Goal: Task Accomplishment & Management: Manage account settings

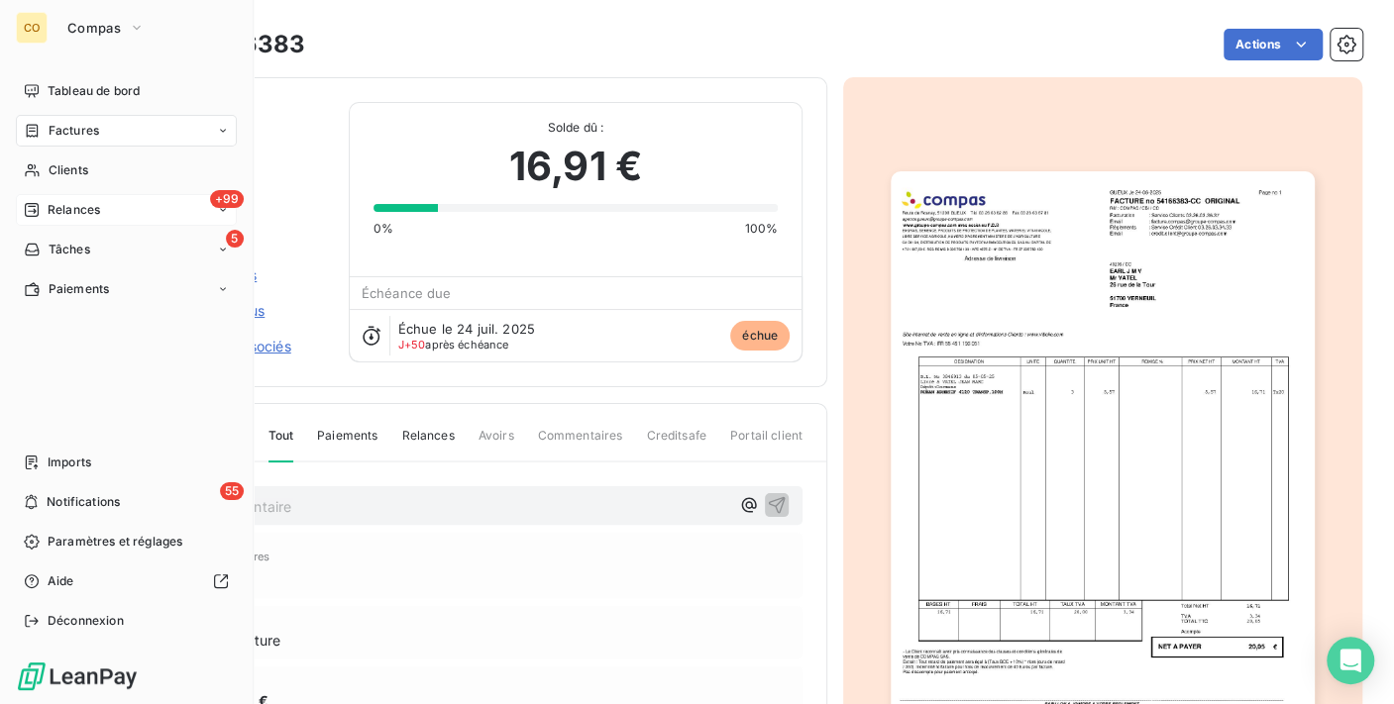
click at [67, 202] on span "Relances" at bounding box center [74, 210] width 52 height 18
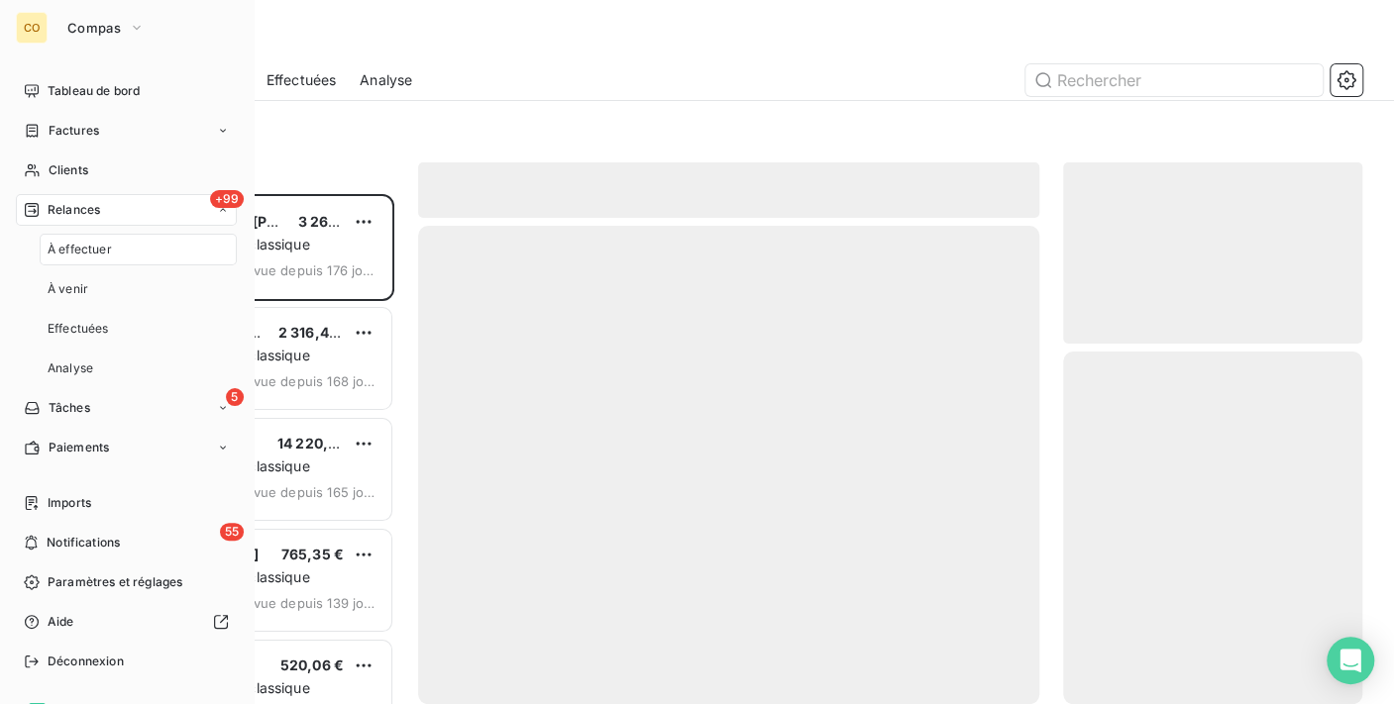
scroll to position [493, 282]
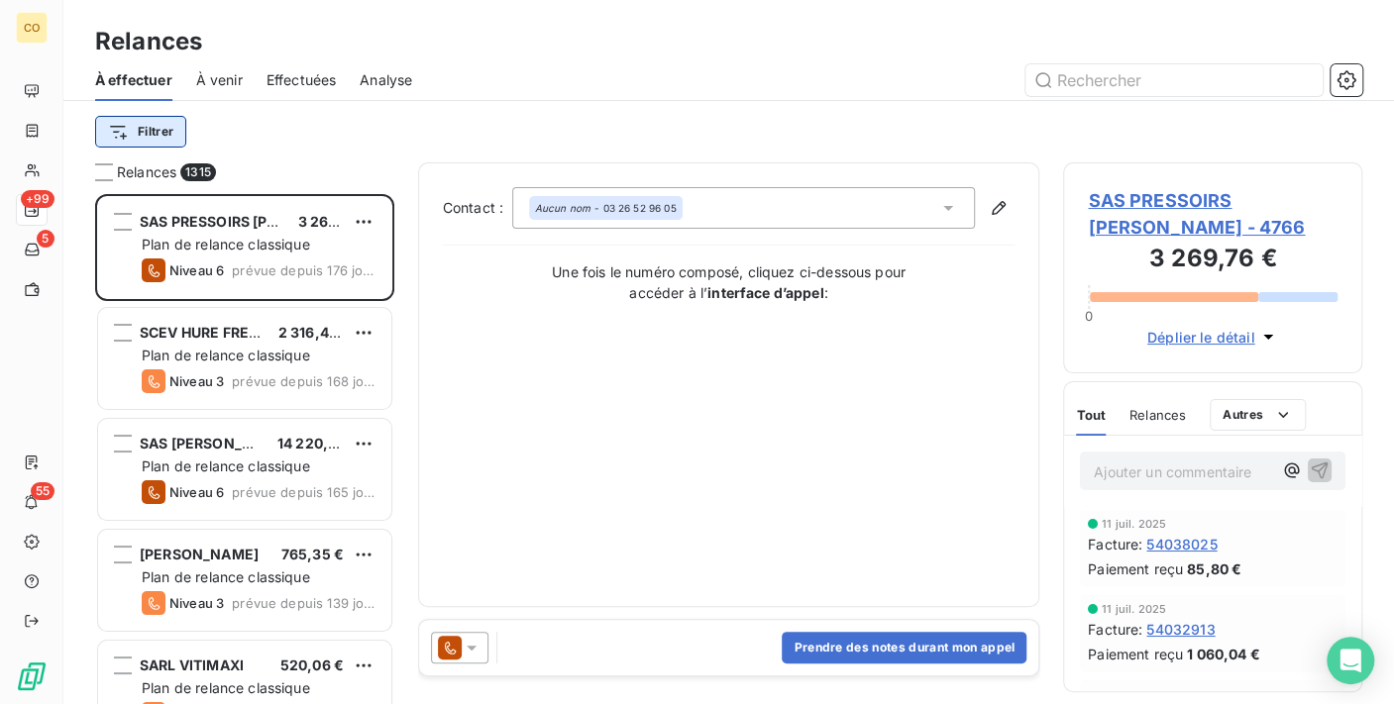
click at [171, 129] on html "CO +99 5 55 Relances À effectuer À venir Effectuées Analyse Filtrer Relances 13…" at bounding box center [697, 352] width 1394 height 704
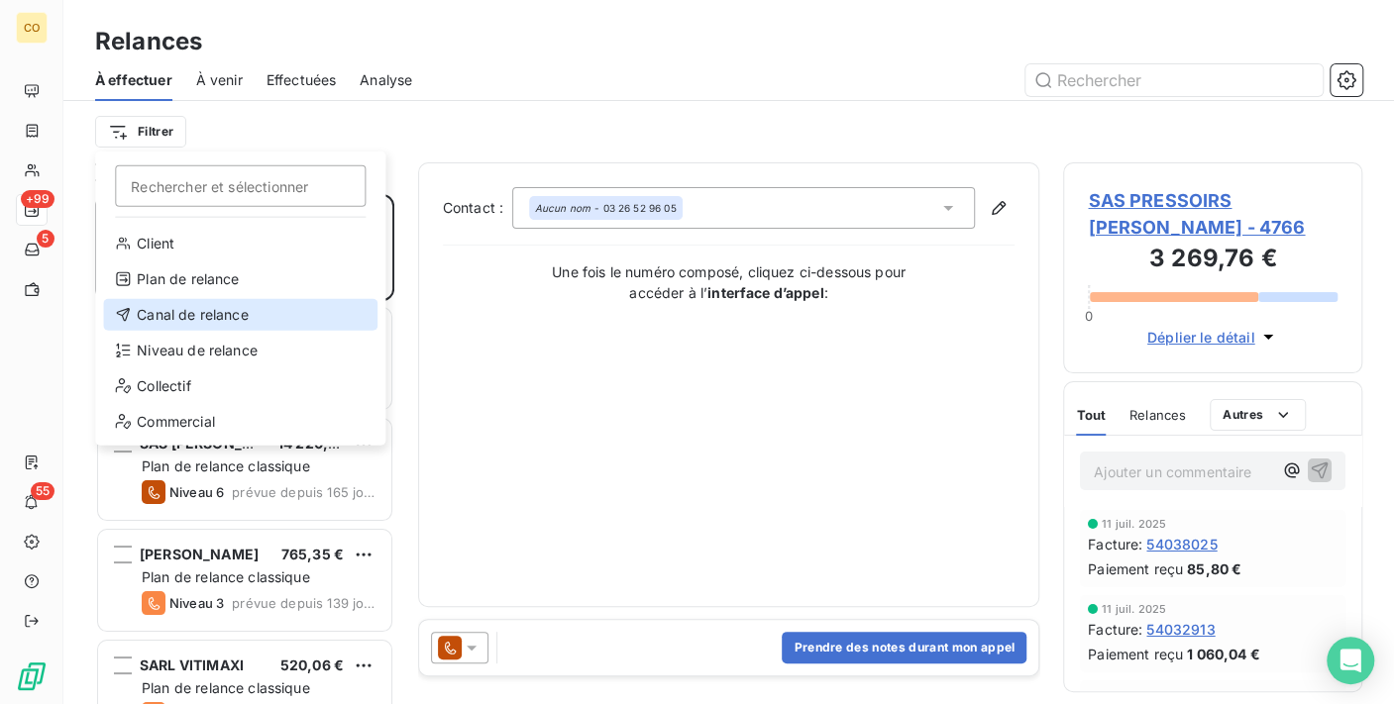
click at [260, 320] on div "Canal de relance" at bounding box center [240, 315] width 274 height 32
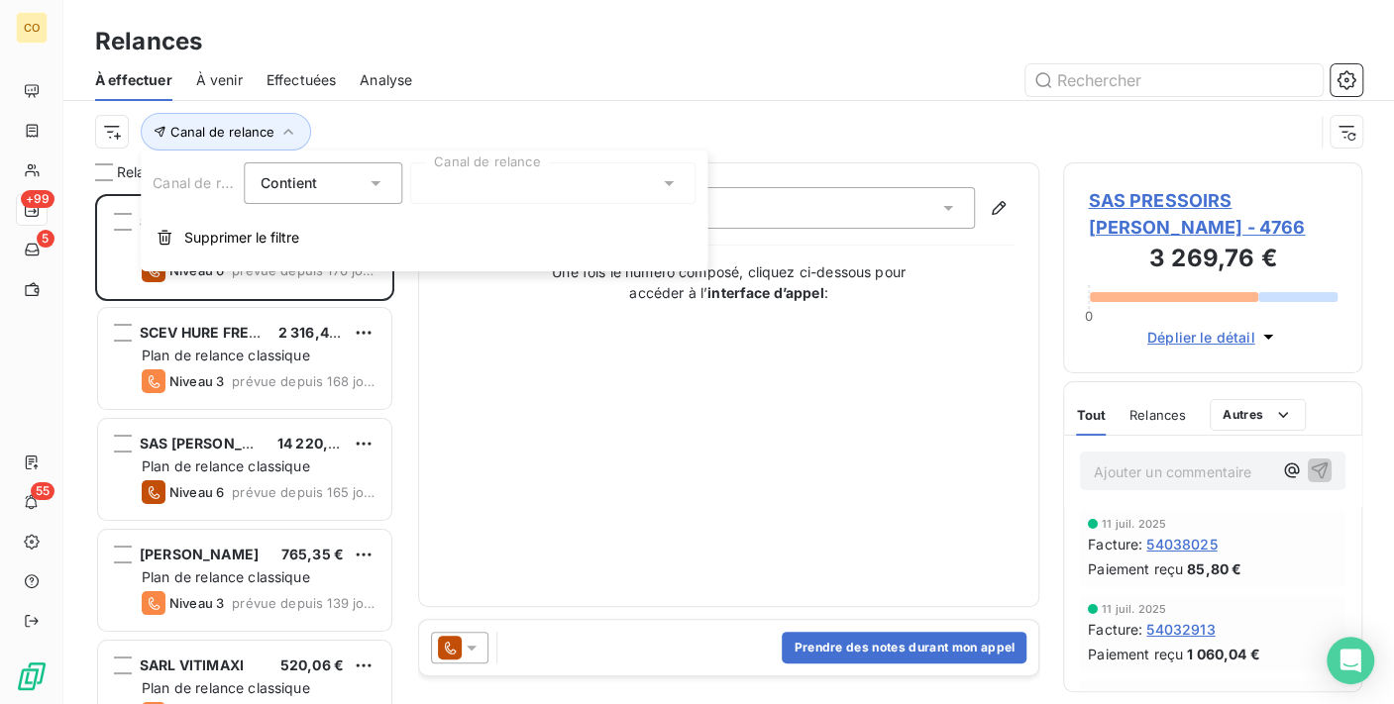
drag, startPoint x: 622, startPoint y: 202, endPoint x: 622, endPoint y: 182, distance: 19.8
click at [622, 196] on div at bounding box center [552, 183] width 285 height 42
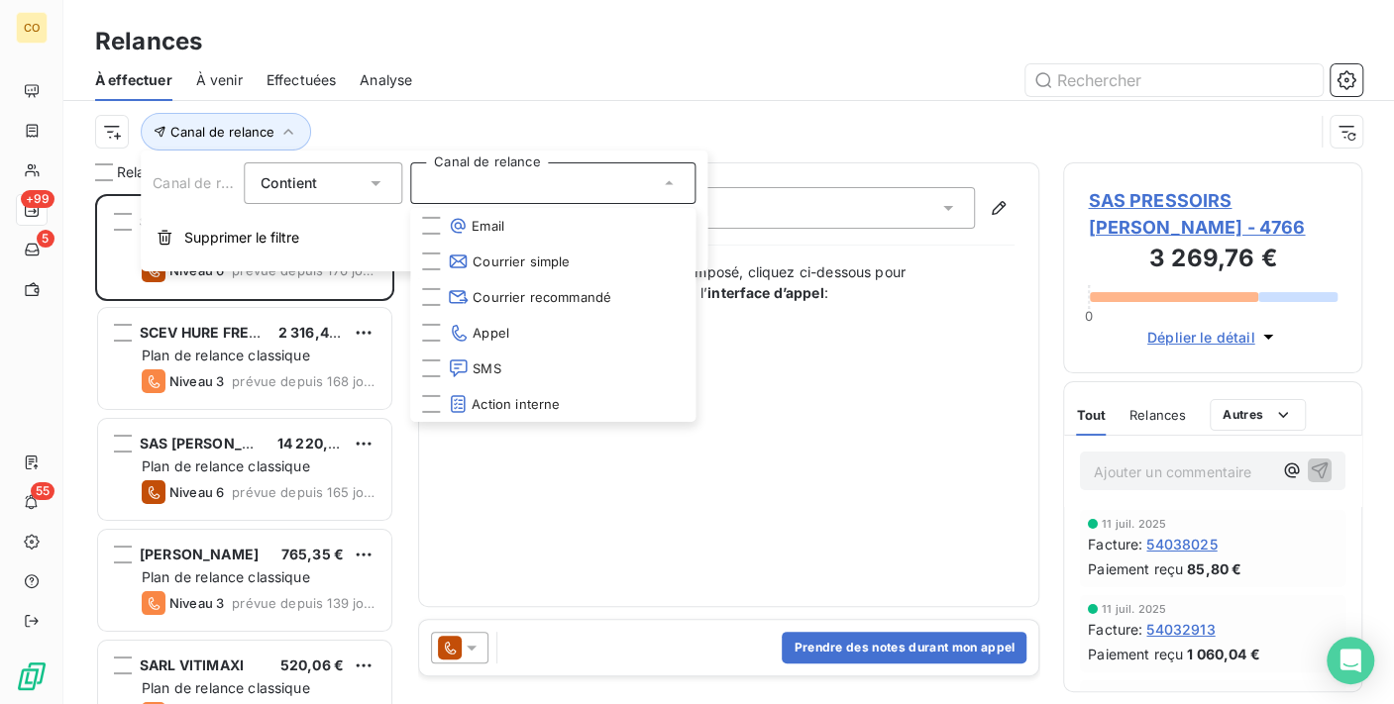
click at [582, 113] on div "Canal de relance" at bounding box center [704, 132] width 1218 height 38
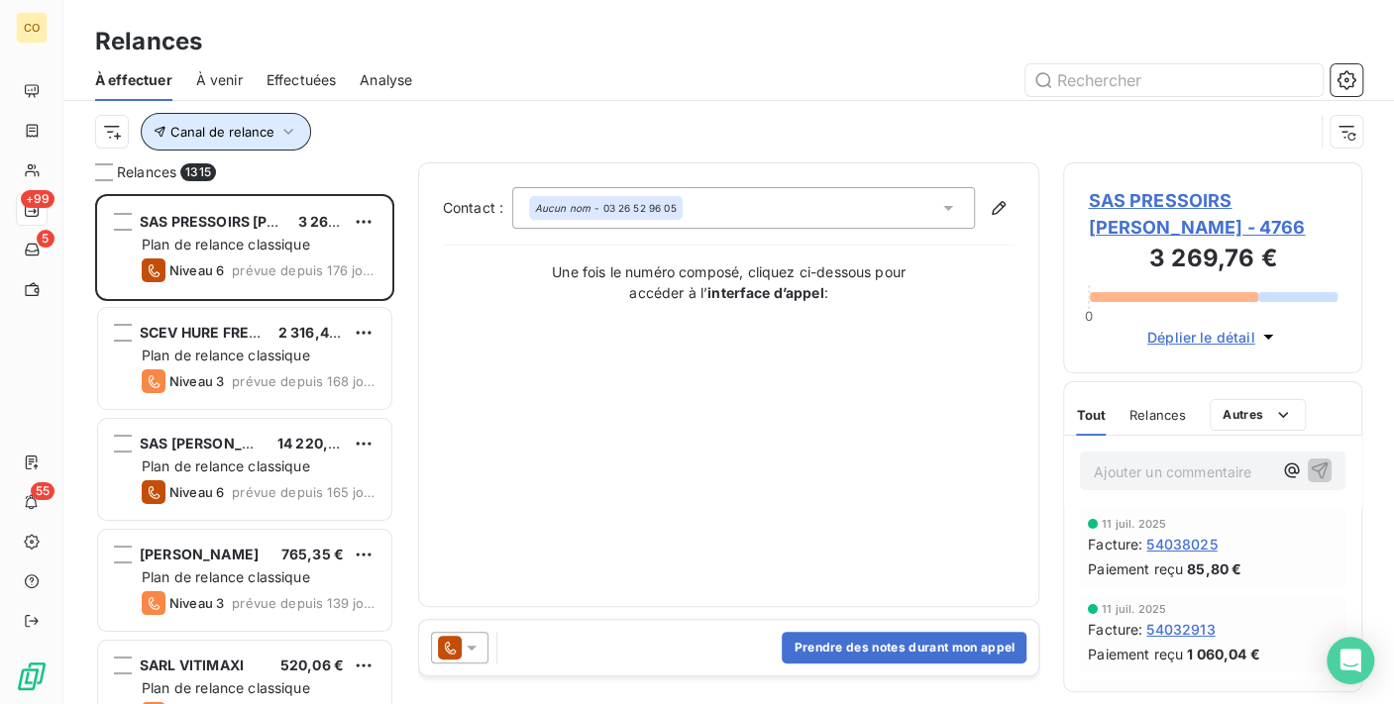
click at [295, 137] on button "Canal de relance" at bounding box center [226, 132] width 170 height 38
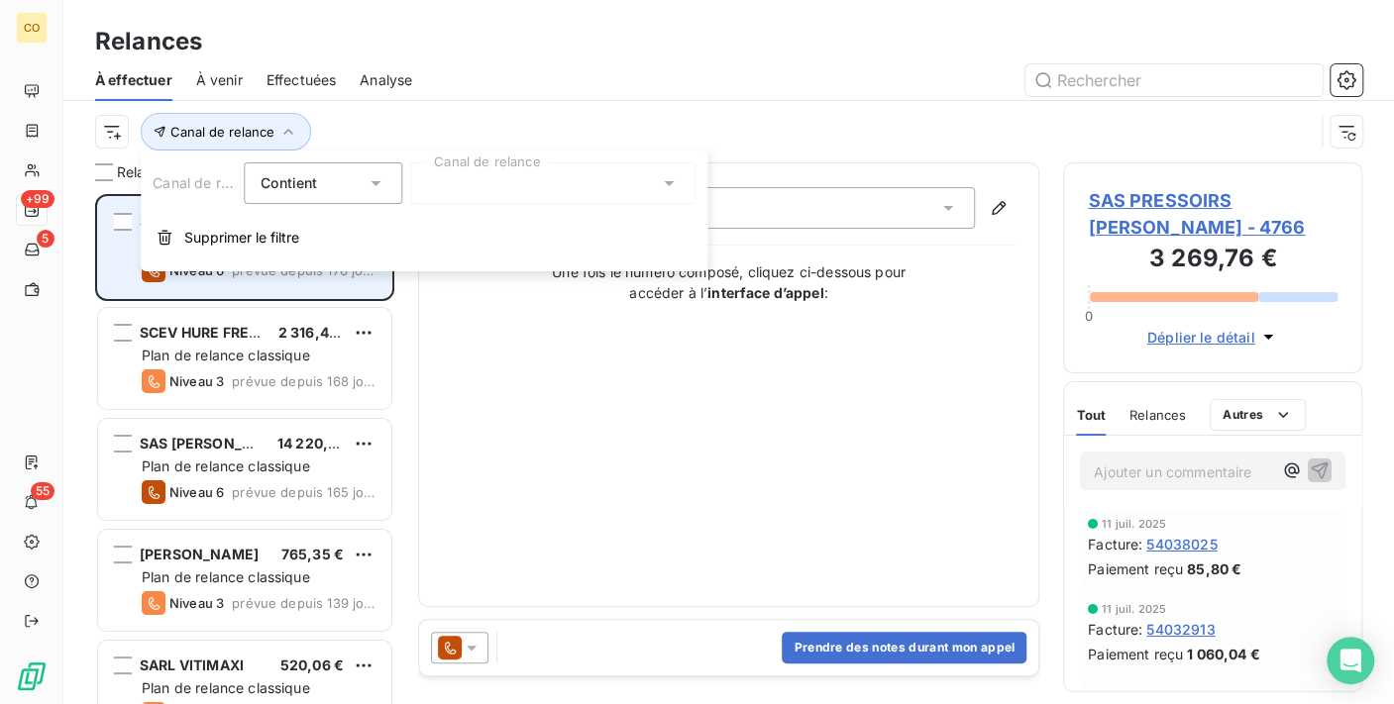
click at [266, 243] on span "Supprimer le filtre" at bounding box center [241, 238] width 115 height 20
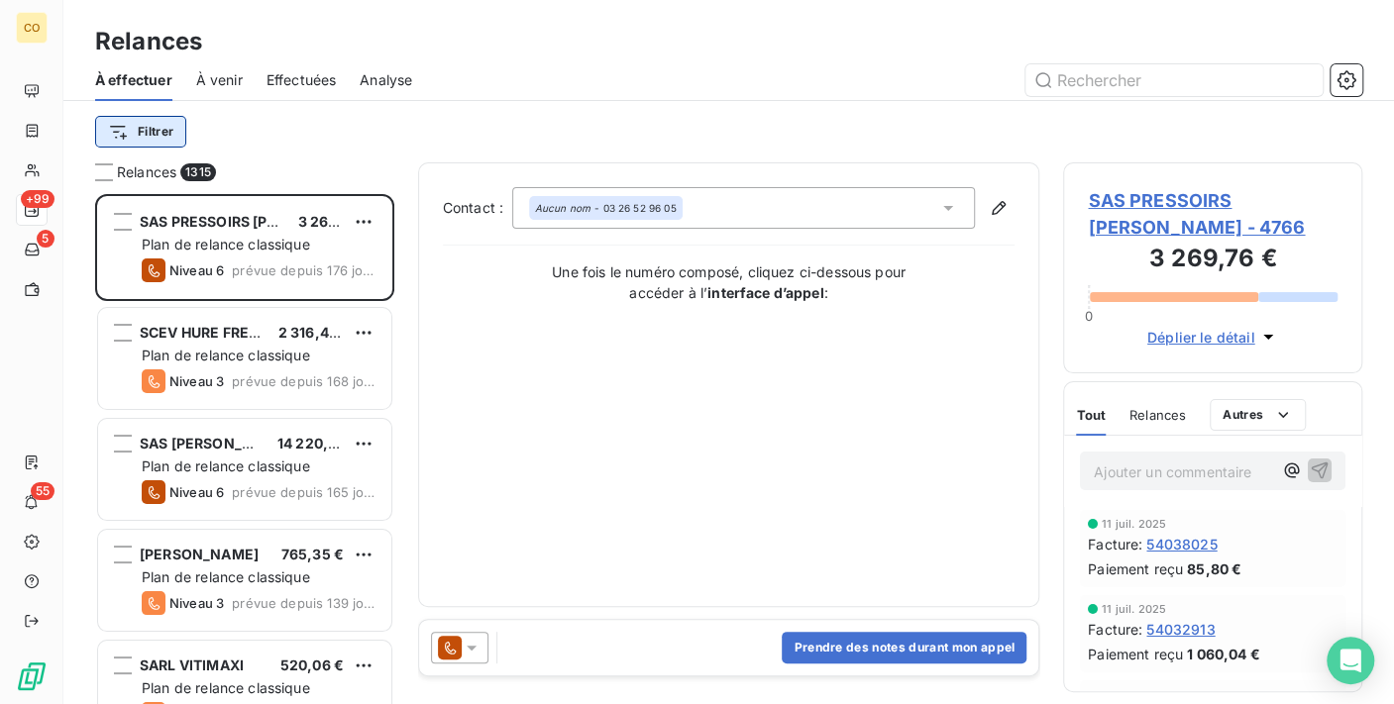
click at [157, 129] on html "CO +99 5 55 Relances À effectuer À venir Effectuées Analyse Filtrer Relances 13…" at bounding box center [697, 352] width 1394 height 704
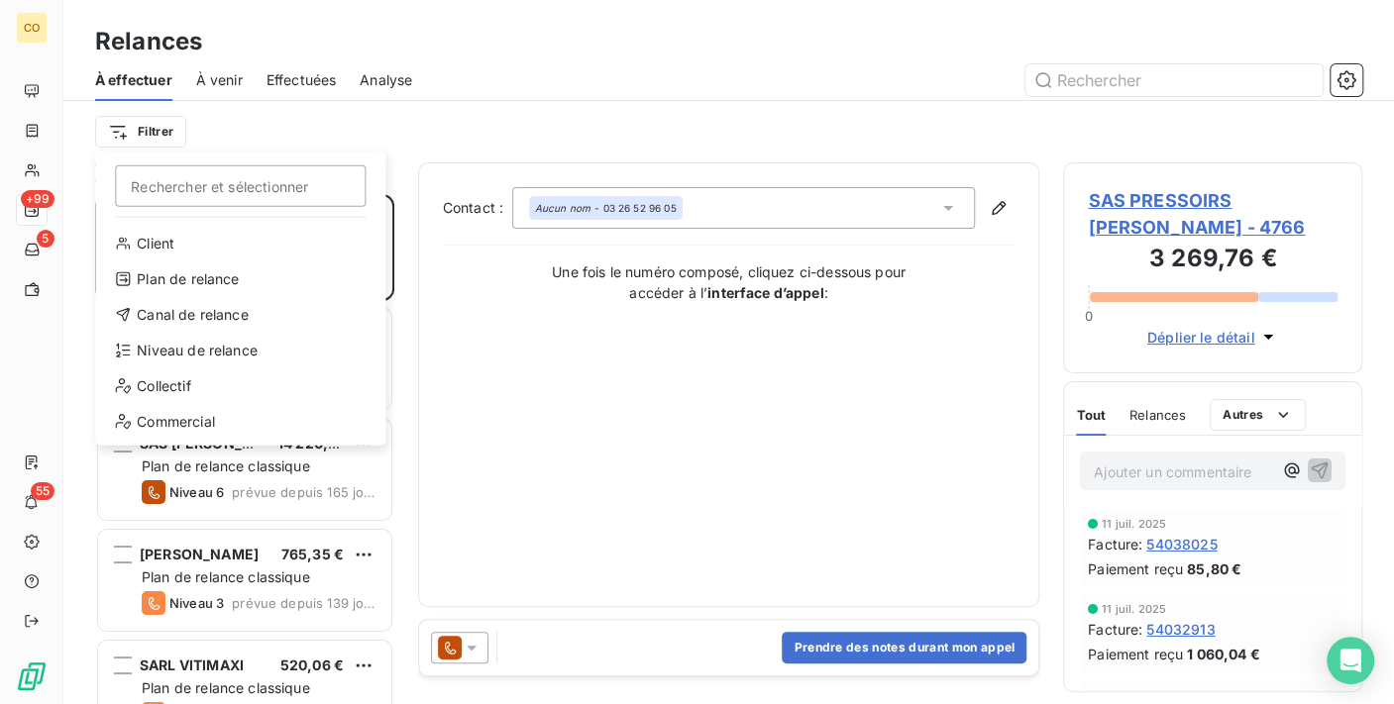
click at [476, 34] on html "CO +99 5 55 Relances À effectuer À venir Effectuées Analyse Filtrer Rechercher …" at bounding box center [697, 352] width 1394 height 704
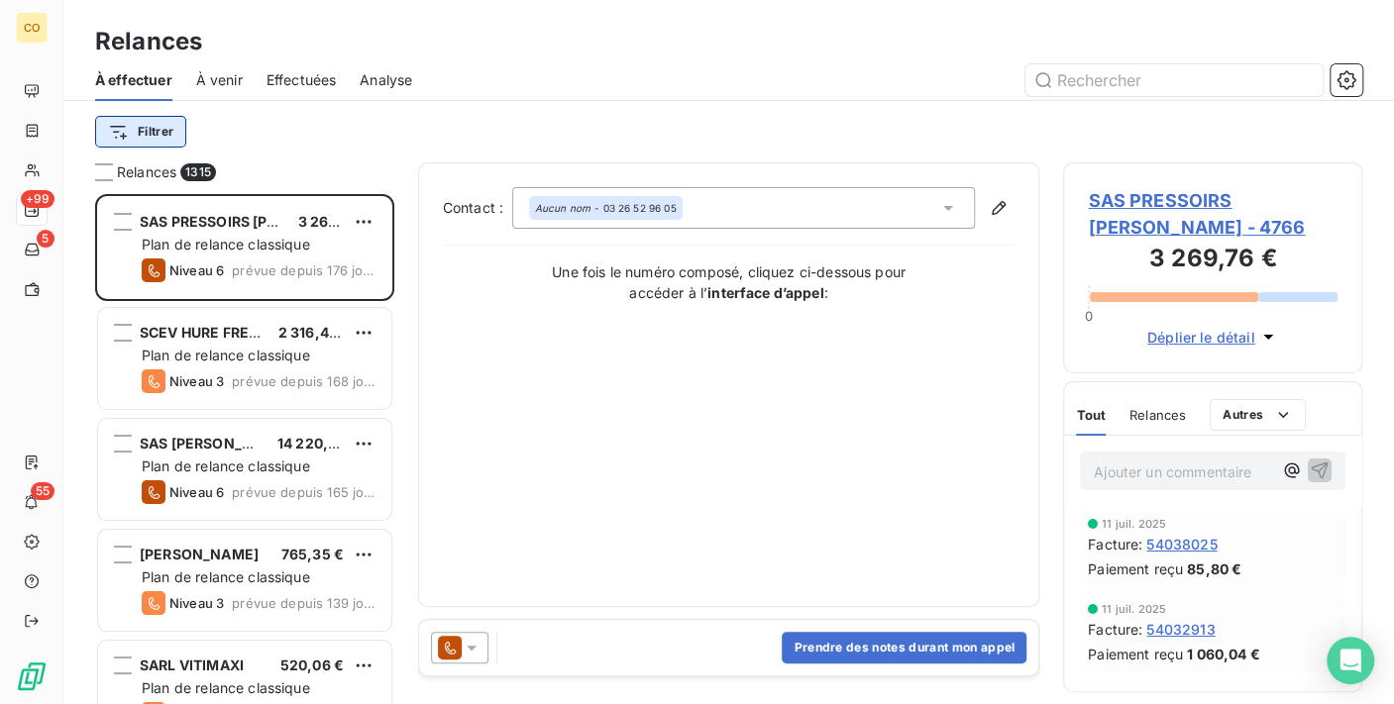
click at [153, 137] on html "CO +99 5 55 Relances À effectuer À venir Effectuées Analyse Filtrer Relances 13…" at bounding box center [697, 352] width 1394 height 704
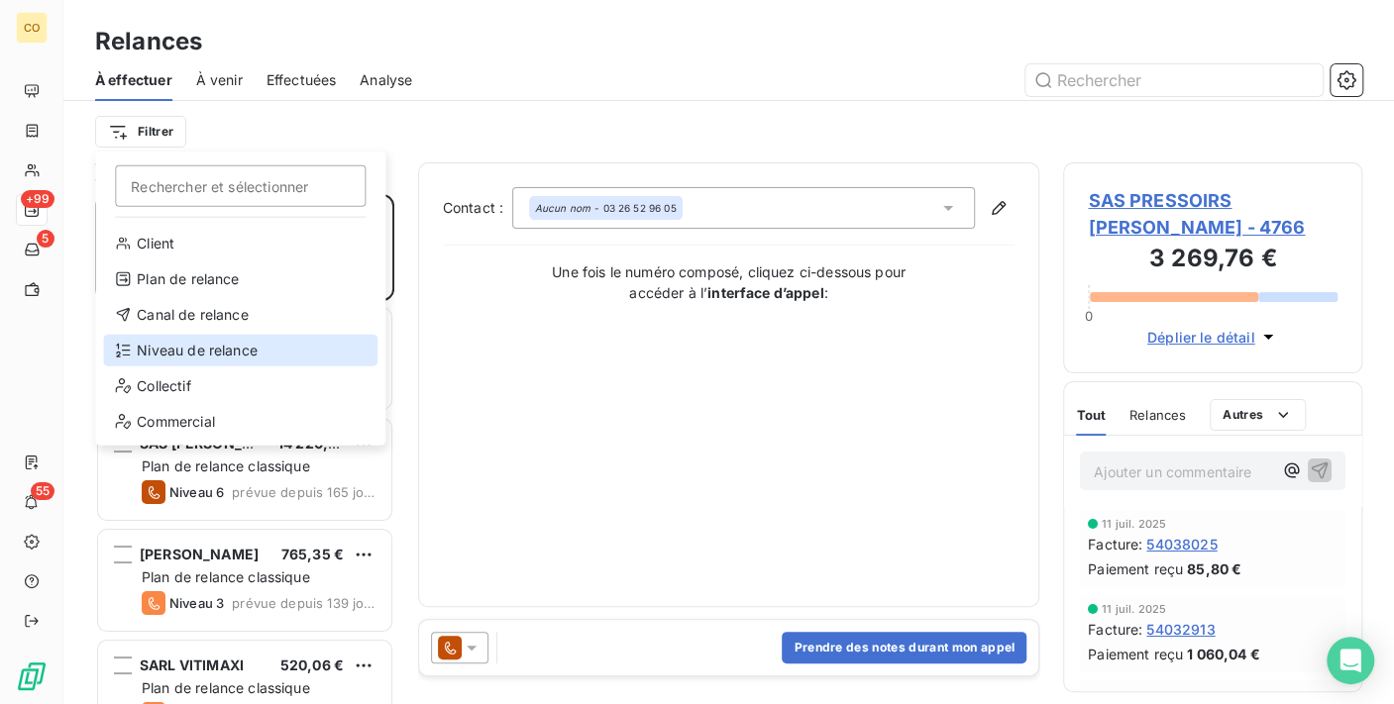
click at [180, 348] on div "Niveau de relance" at bounding box center [240, 351] width 274 height 32
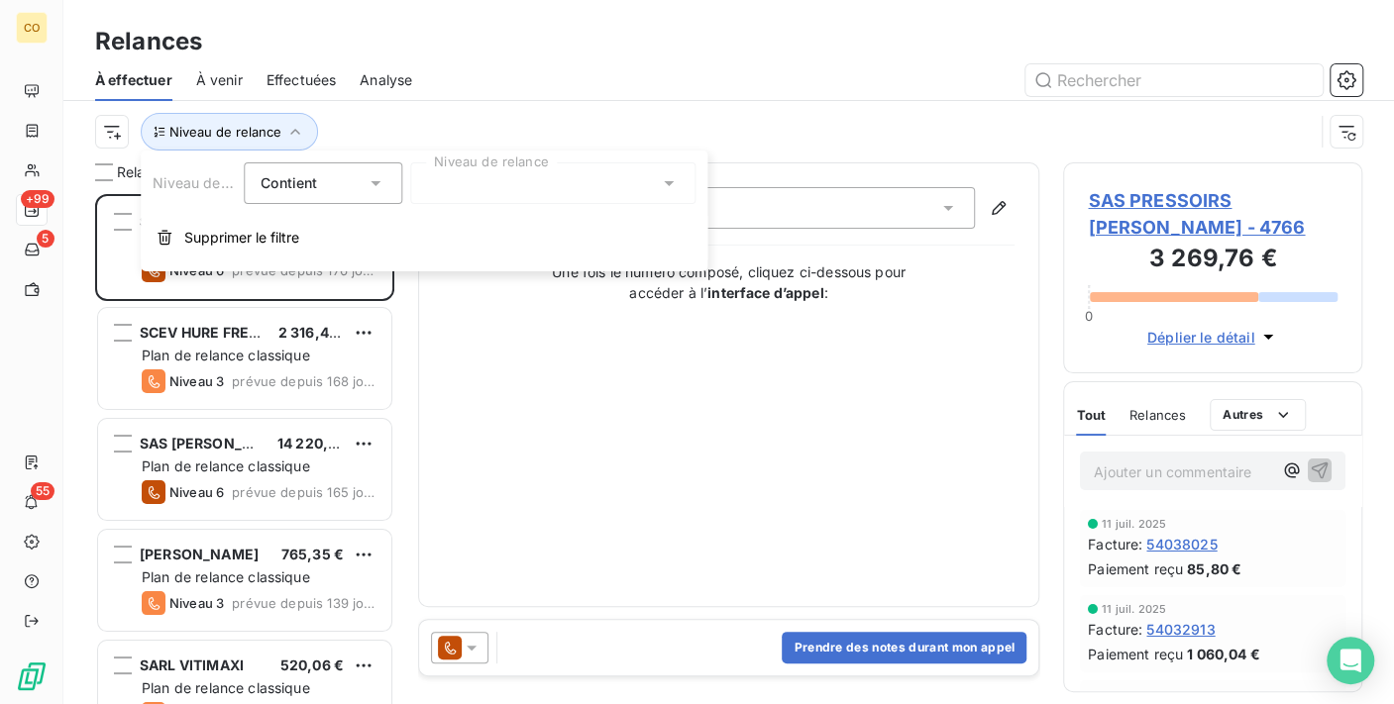
click at [634, 188] on div at bounding box center [552, 183] width 285 height 42
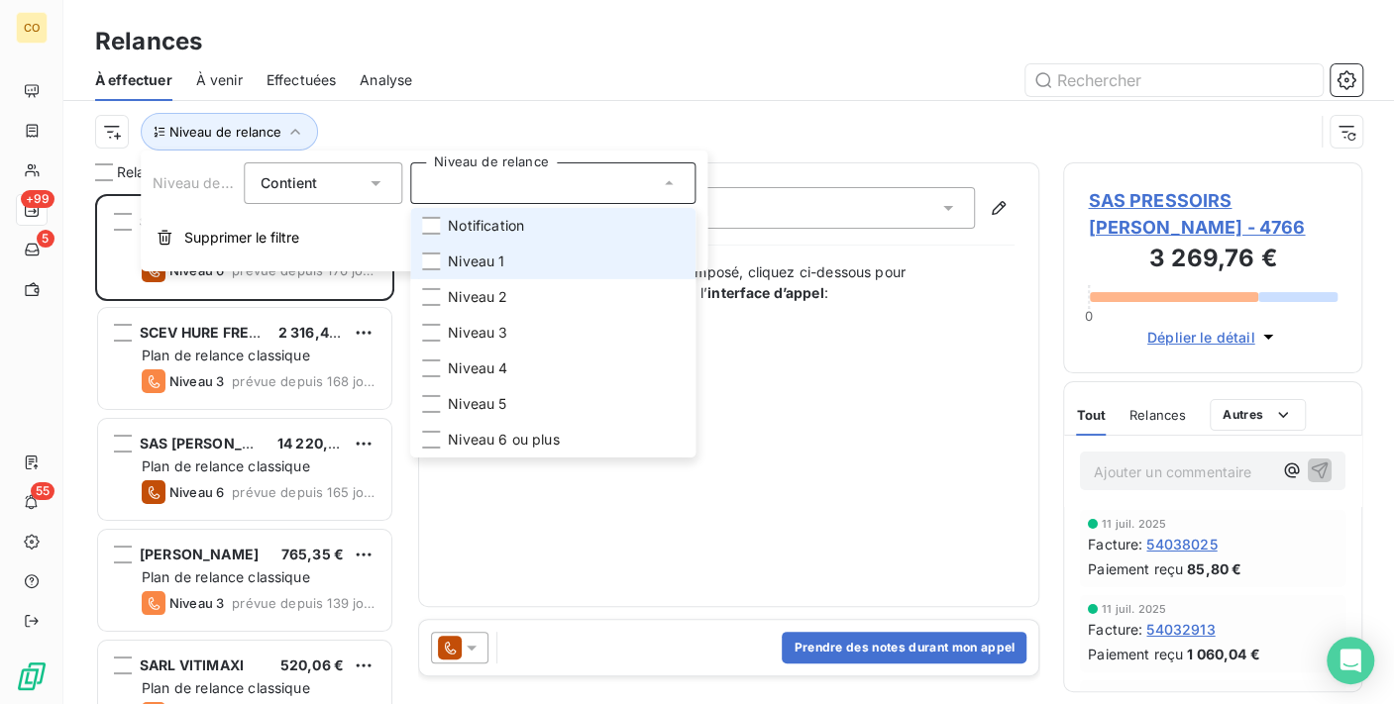
click at [575, 244] on li "Niveau 1" at bounding box center [552, 262] width 285 height 36
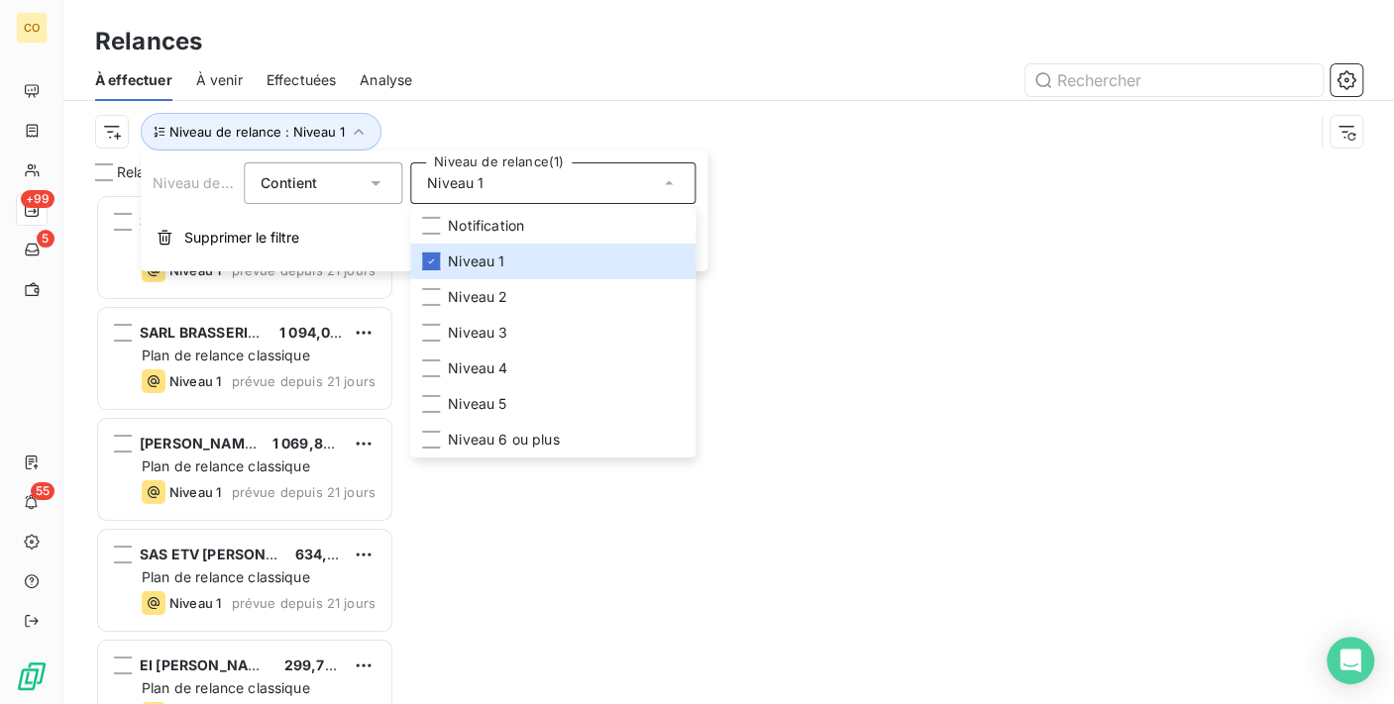
scroll to position [493, 282]
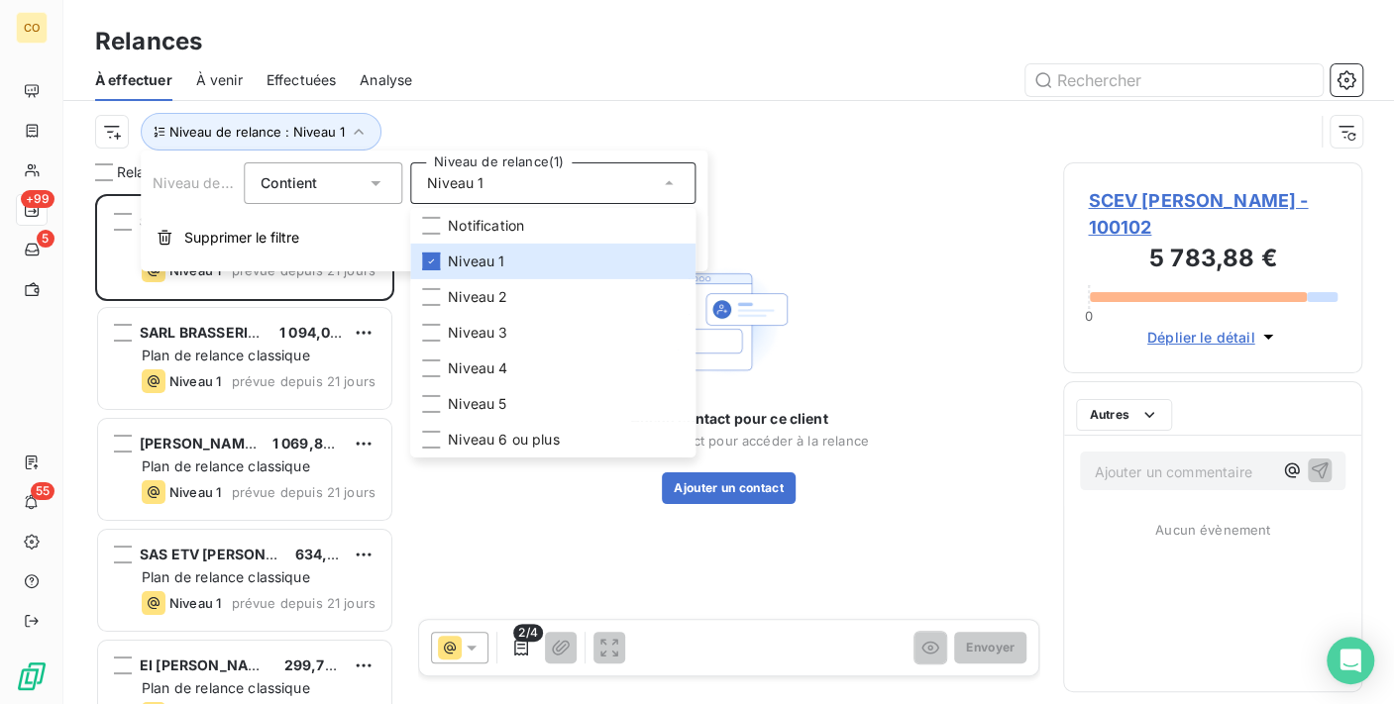
click at [619, 97] on div "À effectuer À venir Effectuées Analyse" at bounding box center [728, 80] width 1330 height 42
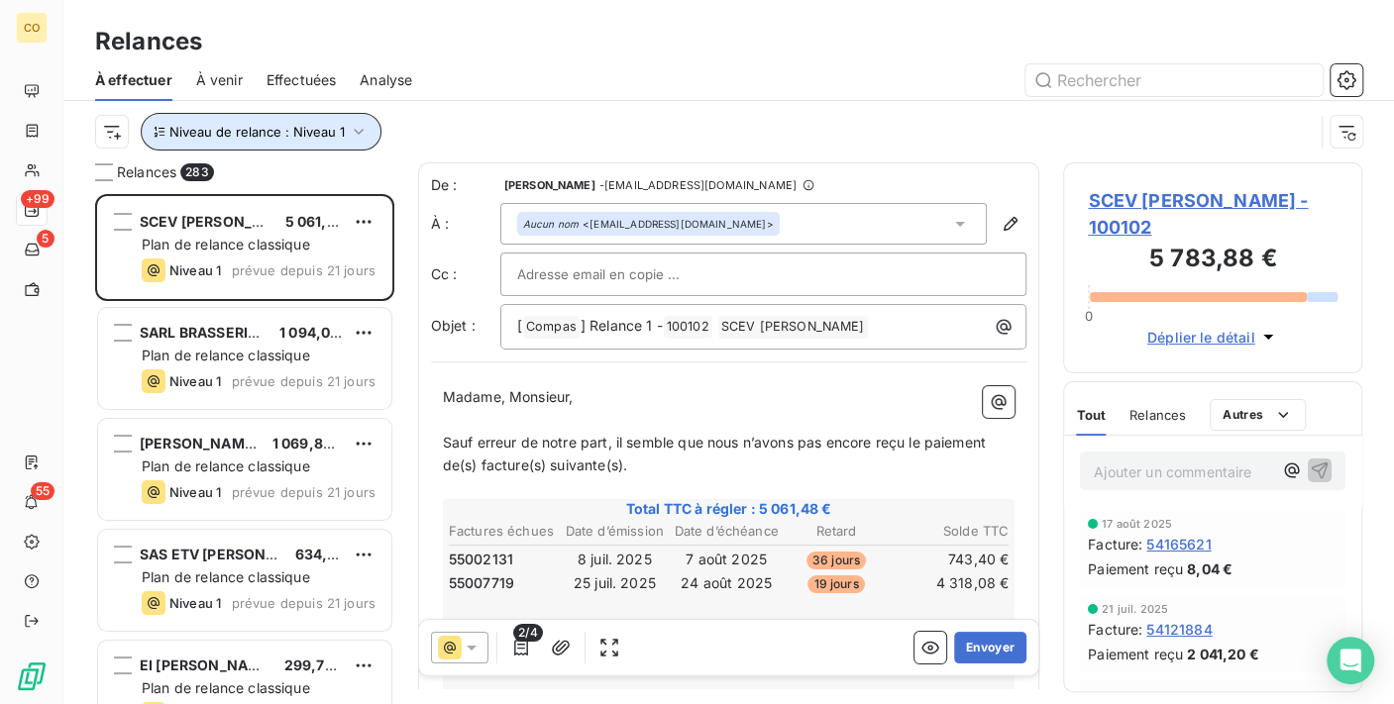
click at [343, 133] on button "Niveau de relance : Niveau 1" at bounding box center [261, 132] width 241 height 38
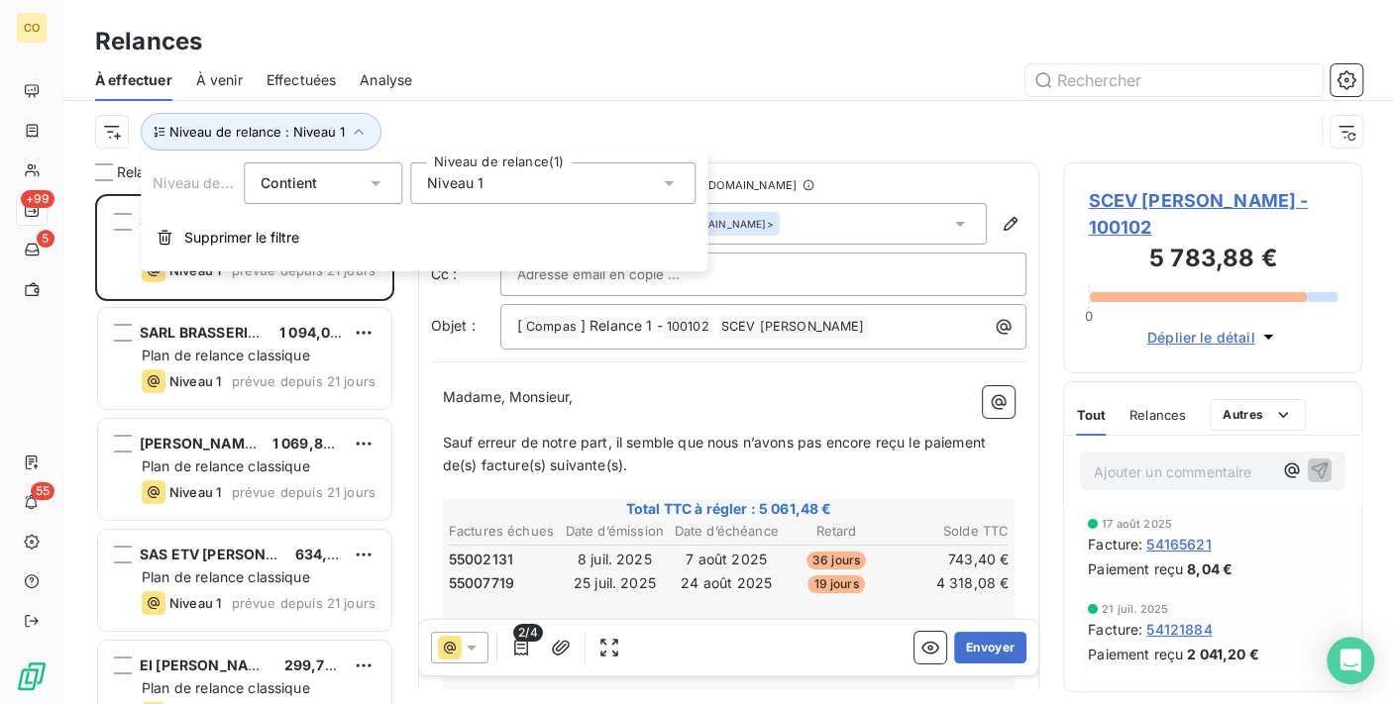
click at [479, 188] on span "Niveau 1" at bounding box center [455, 183] width 56 height 20
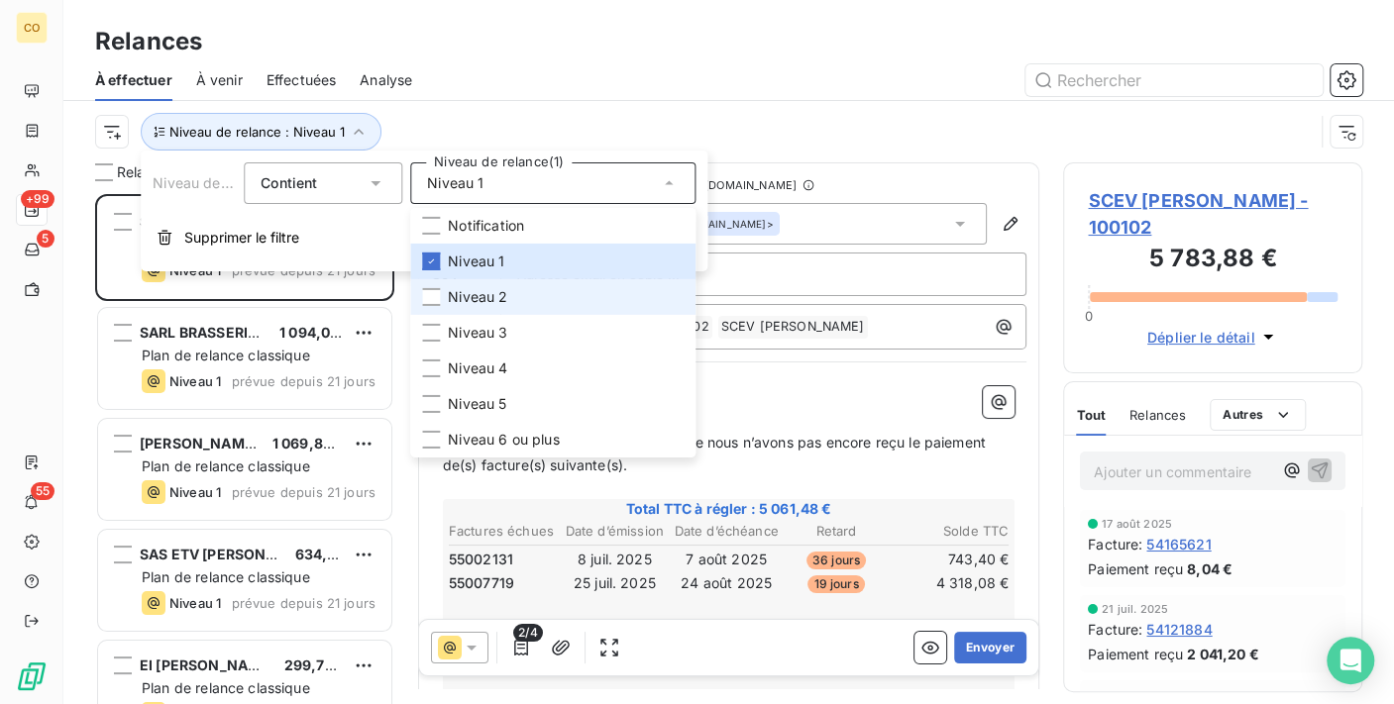
click at [497, 285] on li "Niveau 2" at bounding box center [552, 297] width 285 height 36
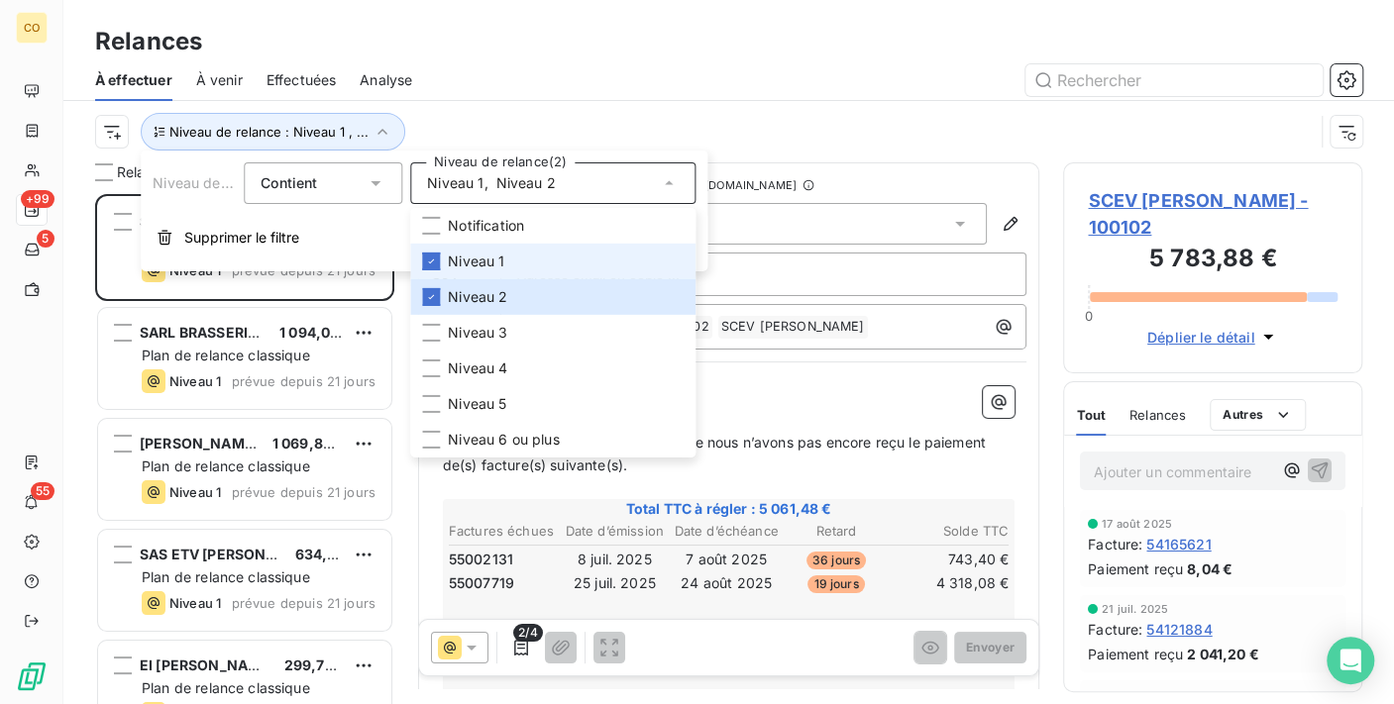
click at [481, 256] on span "Niveau 1" at bounding box center [476, 262] width 56 height 20
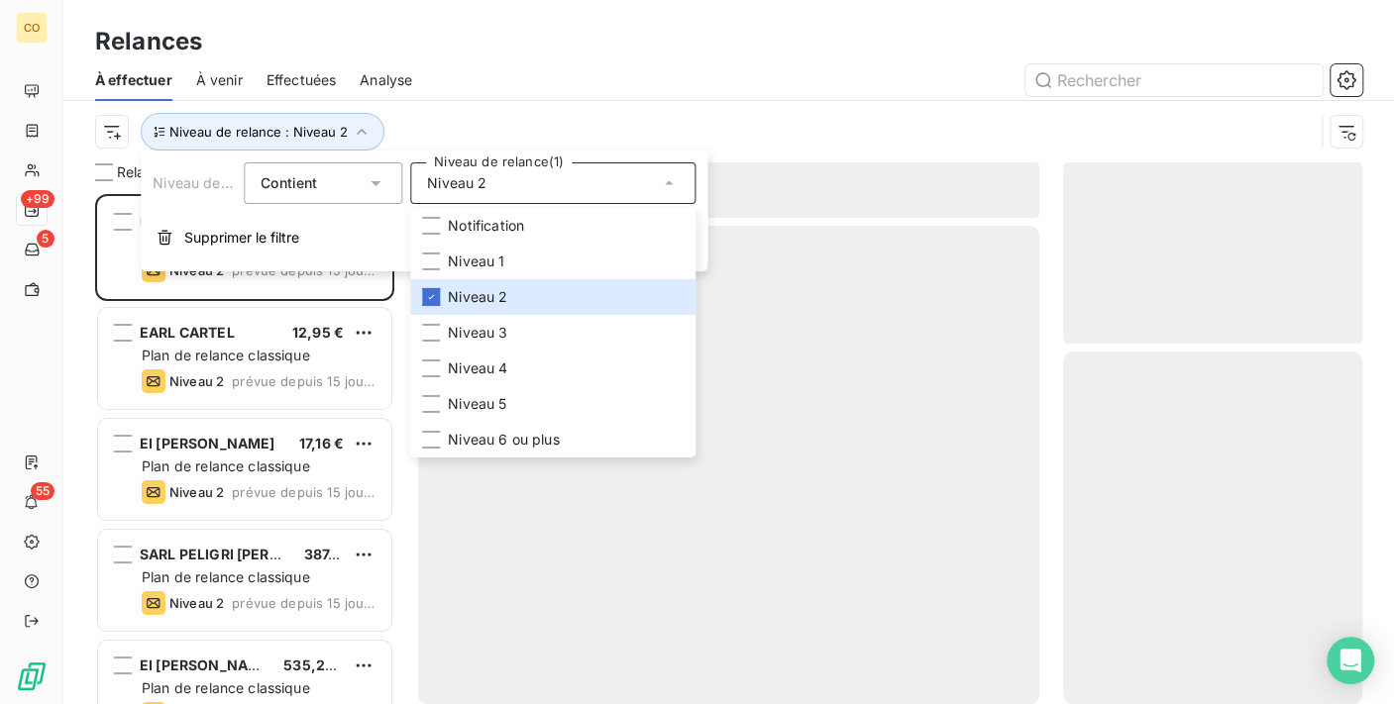
scroll to position [493, 282]
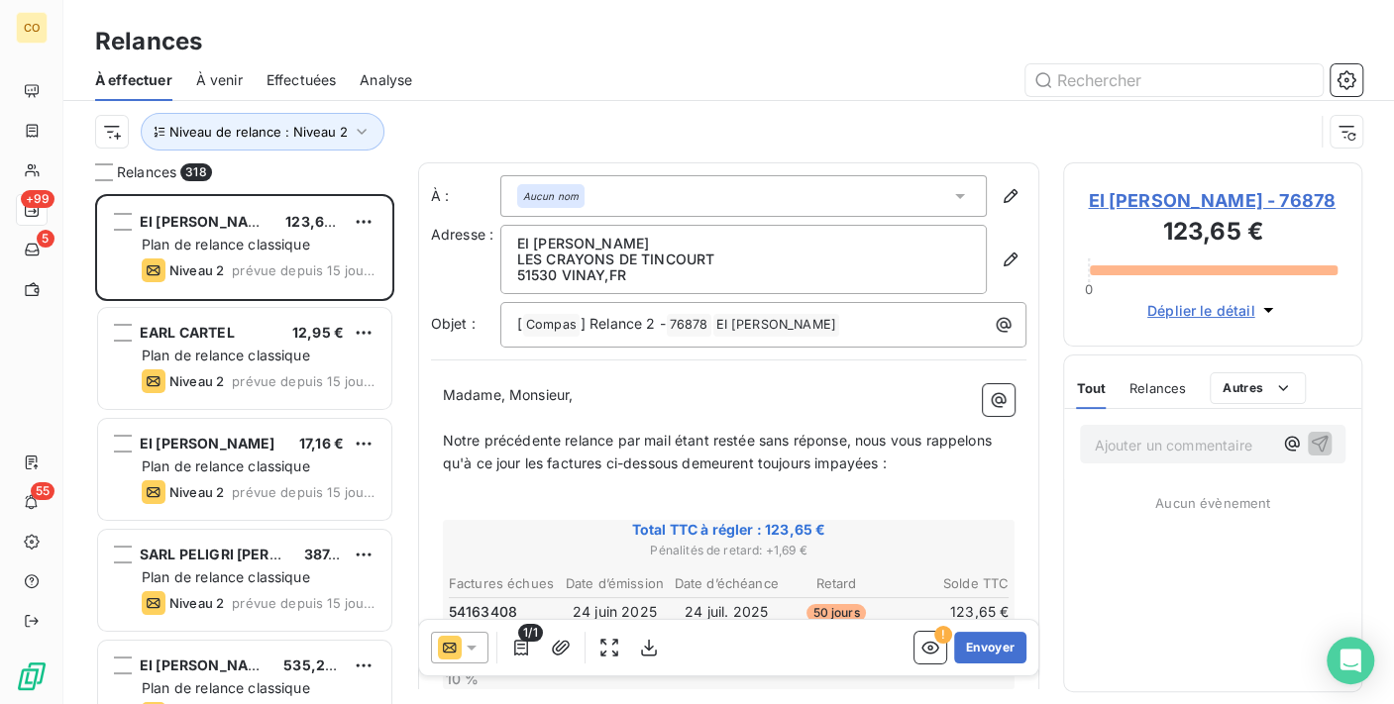
click at [527, 114] on div "Niveau de relance : Niveau 2" at bounding box center [704, 132] width 1218 height 38
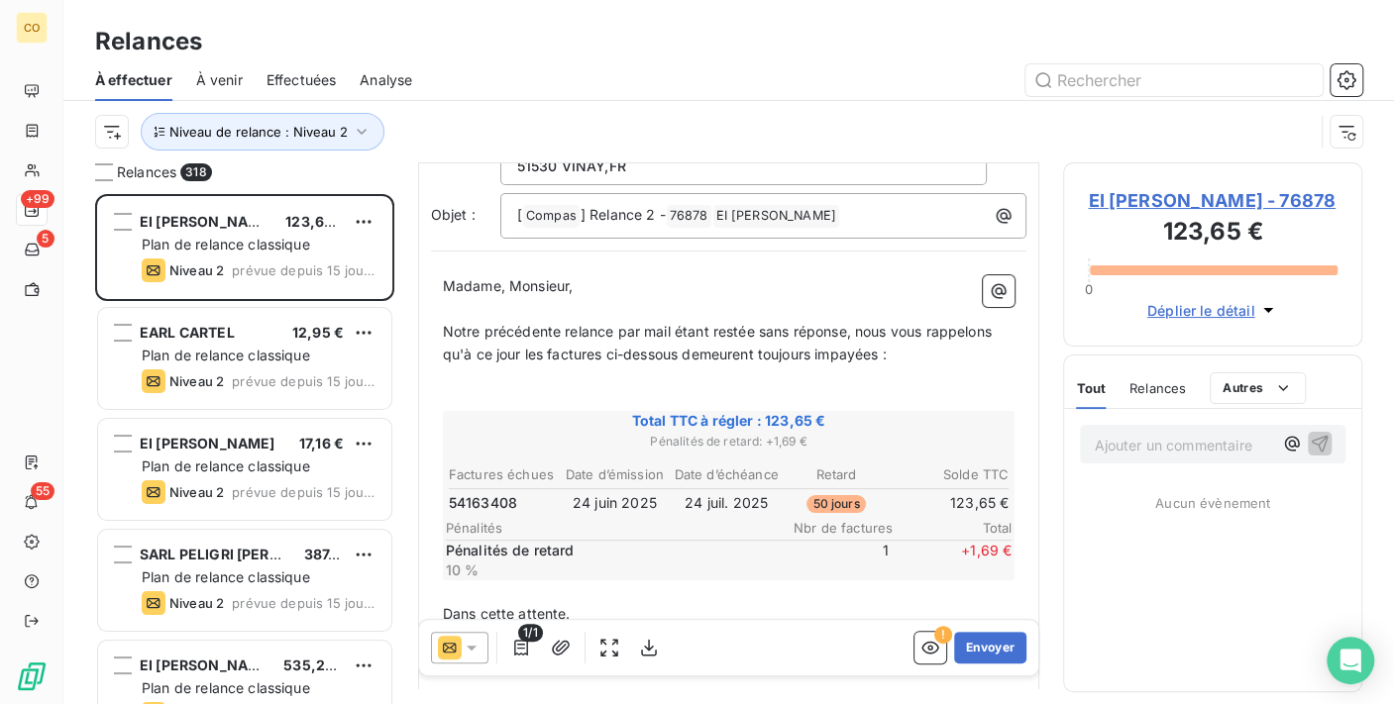
click at [472, 655] on icon at bounding box center [472, 648] width 20 height 20
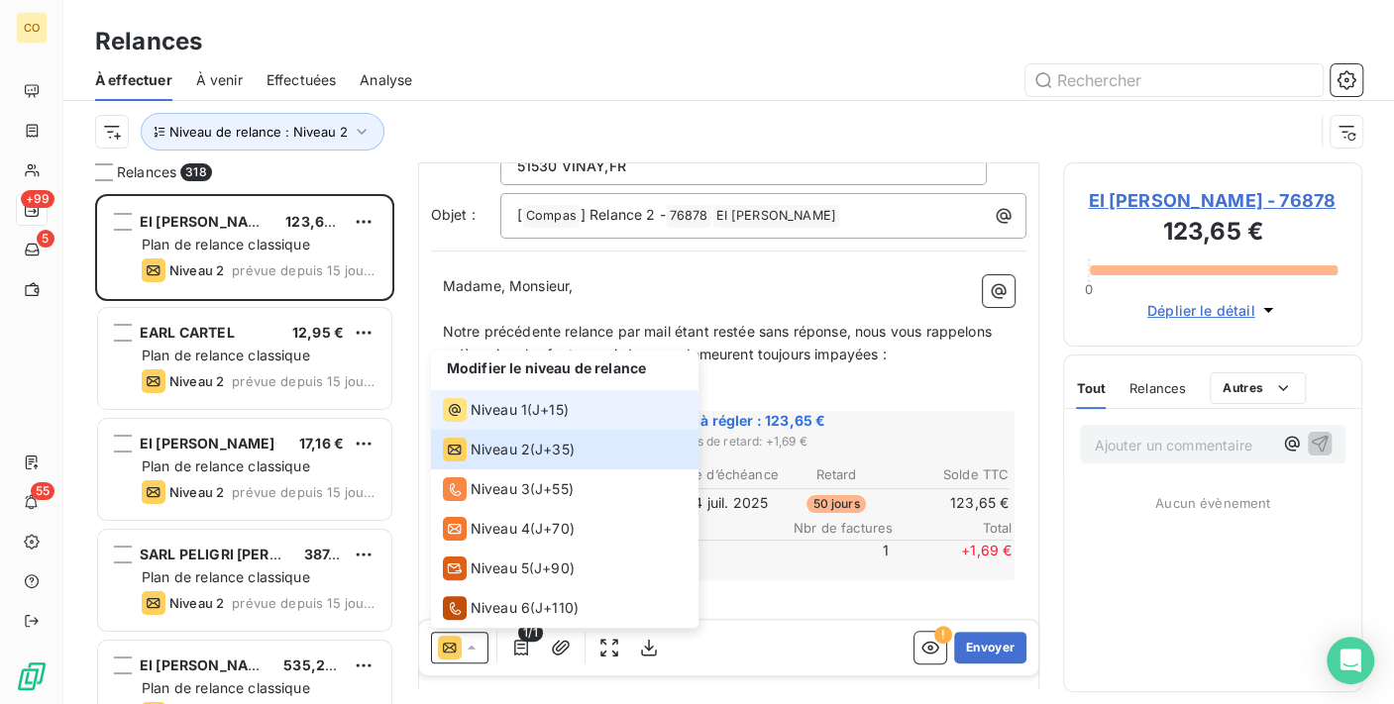
click at [498, 423] on li "Niveau 1 ( J+15 )" at bounding box center [564, 410] width 267 height 40
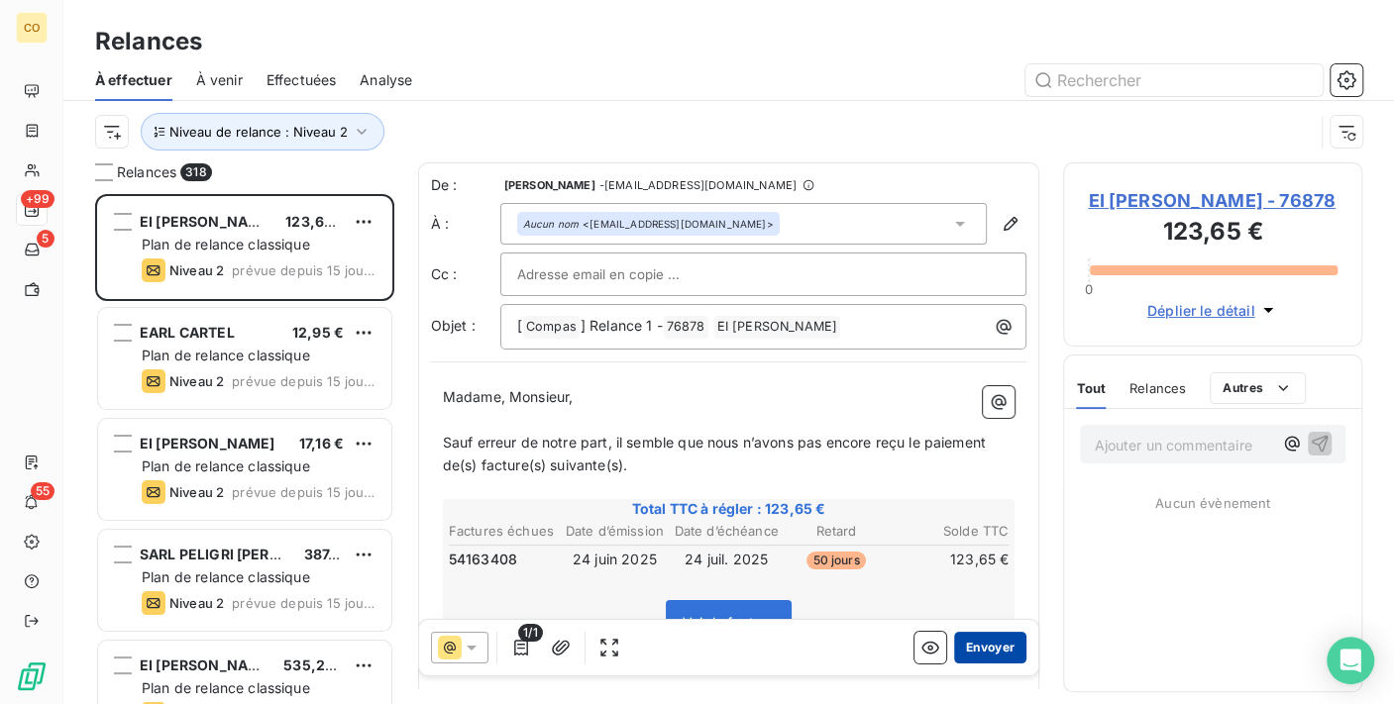
click at [983, 646] on button "Envoyer" at bounding box center [990, 648] width 72 height 32
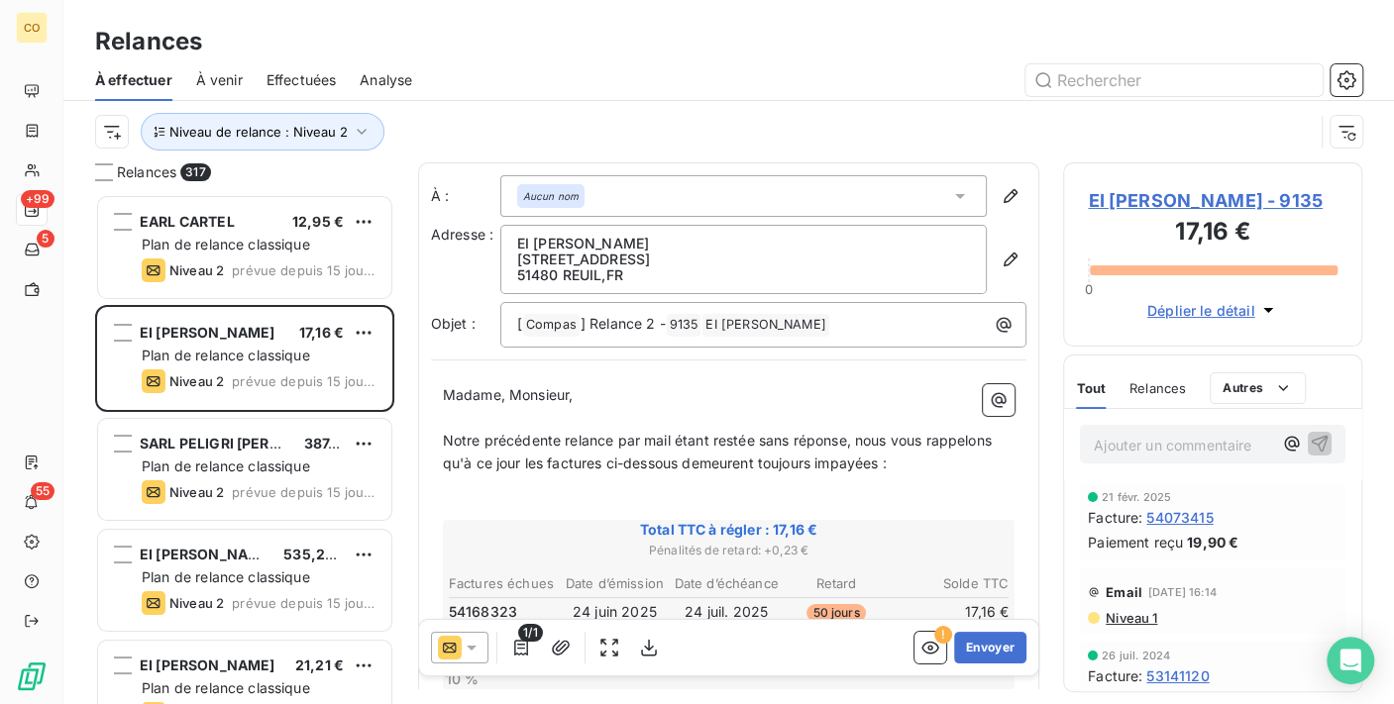
click at [469, 651] on icon at bounding box center [472, 648] width 20 height 20
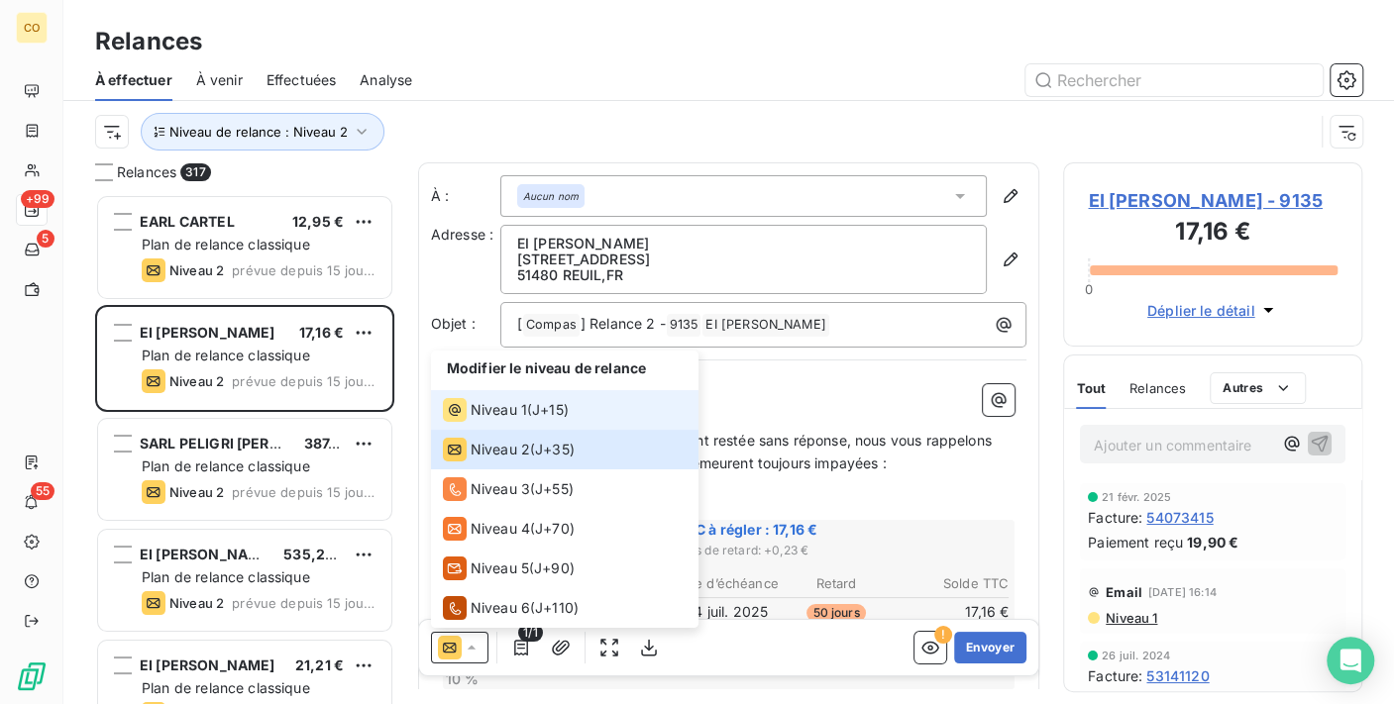
click at [538, 401] on span "J+15 )" at bounding box center [550, 410] width 37 height 20
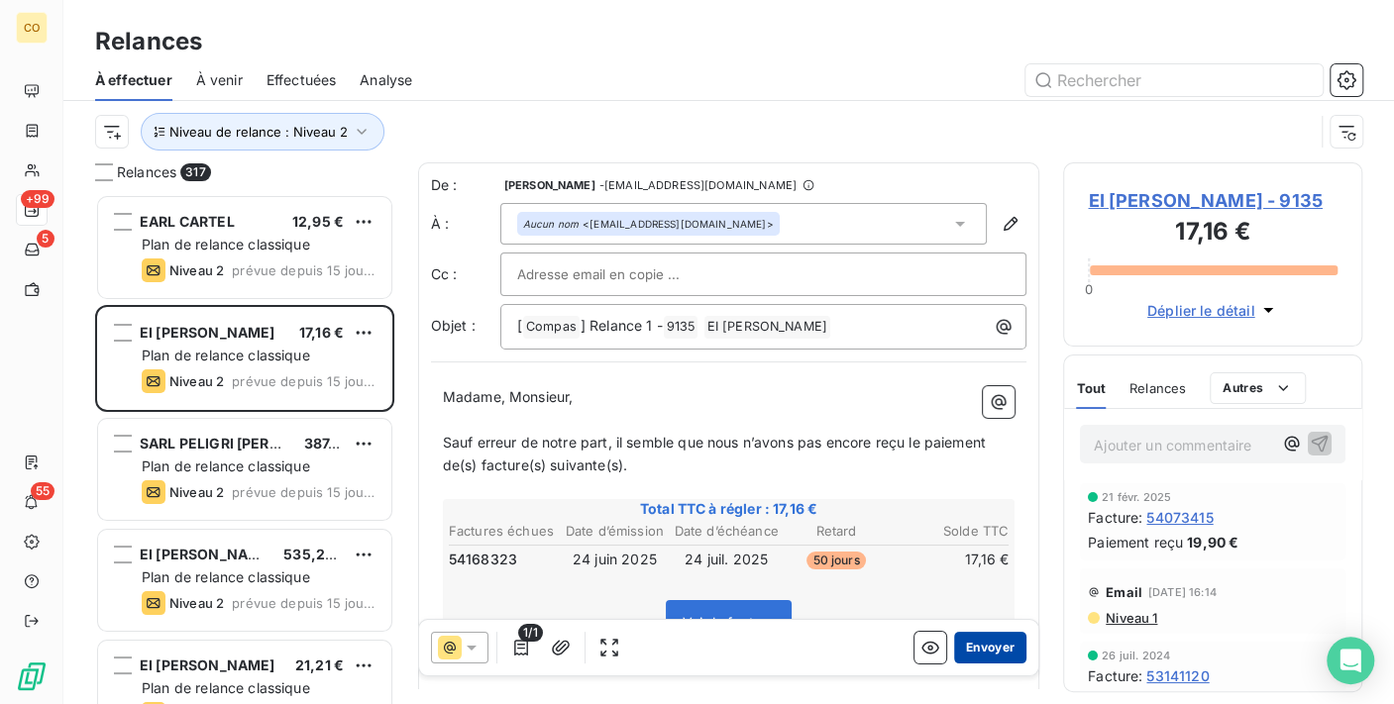
click at [982, 638] on button "Envoyer" at bounding box center [990, 648] width 72 height 32
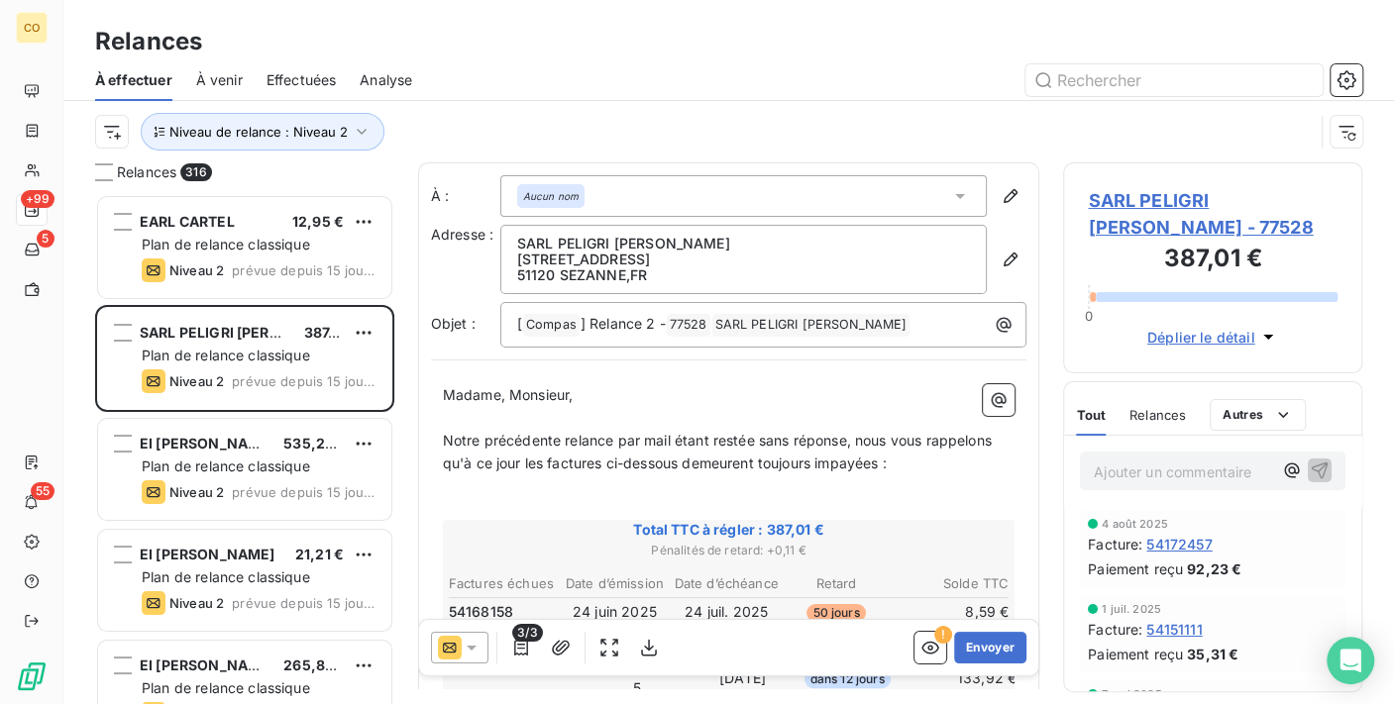
click at [481, 643] on div at bounding box center [459, 648] width 57 height 32
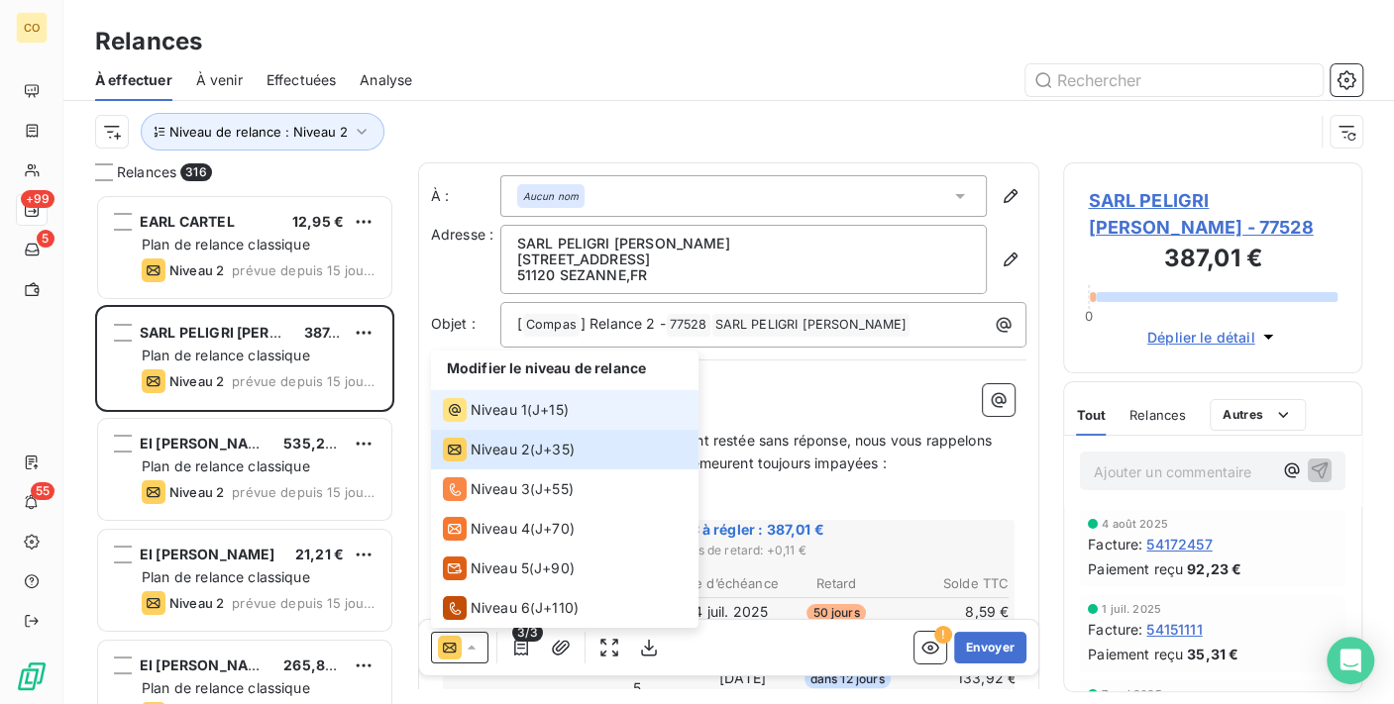
click at [480, 398] on div "Niveau 1" at bounding box center [485, 410] width 84 height 24
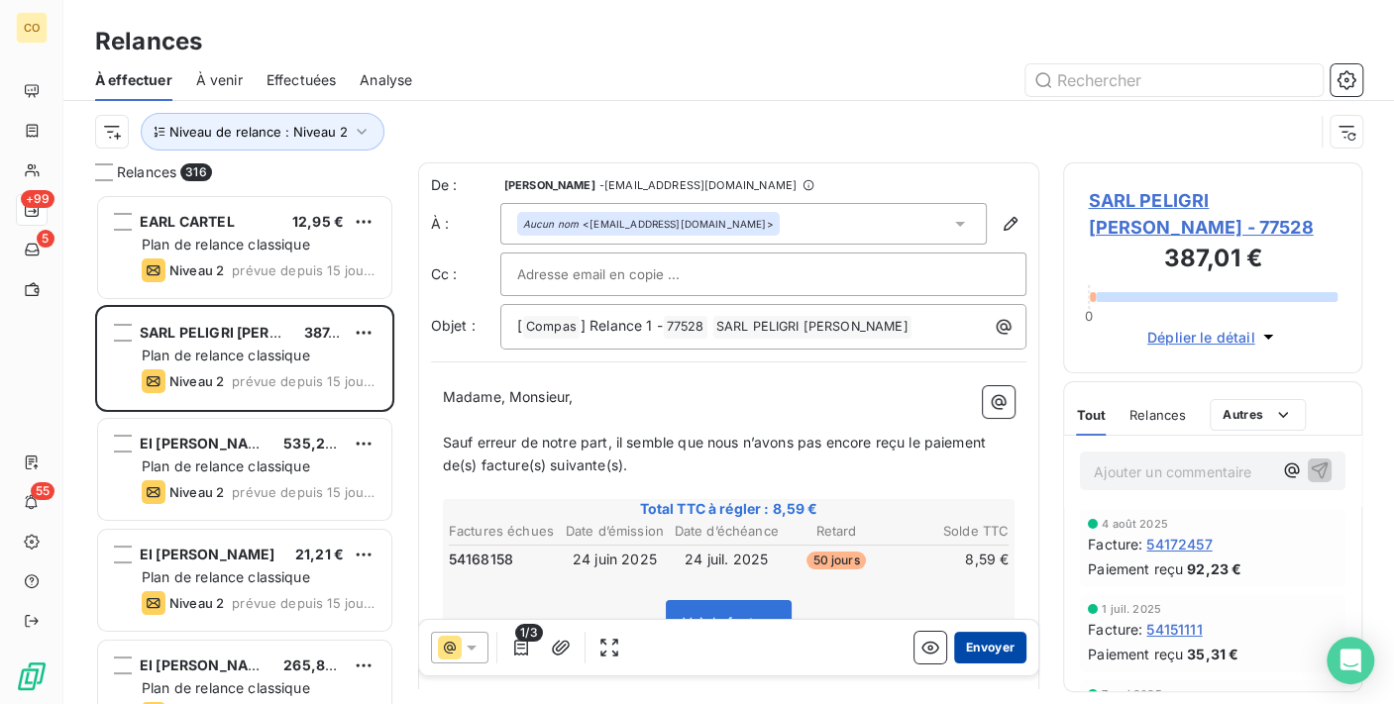
click at [967, 646] on button "Envoyer" at bounding box center [990, 648] width 72 height 32
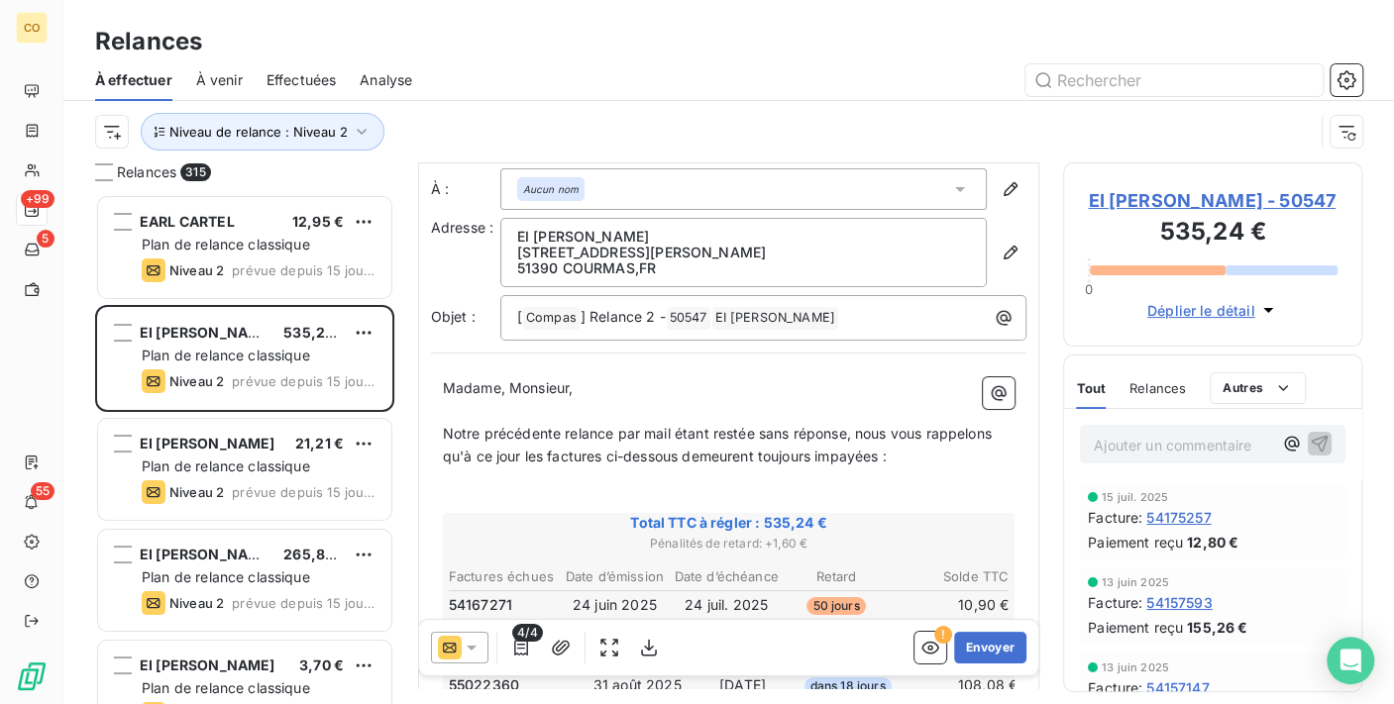
scroll to position [2, 0]
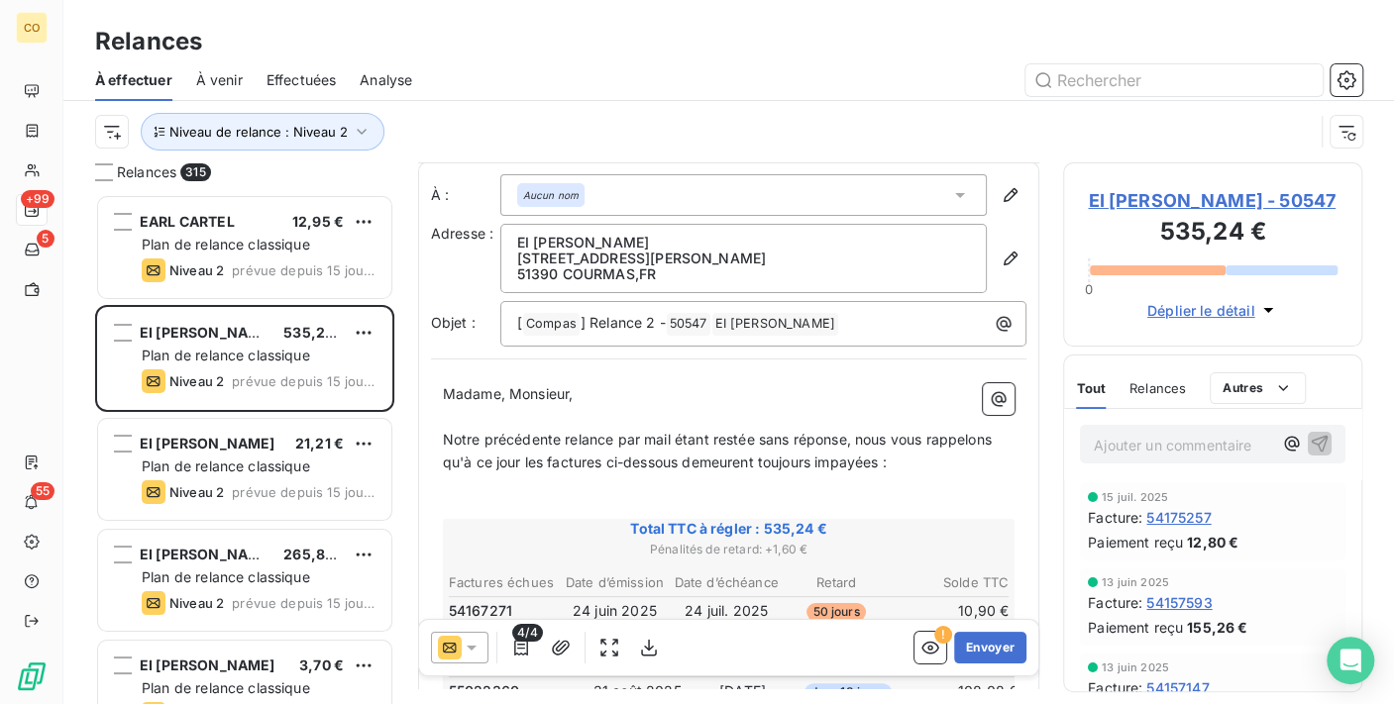
click at [477, 648] on icon at bounding box center [472, 648] width 20 height 20
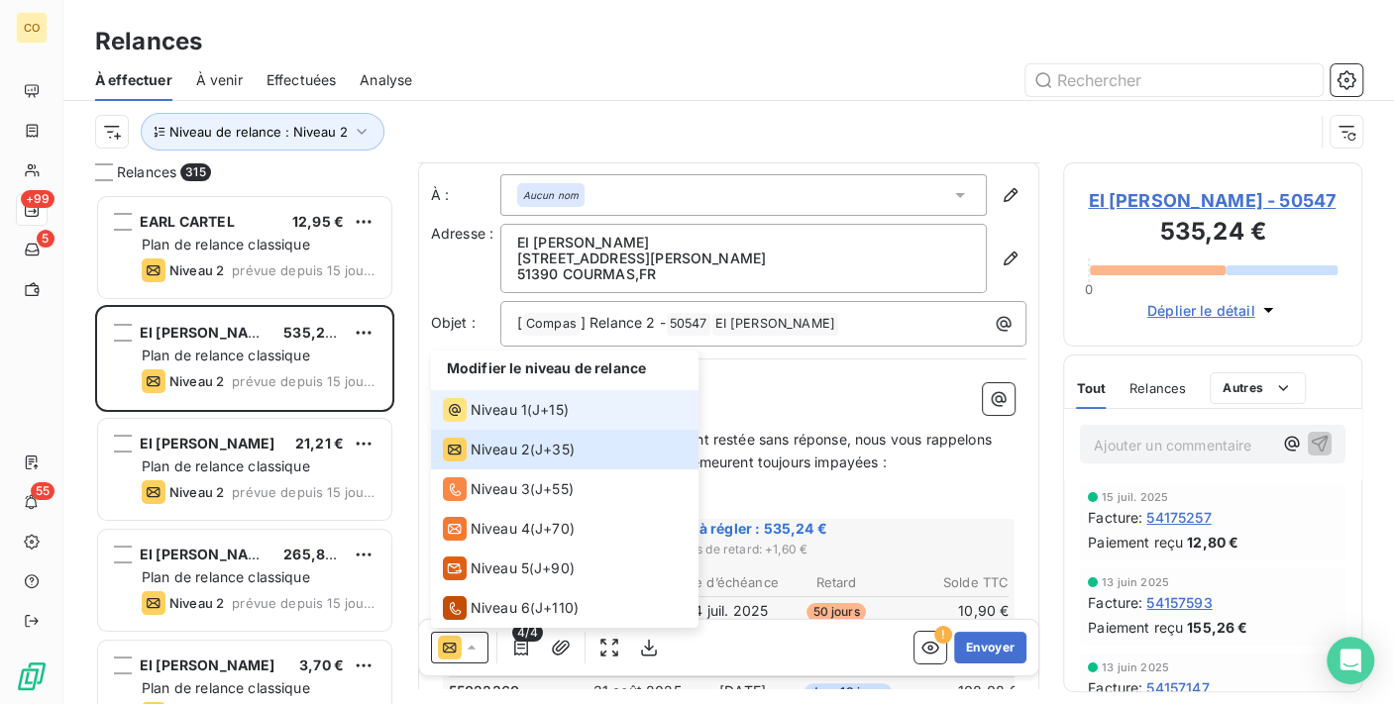
click at [475, 399] on div "Niveau 1" at bounding box center [485, 410] width 84 height 24
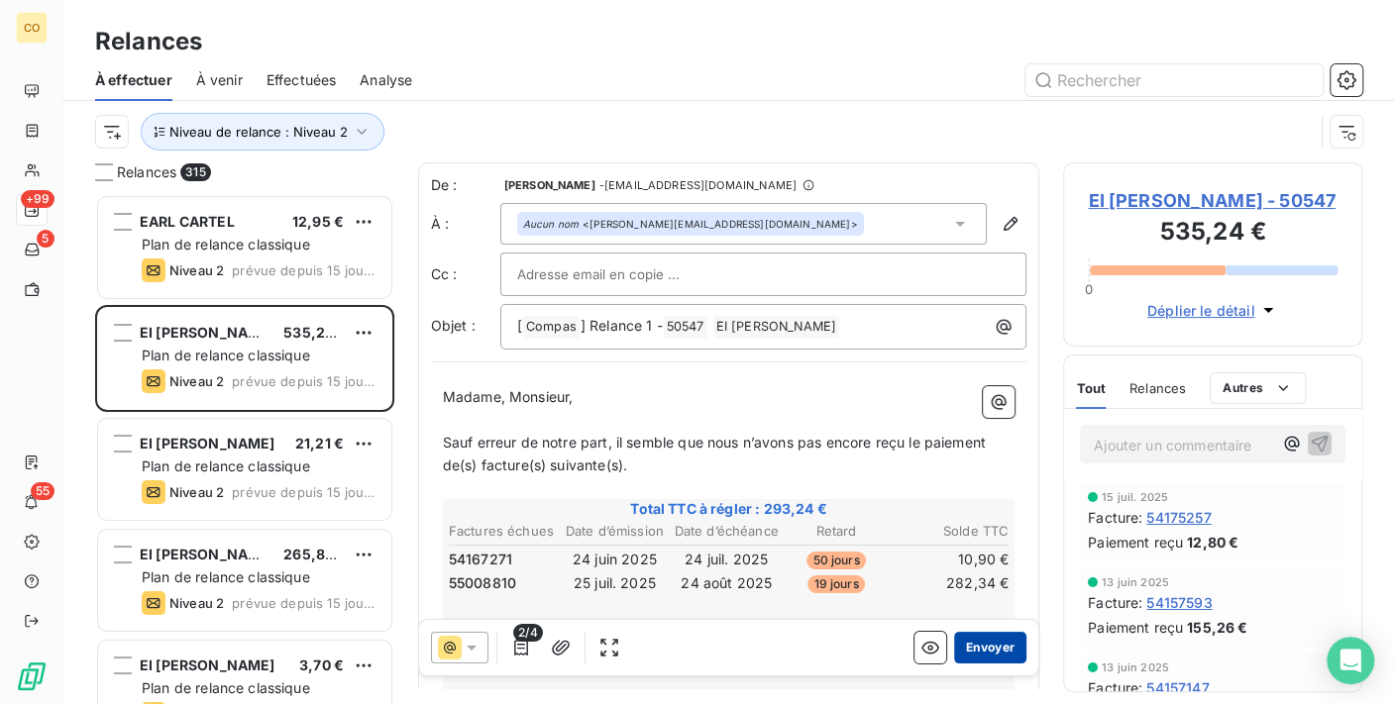
click at [993, 652] on button "Envoyer" at bounding box center [990, 648] width 72 height 32
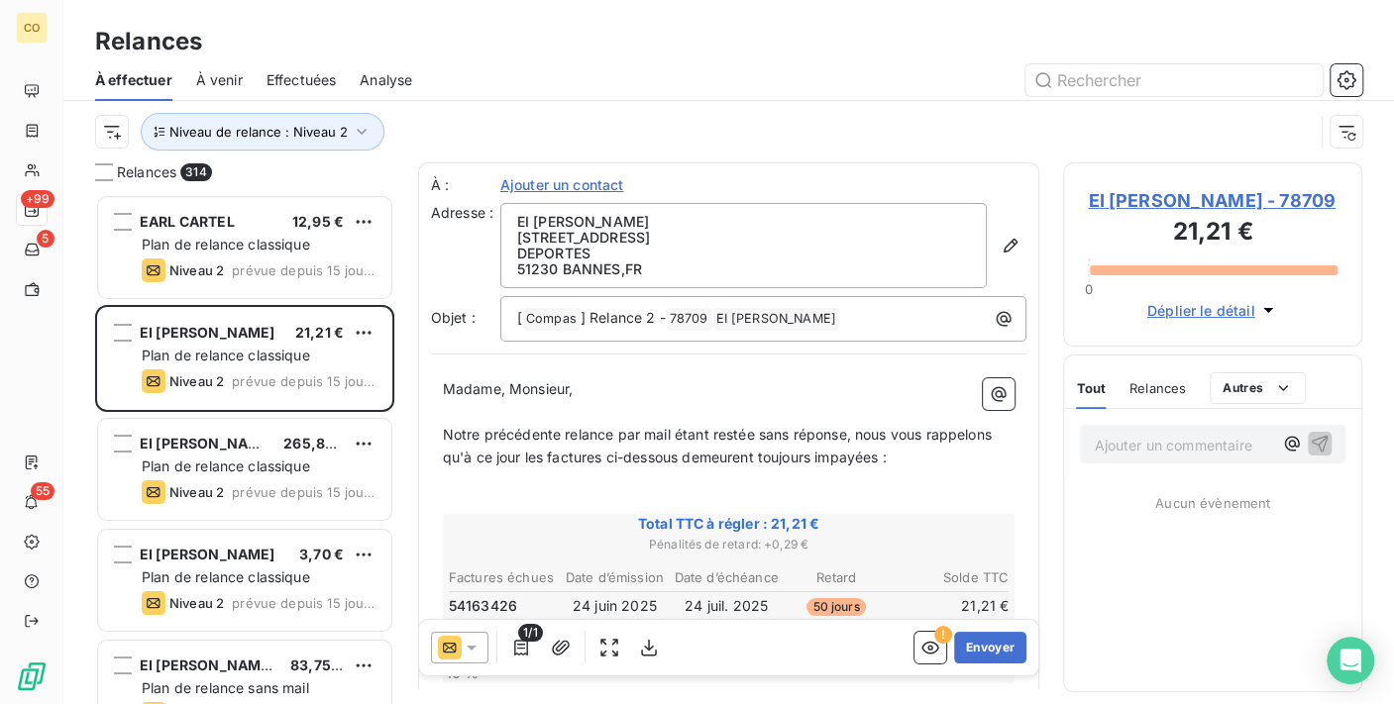
click at [480, 640] on div at bounding box center [459, 648] width 57 height 32
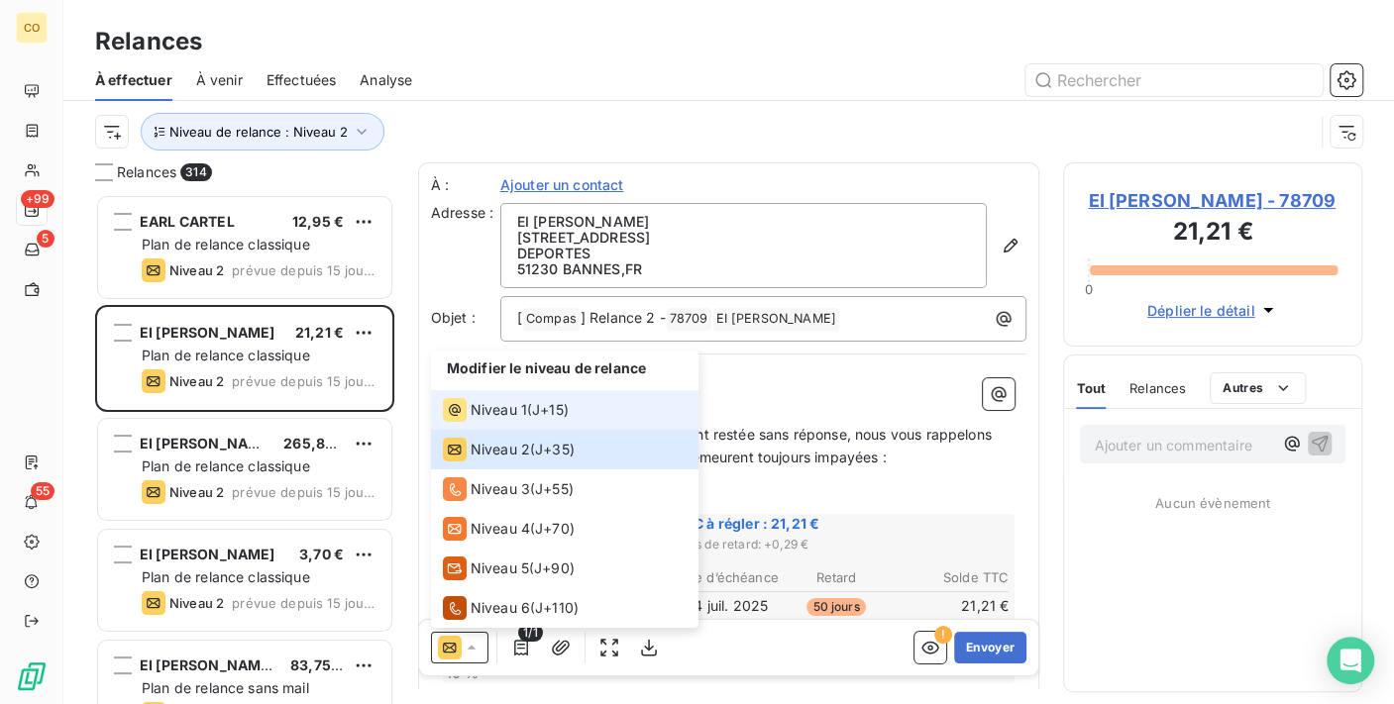
click at [483, 391] on li "Niveau 1 ( J+15 )" at bounding box center [564, 410] width 267 height 40
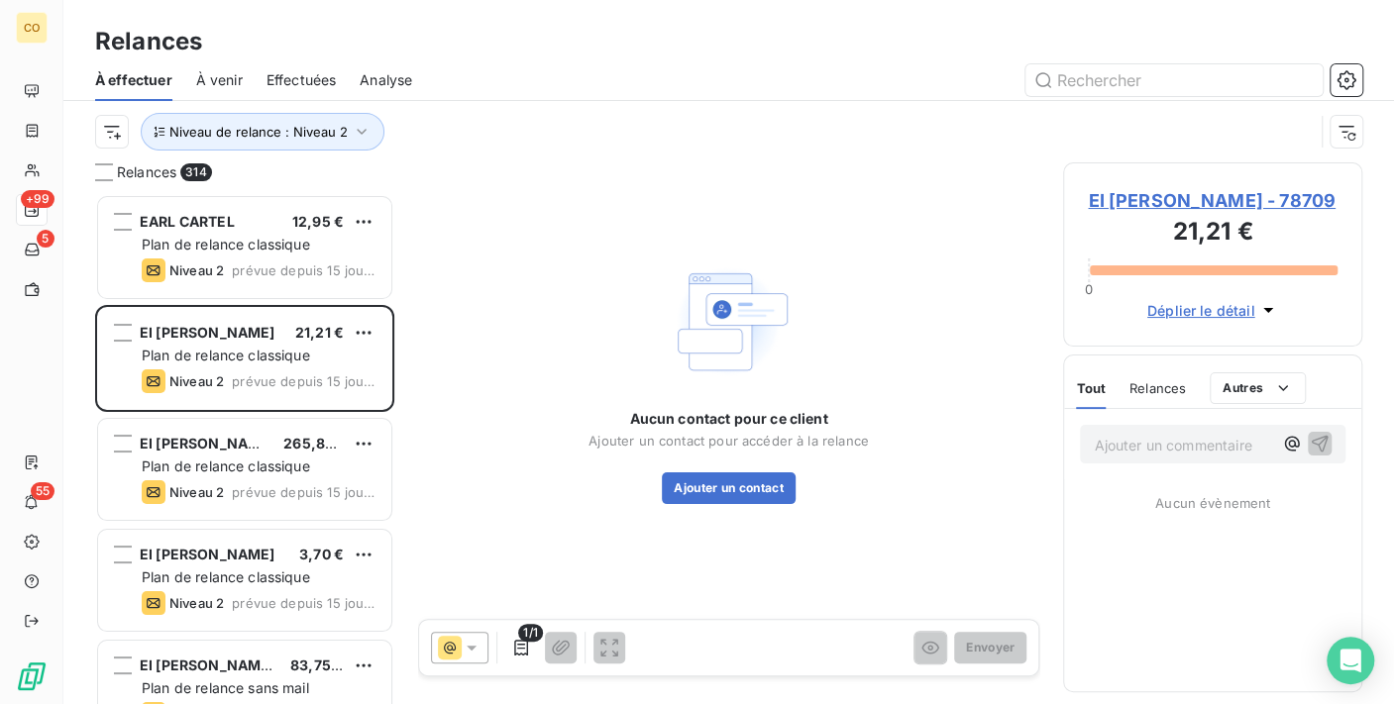
click at [1234, 197] on span "EI ROLIN JEROME - 78709" at bounding box center [1213, 200] width 250 height 27
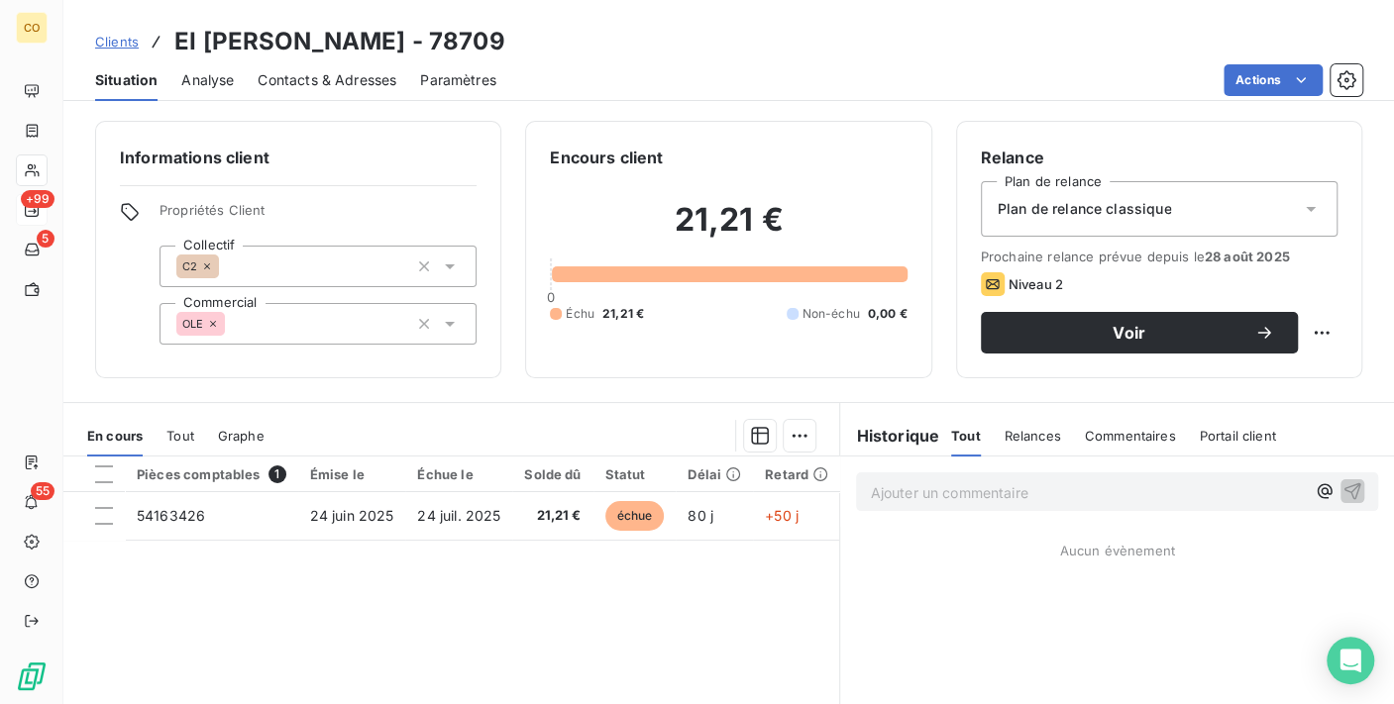
click at [1247, 206] on div "Plan de relance classique" at bounding box center [1159, 208] width 357 height 55
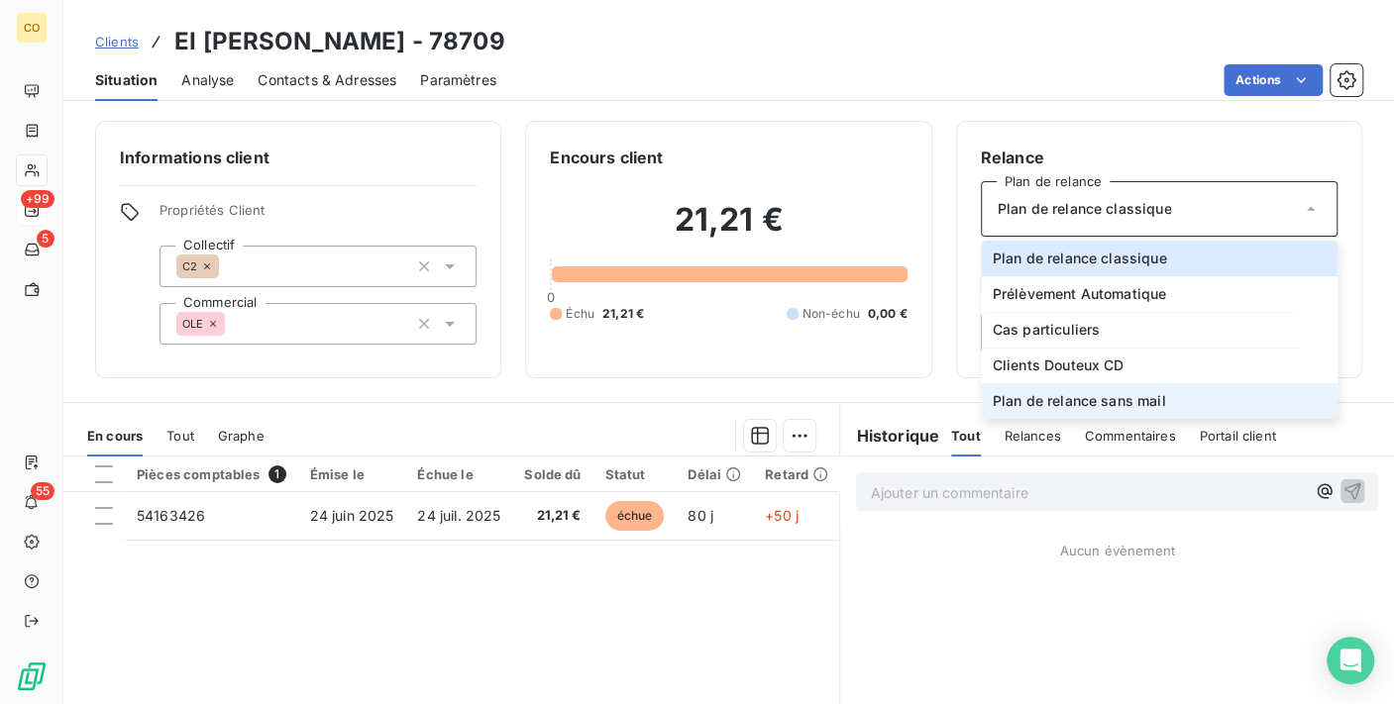
click at [1135, 393] on span "Plan de relance sans mail" at bounding box center [1079, 401] width 173 height 20
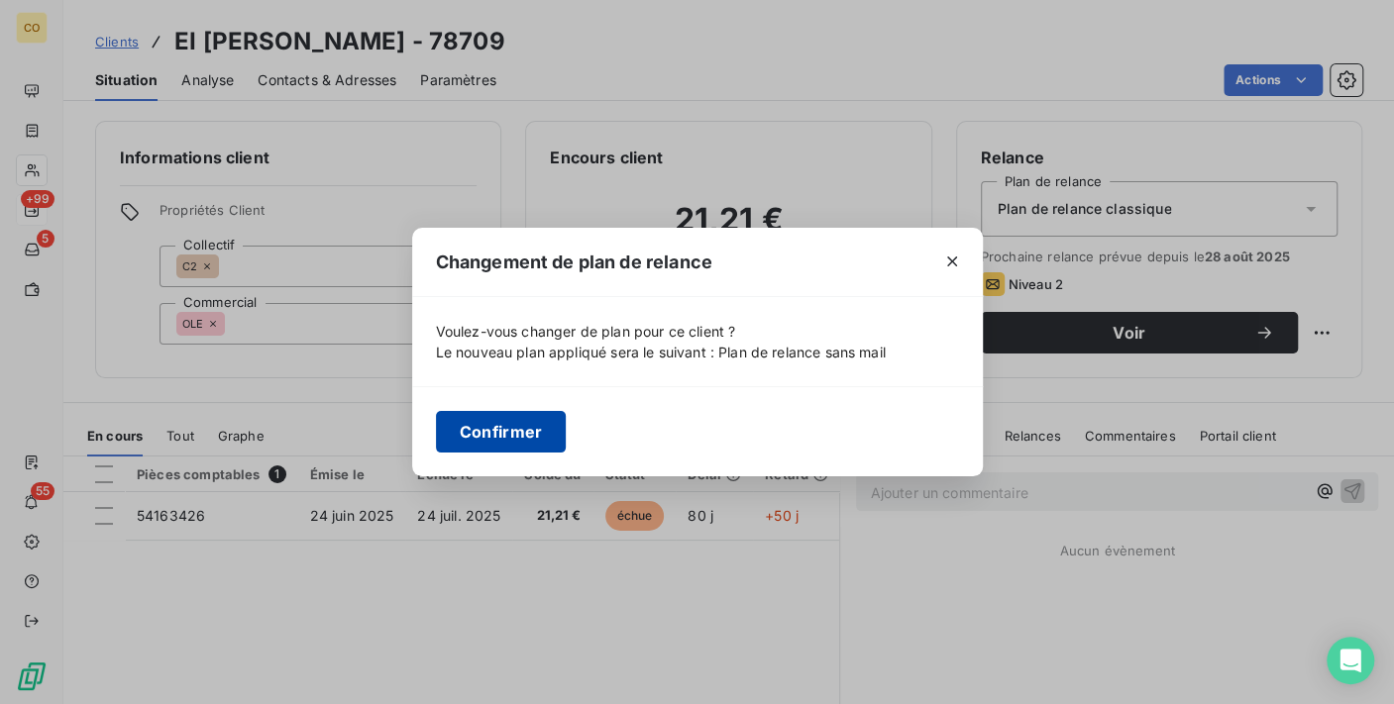
click at [529, 427] on button "Confirmer" at bounding box center [501, 432] width 131 height 42
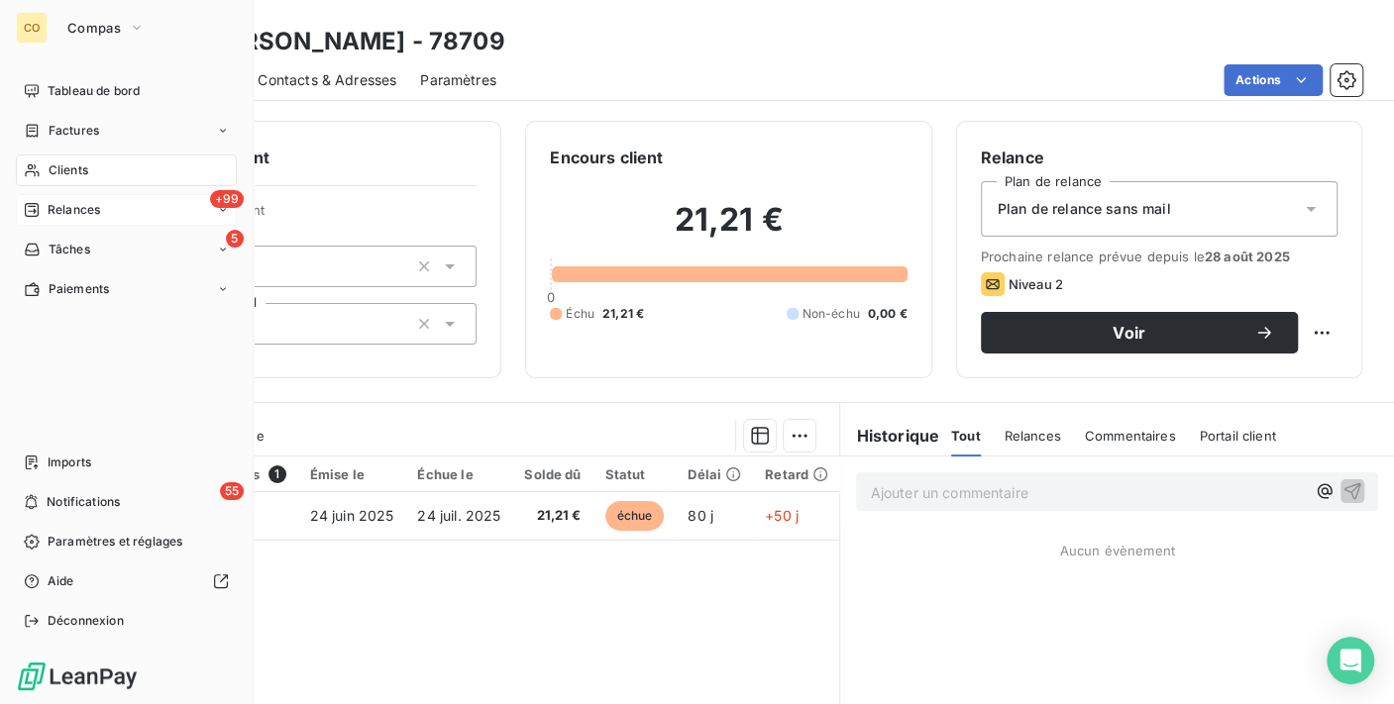
click at [63, 168] on span "Clients" at bounding box center [69, 170] width 40 height 18
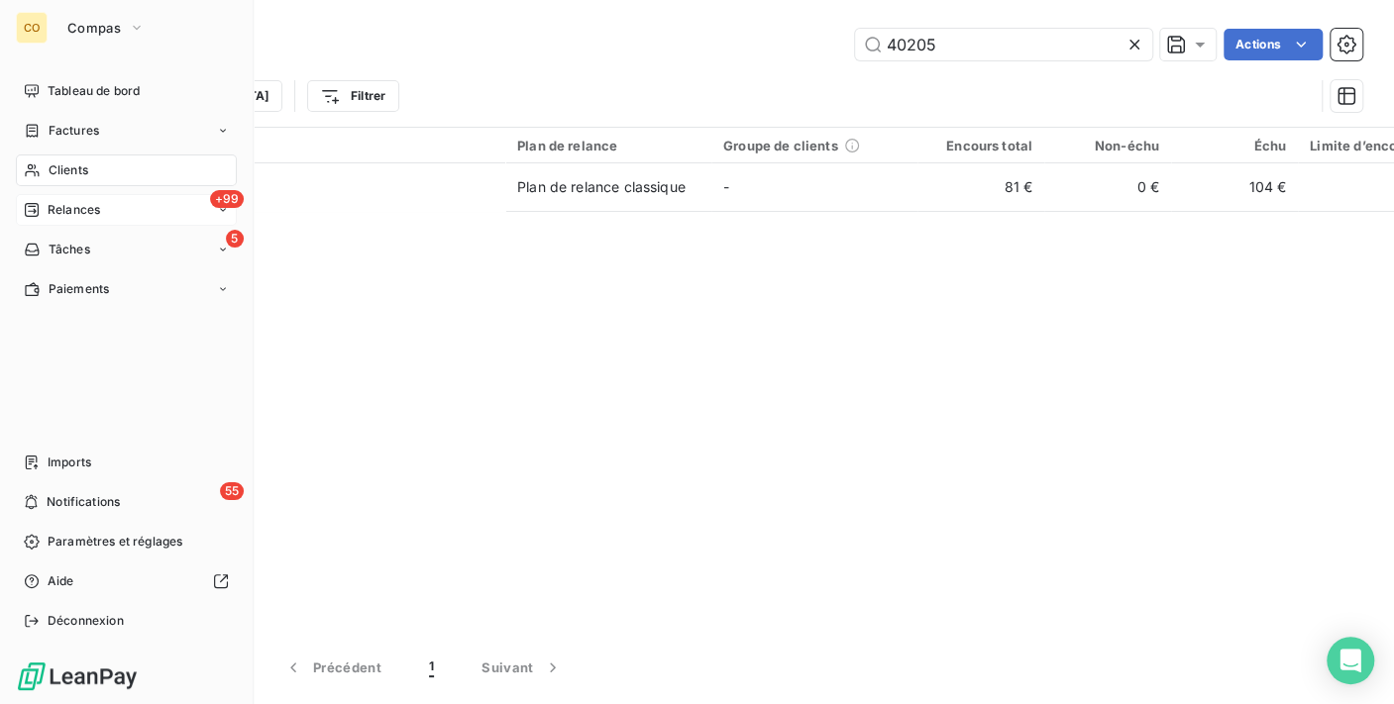
click at [69, 209] on span "Relances" at bounding box center [74, 210] width 52 height 18
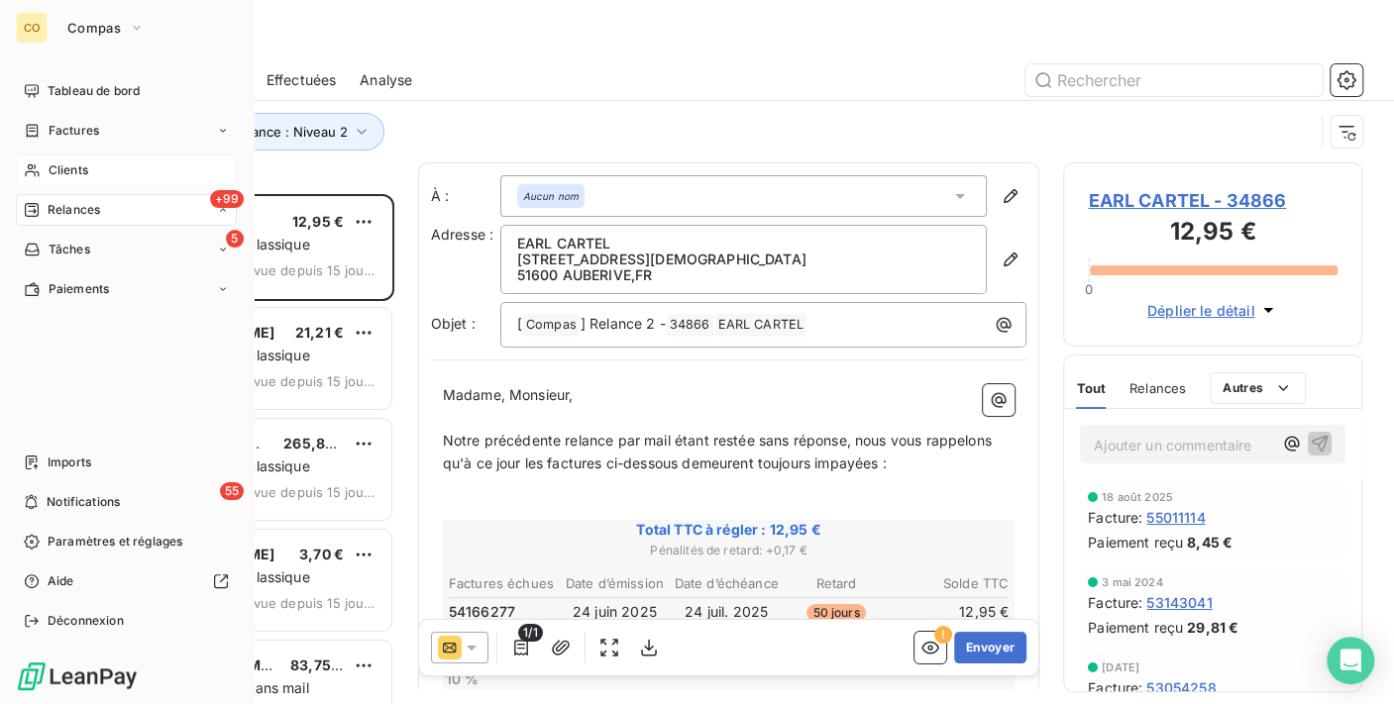
scroll to position [493, 282]
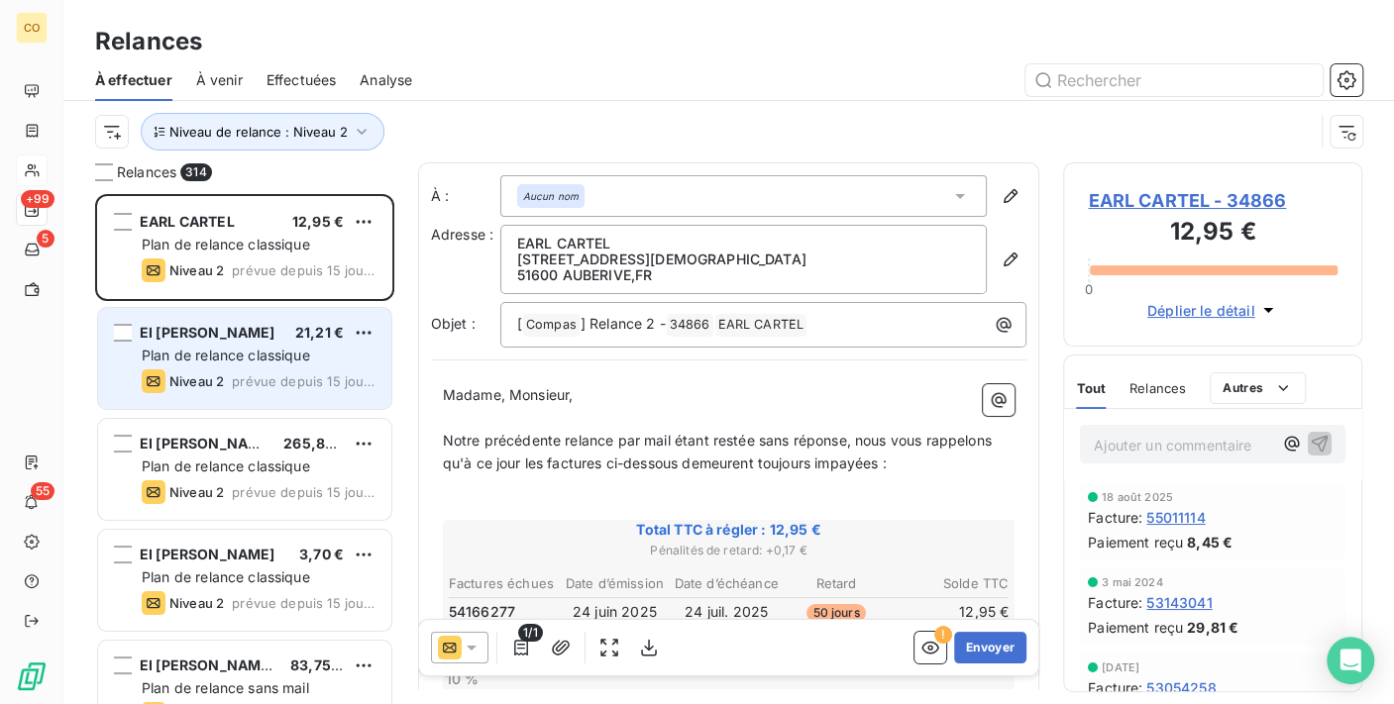
click at [244, 349] on span "Plan de relance classique" at bounding box center [226, 355] width 168 height 17
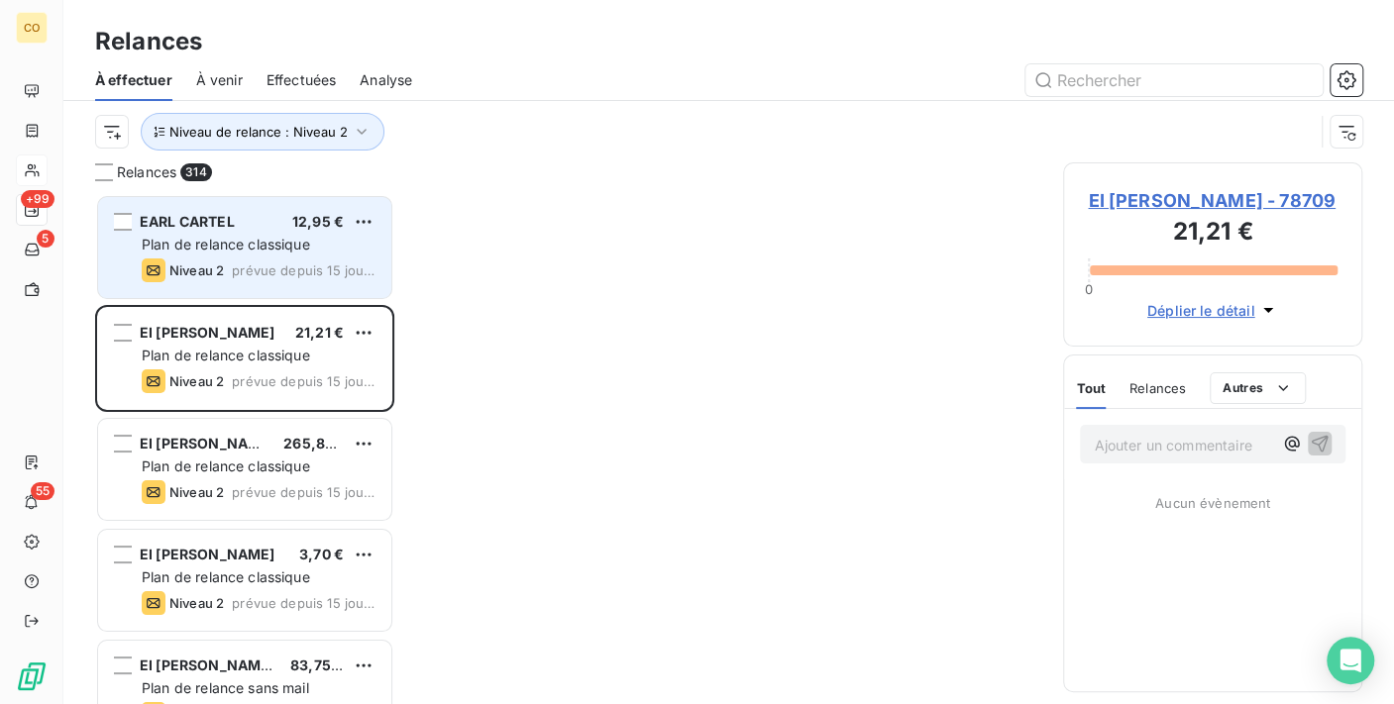
click at [197, 257] on div "EARL CARTEL 12,95 € Plan de relance classique Niveau 2 prévue depuis 15 jours" at bounding box center [244, 247] width 293 height 101
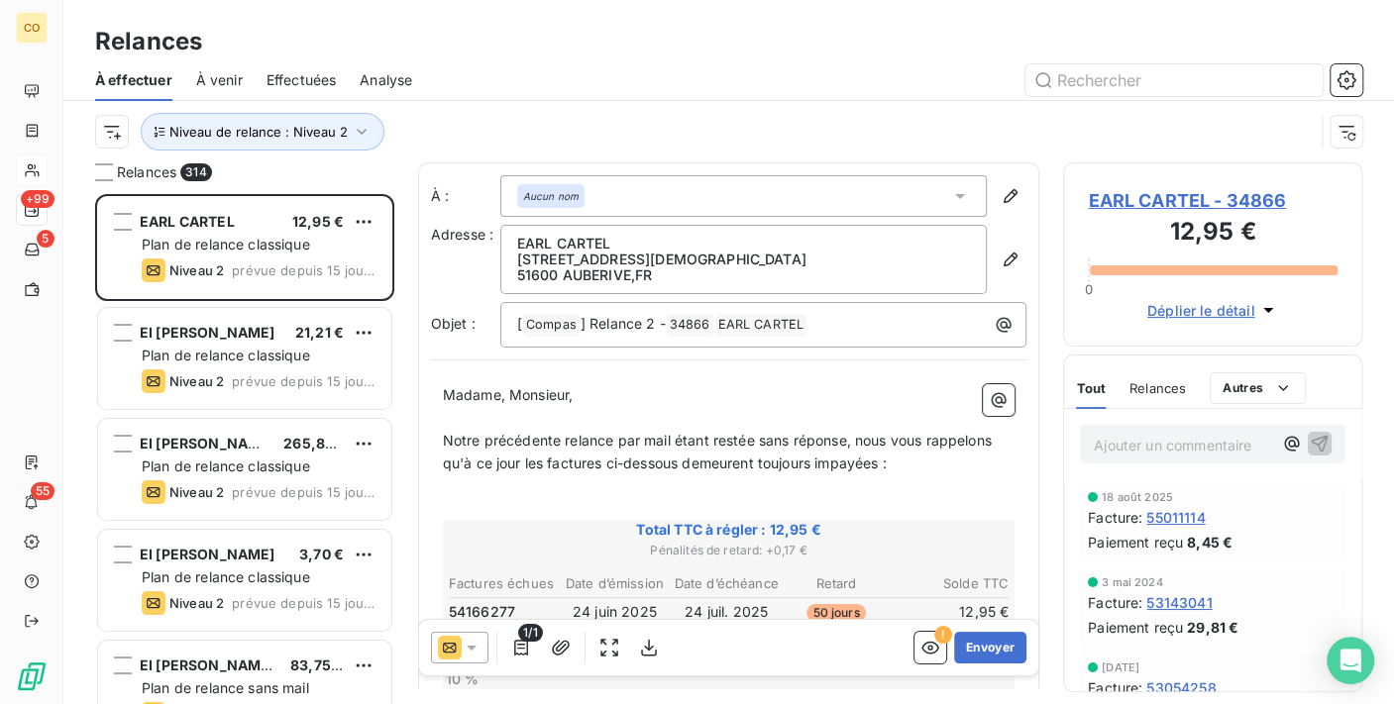
click at [475, 632] on div at bounding box center [459, 648] width 57 height 32
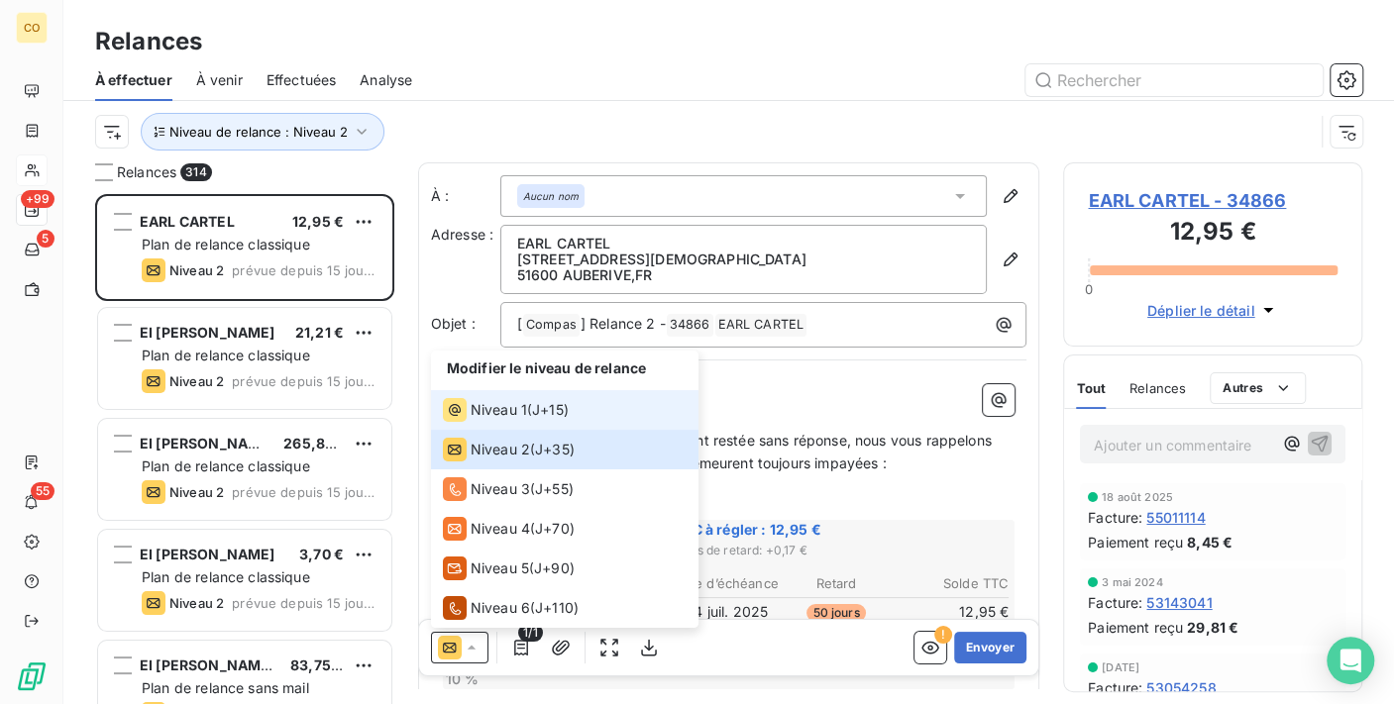
click at [483, 417] on span "Niveau 1" at bounding box center [499, 410] width 56 height 20
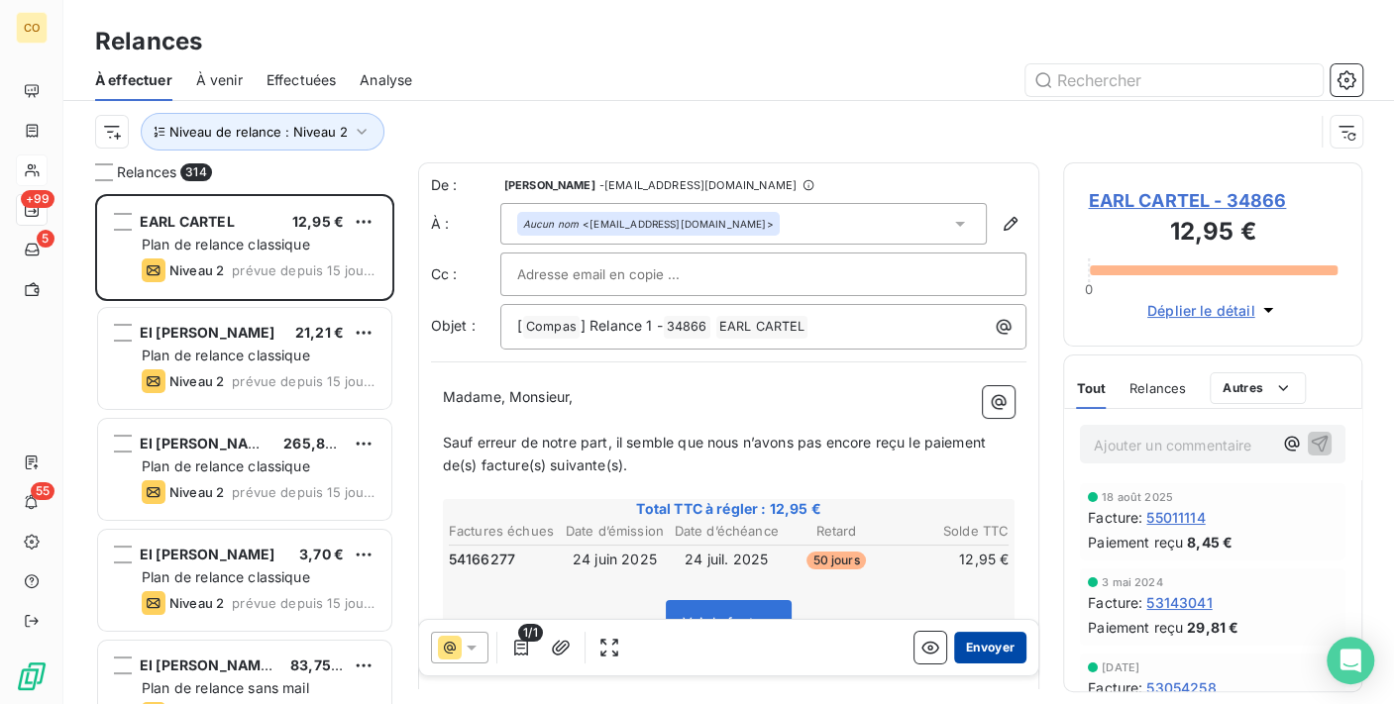
click at [978, 640] on button "Envoyer" at bounding box center [990, 648] width 72 height 32
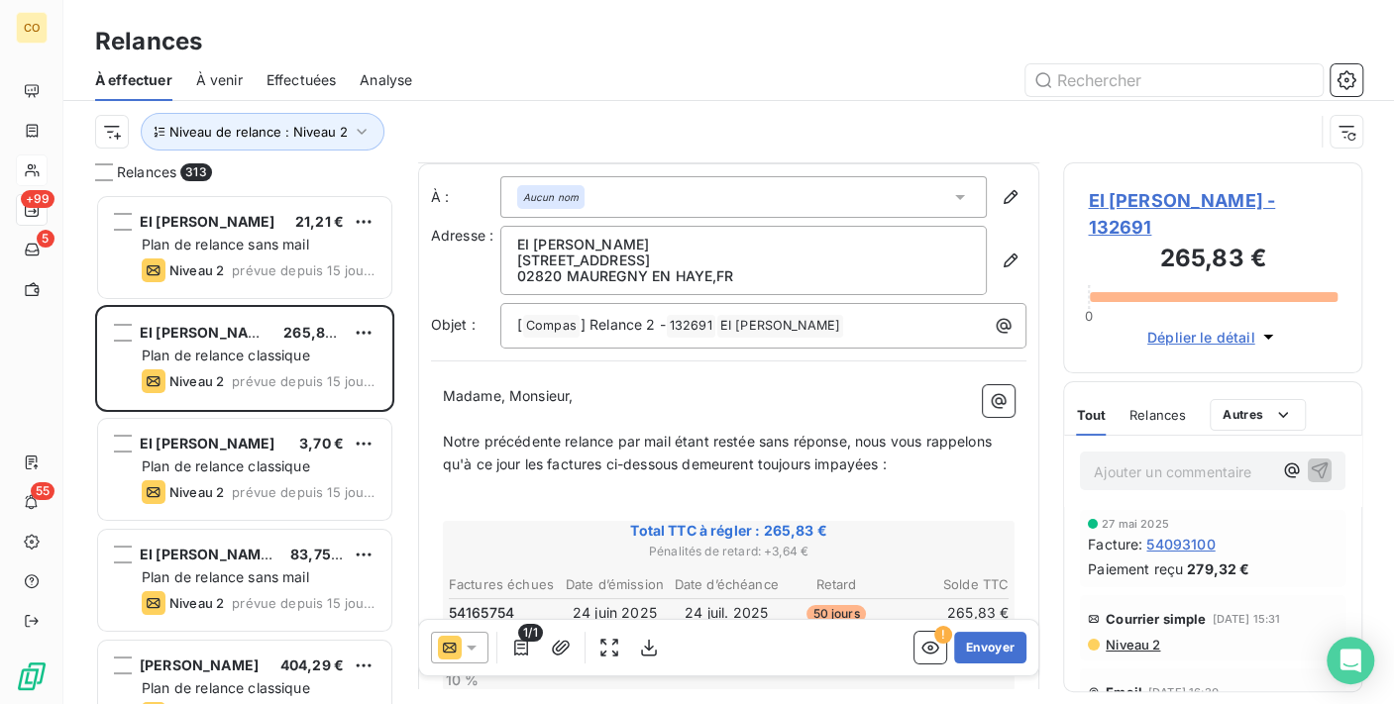
scroll to position [2, 0]
click at [475, 641] on icon at bounding box center [472, 648] width 20 height 20
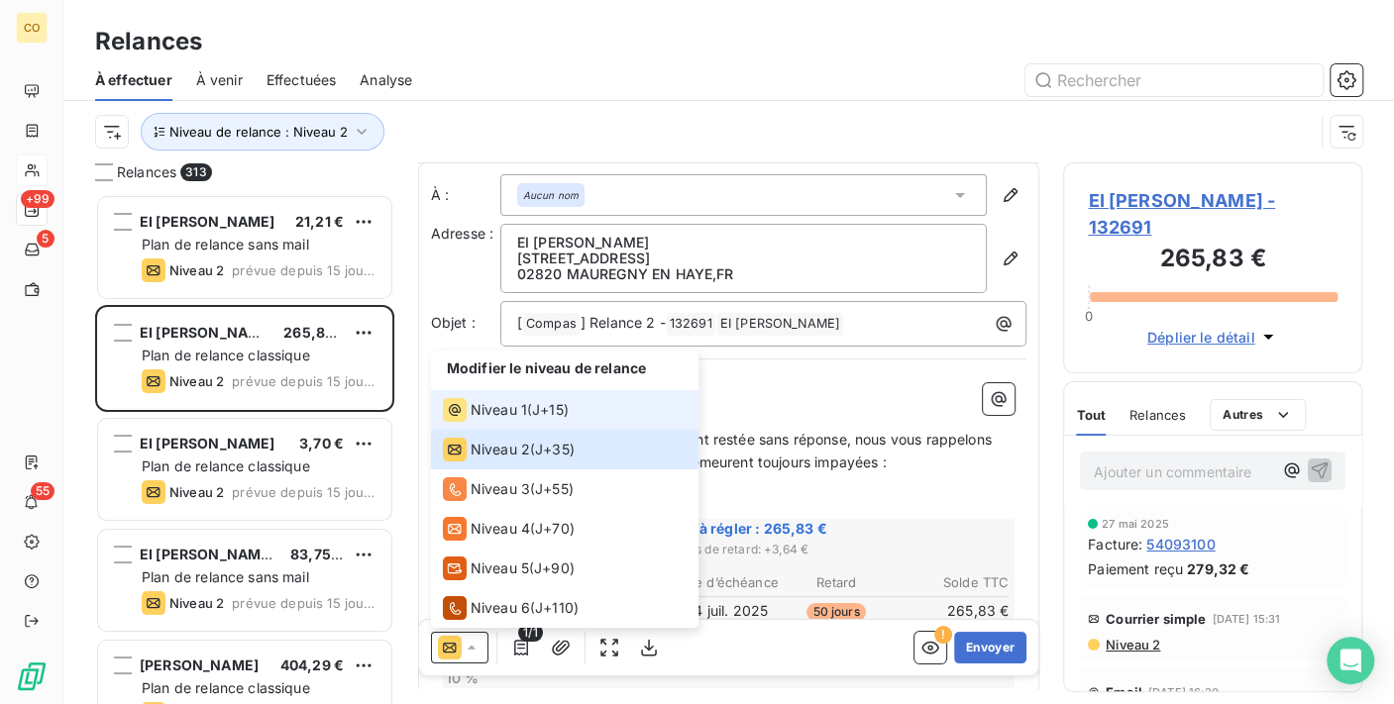
click at [474, 399] on div "Niveau 1" at bounding box center [485, 410] width 84 height 24
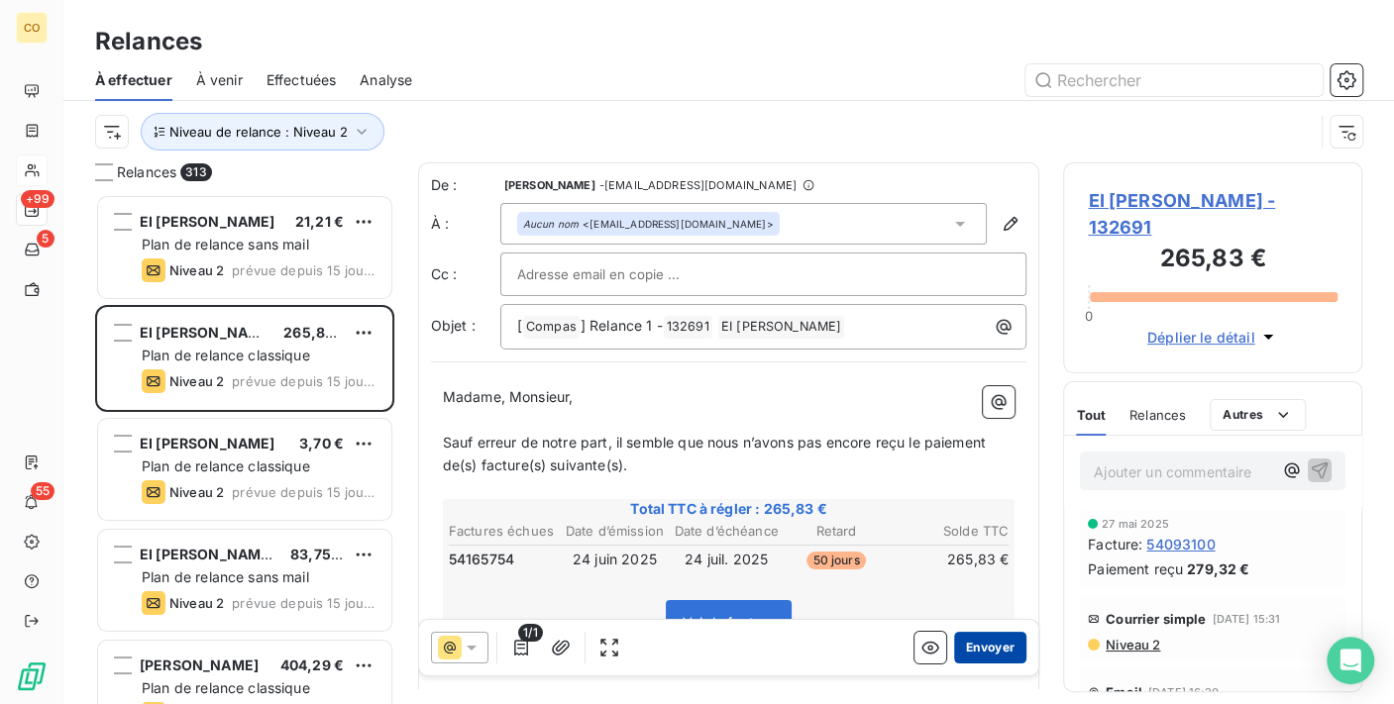
click at [981, 641] on button "Envoyer" at bounding box center [990, 648] width 72 height 32
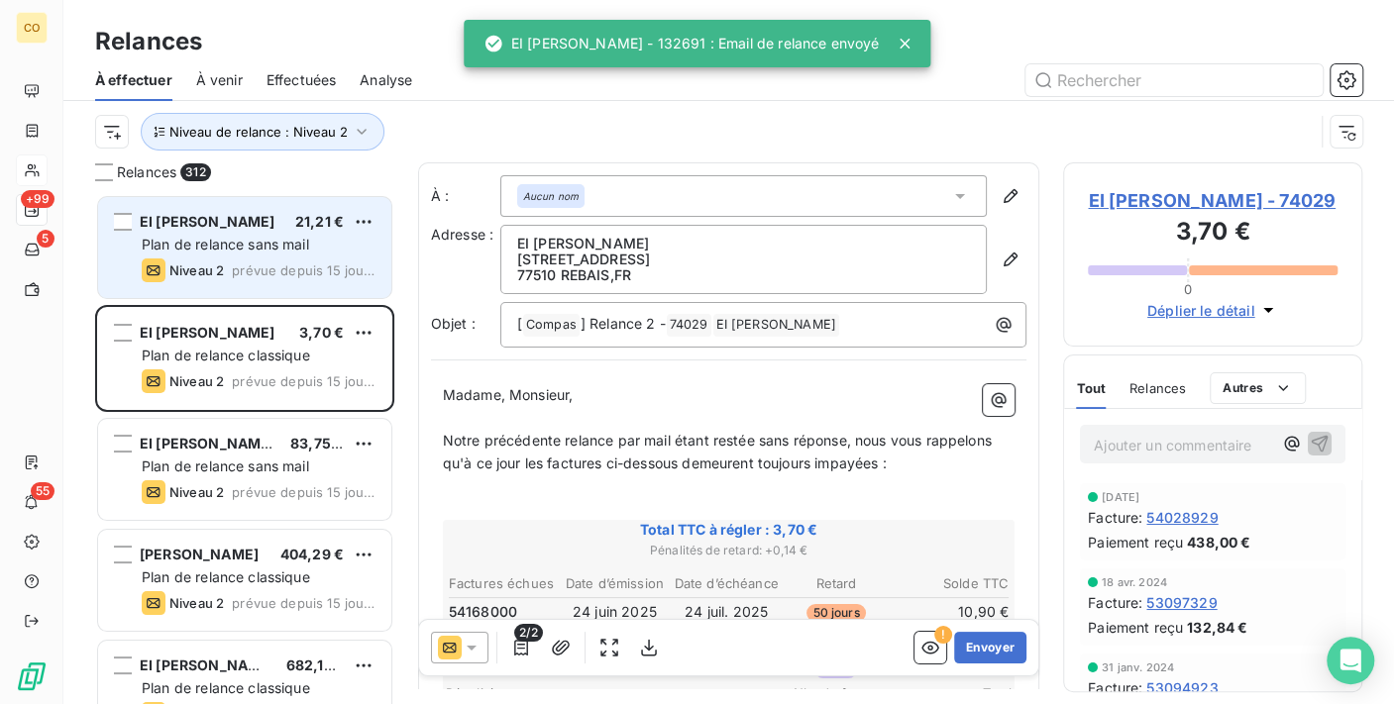
click at [281, 259] on div "Niveau 2 prévue depuis 15 jours" at bounding box center [259, 271] width 234 height 24
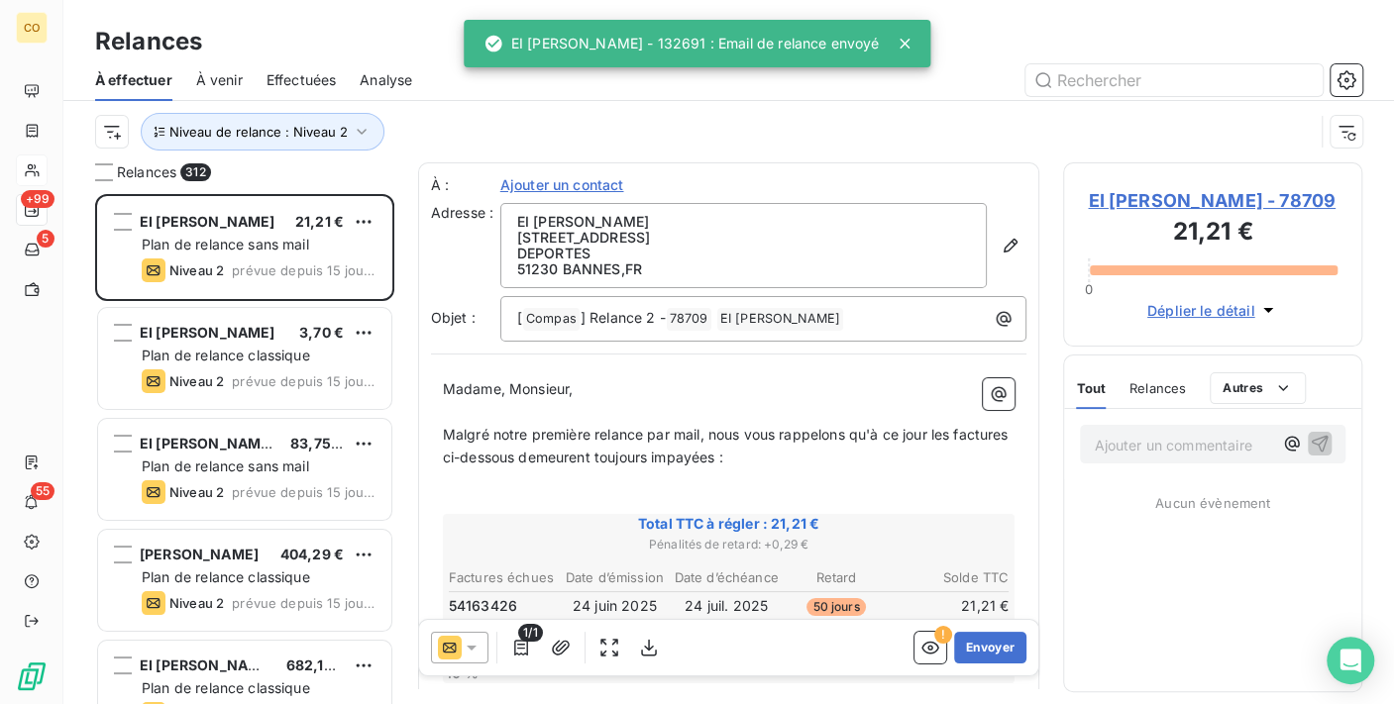
click at [475, 638] on icon at bounding box center [472, 648] width 20 height 20
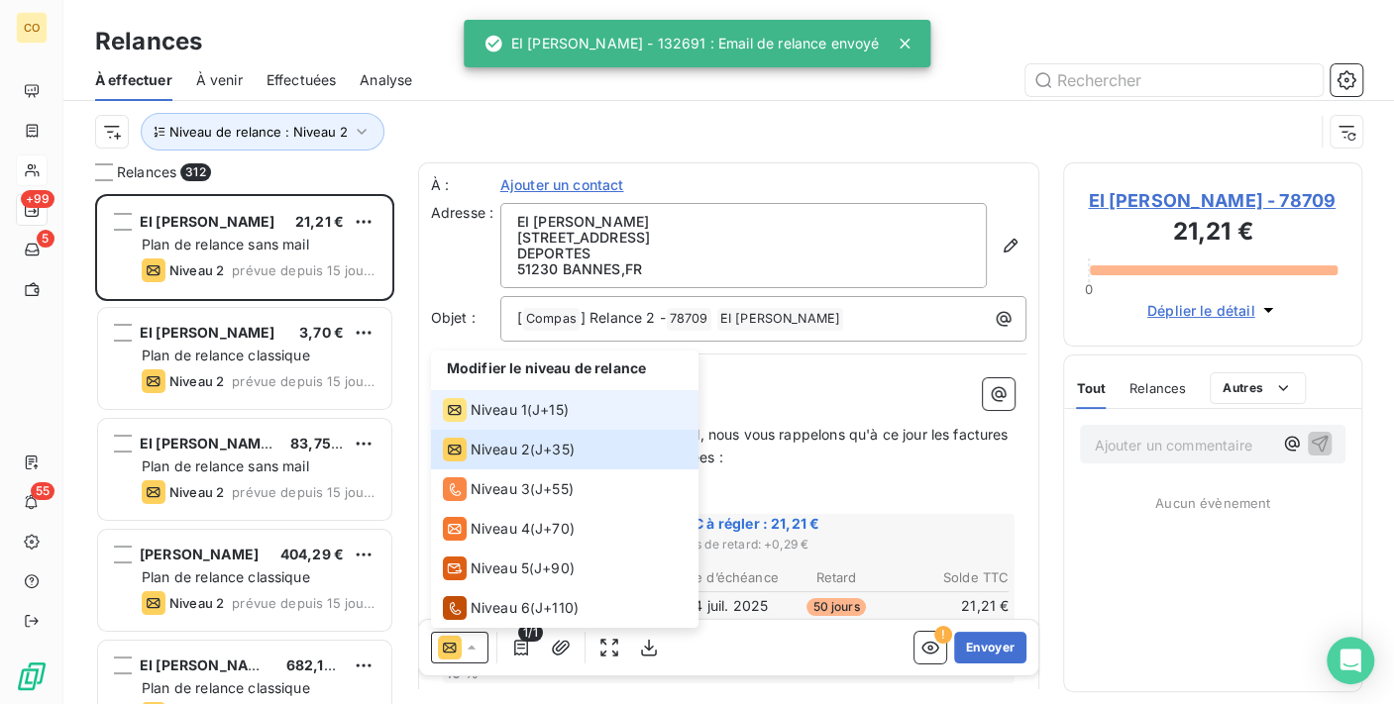
click at [483, 407] on span "Niveau 1" at bounding box center [499, 410] width 56 height 20
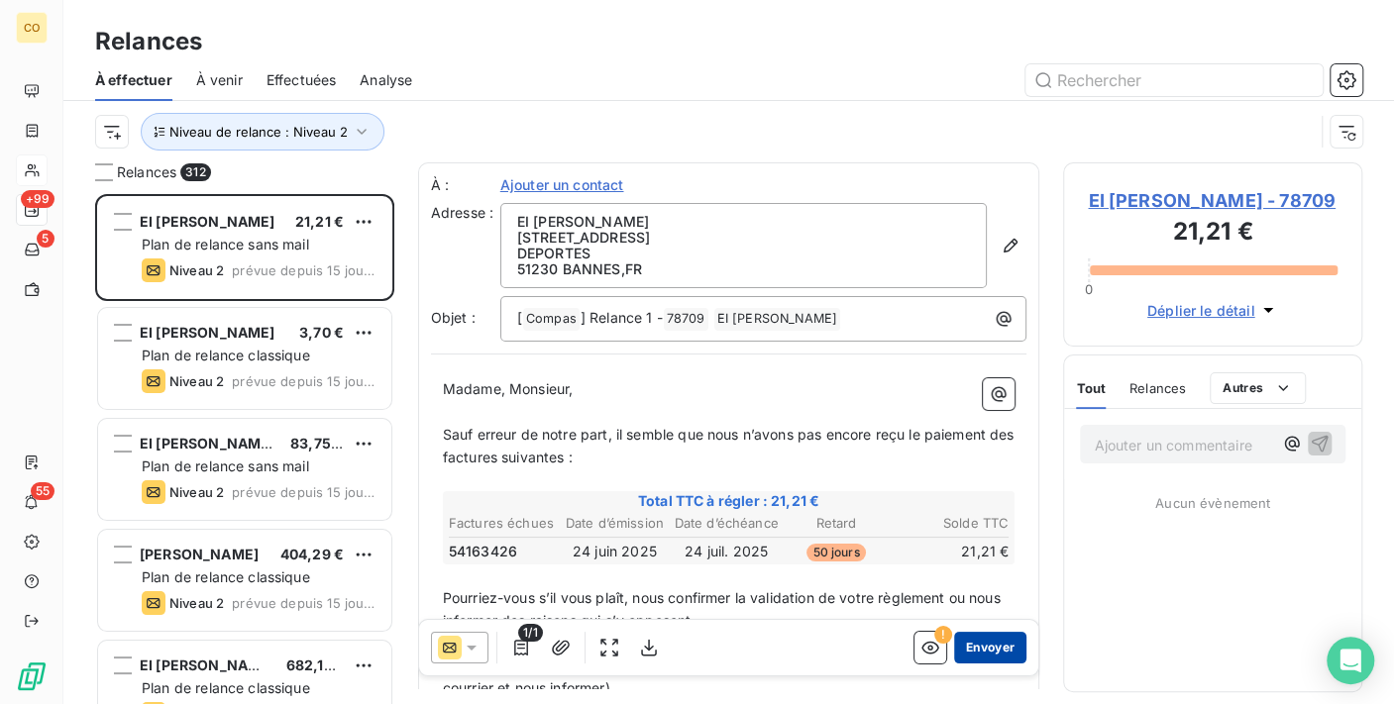
click at [984, 644] on button "Envoyer" at bounding box center [990, 648] width 72 height 32
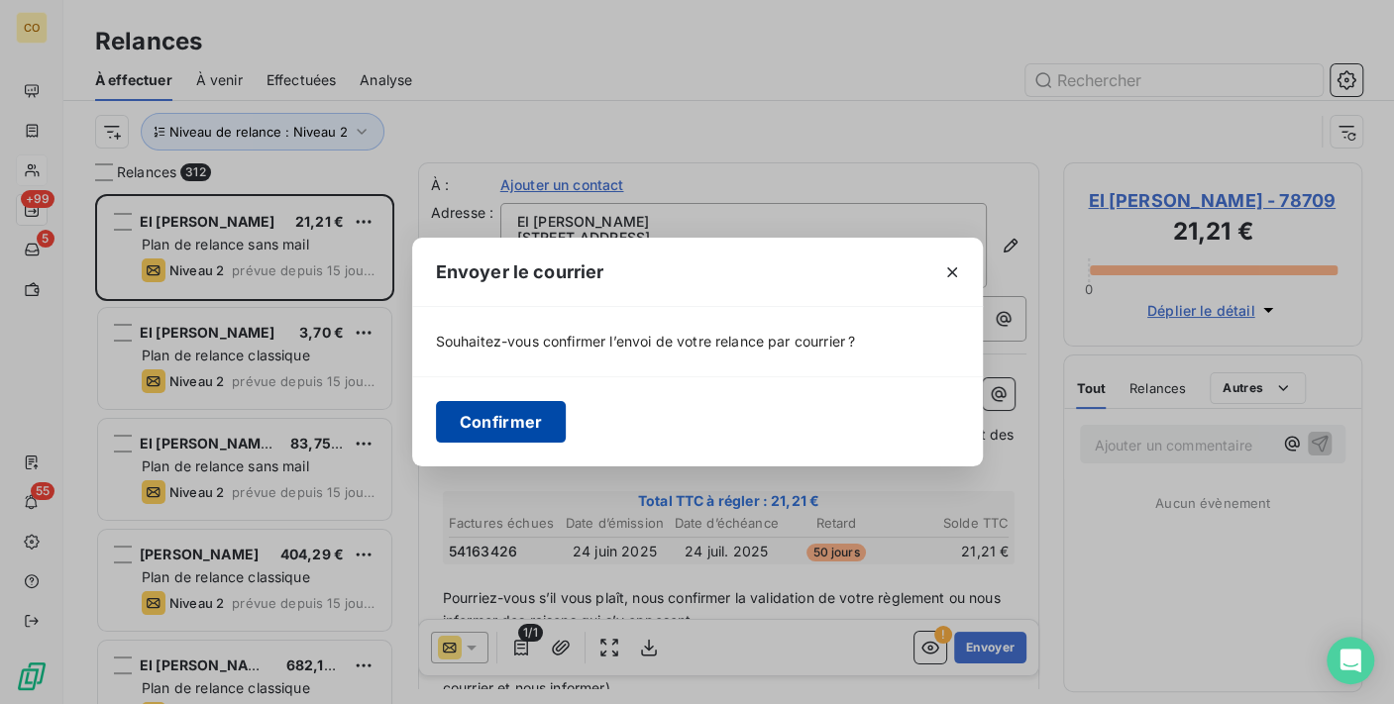
click at [503, 423] on button "Confirmer" at bounding box center [501, 422] width 131 height 42
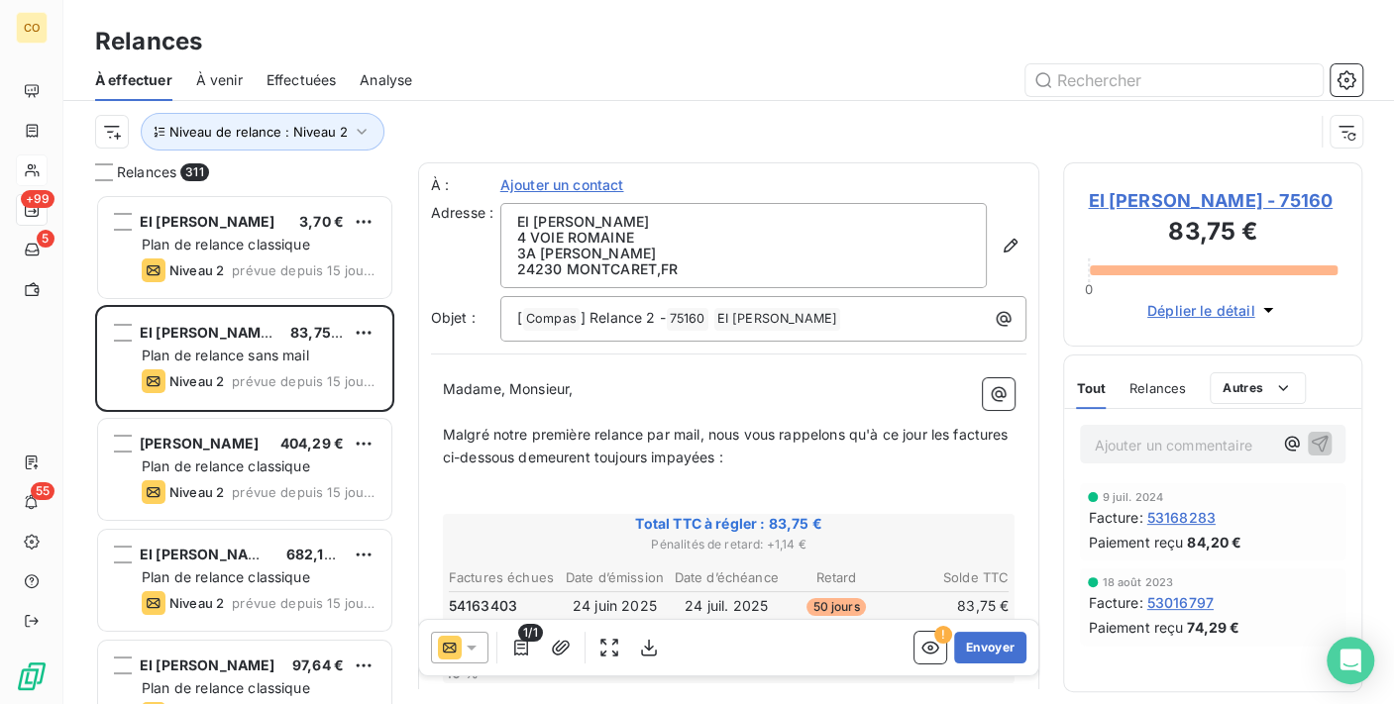
click at [487, 639] on div "1/1" at bounding box center [548, 648] width 234 height 32
click at [486, 643] on div at bounding box center [459, 648] width 57 height 32
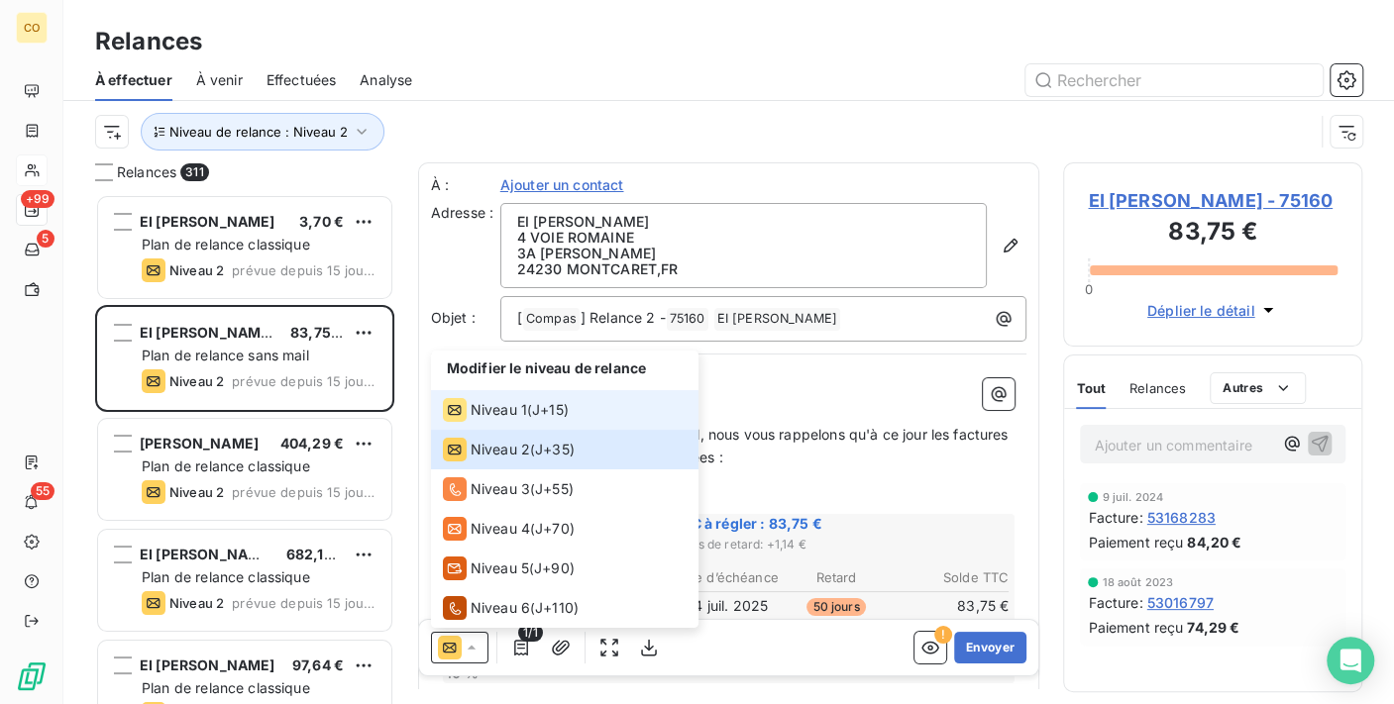
click at [507, 421] on div "Niveau 1" at bounding box center [485, 410] width 84 height 24
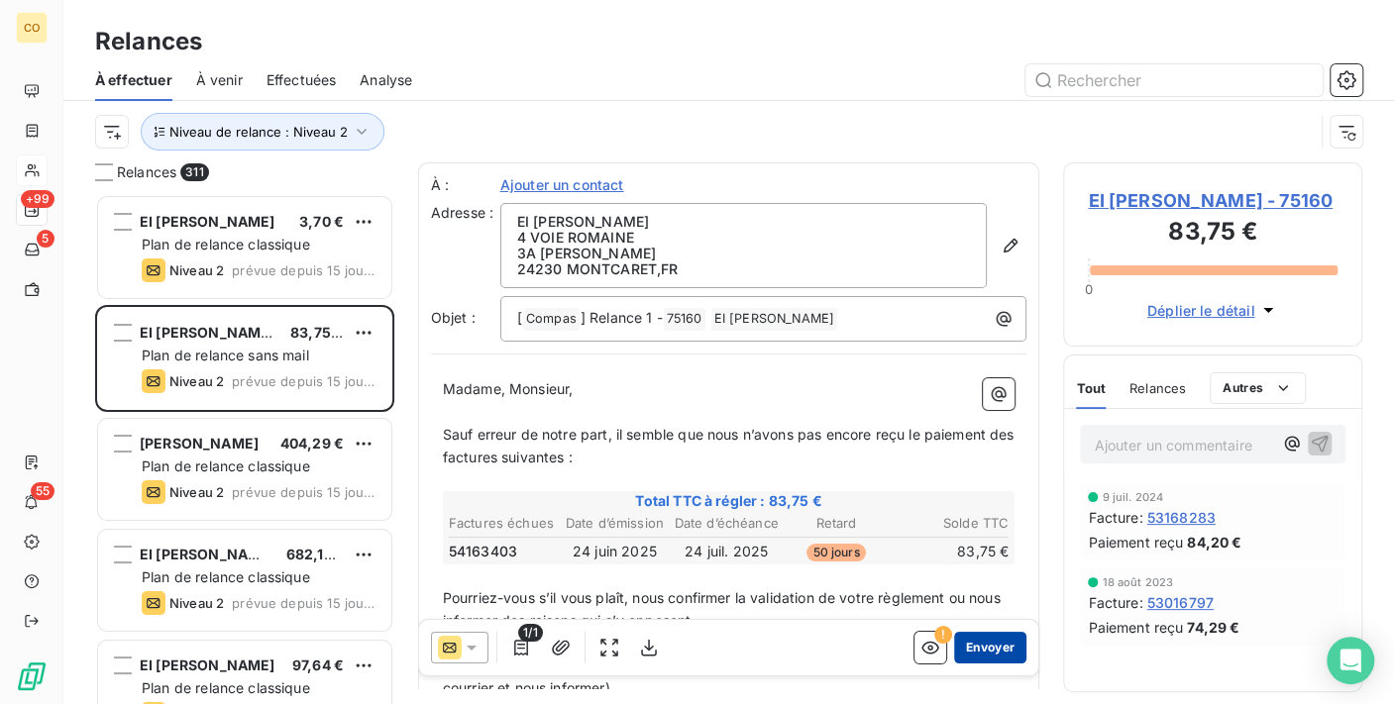
click at [982, 646] on button "Envoyer" at bounding box center [990, 648] width 72 height 32
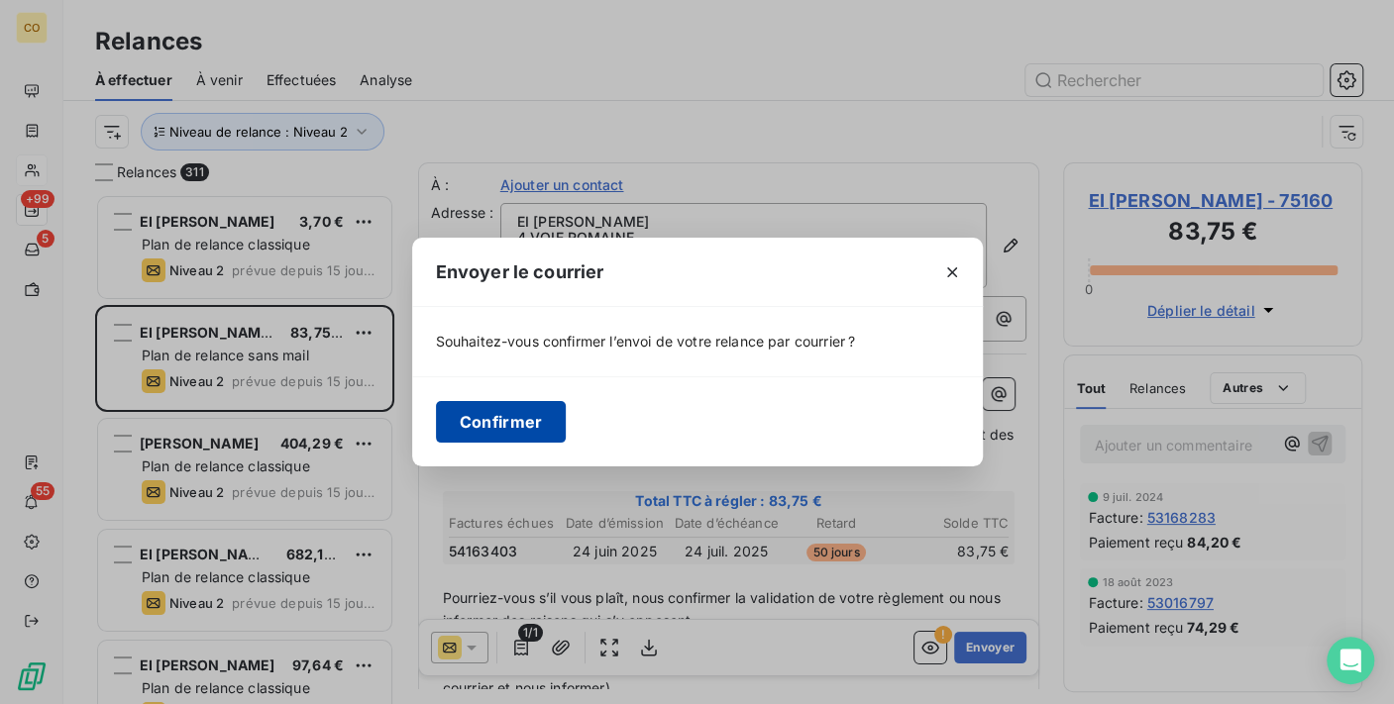
click at [528, 406] on button "Confirmer" at bounding box center [501, 422] width 131 height 42
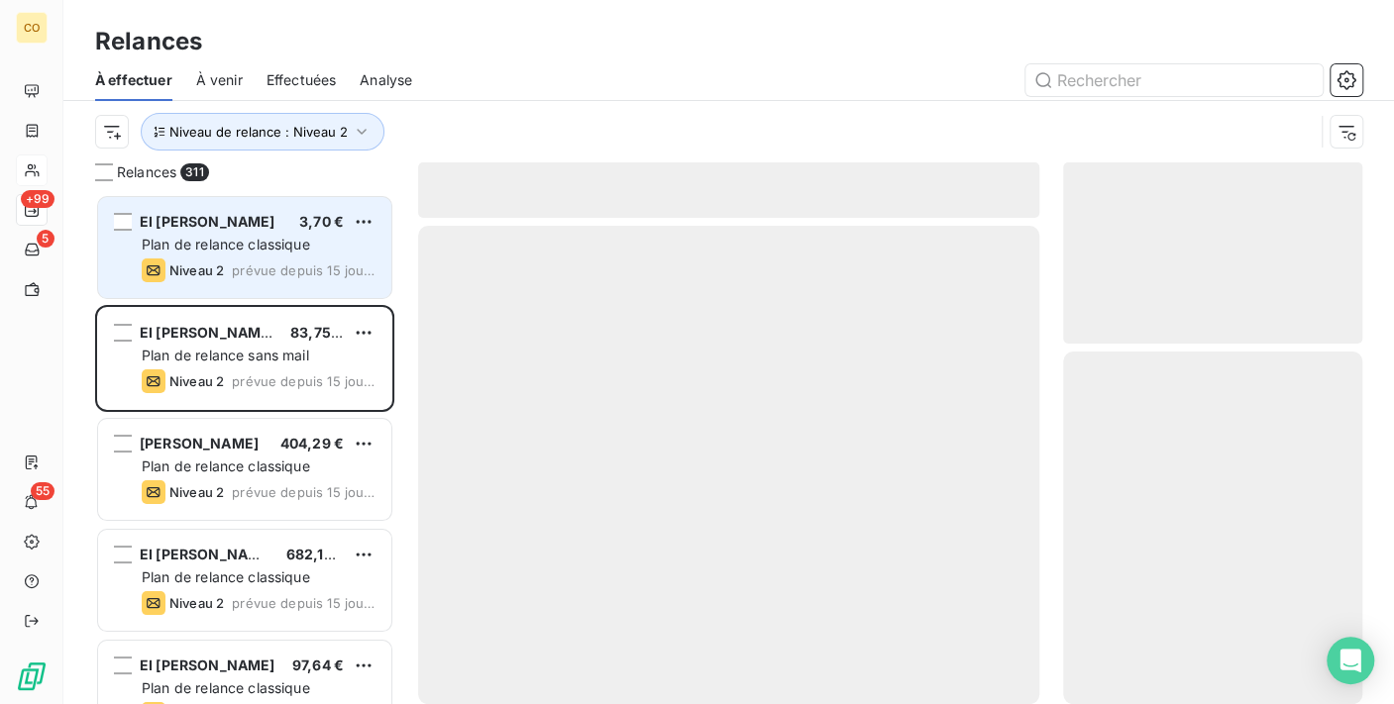
click at [255, 245] on span "Plan de relance classique" at bounding box center [226, 244] width 168 height 17
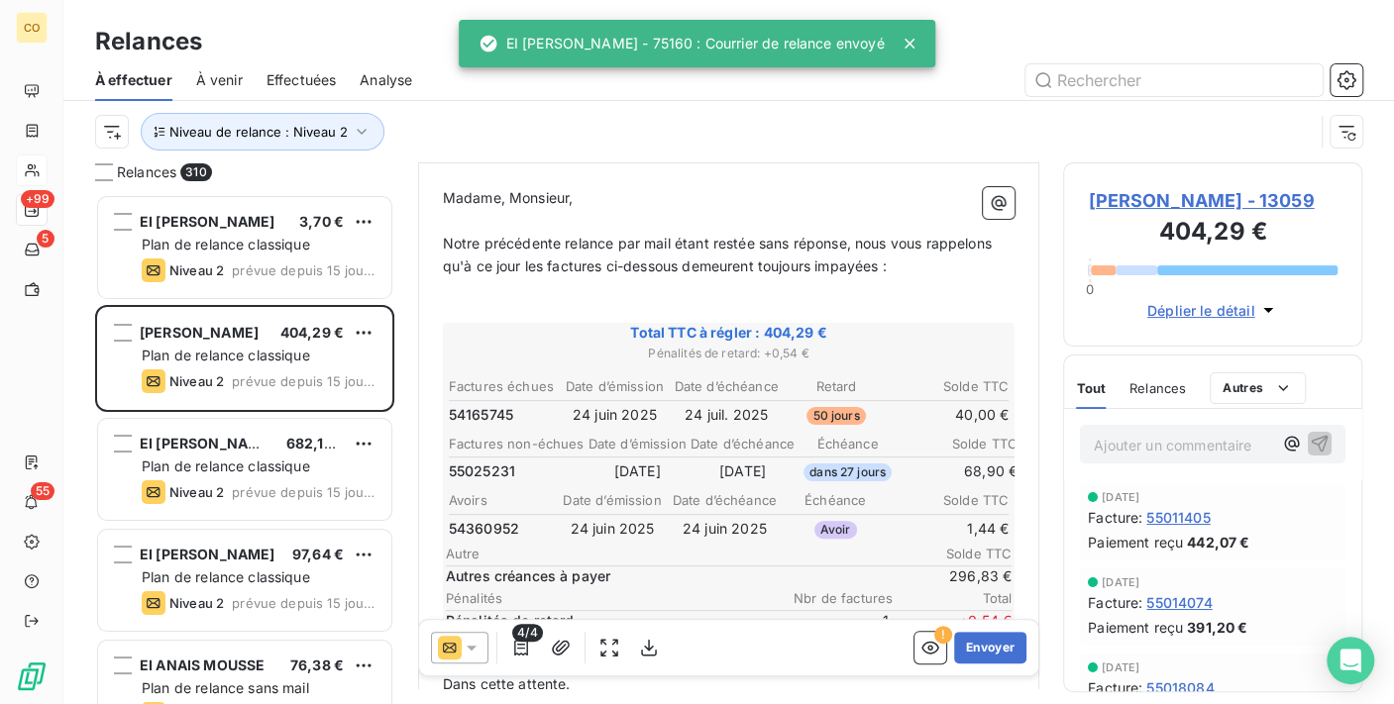
scroll to position [332, 0]
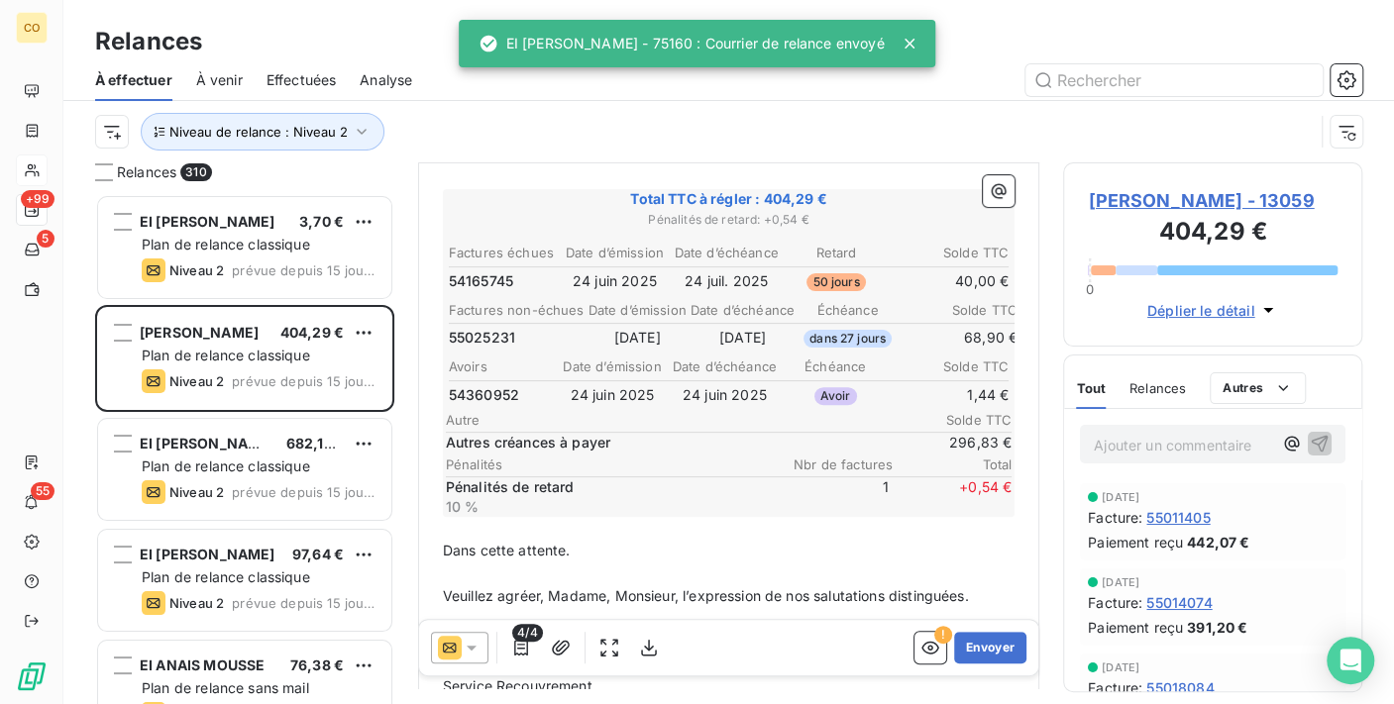
click at [464, 518] on p "﻿" at bounding box center [729, 528] width 573 height 23
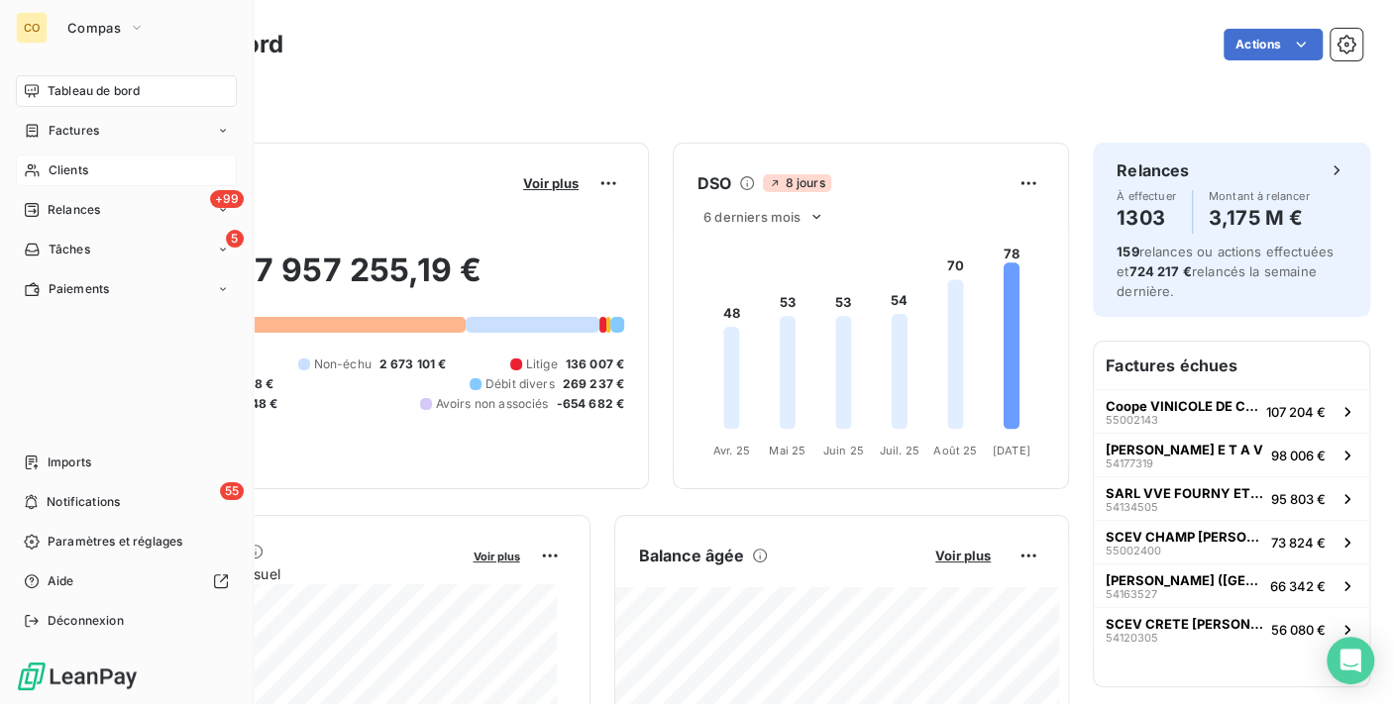
click at [59, 170] on span "Clients" at bounding box center [69, 170] width 40 height 18
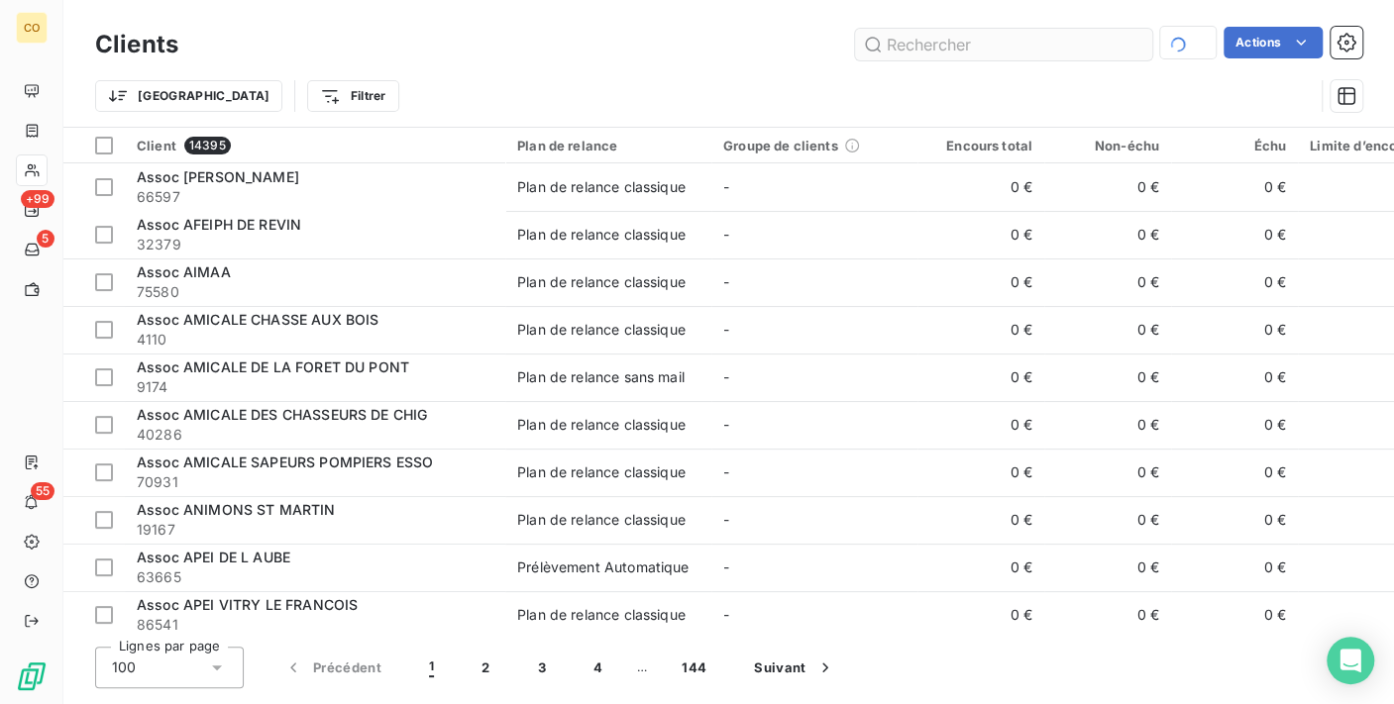
click at [988, 48] on input "text" at bounding box center [1003, 45] width 297 height 32
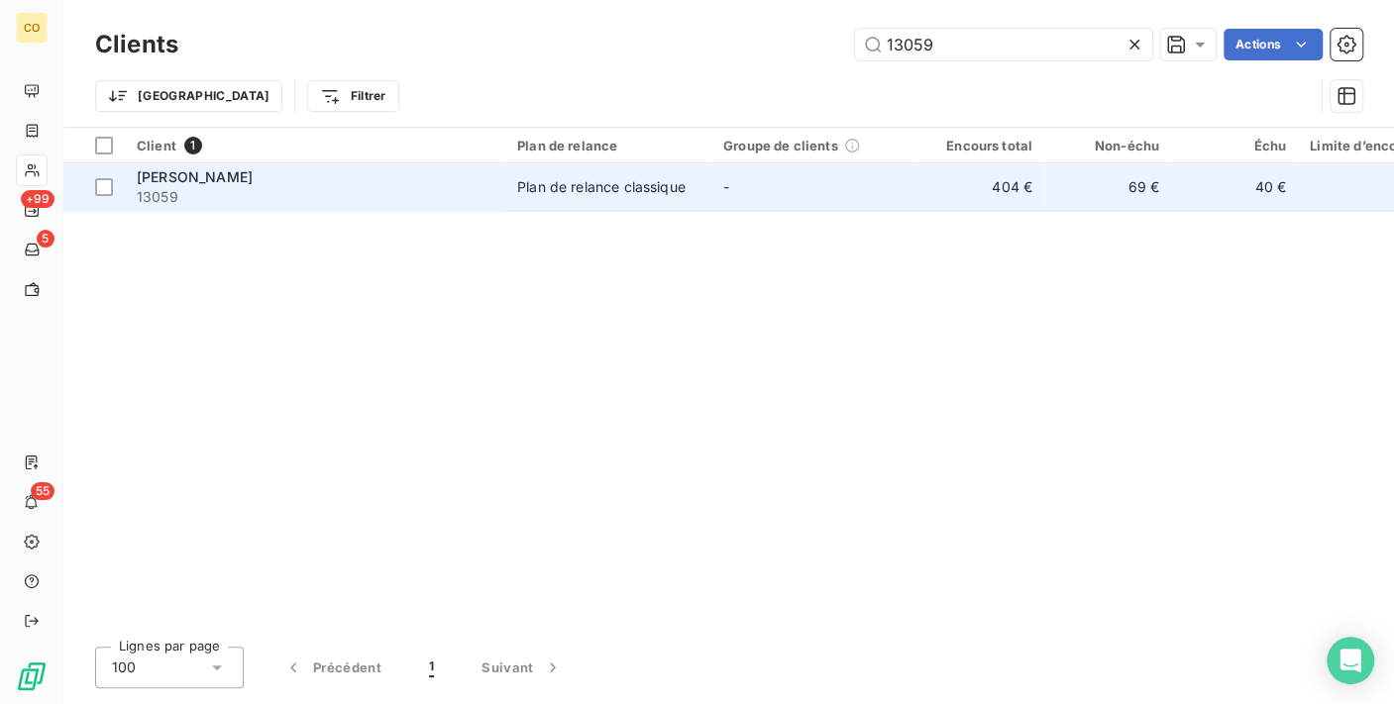
type input "13059"
click at [786, 201] on td "-" at bounding box center [814, 187] width 206 height 48
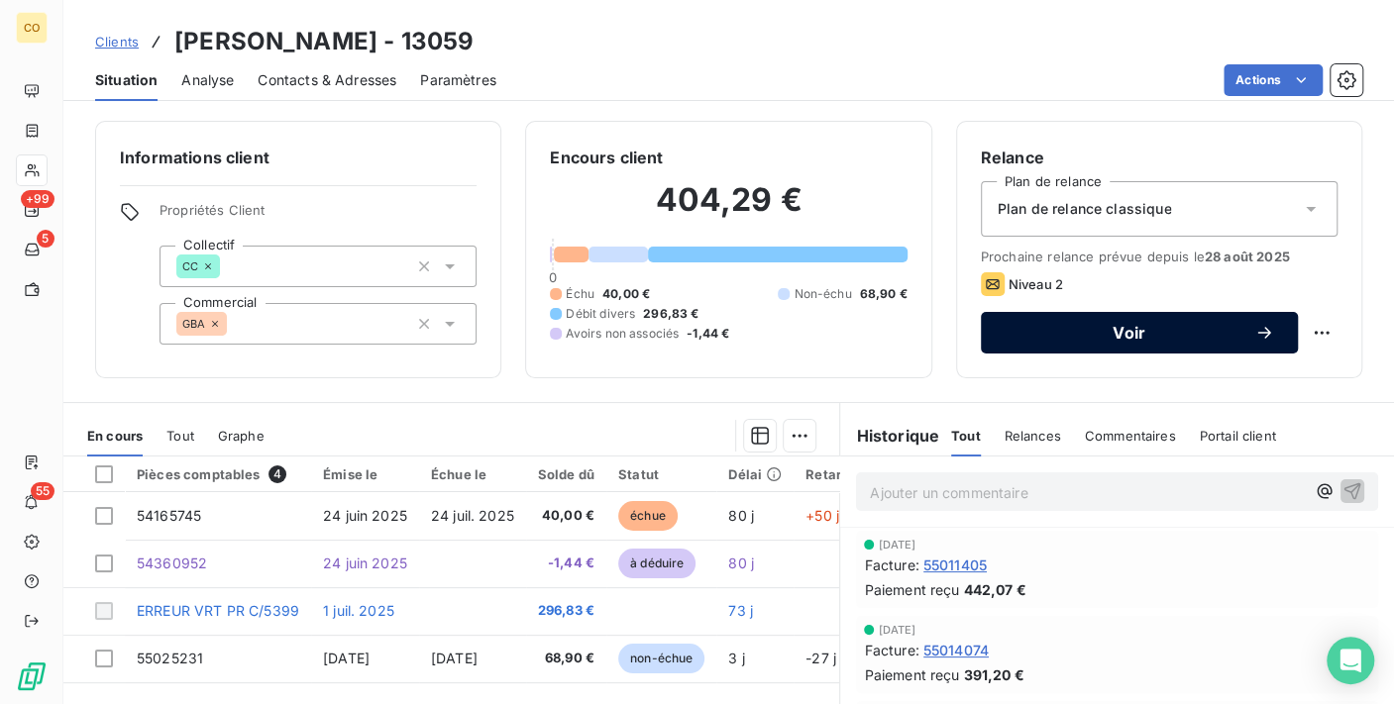
click at [1257, 332] on icon "button" at bounding box center [1263, 333] width 13 height 12
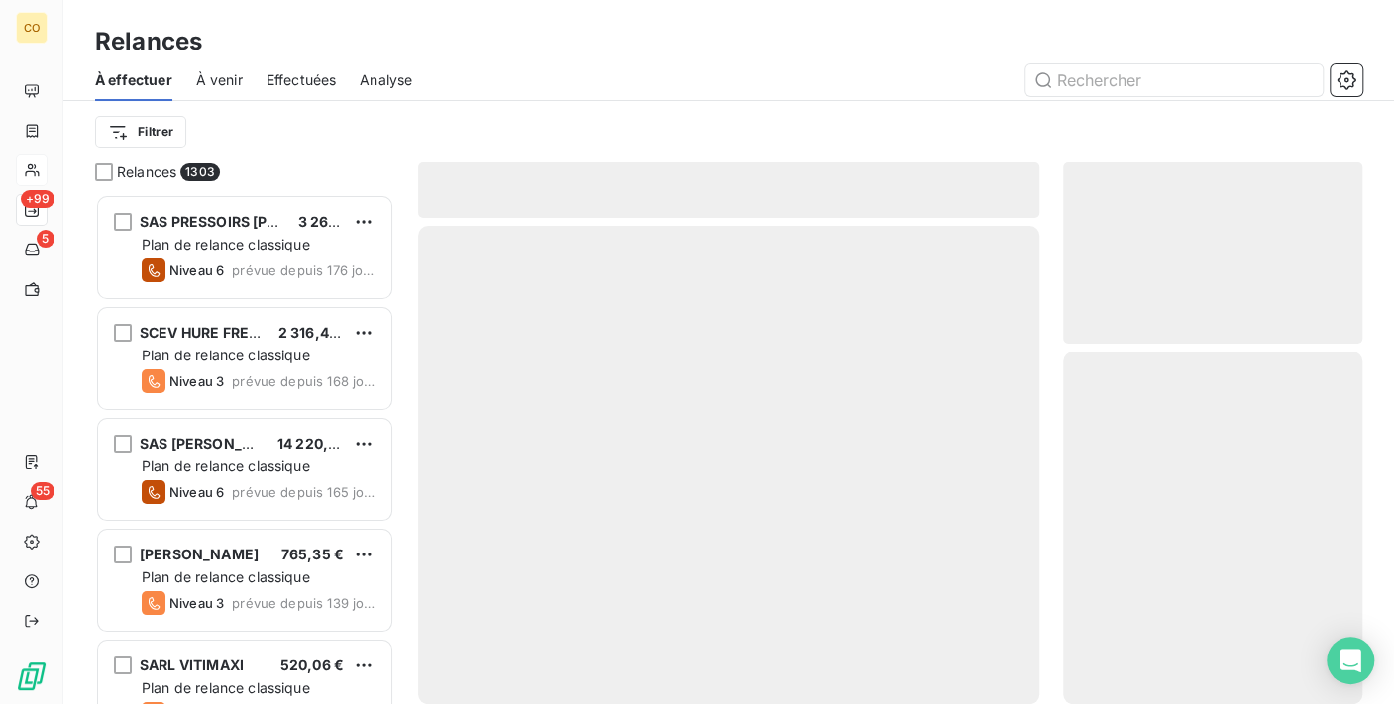
scroll to position [493, 282]
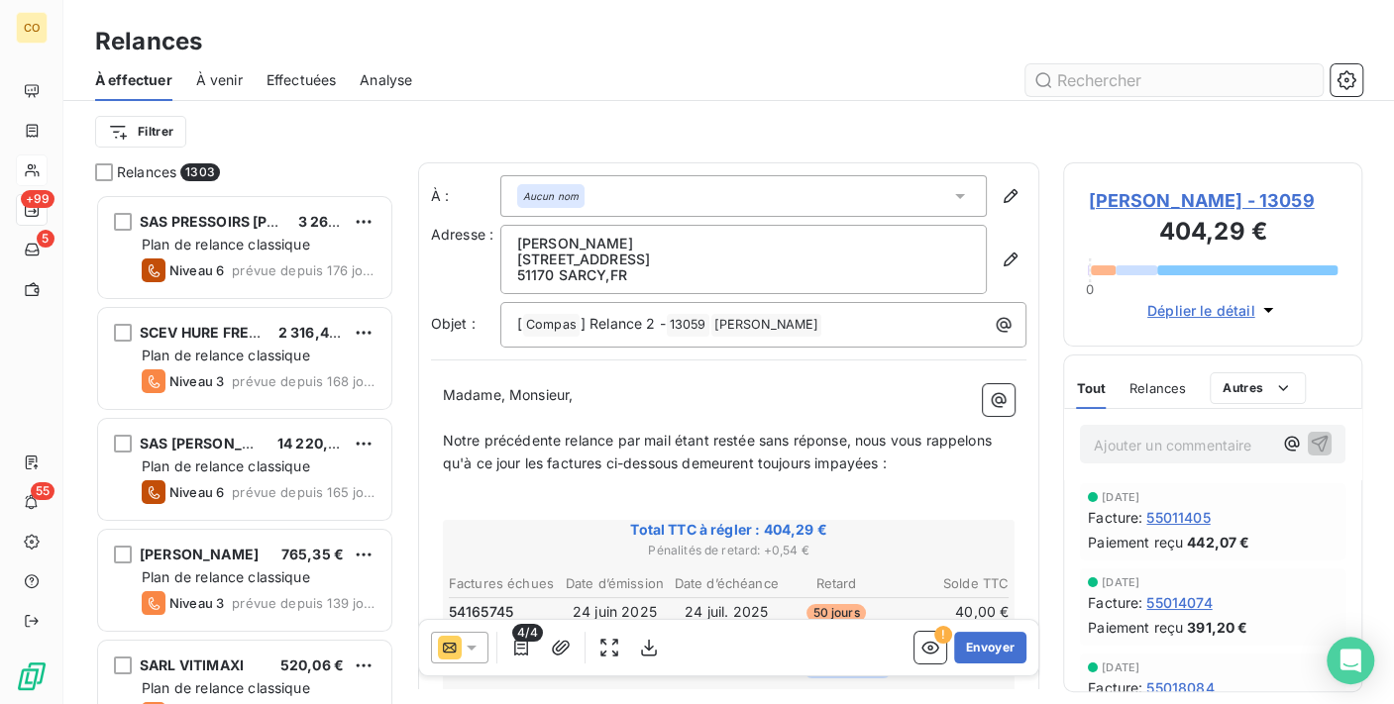
click at [1072, 83] on input "text" at bounding box center [1173, 80] width 297 height 32
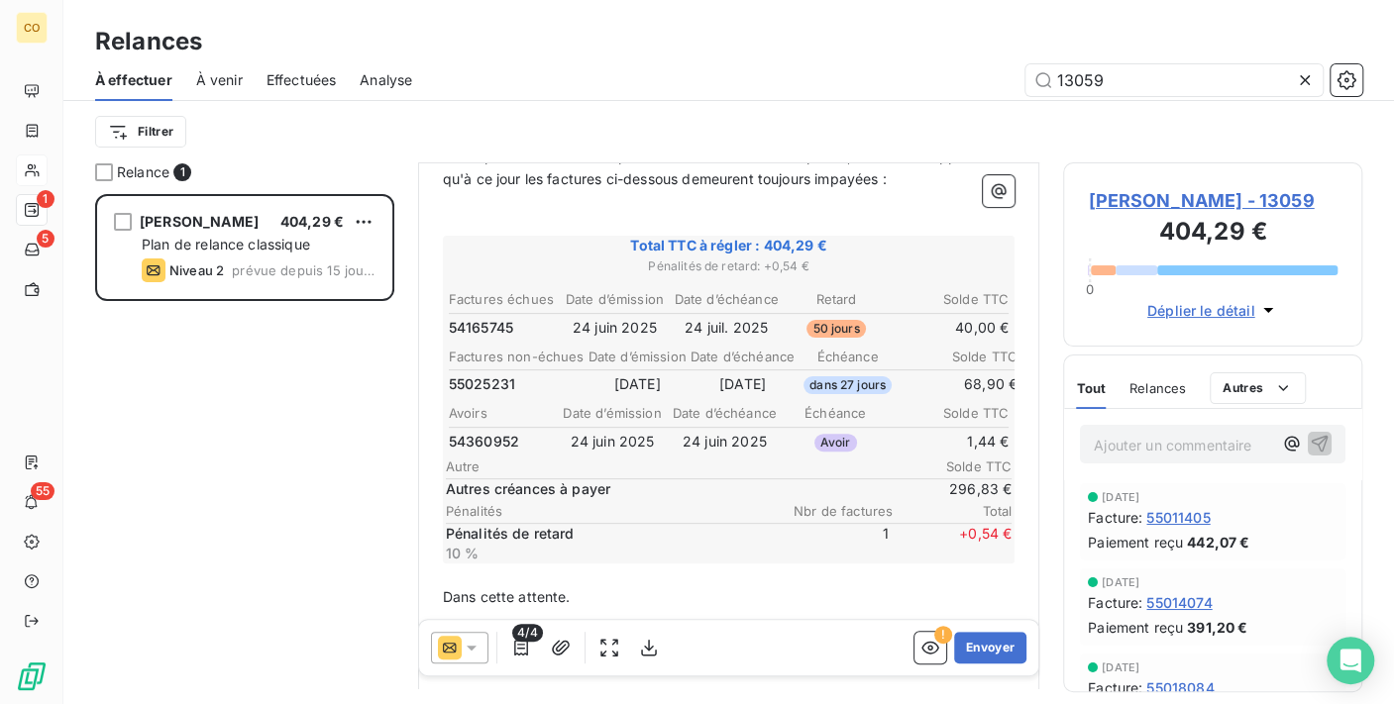
scroll to position [333, 0]
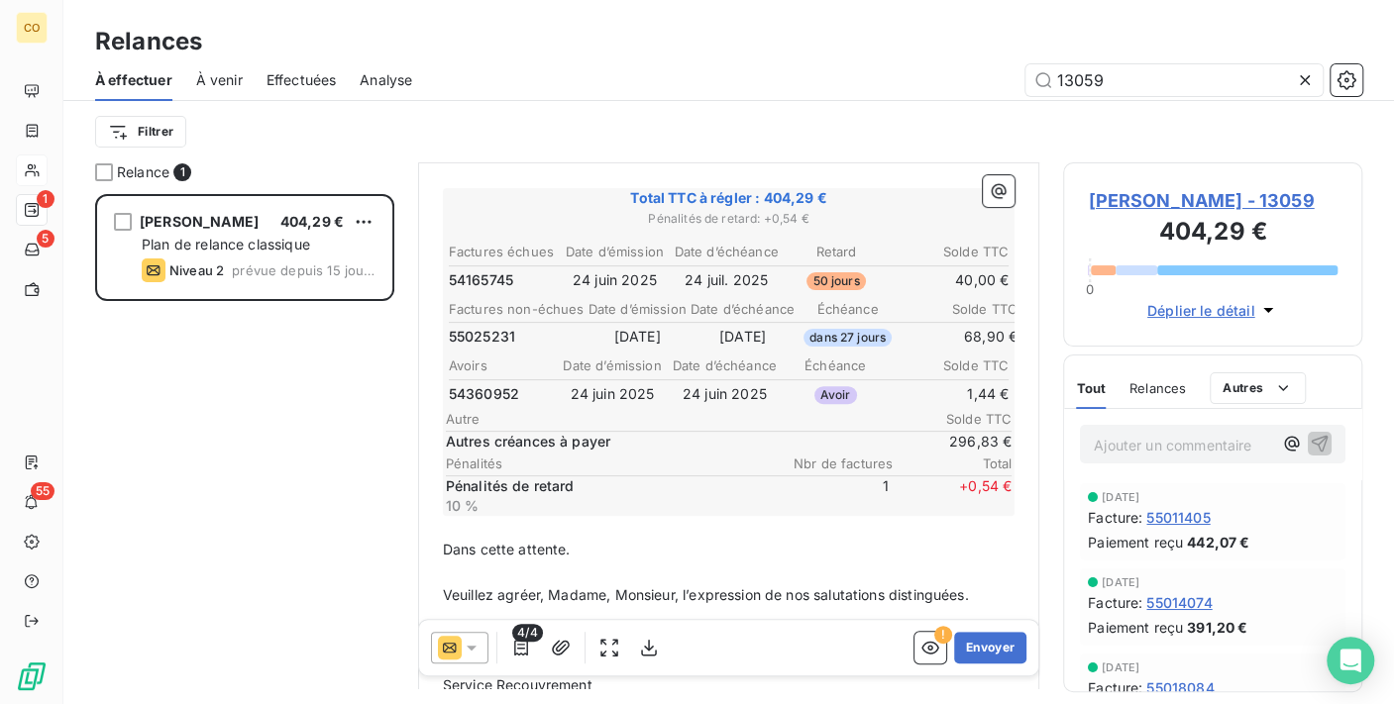
type input "13059"
click at [529, 525] on p "﻿" at bounding box center [729, 527] width 573 height 23
click at [490, 516] on p "﻿" at bounding box center [729, 527] width 573 height 23
click at [849, 528] on p "L'autre créances à payer correspond au virement reçu le" at bounding box center [729, 527] width 573 height 23
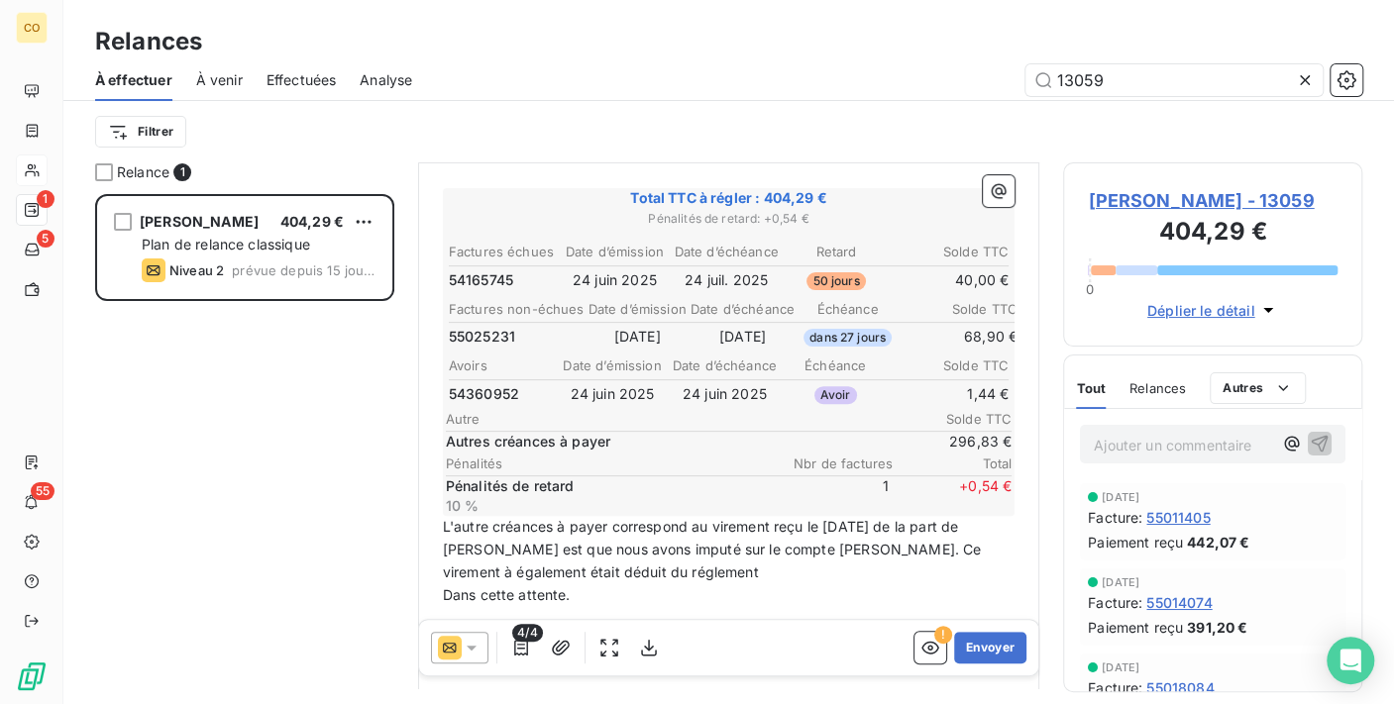
click at [590, 562] on span "L'autre créances à payer correspond au virement reçu le [DATE] de la part de [P…" at bounding box center [714, 549] width 543 height 62
click at [820, 562] on span "L'autre créances à payer correspond au virement reçu le [DATE] de la part de [P…" at bounding box center [714, 549] width 543 height 62
click at [815, 559] on span "L'autre créances à payer correspond au virement reçu le [DATE] de la part de [P…" at bounding box center [714, 549] width 543 height 62
click at [843, 538] on span "L'autre créances à payer correspond au virement reçu le [DATE] de la part de [P…" at bounding box center [714, 549] width 543 height 62
drag, startPoint x: 863, startPoint y: 519, endPoint x: 826, endPoint y: 516, distance: 36.8
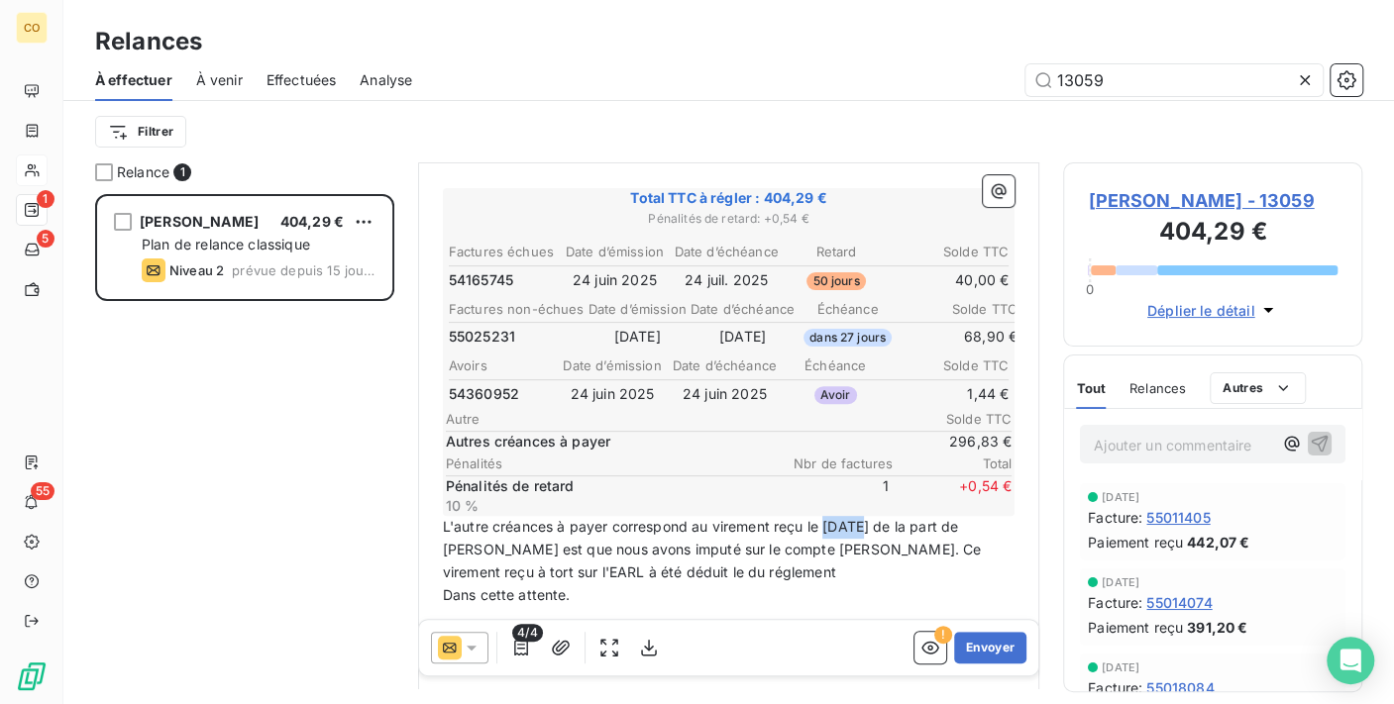
click at [826, 518] on span "L'autre créances à payer correspond au virement reçu le [DATE] de la part de [P…" at bounding box center [714, 549] width 543 height 62
click at [833, 524] on span "L'autre créances à payer correspond au virement reçu le [DATE] de la part de [P…" at bounding box center [714, 549] width 543 height 62
drag, startPoint x: 834, startPoint y: 519, endPoint x: 863, endPoint y: 511, distance: 29.8
click at [863, 518] on span "L'autre créances à payer correspond au virement reçu le [DATE] de la part de [P…" at bounding box center [714, 549] width 543 height 62
click at [840, 518] on span "L'autre créances à payer correspond au virement reçu le 2310/2023 de la part de…" at bounding box center [717, 549] width 548 height 62
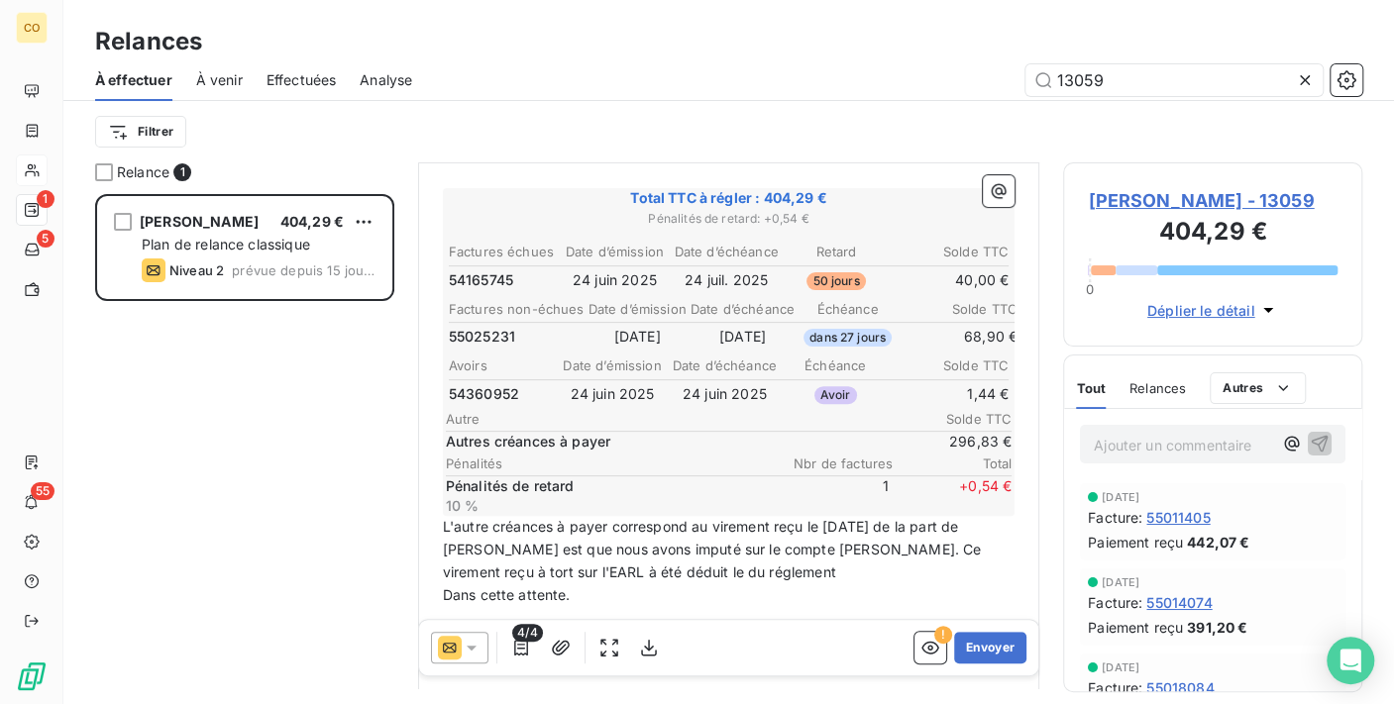
click at [924, 559] on p "L'autre créances à payer correspond au virement reçu le [DATE] de la part de [P…" at bounding box center [729, 550] width 573 height 68
click at [930, 563] on p "L'autre créances à payer correspond au virement reçu le [DATE] de la part de [P…" at bounding box center [729, 550] width 573 height 68
click at [876, 584] on p "L'autre créances à payer correspond au virement reçu le [DATE] de la part de [P…" at bounding box center [729, 550] width 573 height 68
click at [868, 566] on span "L'autre créances à payer correspond au virement reçu le [DATE] de la part de [P…" at bounding box center [714, 549] width 543 height 62
click at [925, 556] on span "L'autre créances à payer correspond au virement reçu le [DATE] de la part de [P…" at bounding box center [714, 549] width 543 height 62
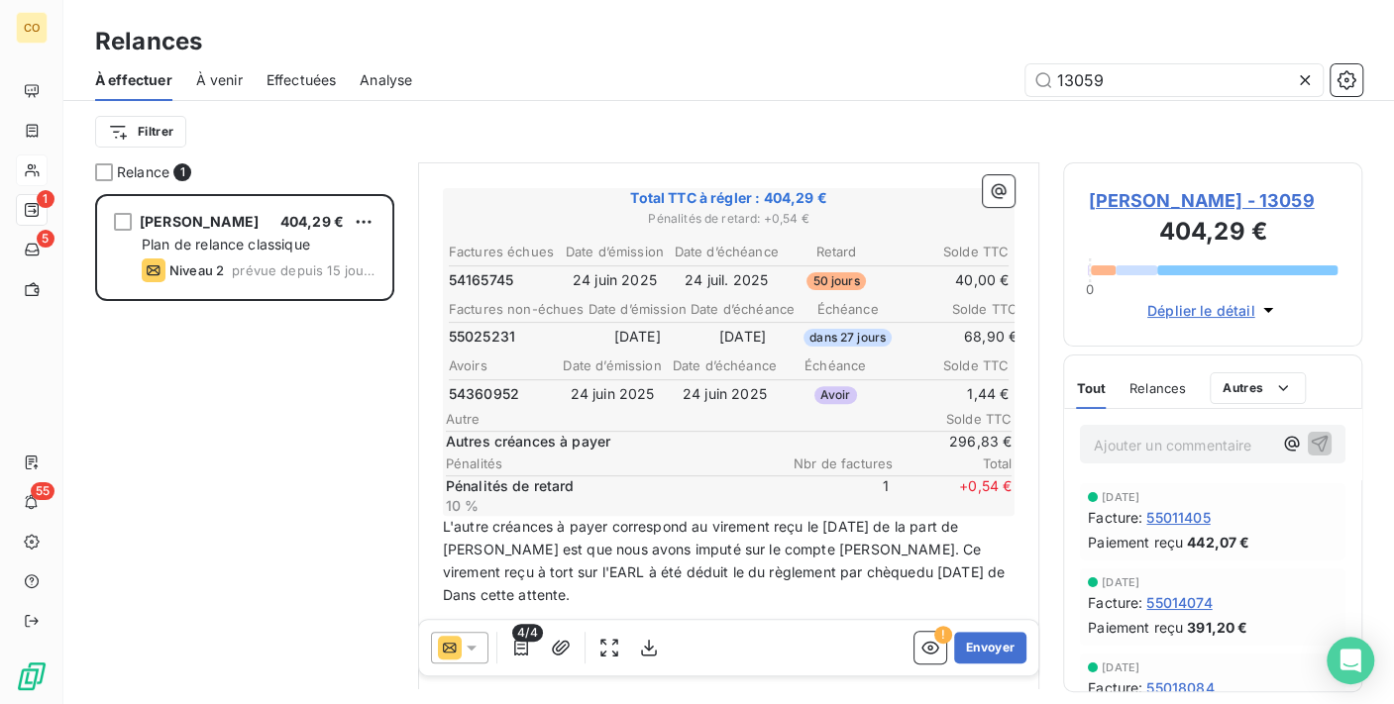
click at [738, 563] on span "L'autre créances à payer correspond au virement reçu le [DATE] de la part de [P…" at bounding box center [724, 549] width 562 height 62
click at [733, 559] on span "L'autre créances à payer correspond au virement reçu le [DATE] de la part de [P…" at bounding box center [724, 549] width 562 height 62
click at [817, 564] on span "L'autre créances à payer correspond au virement reçu le [DATE] de la part de [P…" at bounding box center [724, 549] width 562 height 62
click at [493, 580] on span "L'autre créances à payer correspond au virement reçu le [DATE] de la part de [P…" at bounding box center [726, 549] width 566 height 62
click at [608, 584] on p "L'autre créances à payer correspond au virement reçu le [DATE] de la part de [P…" at bounding box center [729, 550] width 573 height 68
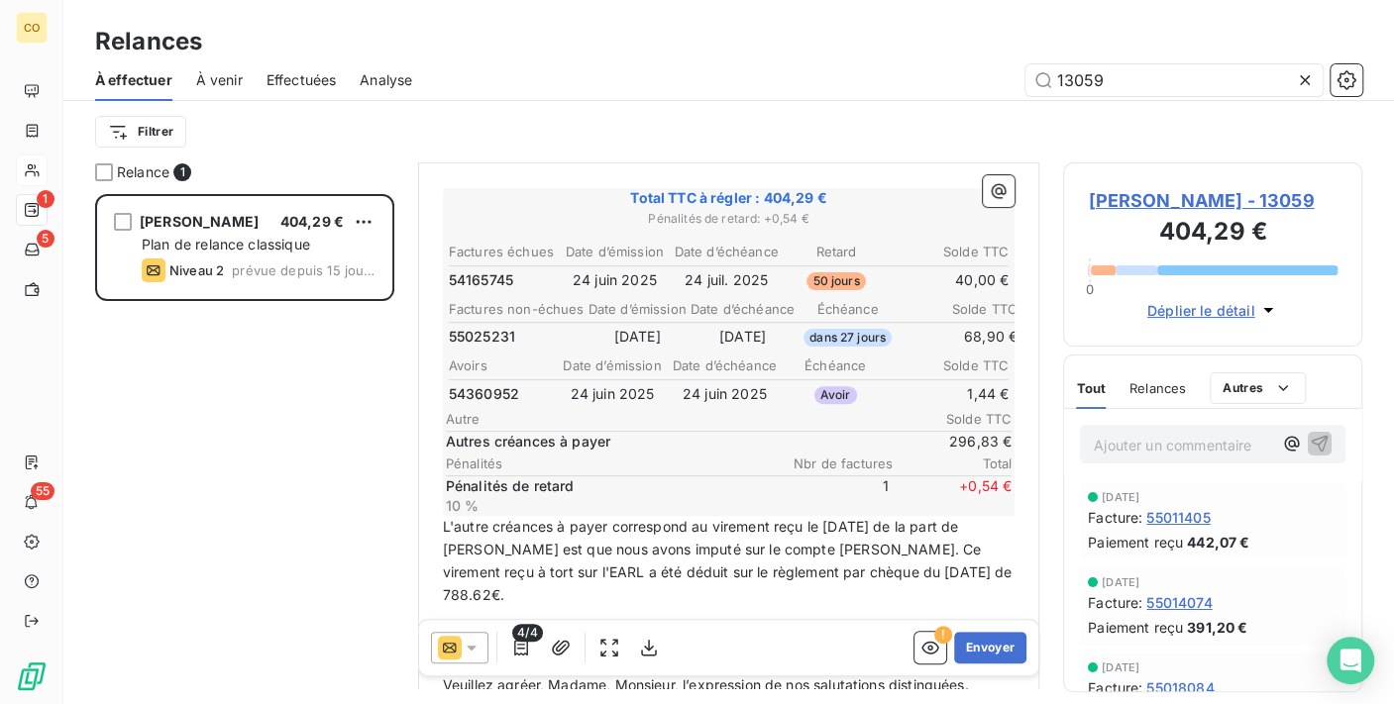
click at [607, 518] on span "L'autre créances à payer correspond au virement reçu le [DATE] de la part de [P…" at bounding box center [730, 560] width 574 height 85
click at [569, 541] on span "L'autre créances à payer, correspond au virement reçu le [DATE] de la part de […" at bounding box center [730, 560] width 574 height 85
drag, startPoint x: 676, startPoint y: 540, endPoint x: 720, endPoint y: 540, distance: 44.6
click at [720, 540] on span "L'autre créances à payer, correspond au virement reçu le [DATE] de la part de […" at bounding box center [730, 560] width 574 height 85
click at [499, 565] on span "L'autre créances à payer, correspond au virement reçu le [DATE] de la part de […" at bounding box center [730, 560] width 574 height 85
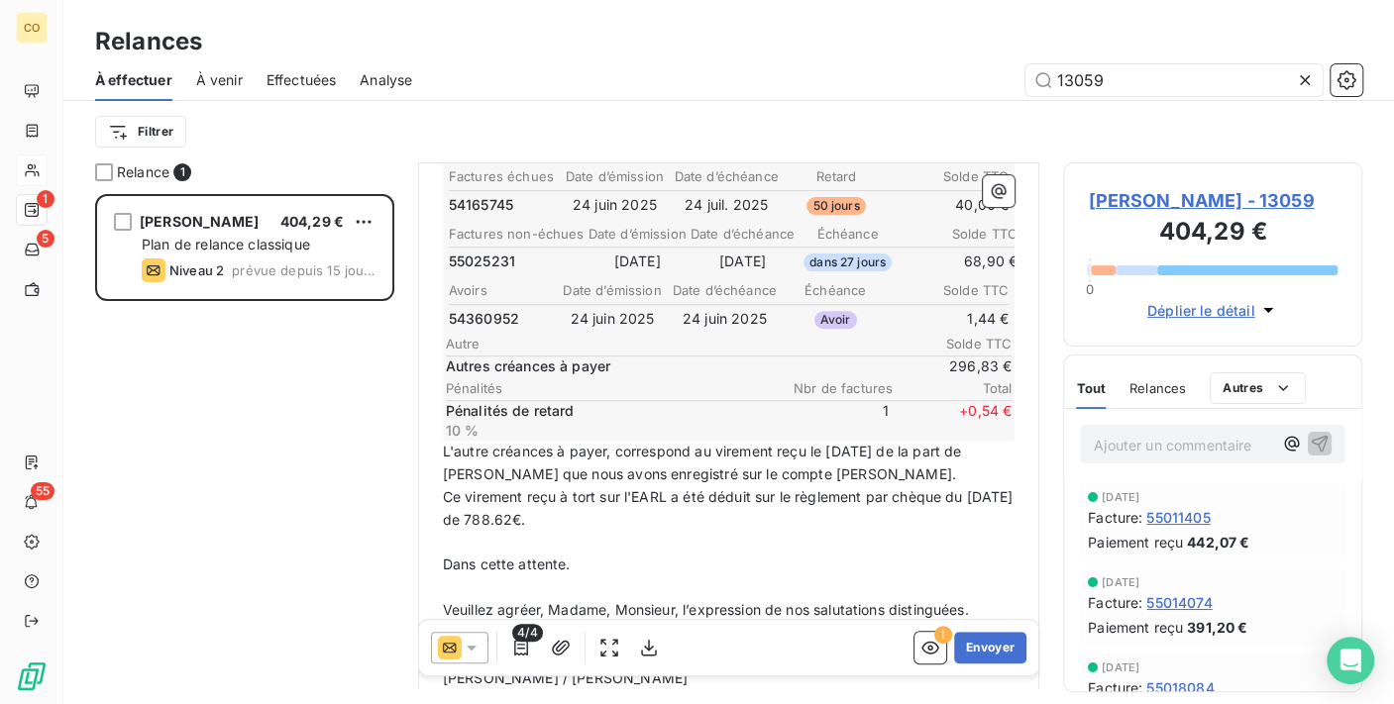
scroll to position [443, 0]
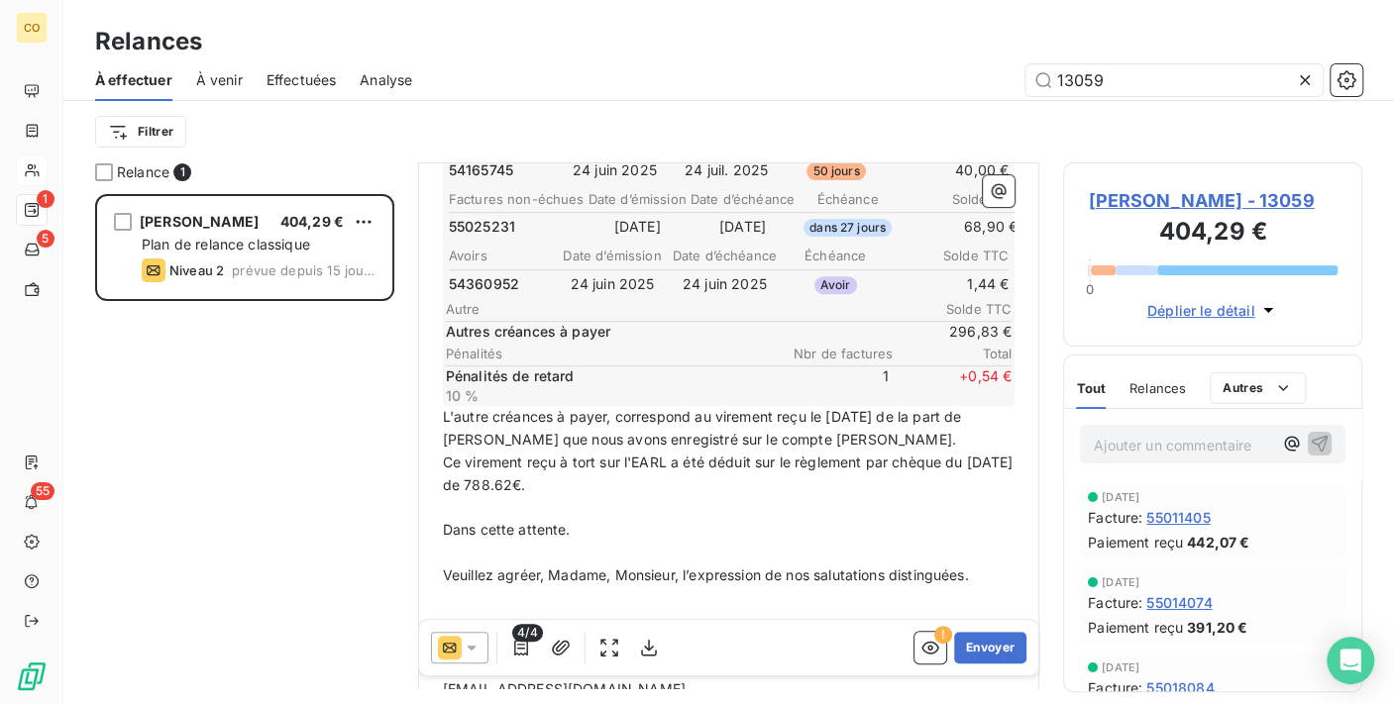
click at [611, 497] on p "Ce virement reçu à tort sur l'EARL a été déduit sur le règlement par chèque du …" at bounding box center [729, 475] width 573 height 46
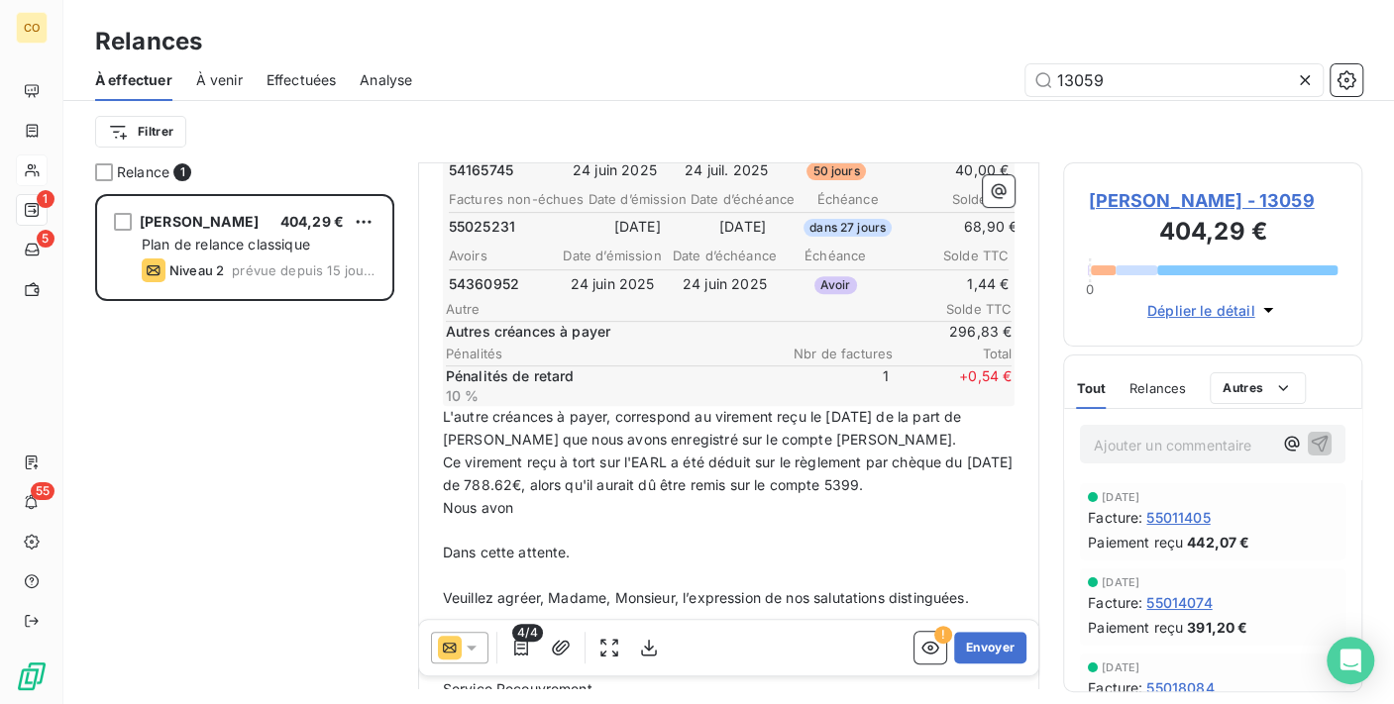
click at [583, 493] on span "Ce virement reçu à tort sur l'EARL a été déduit sur le règlement par chèque du …" at bounding box center [730, 474] width 575 height 40
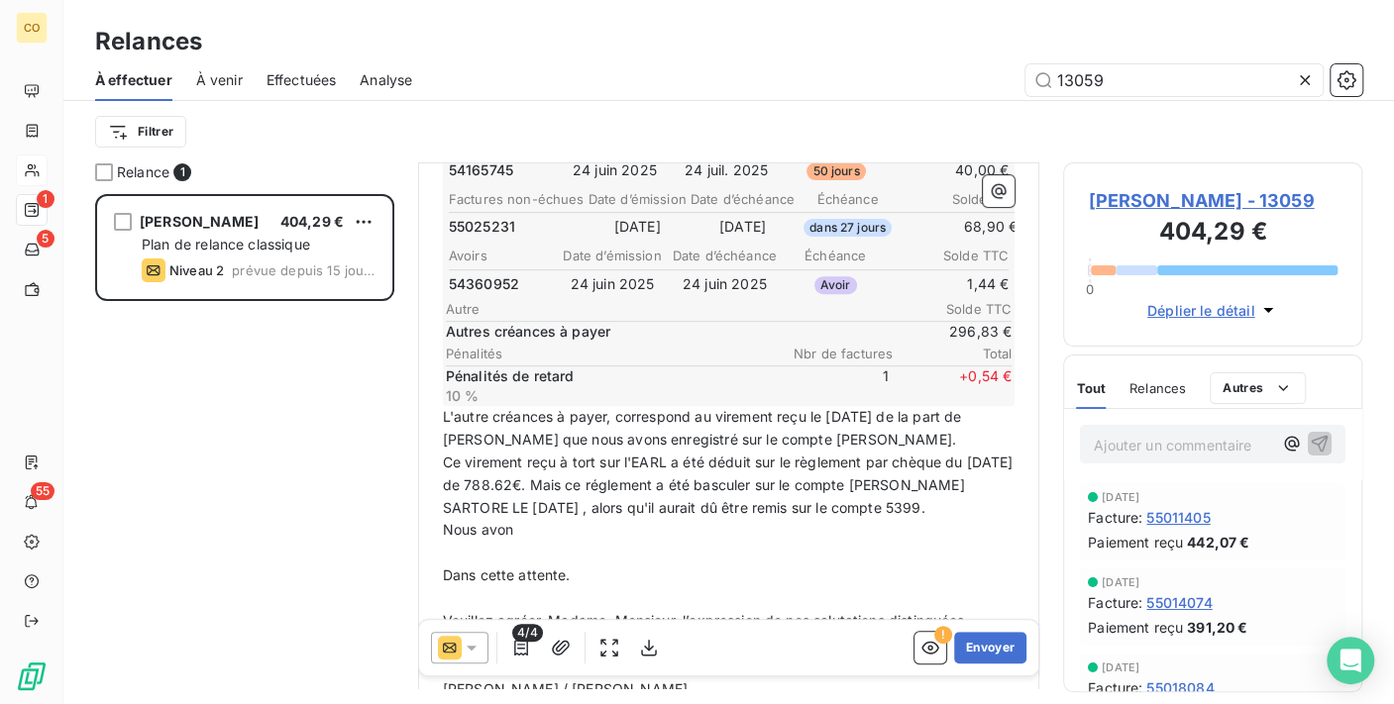
click at [756, 516] on span "Ce virement reçu à tort sur l'EARL a été déduit sur le règlement par chèque du …" at bounding box center [730, 485] width 575 height 62
click at [659, 499] on span "Ce virement reçu à tort sur l'EARL a été déduit sur le règlement par chèque du …" at bounding box center [730, 485] width 575 height 62
click at [589, 516] on span "Ce virement reçu à tort sur l'EARL a été déduit sur le règlement par chèque du …" at bounding box center [730, 485] width 575 height 62
click at [775, 516] on span "Ce virement reçu à tort sur l'EARL a été déduit sur le règlement par chèque du …" at bounding box center [730, 485] width 575 height 62
click at [761, 565] on p "﻿" at bounding box center [729, 553] width 573 height 23
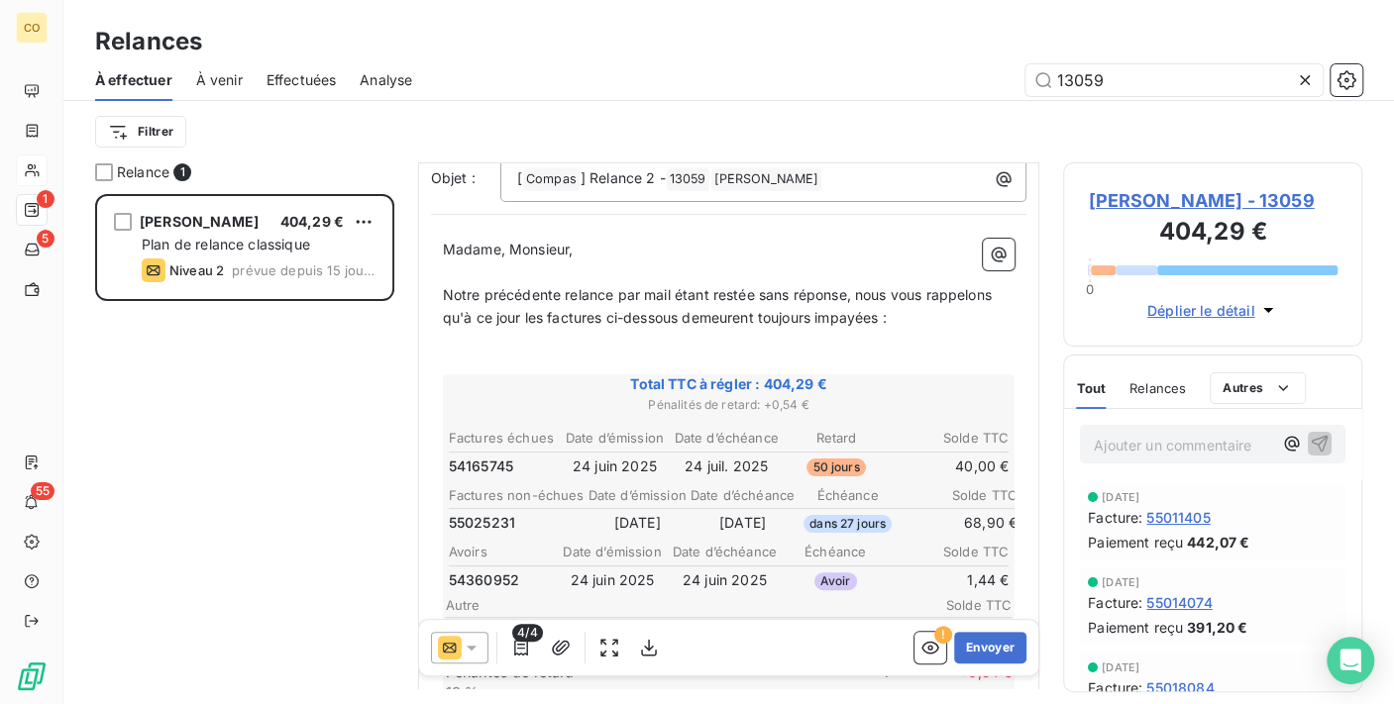
scroll to position [111, 0]
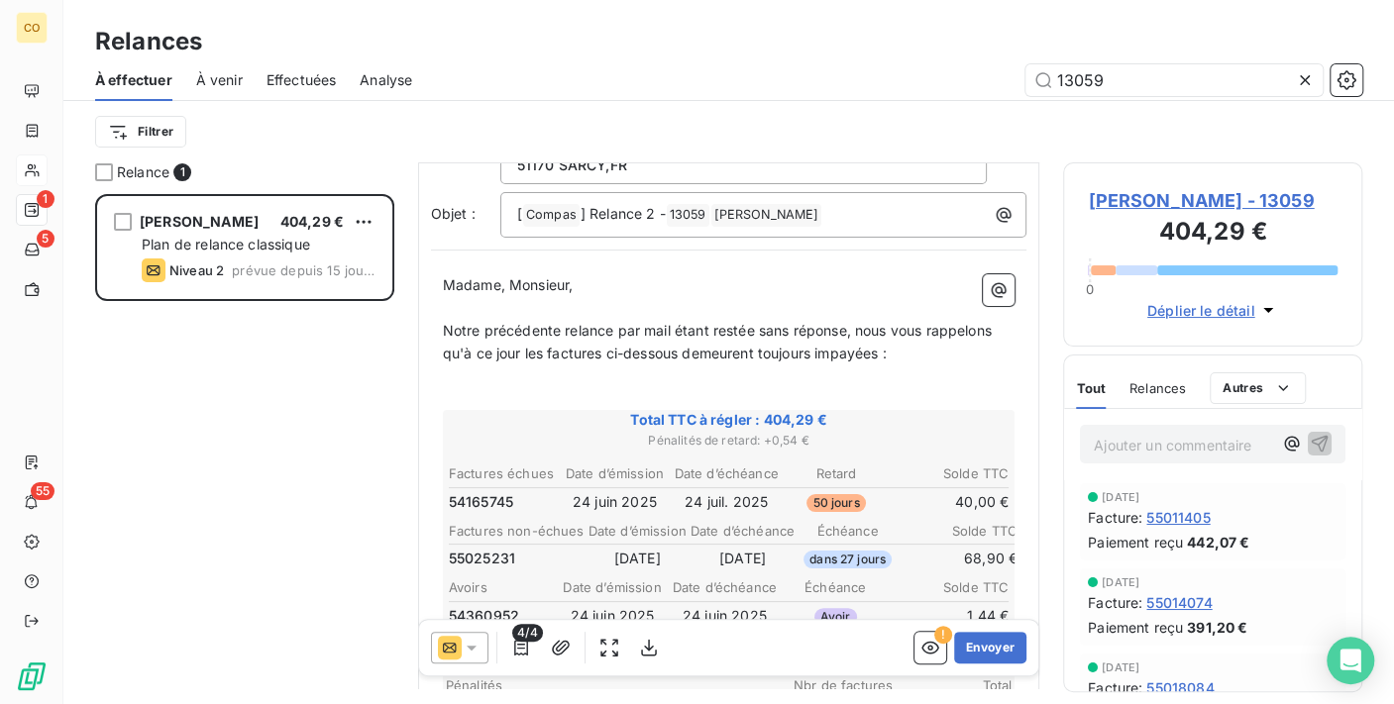
click at [497, 388] on p "﻿" at bounding box center [729, 398] width 573 height 23
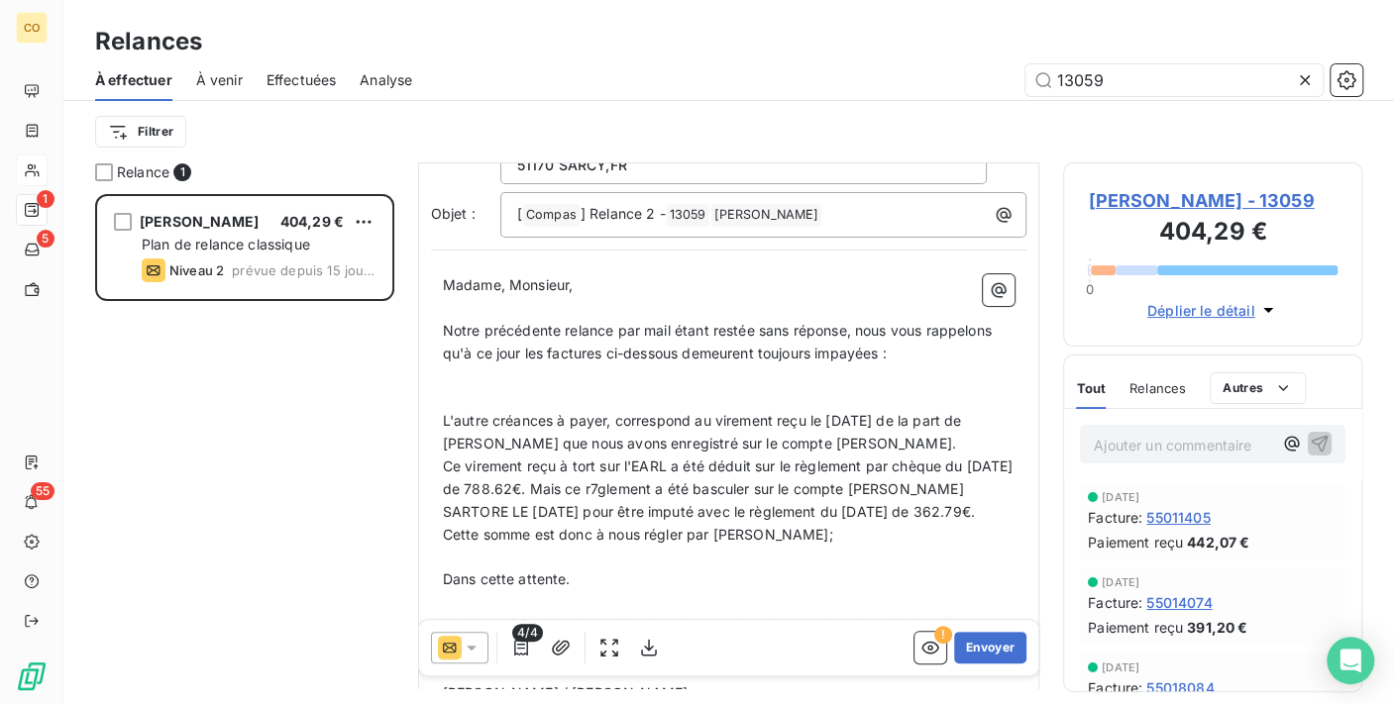
drag, startPoint x: 441, startPoint y: 417, endPoint x: 914, endPoint y: 579, distance: 500.6
click at [914, 579] on div "Madame, [PERSON_NAME], ﻿ Notre précédente relance par mail étant restée sans ré…" at bounding box center [729, 523] width 573 height 498
copy div "L'autre créances à payer, correspond au virement reçu le [DATE] de la part de […"
click at [769, 543] on span "Cette somme est donc à nous régler par [PERSON_NAME];" at bounding box center [638, 534] width 390 height 17
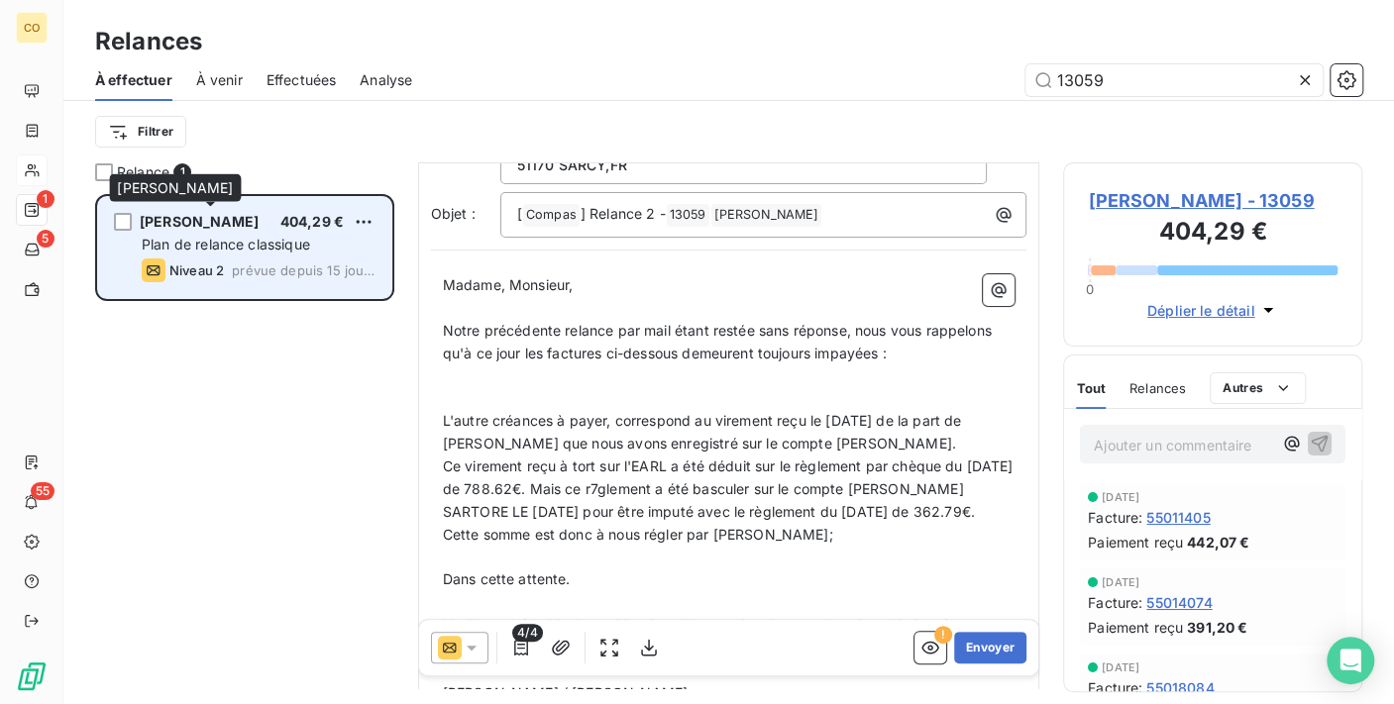
click at [253, 224] on span "[PERSON_NAME]" at bounding box center [199, 221] width 119 height 17
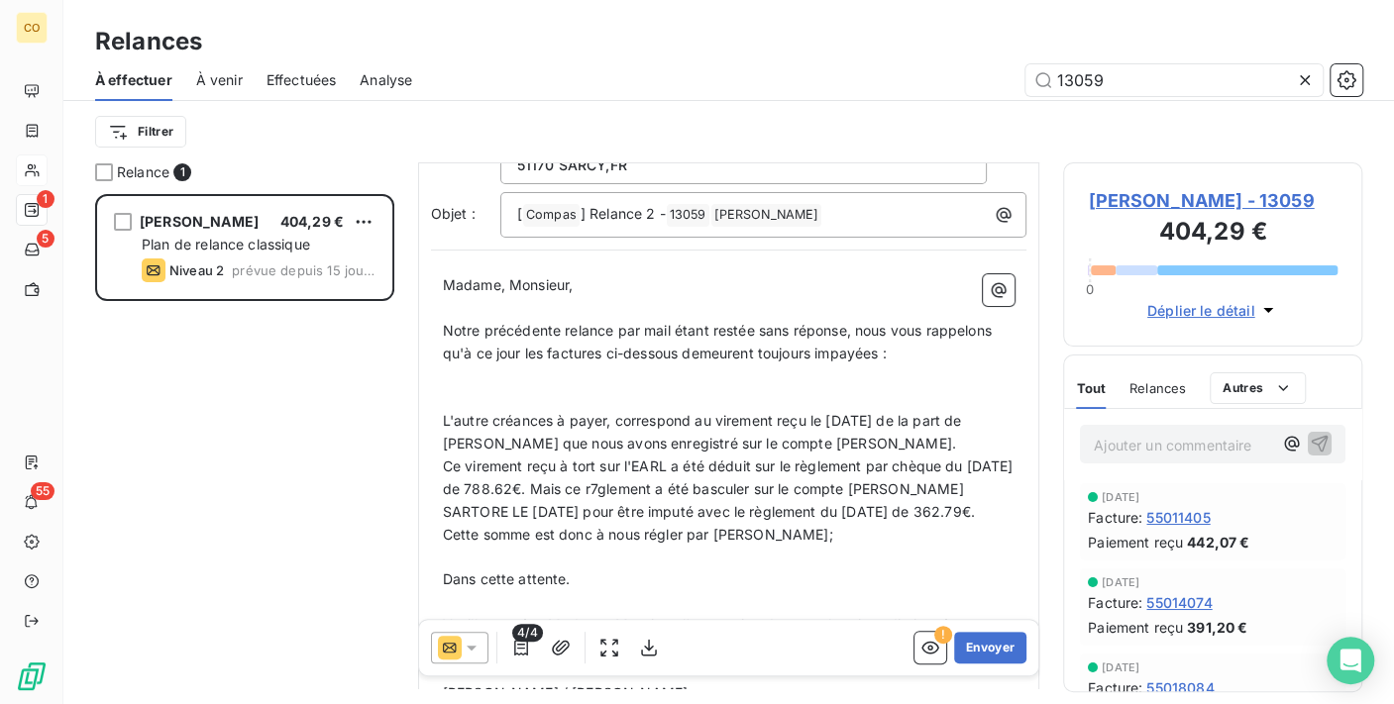
click at [1197, 202] on span "[PERSON_NAME] - 13059" at bounding box center [1213, 200] width 250 height 27
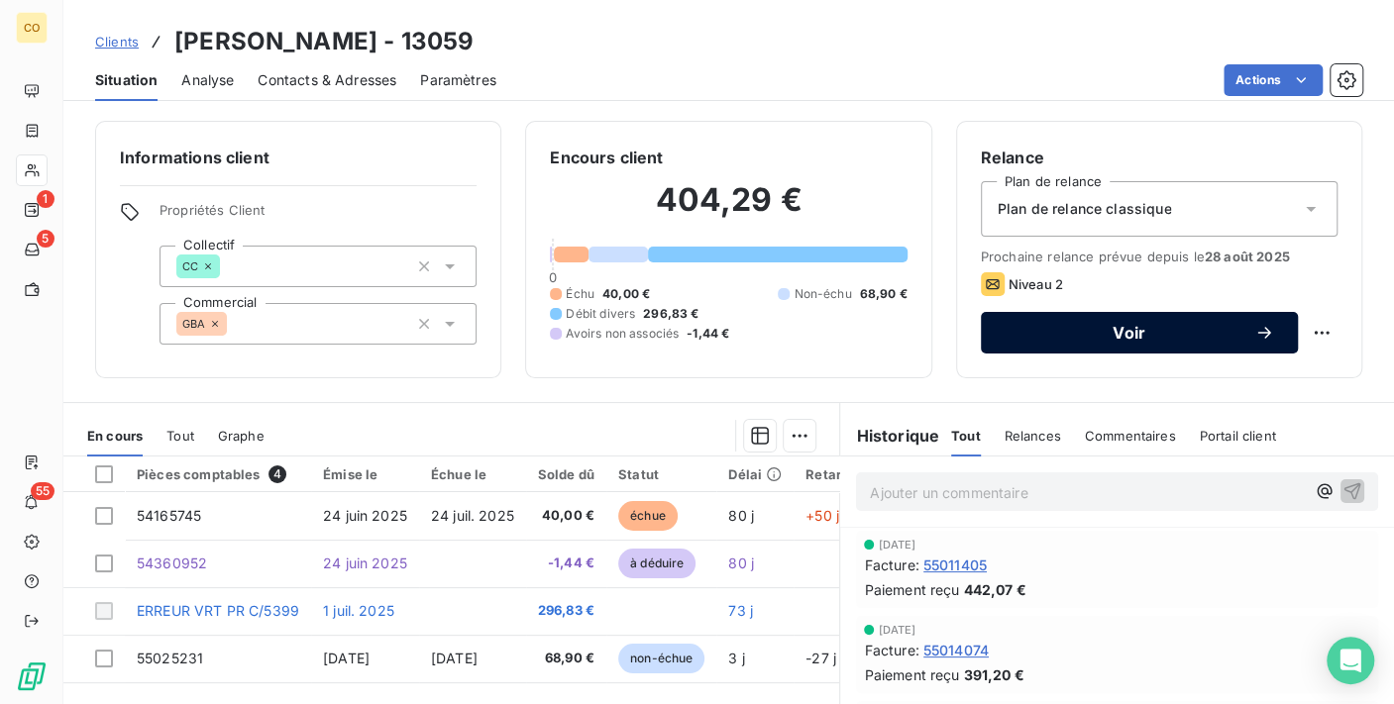
click at [1190, 333] on span "Voir" at bounding box center [1129, 333] width 250 height 16
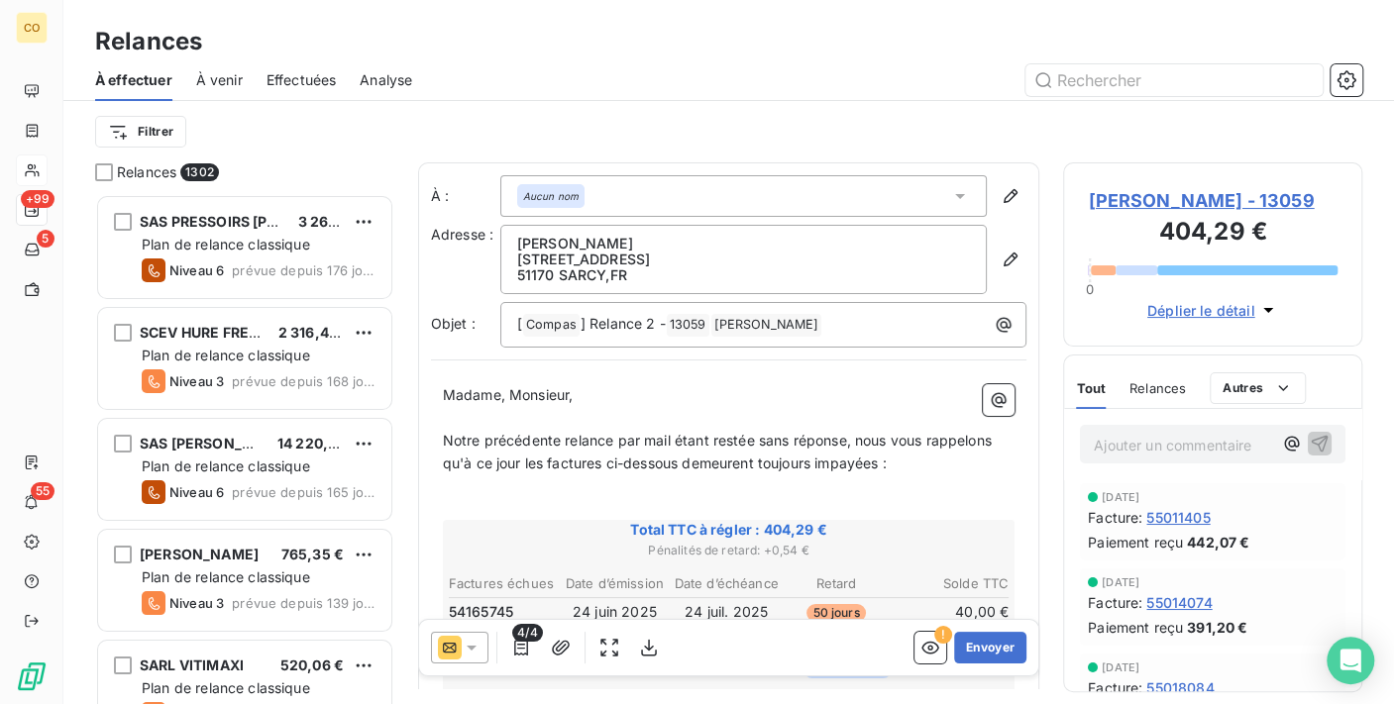
scroll to position [493, 282]
click at [1102, 77] on input "text" at bounding box center [1173, 80] width 297 height 32
click at [1132, 77] on input "text" at bounding box center [1173, 80] width 297 height 32
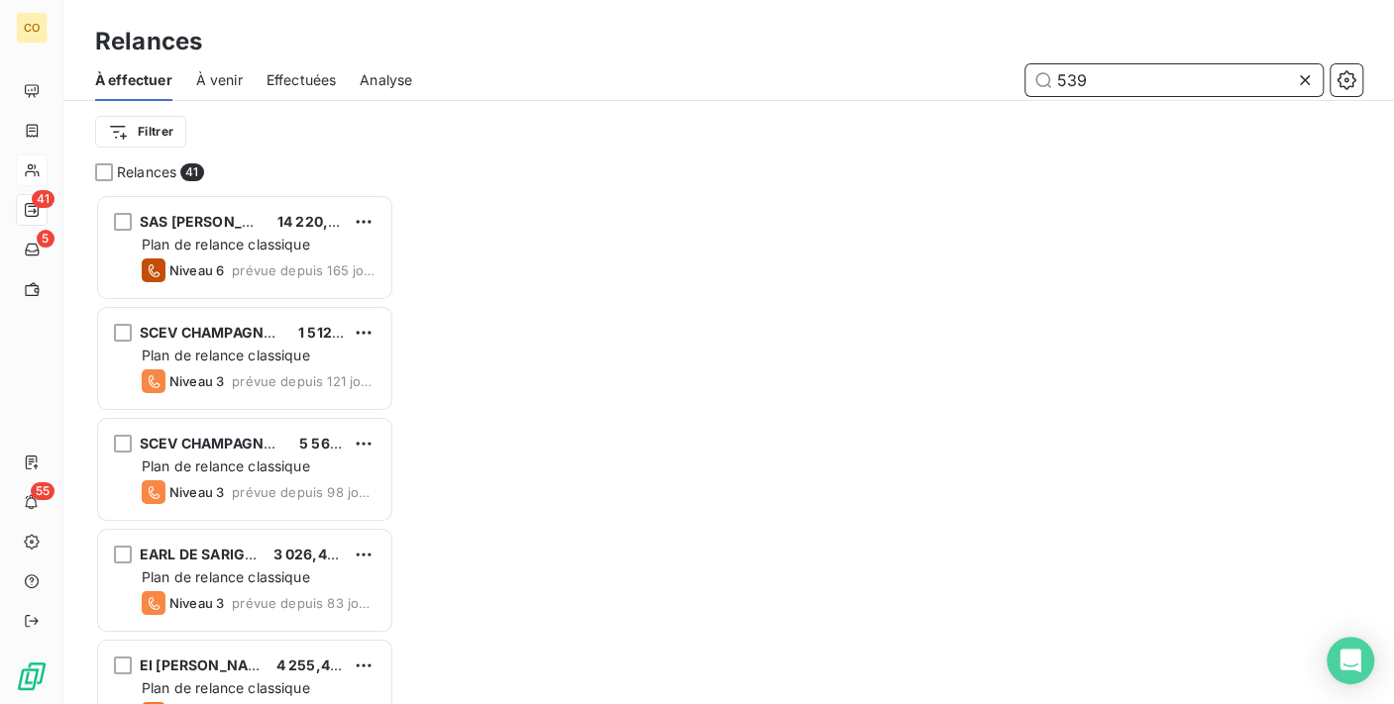
scroll to position [493, 282]
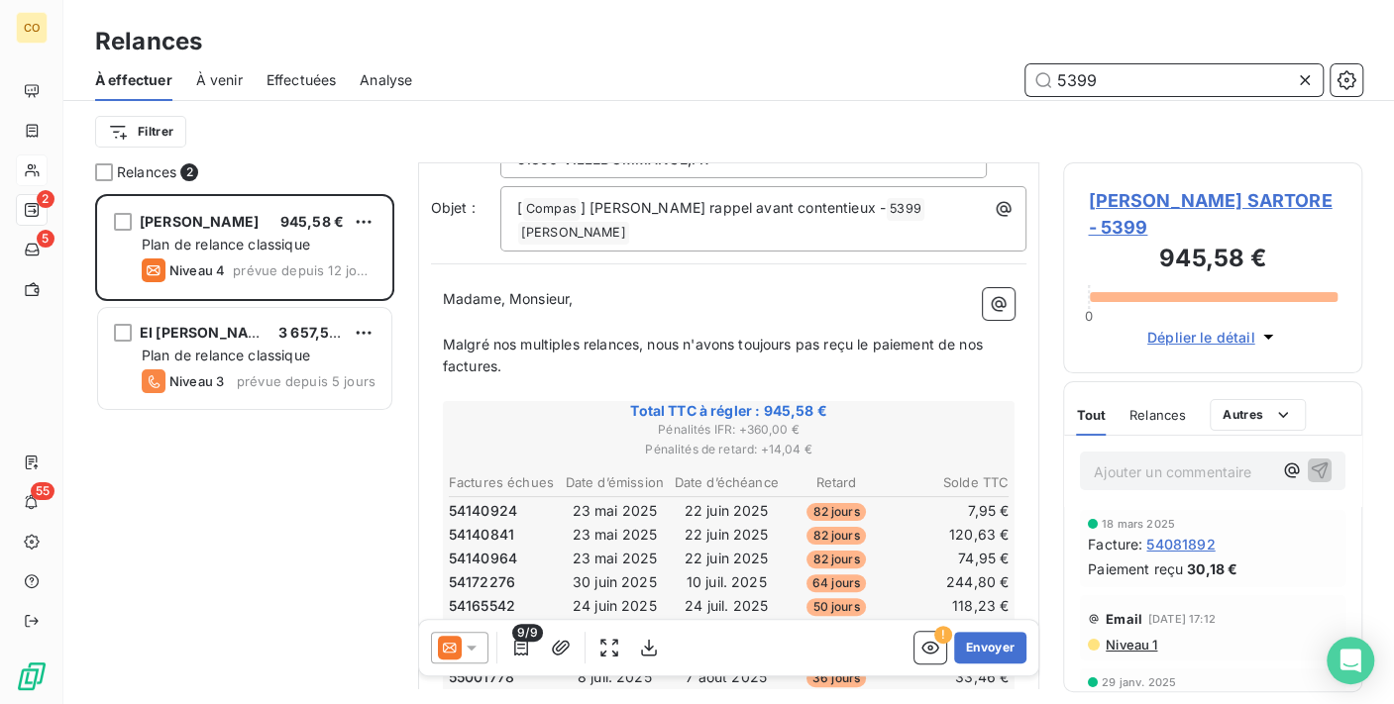
scroll to position [113, 0]
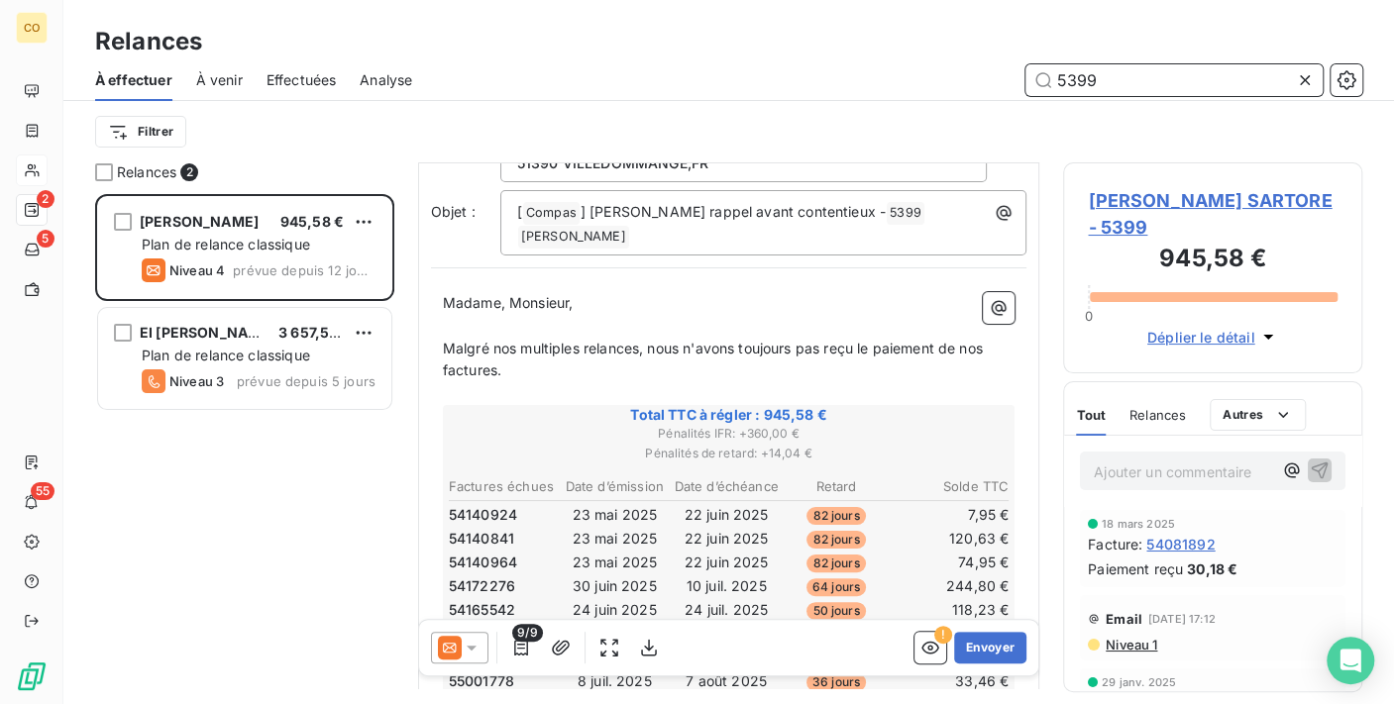
drag, startPoint x: 1126, startPoint y: 67, endPoint x: 746, endPoint y: 11, distance: 384.5
click at [746, 11] on div "Relances À effectuer À venir Effectuées Analyse 5399 Filtrer" at bounding box center [728, 81] width 1330 height 162
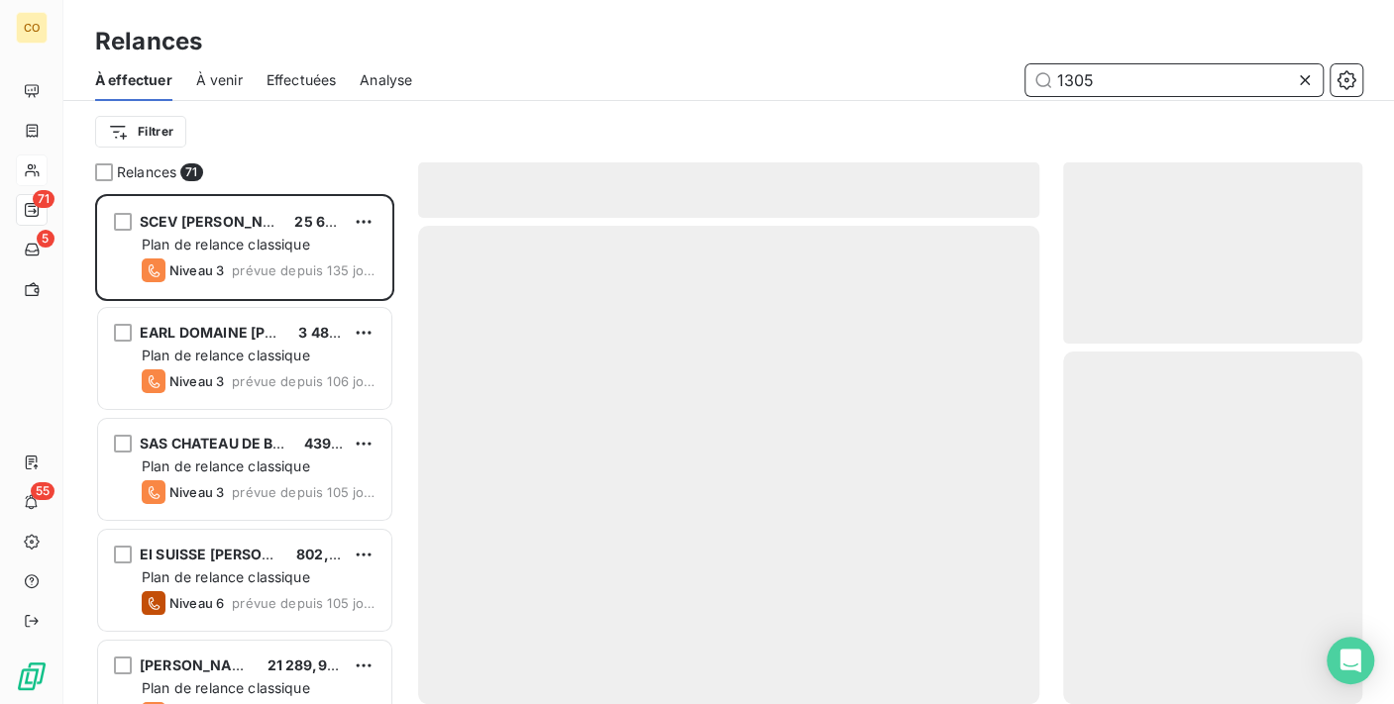
scroll to position [493, 282]
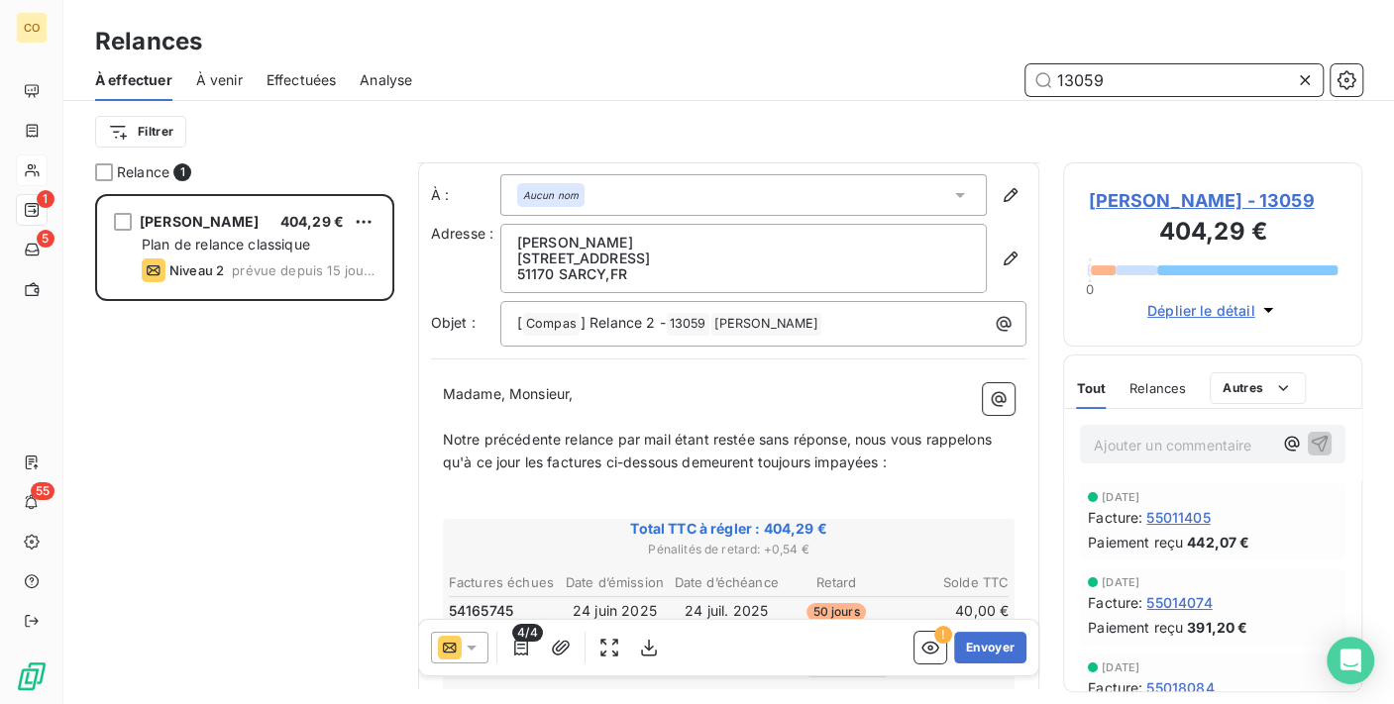
scroll to position [112, 0]
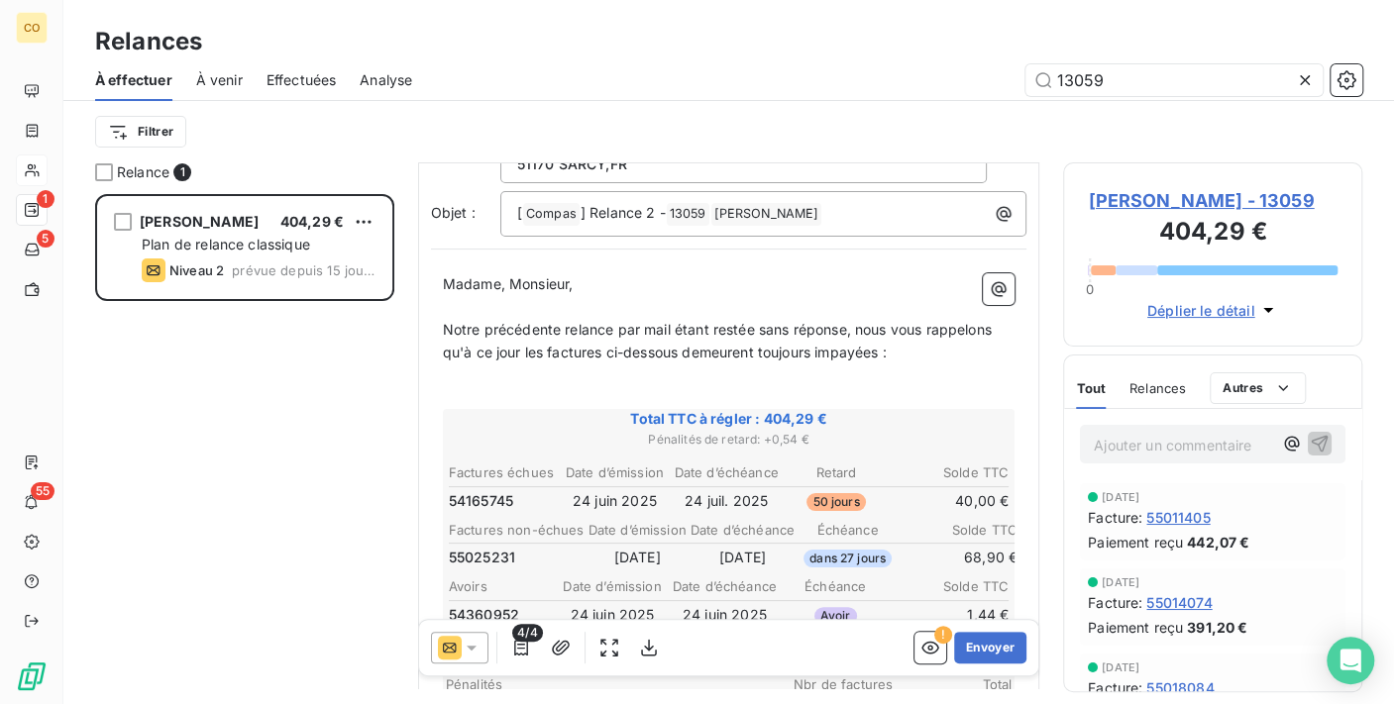
click at [474, 367] on p "﻿" at bounding box center [729, 376] width 573 height 23
click at [914, 352] on p "Notre précédente relance par mail étant restée sans réponse, nous vous rappelon…" at bounding box center [729, 342] width 573 height 46
click at [529, 368] on p "﻿" at bounding box center [729, 376] width 573 height 23
click at [497, 394] on p "﻿" at bounding box center [729, 397] width 573 height 23
click at [532, 371] on p "﻿" at bounding box center [729, 376] width 573 height 23
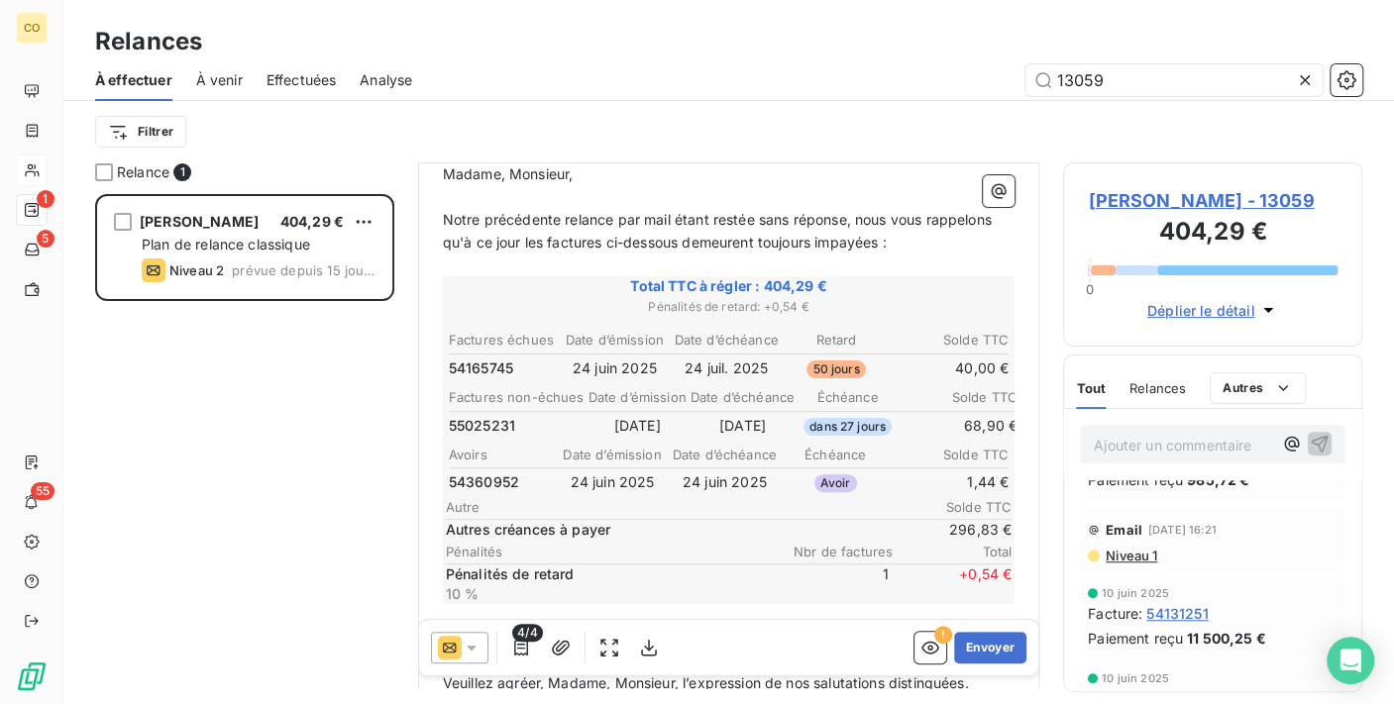
scroll to position [880, 0]
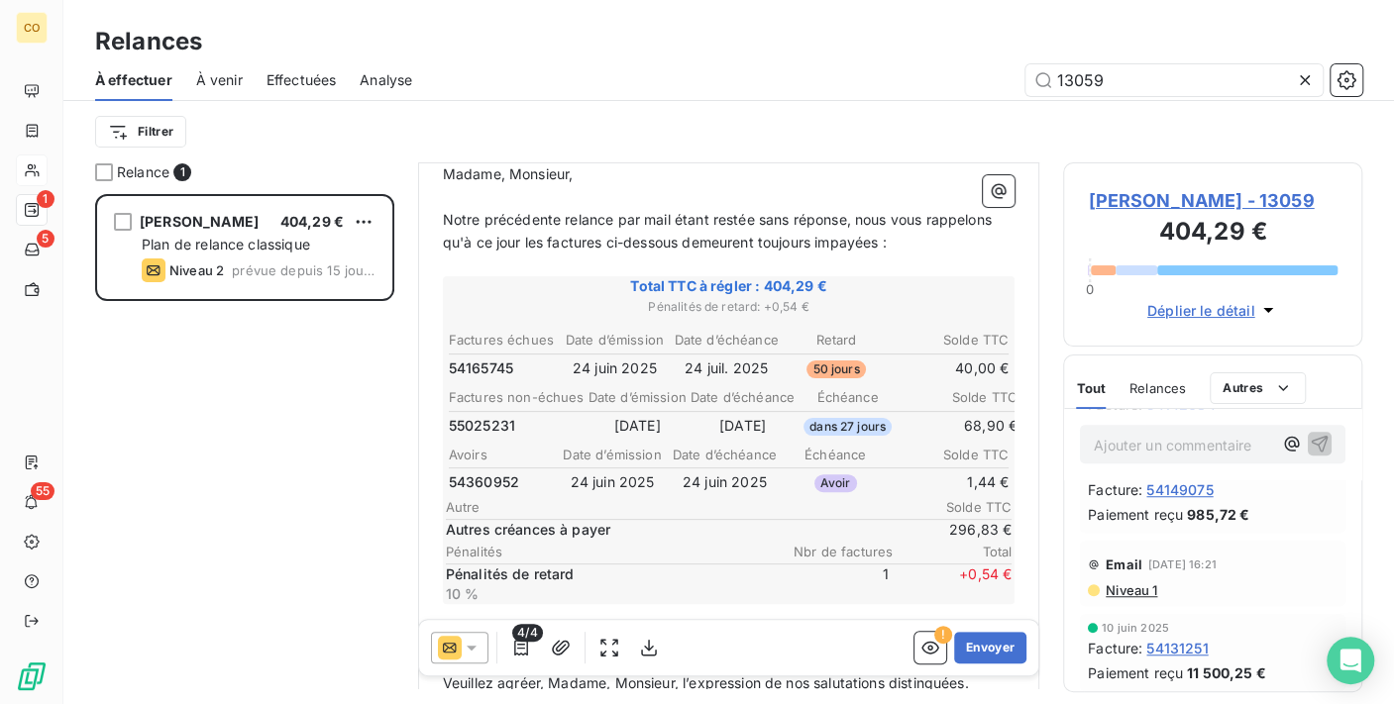
click at [1131, 598] on span "Niveau 1" at bounding box center [1129, 590] width 53 height 16
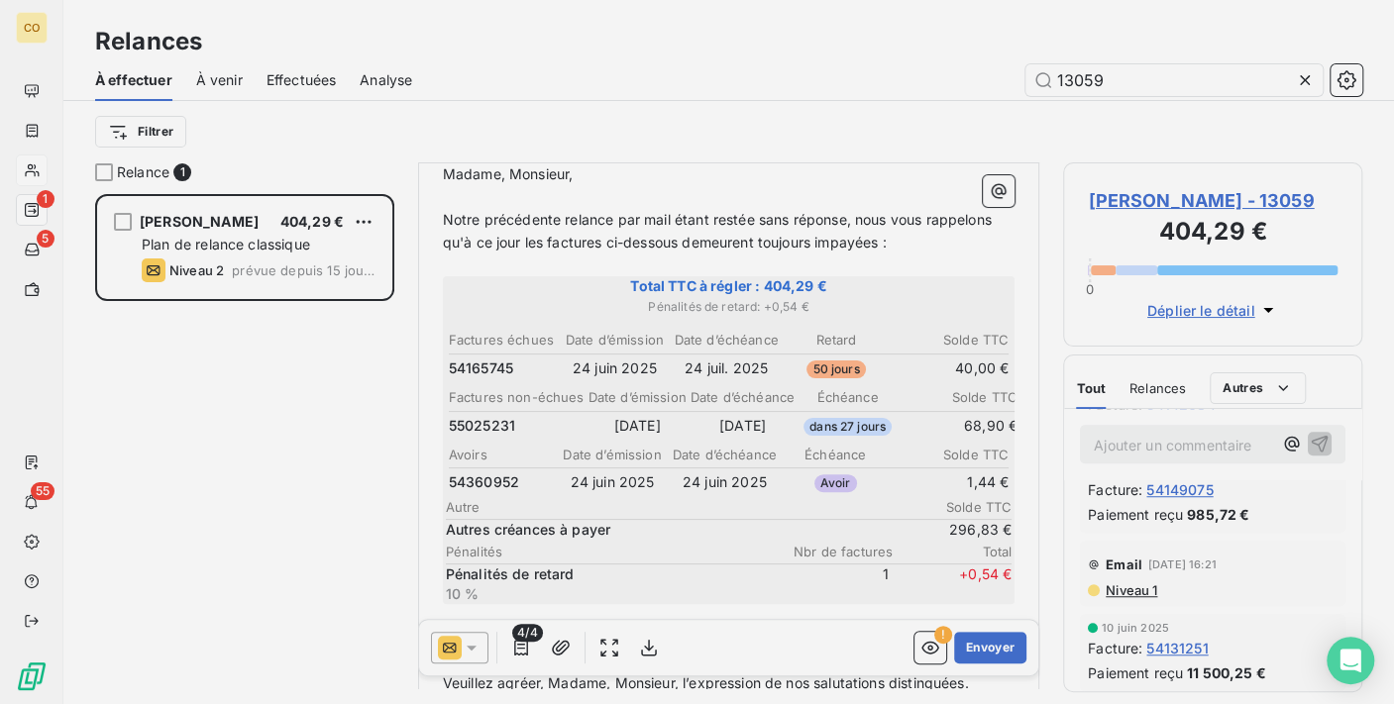
scroll to position [493, 282]
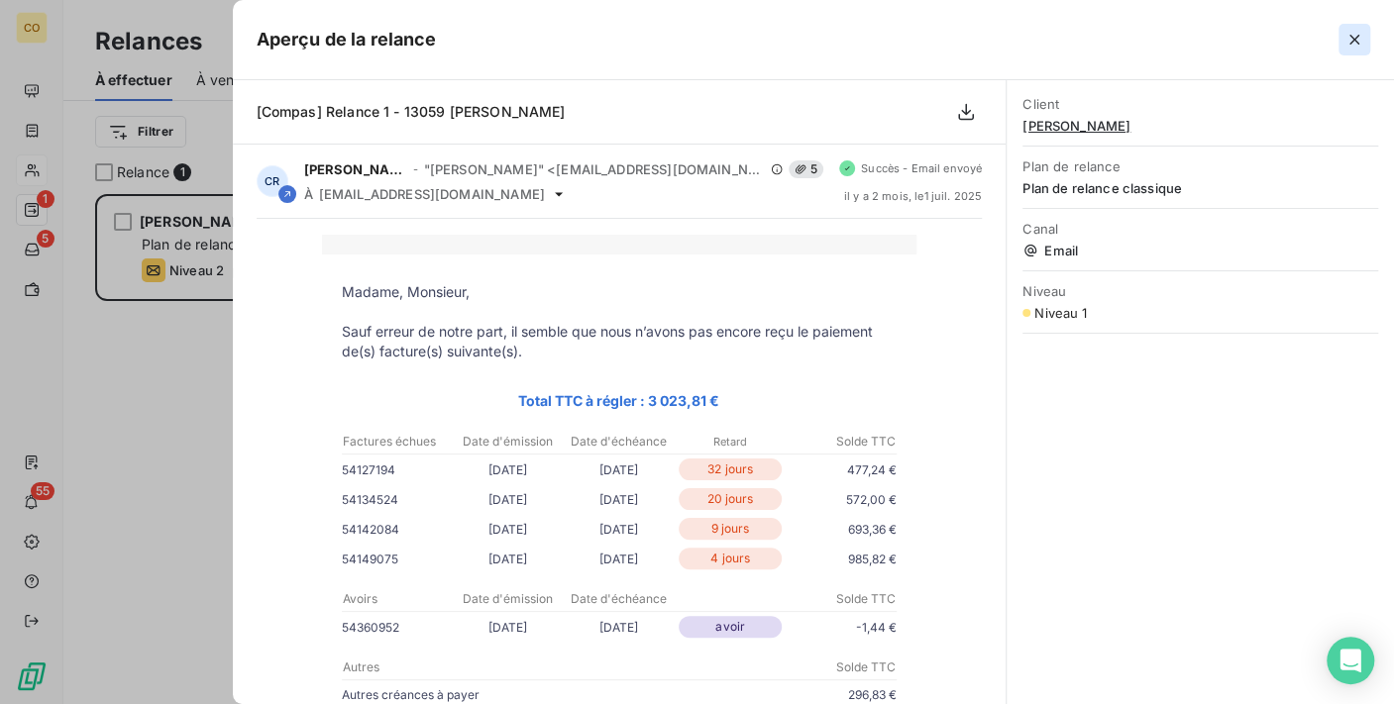
click at [1338, 35] on button "button" at bounding box center [1354, 40] width 32 height 32
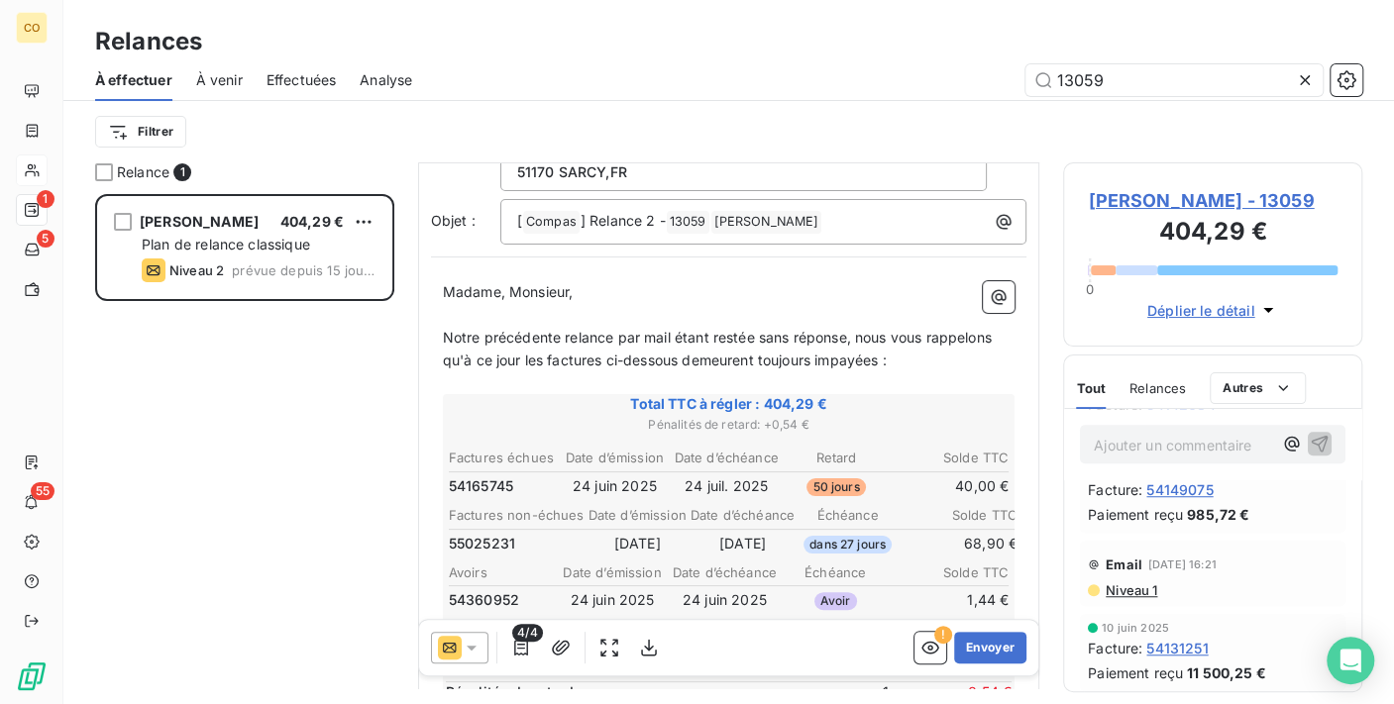
scroll to position [0, 0]
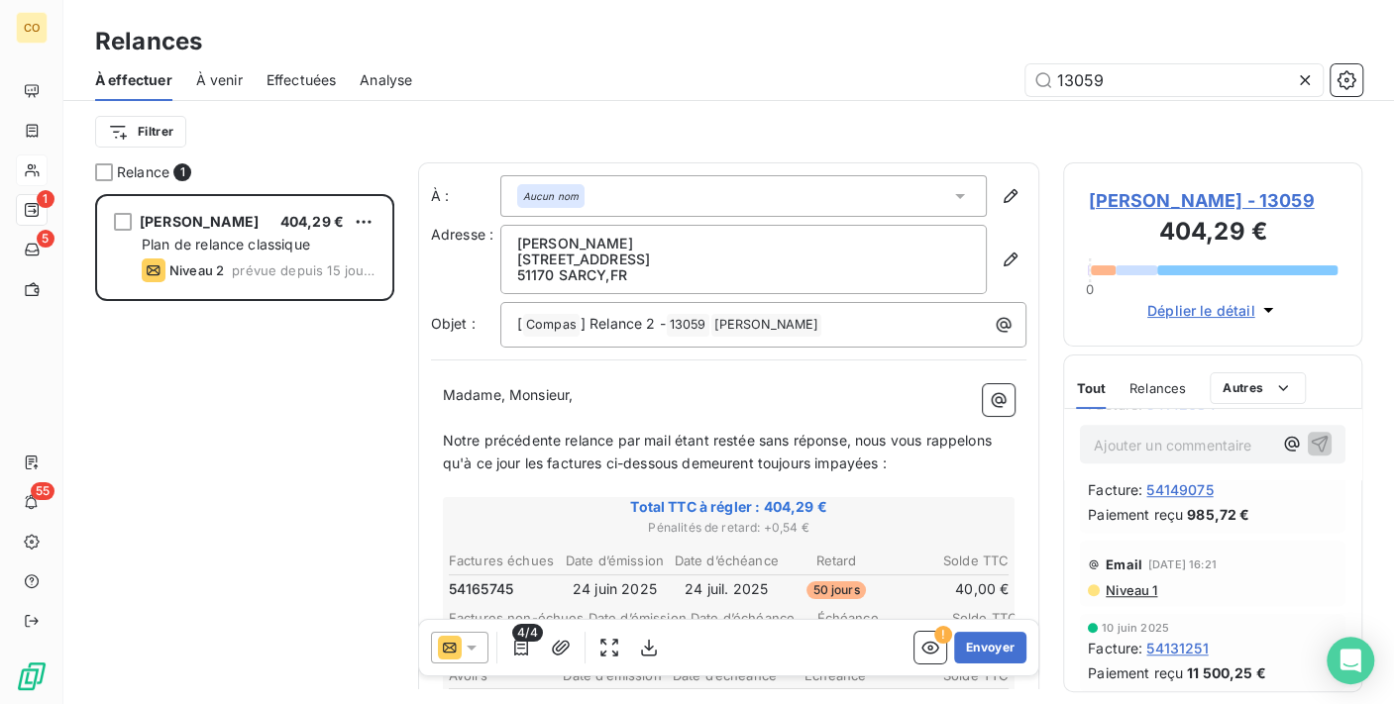
click at [477, 642] on icon at bounding box center [472, 648] width 20 height 20
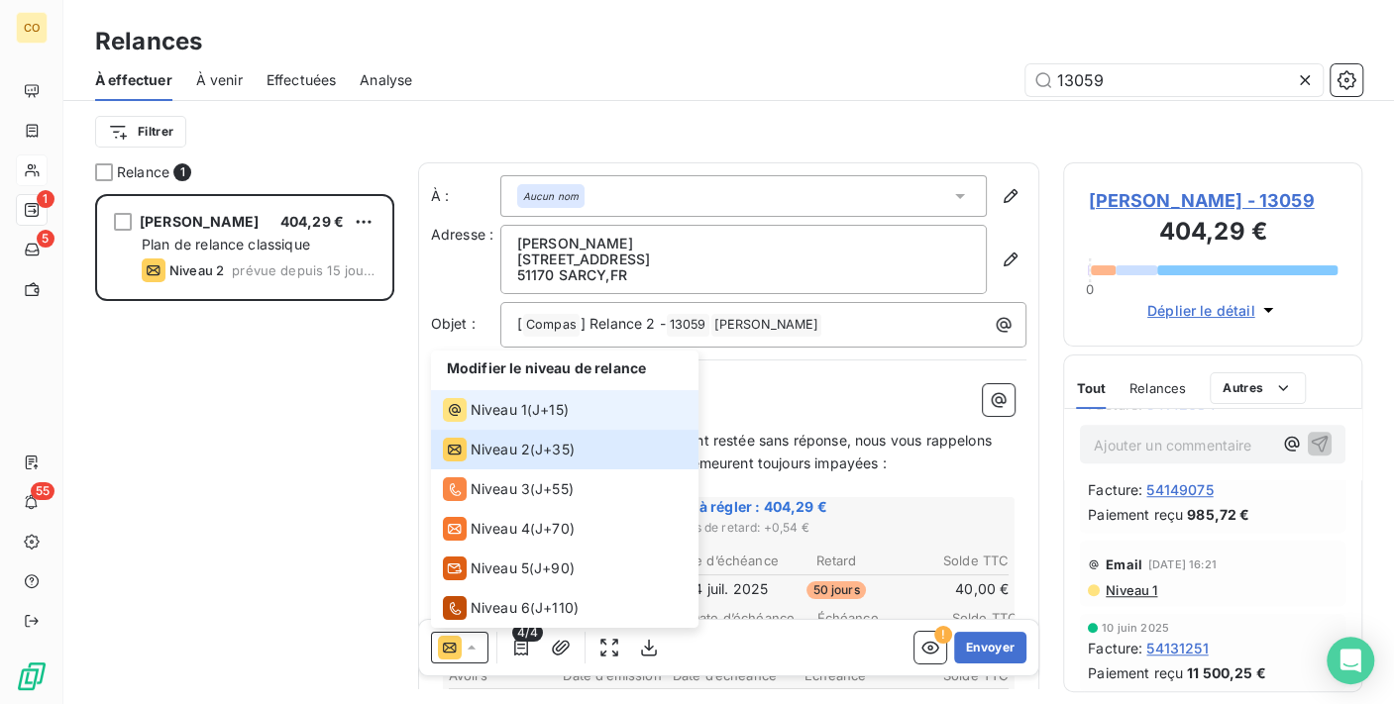
click at [474, 408] on span "Niveau 1" at bounding box center [499, 410] width 56 height 20
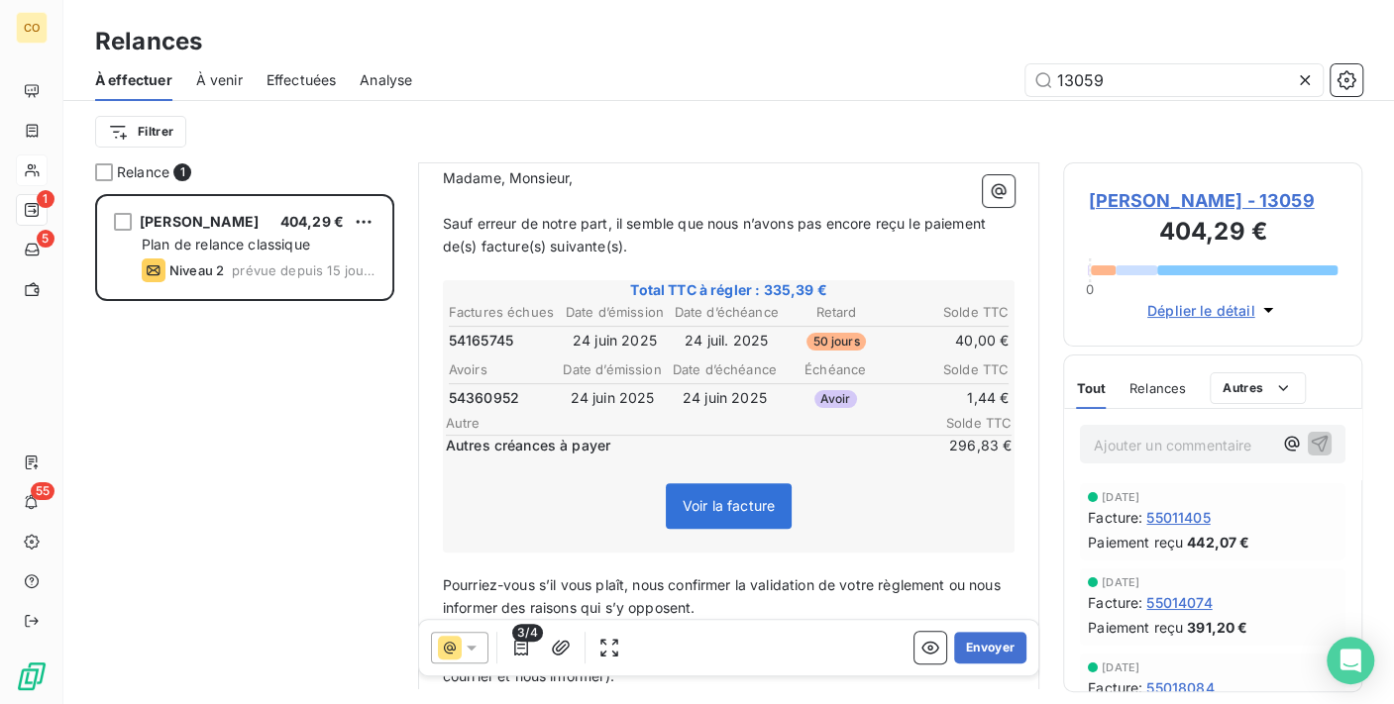
scroll to position [331, 0]
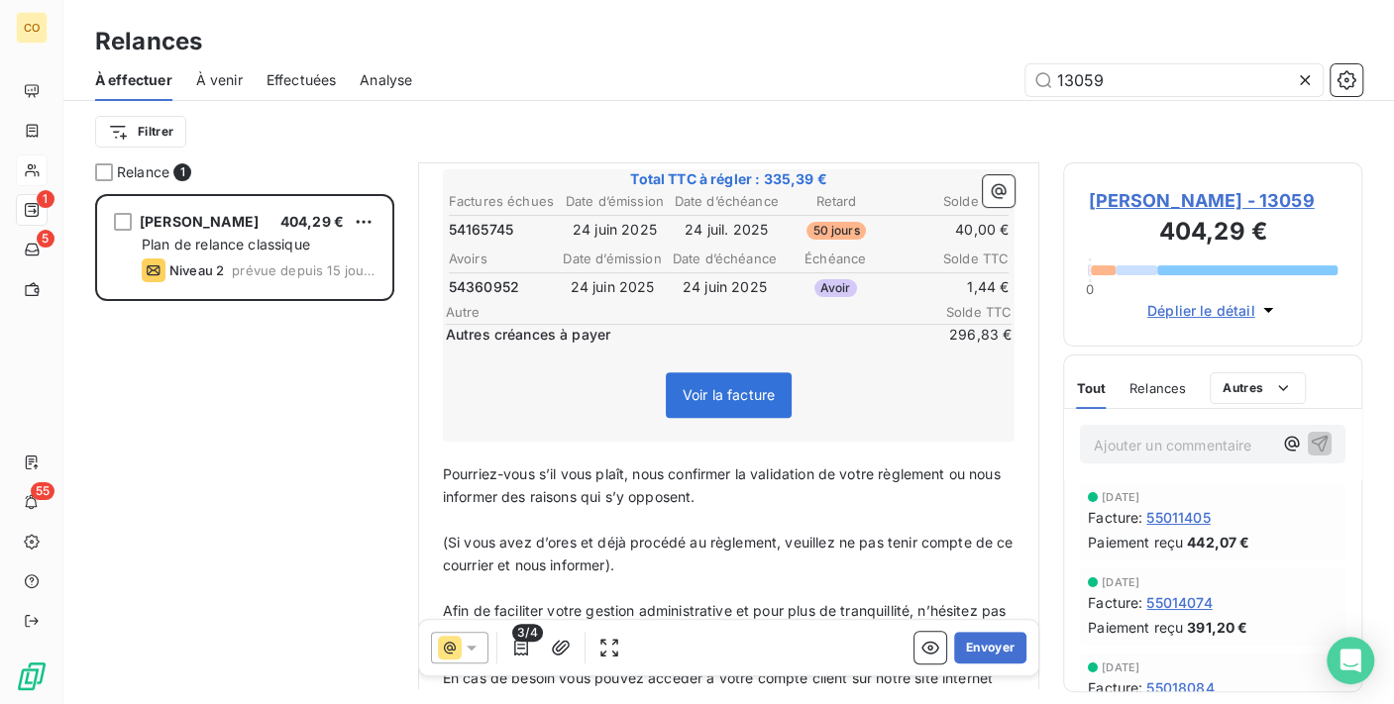
click at [480, 446] on p "﻿" at bounding box center [729, 453] width 573 height 23
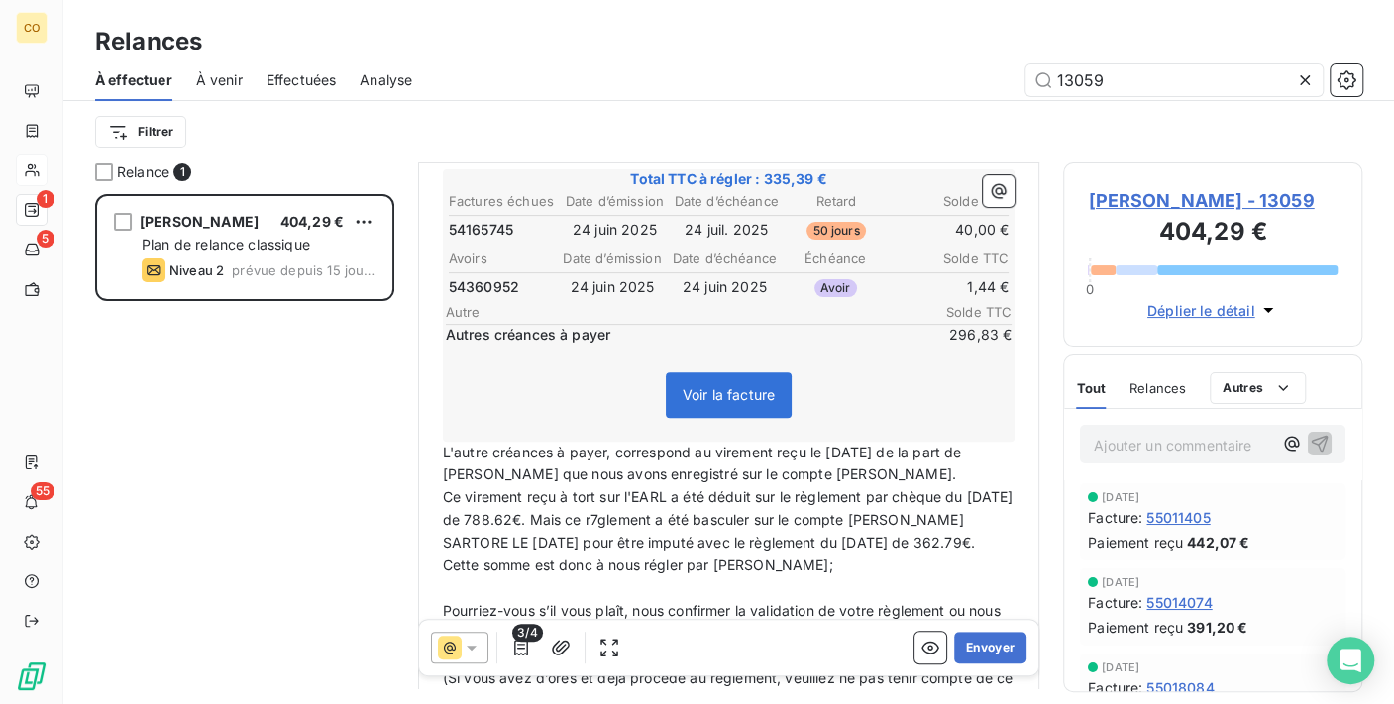
click at [660, 533] on span "Ce virement reçu à tort sur l'EARL a été déduit sur le règlement par chèque du …" at bounding box center [730, 519] width 575 height 62
drag, startPoint x: 730, startPoint y: 536, endPoint x: 748, endPoint y: 537, distance: 17.9
click at [748, 537] on span "Ce virement reçu à tort sur l'EARL a été déduit sur le règlement par chèque du …" at bounding box center [730, 519] width 575 height 62
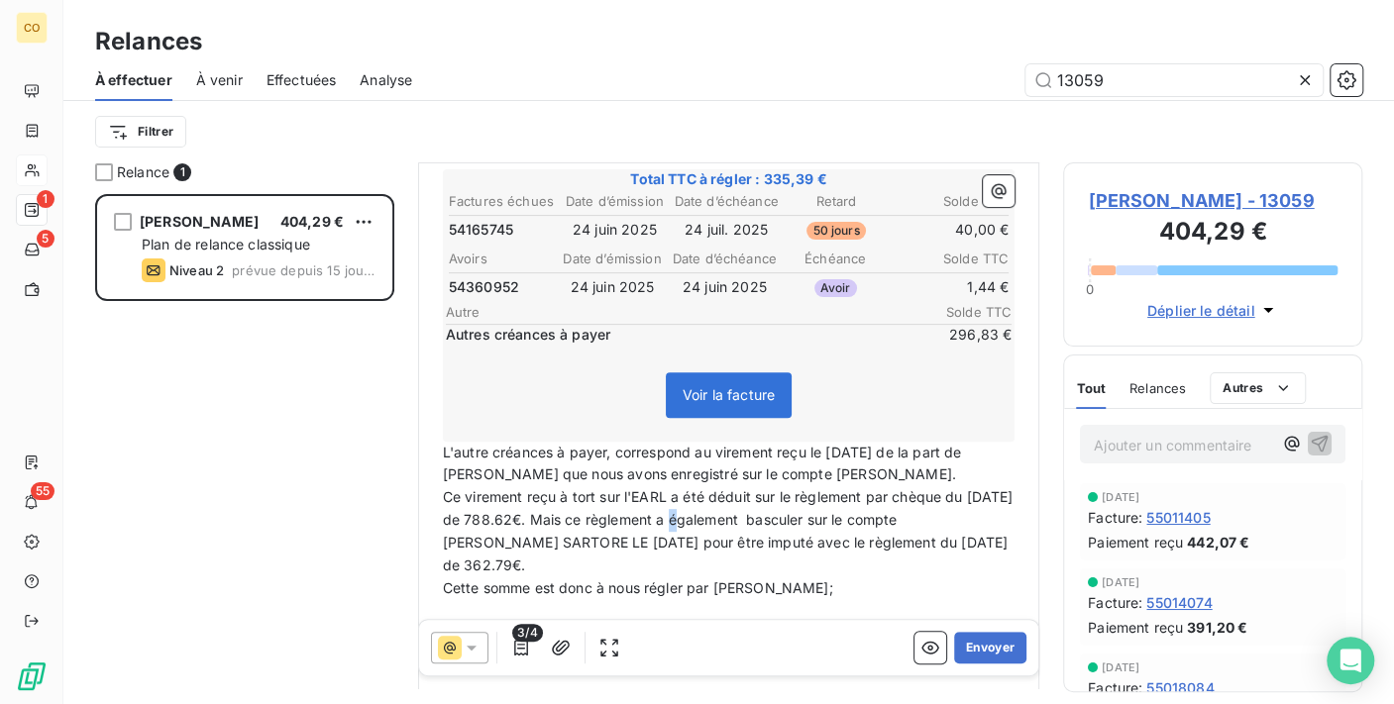
click at [724, 535] on span "Ce virement reçu à tort sur l'EARL a été déduit sur le règlement par chèque du …" at bounding box center [730, 530] width 575 height 85
click at [803, 535] on span "Ce virement reçu à tort sur l'EARL a été déduit sur le règlement par chèque du …" at bounding box center [730, 530] width 575 height 85
drag, startPoint x: 566, startPoint y: 556, endPoint x: 579, endPoint y: 558, distance: 14.0
click at [579, 558] on span "Ce virement reçu à tort sur l'EARL a été déduit sur le règlement par chèque du …" at bounding box center [730, 530] width 575 height 85
click at [710, 559] on span "Ce virement reçu à tort sur l'EARL a été déduit sur le règlement par chèque du …" at bounding box center [730, 530] width 575 height 85
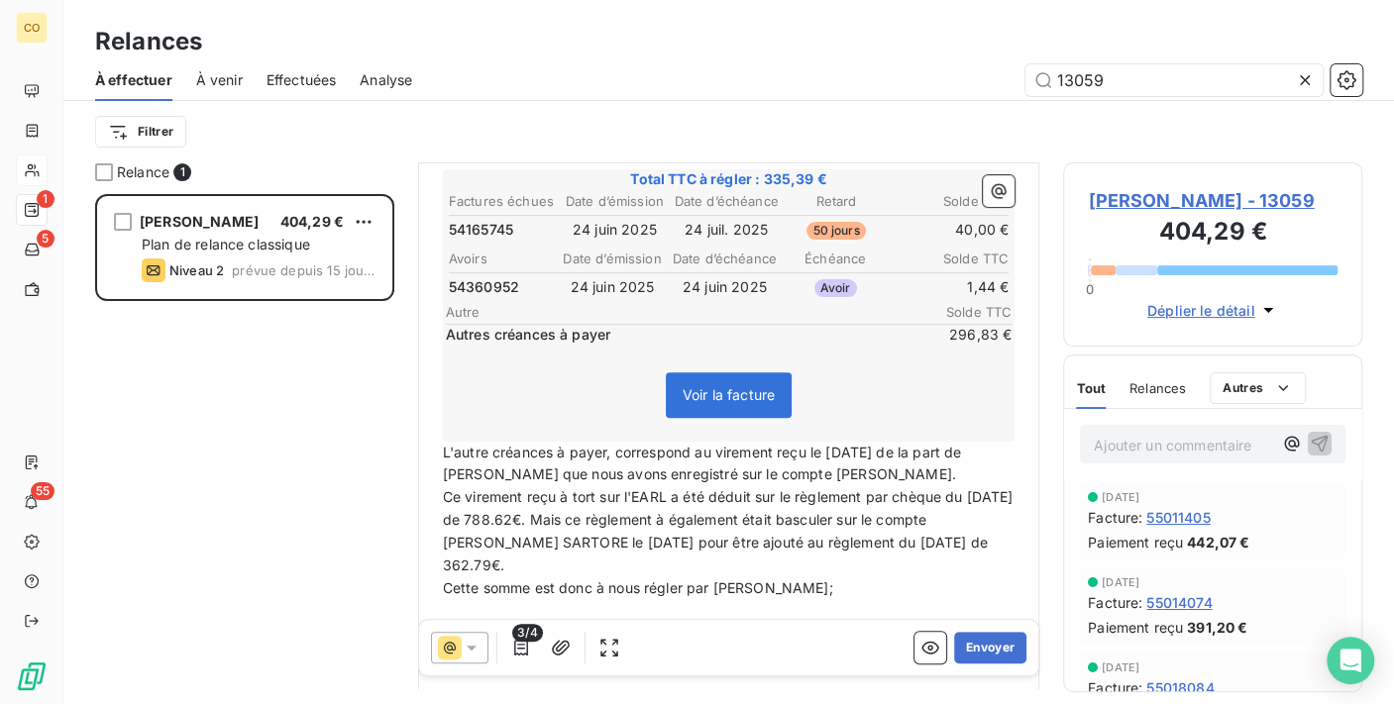
scroll to position [441, 0]
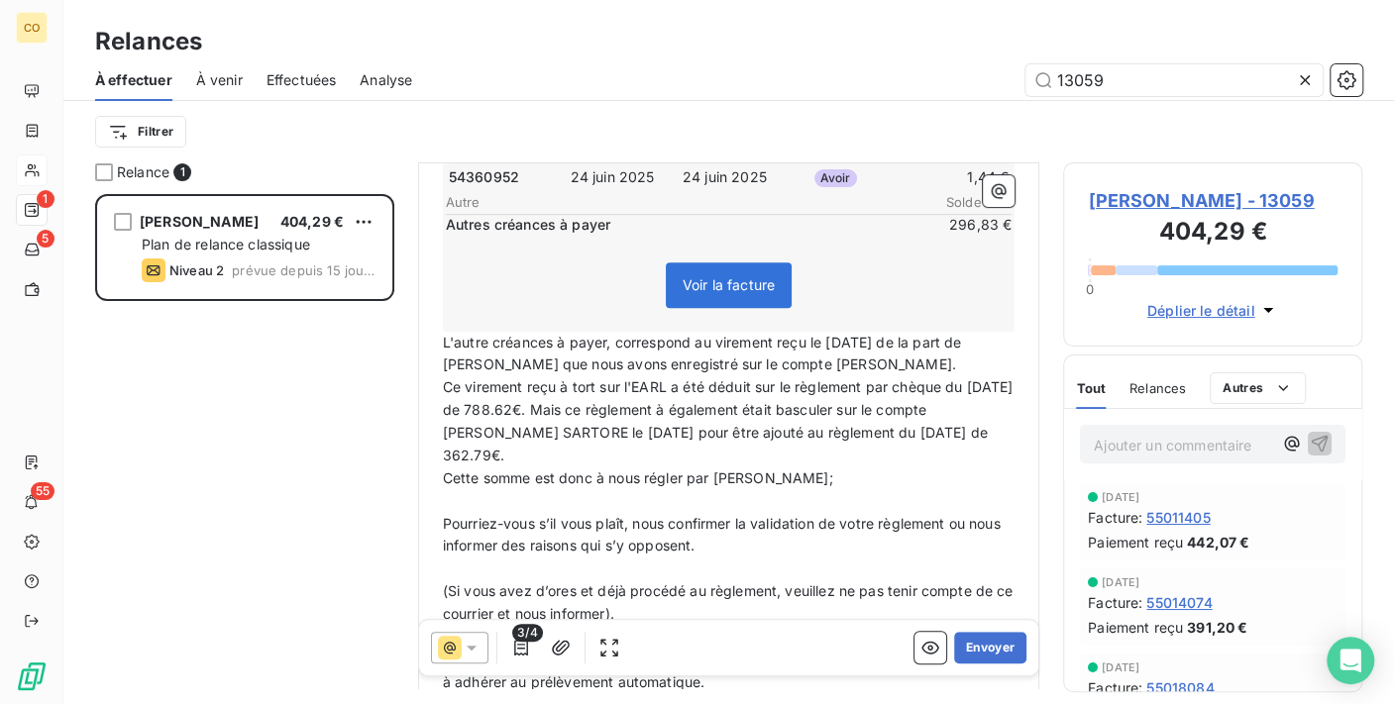
click at [892, 490] on p "Cette somme est donc à nous régler par [PERSON_NAME];" at bounding box center [729, 479] width 573 height 23
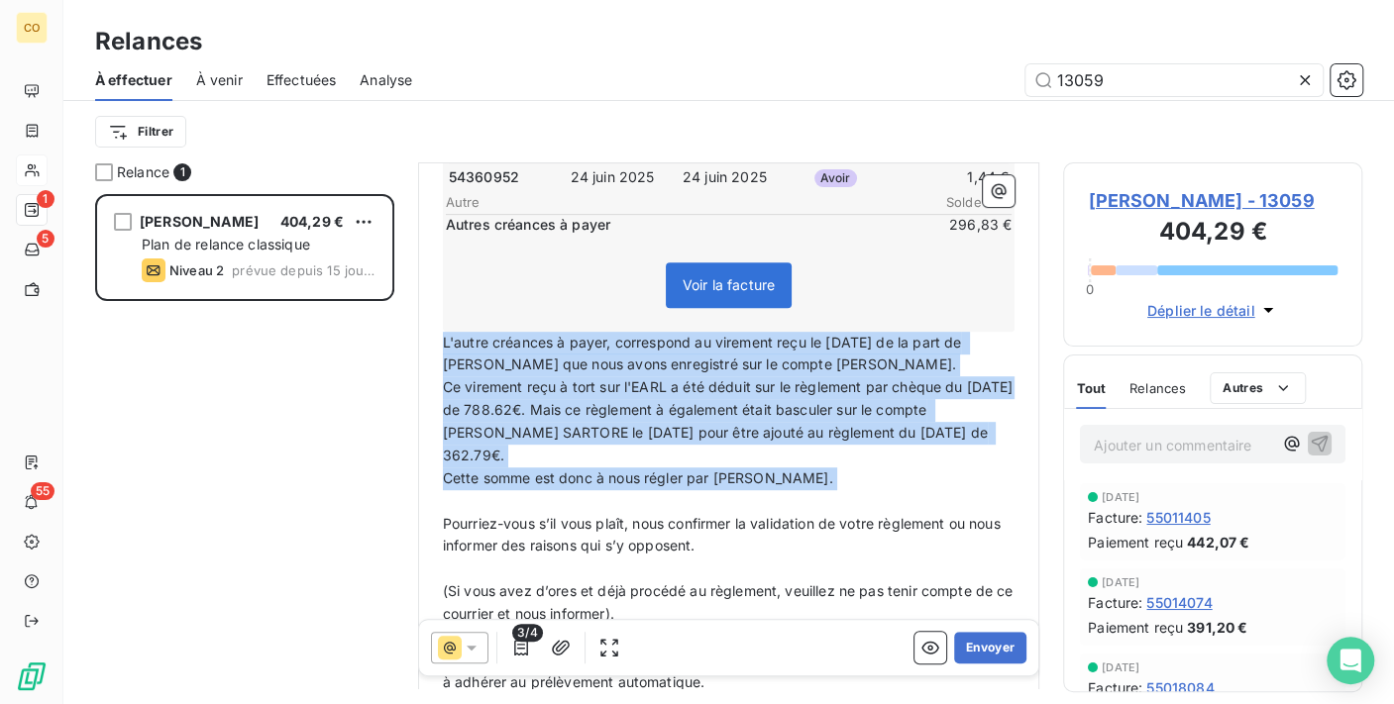
drag, startPoint x: 445, startPoint y: 336, endPoint x: 959, endPoint y: 512, distance: 543.5
click at [959, 512] on div "Madame, Monsieur, ﻿ Sauf erreur de notre part, il semble que nous n’avons pas […" at bounding box center [729, 503] width 573 height 1113
copy div "L'autre créances à payer, correspond au virement reçu le [DATE] de la part de […"
click at [565, 350] on span "L'autre créances à payer, correspond au virement reçu le [DATE] de la part de […" at bounding box center [704, 354] width 523 height 40
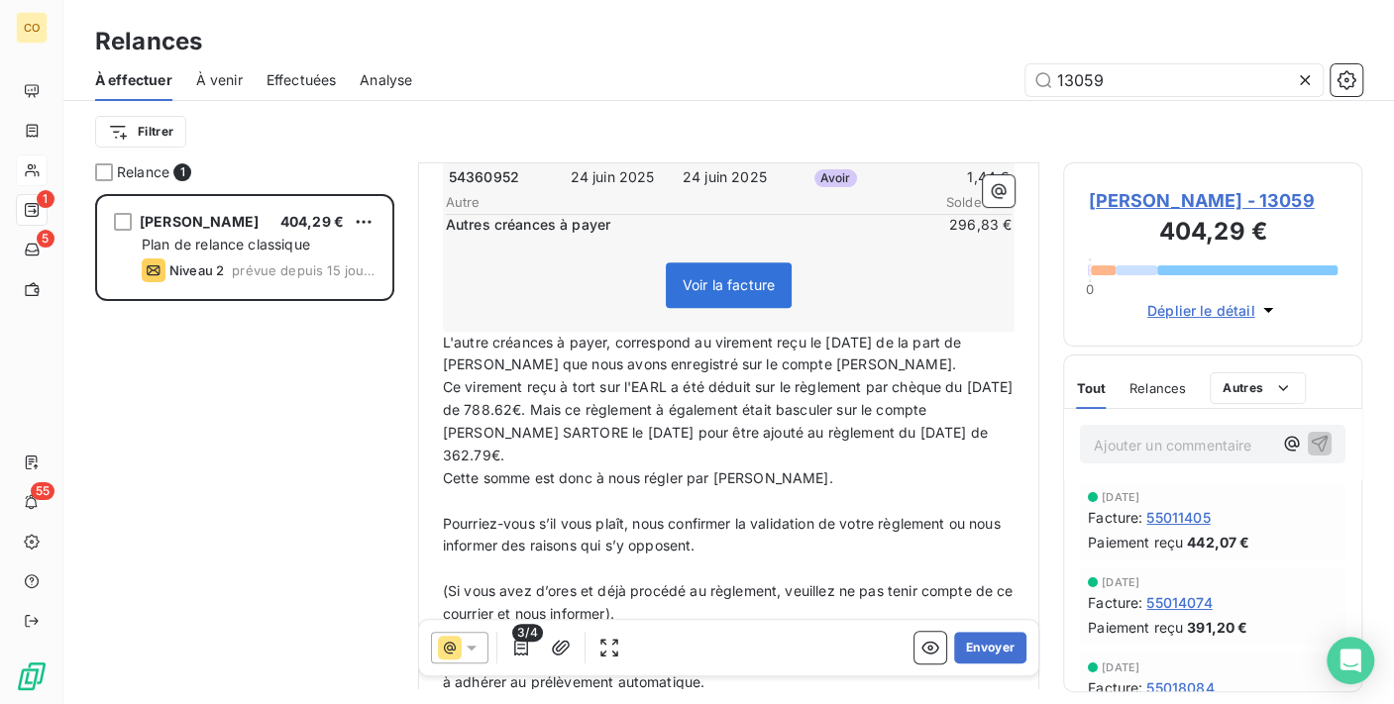
click at [551, 334] on span "L'autre créances à payer, correspond au virement reçu le [DATE] de la part de […" at bounding box center [704, 354] width 523 height 40
click at [724, 421] on span "Ce virement reçu à tort sur l'EARL a été déduit sur le règlement par chèque du …" at bounding box center [730, 420] width 575 height 85
click at [974, 641] on button "Envoyer" at bounding box center [990, 648] width 72 height 32
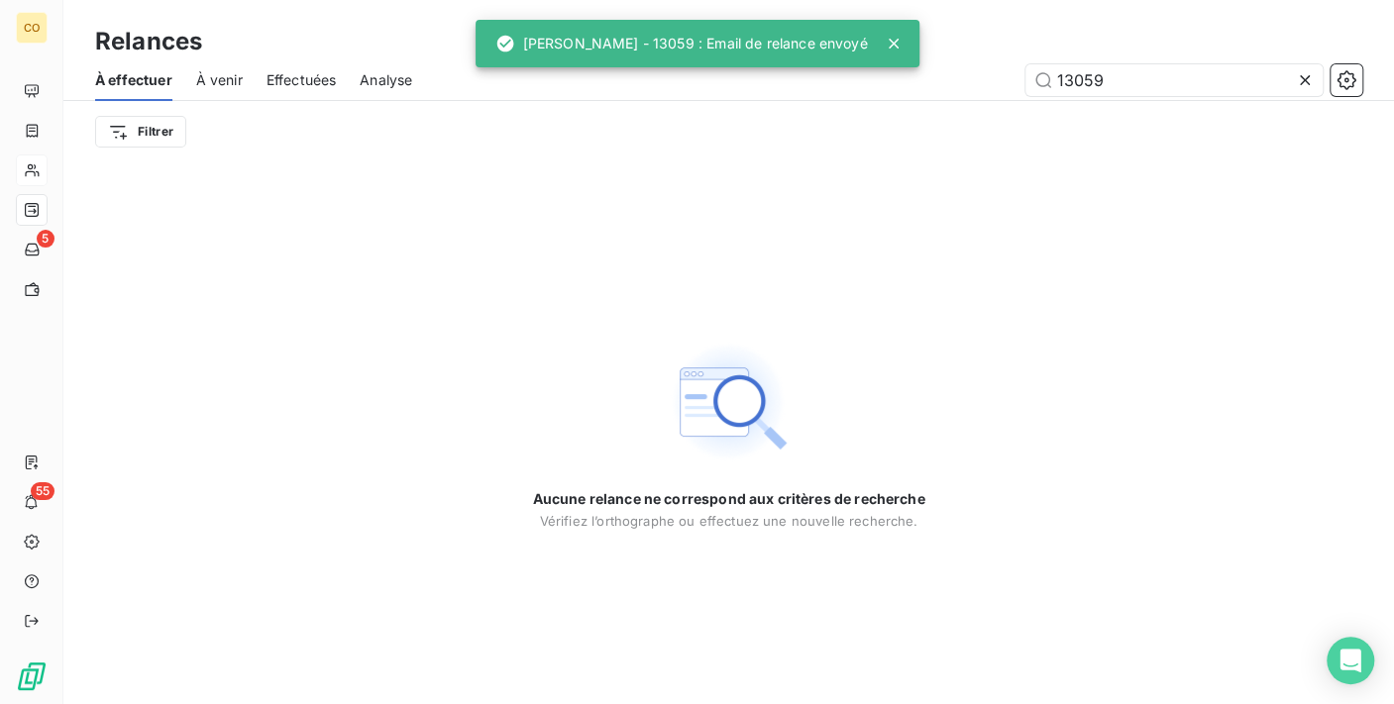
click at [872, 232] on div "Aucune relance ne correspond aux critères de recherche [PERSON_NAME] l’orthogra…" at bounding box center [728, 433] width 1330 height 542
drag, startPoint x: 1129, startPoint y: 91, endPoint x: 829, endPoint y: 86, distance: 300.2
click at [829, 86] on div "13059" at bounding box center [899, 80] width 926 height 32
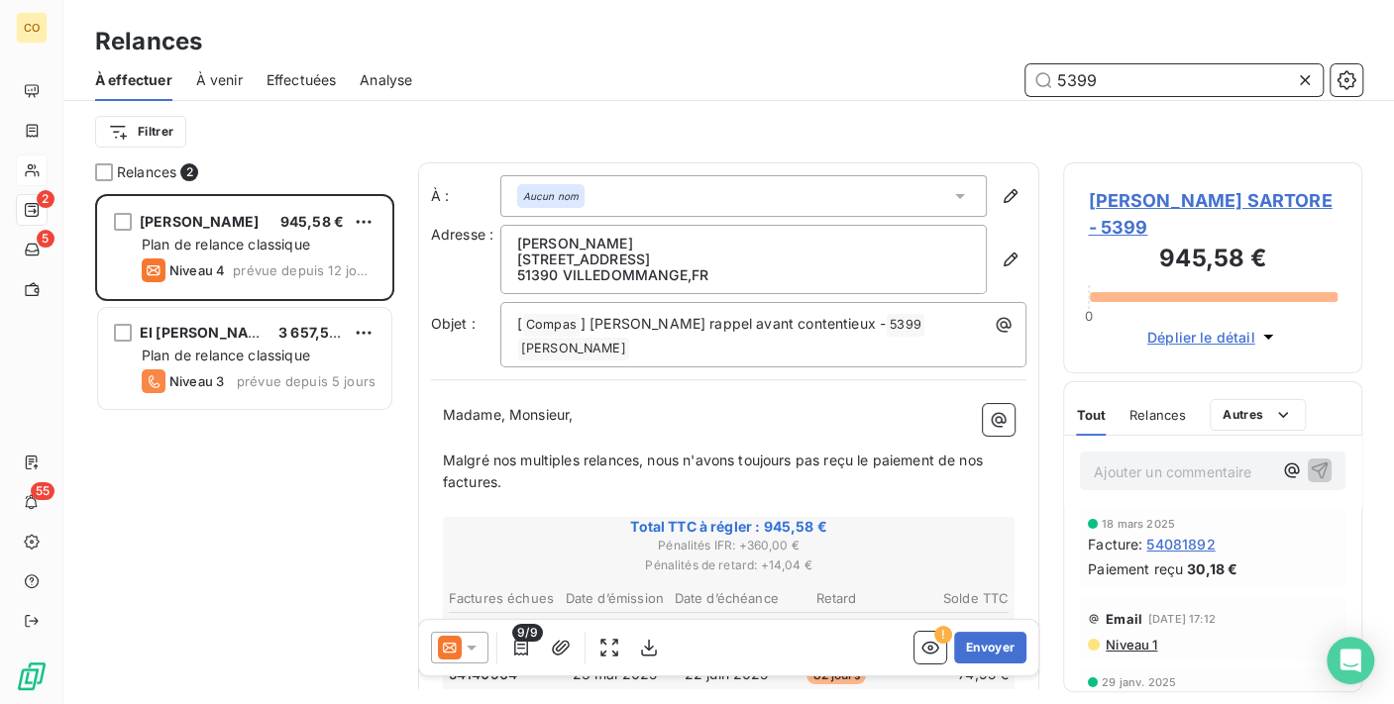
scroll to position [493, 282]
type input "5399"
drag, startPoint x: 472, startPoint y: 657, endPoint x: 480, endPoint y: 637, distance: 21.7
click at [471, 657] on icon at bounding box center [472, 648] width 20 height 20
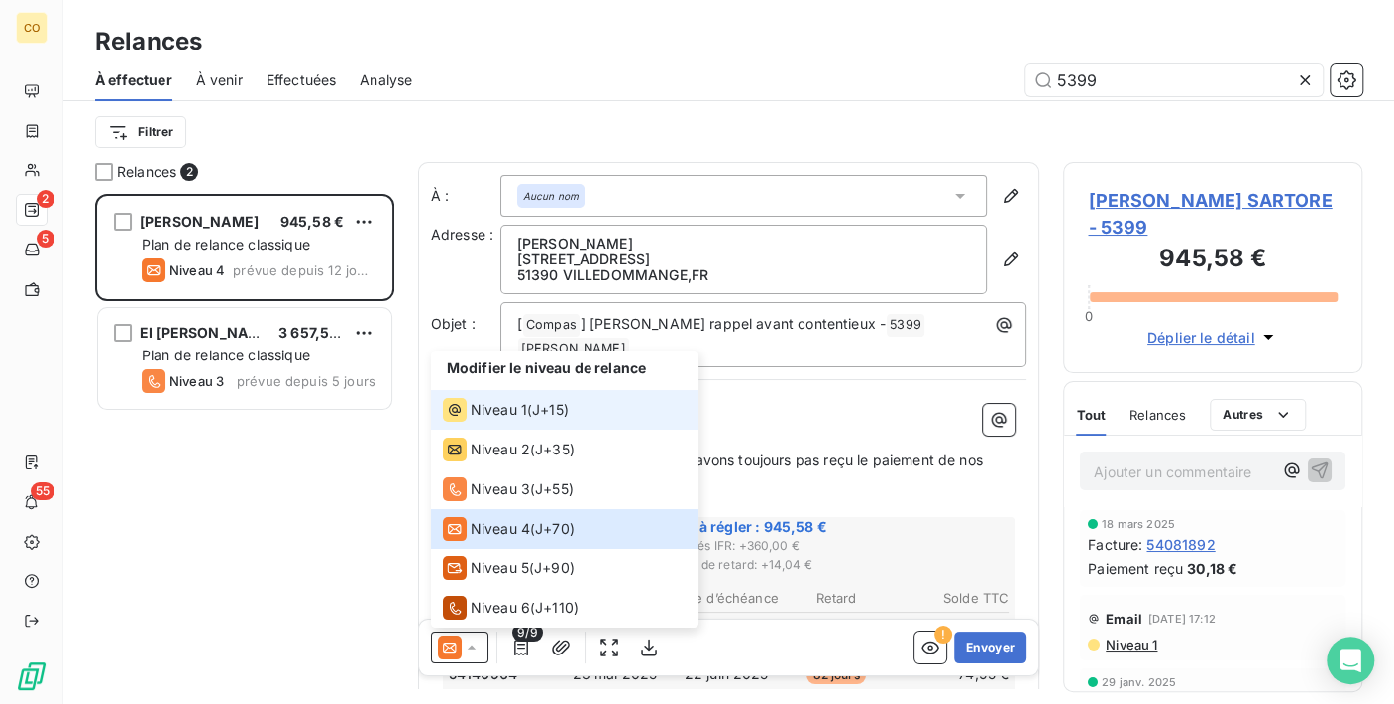
click at [497, 417] on span "Niveau 1" at bounding box center [499, 410] width 56 height 20
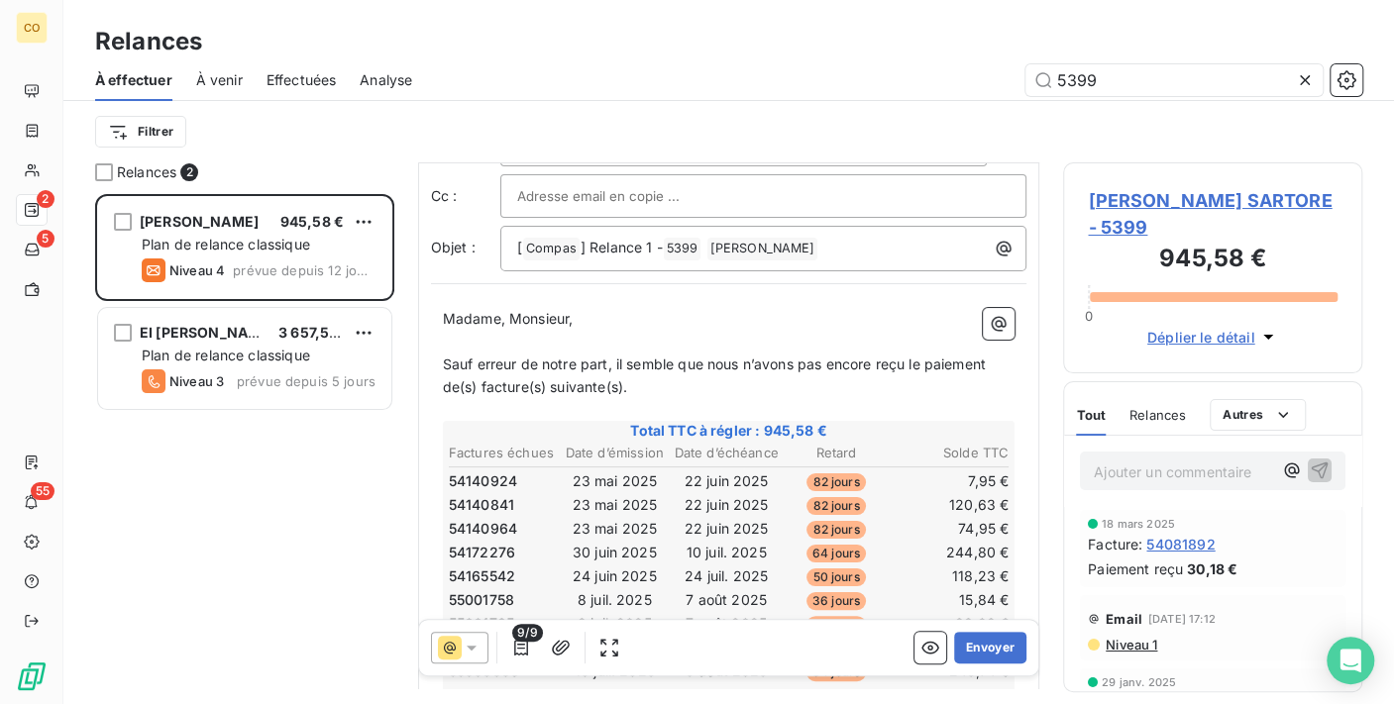
scroll to position [2, 0]
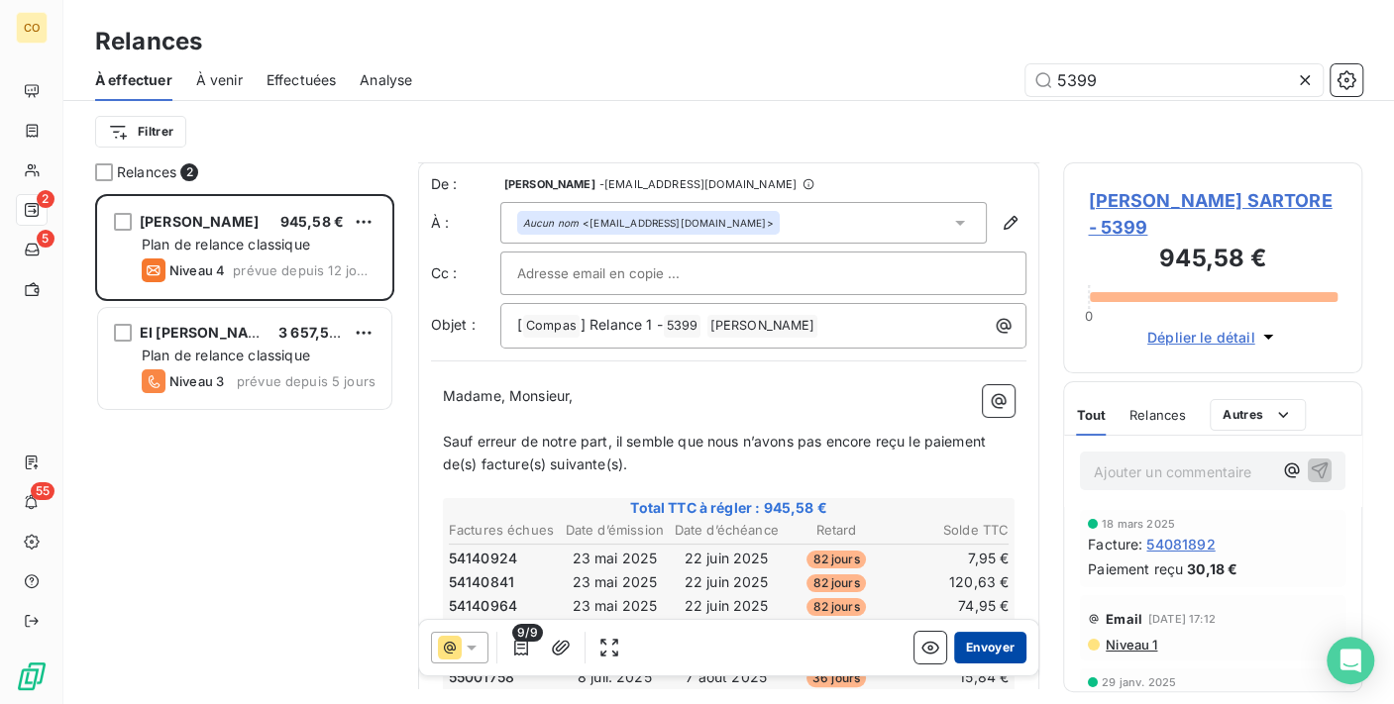
click at [992, 647] on button "Envoyer" at bounding box center [990, 648] width 72 height 32
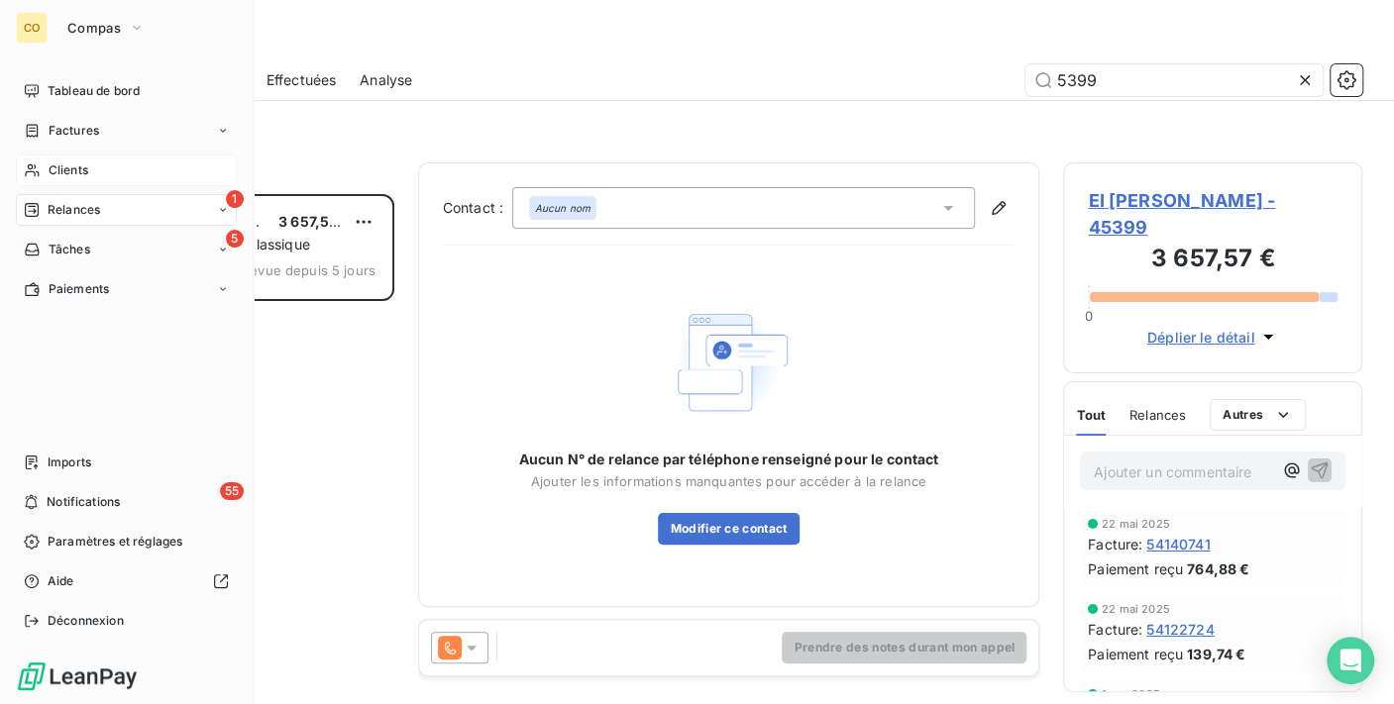
click at [31, 165] on icon at bounding box center [32, 170] width 17 height 16
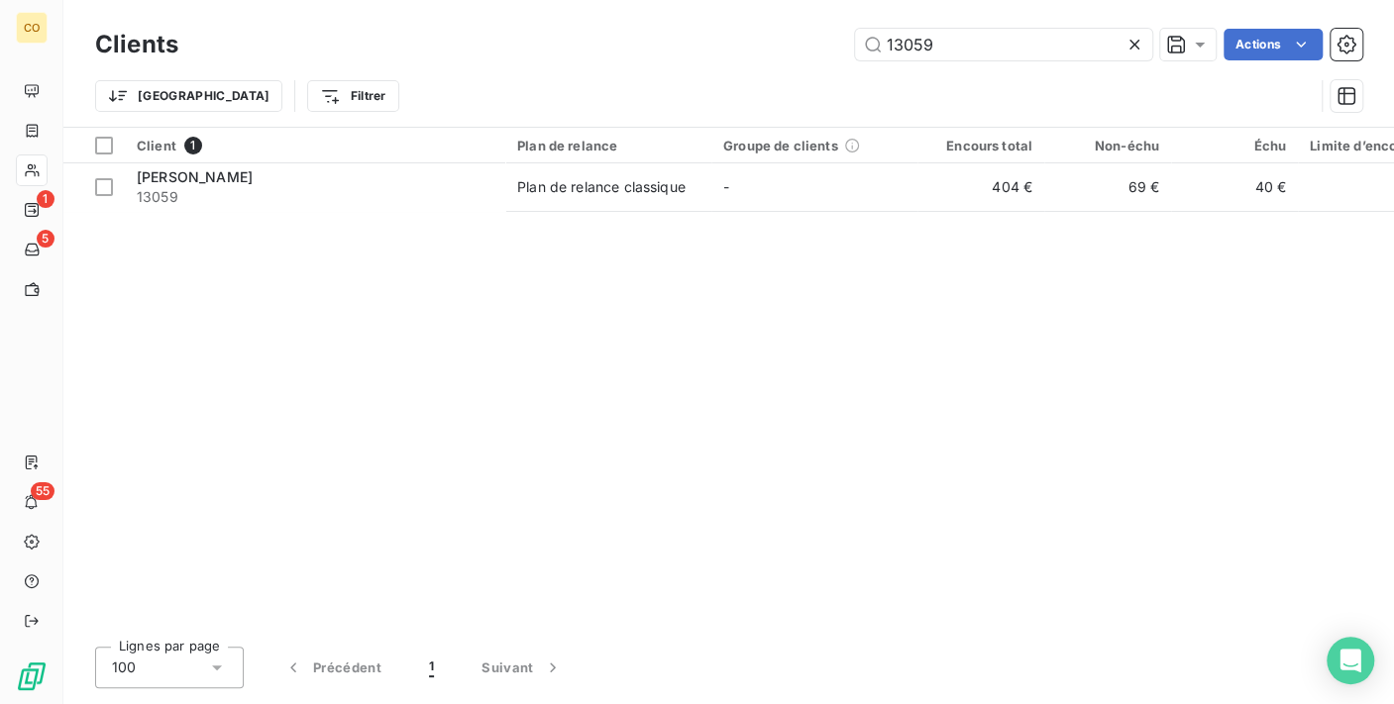
click at [1124, 40] on icon at bounding box center [1134, 45] width 20 height 20
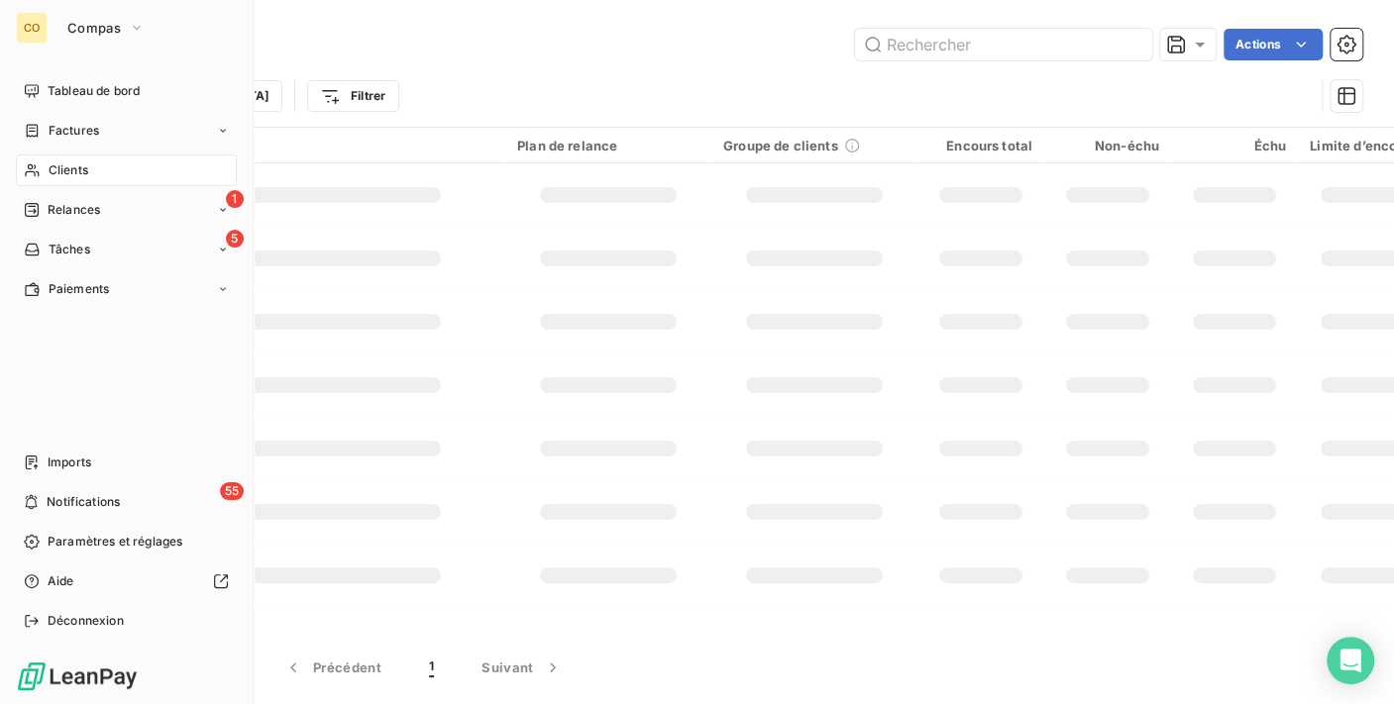
click at [60, 190] on nav "Tableau de bord Factures Clients 1 Relances 5 Tâches Paiements" at bounding box center [126, 190] width 221 height 230
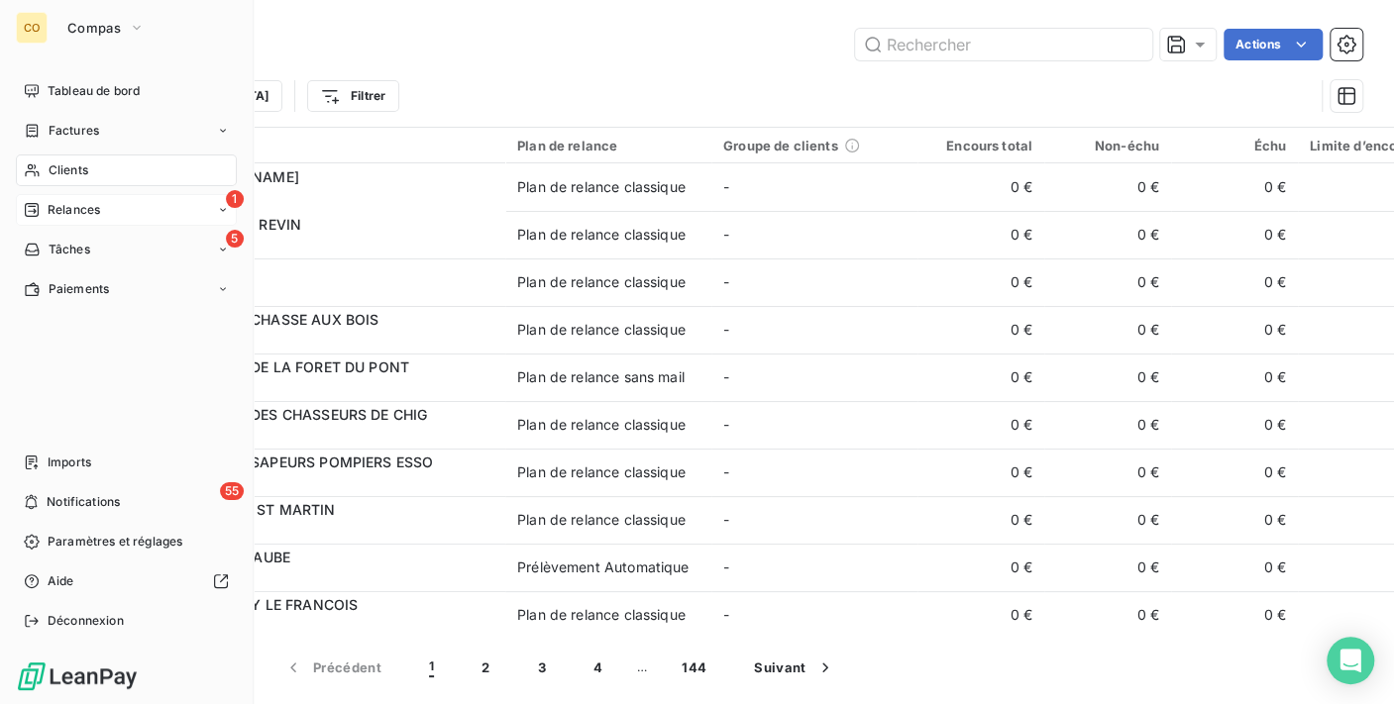
click at [48, 210] on span "Relances" at bounding box center [74, 210] width 52 height 18
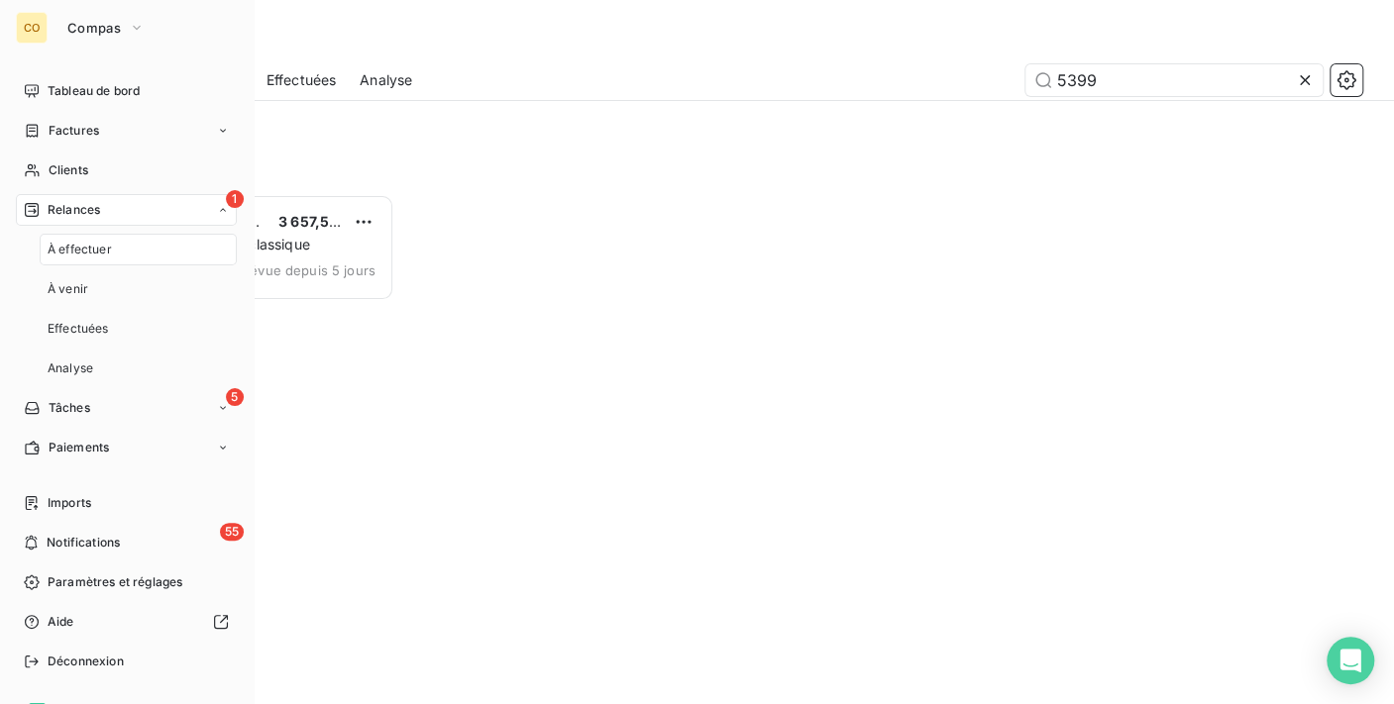
scroll to position [493, 282]
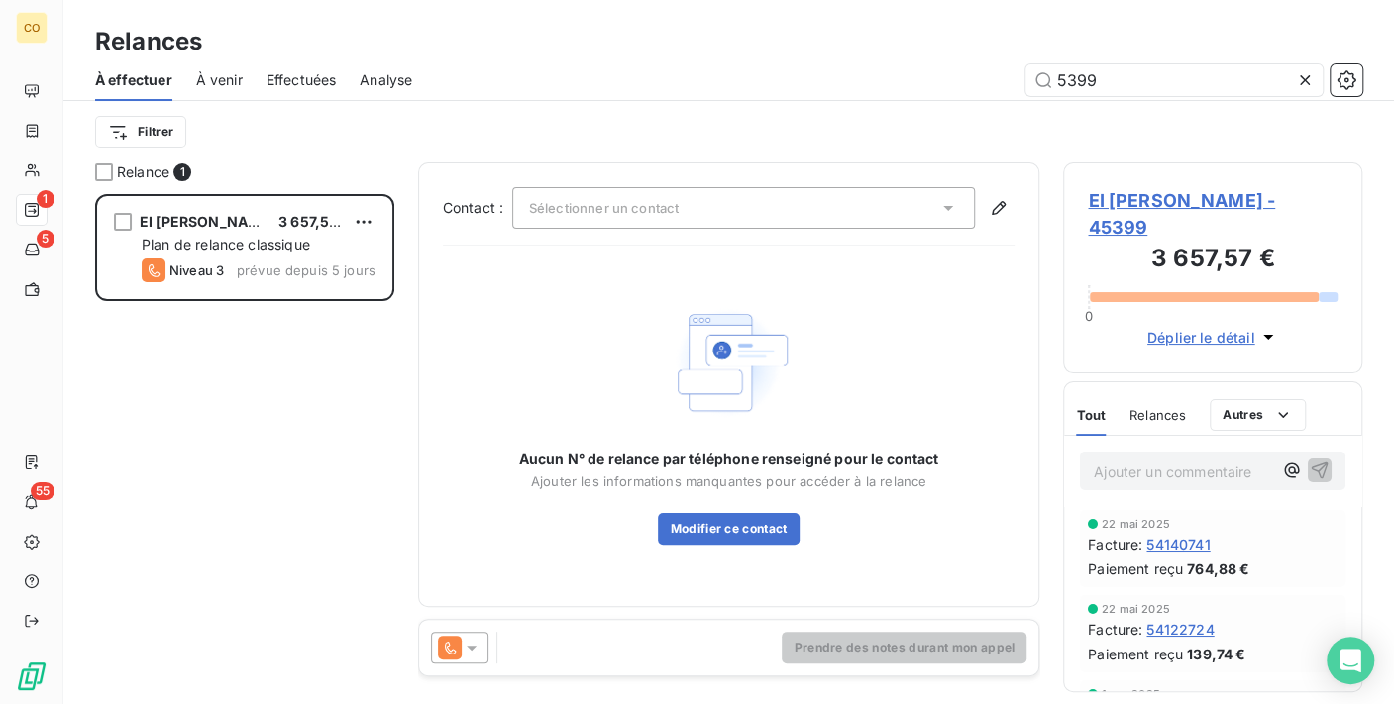
drag, startPoint x: 1118, startPoint y: 78, endPoint x: 889, endPoint y: 52, distance: 231.4
click at [889, 52] on div "Relances À effectuer À venir Effectuées Analyse 5399 Filtrer" at bounding box center [728, 81] width 1330 height 162
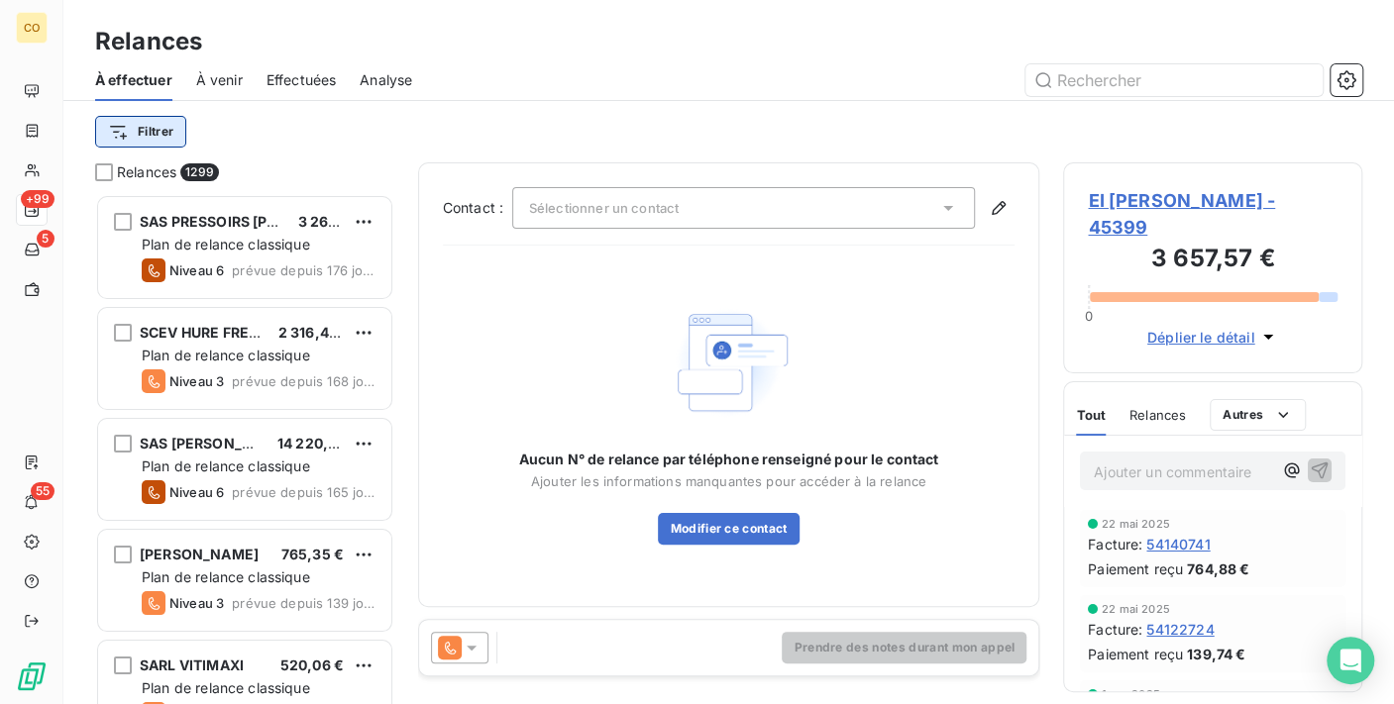
click at [167, 123] on html "CO +99 5 55 Relances À effectuer À venir Effectuées Analyse Filtrer Relances 12…" at bounding box center [697, 352] width 1394 height 704
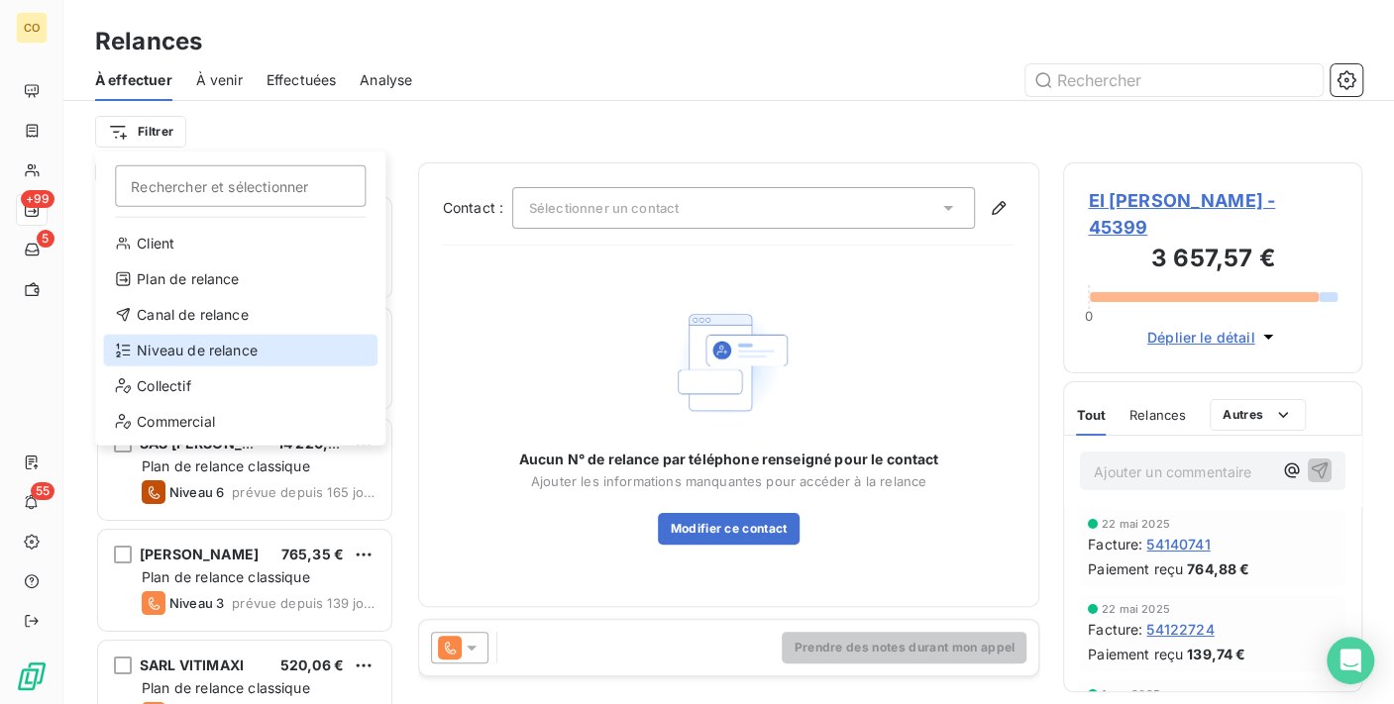
click at [240, 348] on div "Niveau de relance" at bounding box center [240, 351] width 274 height 32
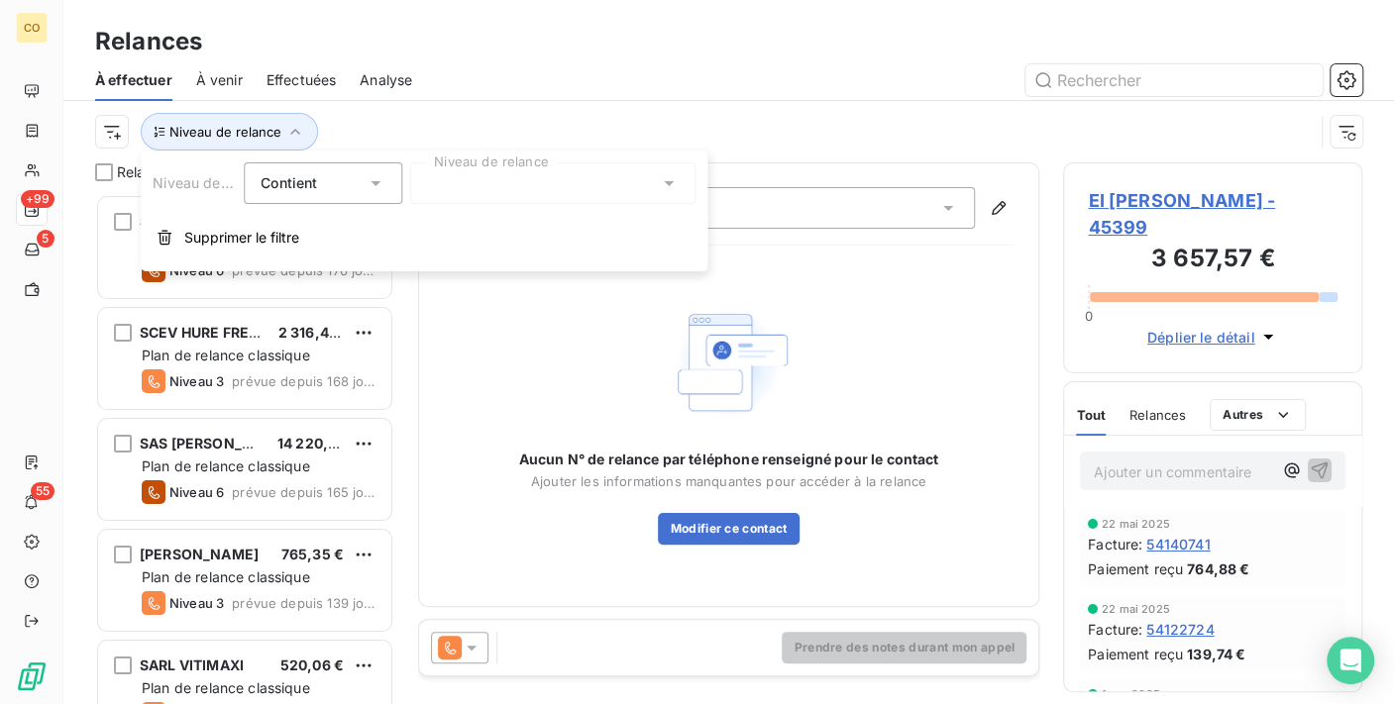
click at [560, 181] on div at bounding box center [552, 183] width 285 height 42
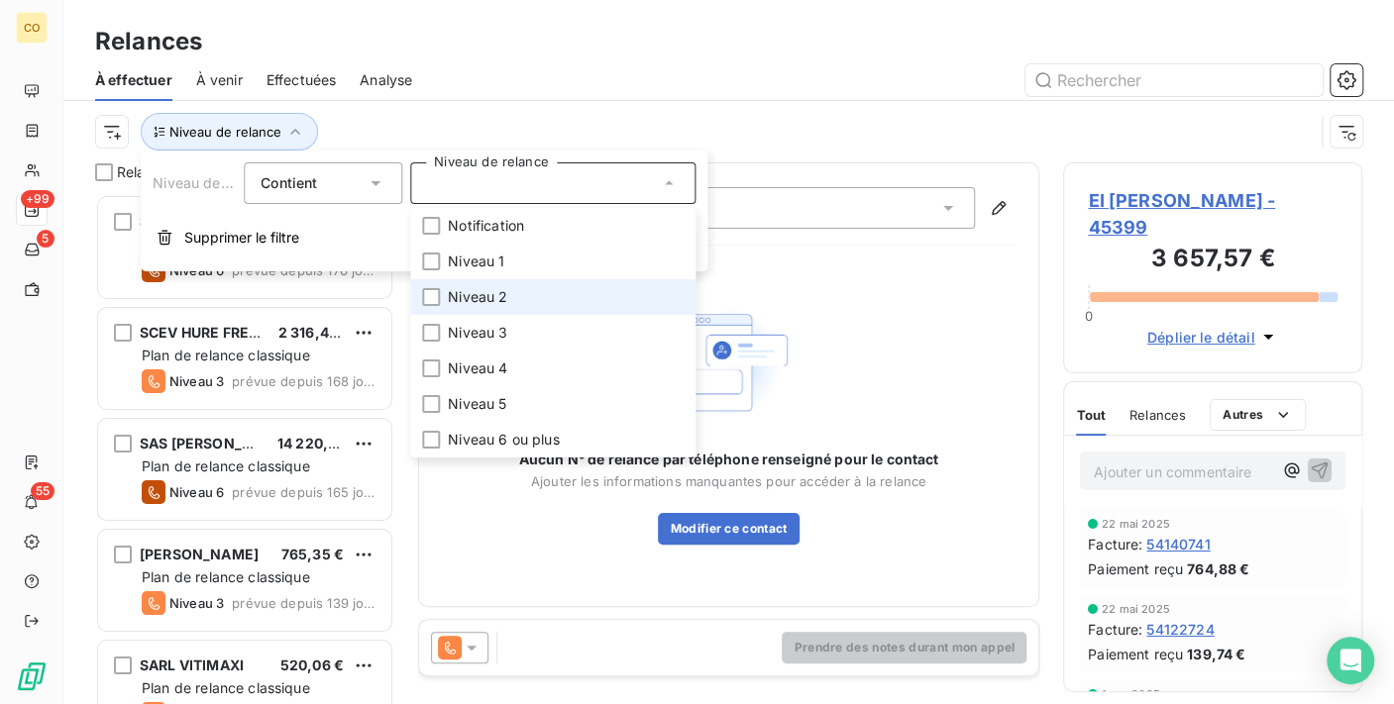
click at [546, 292] on li "Niveau 2" at bounding box center [552, 297] width 285 height 36
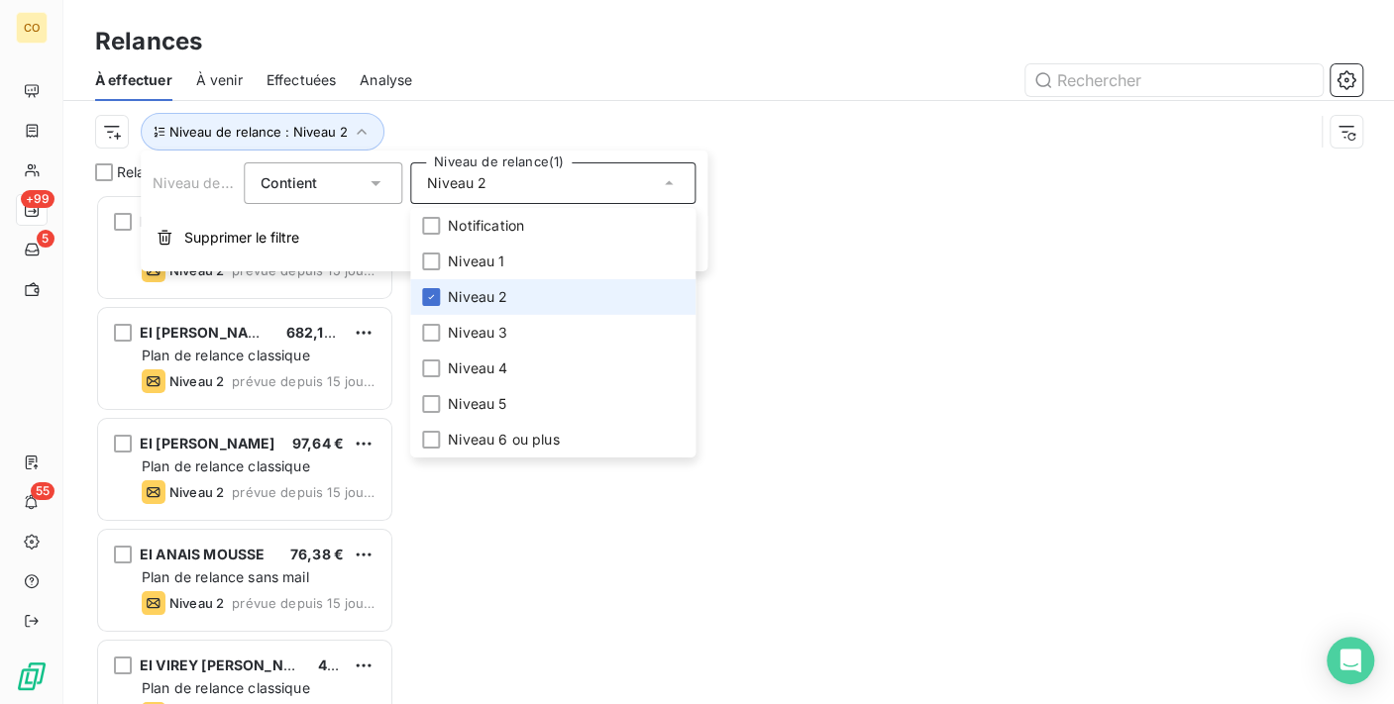
scroll to position [493, 282]
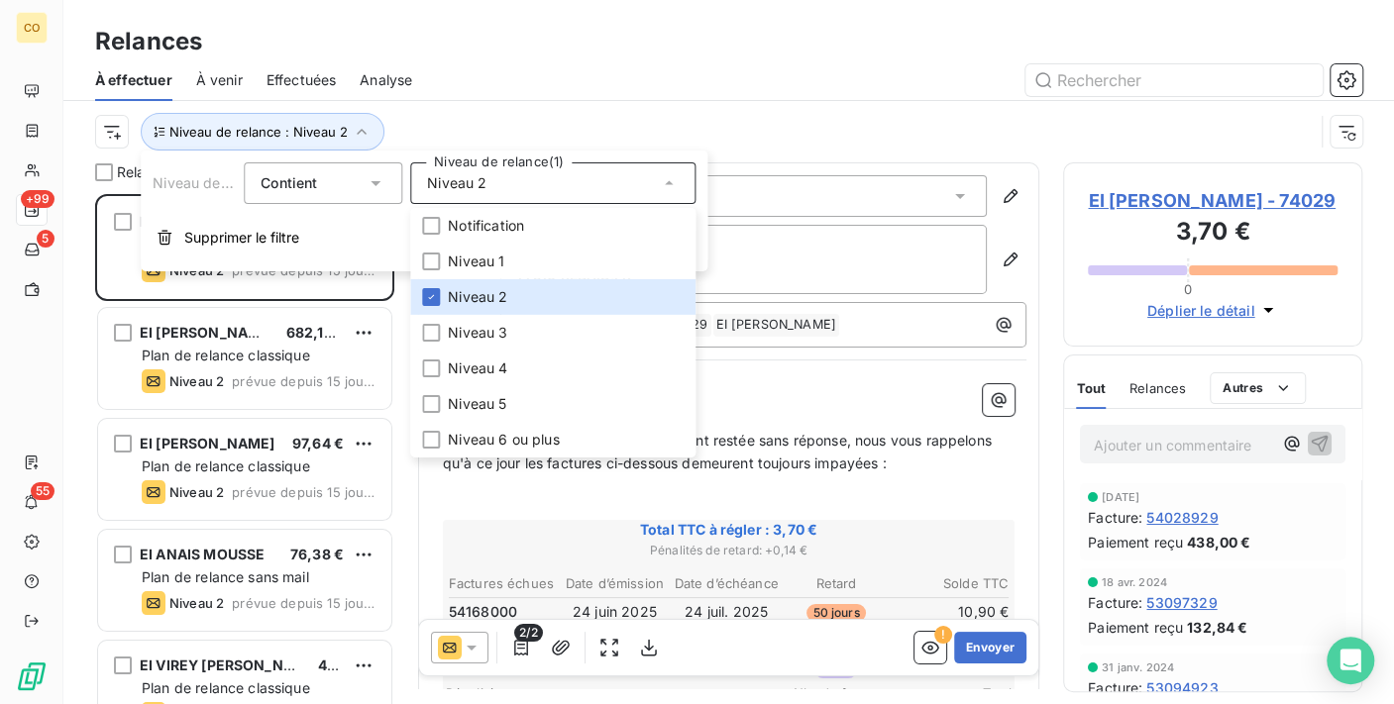
click at [572, 95] on div "À effectuer À venir Effectuées Analyse" at bounding box center [728, 80] width 1330 height 42
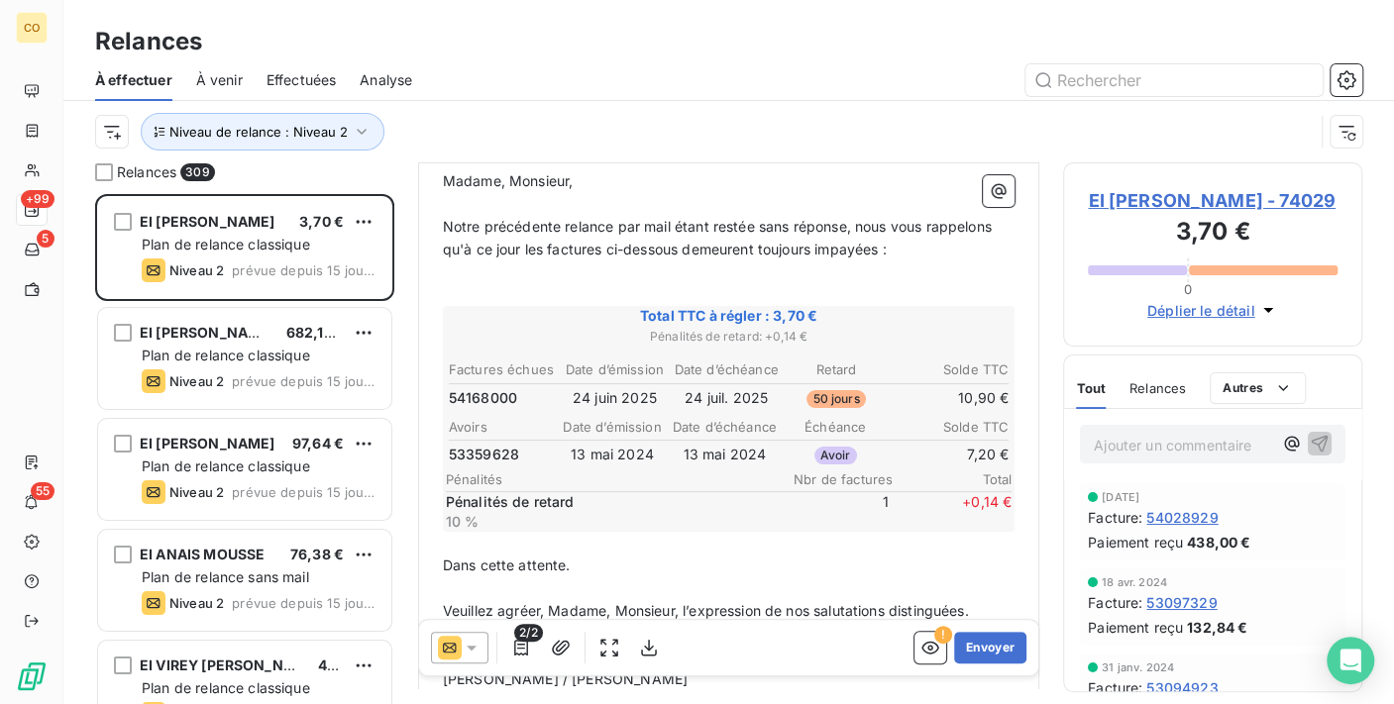
scroll to position [222, 0]
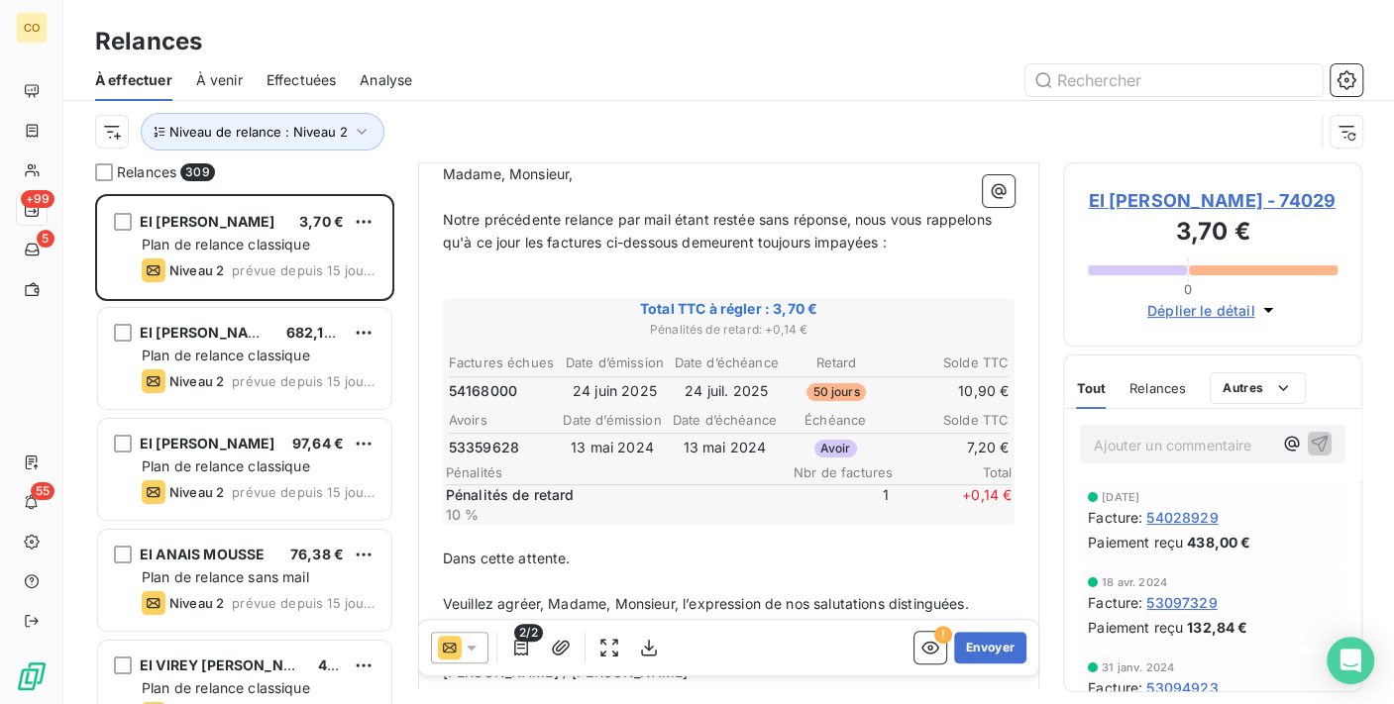
click at [474, 658] on icon at bounding box center [472, 648] width 20 height 20
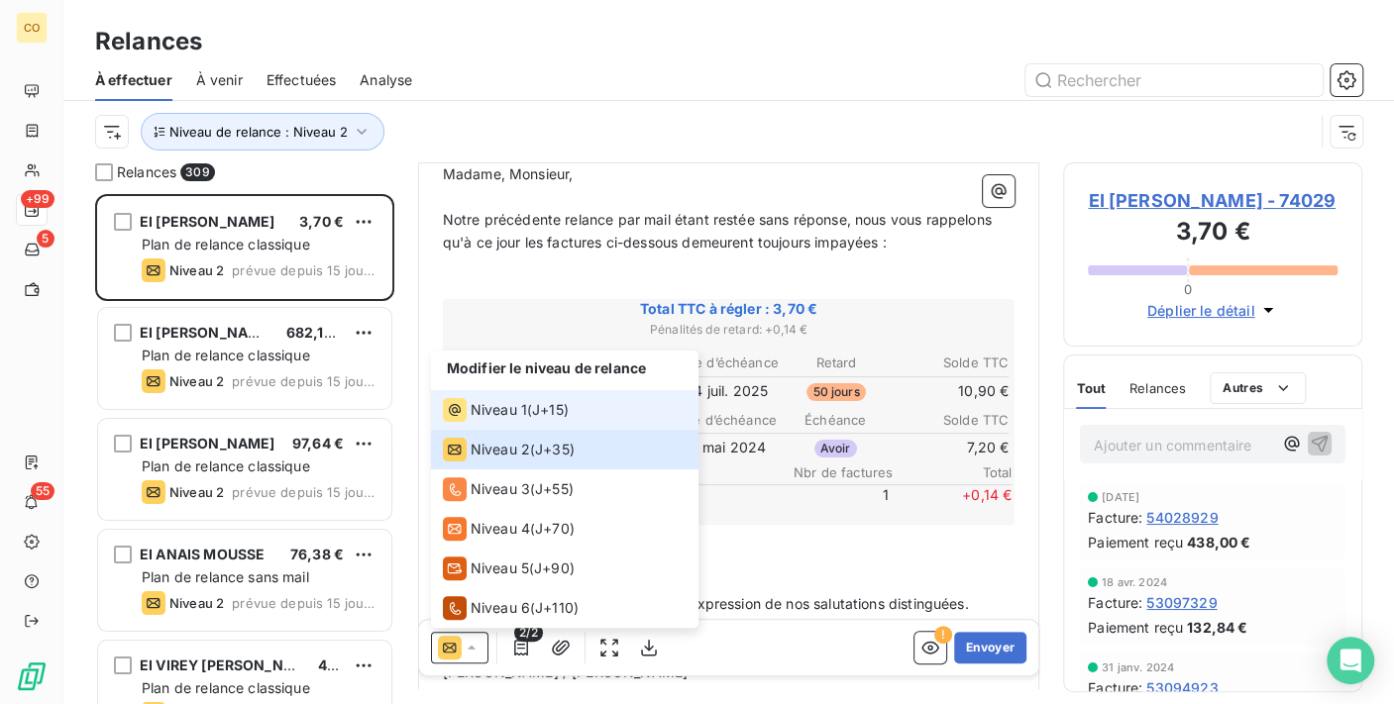
click at [511, 398] on div "Niveau 1" at bounding box center [485, 410] width 84 height 24
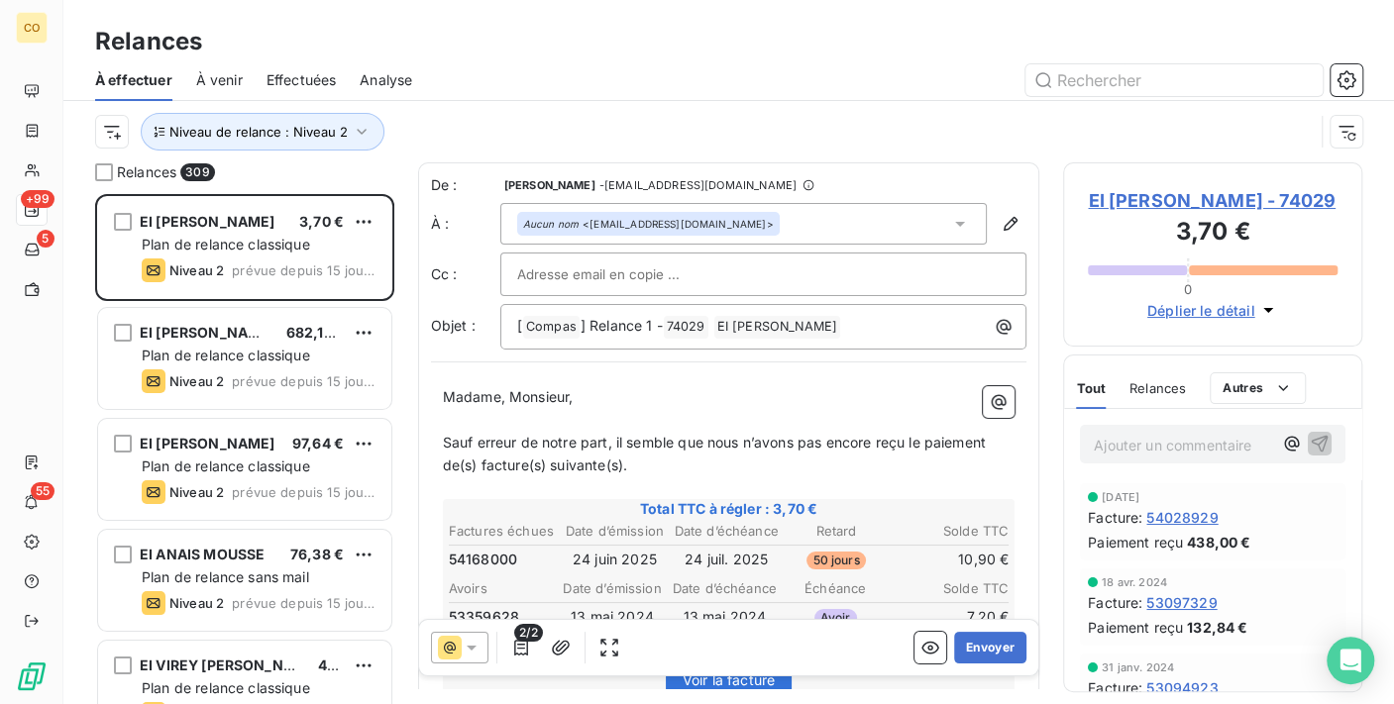
scroll to position [2, 0]
click at [982, 646] on button "Envoyer" at bounding box center [990, 648] width 72 height 32
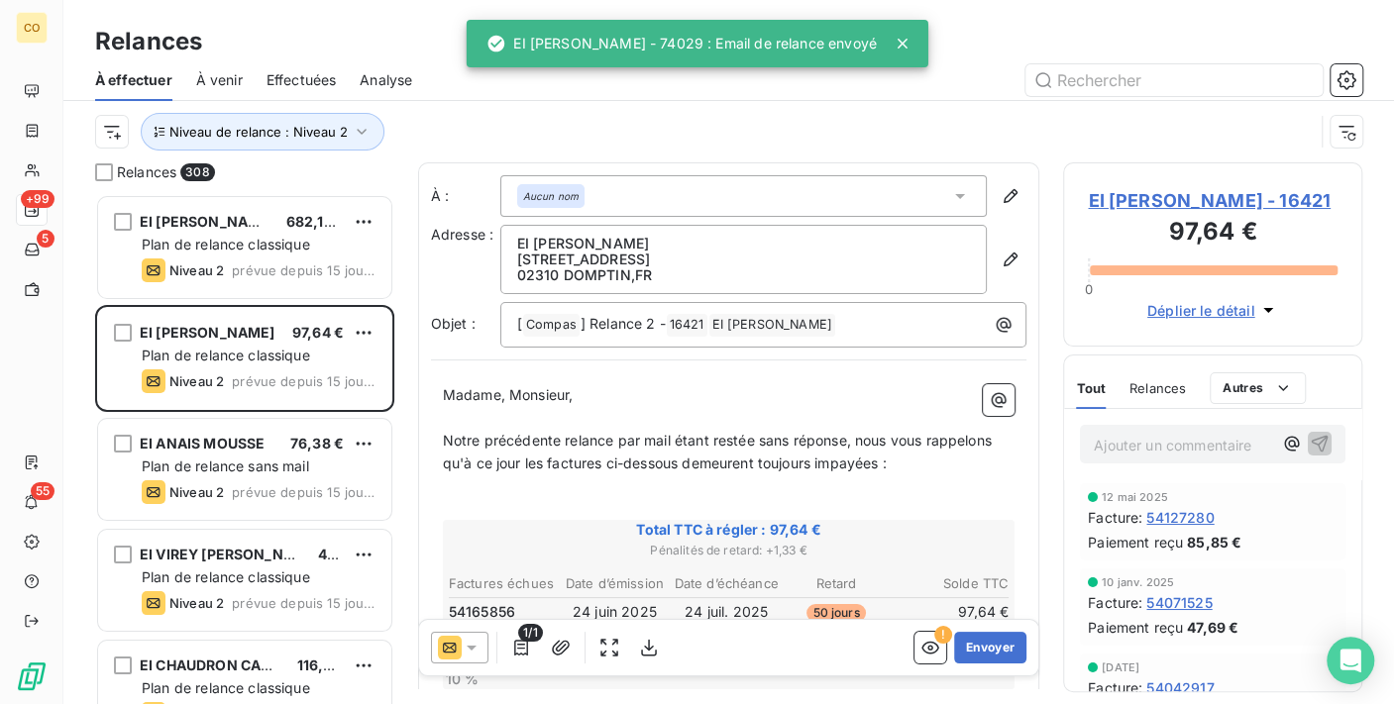
click at [477, 641] on icon at bounding box center [472, 648] width 20 height 20
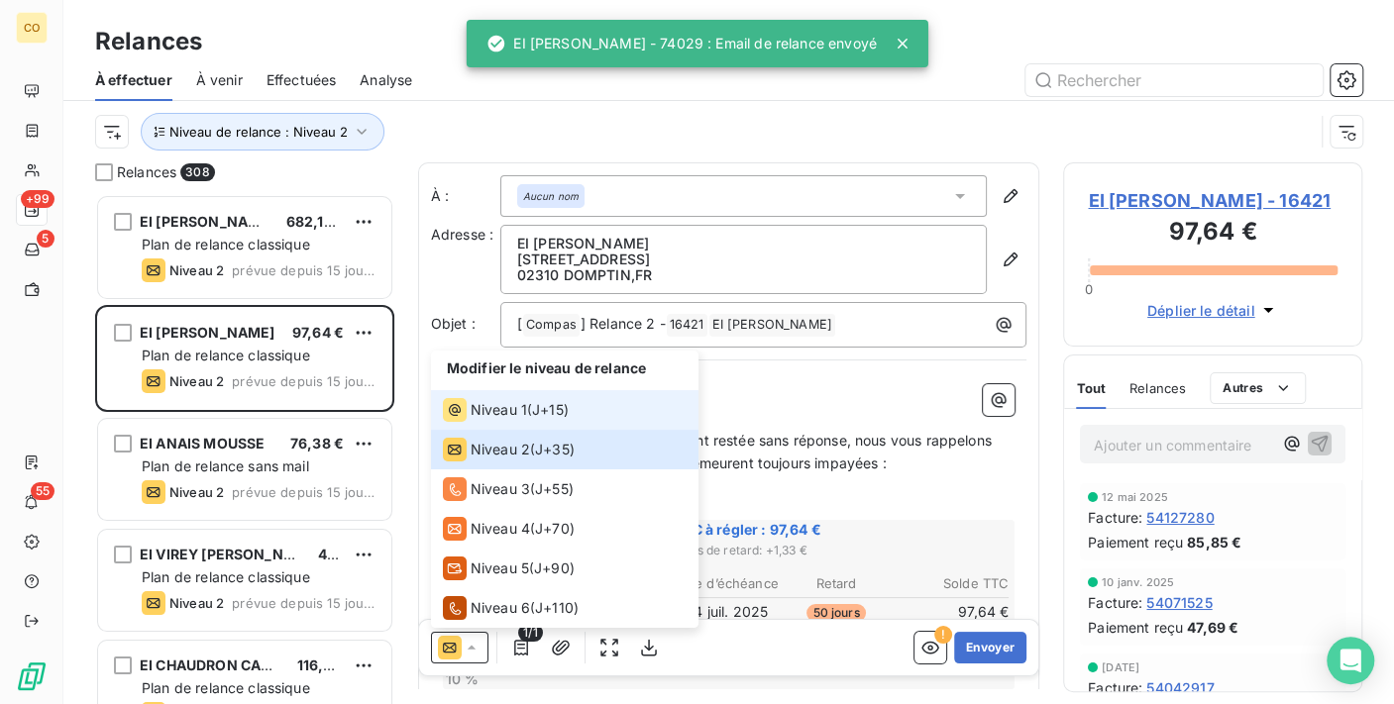
click at [499, 411] on span "Niveau 1" at bounding box center [499, 410] width 56 height 20
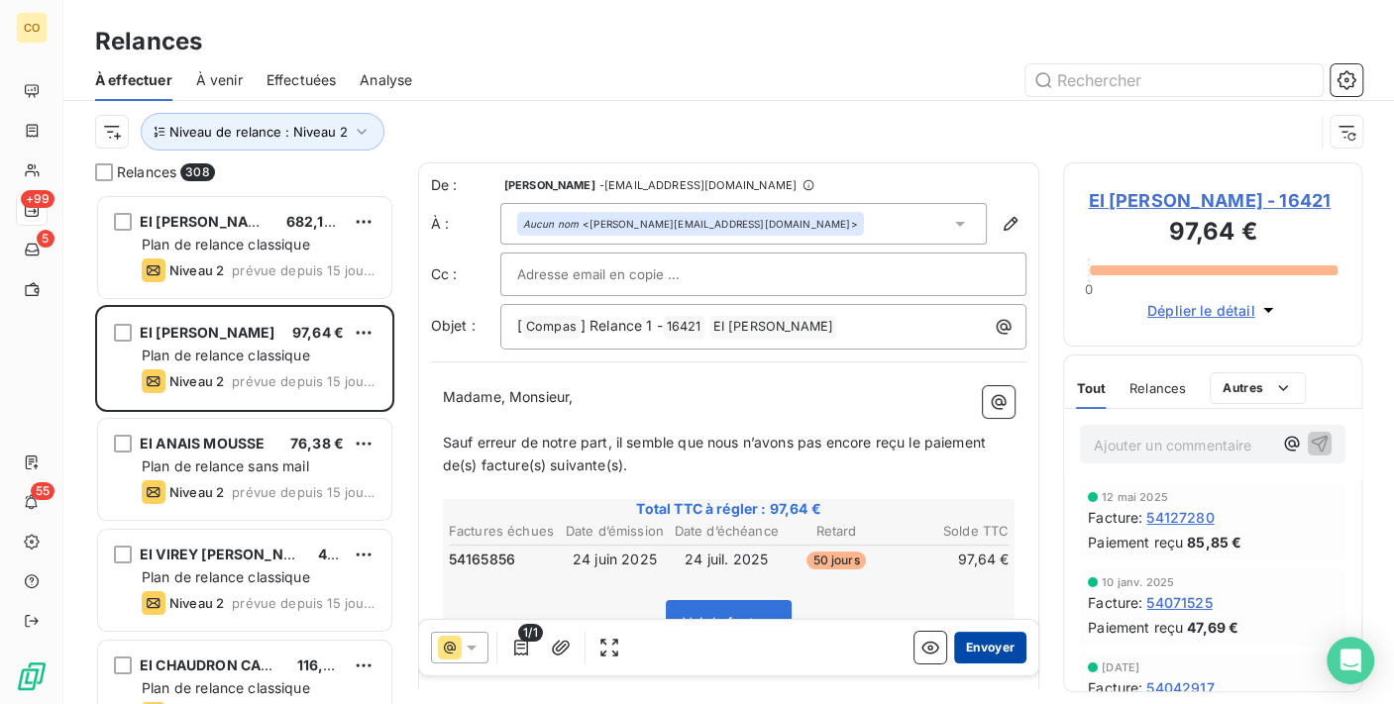
click at [965, 647] on button "Envoyer" at bounding box center [990, 648] width 72 height 32
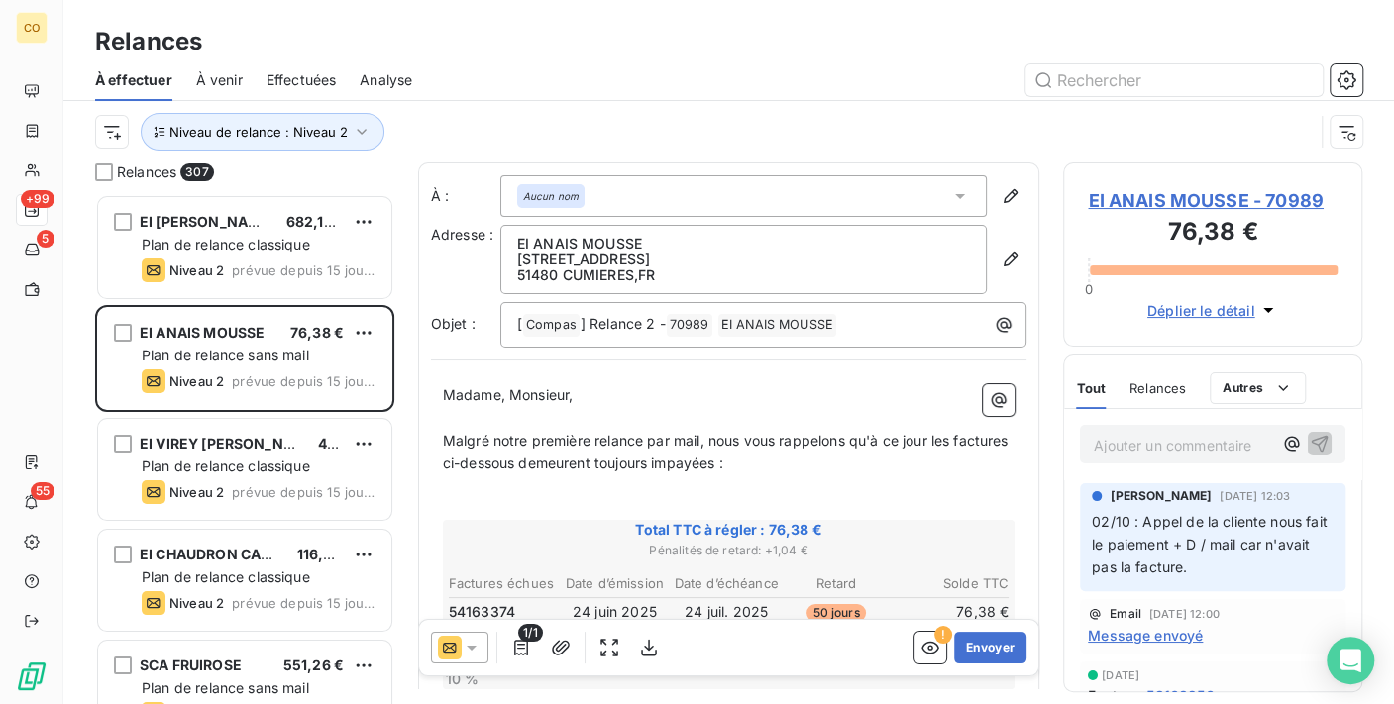
click at [472, 638] on icon at bounding box center [472, 648] width 20 height 20
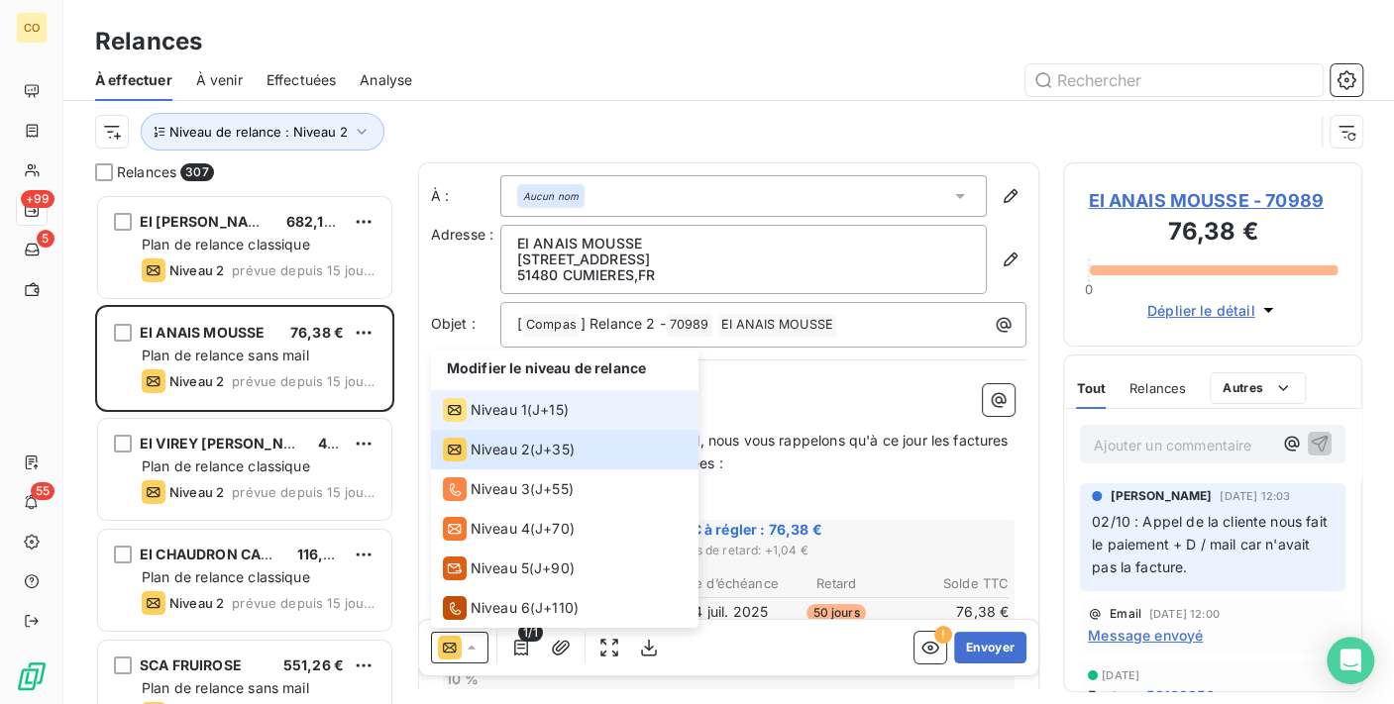
click at [490, 411] on span "Niveau 1" at bounding box center [499, 410] width 56 height 20
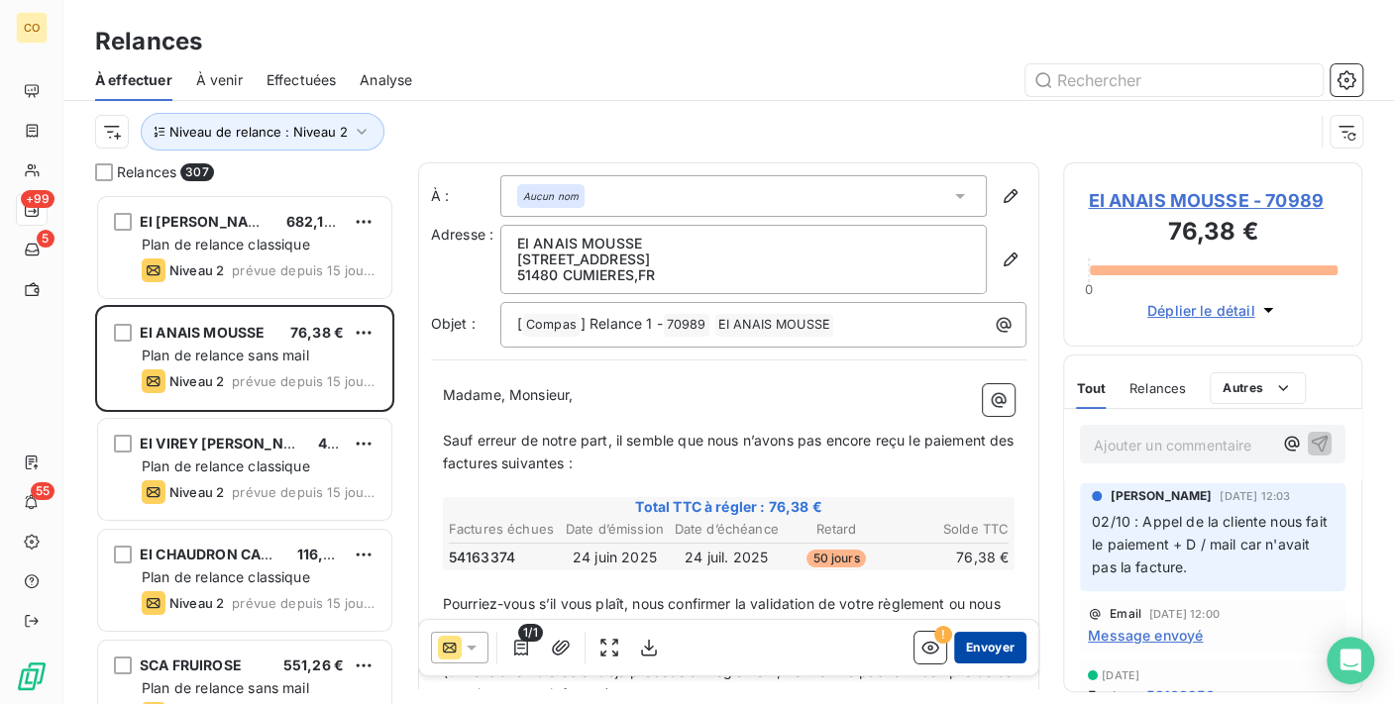
click at [954, 635] on button "Envoyer" at bounding box center [990, 648] width 72 height 32
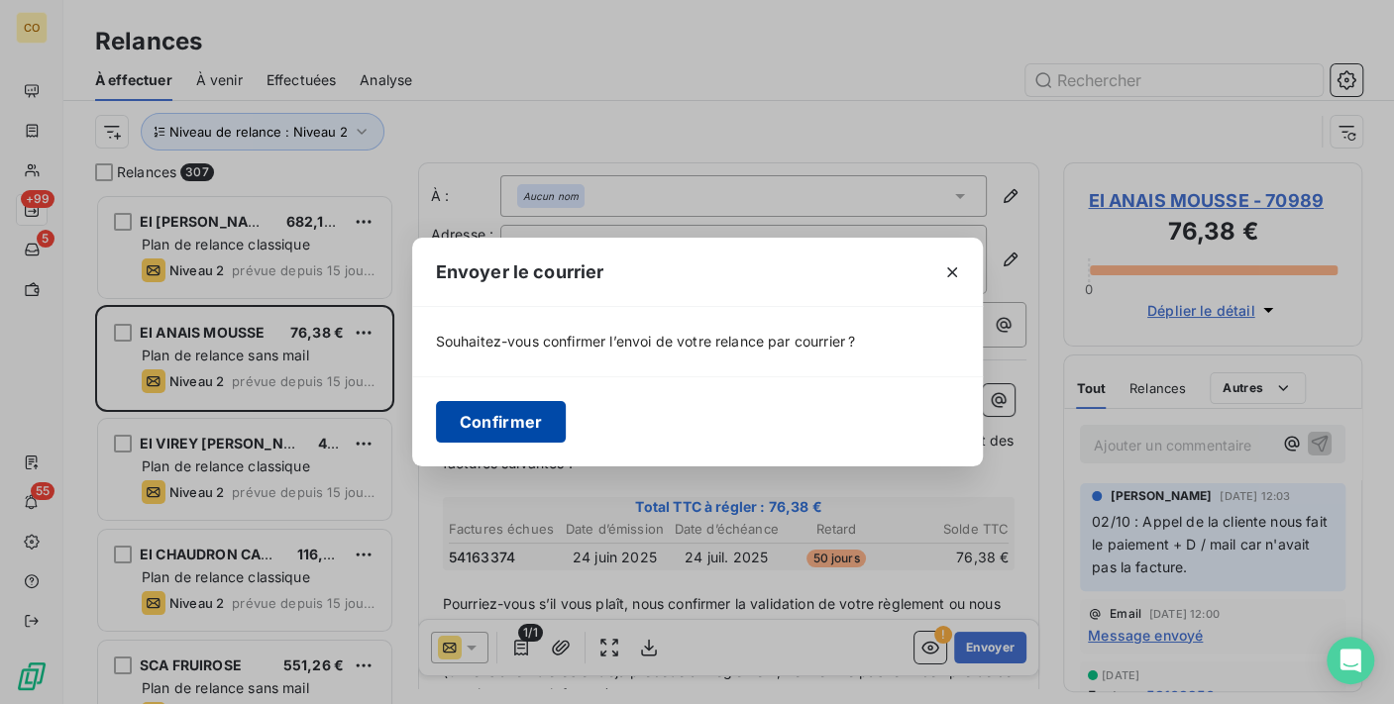
click at [502, 411] on button "Confirmer" at bounding box center [501, 422] width 131 height 42
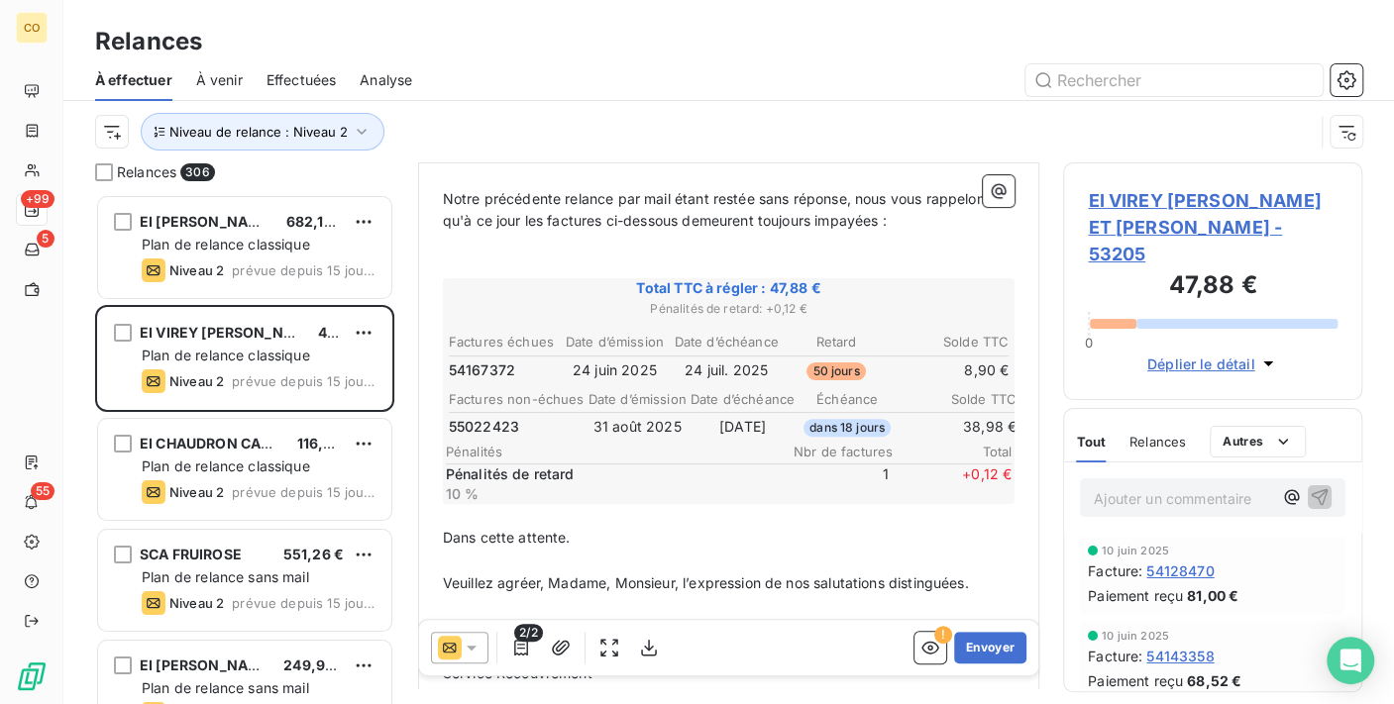
scroll to position [331, 0]
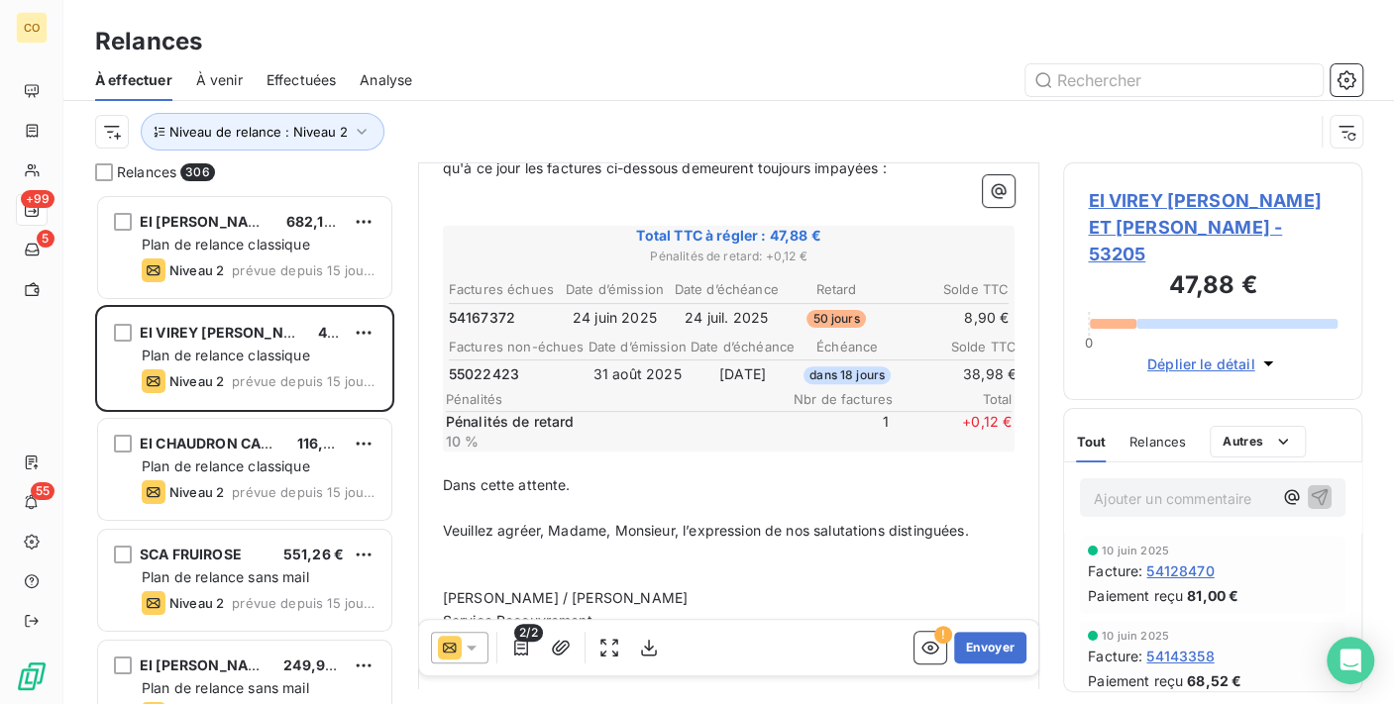
drag, startPoint x: 477, startPoint y: 650, endPoint x: 477, endPoint y: 633, distance: 16.8
click at [477, 650] on icon at bounding box center [472, 648] width 20 height 20
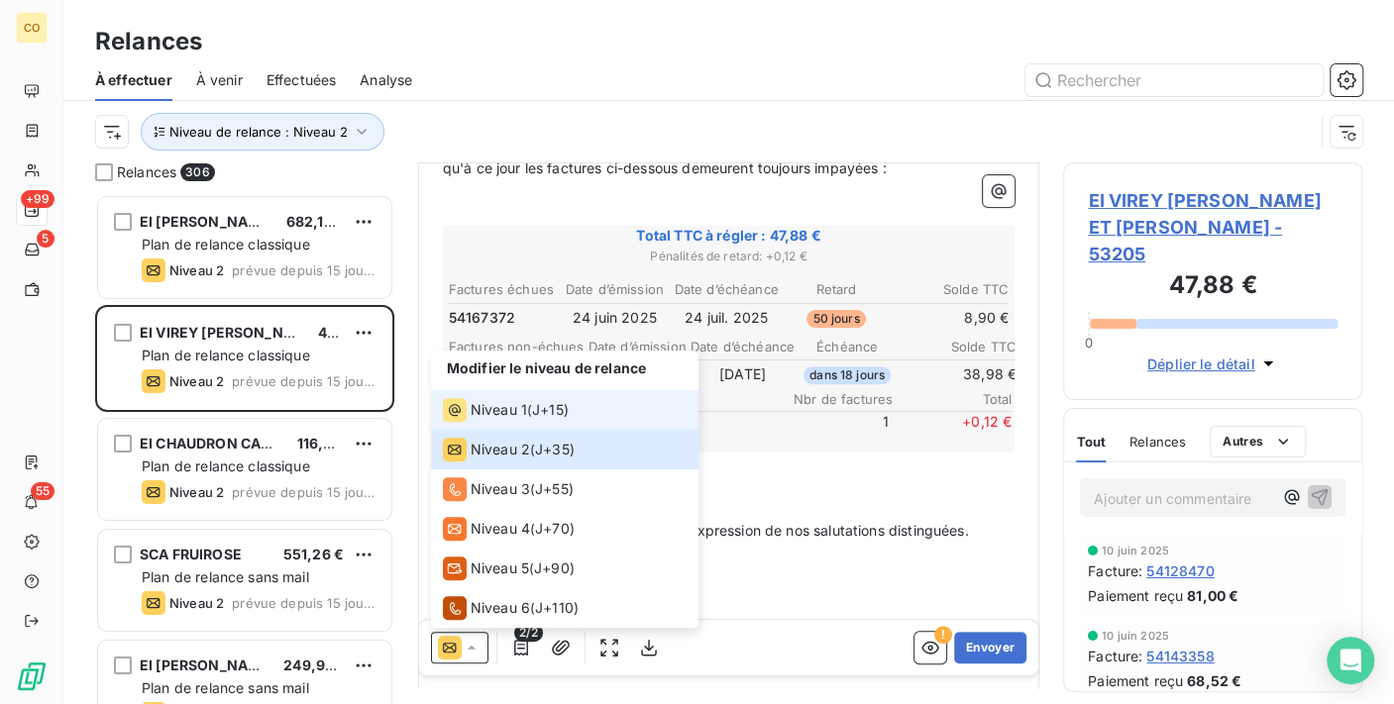
click at [480, 410] on span "Niveau 1" at bounding box center [499, 410] width 56 height 20
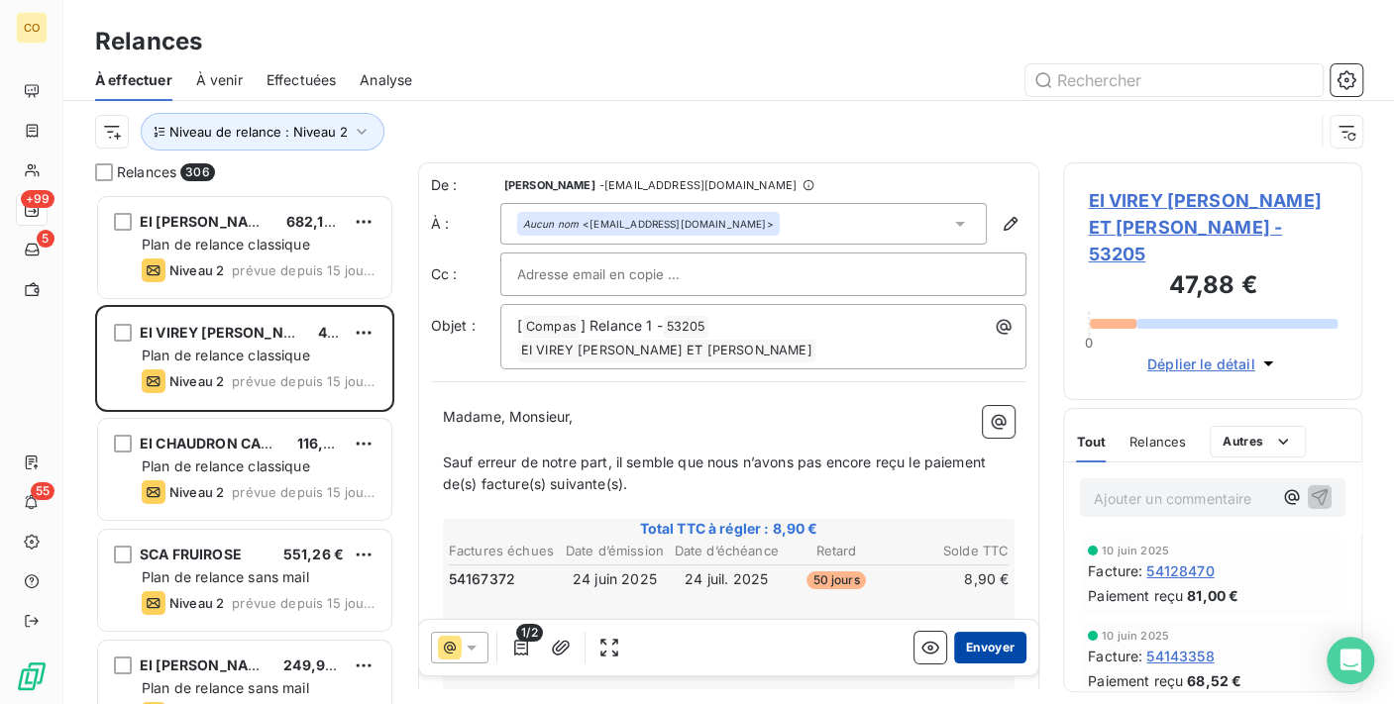
click at [968, 640] on button "Envoyer" at bounding box center [990, 648] width 72 height 32
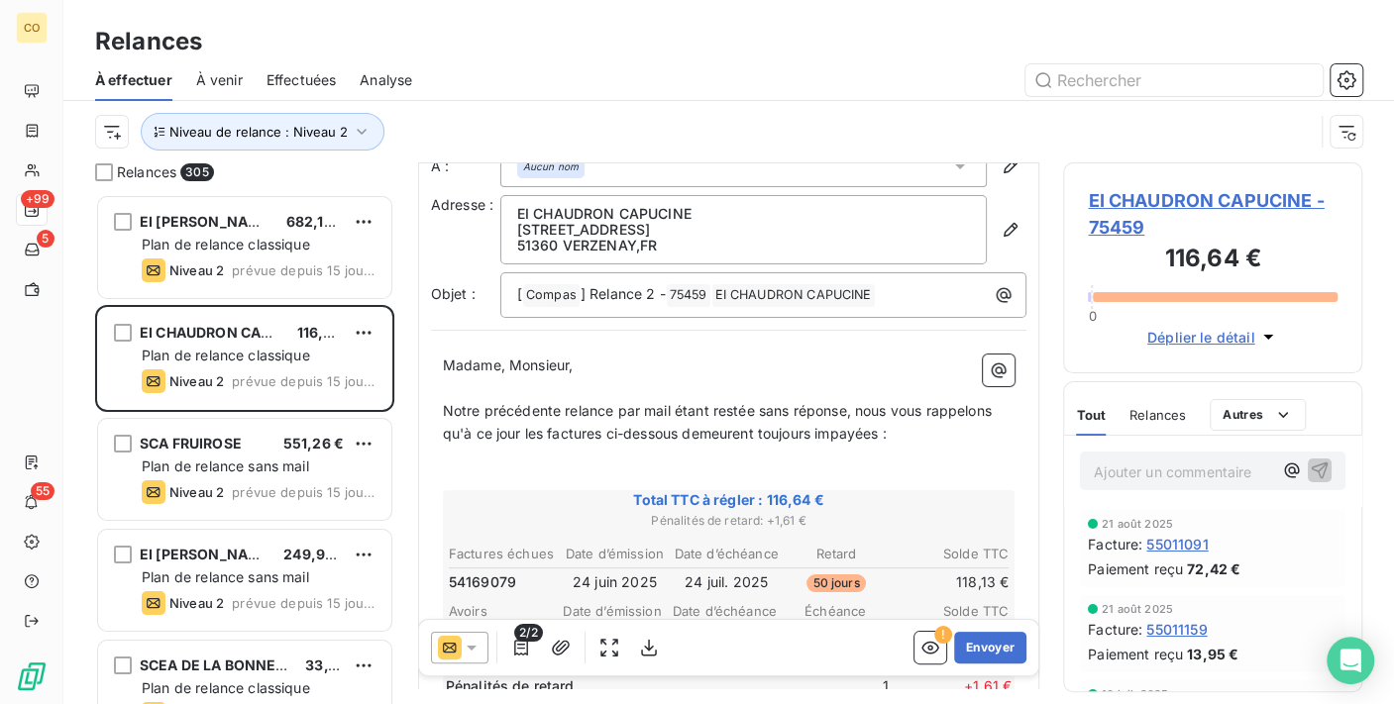
scroll to position [112, 0]
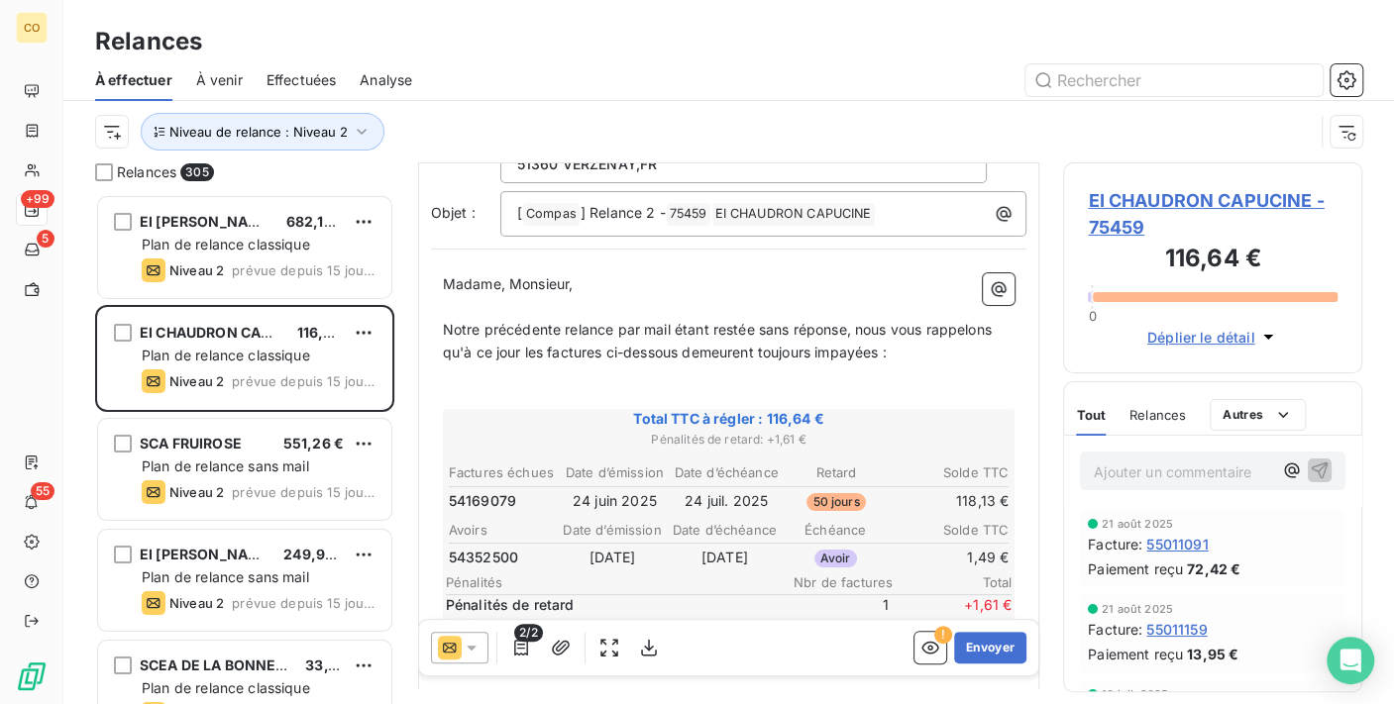
click at [468, 644] on icon at bounding box center [472, 648] width 20 height 20
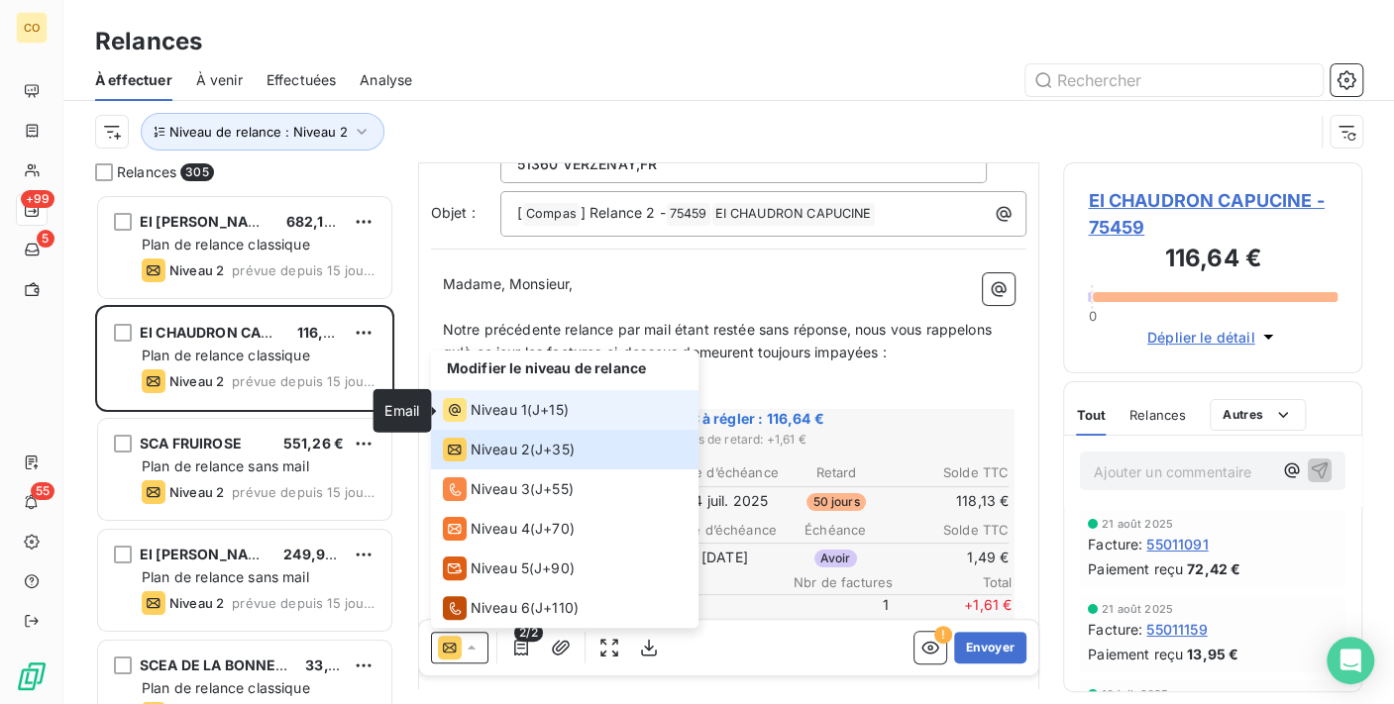
click at [464, 415] on icon at bounding box center [455, 410] width 24 height 24
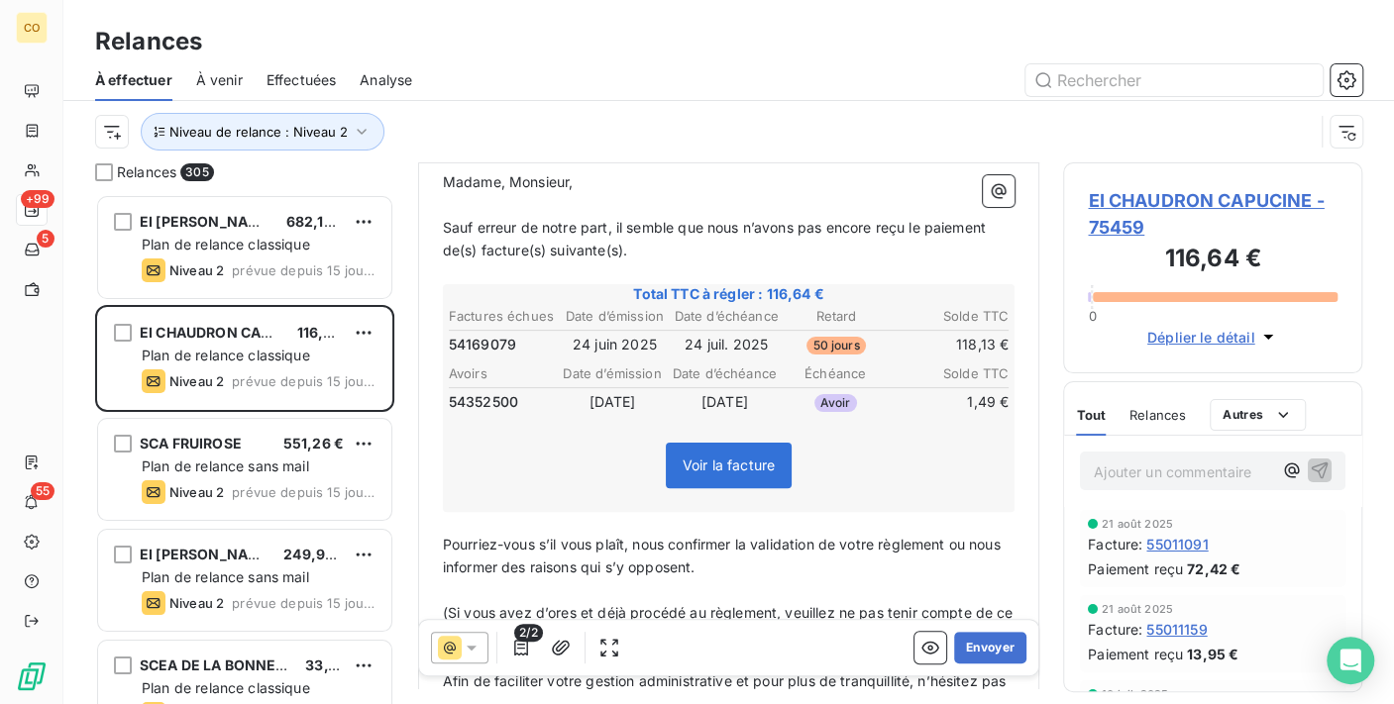
scroll to position [220, 0]
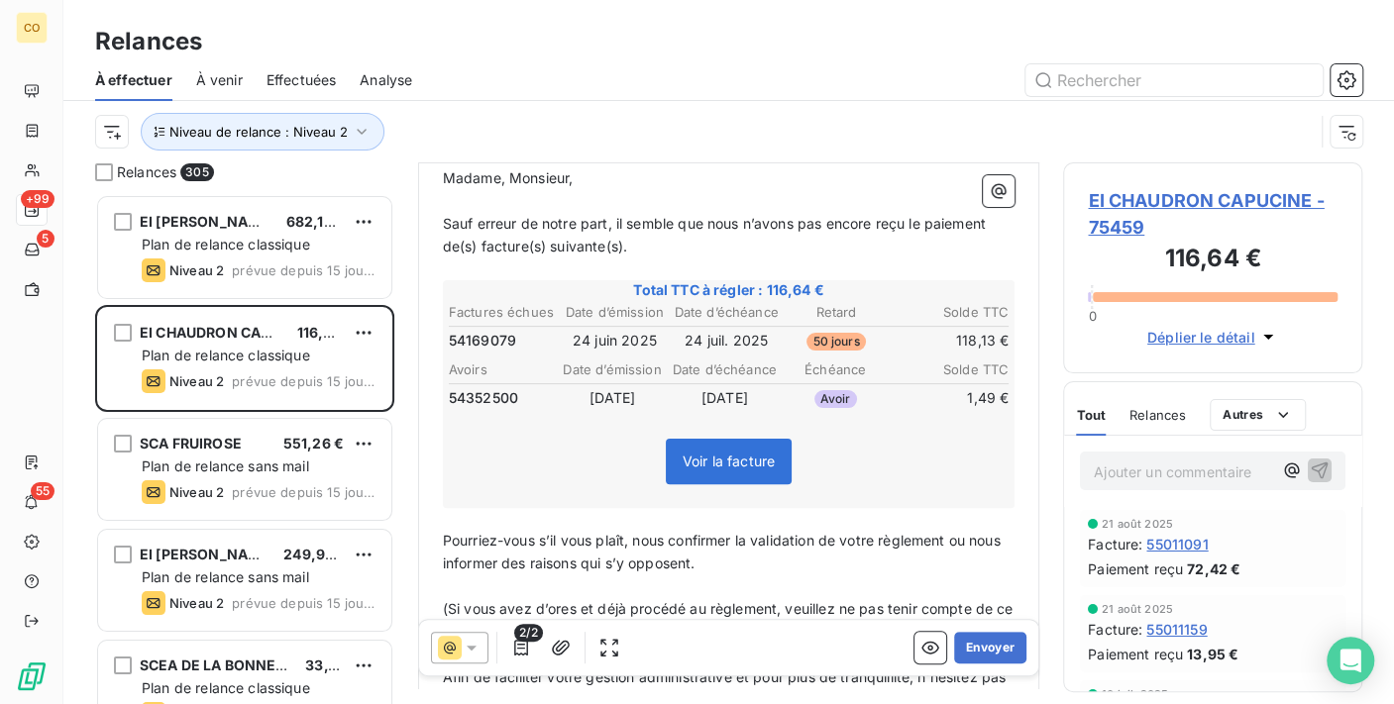
click at [512, 508] on p "﻿" at bounding box center [729, 519] width 573 height 23
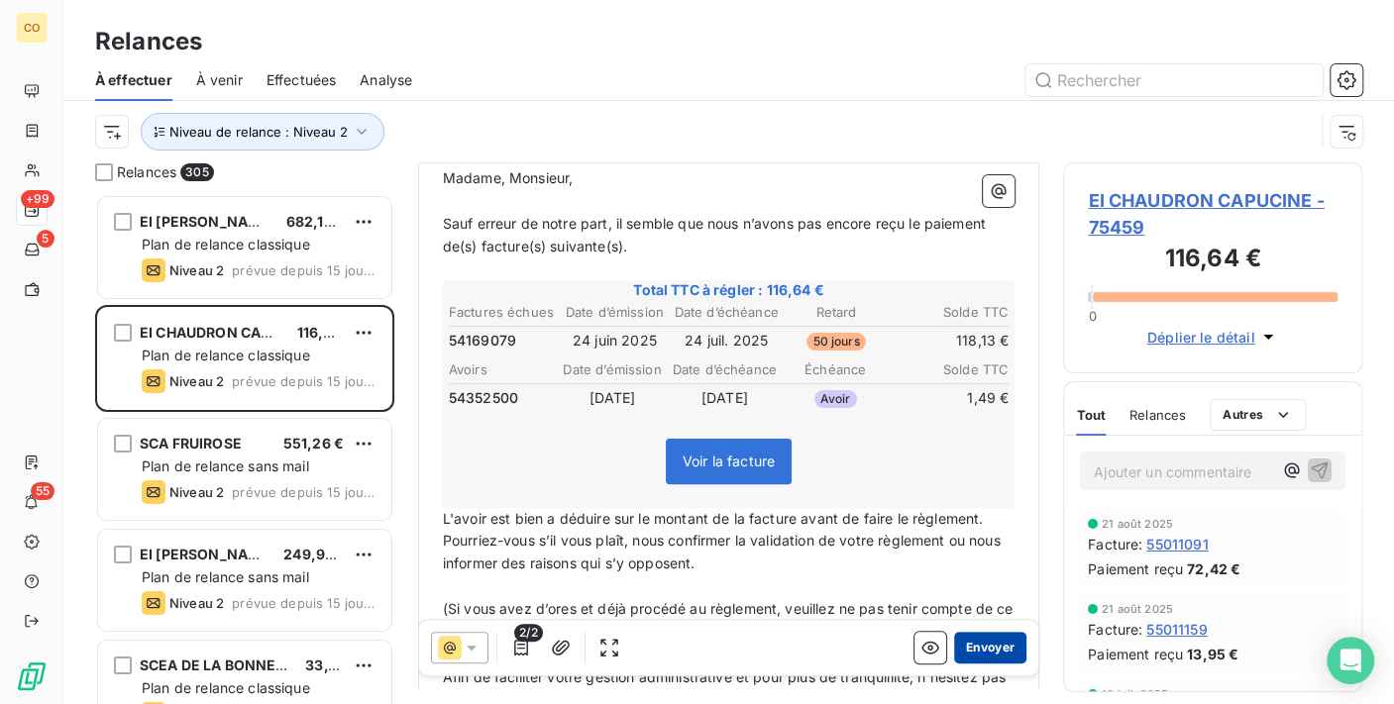
click at [982, 638] on button "Envoyer" at bounding box center [990, 648] width 72 height 32
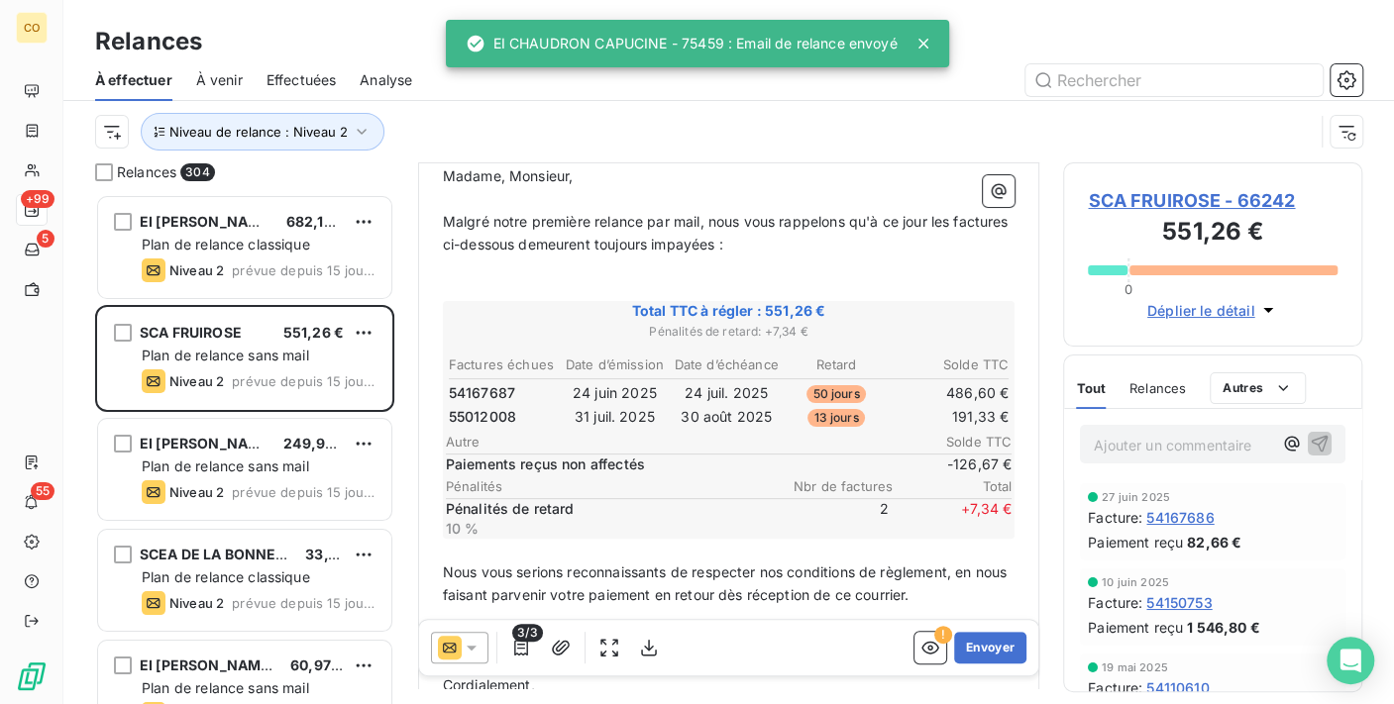
scroll to position [220, 0]
click at [472, 655] on icon at bounding box center [472, 648] width 20 height 20
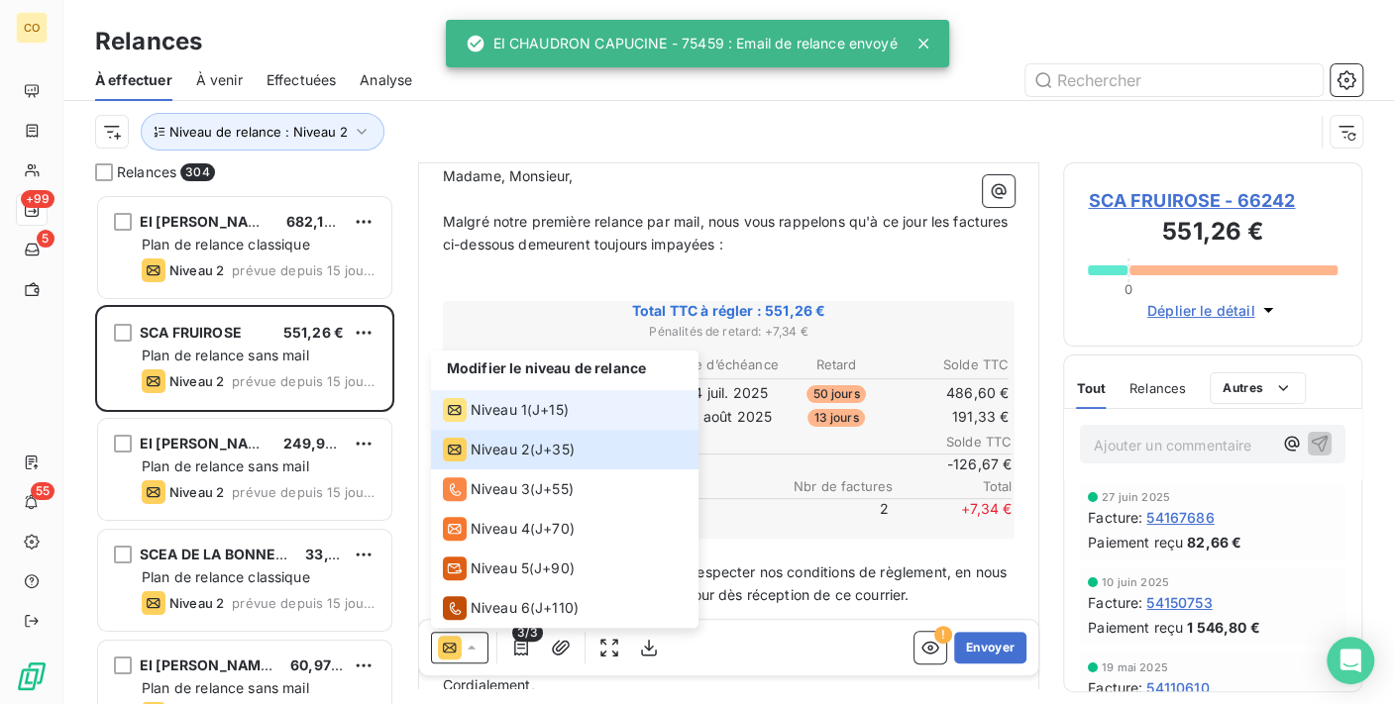
click at [471, 407] on span "Niveau 1" at bounding box center [499, 410] width 56 height 20
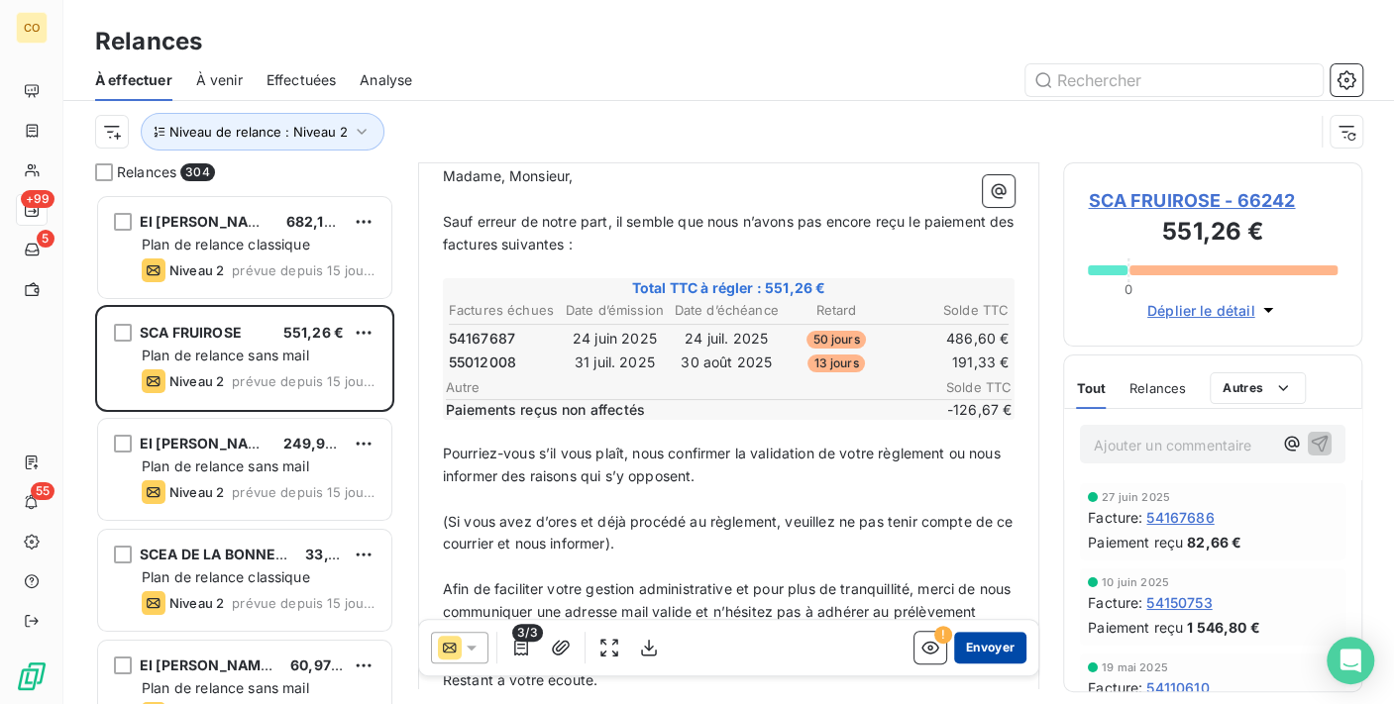
click at [982, 652] on button "Envoyer" at bounding box center [990, 648] width 72 height 32
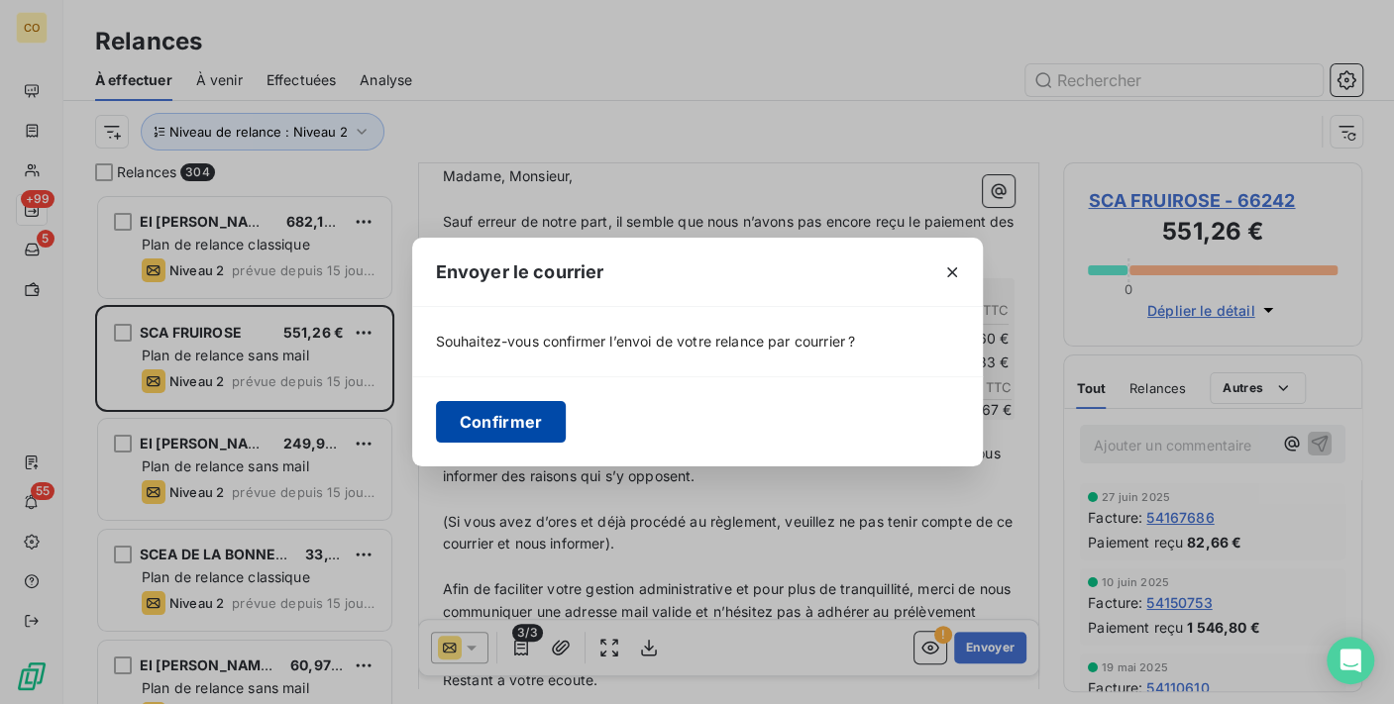
click at [523, 405] on button "Confirmer" at bounding box center [501, 422] width 131 height 42
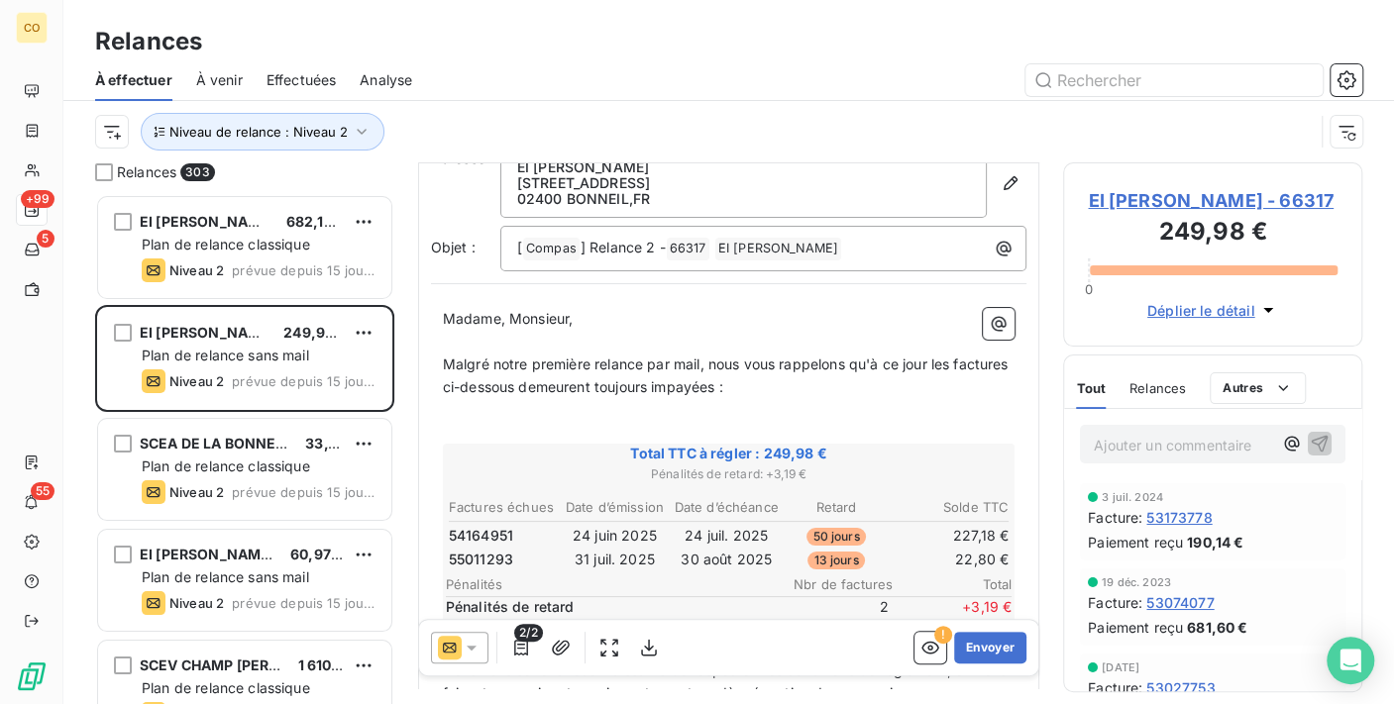
scroll to position [112, 0]
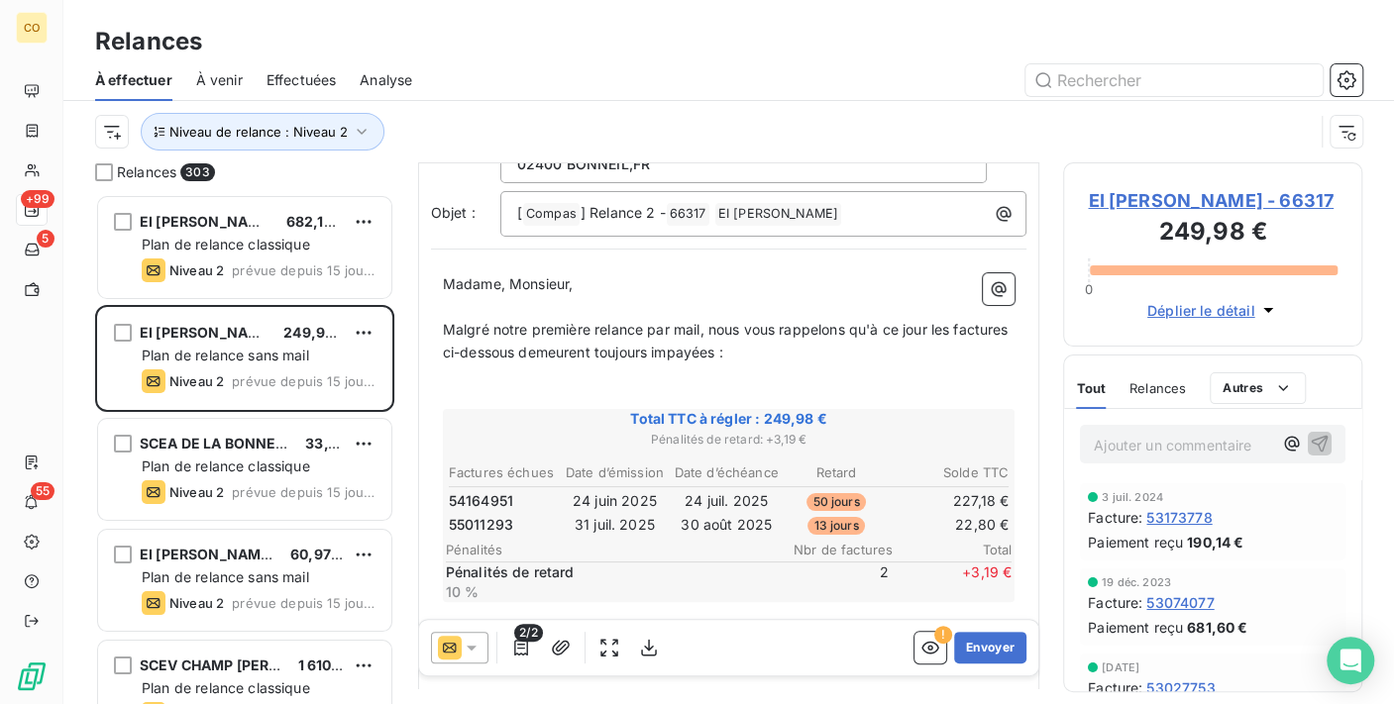
click at [475, 644] on icon at bounding box center [472, 648] width 20 height 20
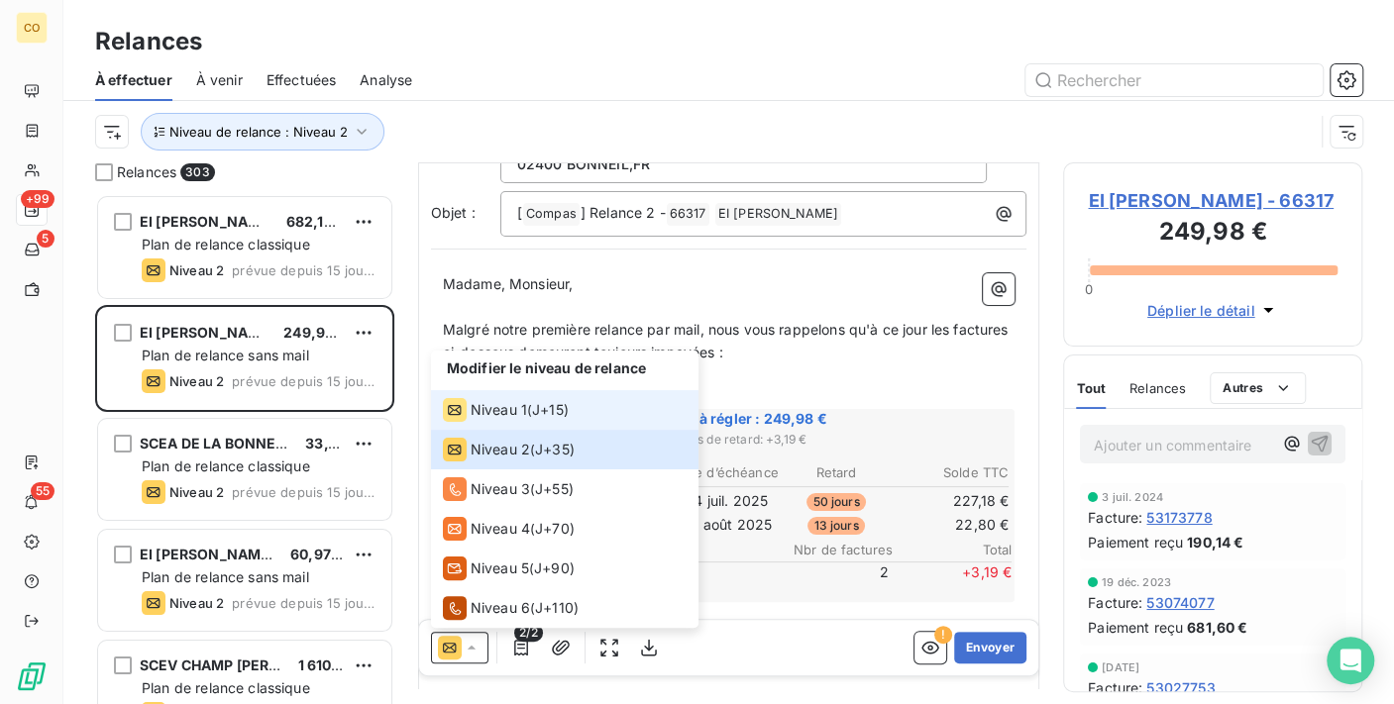
click at [492, 417] on span "Niveau 1" at bounding box center [499, 410] width 56 height 20
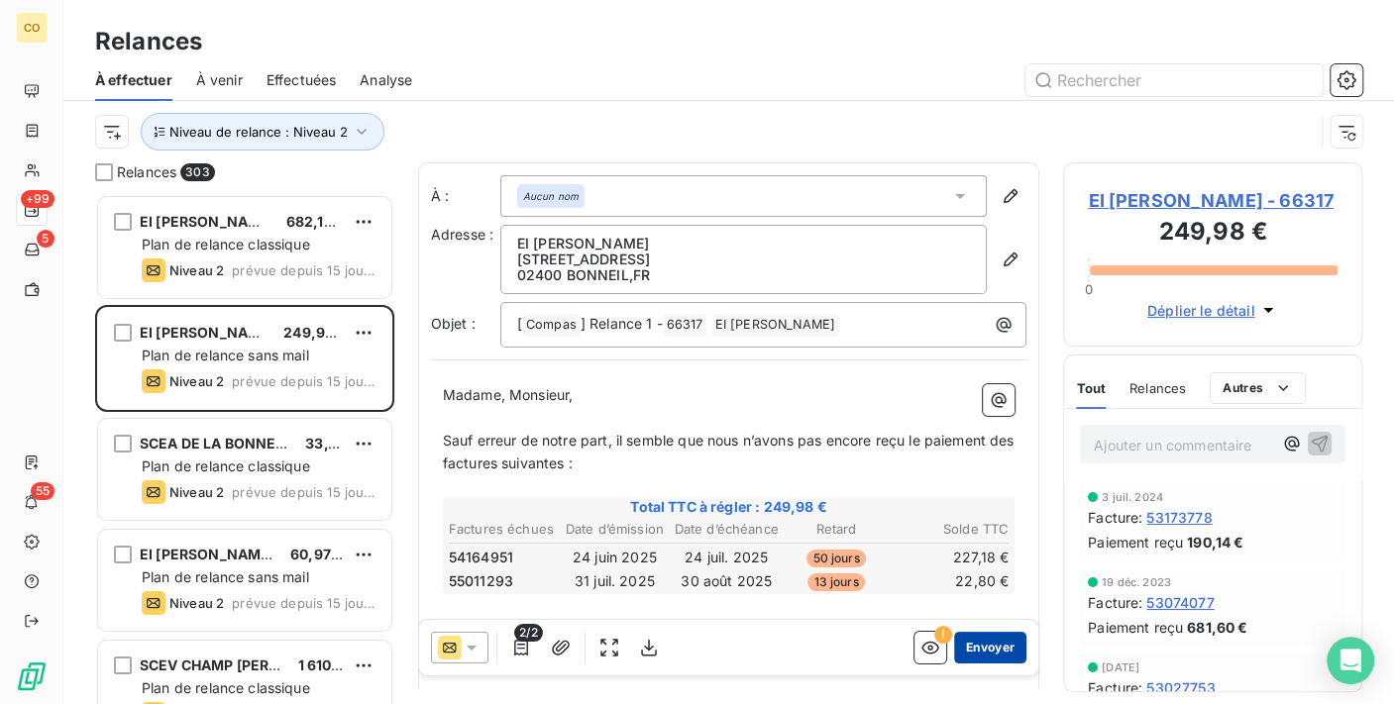
click at [979, 651] on button "Envoyer" at bounding box center [990, 648] width 72 height 32
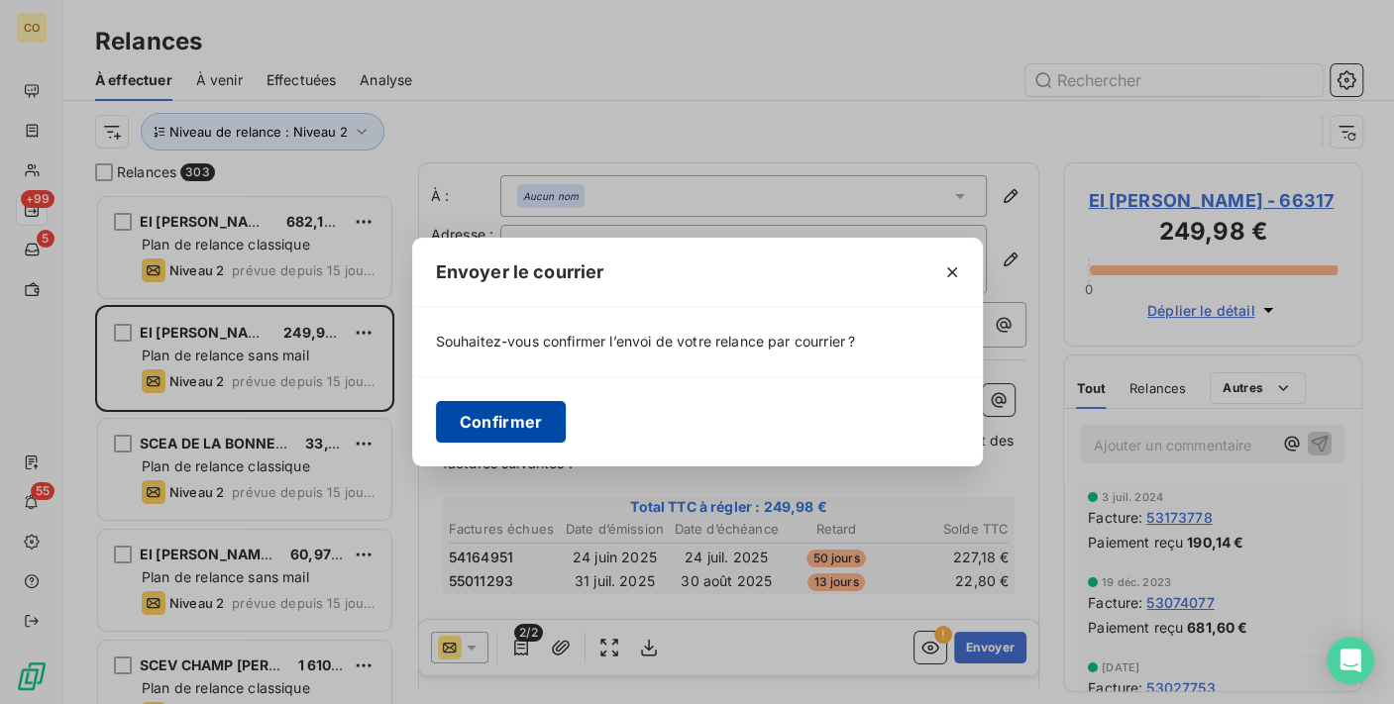
click at [532, 421] on button "Confirmer" at bounding box center [501, 422] width 131 height 42
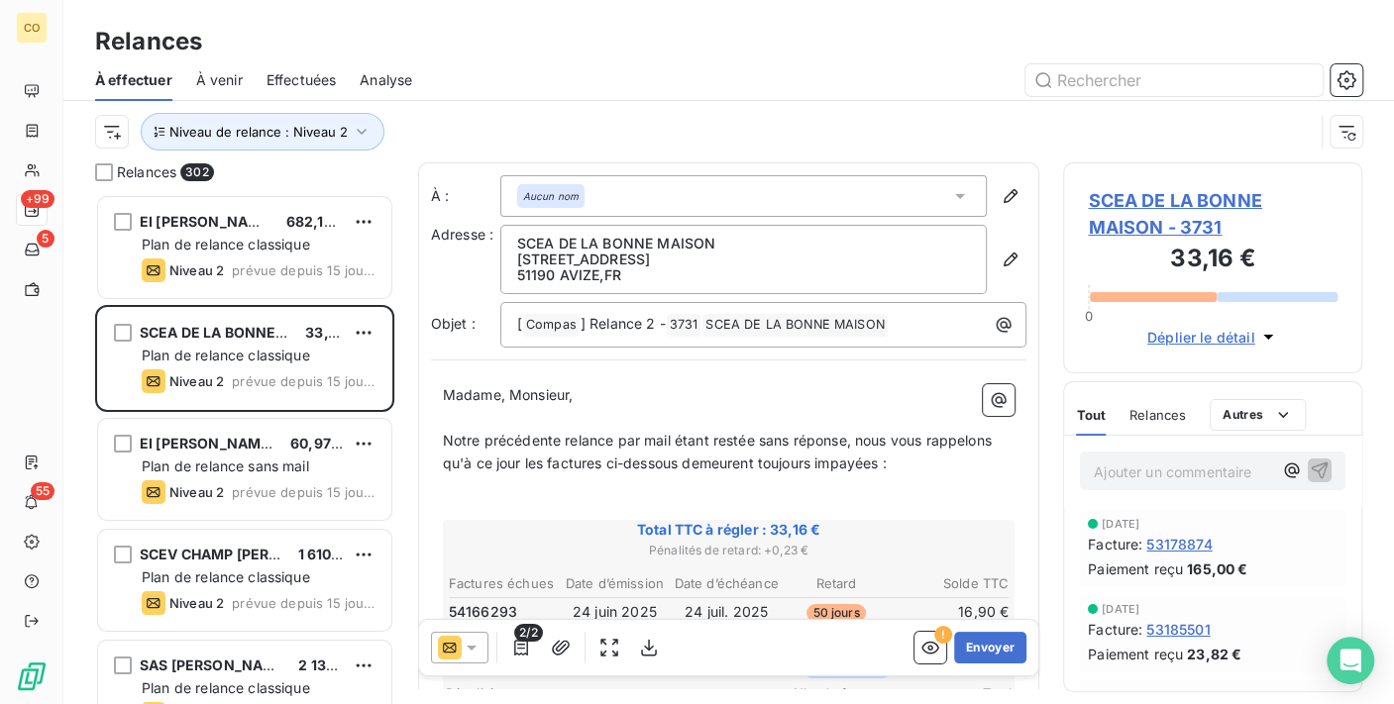
drag, startPoint x: 480, startPoint y: 646, endPoint x: 477, endPoint y: 636, distance: 10.3
click at [480, 646] on div at bounding box center [459, 648] width 57 height 32
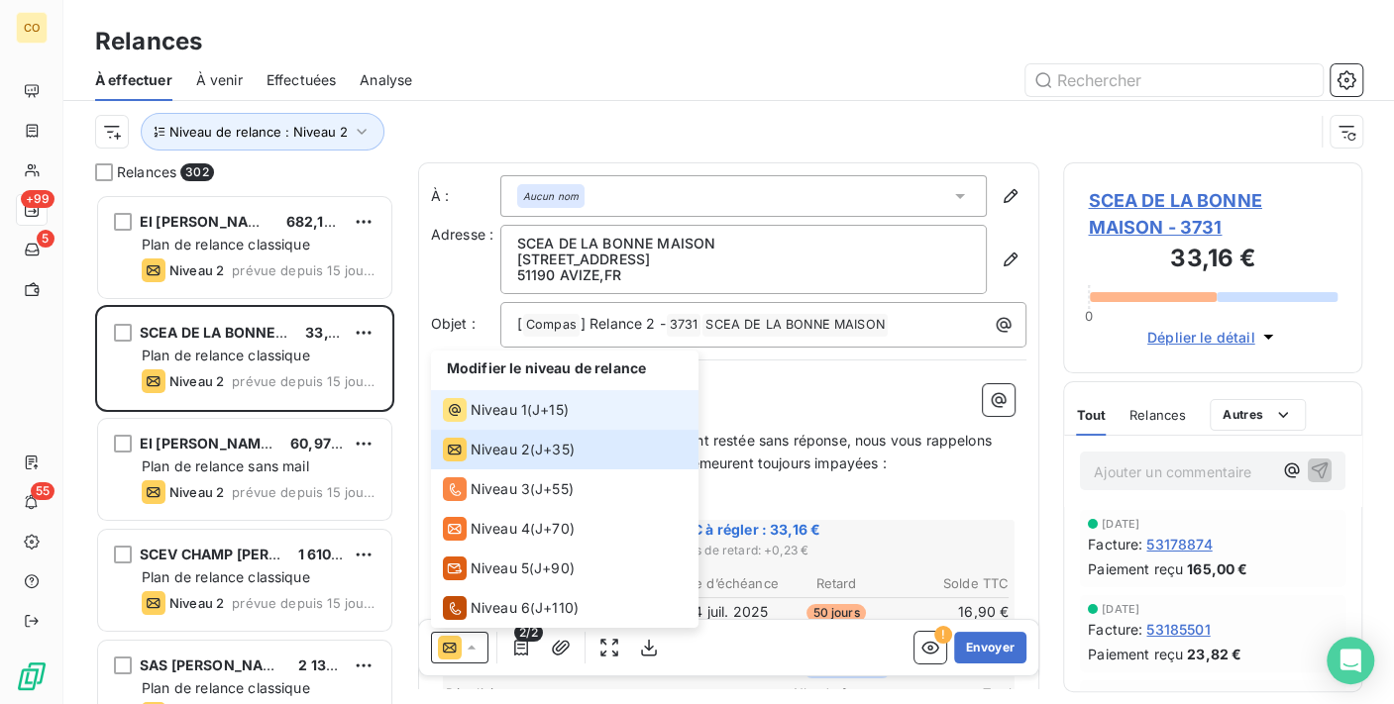
click at [468, 408] on div "Niveau 1" at bounding box center [485, 410] width 84 height 24
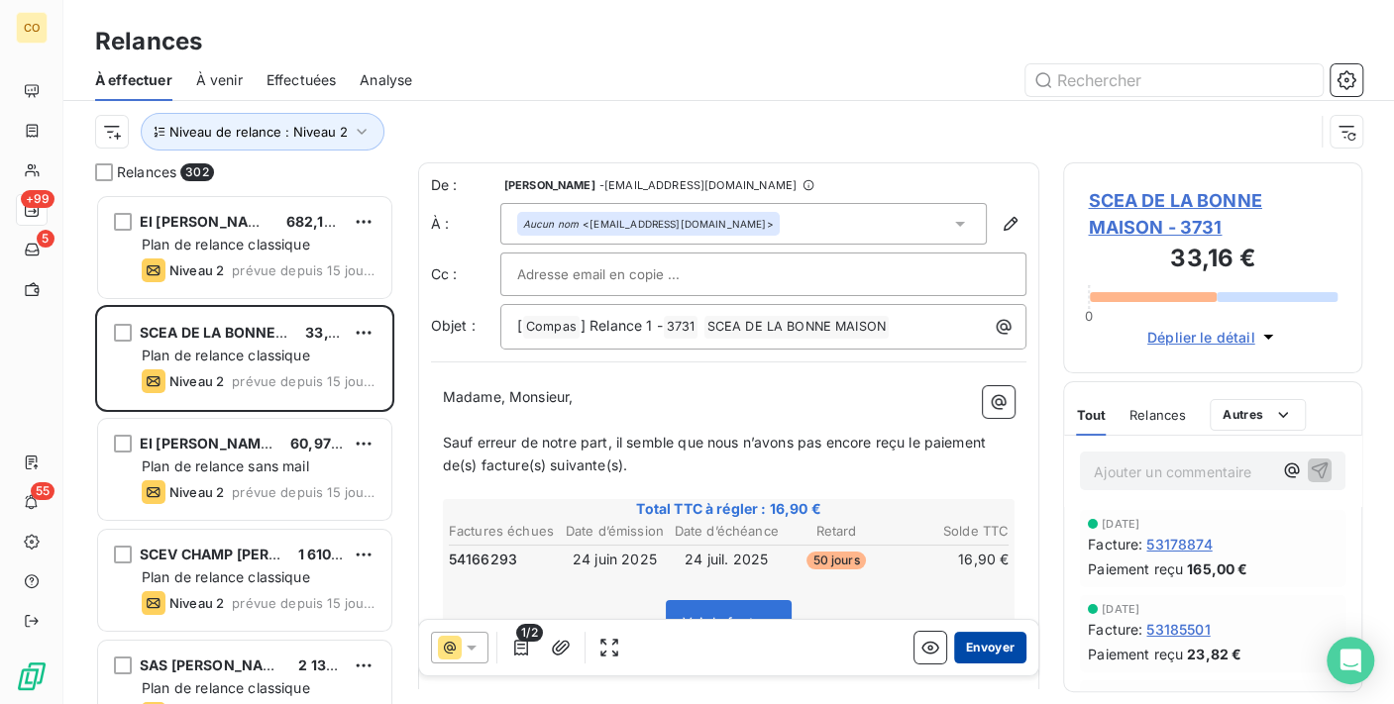
click at [985, 649] on button "Envoyer" at bounding box center [990, 648] width 72 height 32
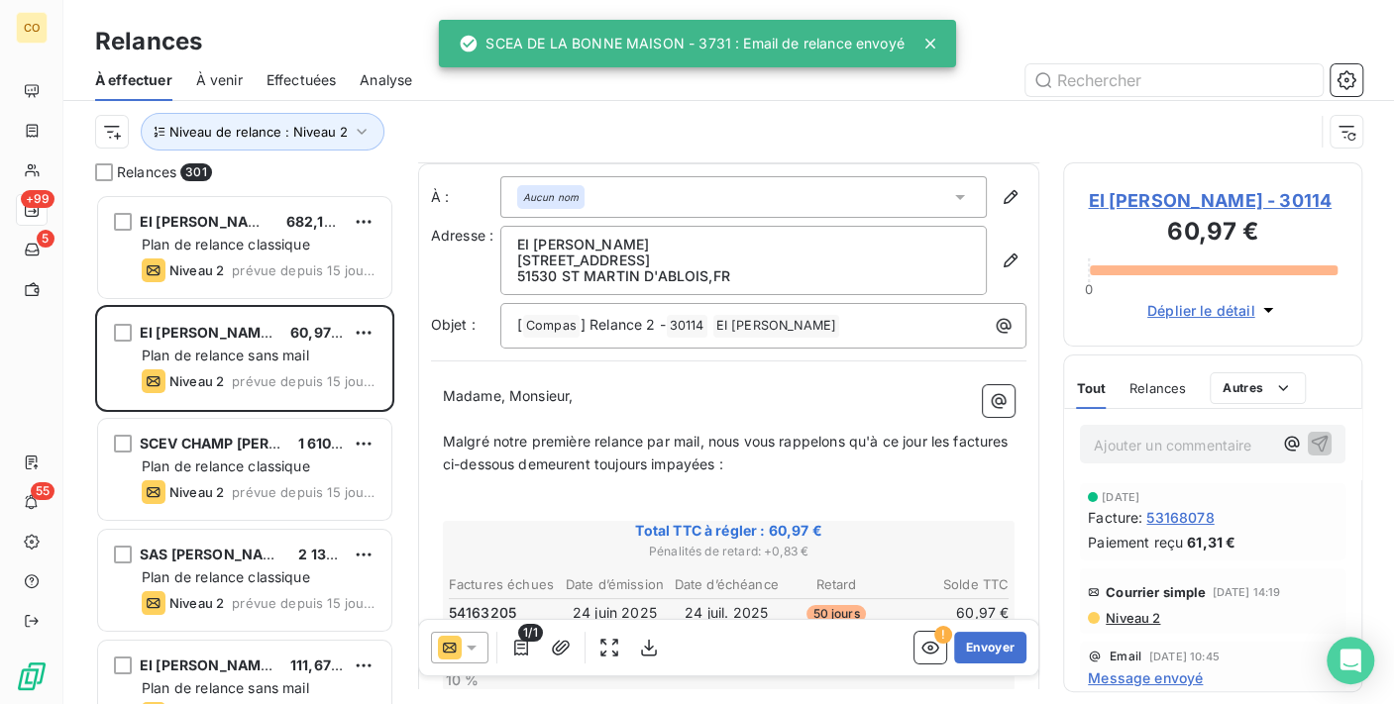
scroll to position [220, 0]
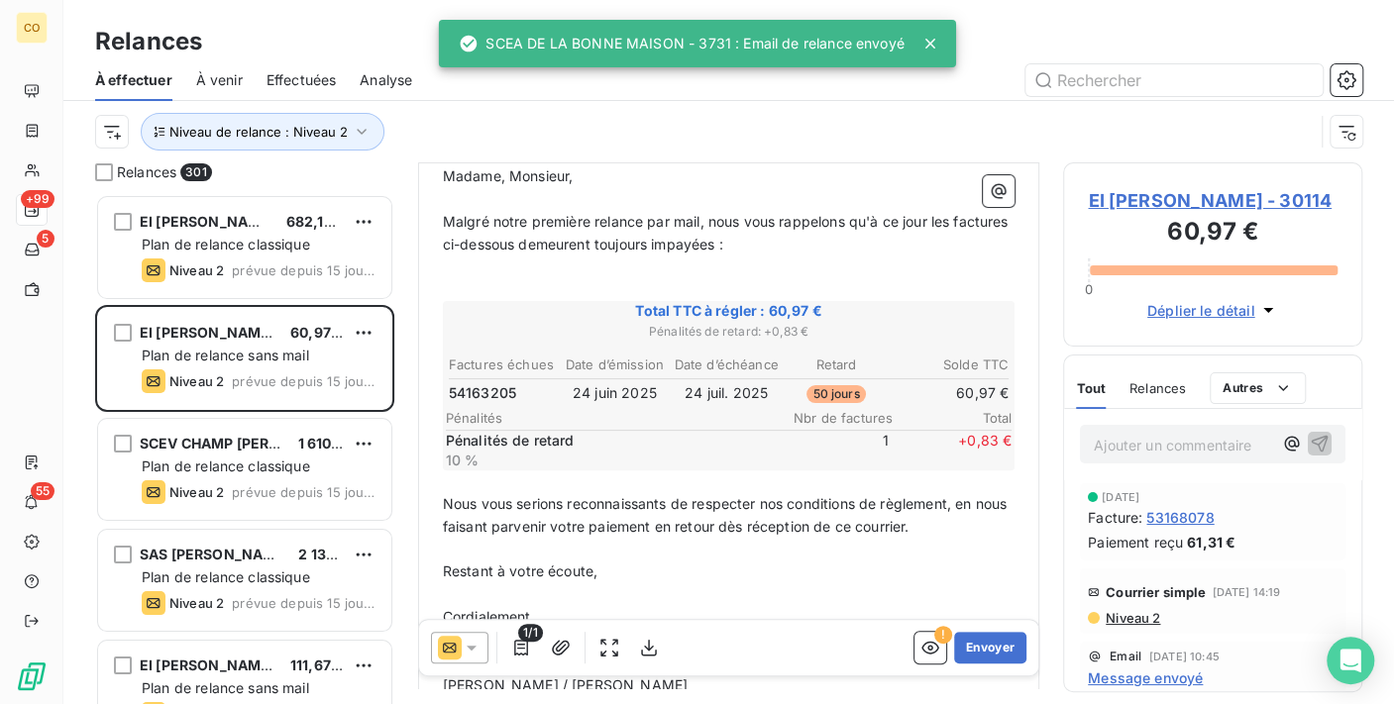
click at [464, 644] on icon at bounding box center [472, 648] width 20 height 20
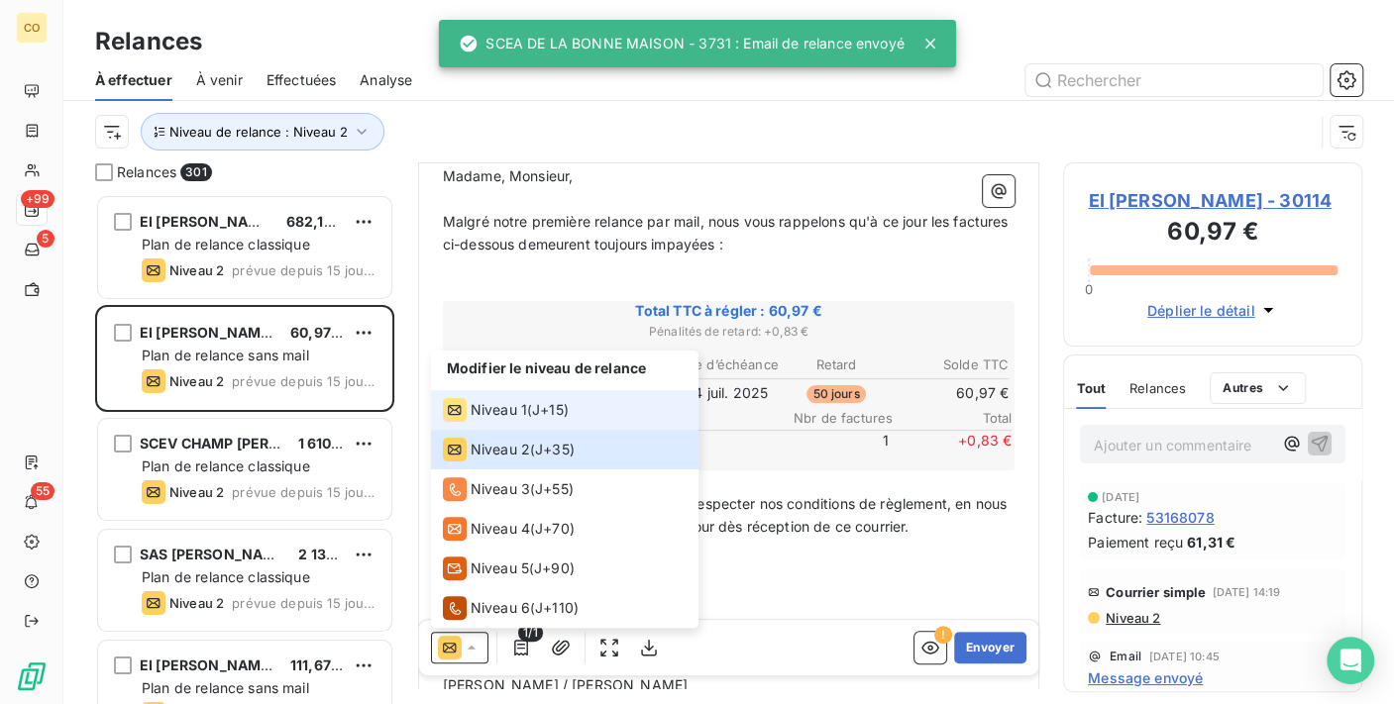
click at [475, 399] on div "Niveau 1" at bounding box center [485, 410] width 84 height 24
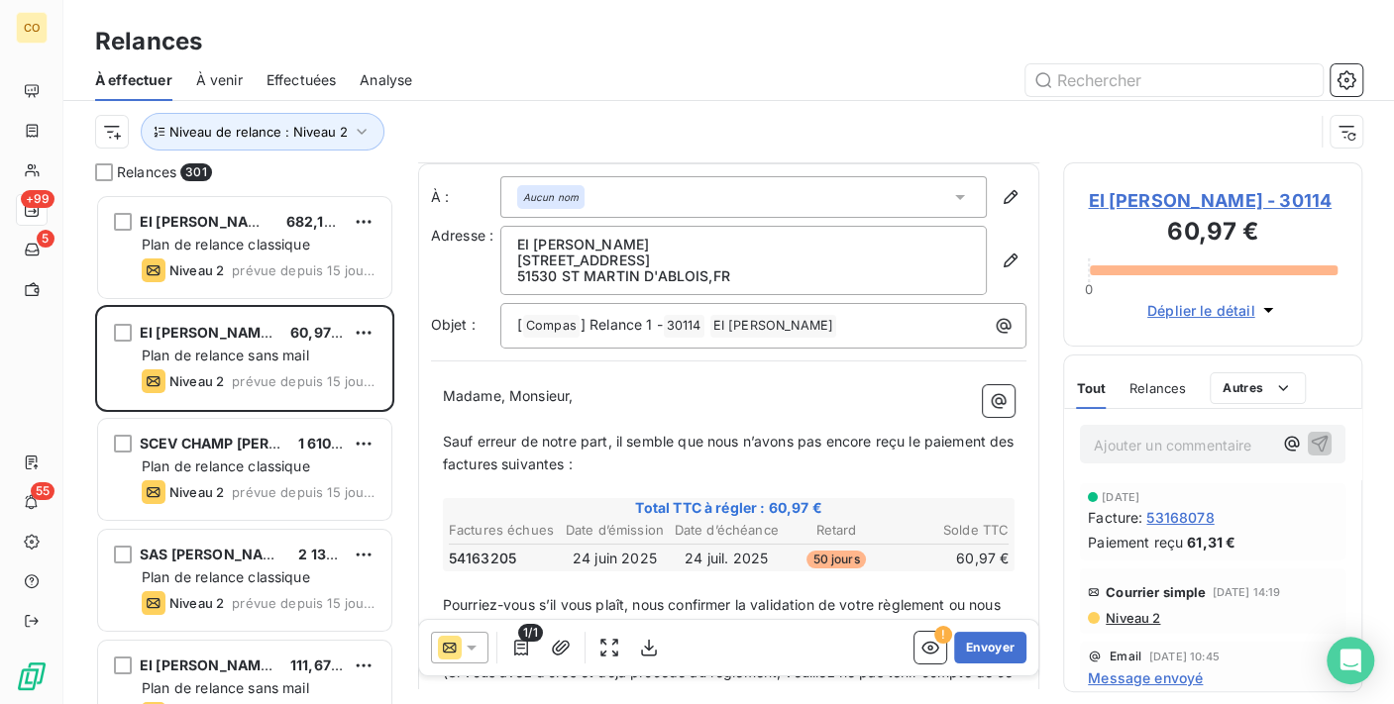
scroll to position [110, 0]
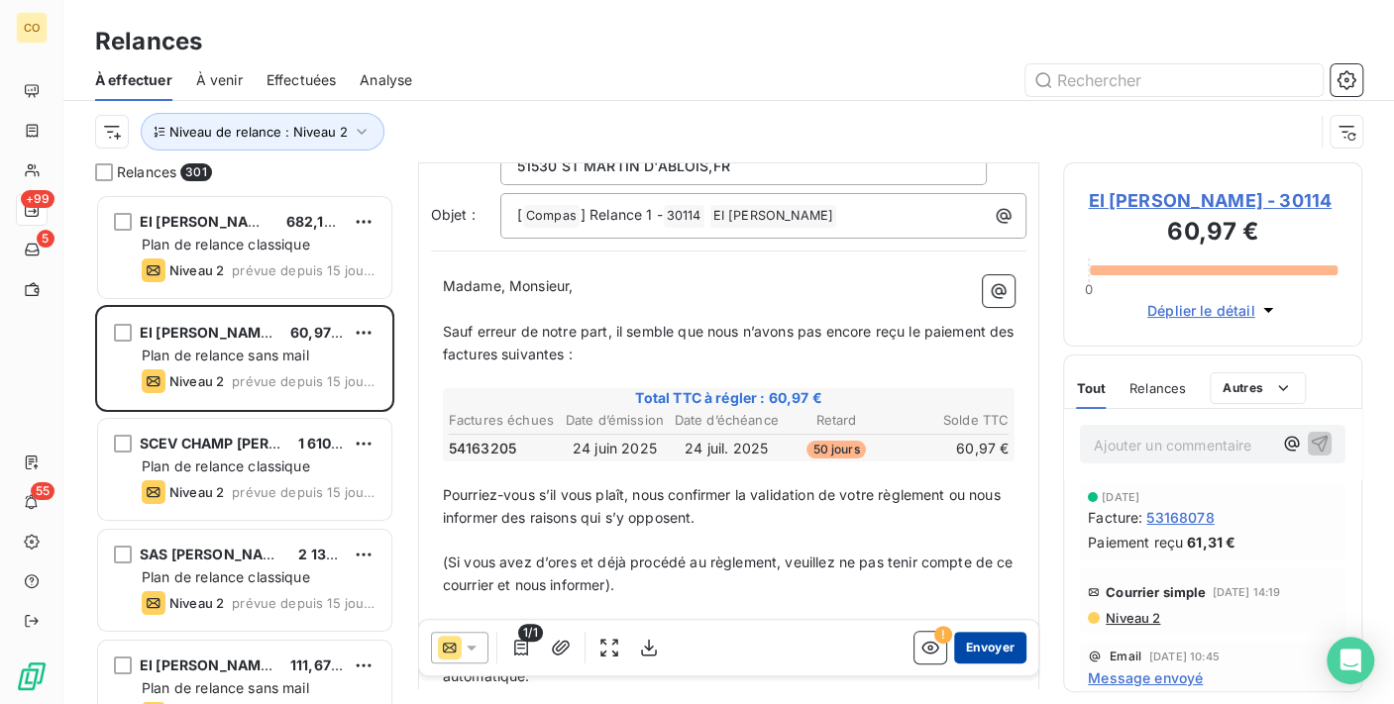
click at [966, 656] on button "Envoyer" at bounding box center [990, 648] width 72 height 32
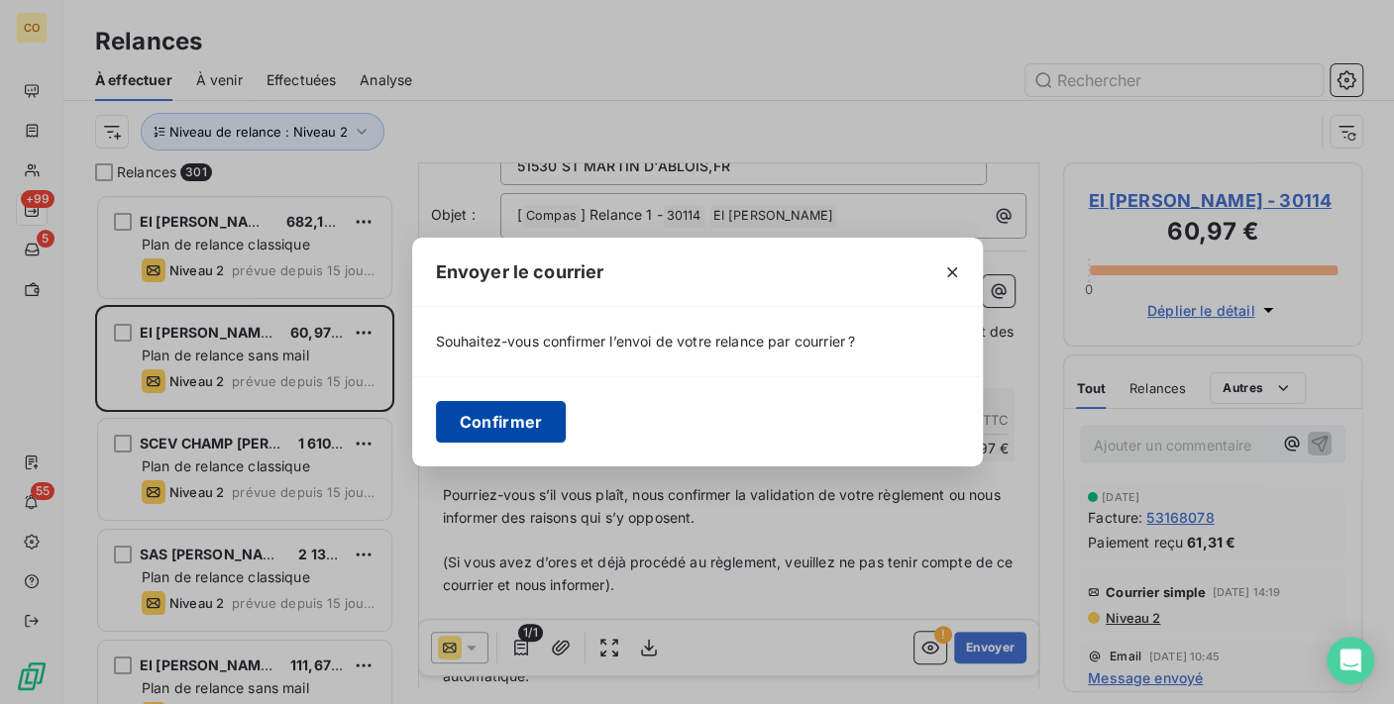
click at [487, 422] on button "Confirmer" at bounding box center [501, 422] width 131 height 42
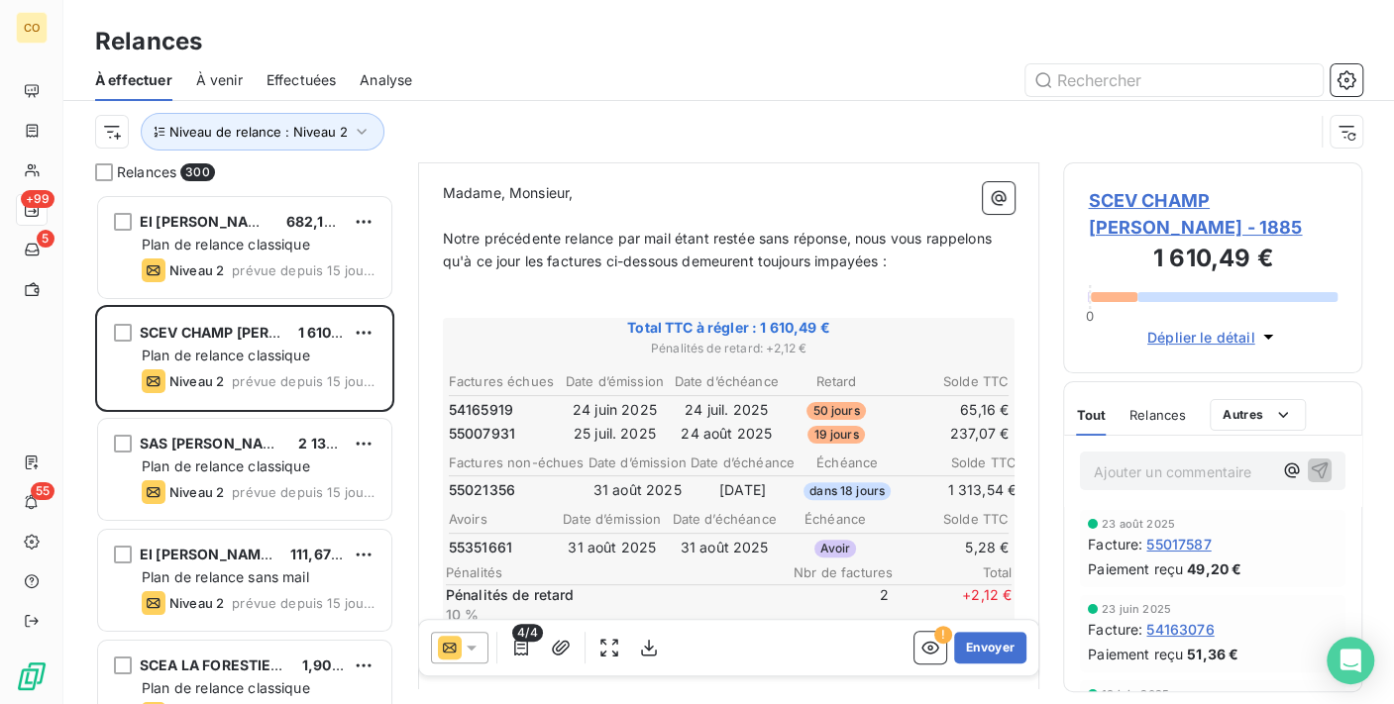
scroll to position [222, 0]
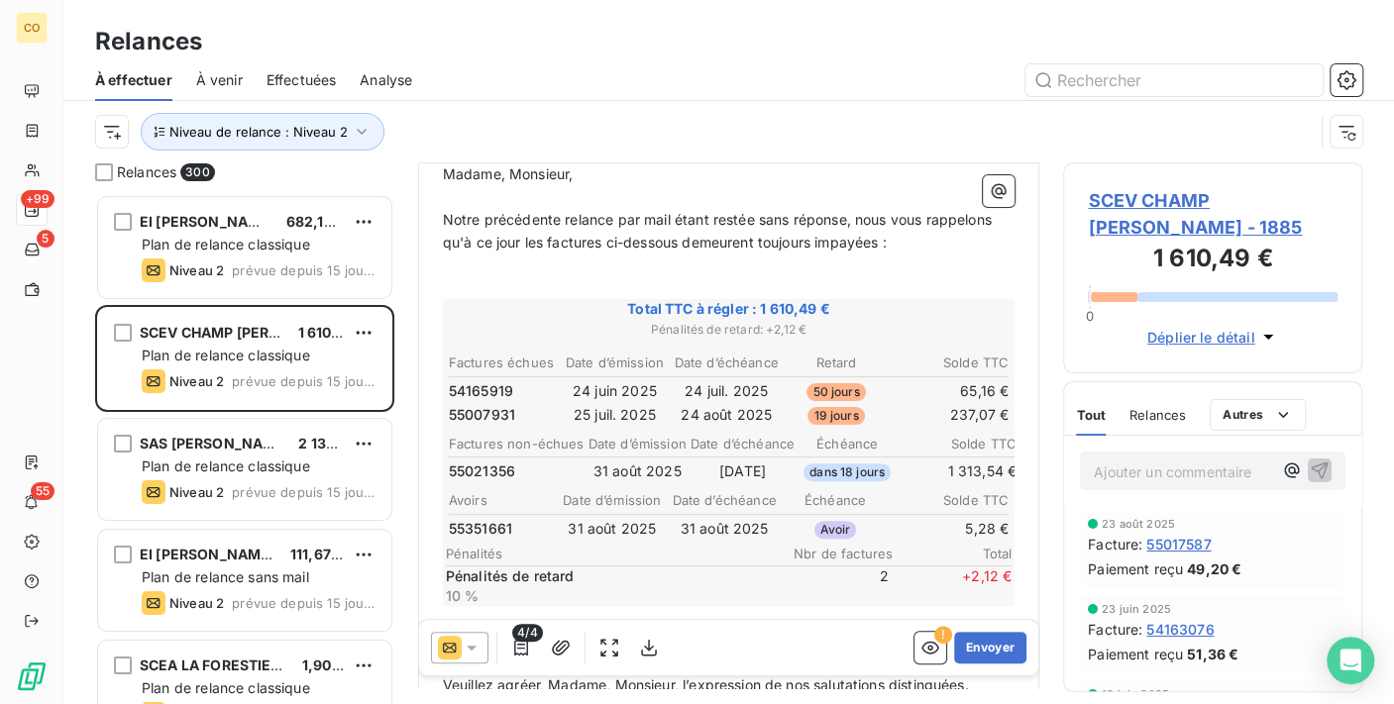
click at [469, 641] on icon at bounding box center [472, 648] width 20 height 20
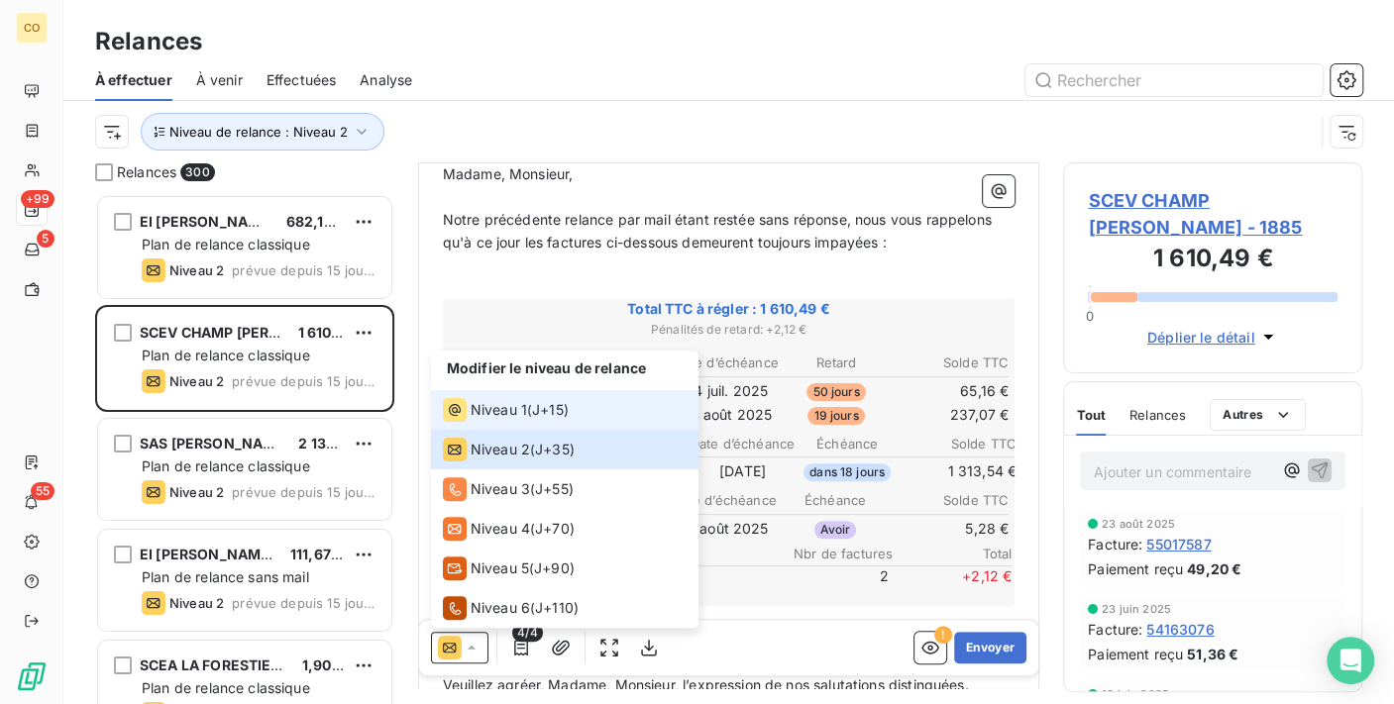
click at [495, 406] on span "Niveau 1" at bounding box center [499, 410] width 56 height 20
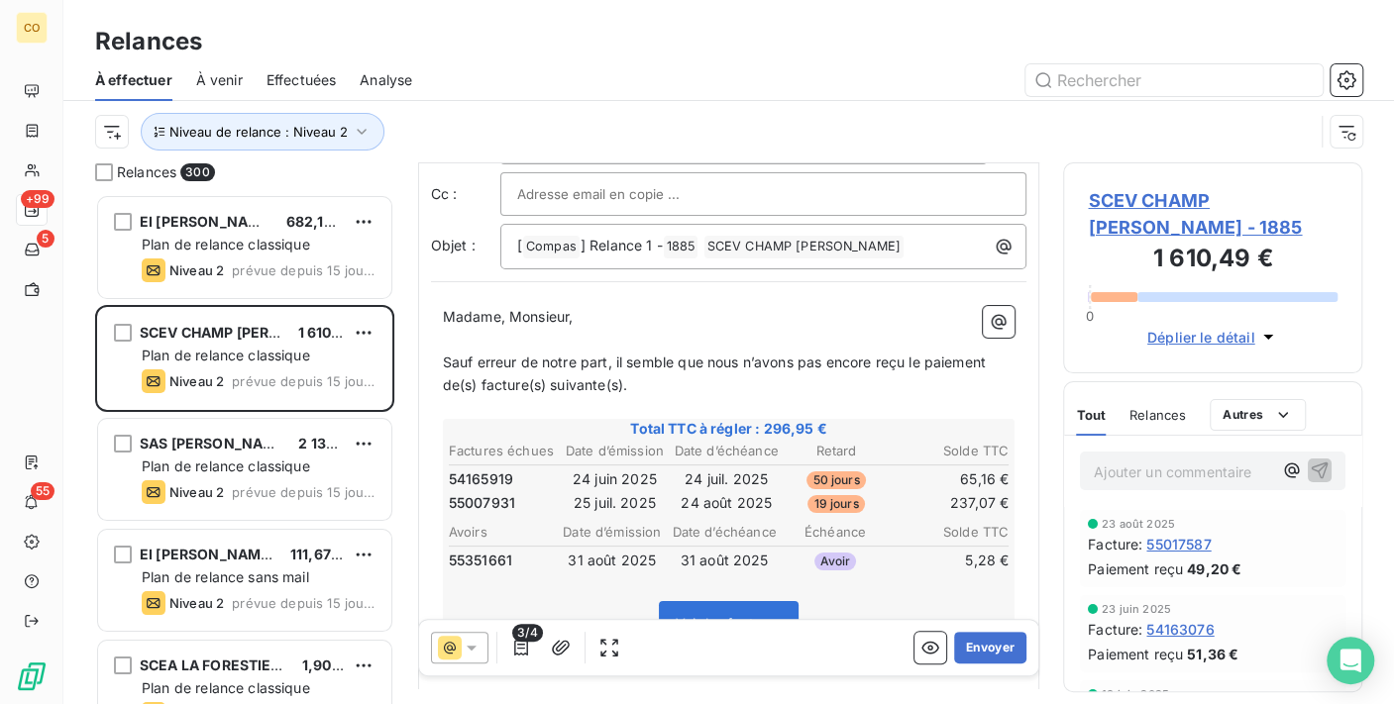
scroll to position [112, 0]
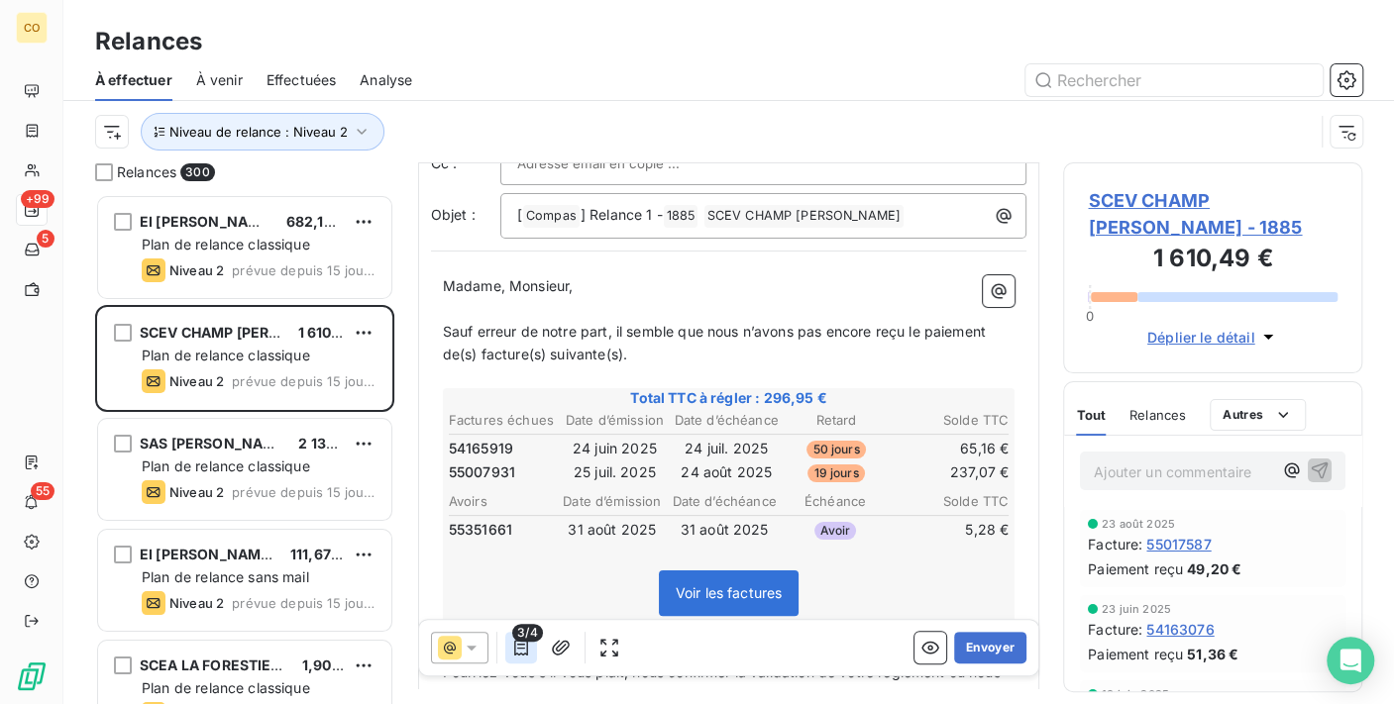
click at [527, 647] on icon "button" at bounding box center [521, 648] width 20 height 20
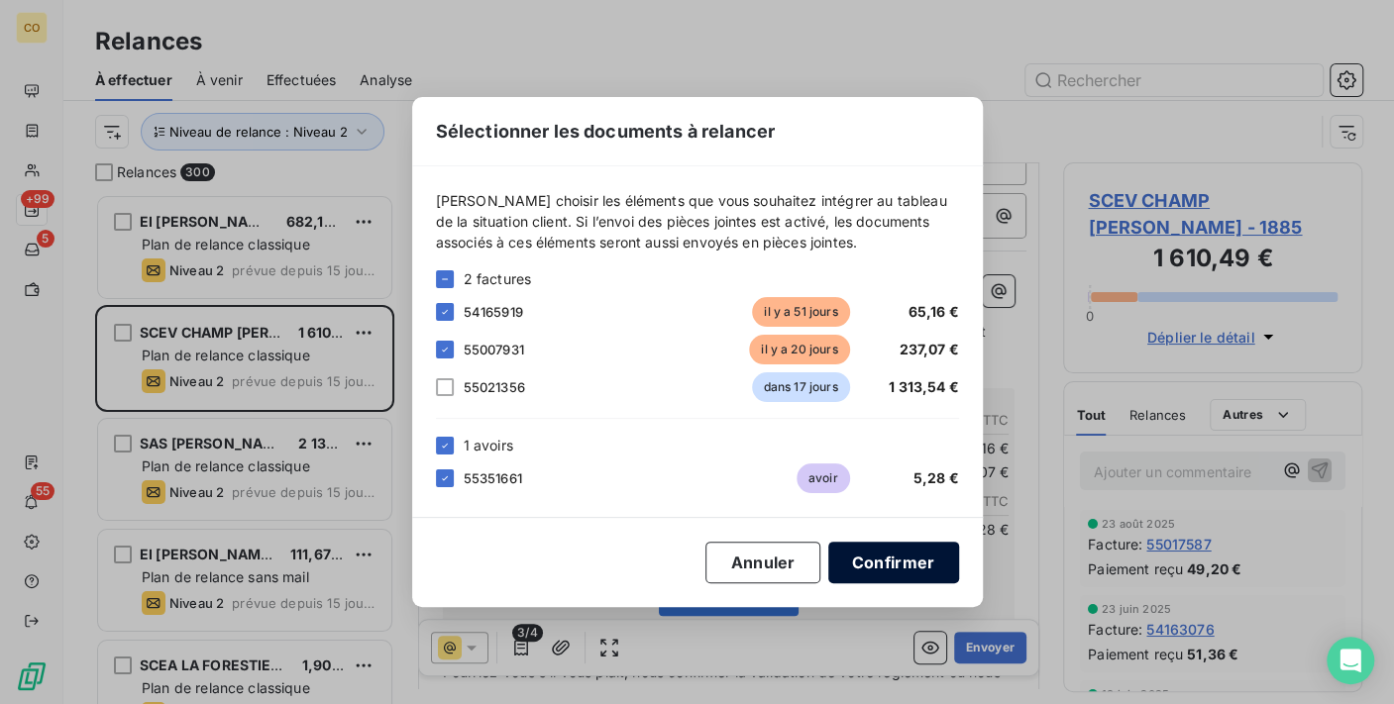
click at [905, 565] on button "Confirmer" at bounding box center [893, 563] width 131 height 42
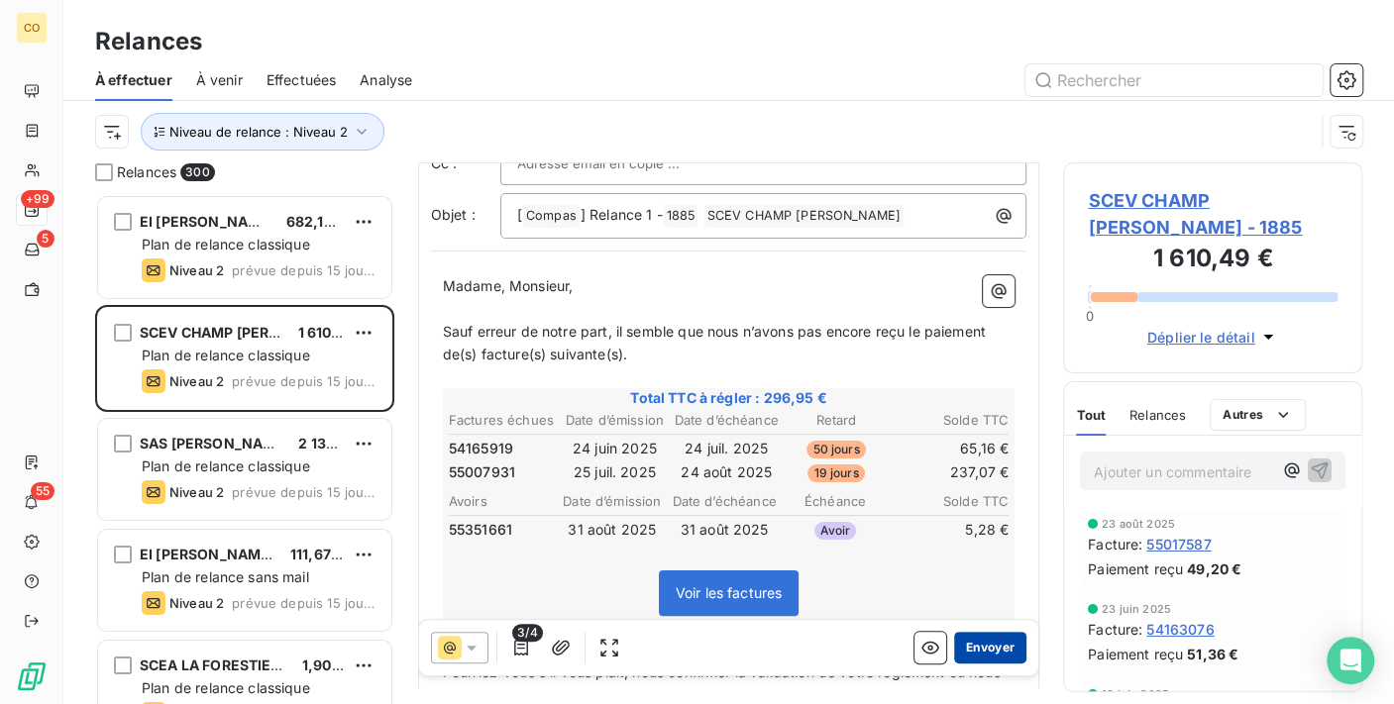
click at [991, 646] on button "Envoyer" at bounding box center [990, 648] width 72 height 32
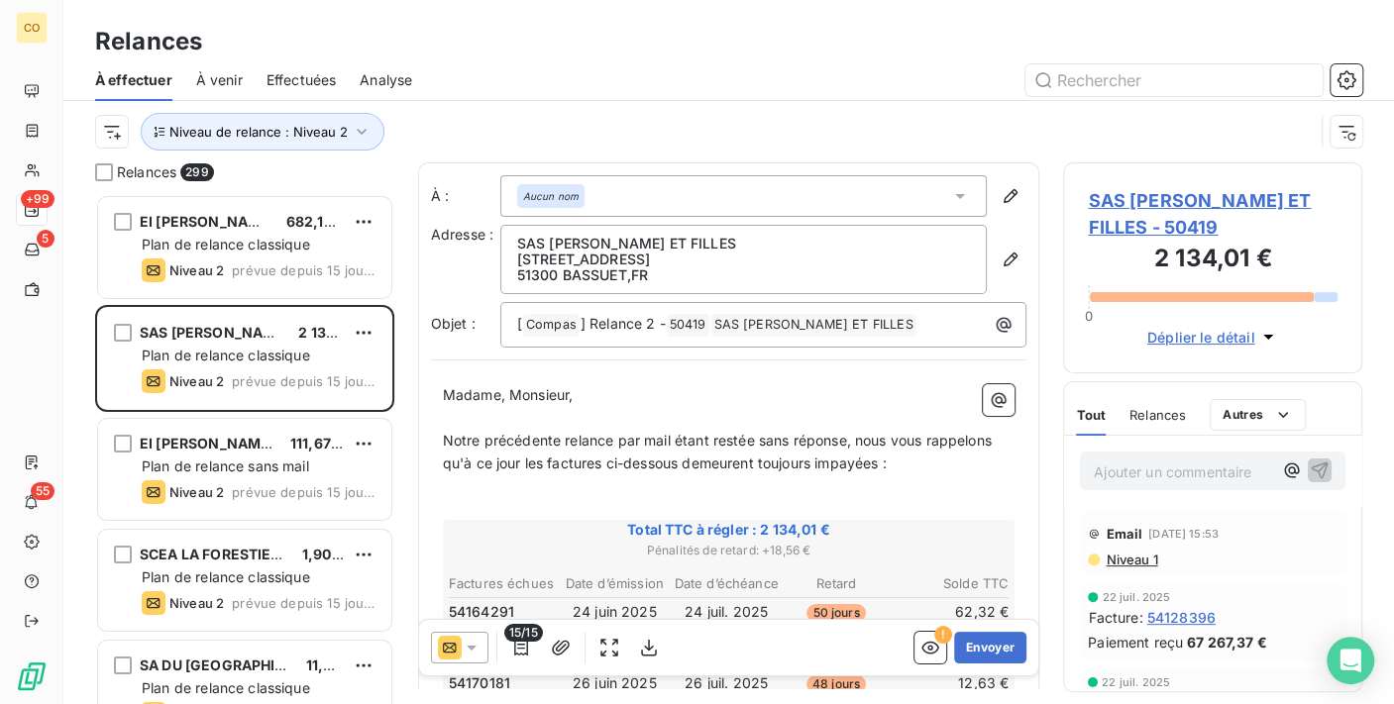
click at [471, 644] on icon at bounding box center [472, 648] width 20 height 20
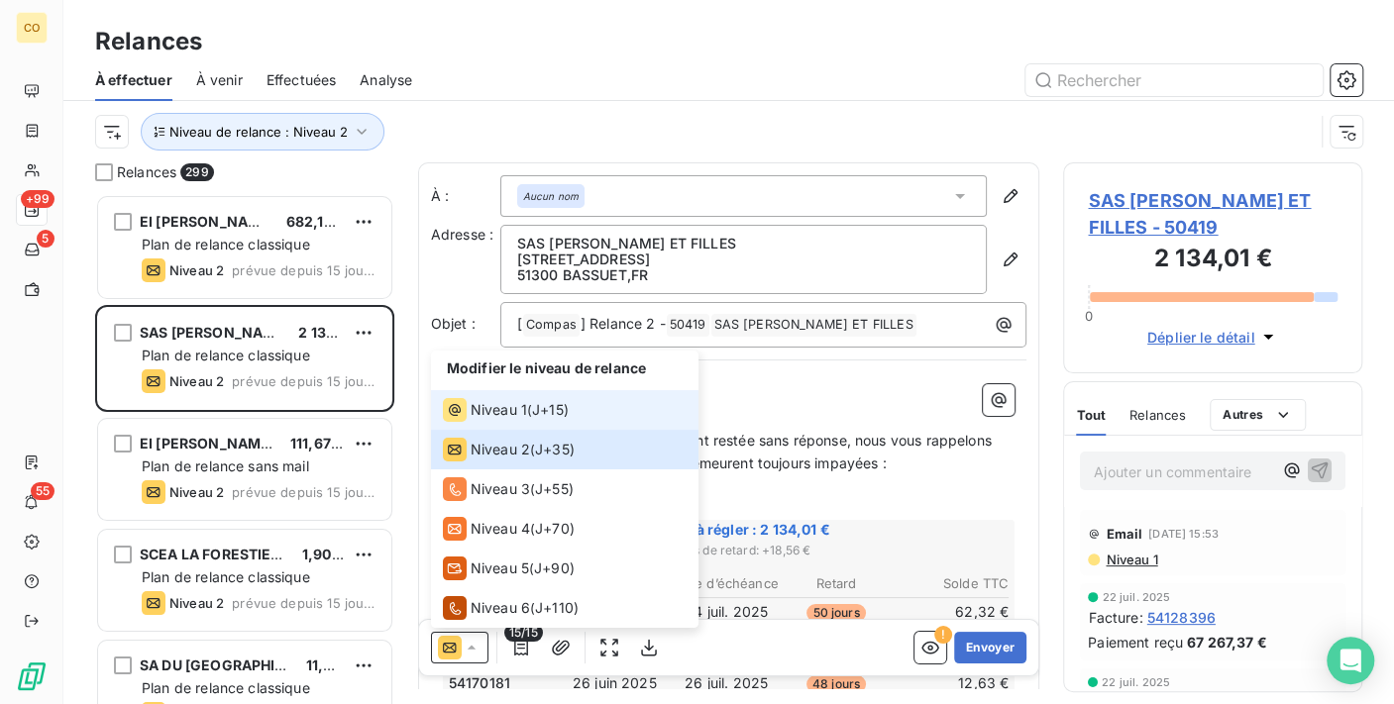
click at [472, 414] on span "Niveau 1" at bounding box center [499, 410] width 56 height 20
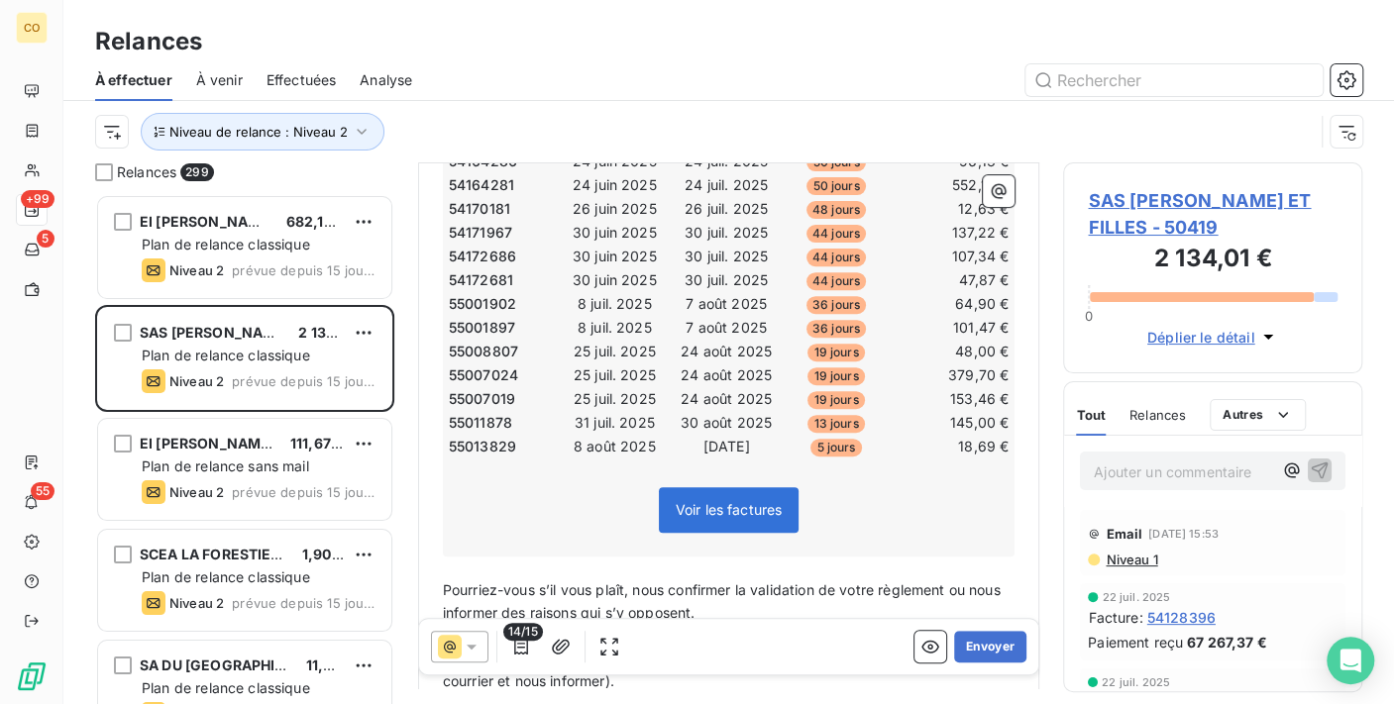
scroll to position [223, 0]
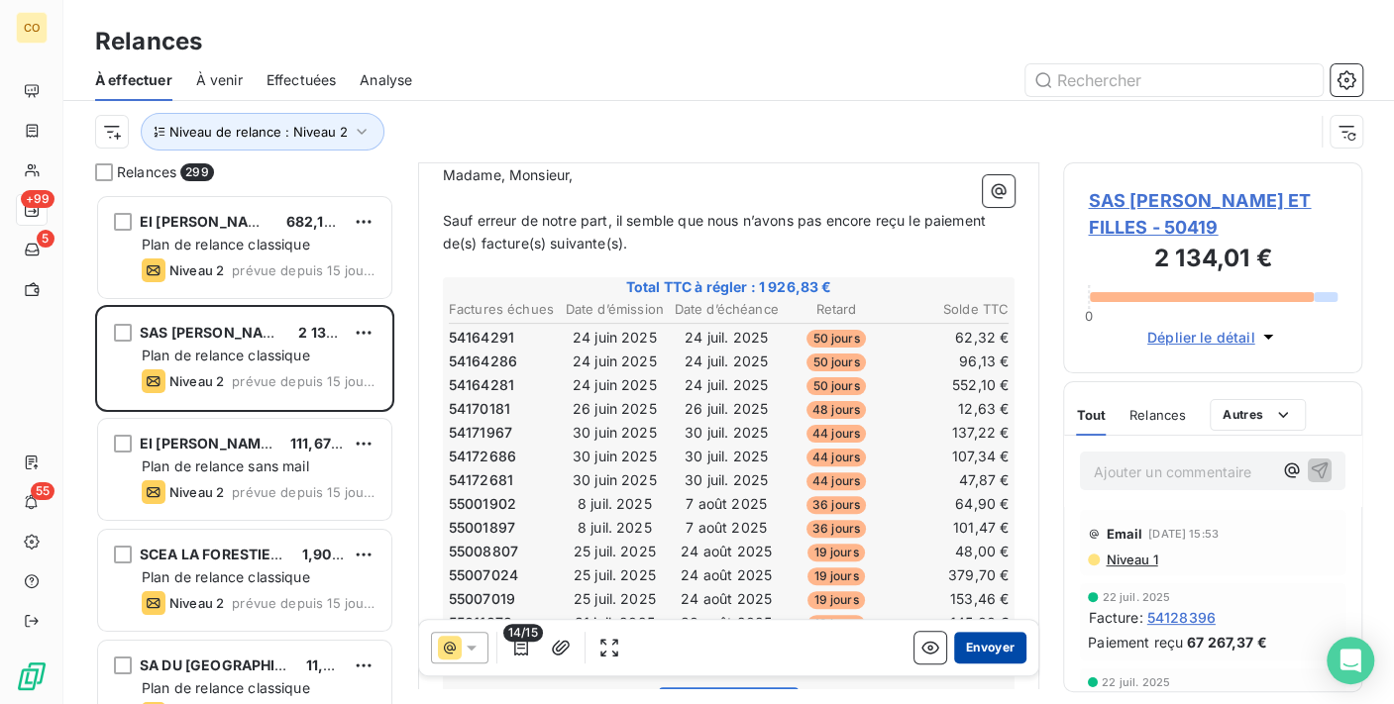
click at [975, 638] on button "Envoyer" at bounding box center [990, 648] width 72 height 32
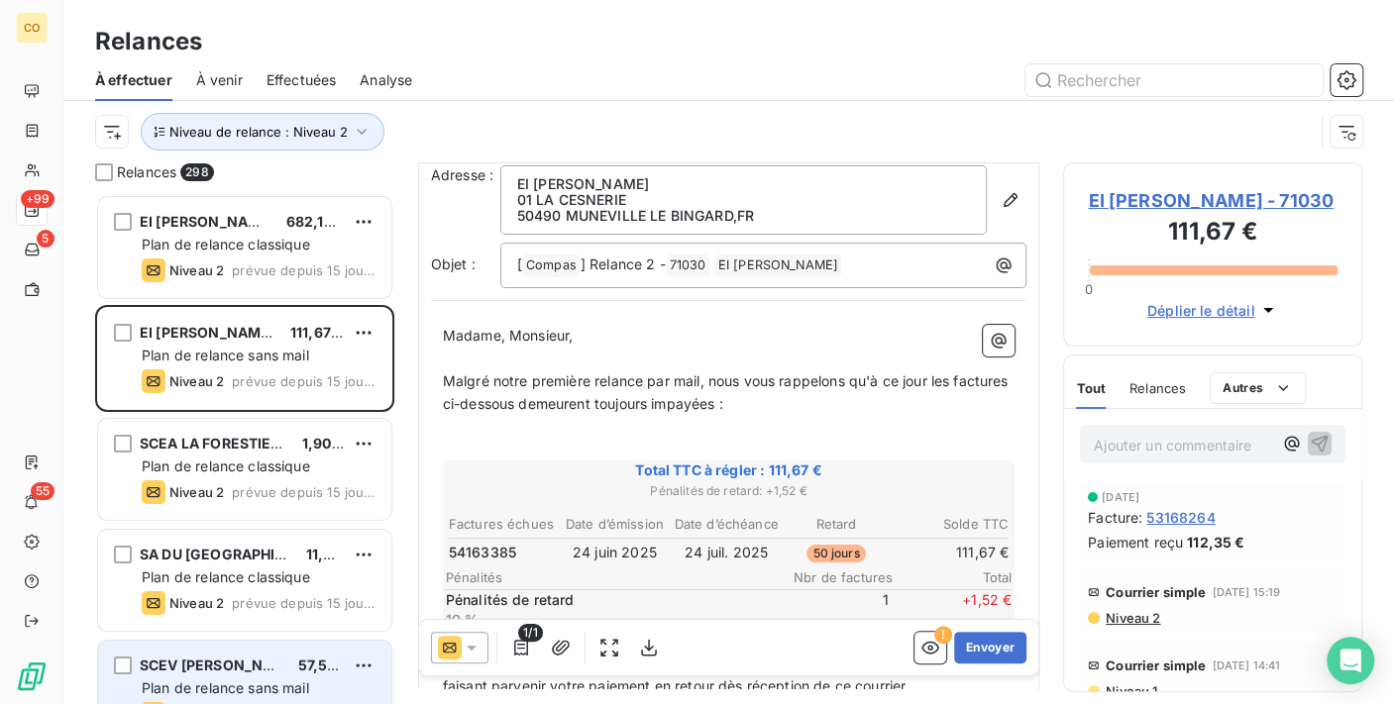
scroll to position [110, 0]
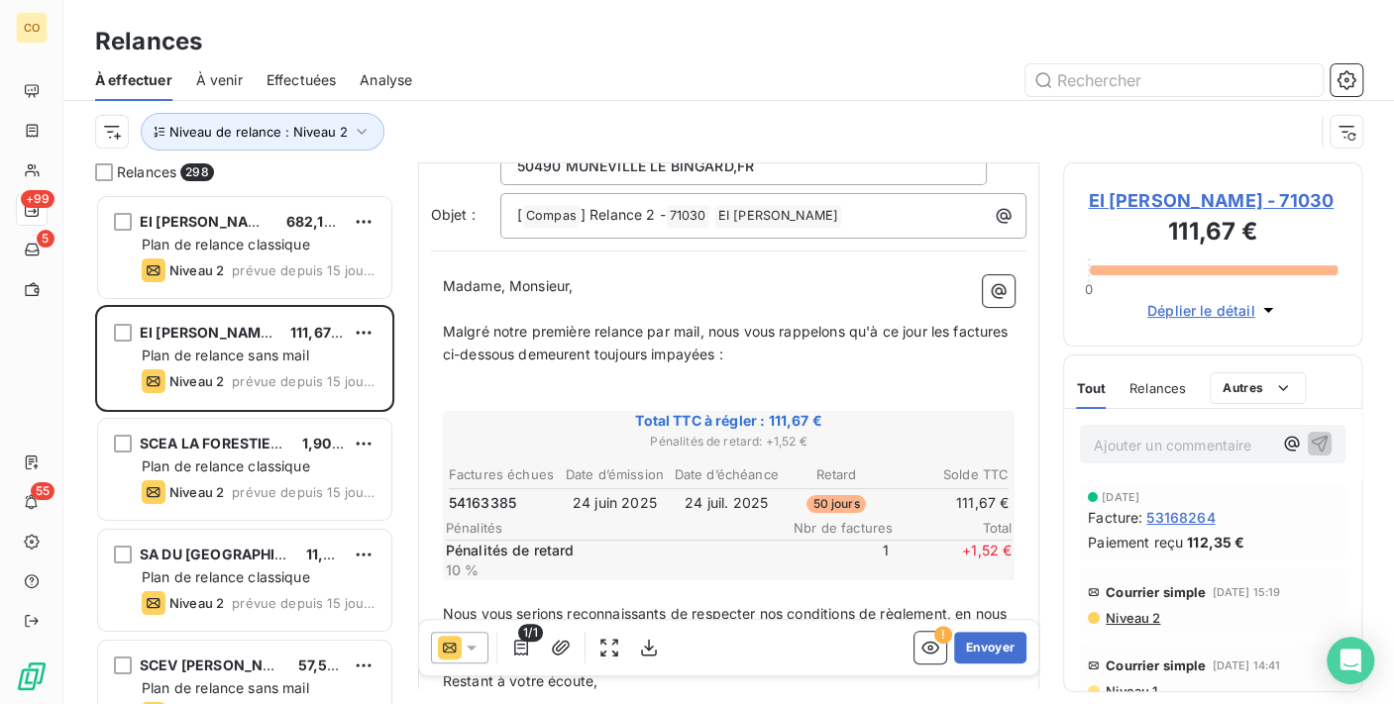
click at [472, 652] on icon at bounding box center [472, 648] width 20 height 20
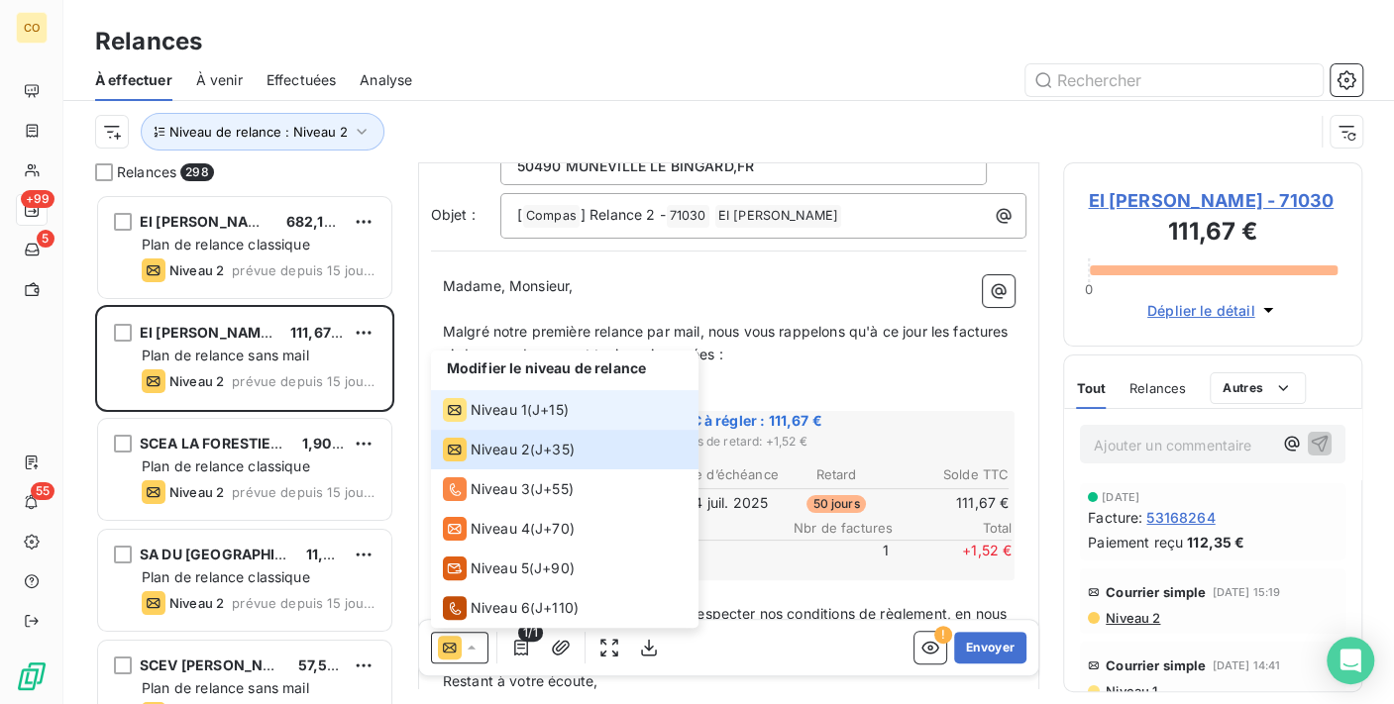
click at [493, 413] on span "Niveau 1" at bounding box center [499, 410] width 56 height 20
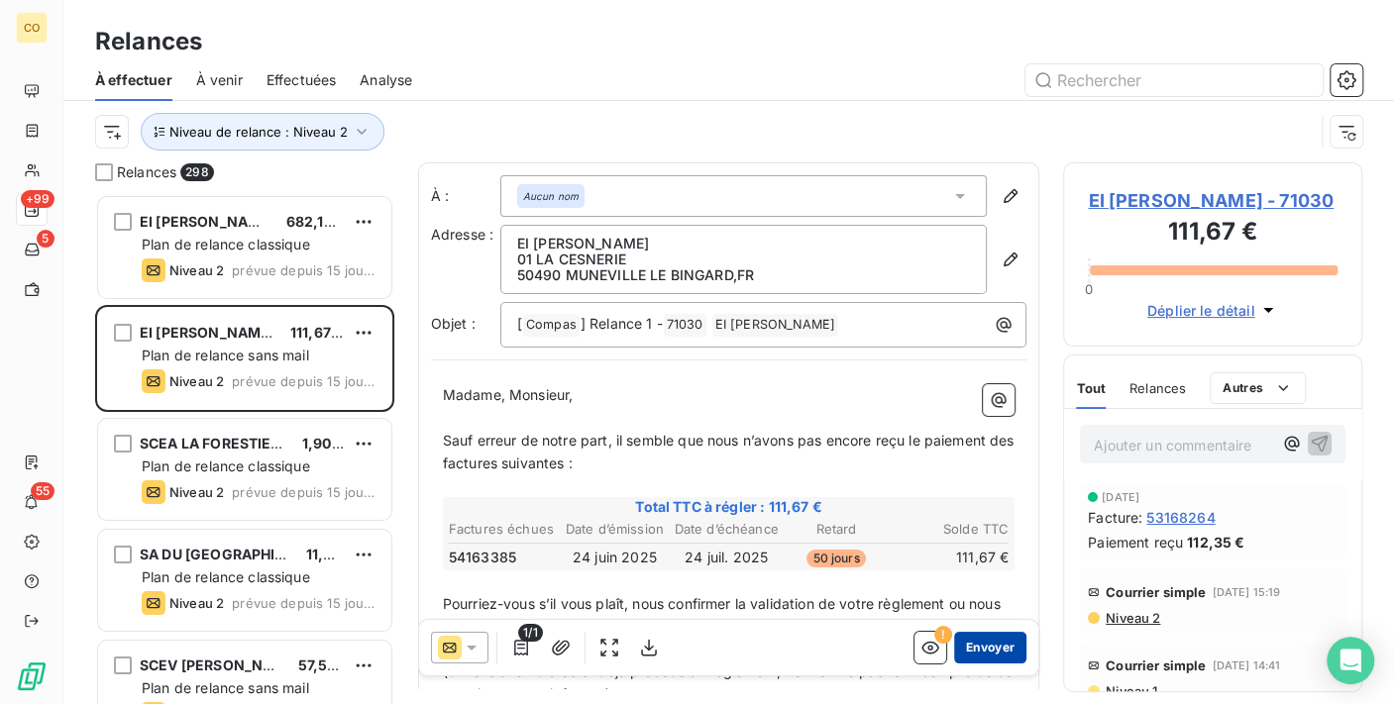
click at [970, 648] on button "Envoyer" at bounding box center [990, 648] width 72 height 32
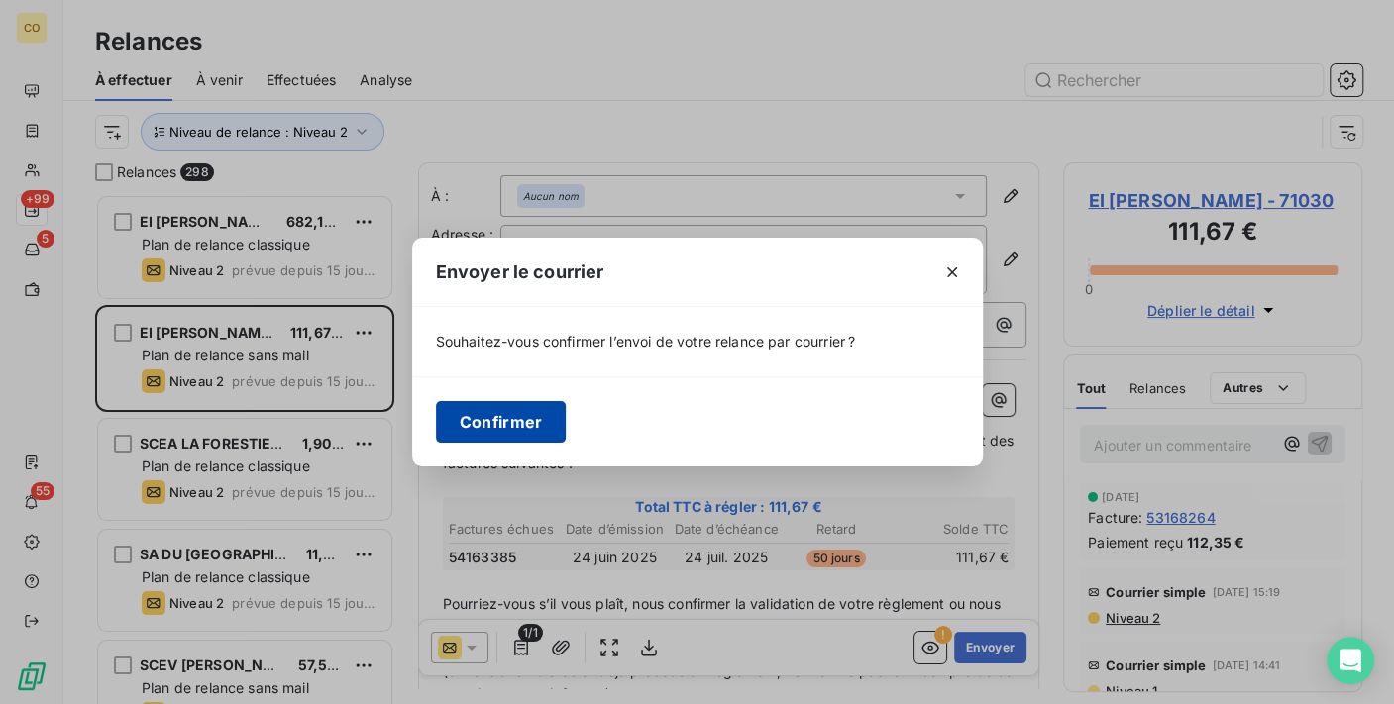
click at [516, 424] on button "Confirmer" at bounding box center [501, 422] width 131 height 42
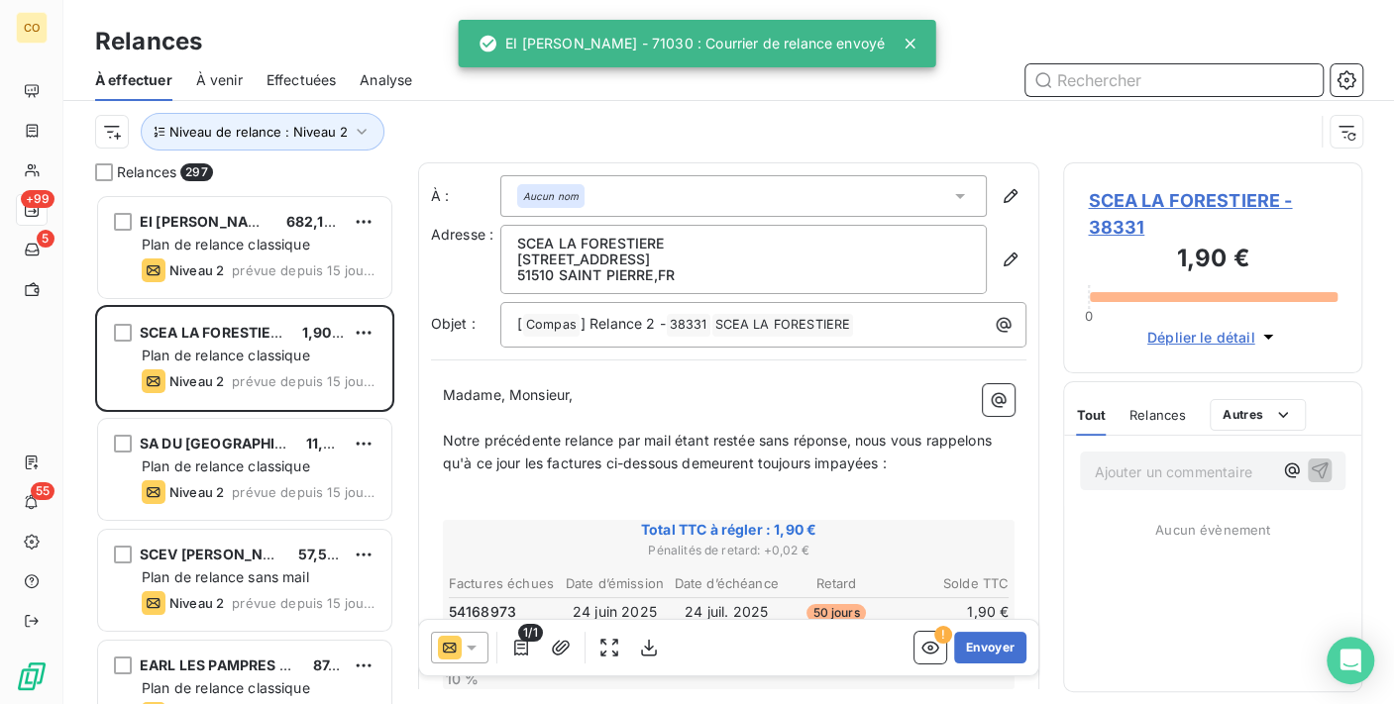
click at [1075, 90] on input "text" at bounding box center [1173, 80] width 297 height 32
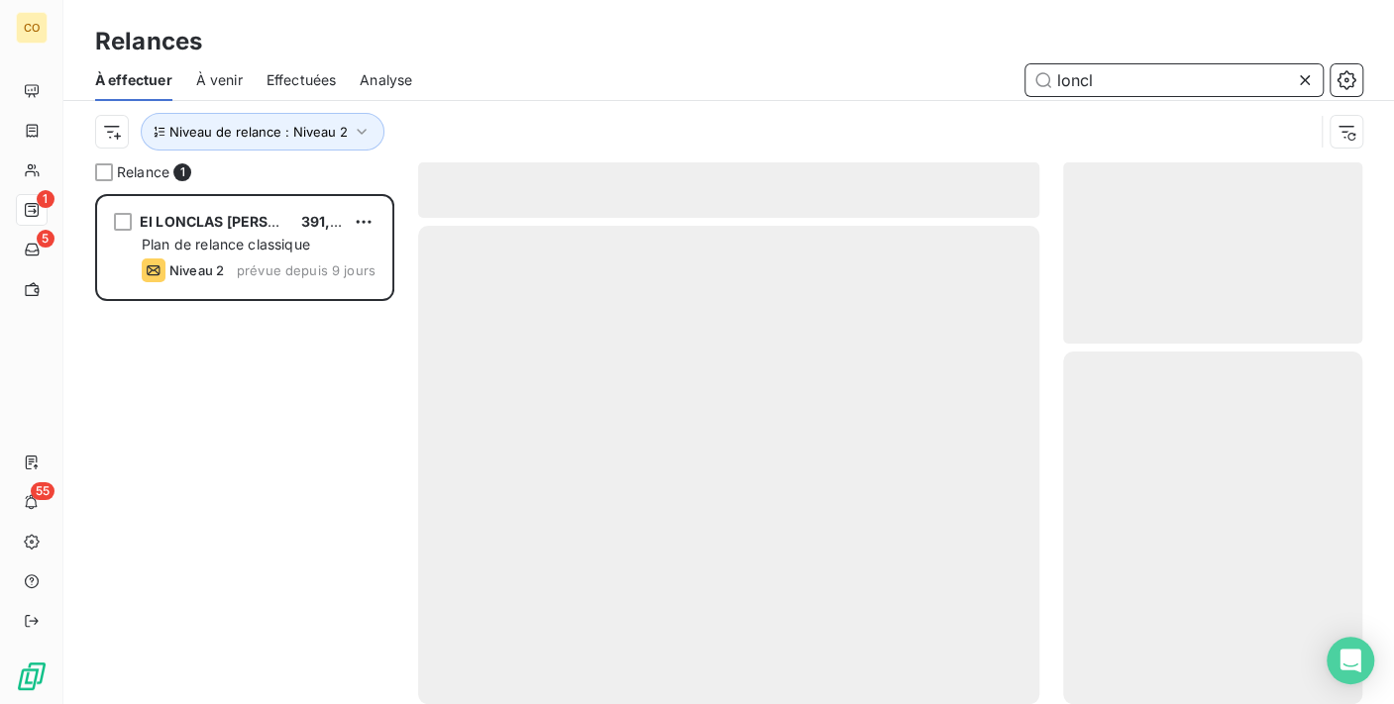
scroll to position [493, 282]
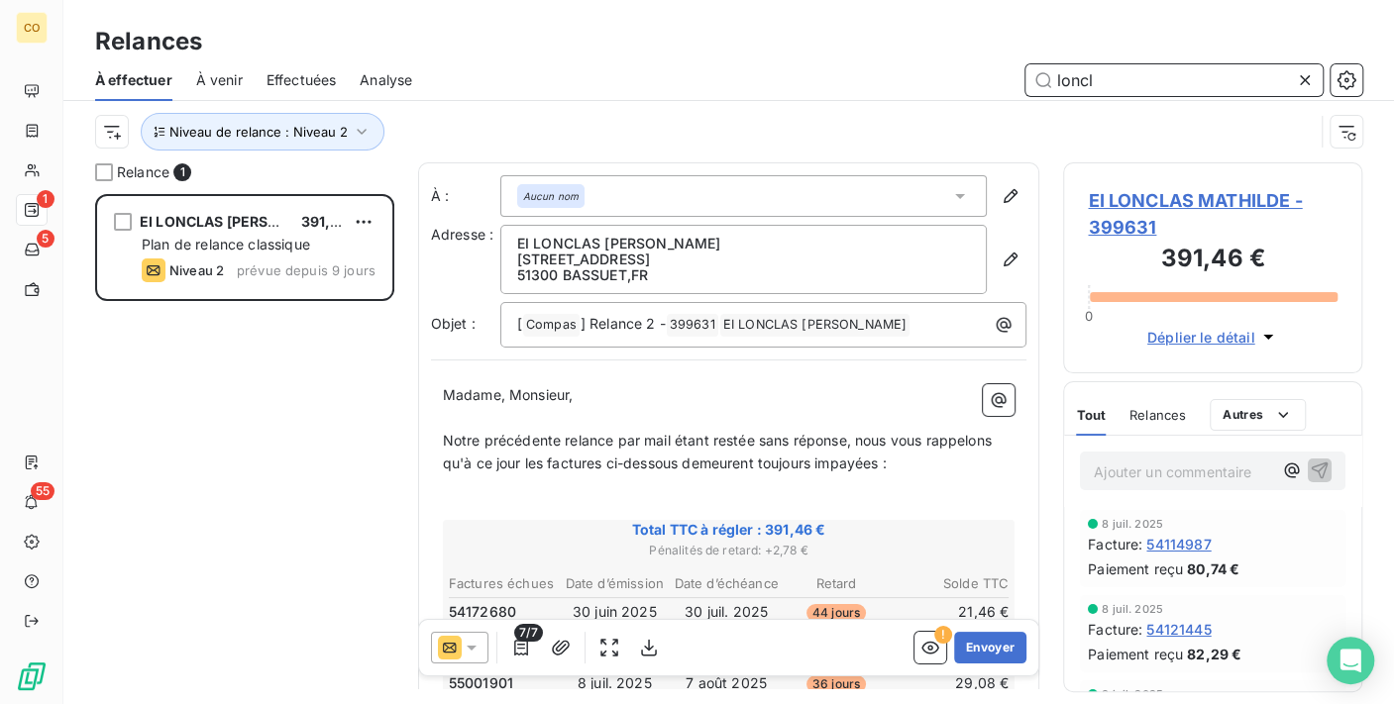
type input "loncl"
click at [473, 653] on icon at bounding box center [472, 648] width 20 height 20
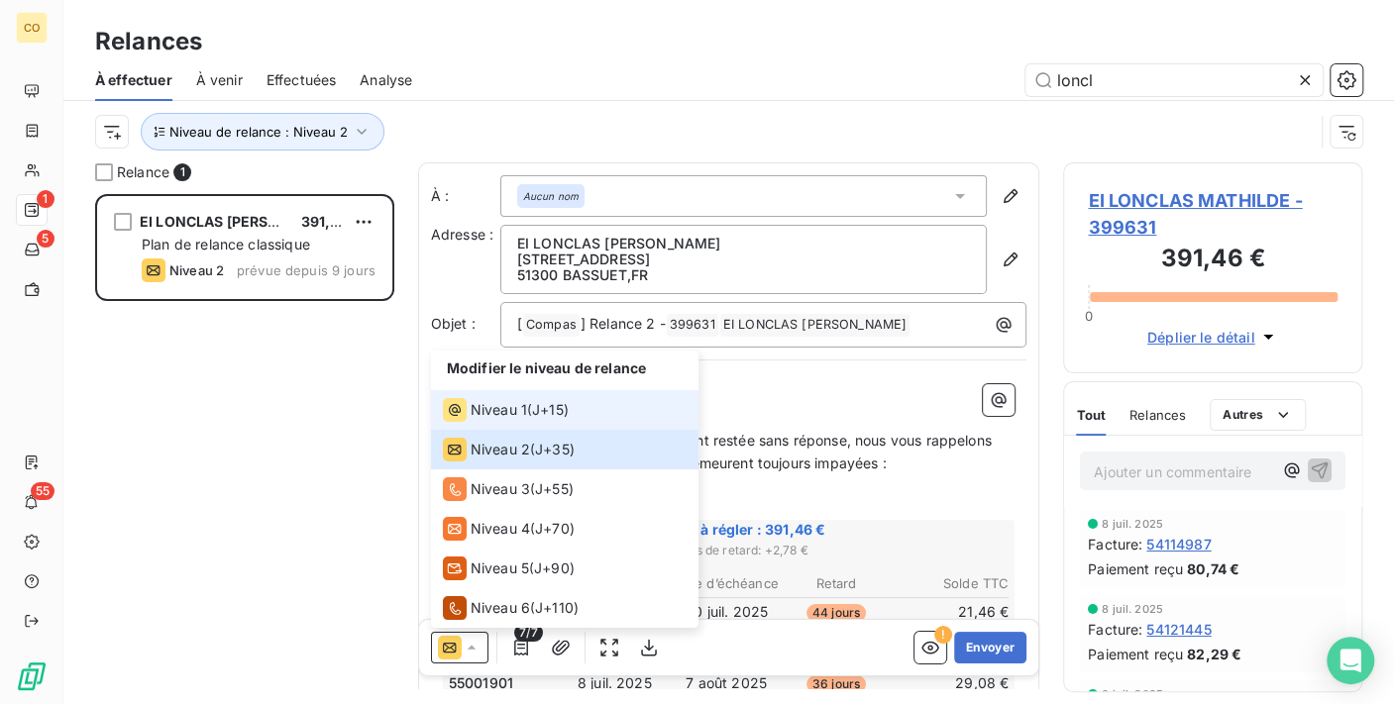
click at [497, 414] on span "Niveau 1" at bounding box center [499, 410] width 56 height 20
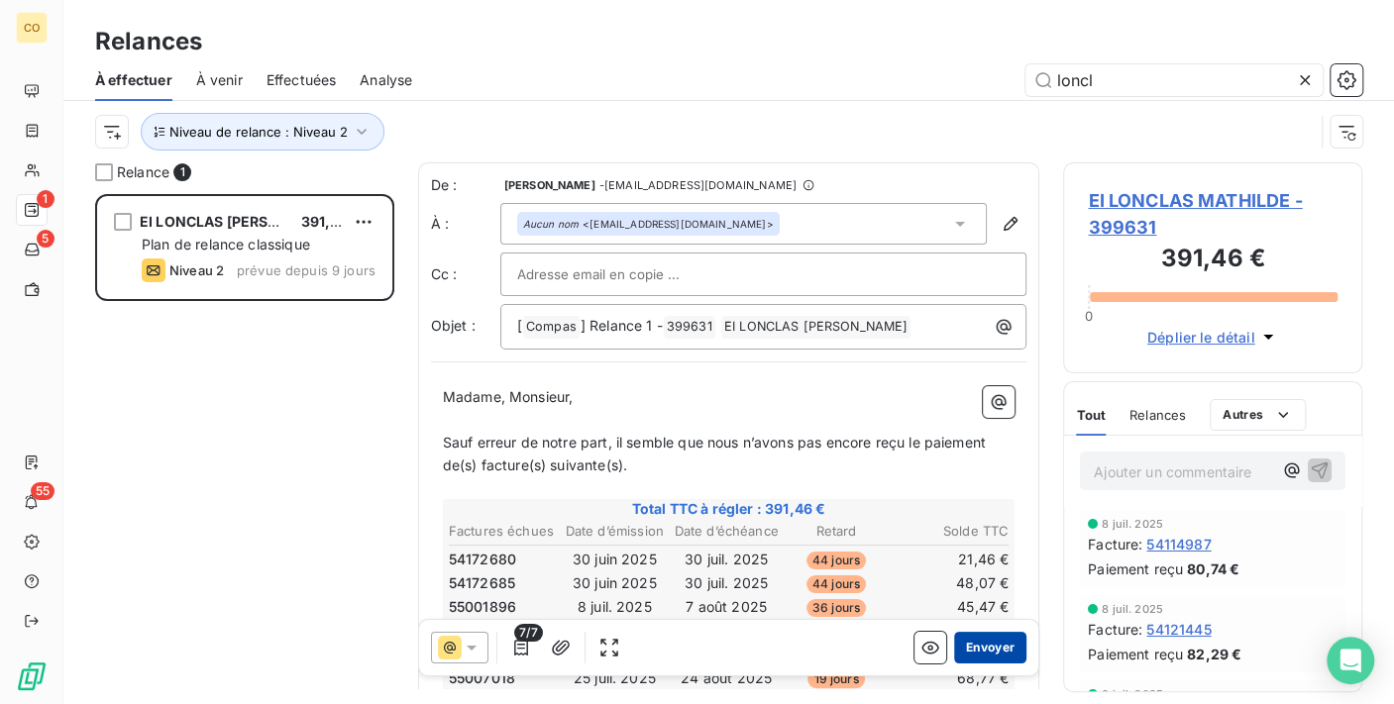
click at [964, 643] on button "Envoyer" at bounding box center [990, 648] width 72 height 32
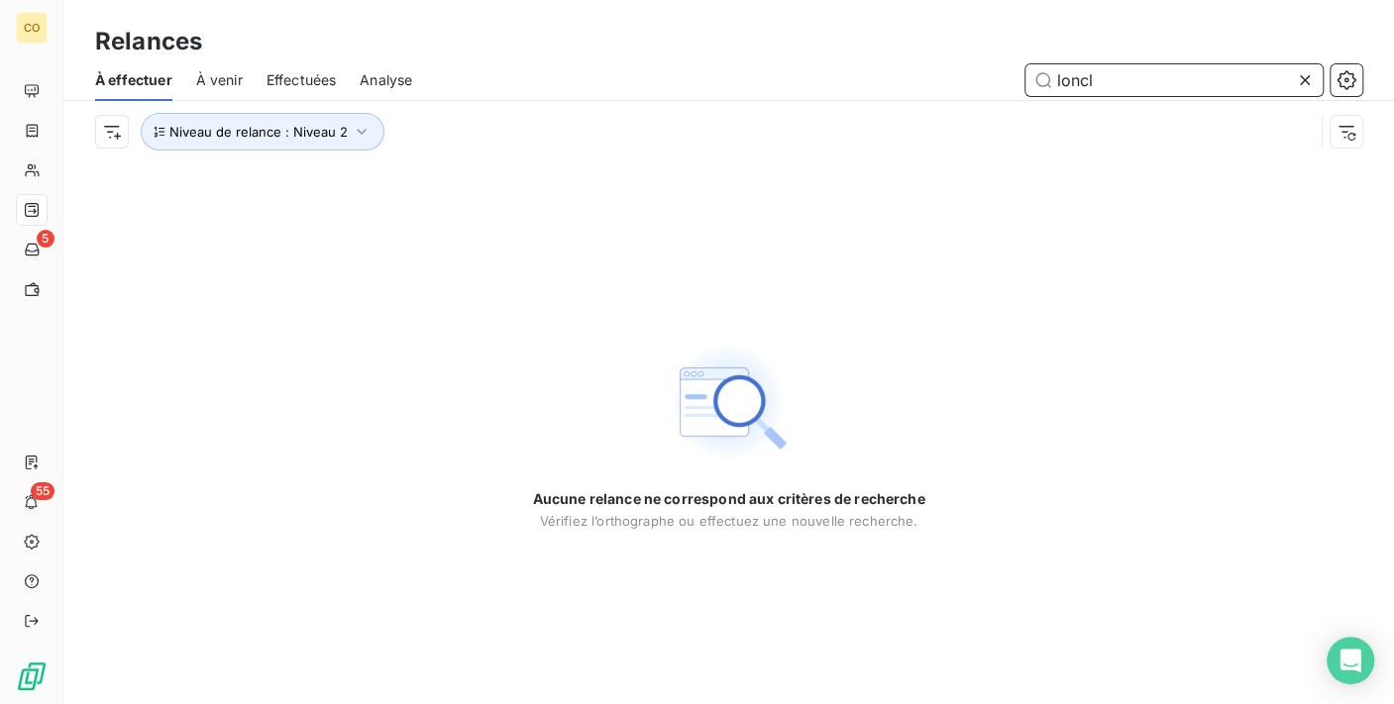
drag, startPoint x: 1110, startPoint y: 79, endPoint x: 926, endPoint y: 60, distance: 185.2
click at [928, 64] on div "loncl" at bounding box center [899, 80] width 926 height 32
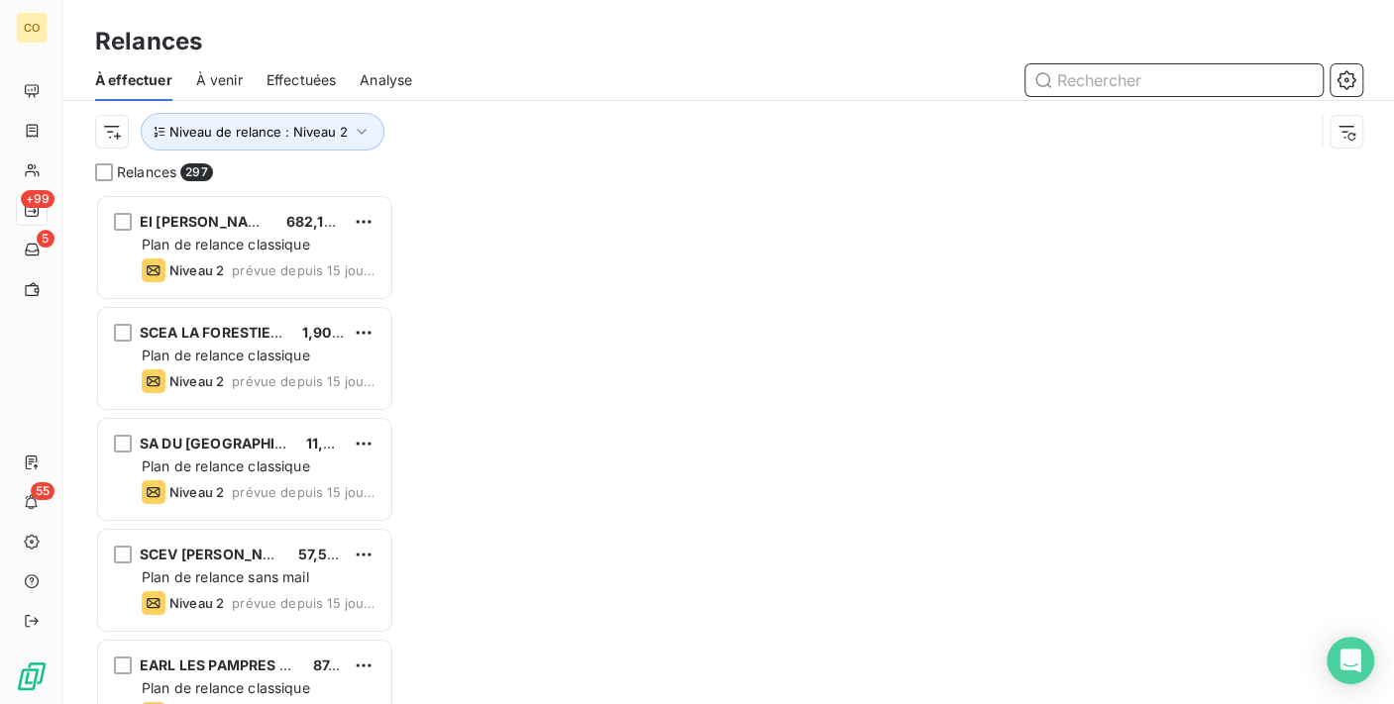
scroll to position [493, 282]
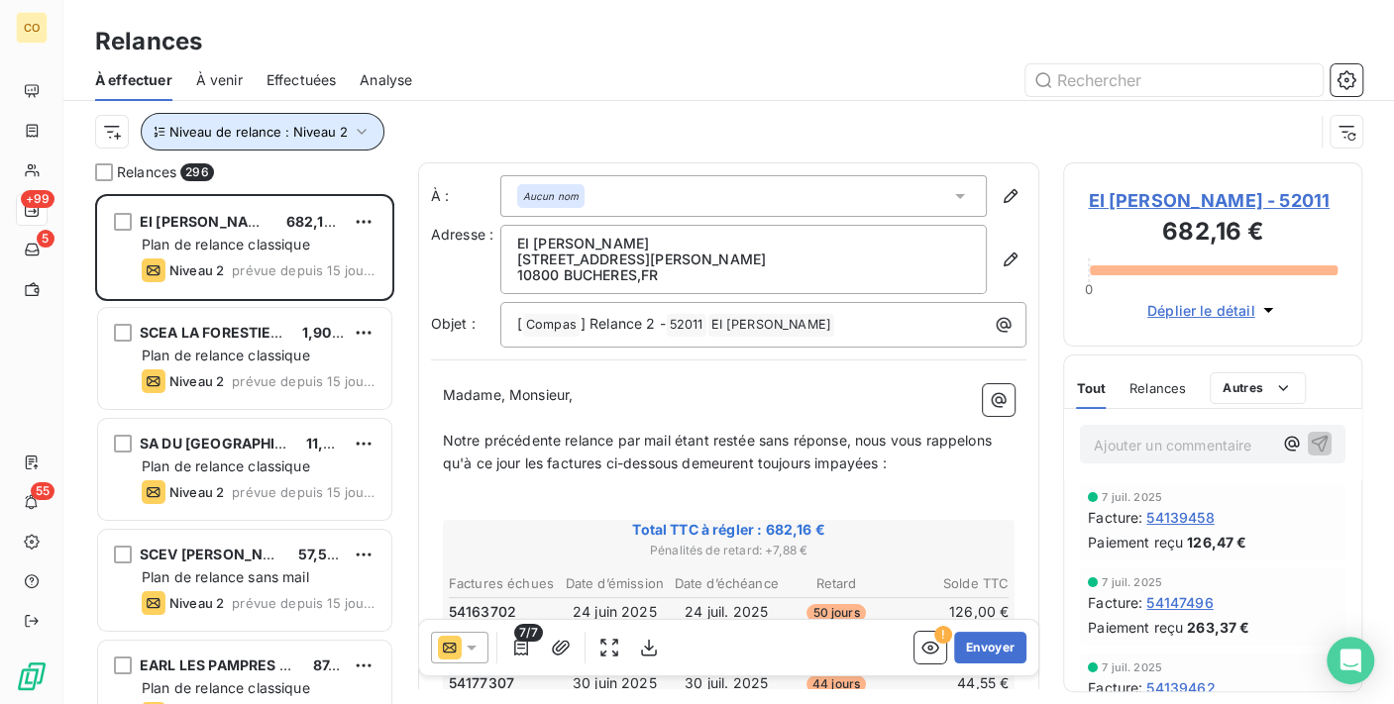
click at [372, 138] on button "Niveau de relance : Niveau 2" at bounding box center [263, 132] width 244 height 38
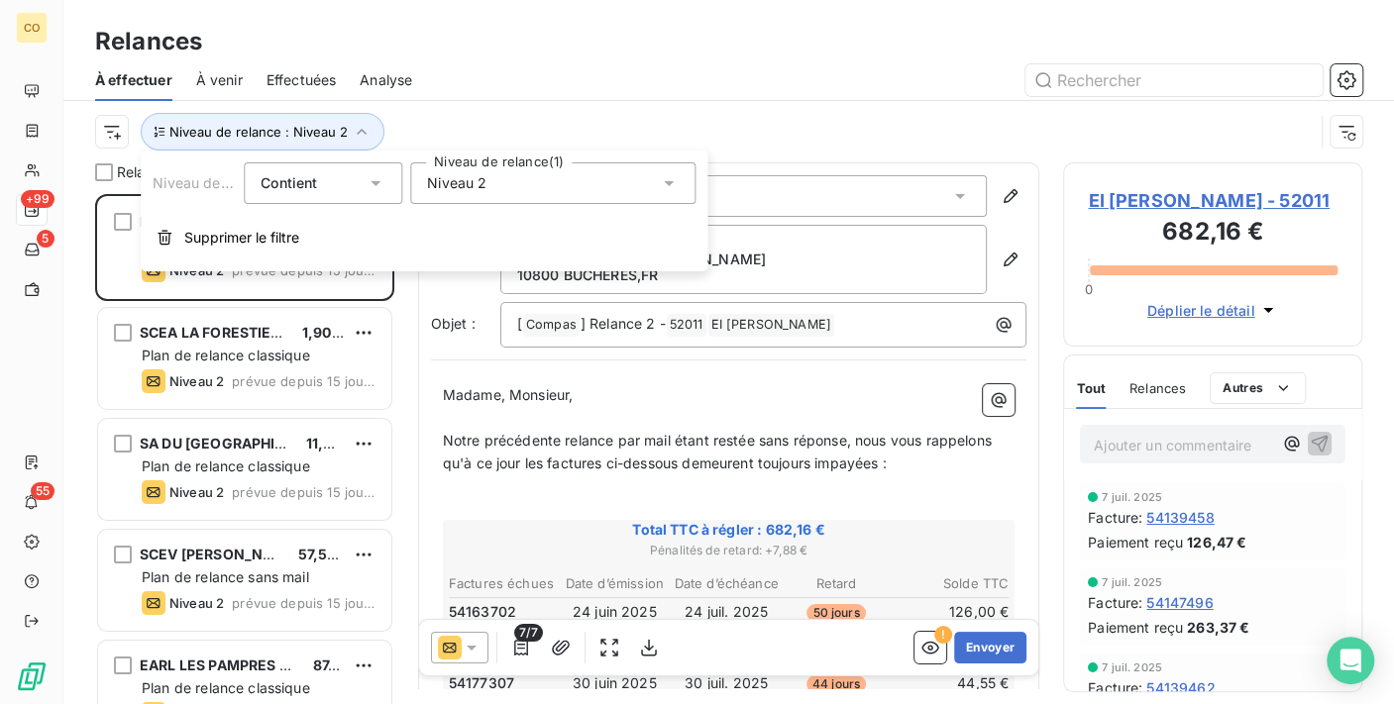
click at [519, 194] on div "Niveau 2" at bounding box center [552, 183] width 285 height 42
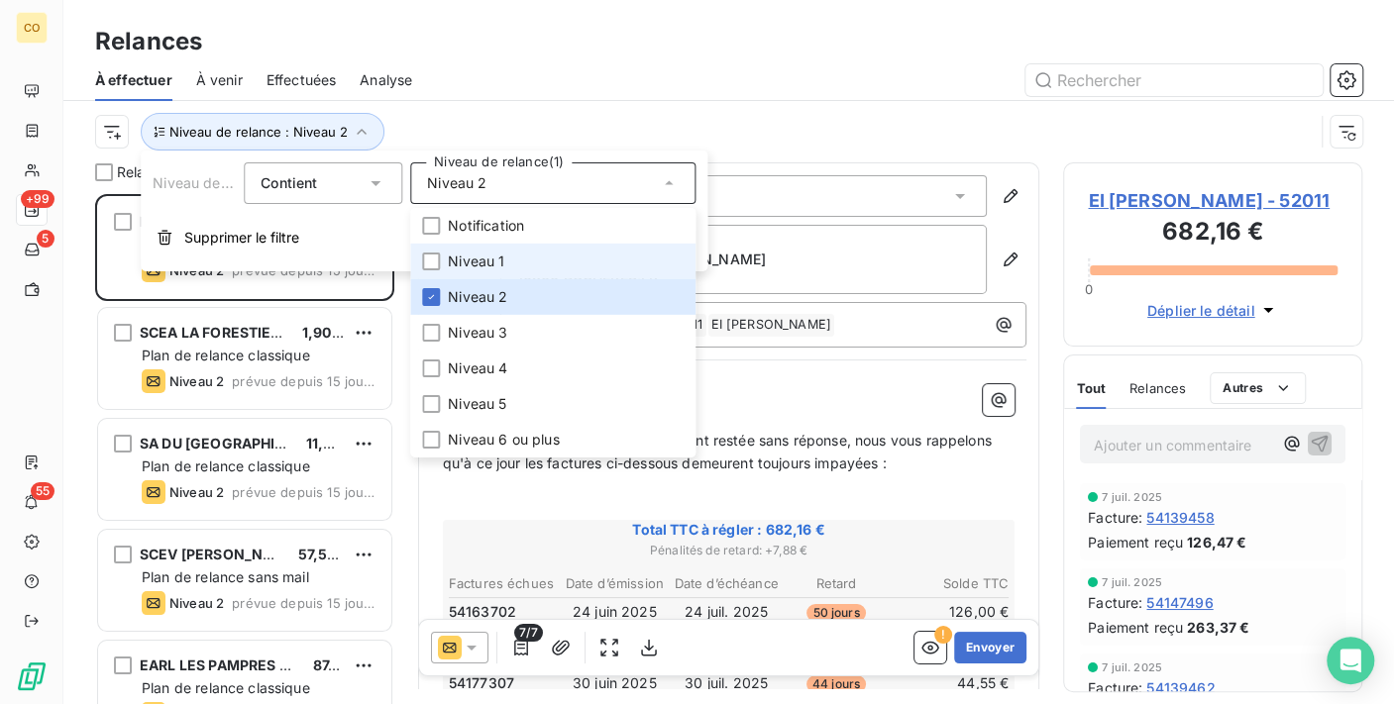
click at [489, 264] on span "Niveau 1" at bounding box center [476, 262] width 56 height 20
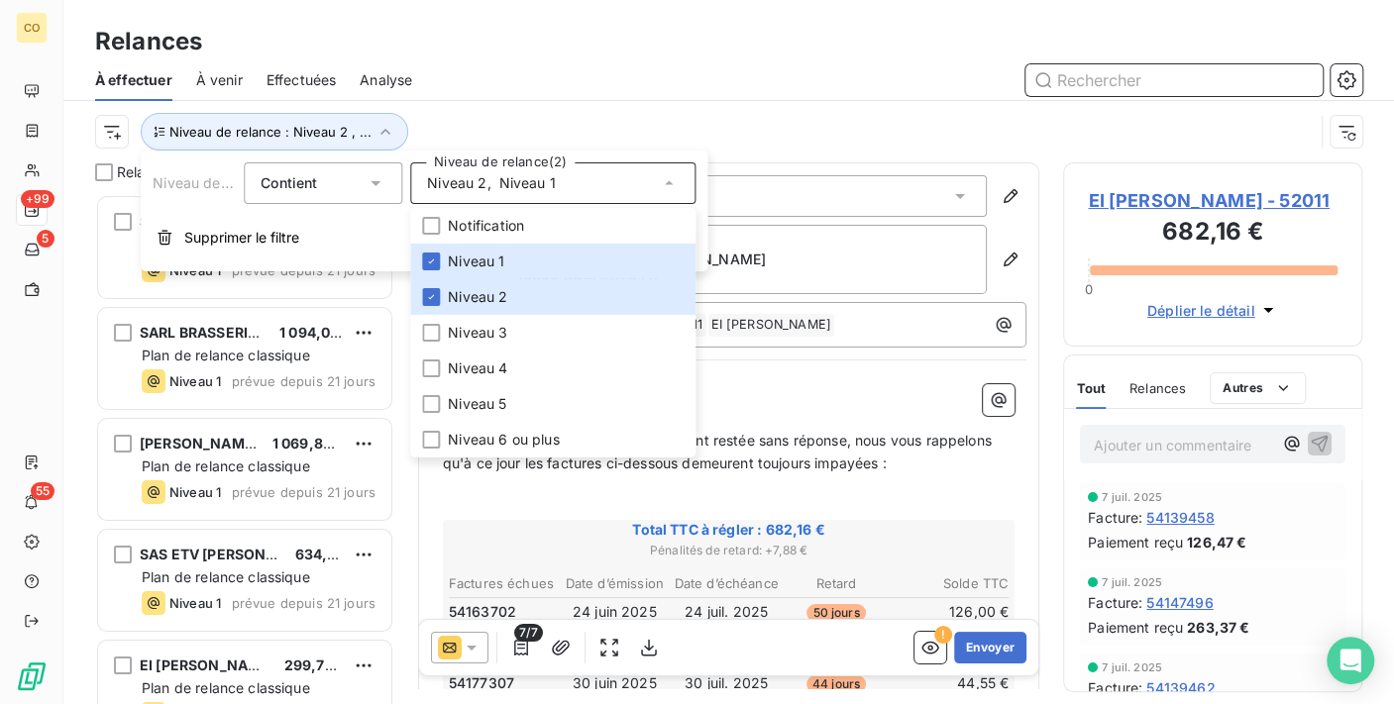
click at [1073, 73] on input "text" at bounding box center [1173, 80] width 297 height 32
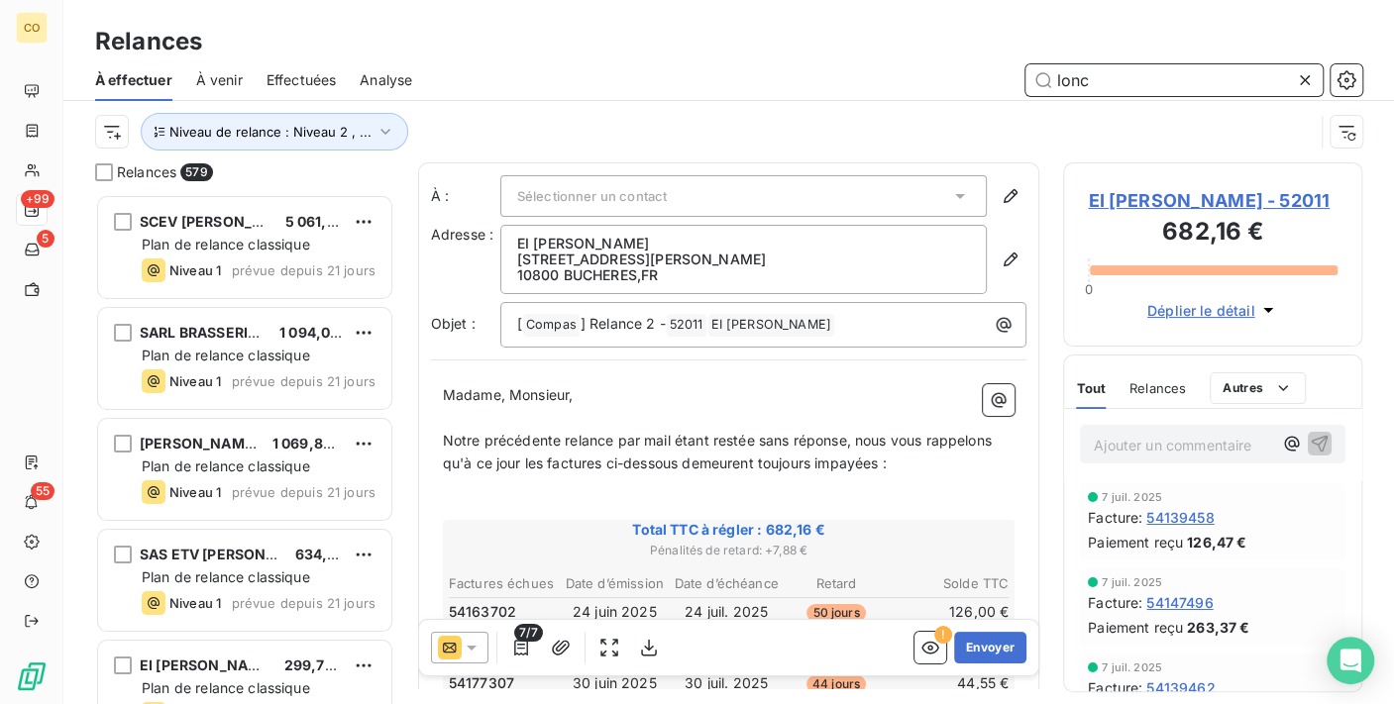
type input "loncl"
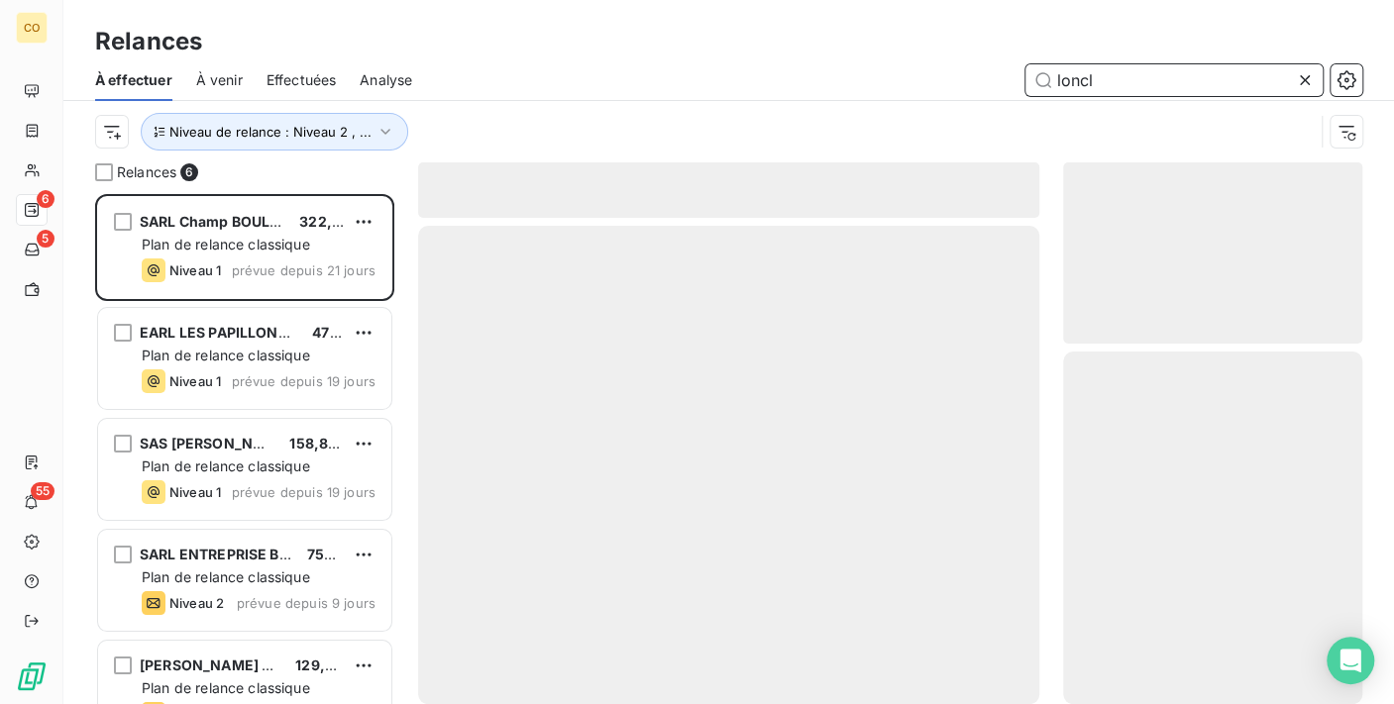
scroll to position [493, 282]
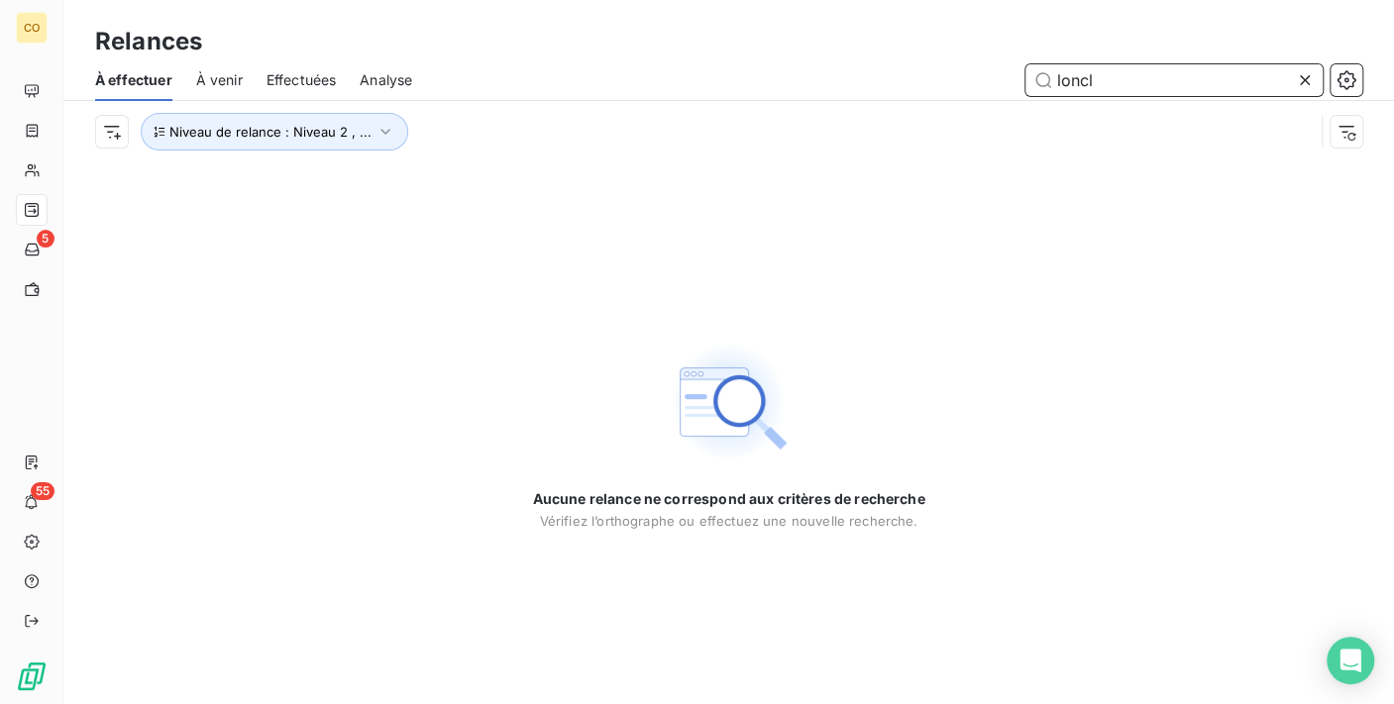
drag, startPoint x: 1197, startPoint y: 86, endPoint x: 844, endPoint y: 60, distance: 353.6
click at [844, 60] on div "À effectuer À venir Effectuées Analyse loncl" at bounding box center [728, 80] width 1330 height 42
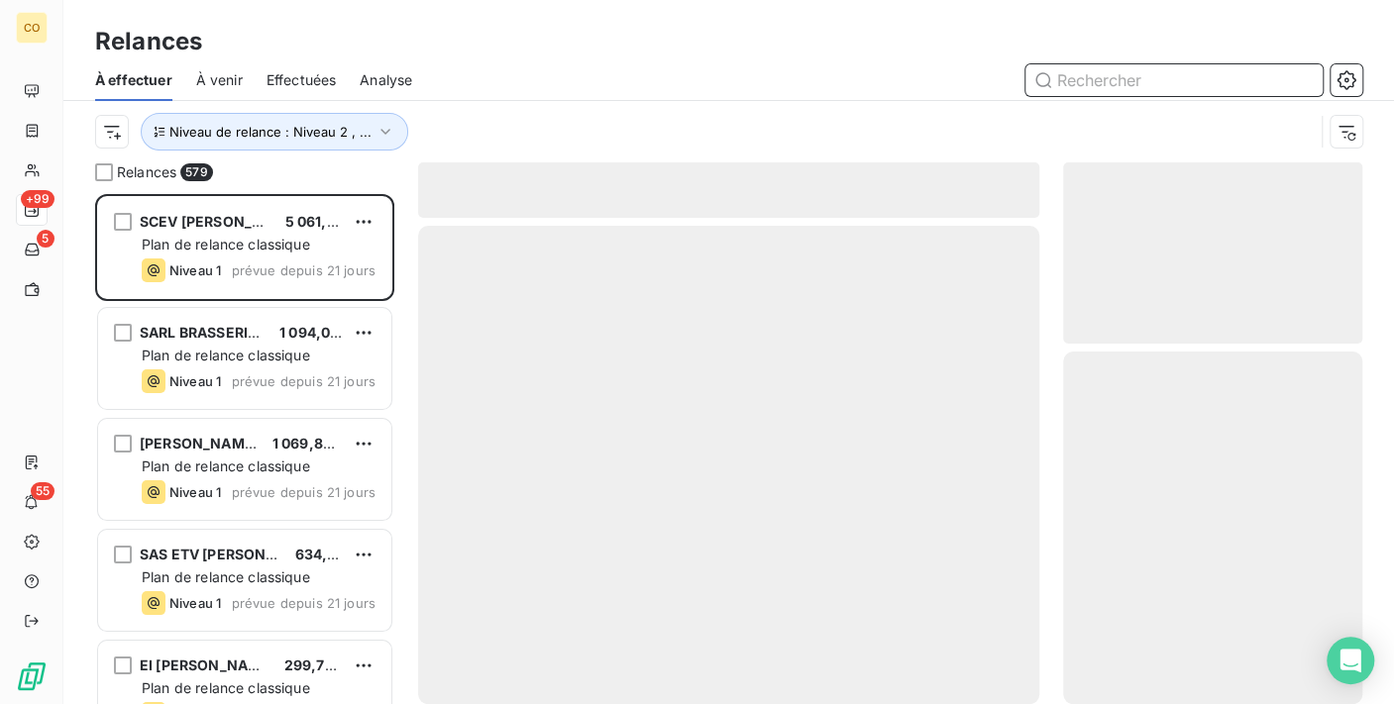
scroll to position [493, 282]
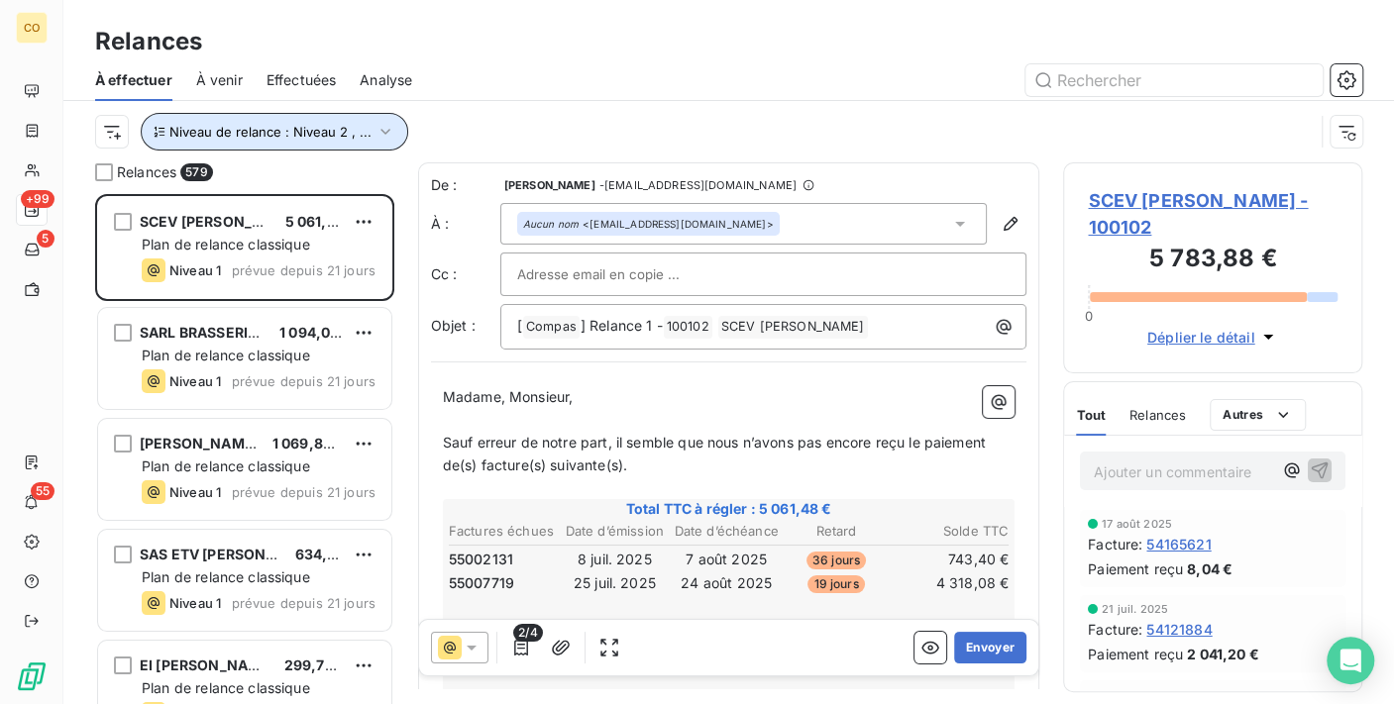
click at [399, 128] on button "Niveau de relance : Niveau 2 , ..." at bounding box center [274, 132] width 267 height 38
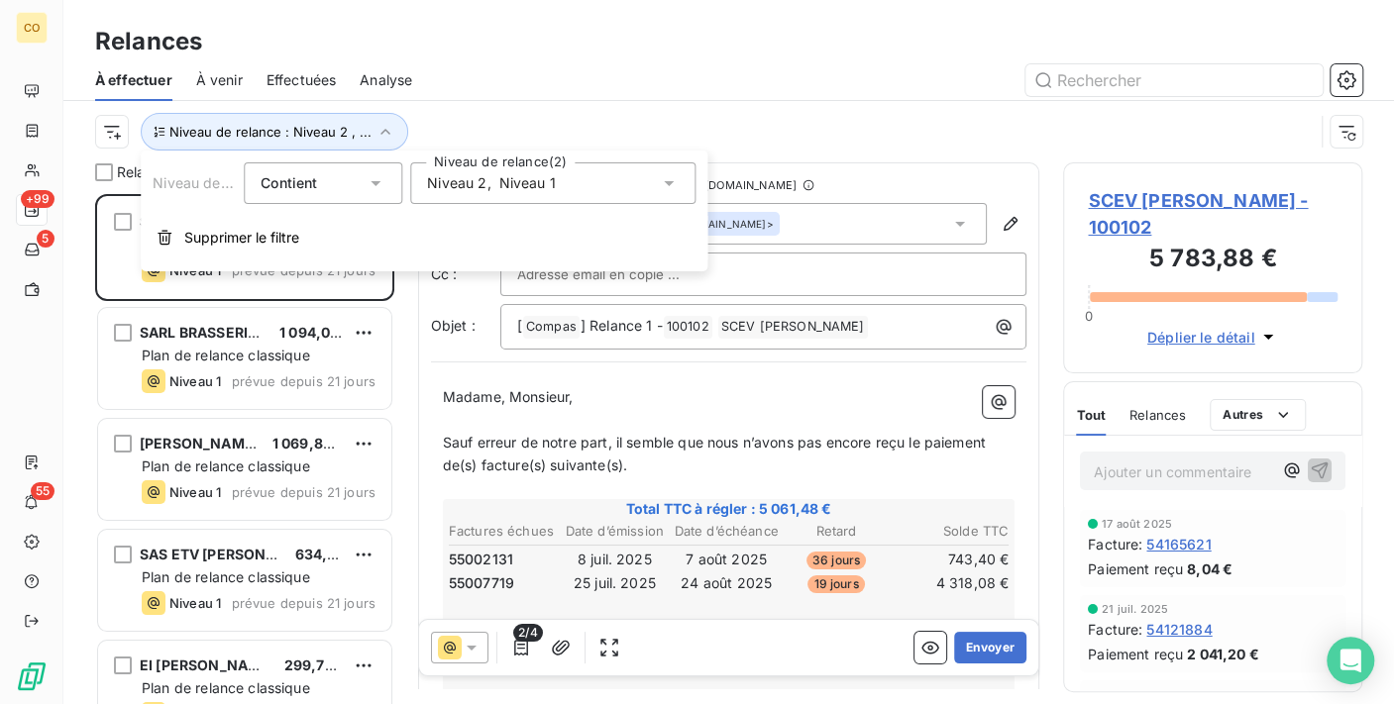
click at [674, 200] on div "Niveau 2 , Niveau 1" at bounding box center [552, 183] width 285 height 42
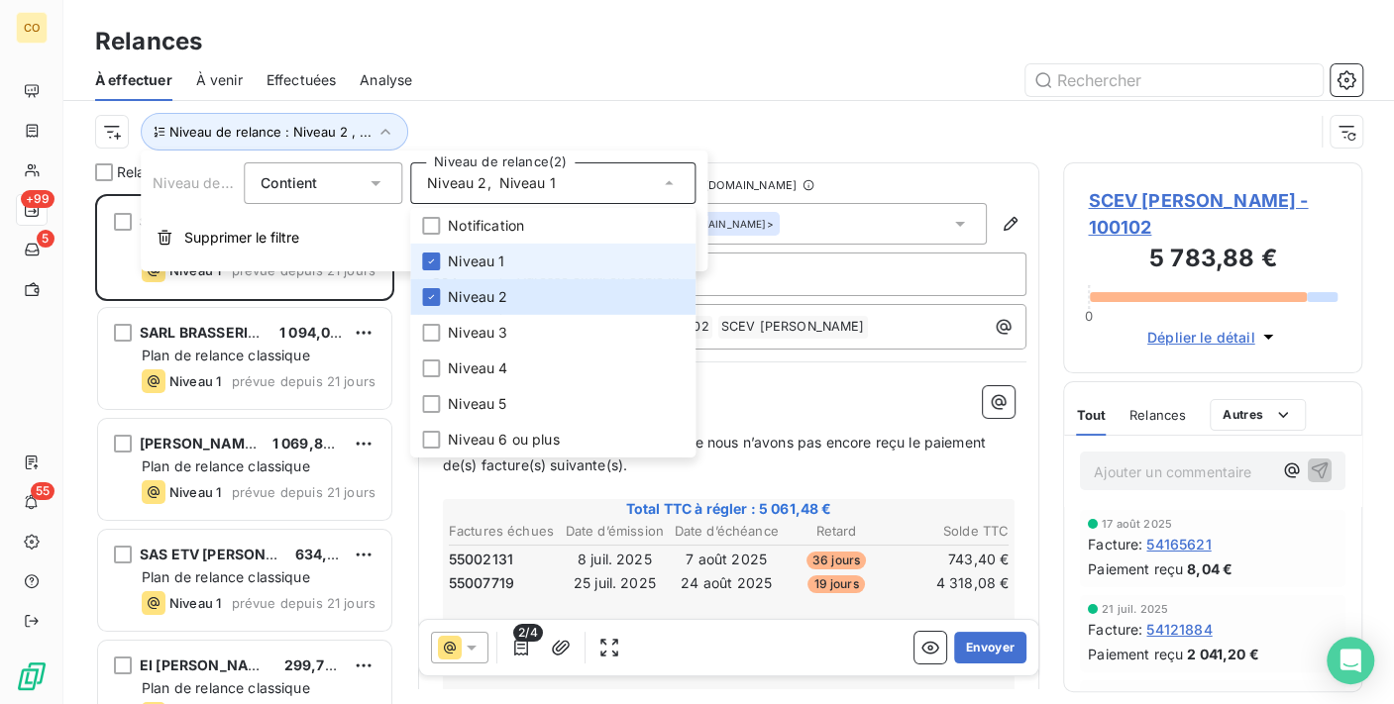
click at [515, 262] on li "Niveau 1" at bounding box center [552, 262] width 285 height 36
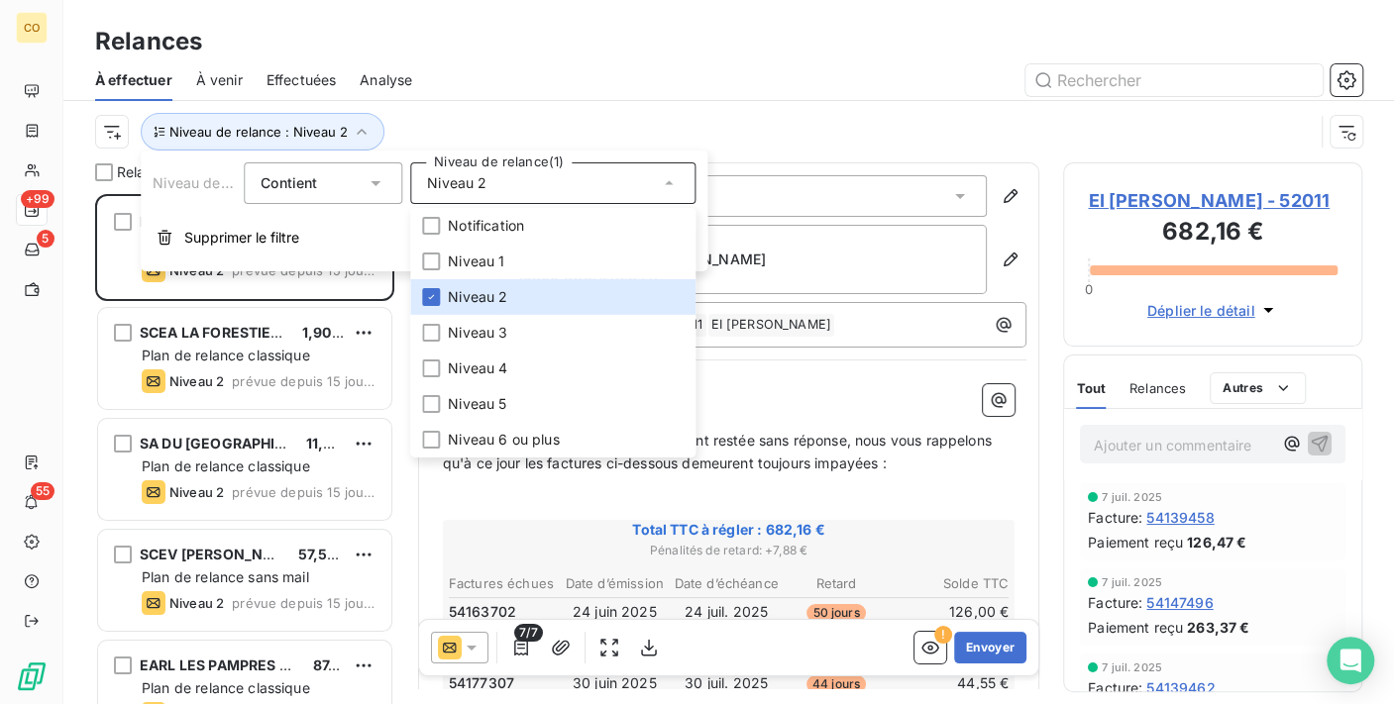
click at [526, 106] on div "Niveau de relance : Niveau 2" at bounding box center [728, 131] width 1267 height 61
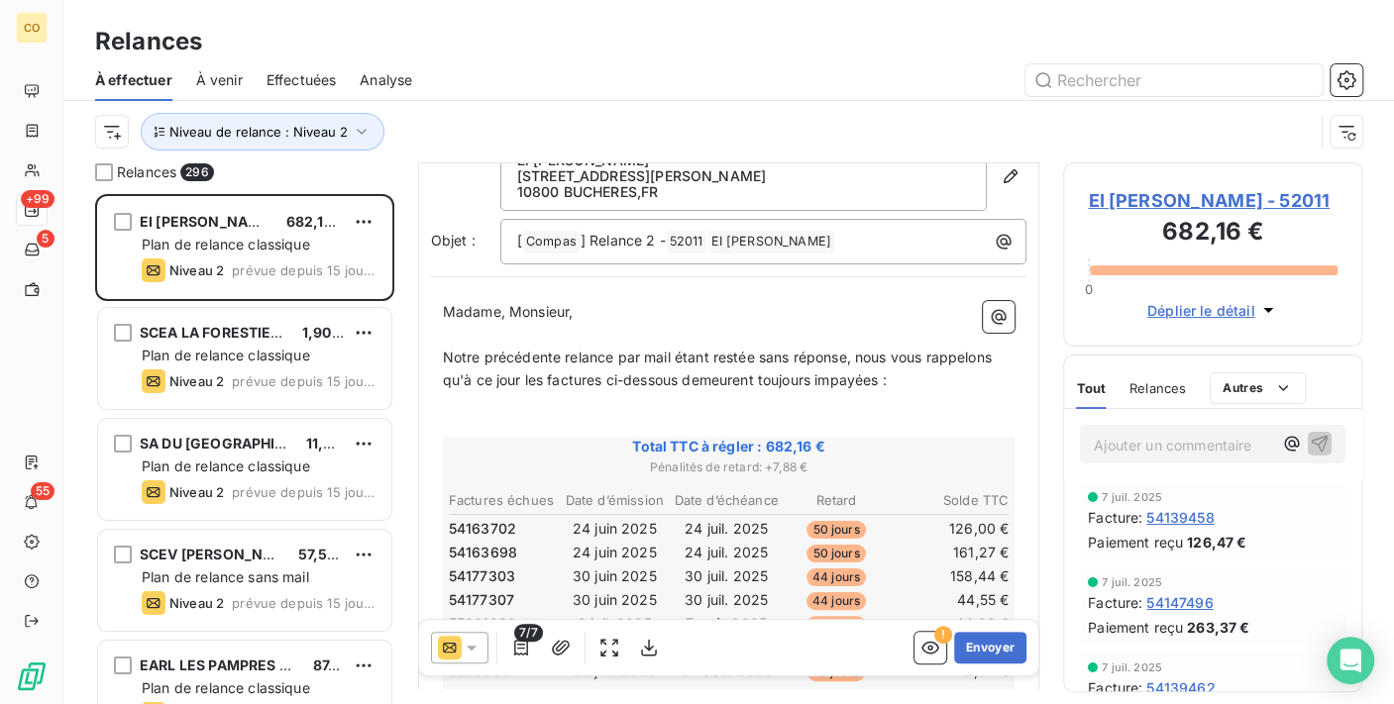
scroll to position [112, 0]
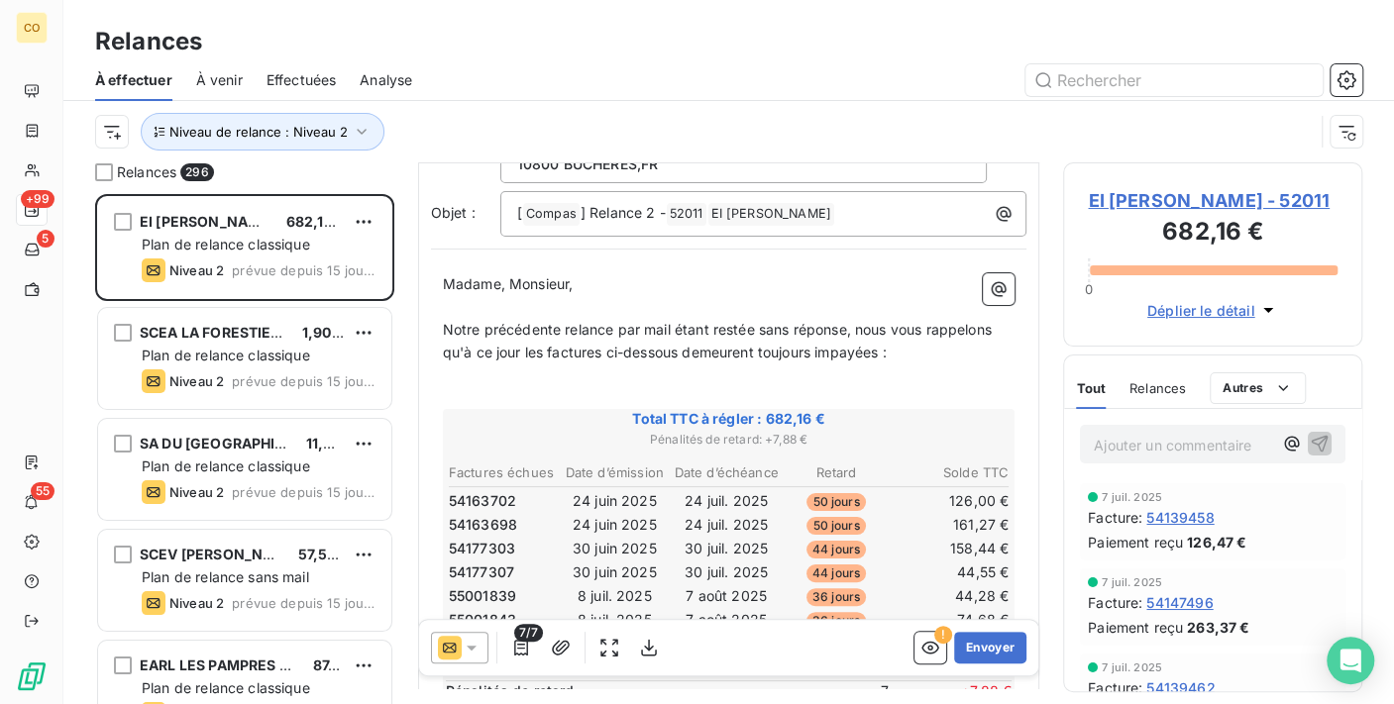
click at [482, 649] on div at bounding box center [459, 648] width 57 height 32
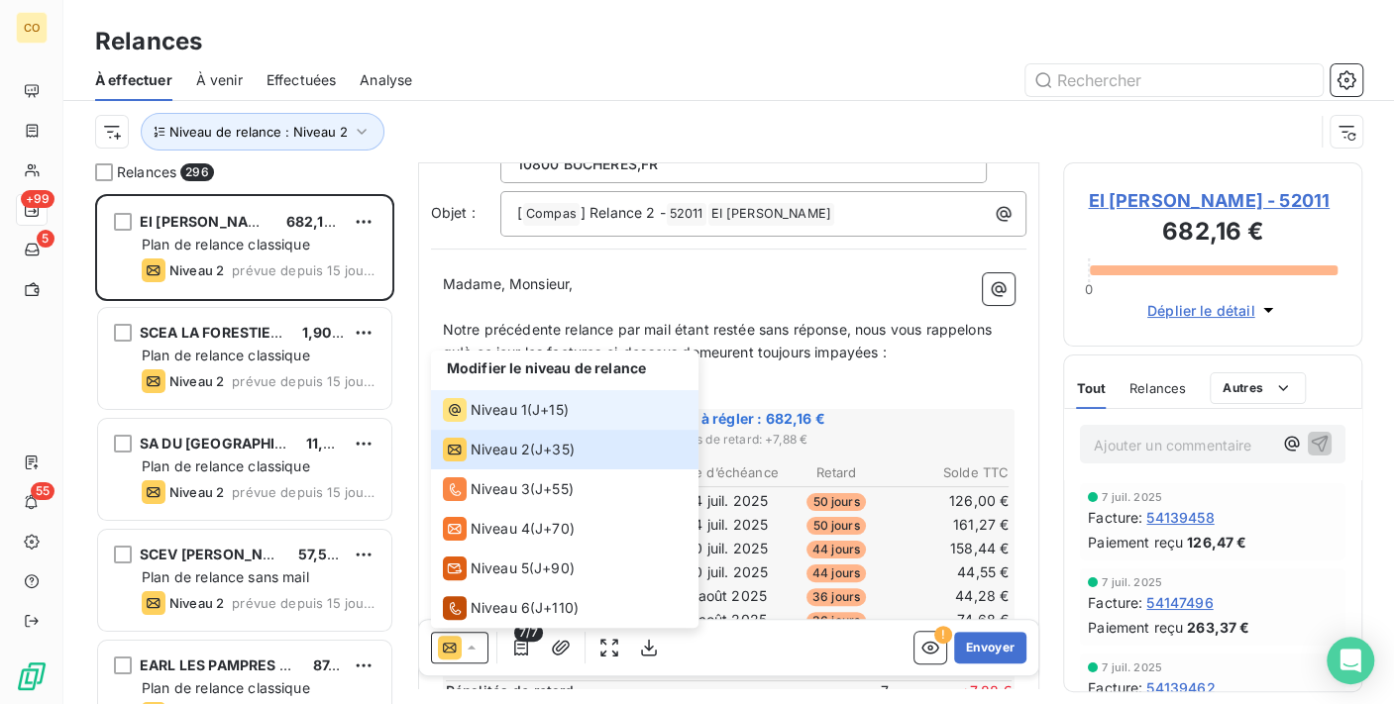
click at [491, 402] on span "Niveau 1" at bounding box center [499, 410] width 56 height 20
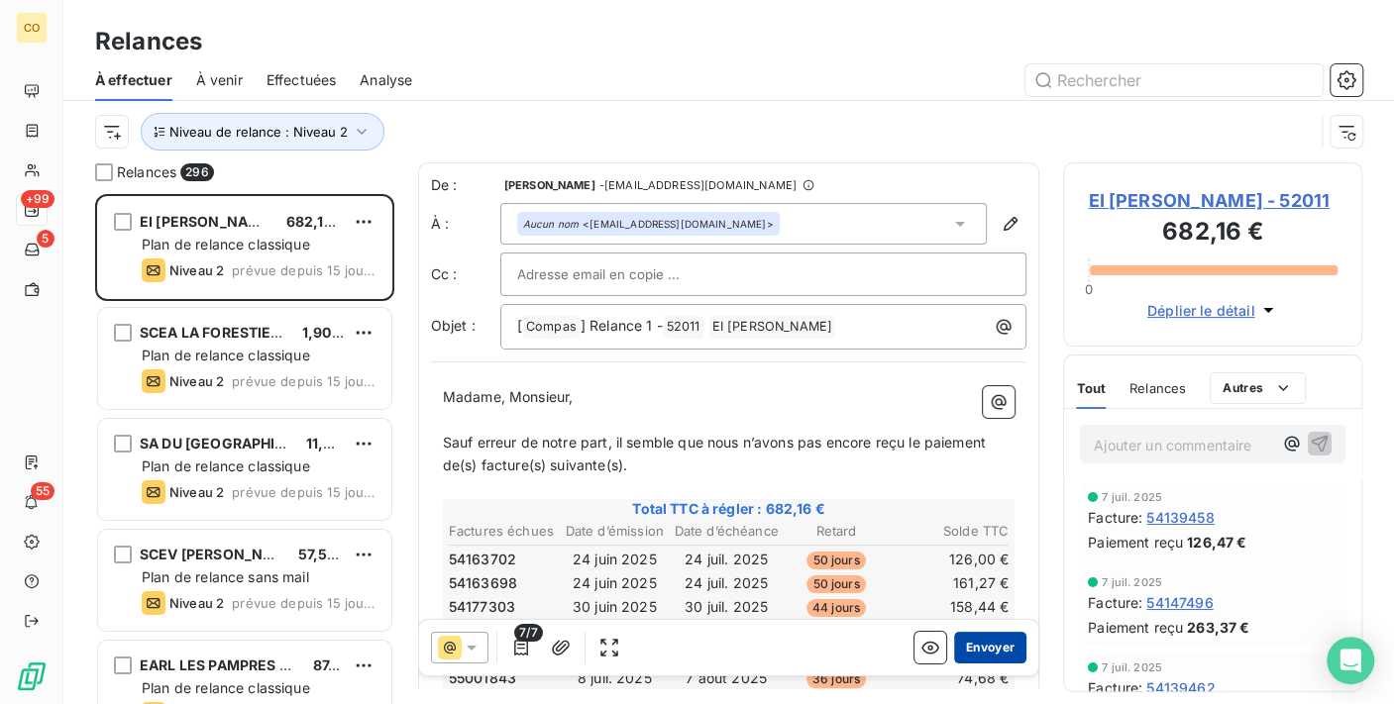
click at [973, 653] on button "Envoyer" at bounding box center [990, 648] width 72 height 32
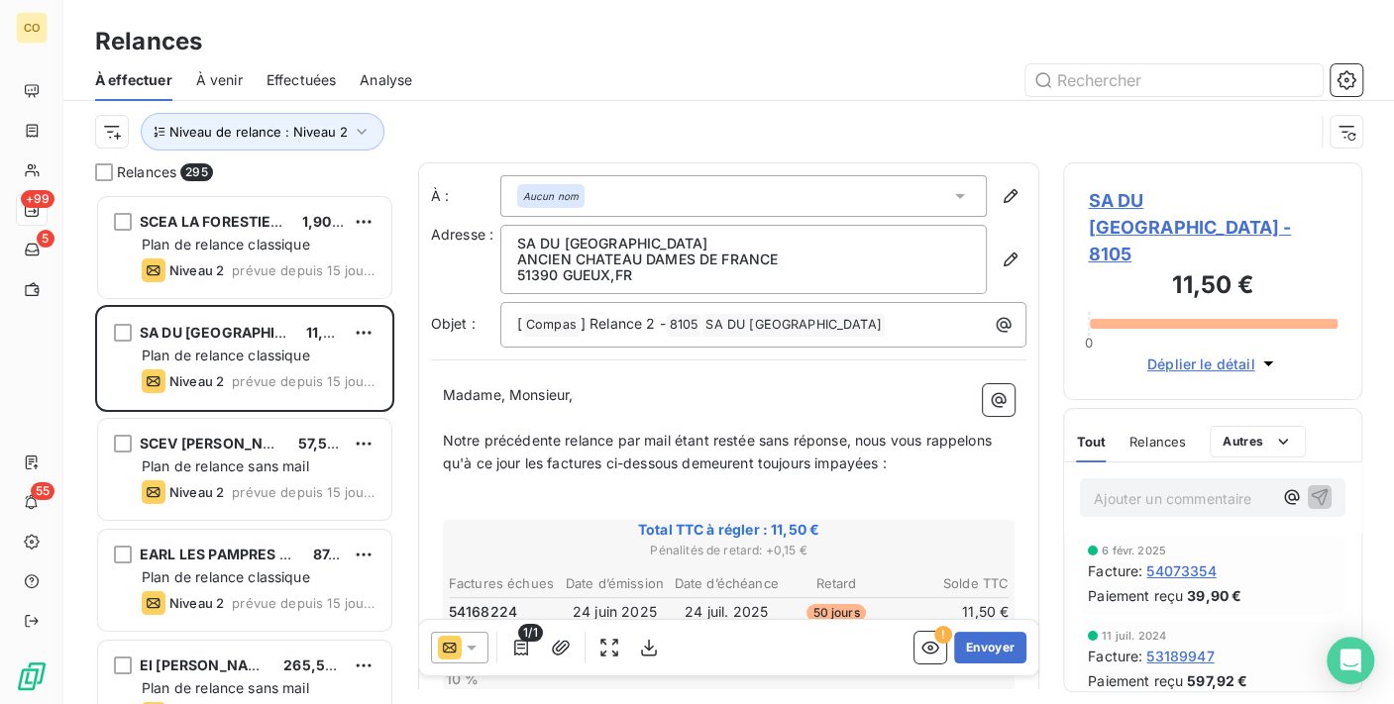
click at [480, 641] on div at bounding box center [459, 648] width 57 height 32
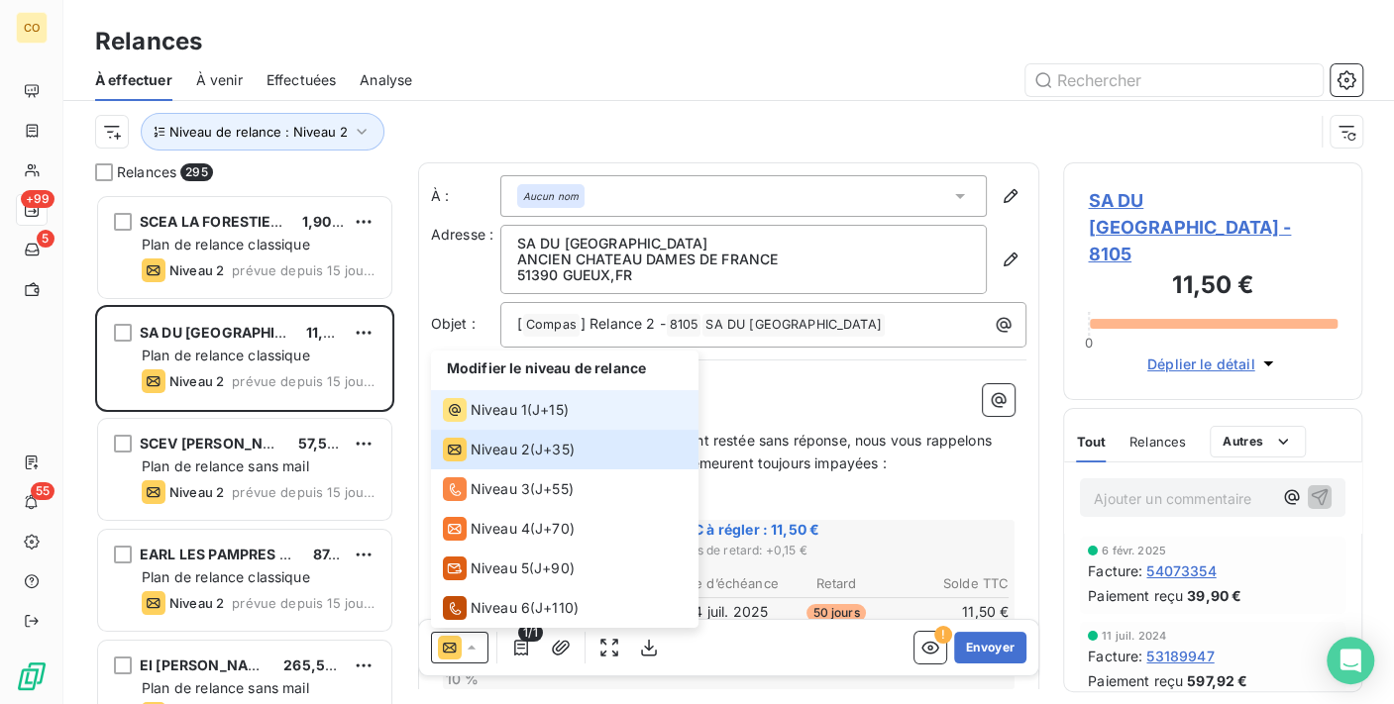
click at [529, 415] on div "Niveau 1 ( J+15 )" at bounding box center [506, 410] width 126 height 24
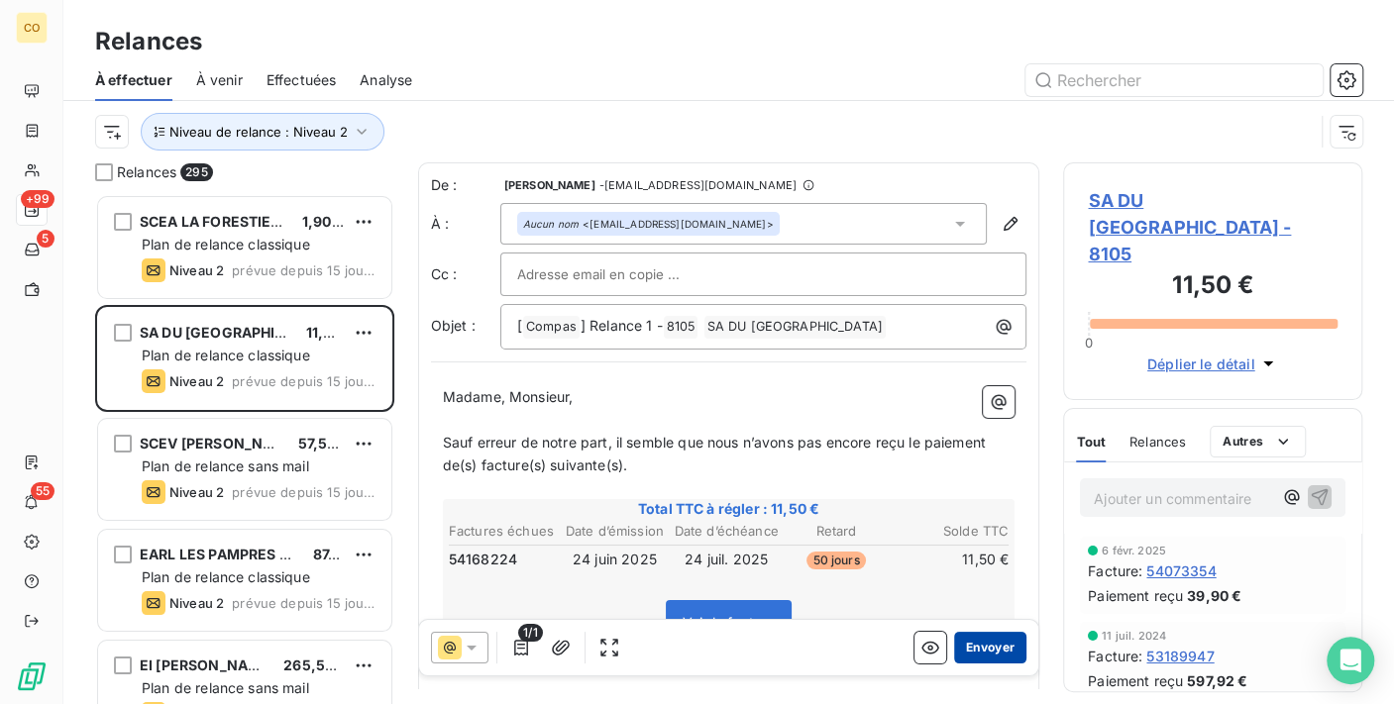
click at [987, 660] on button "Envoyer" at bounding box center [990, 648] width 72 height 32
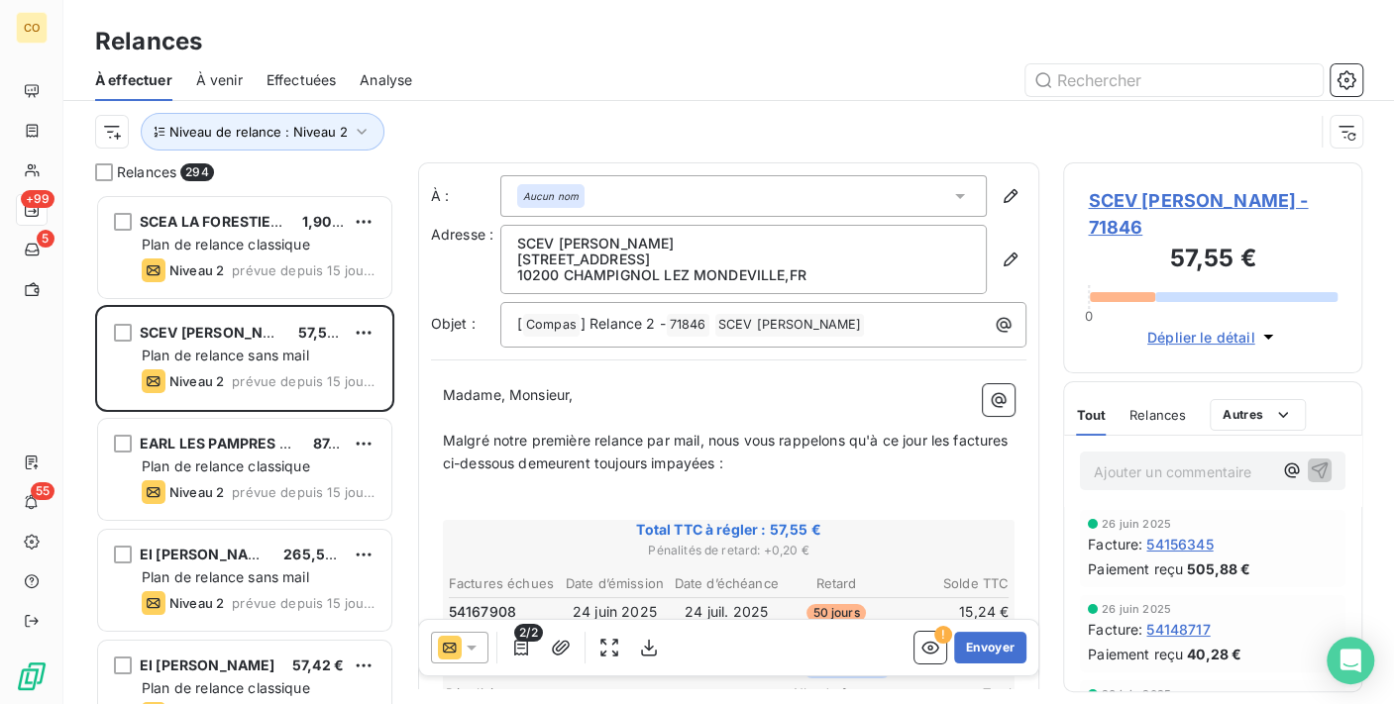
click at [474, 647] on icon at bounding box center [472, 648] width 20 height 20
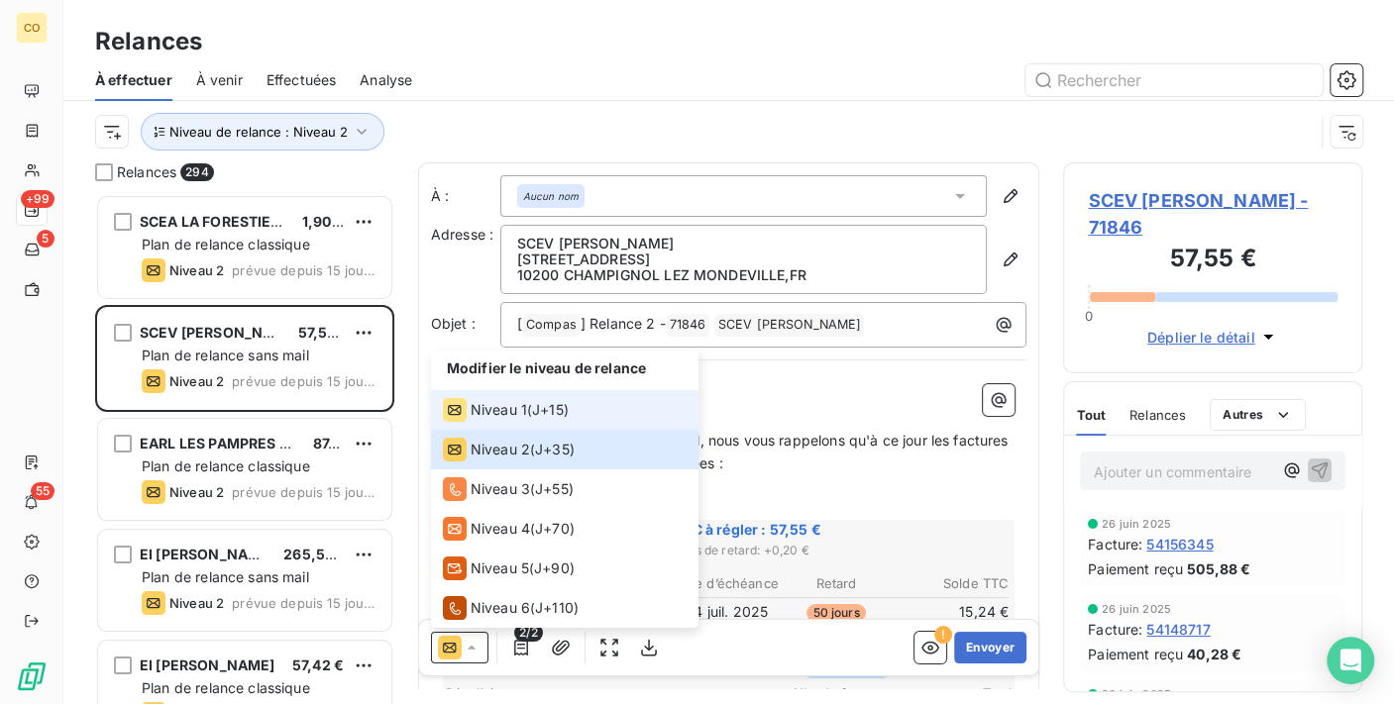
click at [486, 414] on span "Niveau 1" at bounding box center [499, 410] width 56 height 20
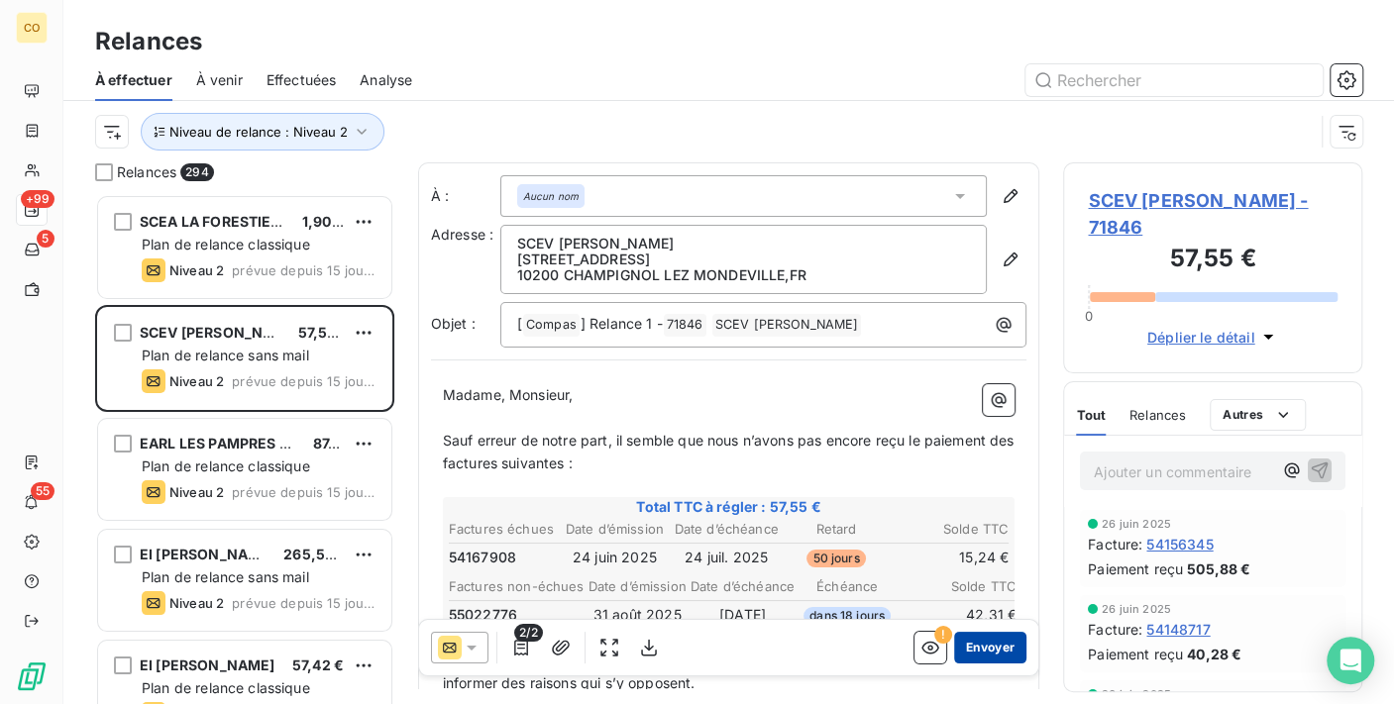
click at [973, 646] on button "Envoyer" at bounding box center [990, 648] width 72 height 32
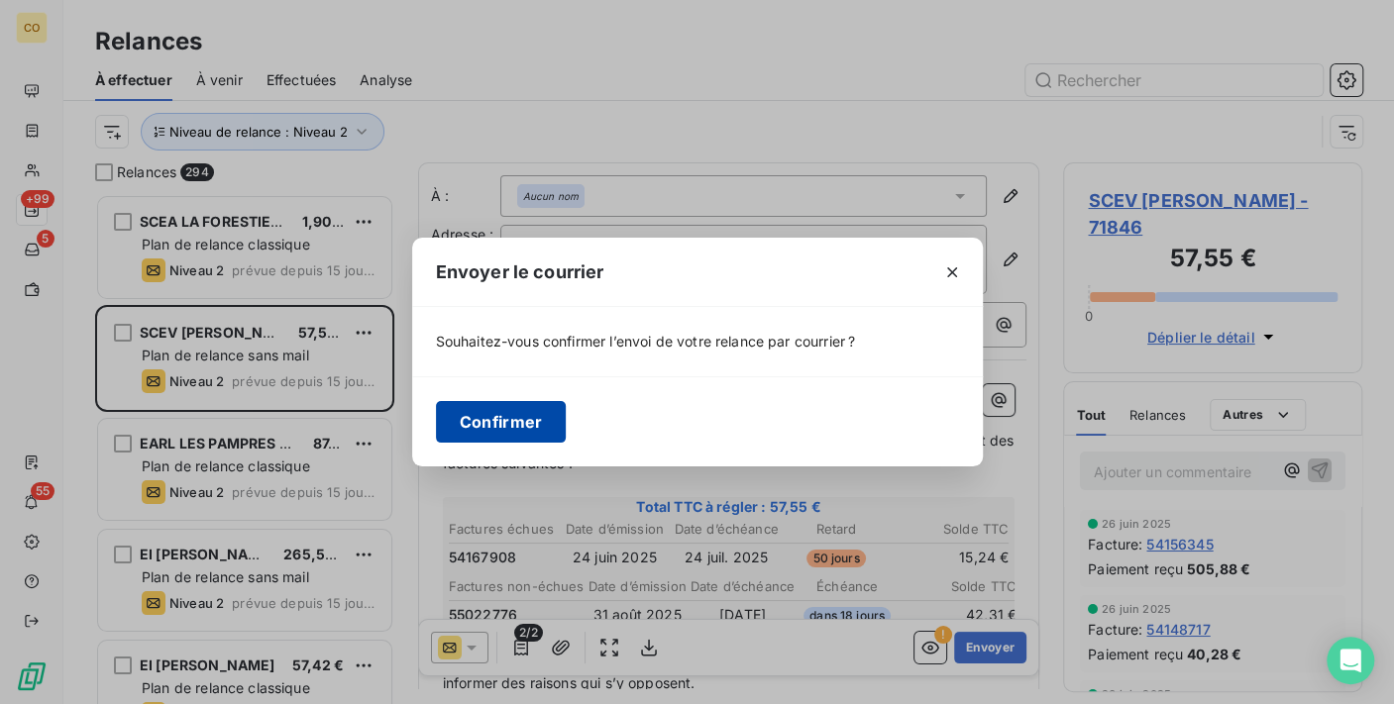
click at [447, 423] on button "Confirmer" at bounding box center [501, 422] width 131 height 42
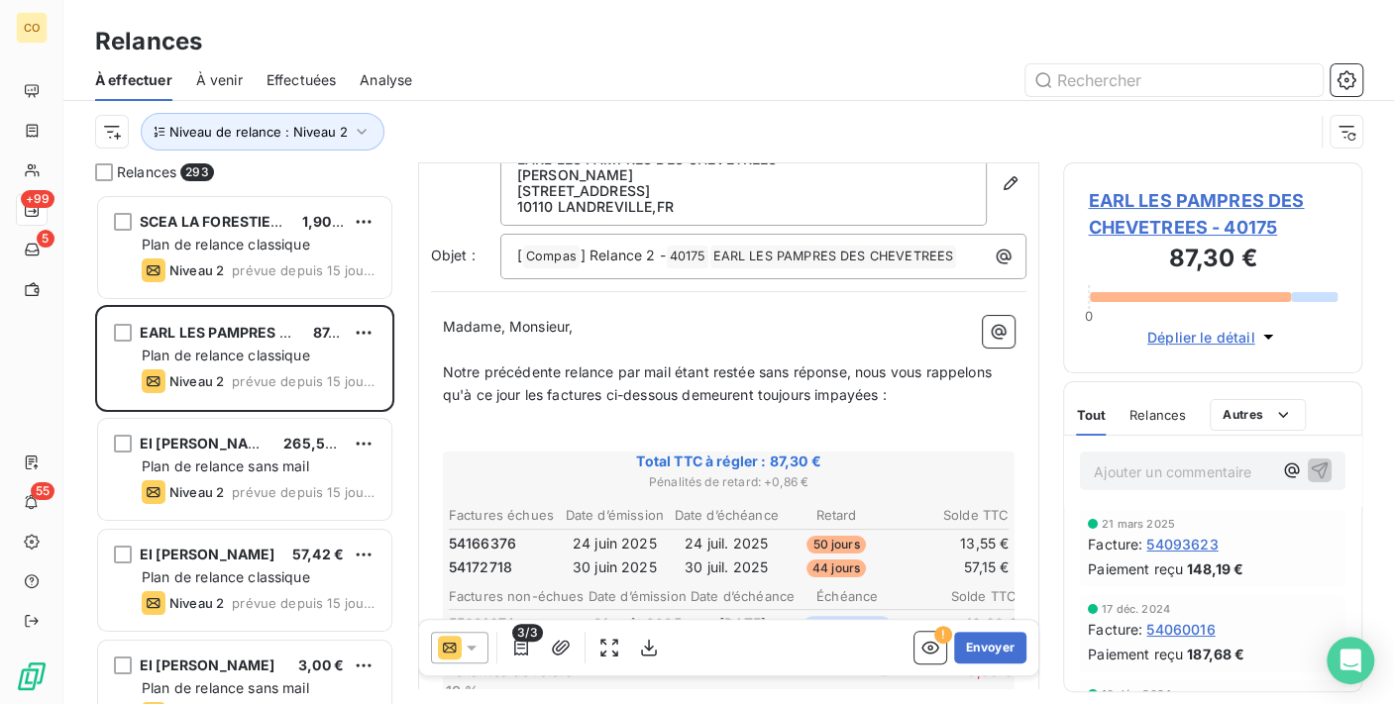
scroll to position [220, 0]
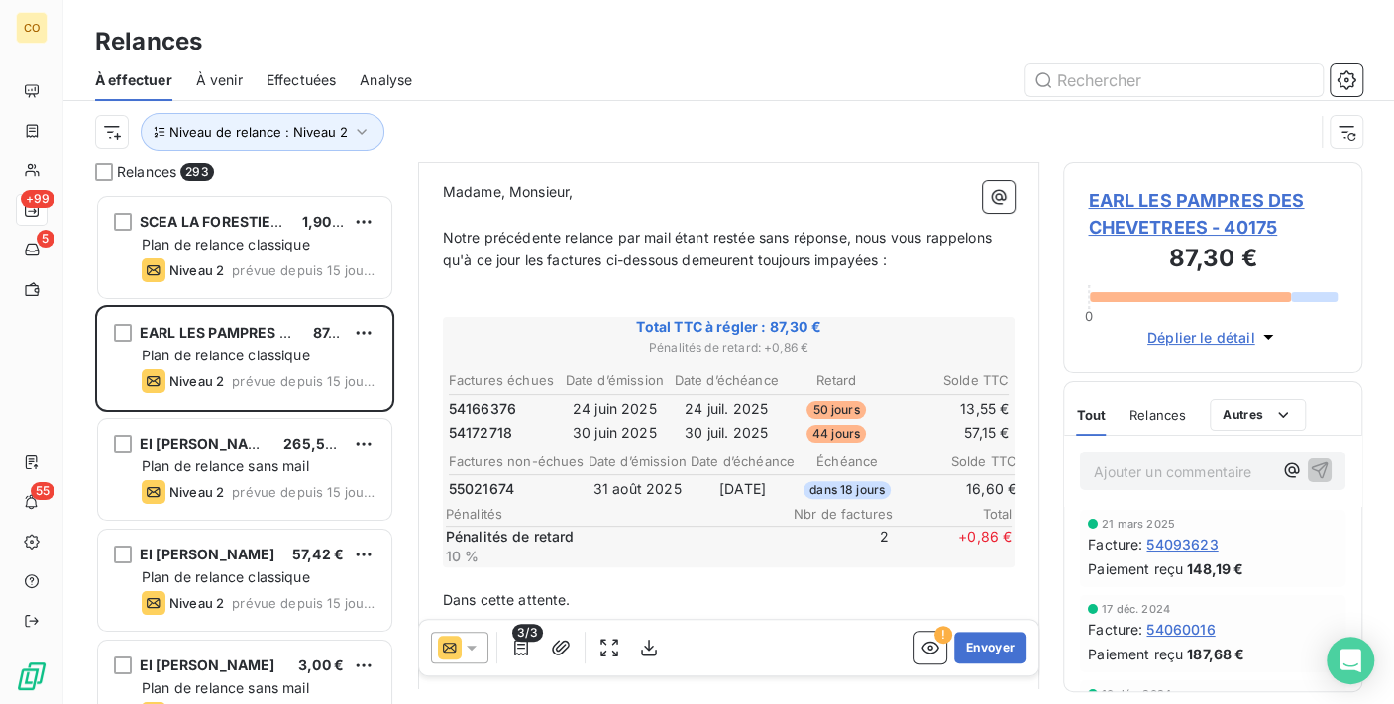
click at [470, 642] on icon at bounding box center [472, 648] width 20 height 20
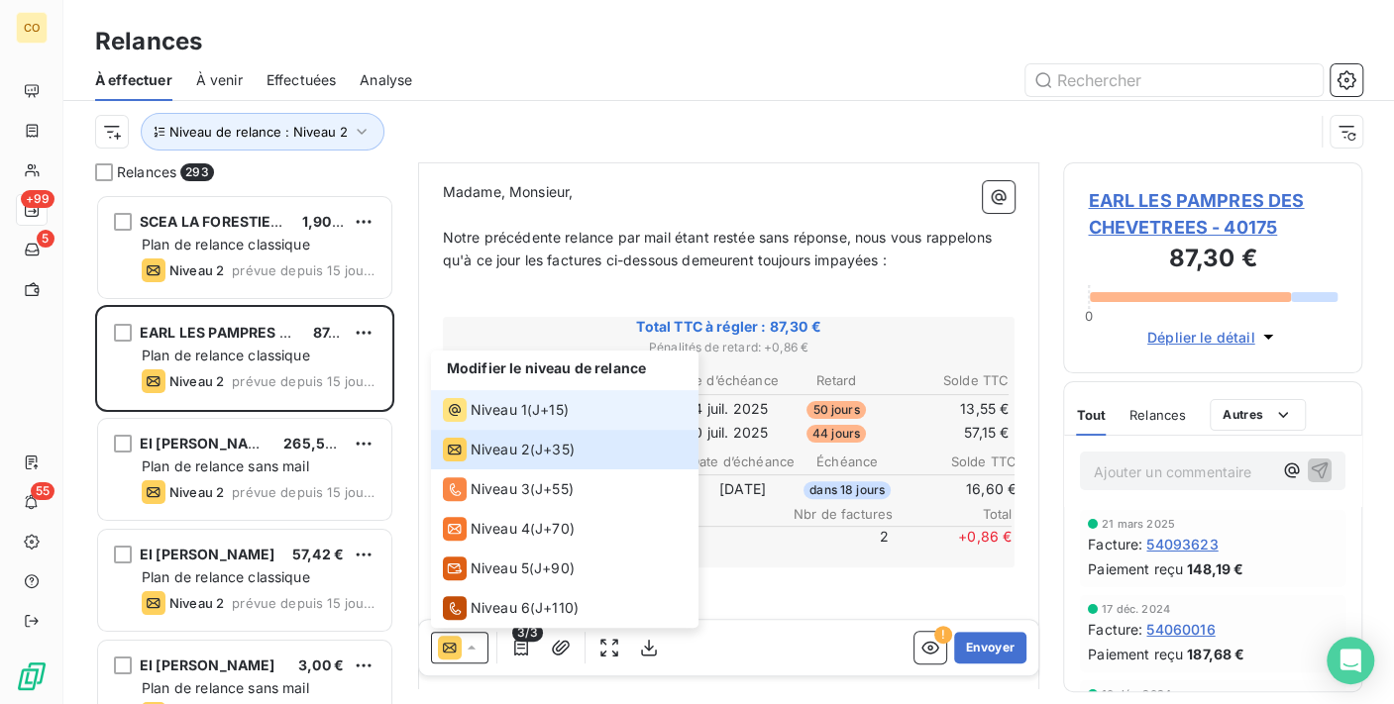
click at [511, 404] on span "Niveau 1" at bounding box center [499, 410] width 56 height 20
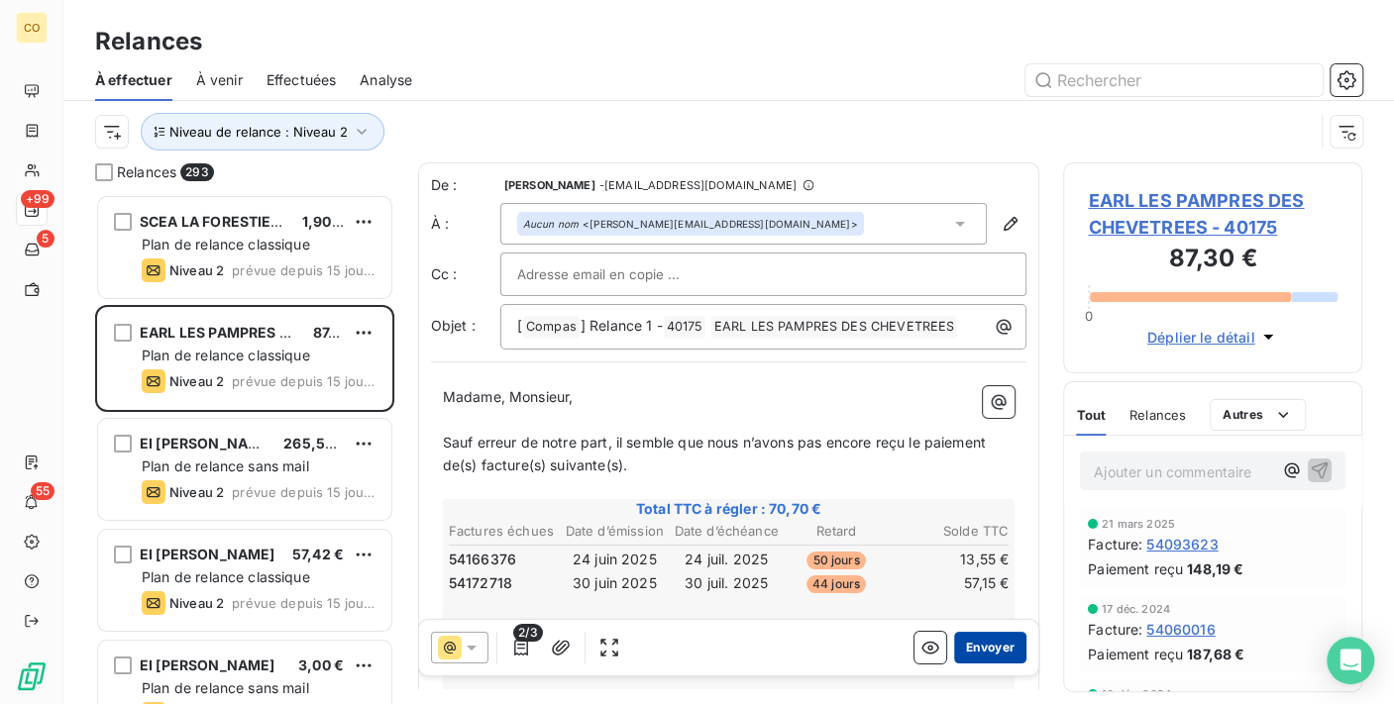
click at [970, 653] on button "Envoyer" at bounding box center [990, 648] width 72 height 32
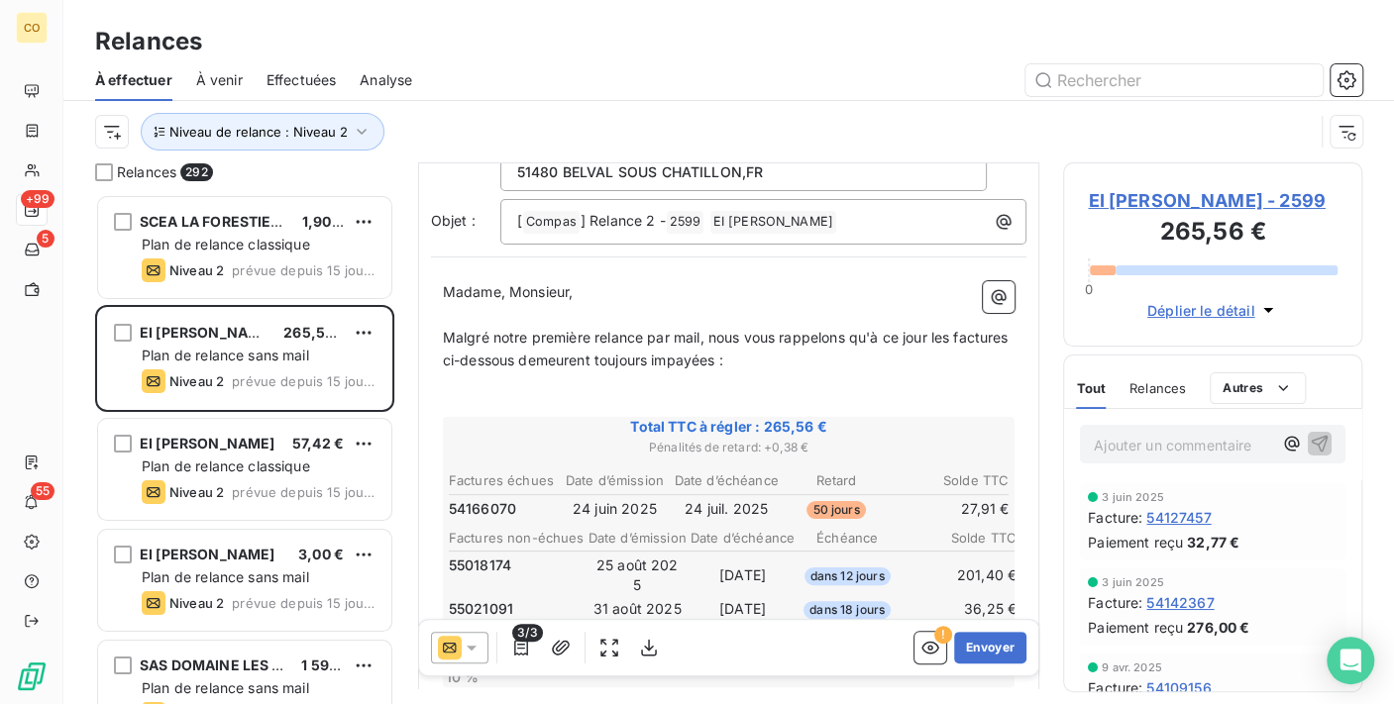
scroll to position [112, 0]
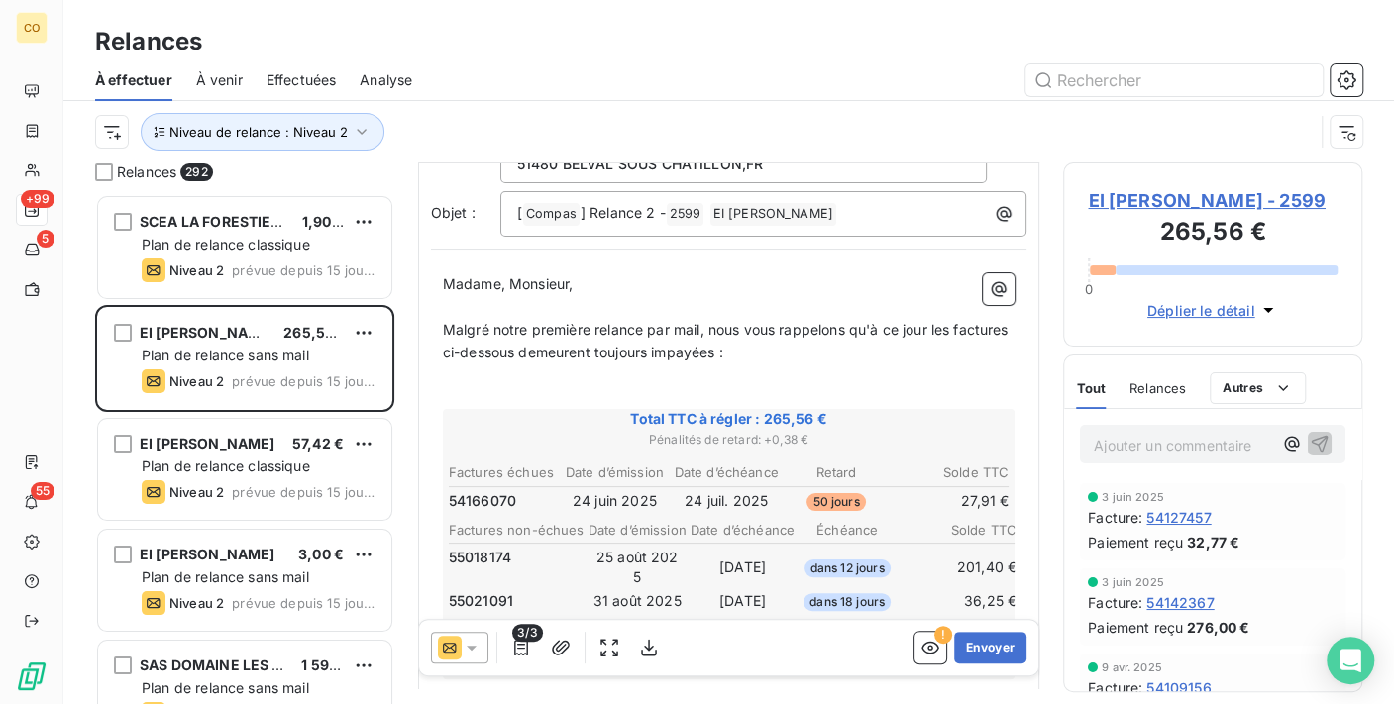
click at [470, 654] on icon at bounding box center [472, 648] width 20 height 20
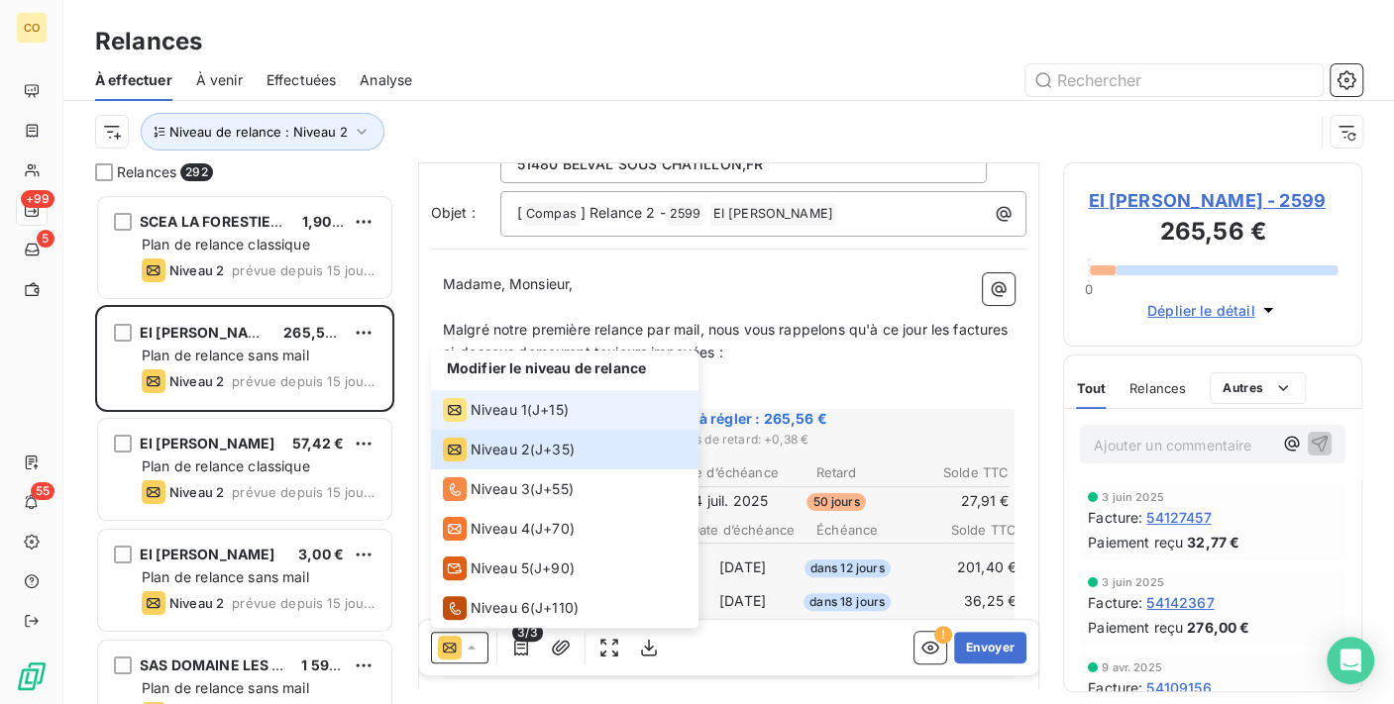
click at [500, 414] on span "Niveau 1" at bounding box center [499, 410] width 56 height 20
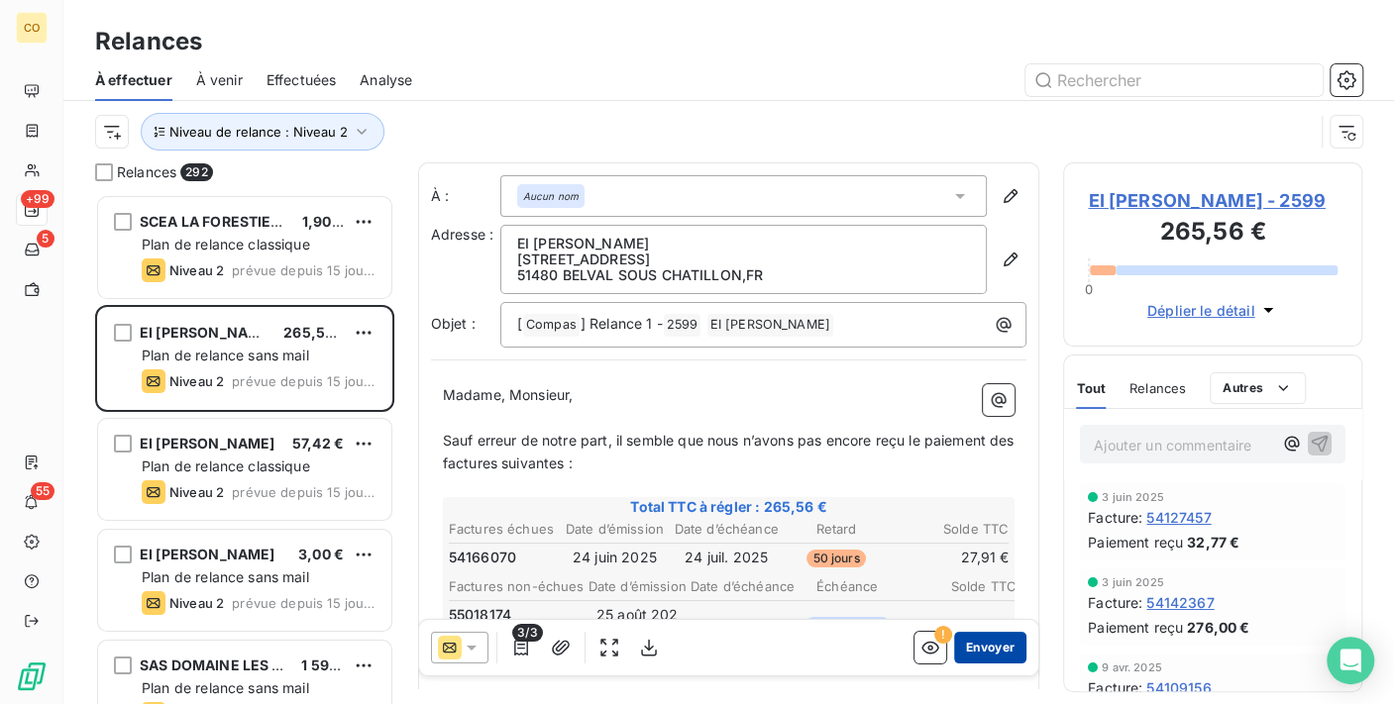
click at [968, 645] on button "Envoyer" at bounding box center [990, 648] width 72 height 32
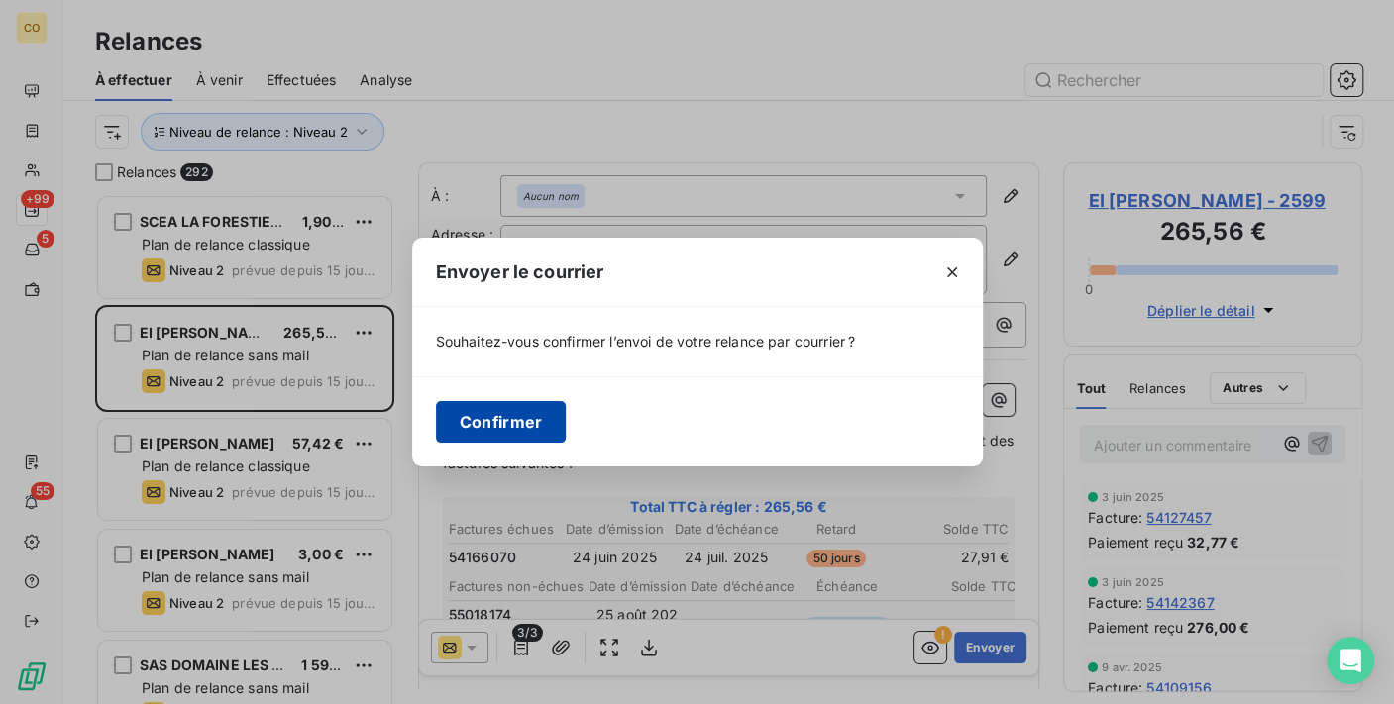
click at [542, 417] on button "Confirmer" at bounding box center [501, 422] width 131 height 42
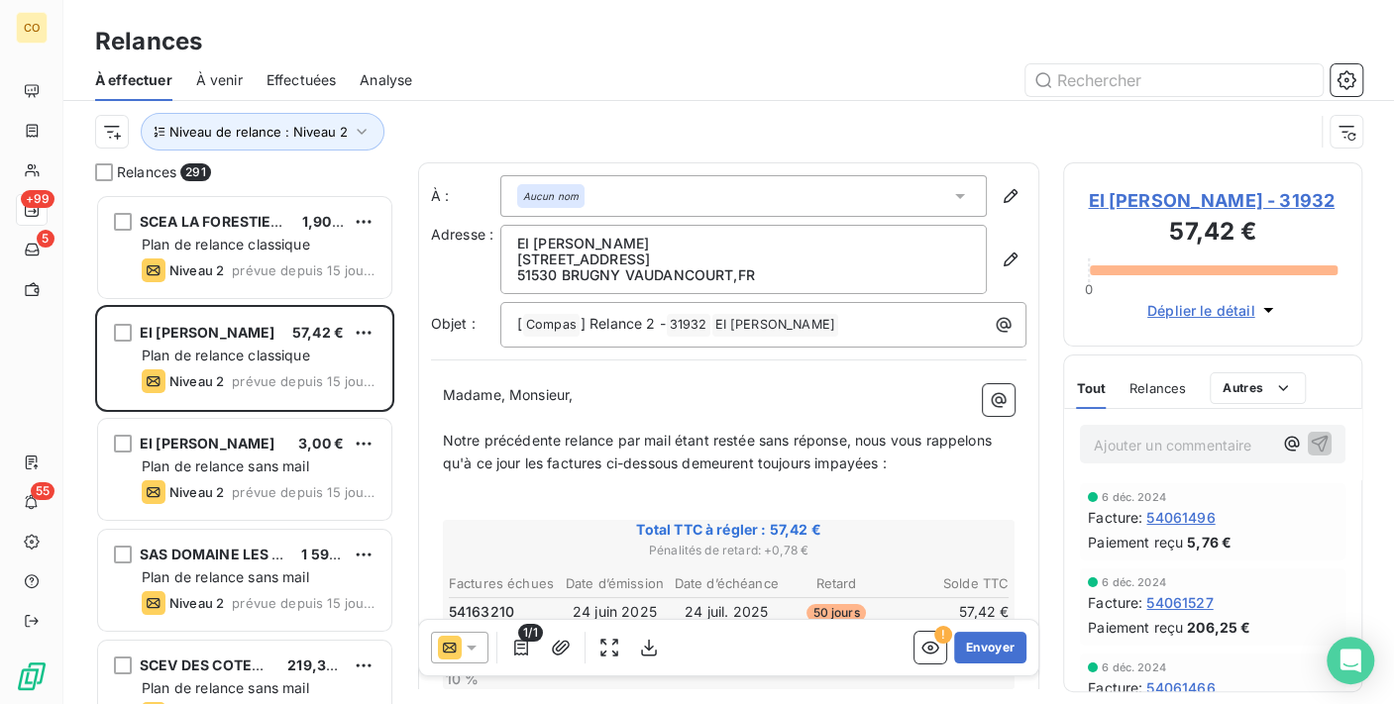
click at [467, 650] on icon at bounding box center [472, 648] width 20 height 20
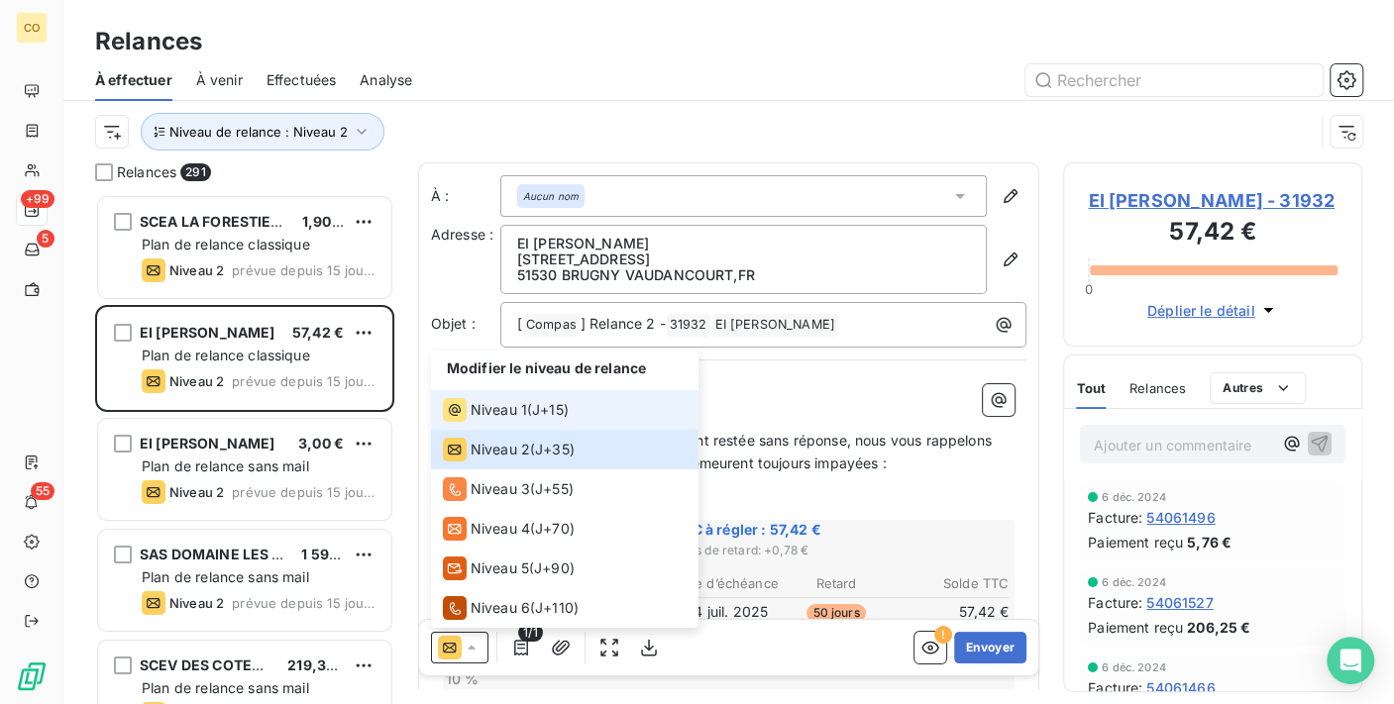
click at [527, 416] on div "Niveau 1 ( J+15 )" at bounding box center [506, 410] width 126 height 24
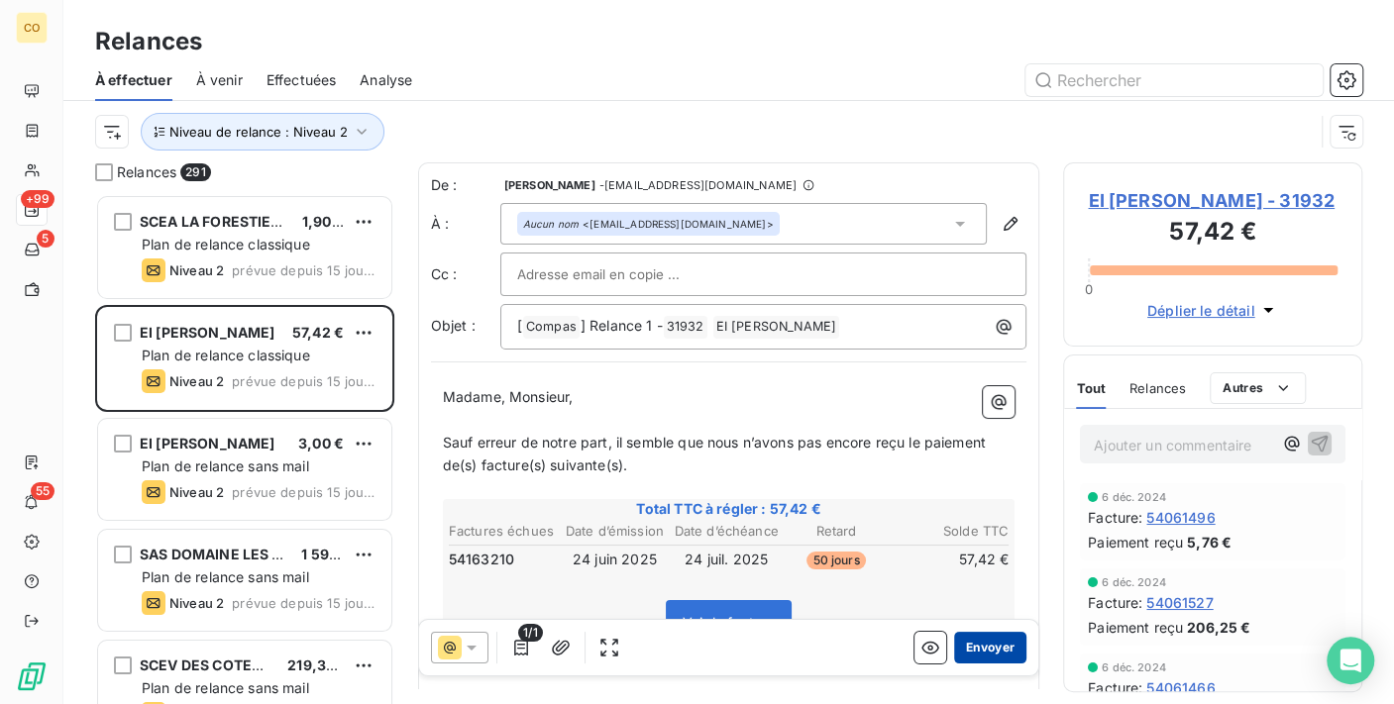
click at [1000, 653] on button "Envoyer" at bounding box center [990, 648] width 72 height 32
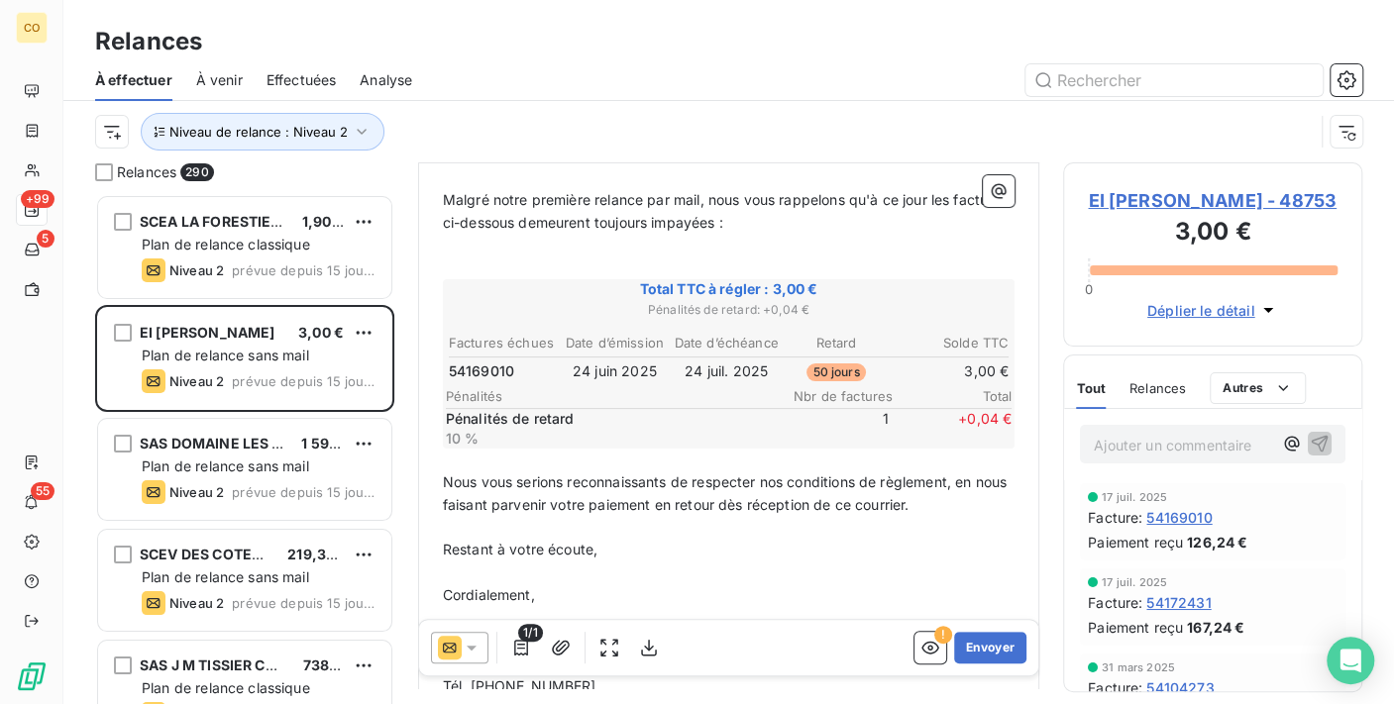
scroll to position [220, 0]
click at [475, 652] on icon at bounding box center [472, 648] width 20 height 20
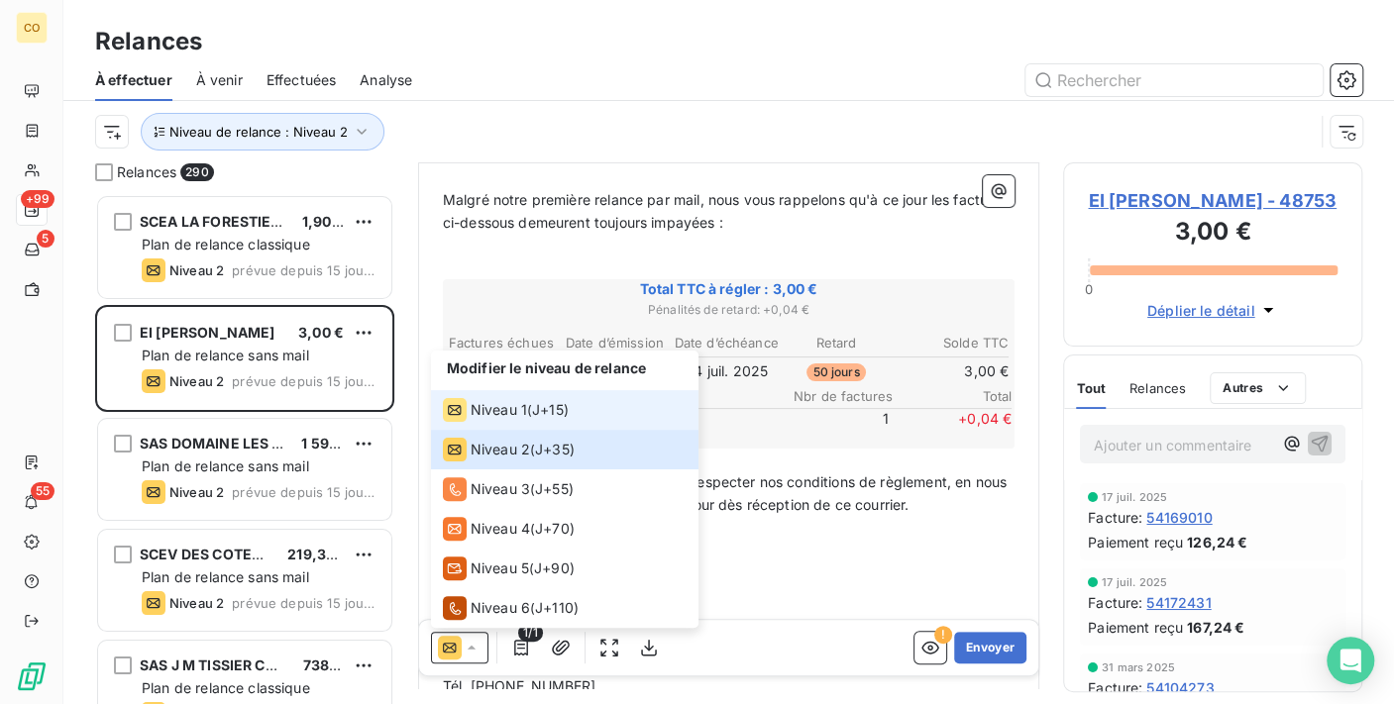
click at [479, 412] on span "Niveau 1" at bounding box center [499, 410] width 56 height 20
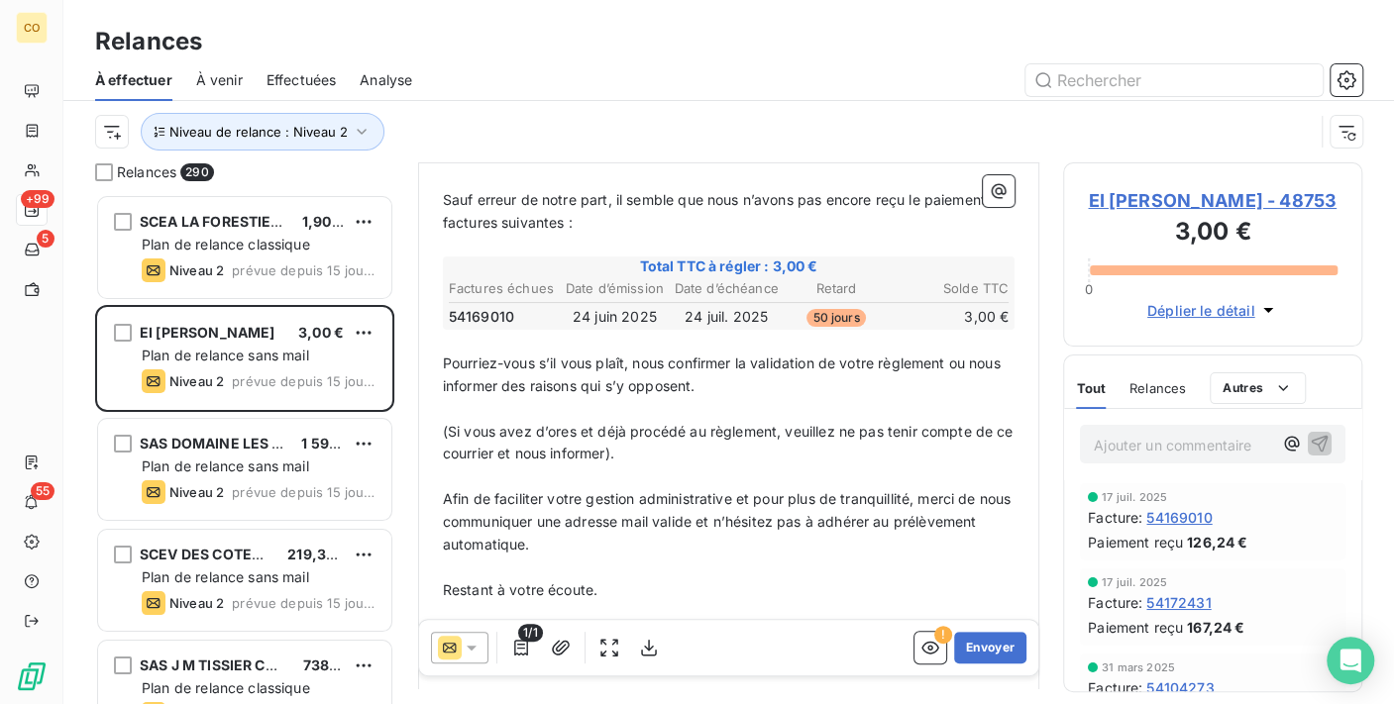
click at [469, 338] on p "﻿" at bounding box center [729, 341] width 573 height 23
click at [472, 335] on p "﻿" at bounding box center [729, 341] width 573 height 23
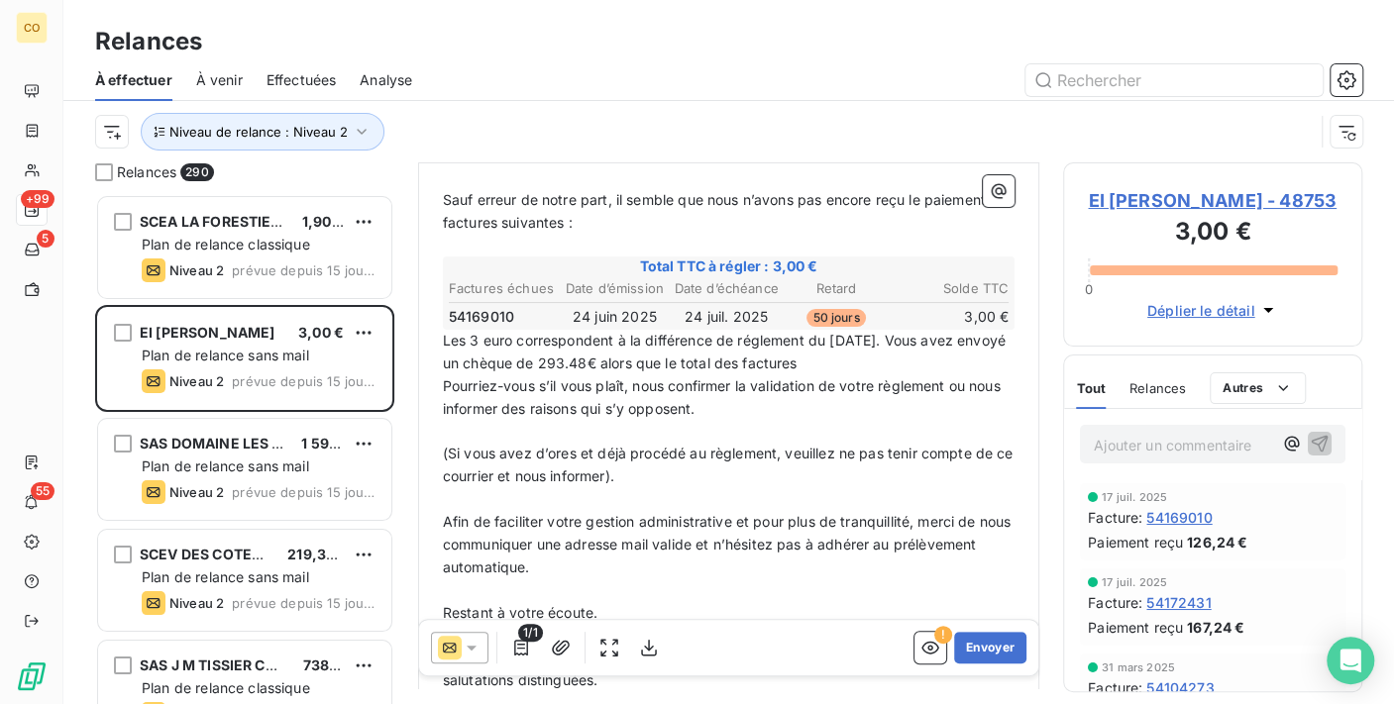
click at [856, 361] on p "Les 3 euro correspondent à la différence de réglement du [DATE]. Vous avez envo…" at bounding box center [729, 353] width 573 height 46
click at [871, 353] on p "Les 3 euro correspondent à la différence de réglement du [DATE]. Vous avez envo…" at bounding box center [729, 353] width 573 height 46
click at [889, 332] on span "Les 3 euro correspondent à la différence de réglement du [DATE]. Vous avez envo…" at bounding box center [726, 352] width 567 height 40
click at [639, 332] on span "Les 3 euro correspondent à la différence de réglement du [DATE] . Vous avez env…" at bounding box center [728, 352] width 571 height 40
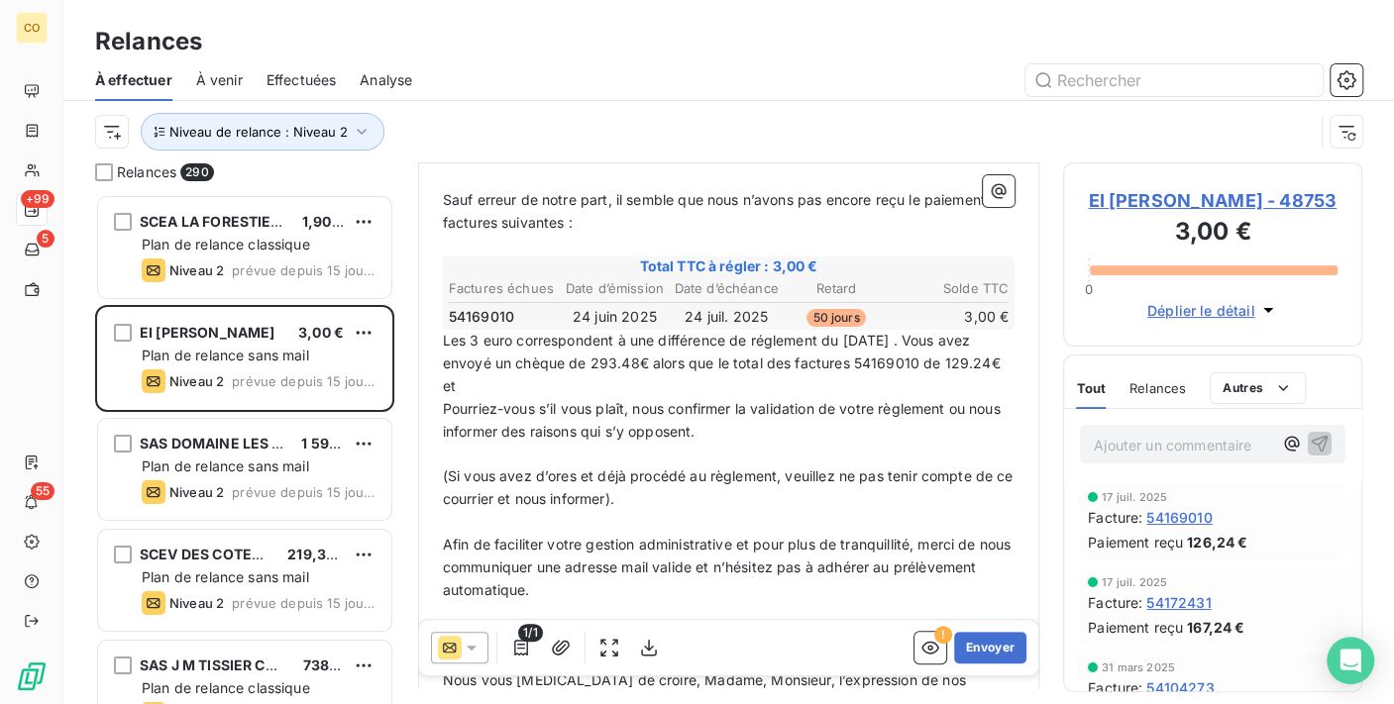
click at [901, 332] on span "Les 3 euro correspondent à une différence de réglement du [DATE] . Vous avez en…" at bounding box center [724, 363] width 562 height 62
click at [721, 357] on span "Vous avez envoyé un chèque de 293.48€ alors que le total des factures 54169010 …" at bounding box center [730, 375] width 575 height 40
click at [939, 361] on p "Vous avez envoyé un chèque de 293.48€, alors que le total des factures 54169010…" at bounding box center [729, 376] width 573 height 46
click at [601, 373] on span "Vous avez envoyé un chèque de 293.48€, alors que le total de la facture n°54169…" at bounding box center [729, 375] width 573 height 40
click at [628, 375] on p "Vous avez envoyé un chèque de 293.48€, alors que le total de la facture n°54169…" at bounding box center [729, 376] width 573 height 46
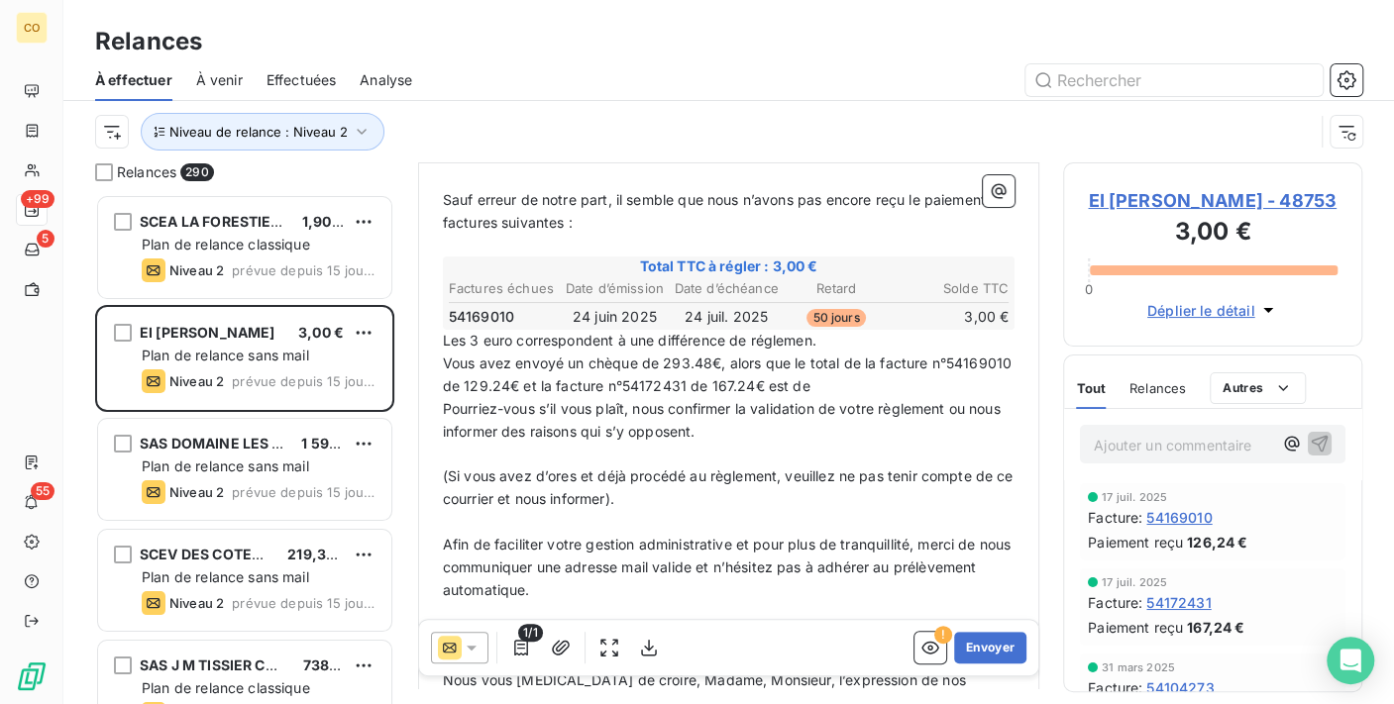
click at [899, 384] on p "Vous avez envoyé un chèque de 293.48€, alors que le total de la facture n°54169…" at bounding box center [729, 376] width 573 height 46
click at [814, 332] on span "Les 3 euro correspondent à une différence de réglemen." at bounding box center [629, 340] width 373 height 17
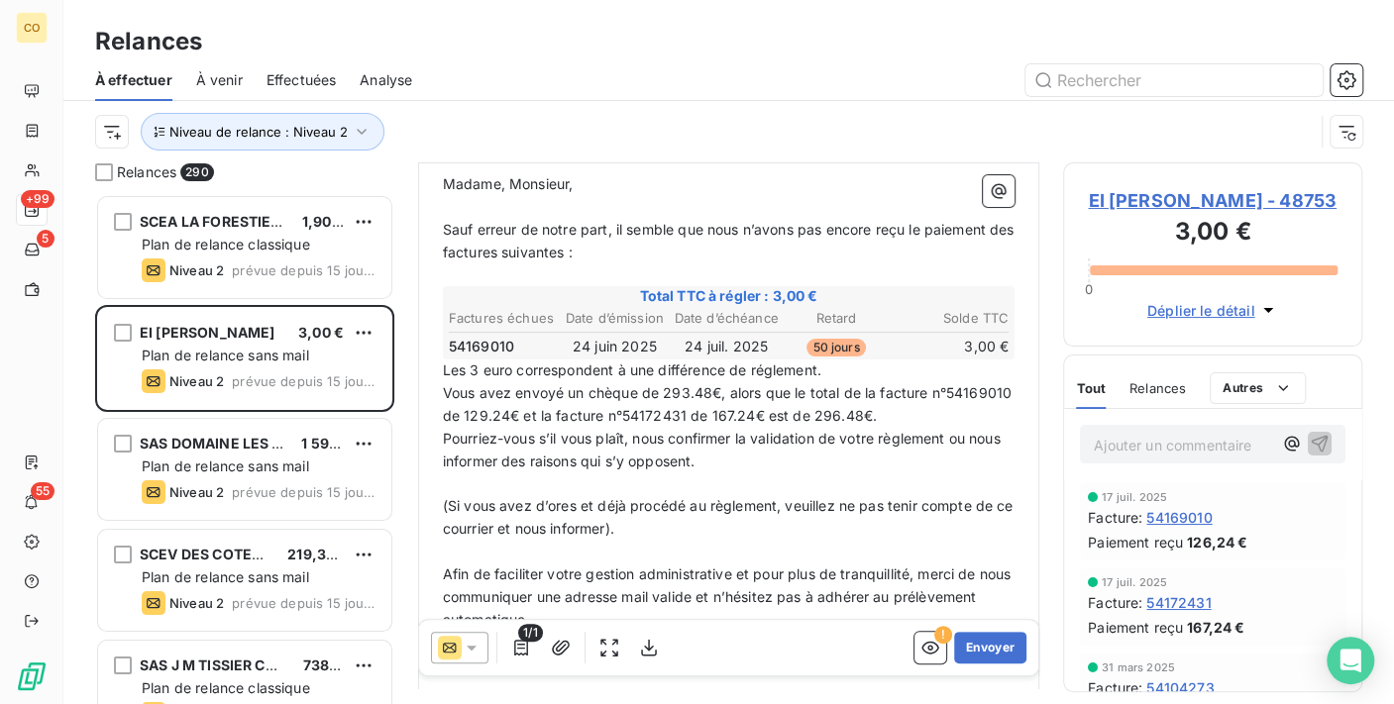
scroll to position [110, 0]
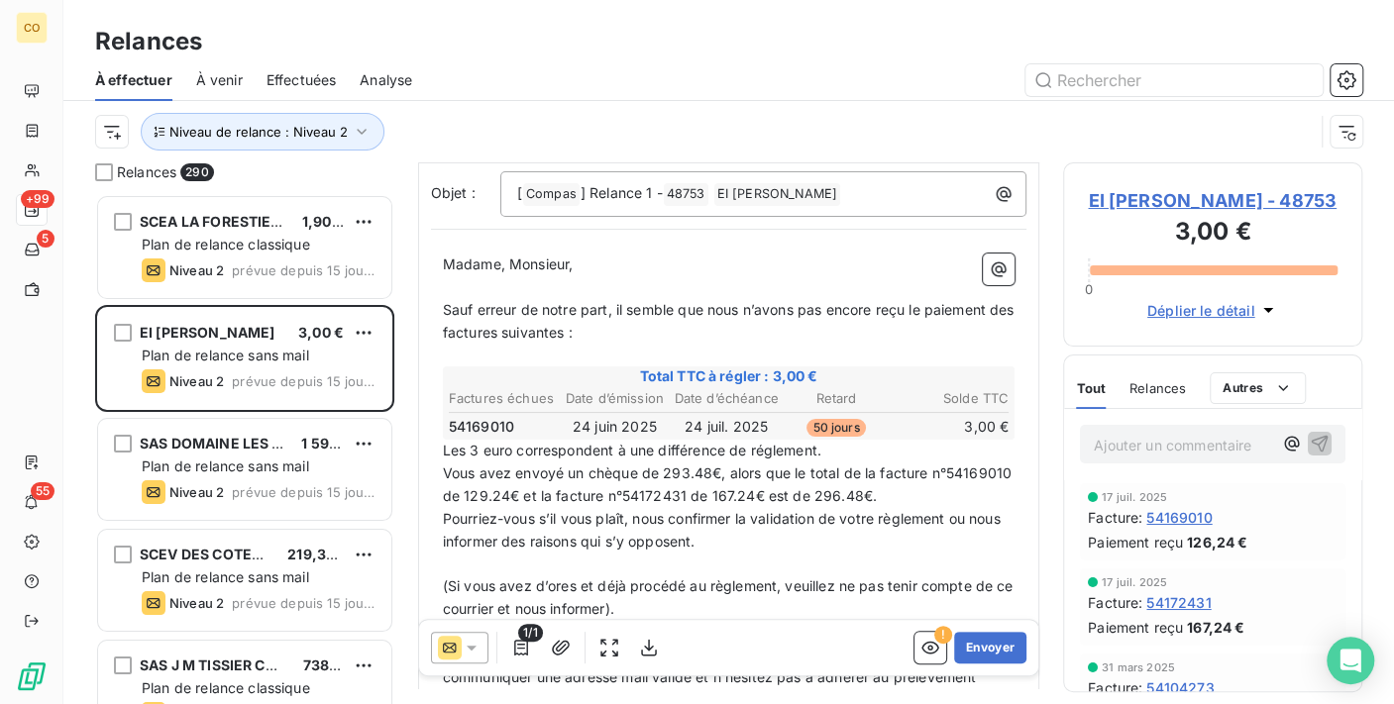
click at [962, 486] on p "Vous avez envoyé un chèque de 293.48€, alors que le total de la facture n°54169…" at bounding box center [729, 486] width 573 height 46
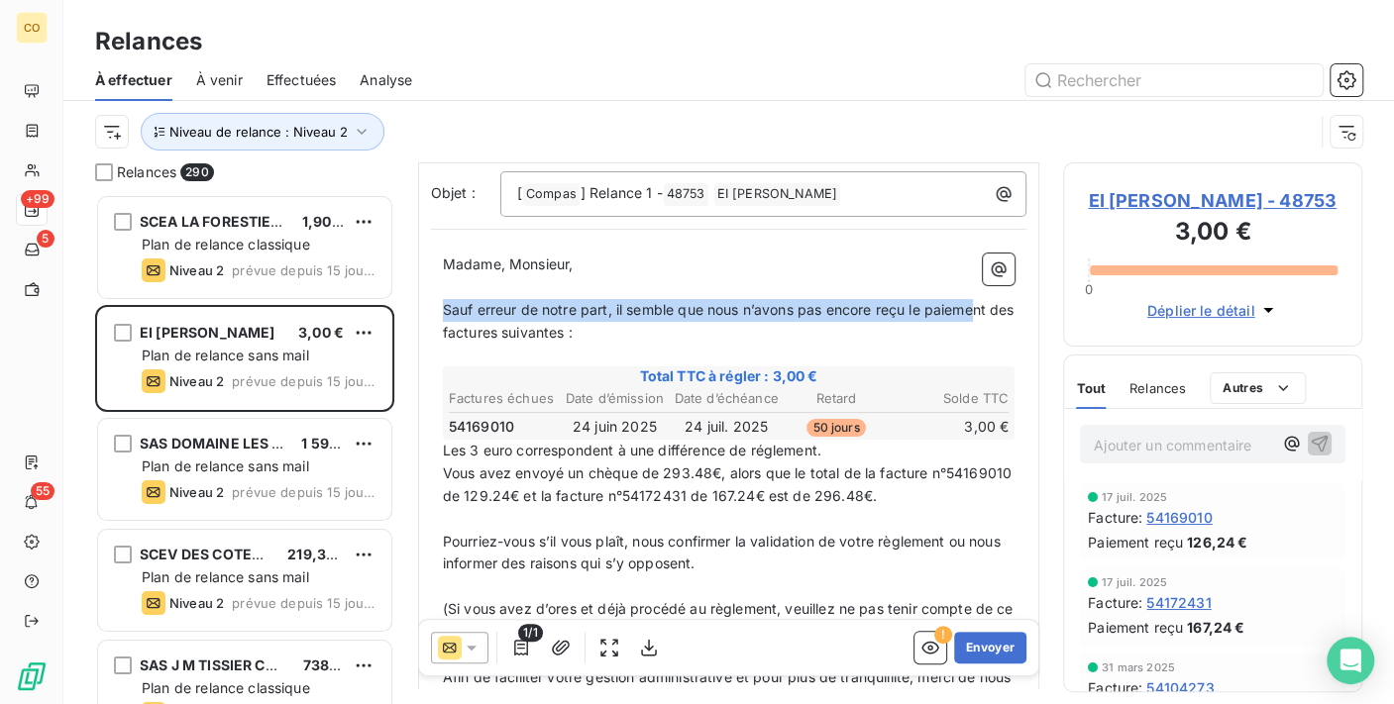
drag, startPoint x: 442, startPoint y: 307, endPoint x: 982, endPoint y: 318, distance: 540.0
click at [982, 318] on p "Sauf erreur de notre part, il semble que nous n’avons pas encore reçu le paieme…" at bounding box center [729, 322] width 573 height 46
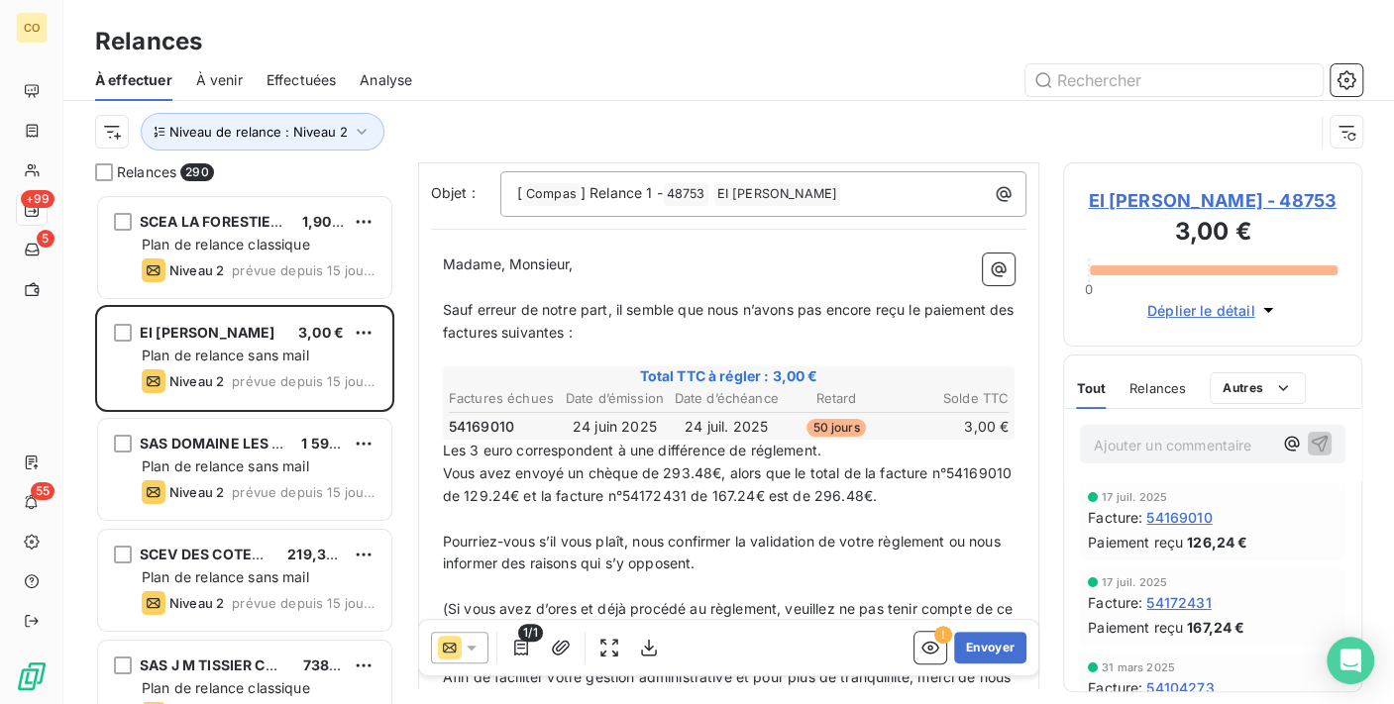
drag, startPoint x: 636, startPoint y: 355, endPoint x: 635, endPoint y: 344, distance: 10.9
click at [634, 355] on p "﻿" at bounding box center [729, 356] width 573 height 23
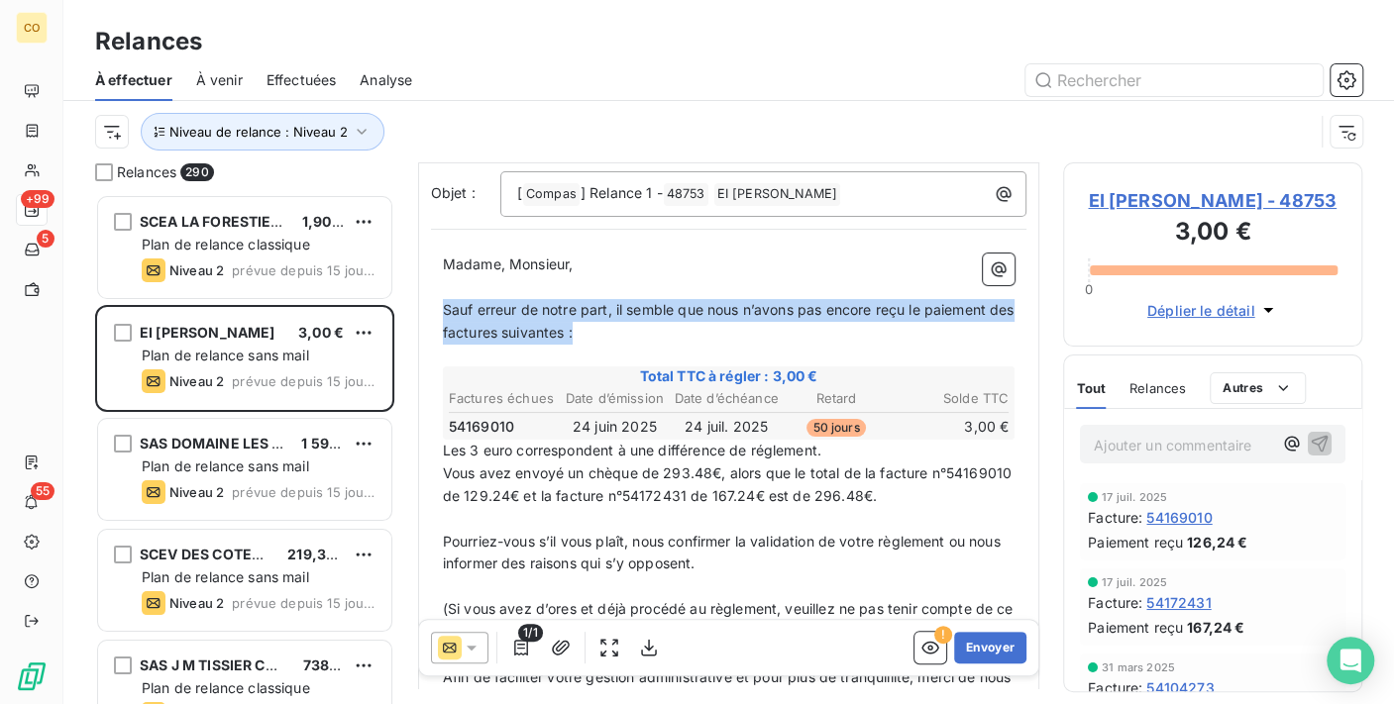
drag, startPoint x: 632, startPoint y: 340, endPoint x: 421, endPoint y: 301, distance: 214.5
click at [421, 301] on div "À : Ajouter un contact Adresse : EI [PERSON_NAME] [STREET_ADDRESS][PERSON_NAME]…" at bounding box center [729, 530] width 622 height 955
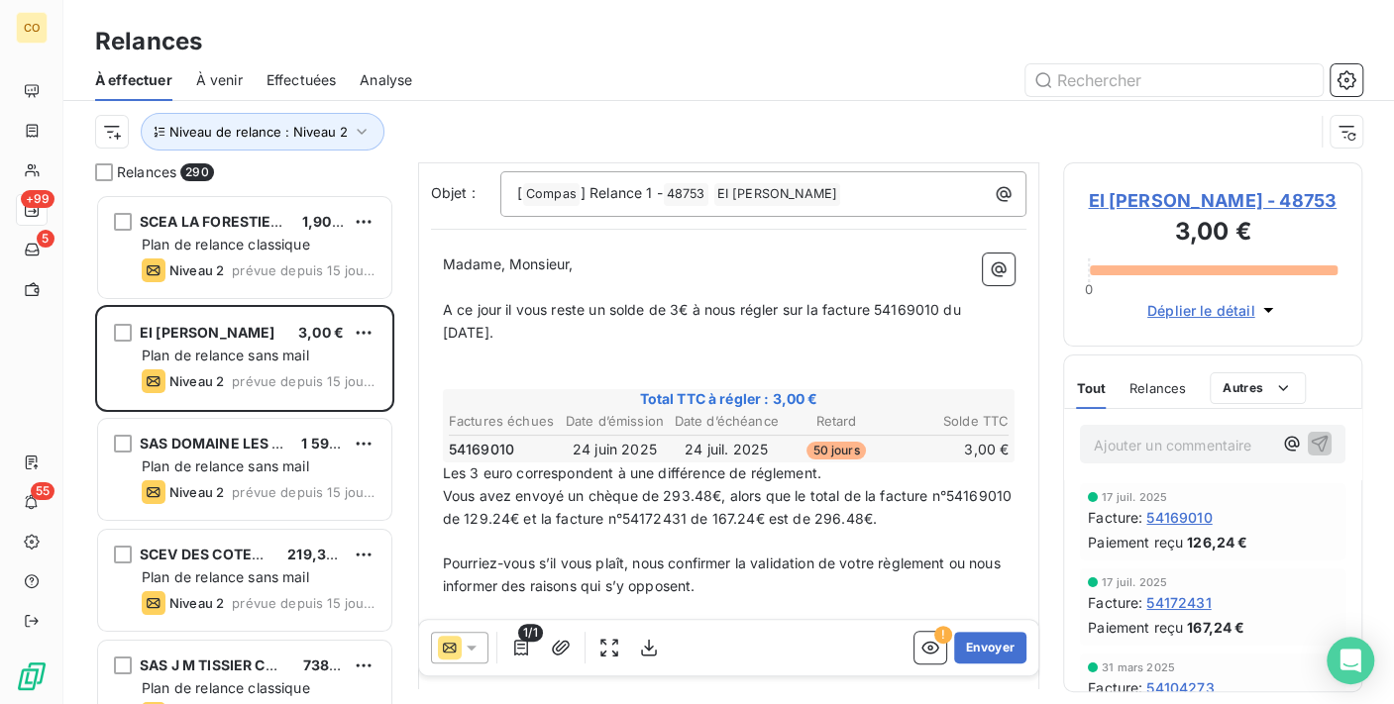
drag, startPoint x: 447, startPoint y: 488, endPoint x: 953, endPoint y: 517, distance: 507.0
click at [953, 517] on p "Vous avez envoyé un chèque de 293.48€, alors que le total de la facture n°54169…" at bounding box center [729, 508] width 573 height 46
copy span "Vous avez envoyé un chèque de 293.48€, alors que le total de la facture n°54169…"
click at [458, 352] on p "﻿" at bounding box center [729, 356] width 573 height 23
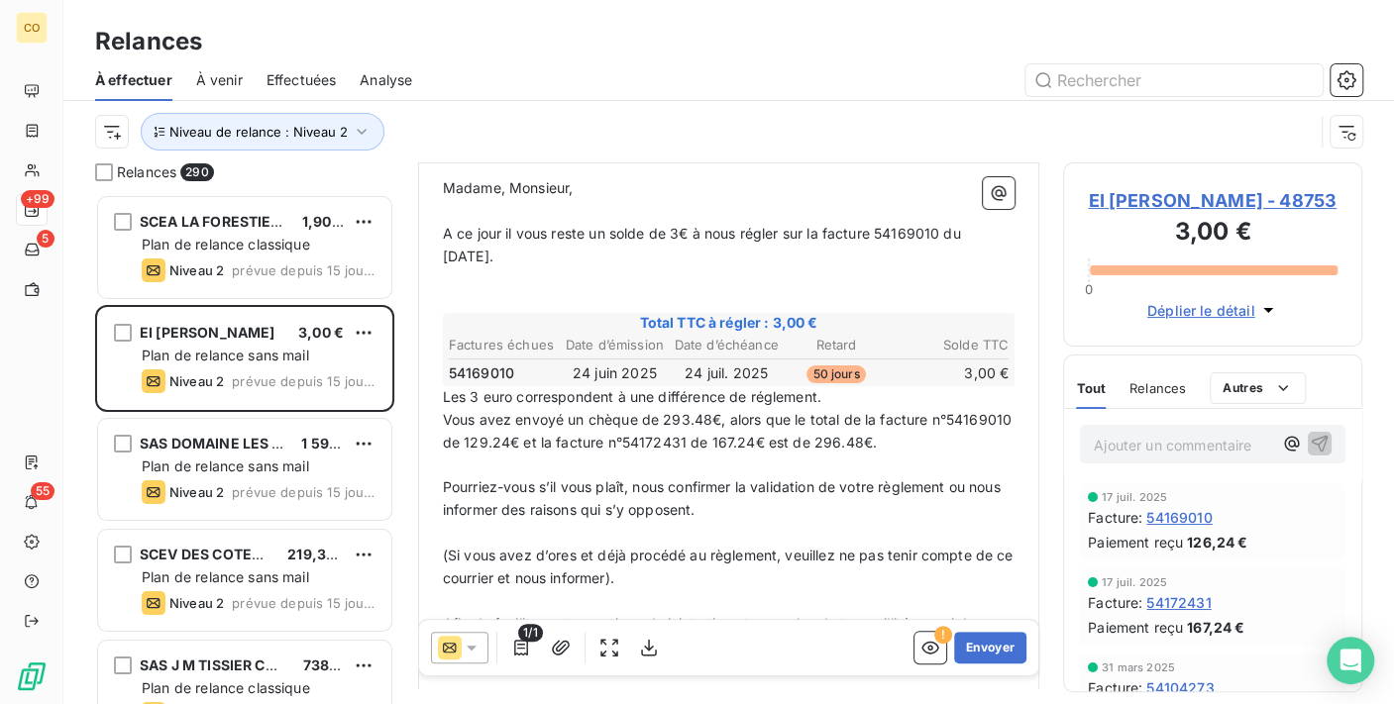
scroll to position [220, 0]
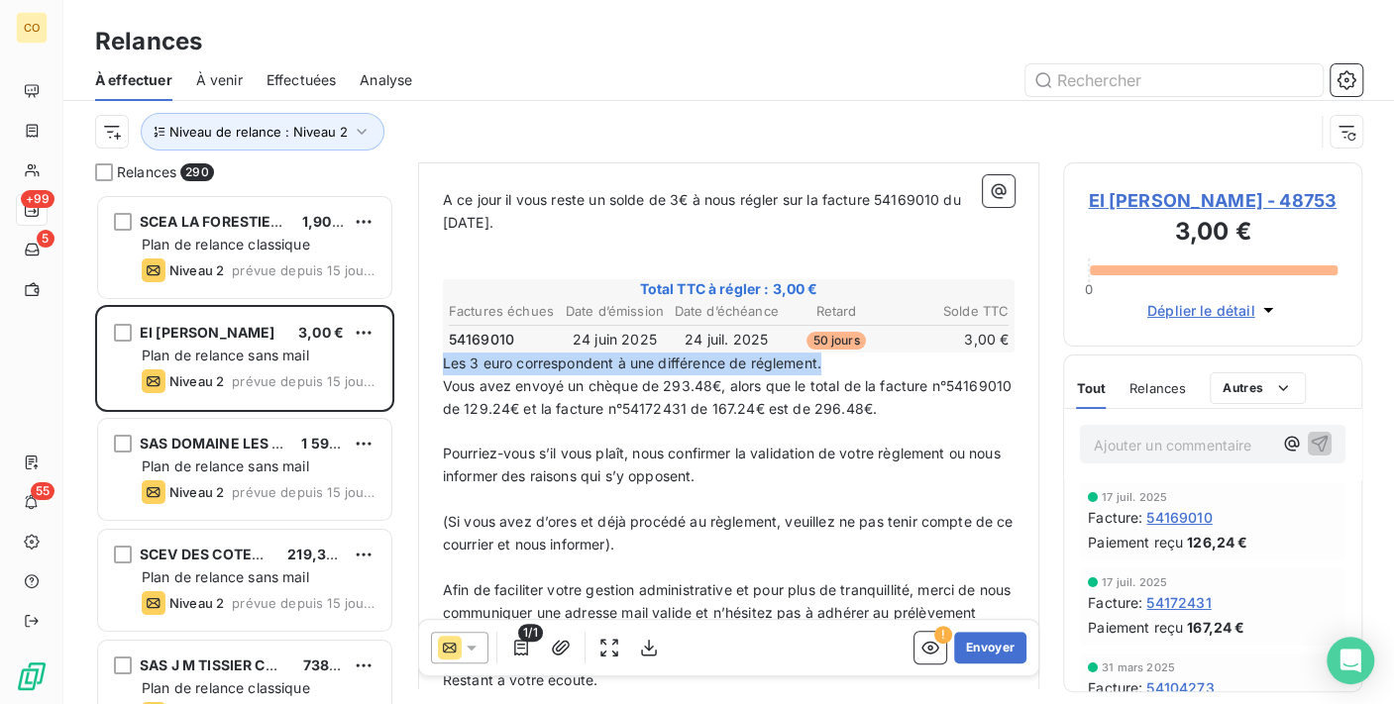
drag, startPoint x: 864, startPoint y: 365, endPoint x: 430, endPoint y: 361, distance: 433.9
click at [431, 361] on div "Madame, Monsieur, ﻿ A ce jour il vous reste un solde de 3€ à nous régler sur la…" at bounding box center [729, 520] width 596 height 777
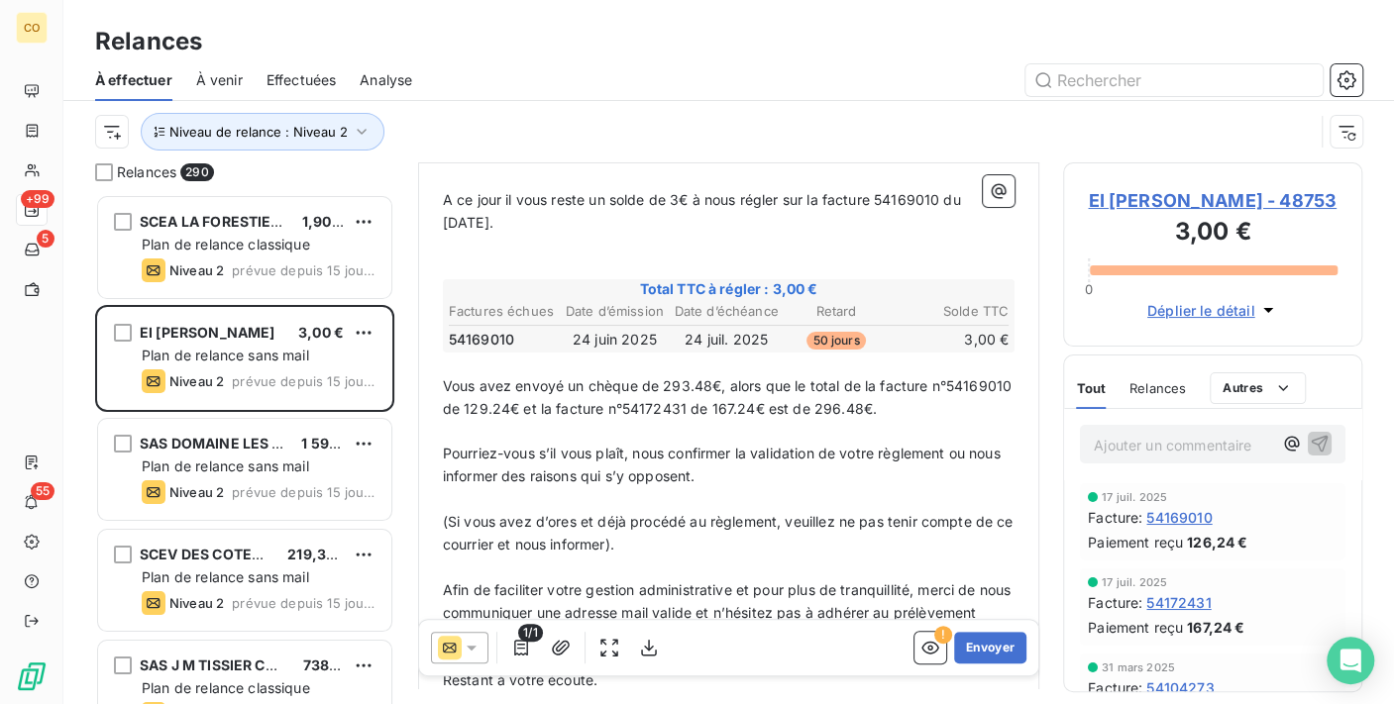
click at [447, 377] on span "Vous avez envoyé un chèque de 293.48€, alors que le total de la facture n°54169…" at bounding box center [729, 397] width 573 height 40
click at [570, 379] on span "Le [DATE], vous avez envoyé un chèque de 293.48€, alors que le total de la fact…" at bounding box center [724, 397] width 563 height 40
click at [853, 381] on span "Le [DATE], vous nous avez envoyé un chèque de 293.48€, alors que le total de la…" at bounding box center [728, 397] width 570 height 40
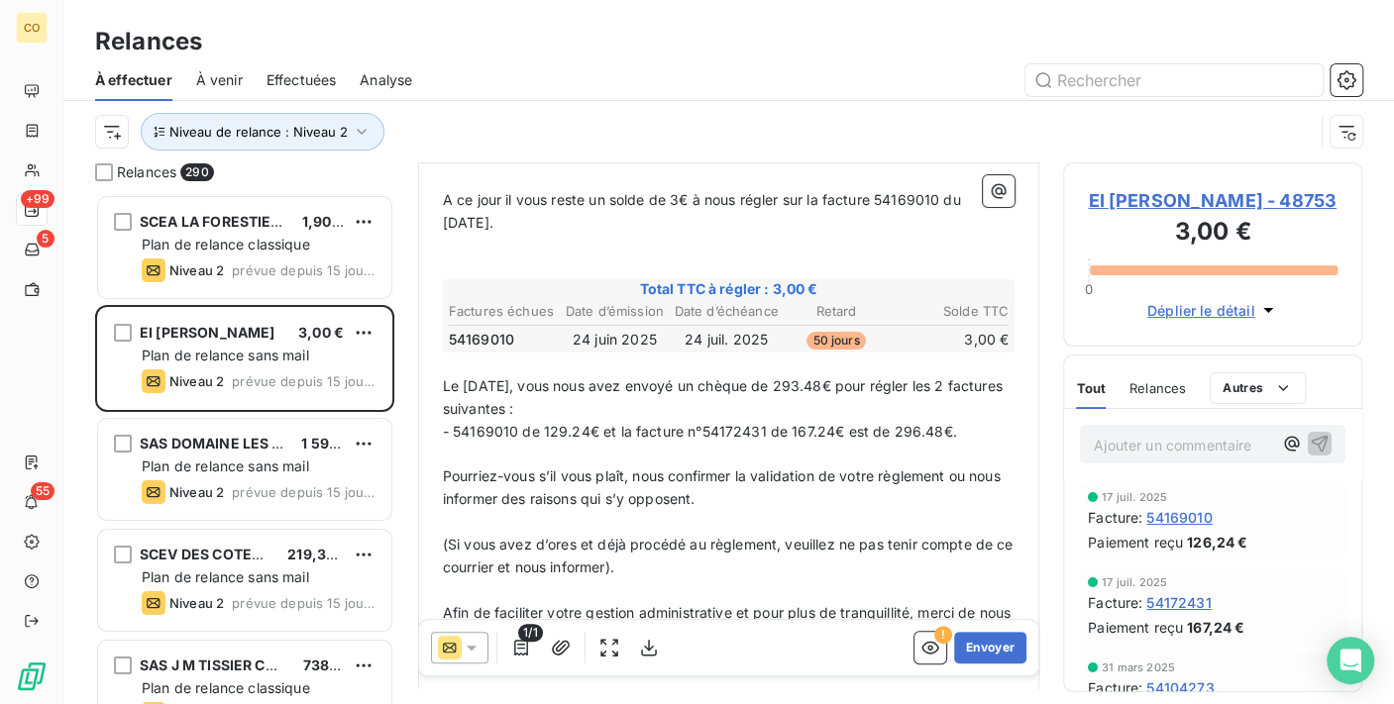
click at [611, 423] on span "- 54169010 de 129.24€ et la facture n°54172431 de 167.24€ est de 296.48€." at bounding box center [700, 431] width 514 height 17
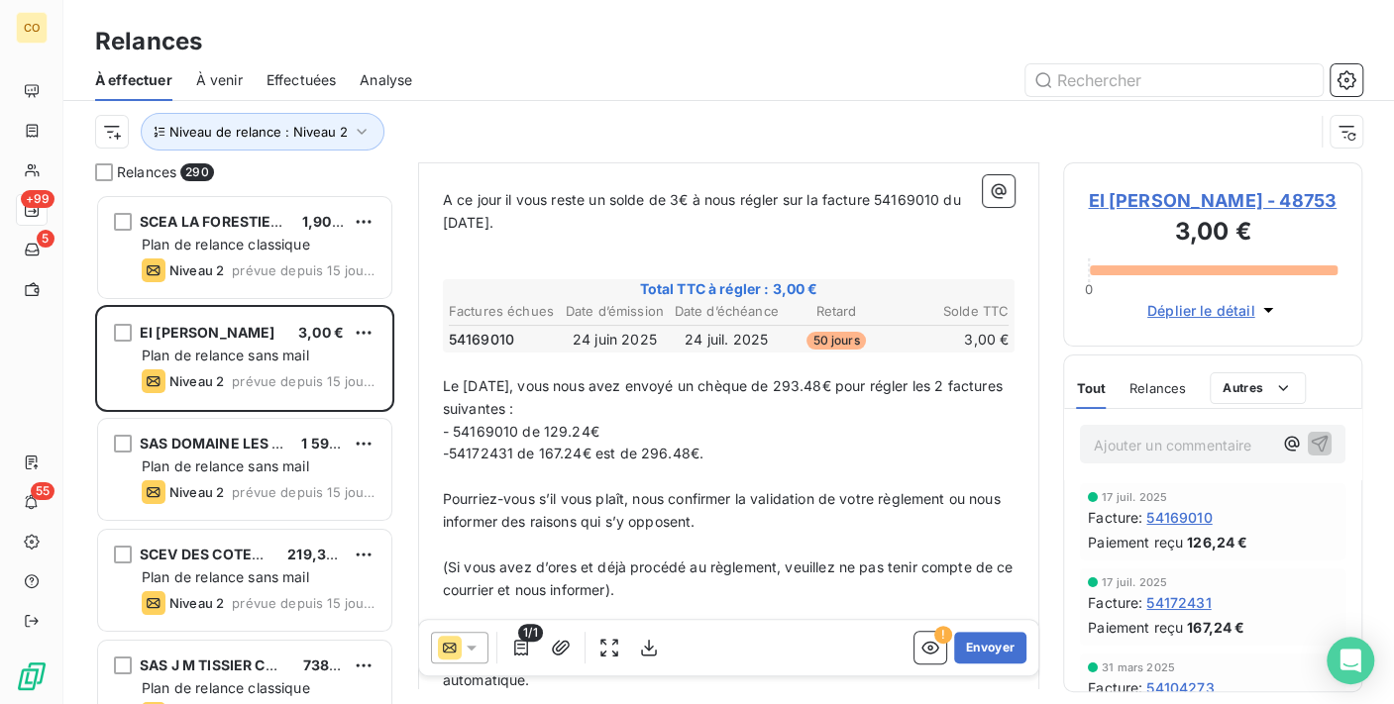
click at [532, 427] on span "- 54169010 de 129.24€" at bounding box center [521, 431] width 157 height 17
click at [552, 447] on span "-54172431 de 167.24€ est de 296.48€." at bounding box center [573, 453] width 261 height 17
click at [533, 447] on span "-54172431 de 167.24€ est de 296.48€." at bounding box center [573, 453] width 261 height 17
click at [694, 448] on span "-54172431 du [DATE] de 167.24€ est de 296.48€." at bounding box center [609, 453] width 333 height 17
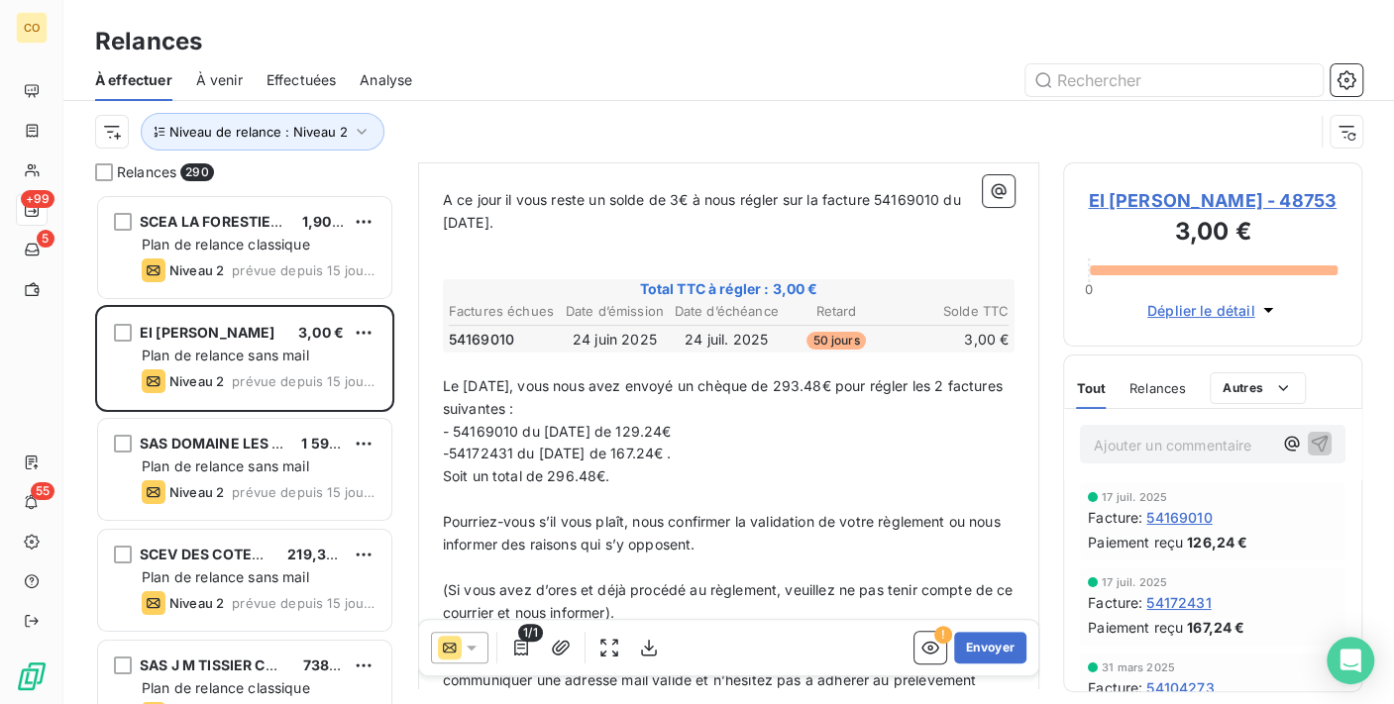
click at [443, 471] on span "Soit un total de 296.48€." at bounding box center [526, 476] width 167 height 17
click at [718, 468] on p "Or le total des 2 factures est de 296.48€." at bounding box center [729, 477] width 573 height 23
click at [930, 468] on span "Or le total des 2 factures est de 296.48€, il manque donc 3€ sur votre réglemen…" at bounding box center [714, 476] width 543 height 17
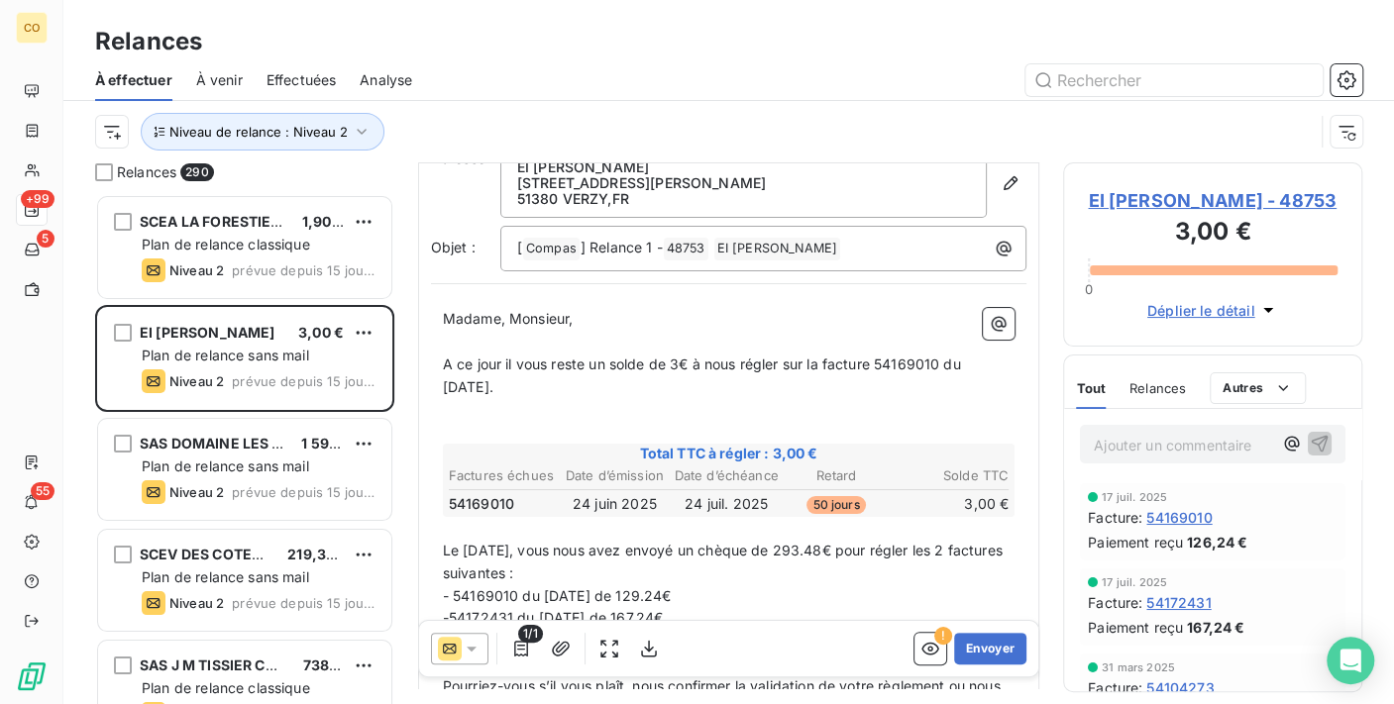
scroll to position [0, 0]
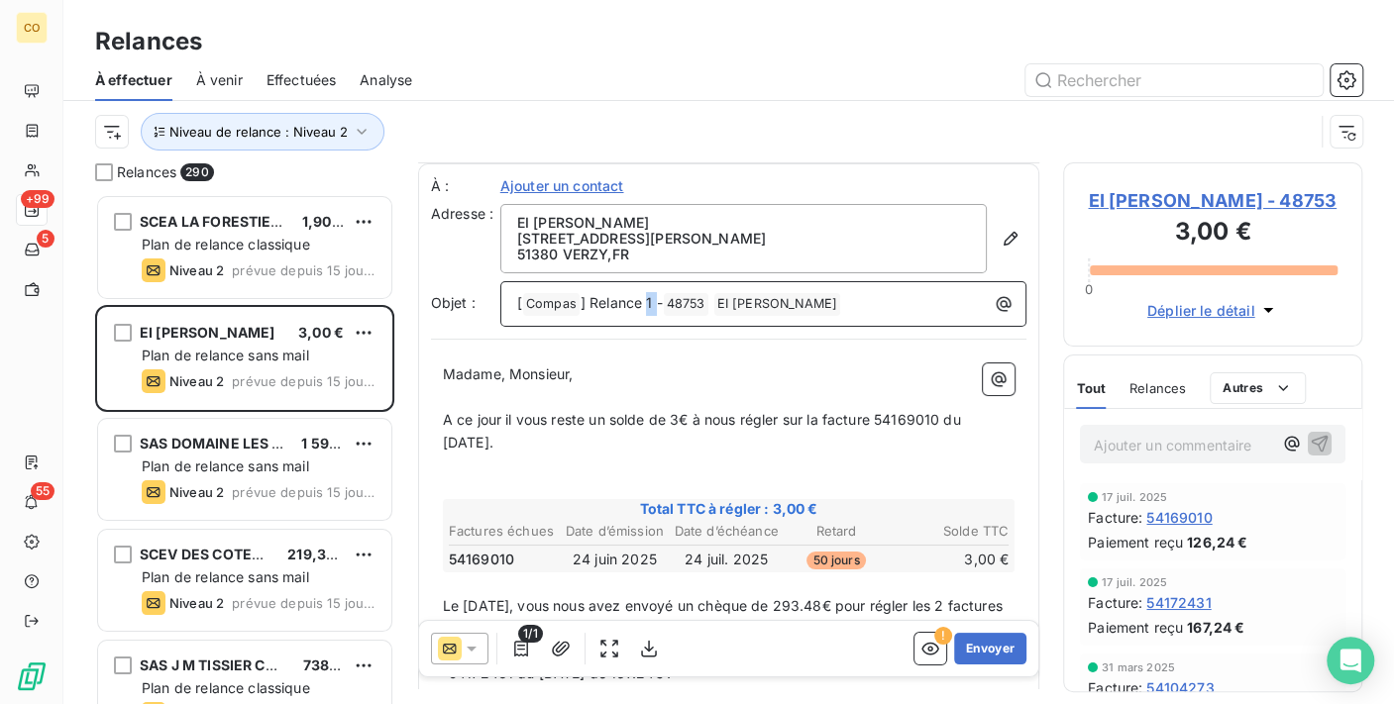
drag, startPoint x: 656, startPoint y: 295, endPoint x: 646, endPoint y: 294, distance: 10.0
click at [646, 294] on span "] Relance 1 -" at bounding box center [621, 302] width 82 height 17
drag, startPoint x: 647, startPoint y: 292, endPoint x: 588, endPoint y: 295, distance: 58.5
click at [588, 295] on span "] Relance -" at bounding box center [616, 302] width 72 height 17
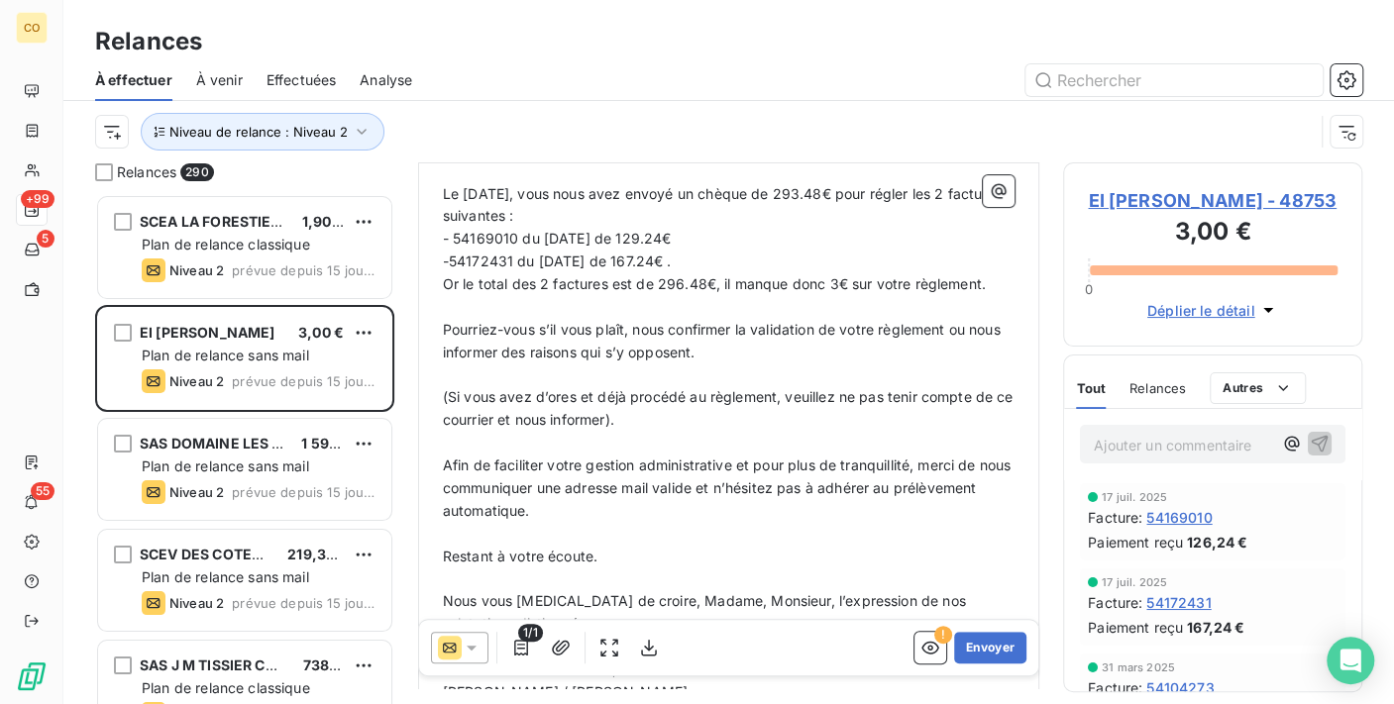
scroll to position [441, 0]
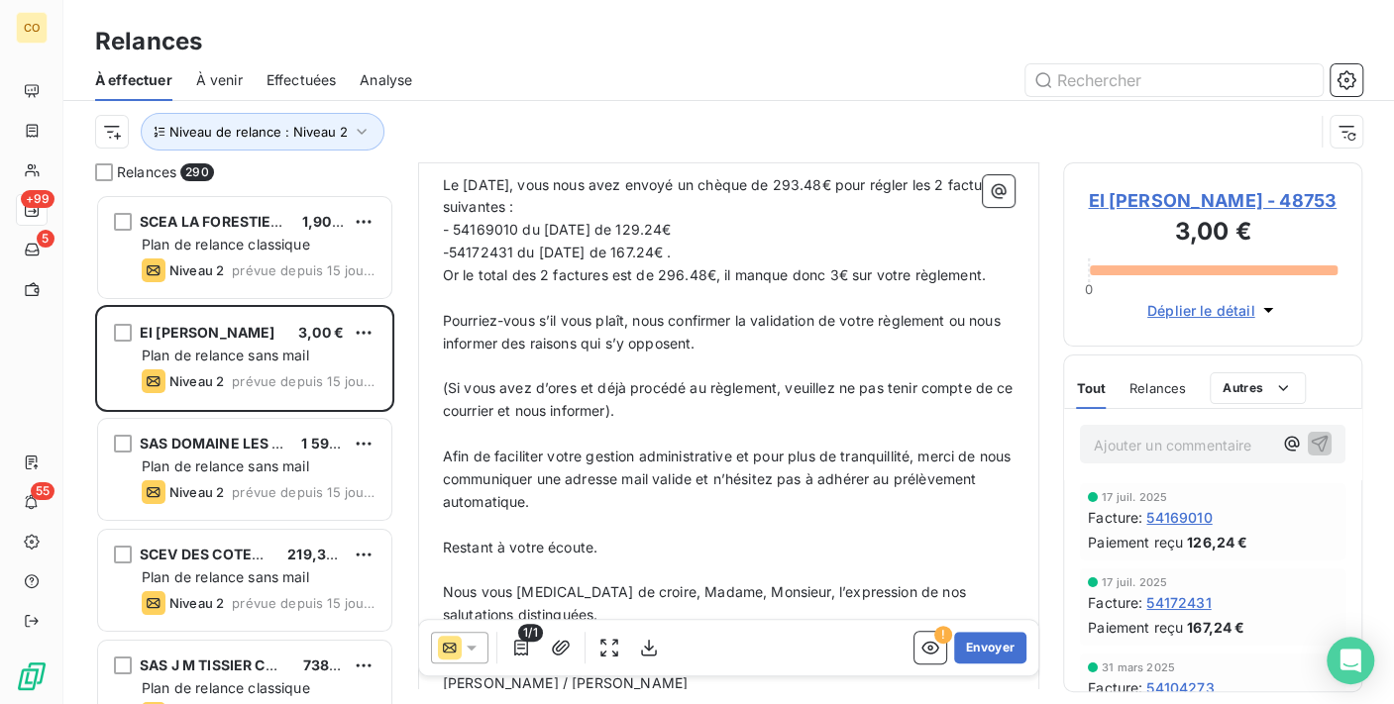
click at [540, 312] on span "Pourriez-vous s’il vous plaît, nous confirmer la validation de votre règlement …" at bounding box center [724, 332] width 562 height 40
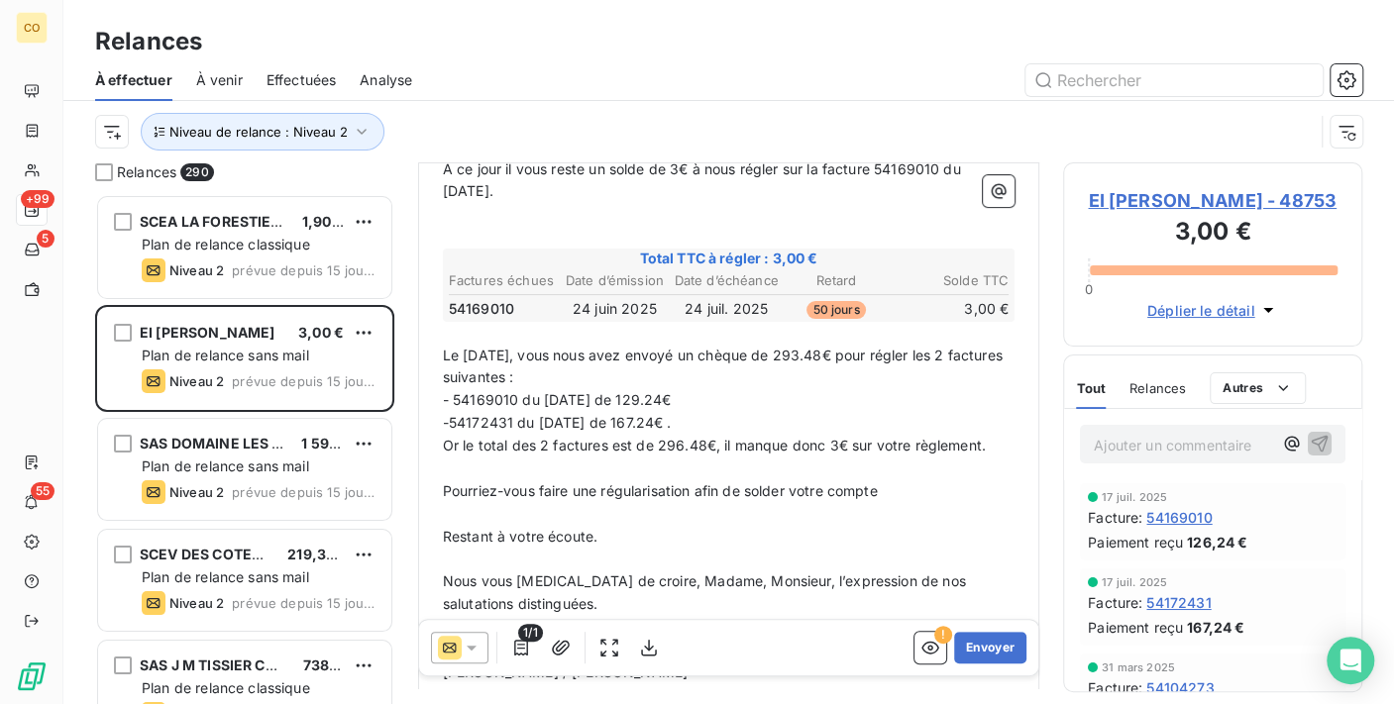
scroll to position [209, 0]
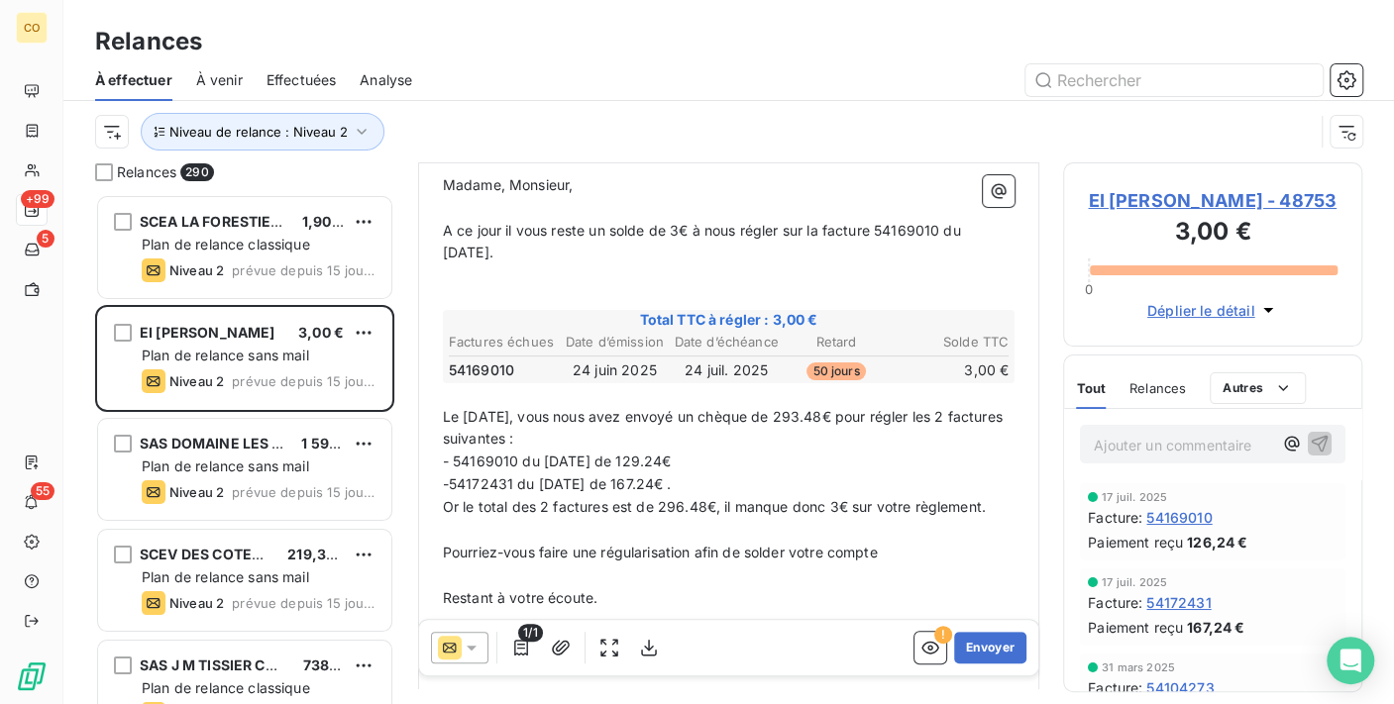
click at [899, 546] on p "Pourriez-vous faire une régularisation afin de solder votre compte" at bounding box center [729, 553] width 573 height 23
click at [539, 544] on span "Pourriez-vous faire une régularisation afin de solder votre compte" at bounding box center [660, 552] width 435 height 17
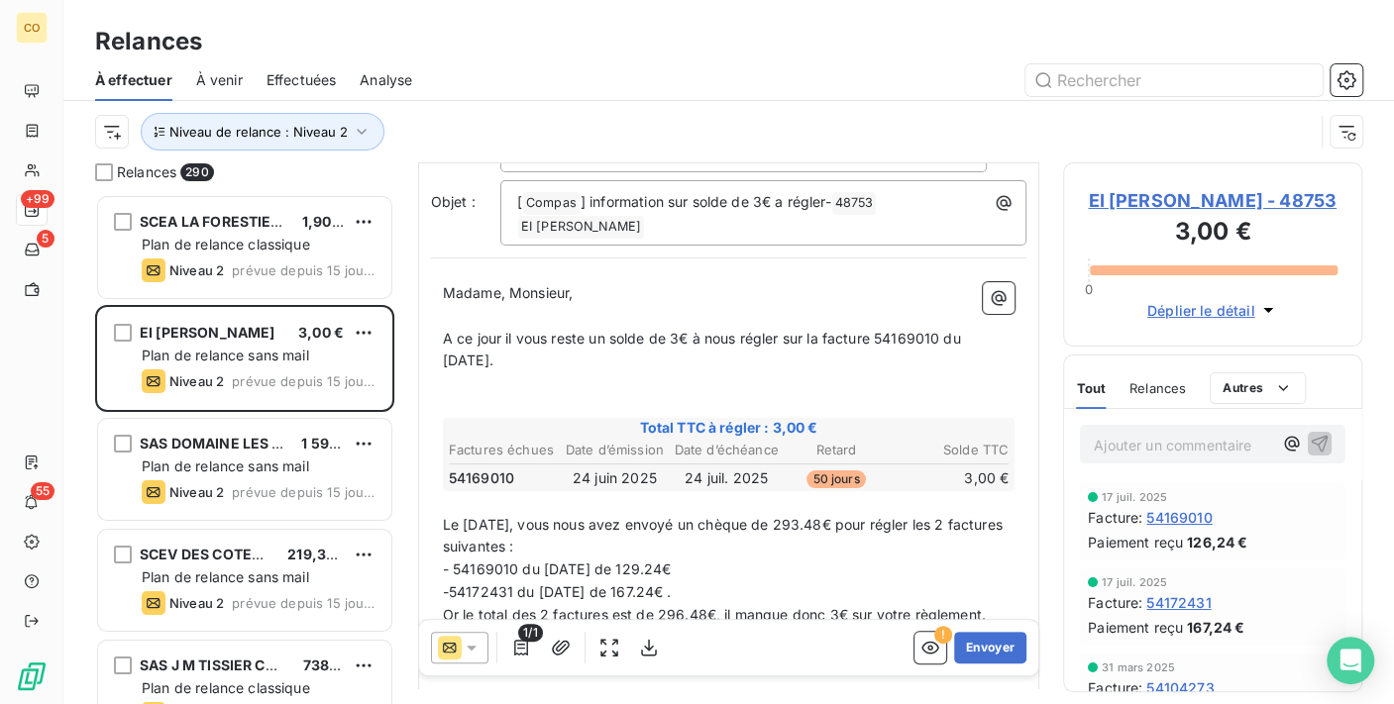
scroll to position [99, 0]
click at [995, 649] on button "Envoyer" at bounding box center [990, 648] width 72 height 32
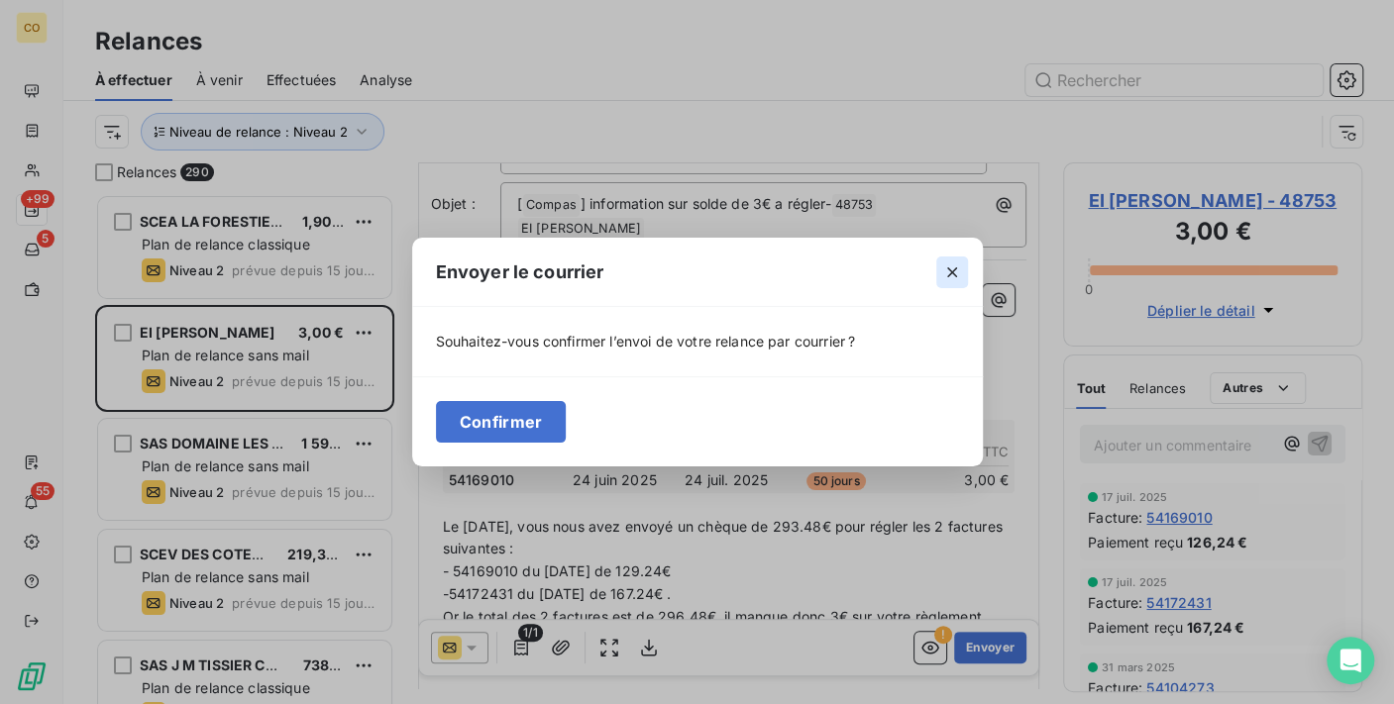
click at [948, 284] on button "button" at bounding box center [952, 273] width 32 height 32
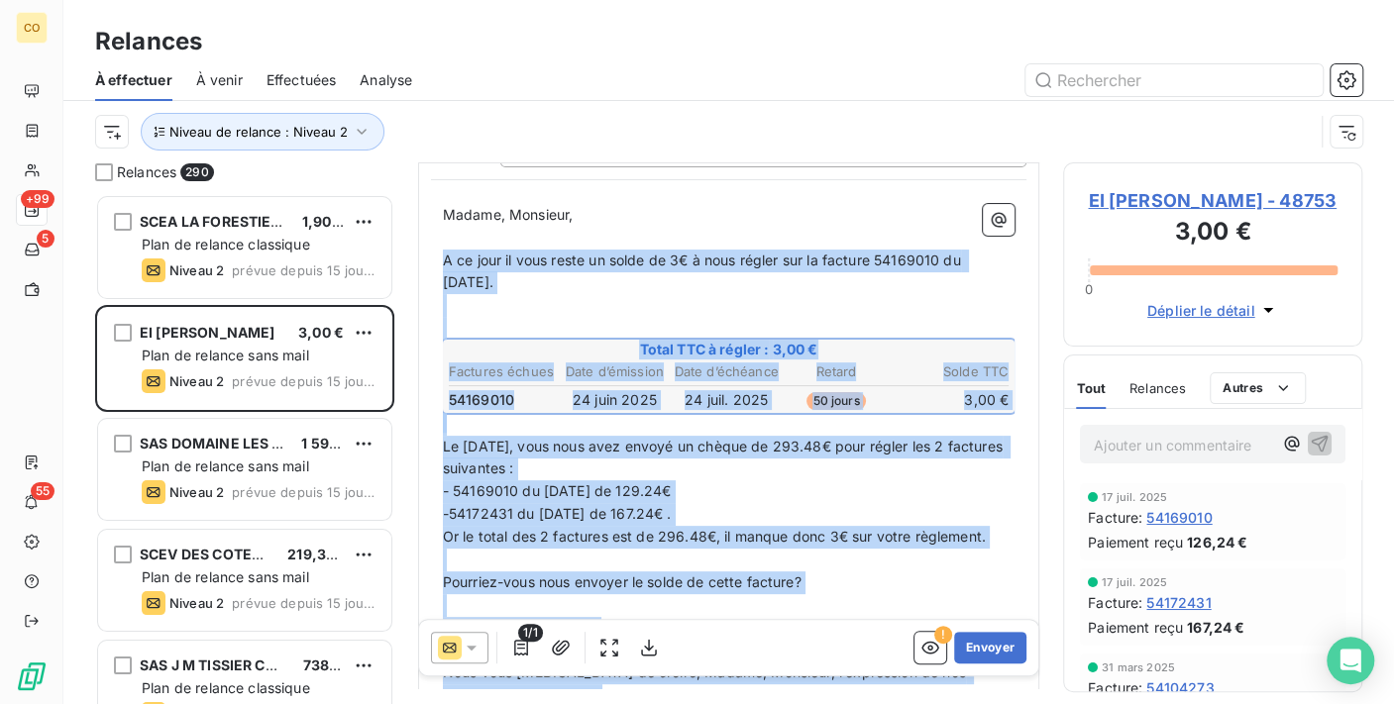
scroll to position [430, 0]
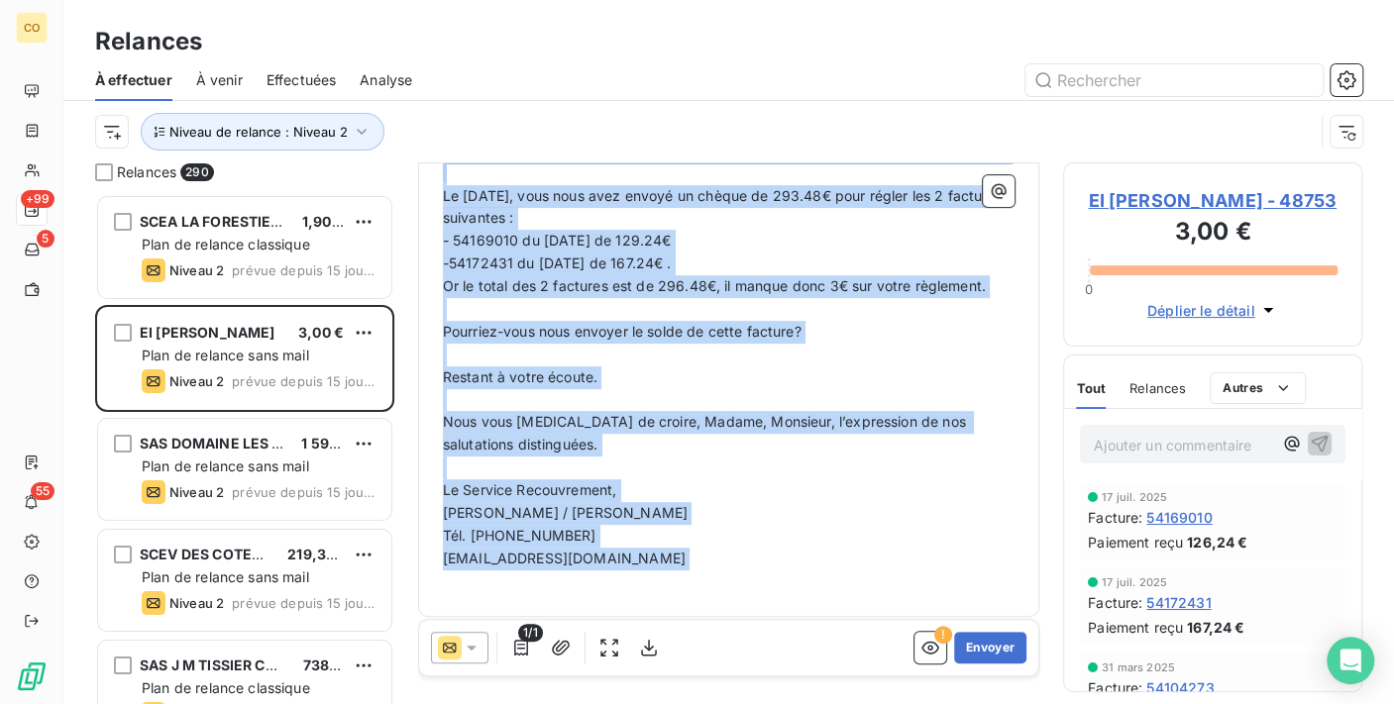
drag, startPoint x: 443, startPoint y: 433, endPoint x: 1068, endPoint y: 700, distance: 679.9
click at [1071, 703] on html "CO +99 5 55 Relances À effectuer À venir Effectuées Analyse Niveau de relance :…" at bounding box center [697, 352] width 1394 height 704
copy div "A ce jour il vous reste un solde de 3€ à nous régler sur la facture 54169010 du…"
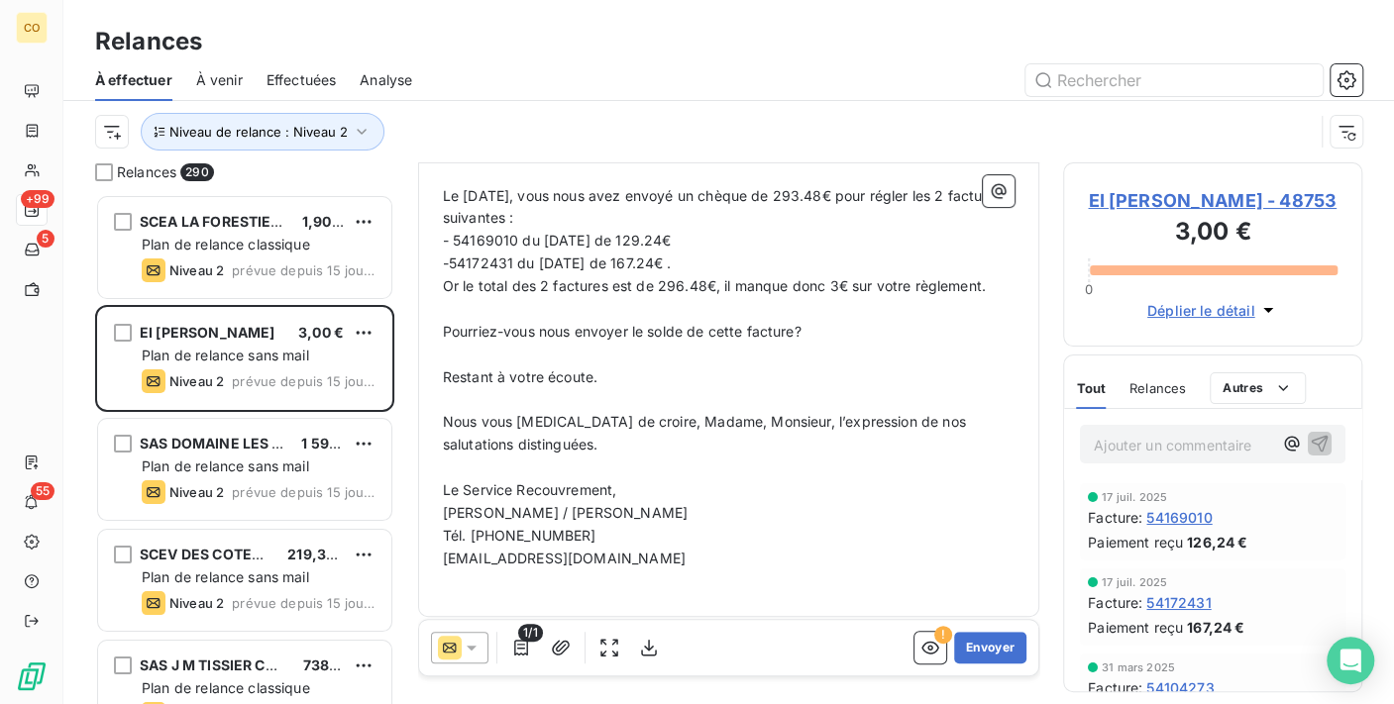
click at [472, 636] on div at bounding box center [459, 648] width 57 height 32
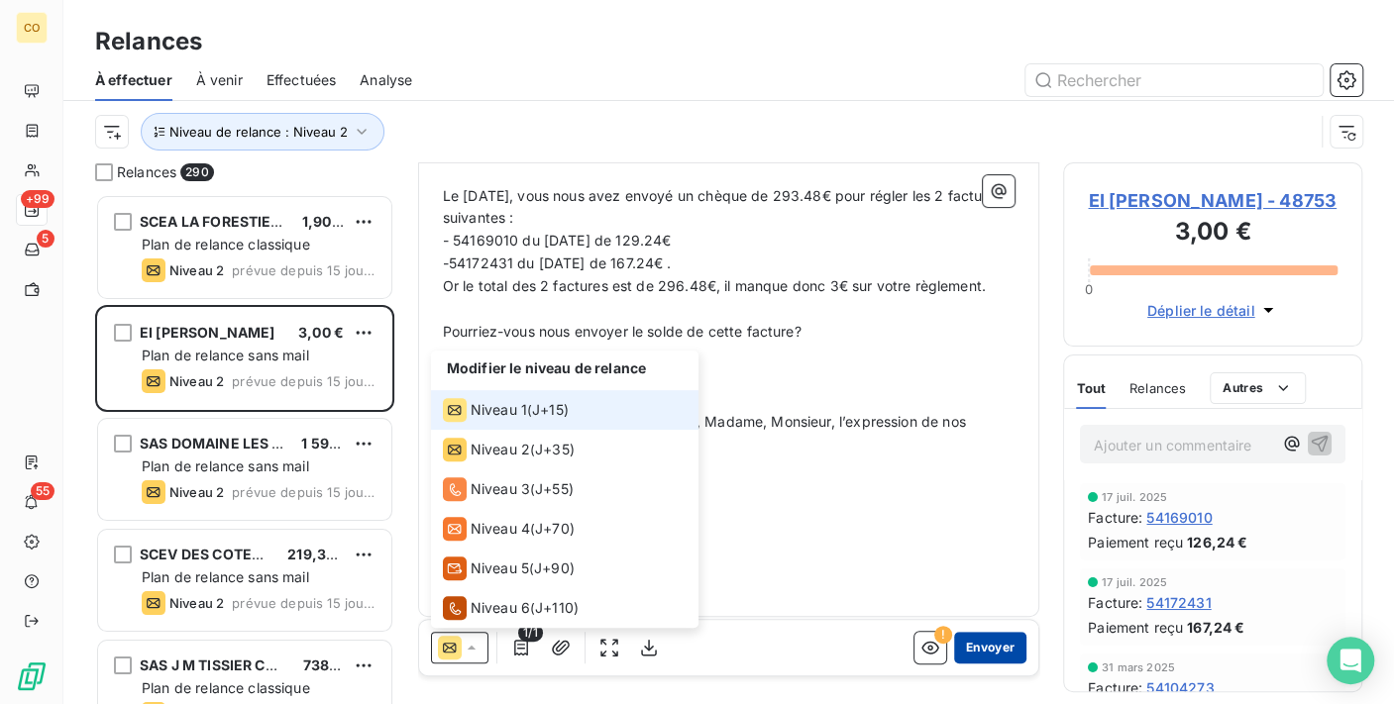
click at [985, 661] on button "Envoyer" at bounding box center [990, 648] width 72 height 32
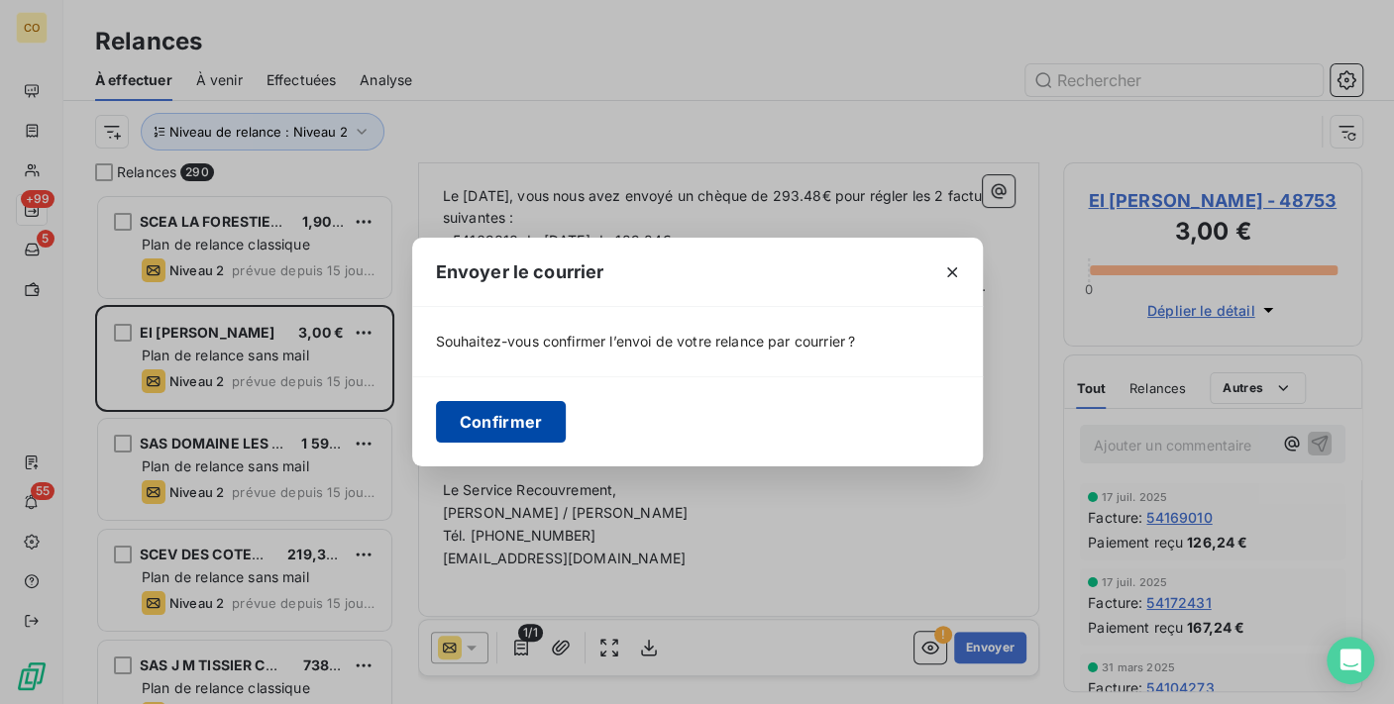
click at [538, 426] on button "Confirmer" at bounding box center [501, 422] width 131 height 42
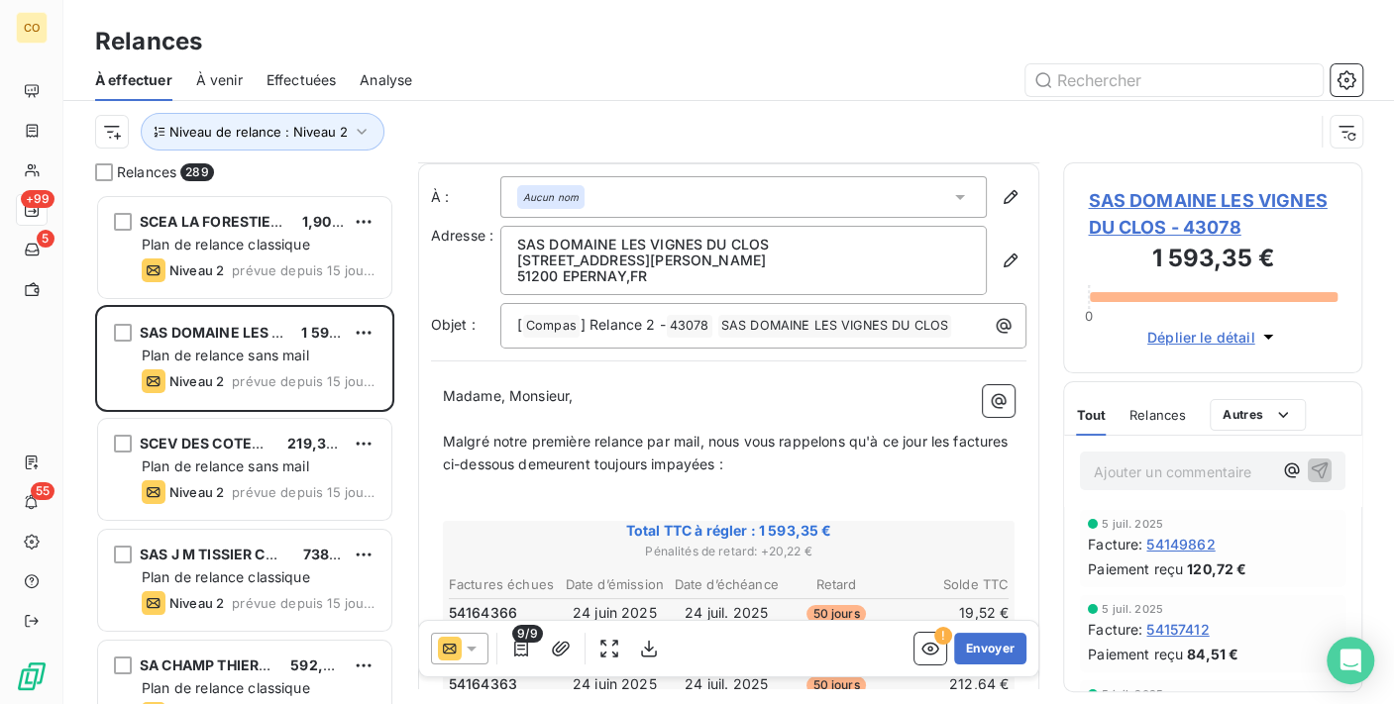
scroll to position [2, 0]
click at [469, 650] on icon at bounding box center [472, 648] width 20 height 20
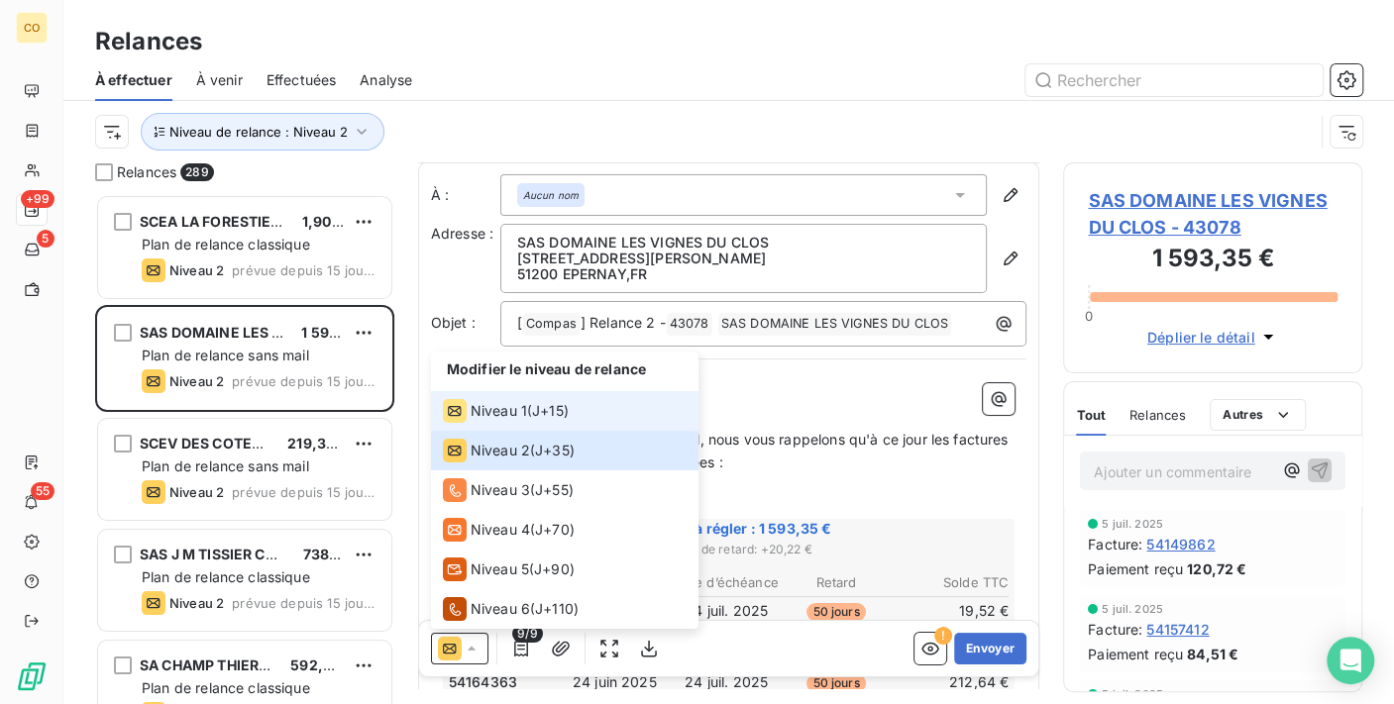
click at [548, 406] on span "J+15 )" at bounding box center [550, 410] width 37 height 20
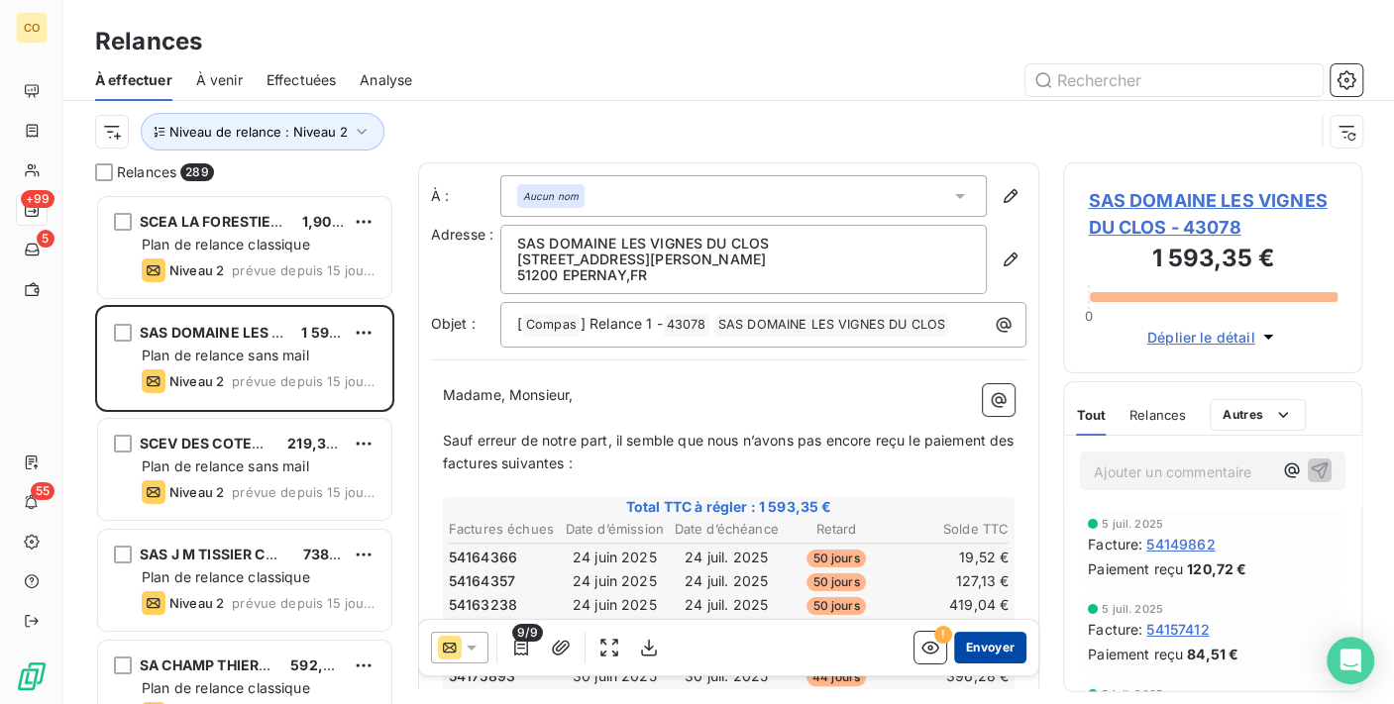
click at [968, 643] on button "Envoyer" at bounding box center [990, 648] width 72 height 32
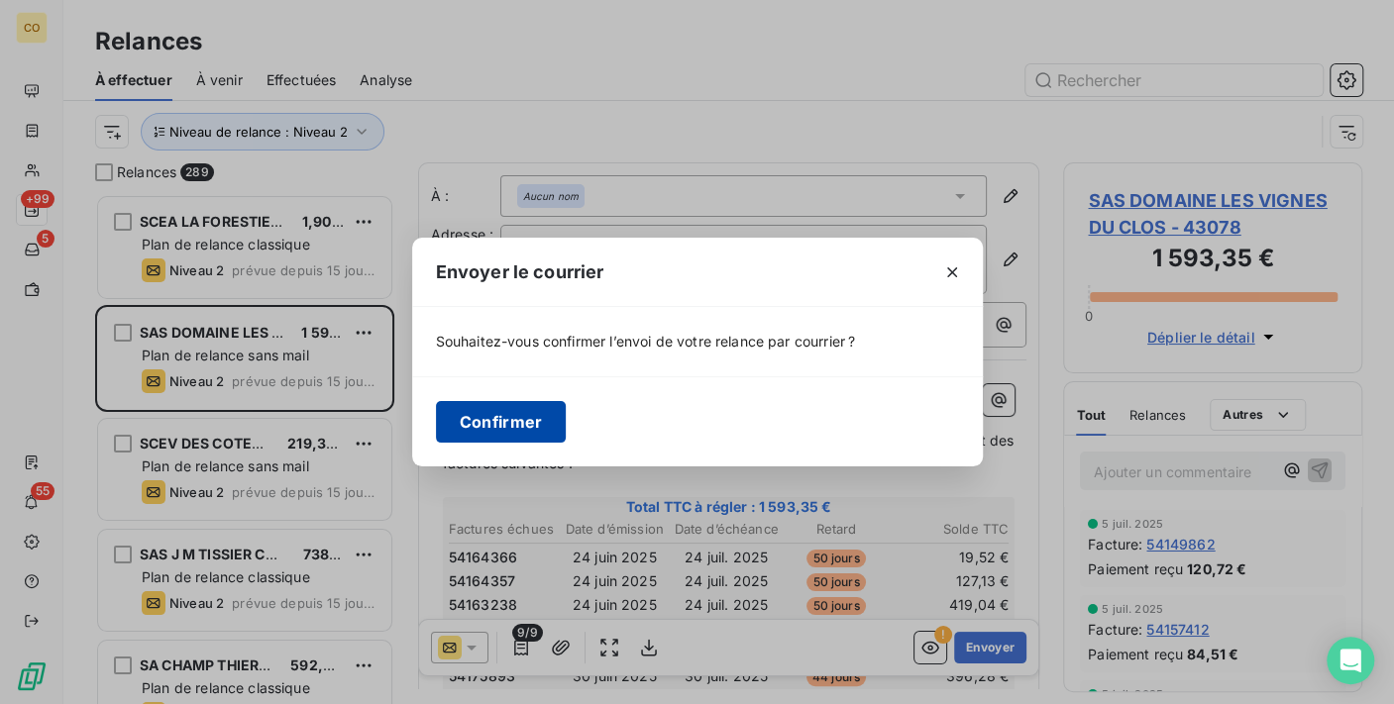
click at [491, 417] on button "Confirmer" at bounding box center [501, 422] width 131 height 42
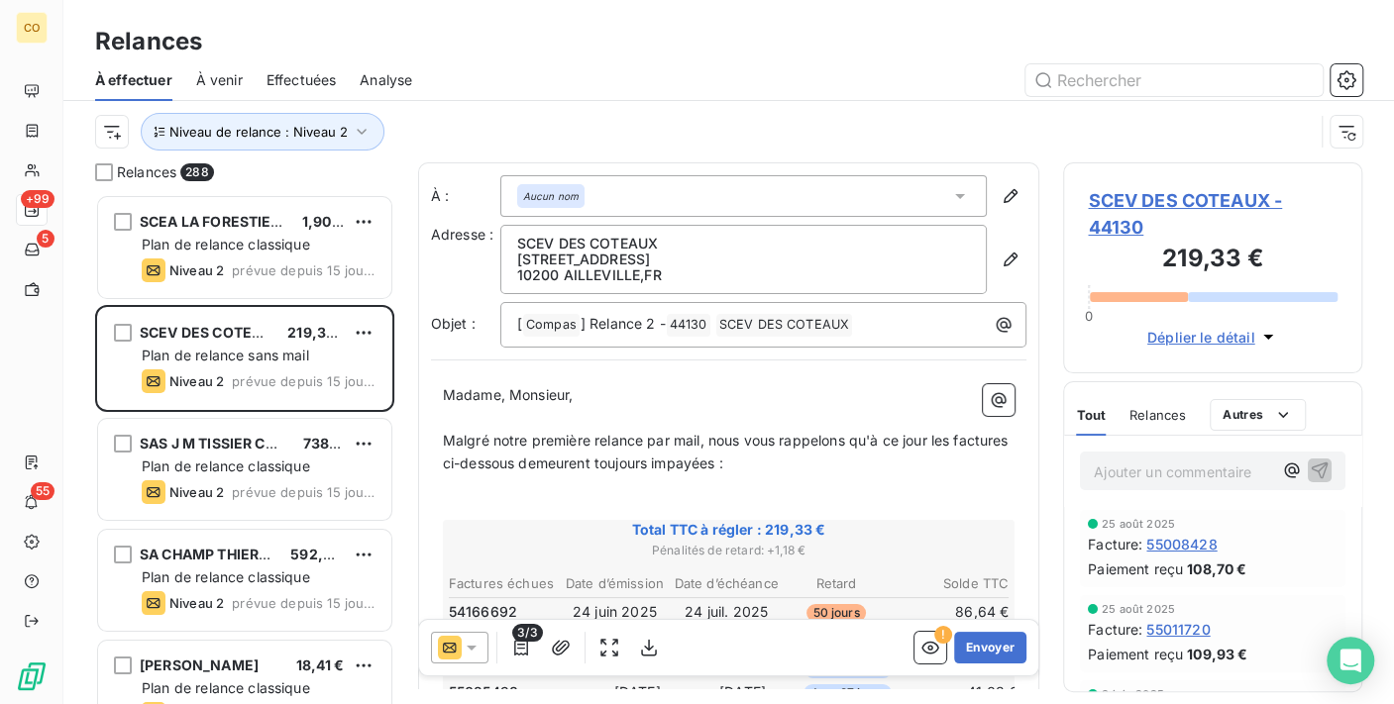
scroll to position [110, 0]
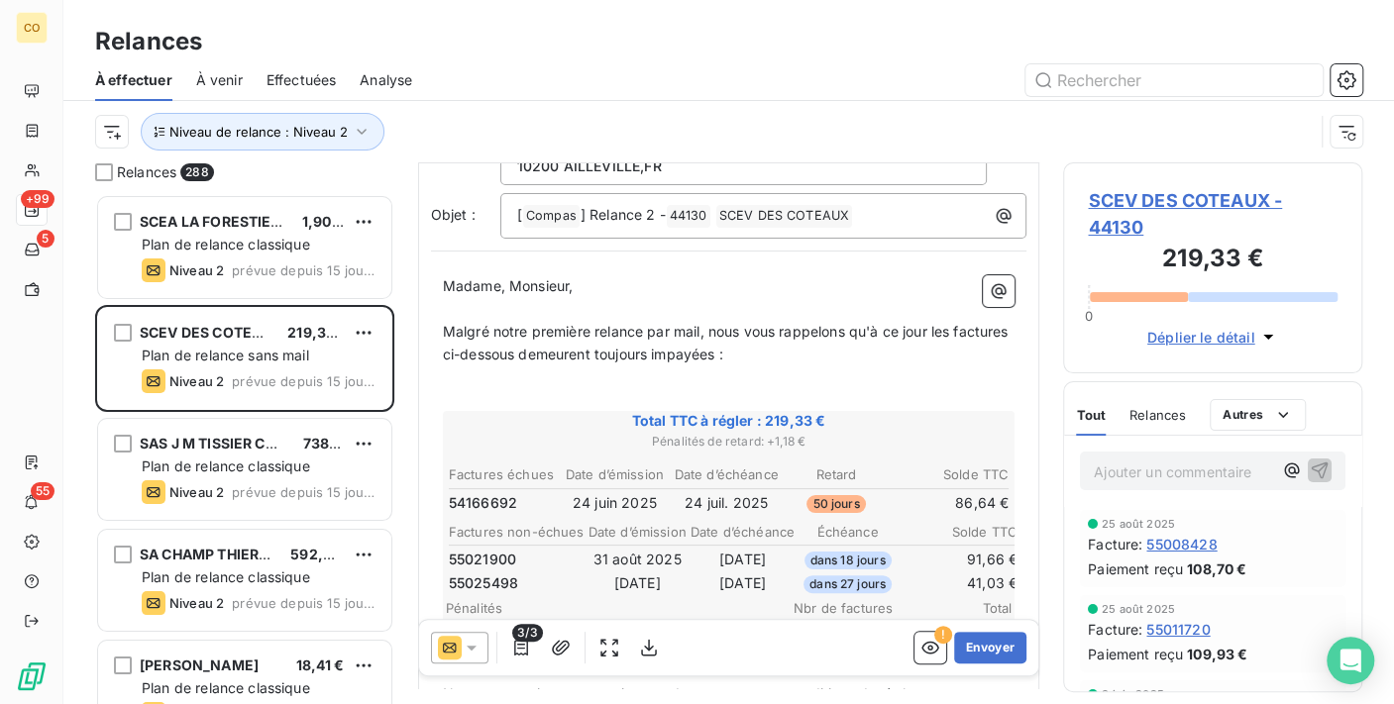
click at [475, 666] on div "3/3 ! Envoyer" at bounding box center [729, 647] width 620 height 55
click at [472, 646] on icon at bounding box center [472, 648] width 10 height 5
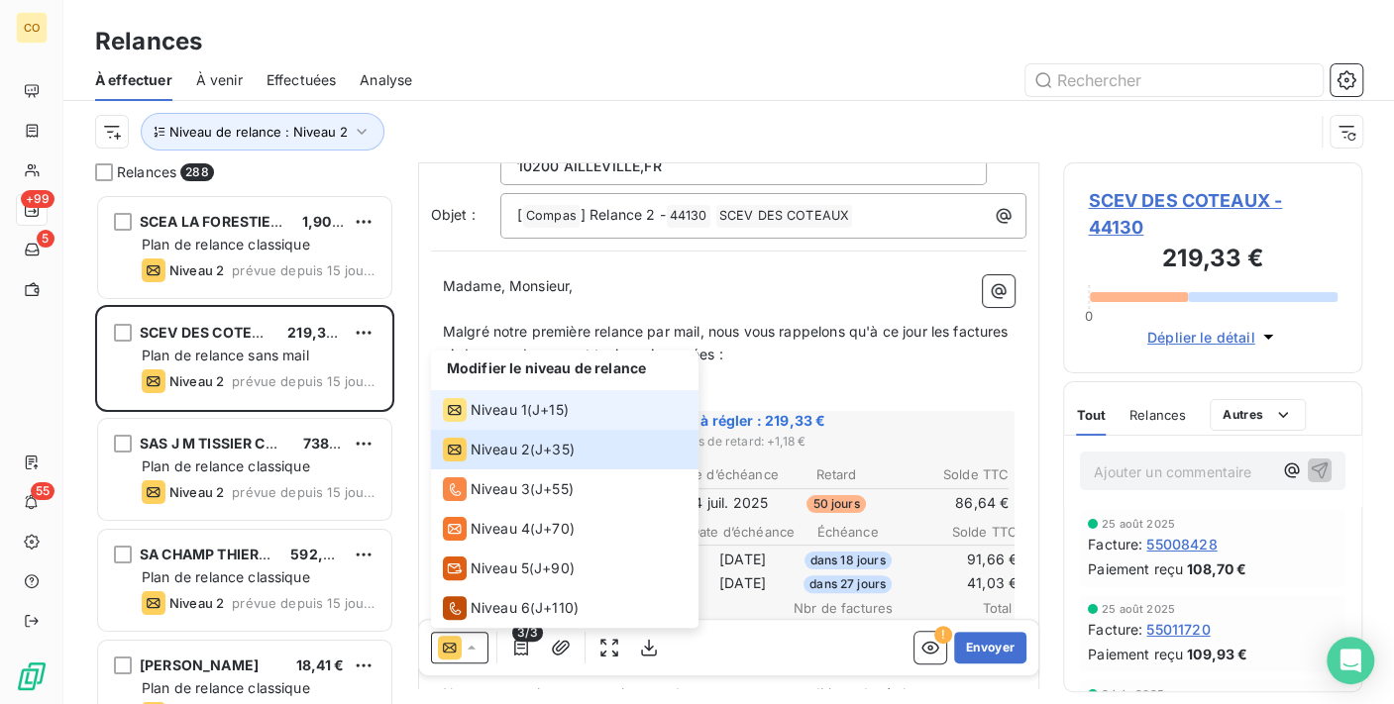
click at [488, 416] on span "Niveau 1" at bounding box center [499, 410] width 56 height 20
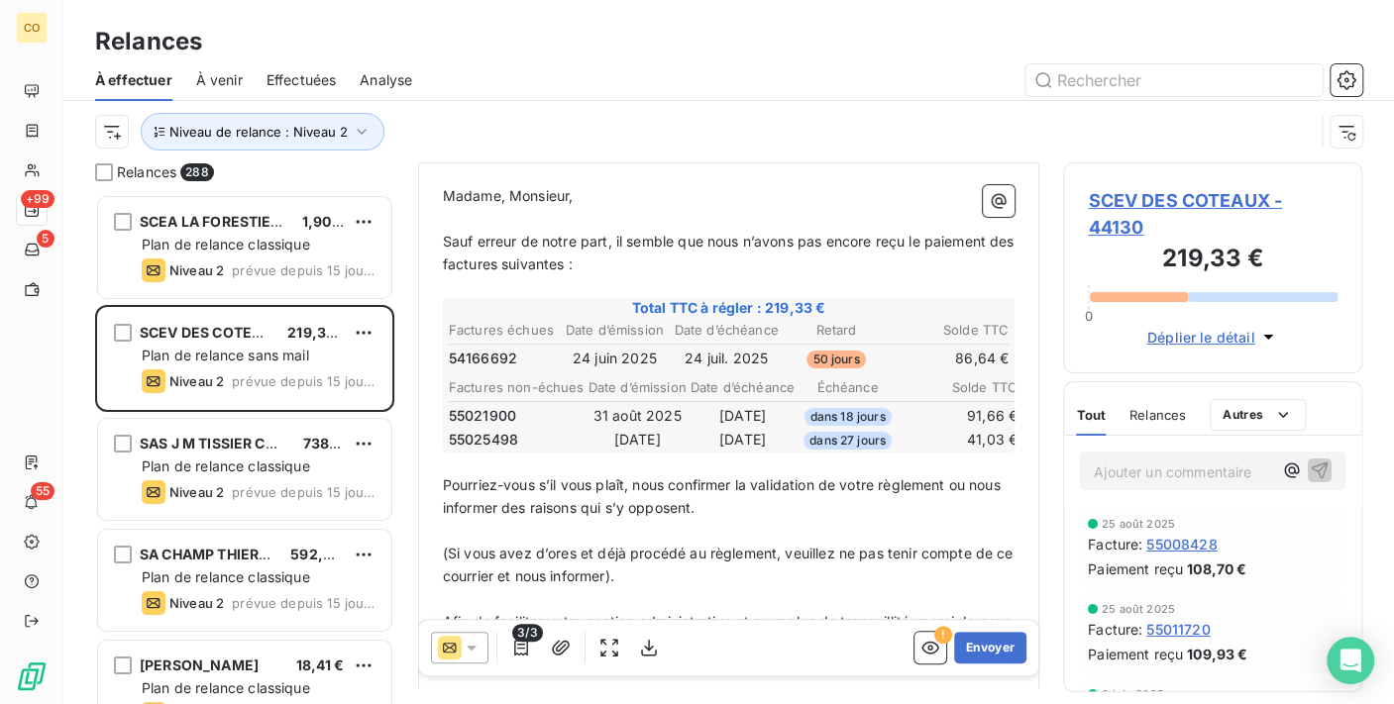
scroll to position [220, 0]
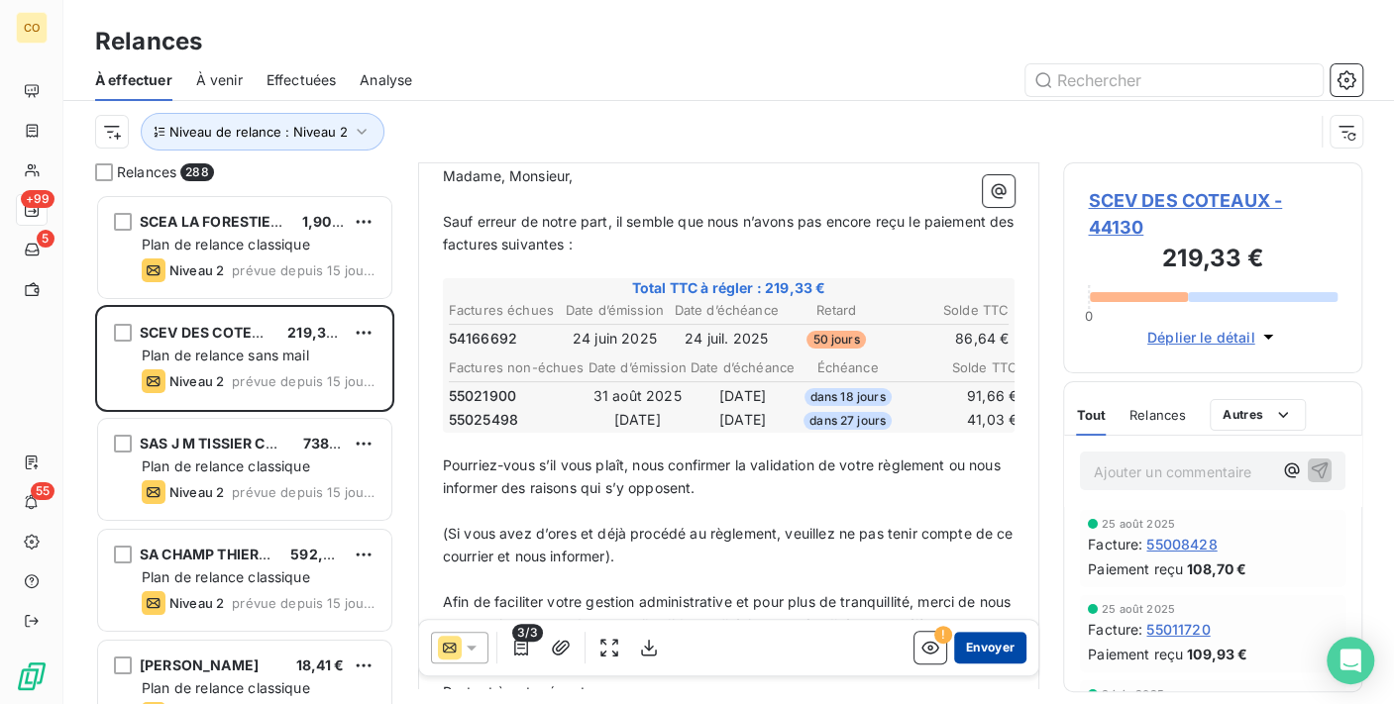
click at [996, 643] on button "Envoyer" at bounding box center [990, 648] width 72 height 32
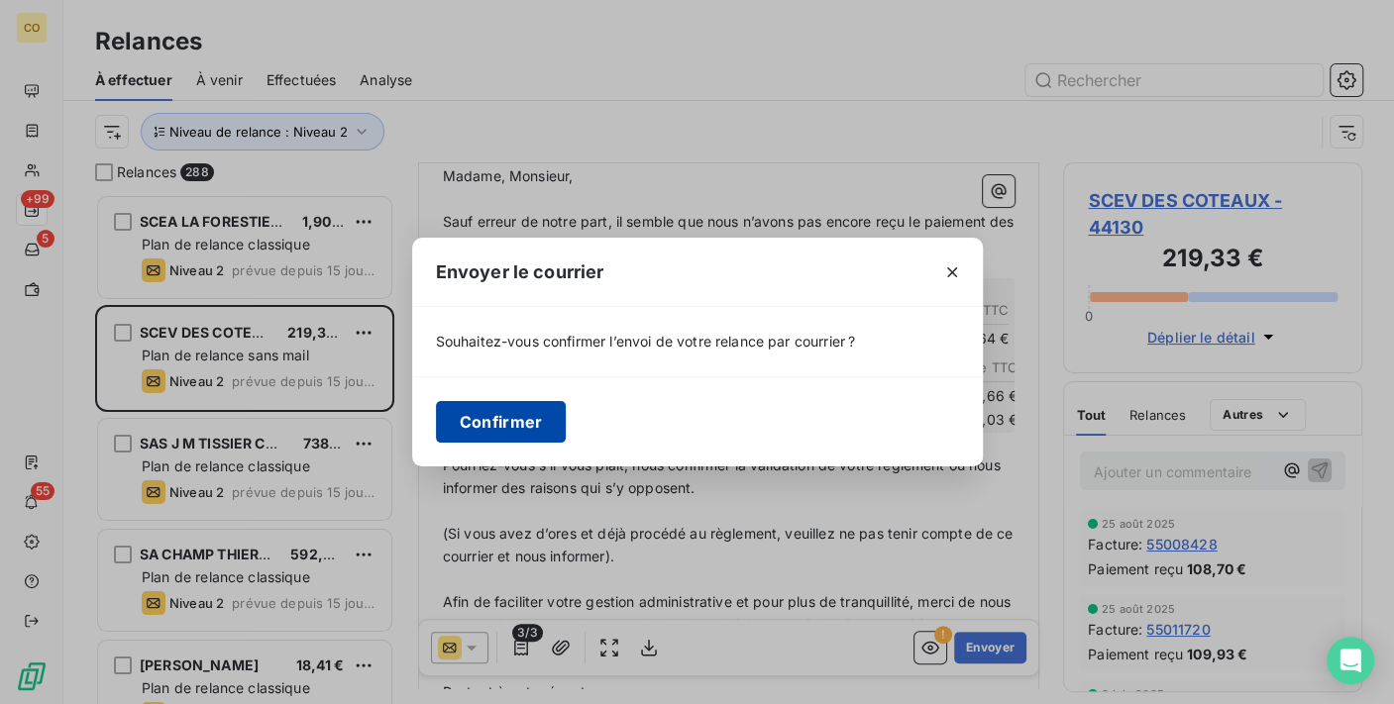
click at [479, 420] on button "Confirmer" at bounding box center [501, 422] width 131 height 42
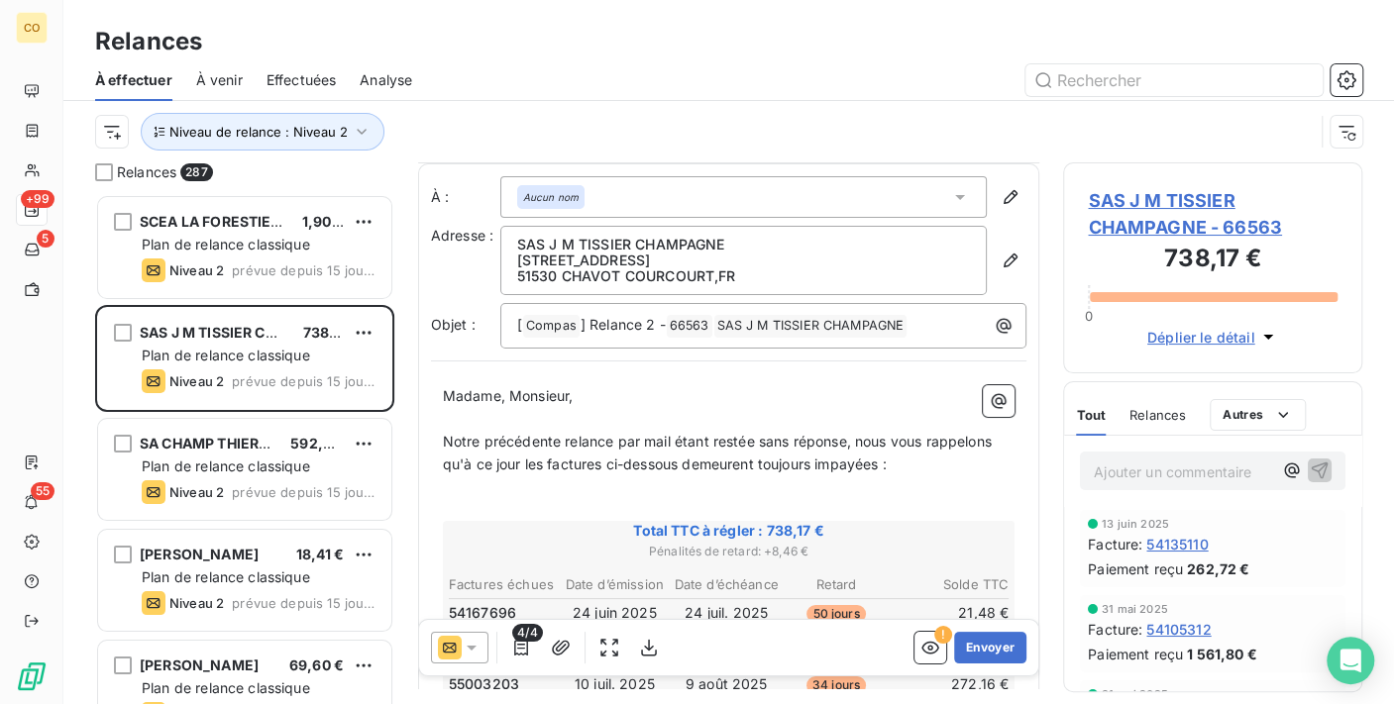
scroll to position [2, 0]
click at [476, 635] on div at bounding box center [459, 648] width 57 height 32
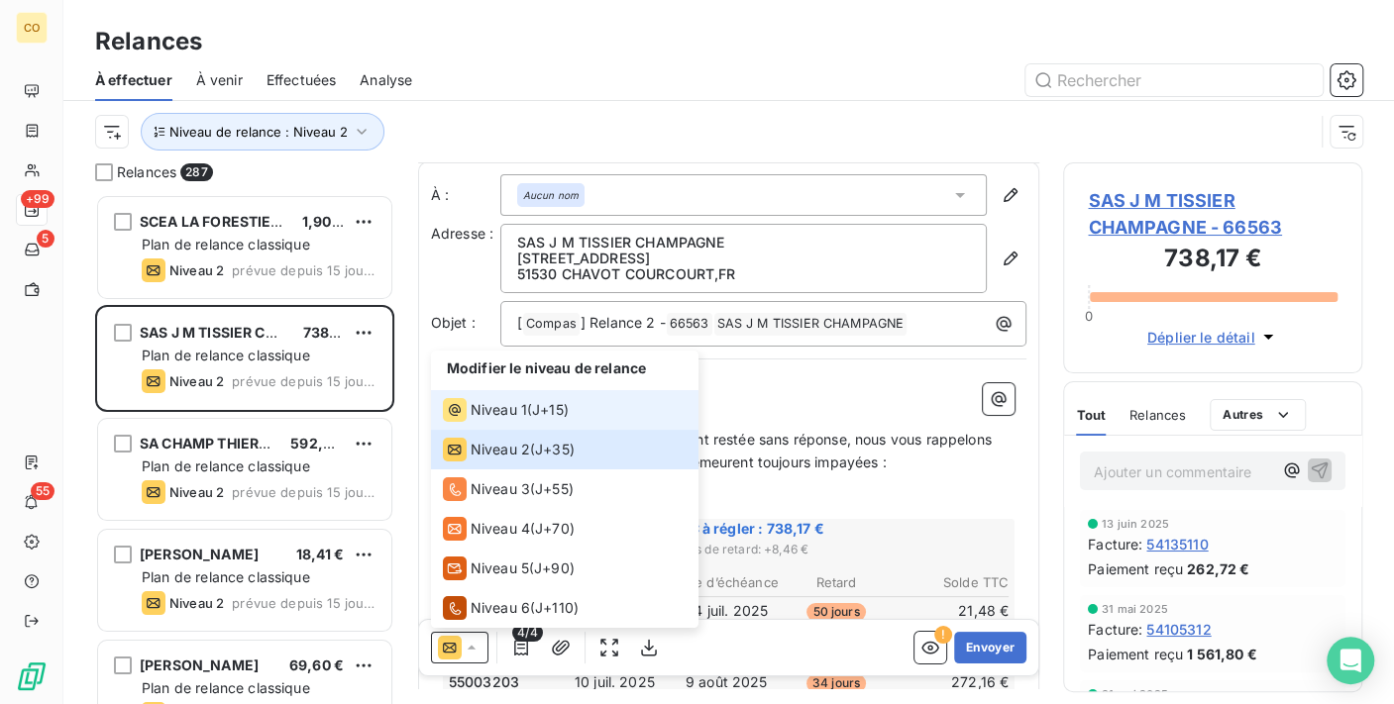
click at [473, 423] on li "Niveau 1 ( J+15 )" at bounding box center [564, 410] width 267 height 40
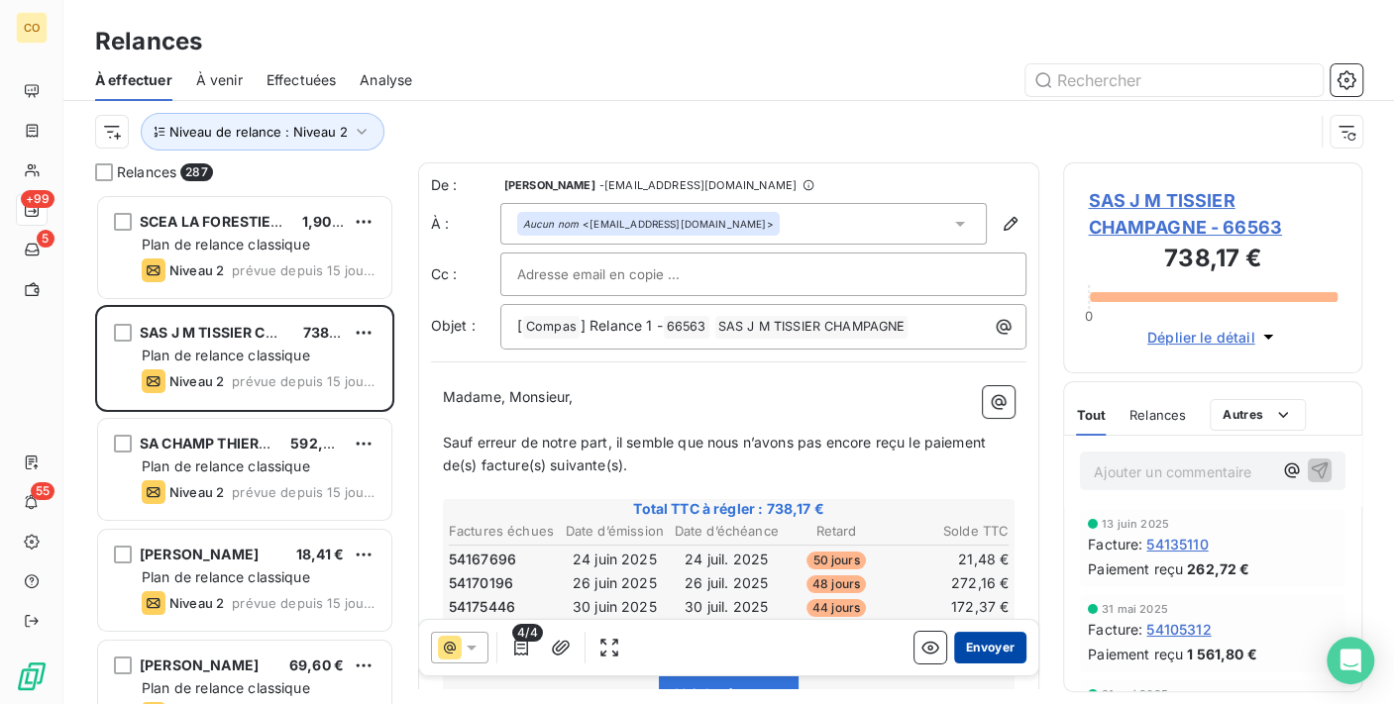
click at [962, 641] on button "Envoyer" at bounding box center [990, 648] width 72 height 32
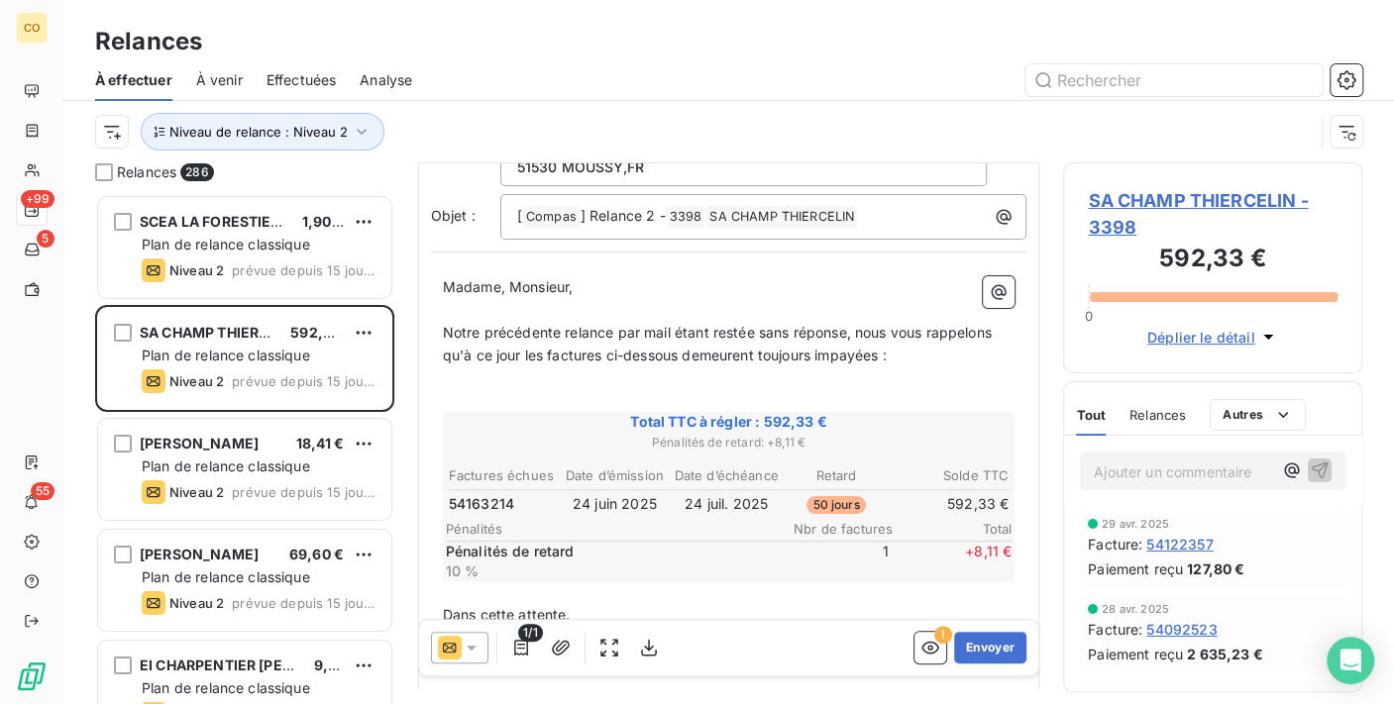
scroll to position [112, 0]
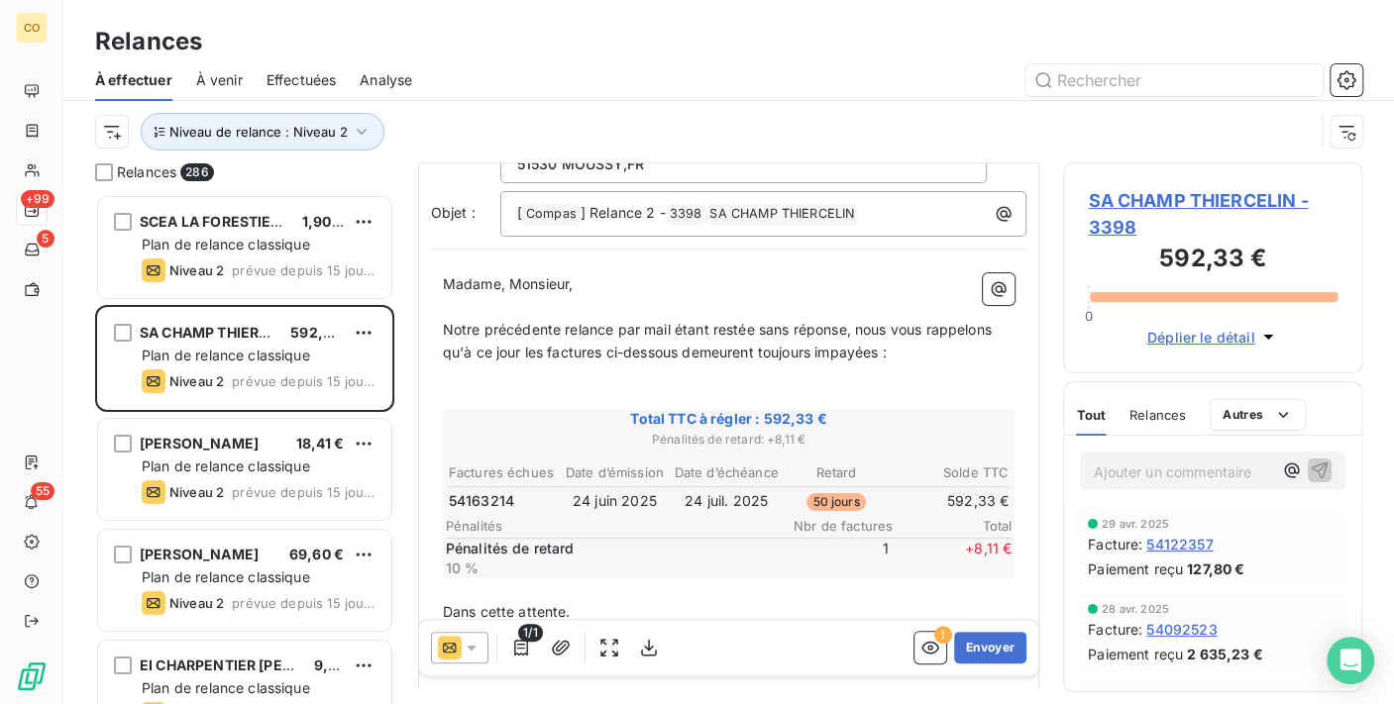
drag, startPoint x: 476, startPoint y: 641, endPoint x: 476, endPoint y: 629, distance: 11.9
click at [476, 642] on icon at bounding box center [472, 648] width 20 height 20
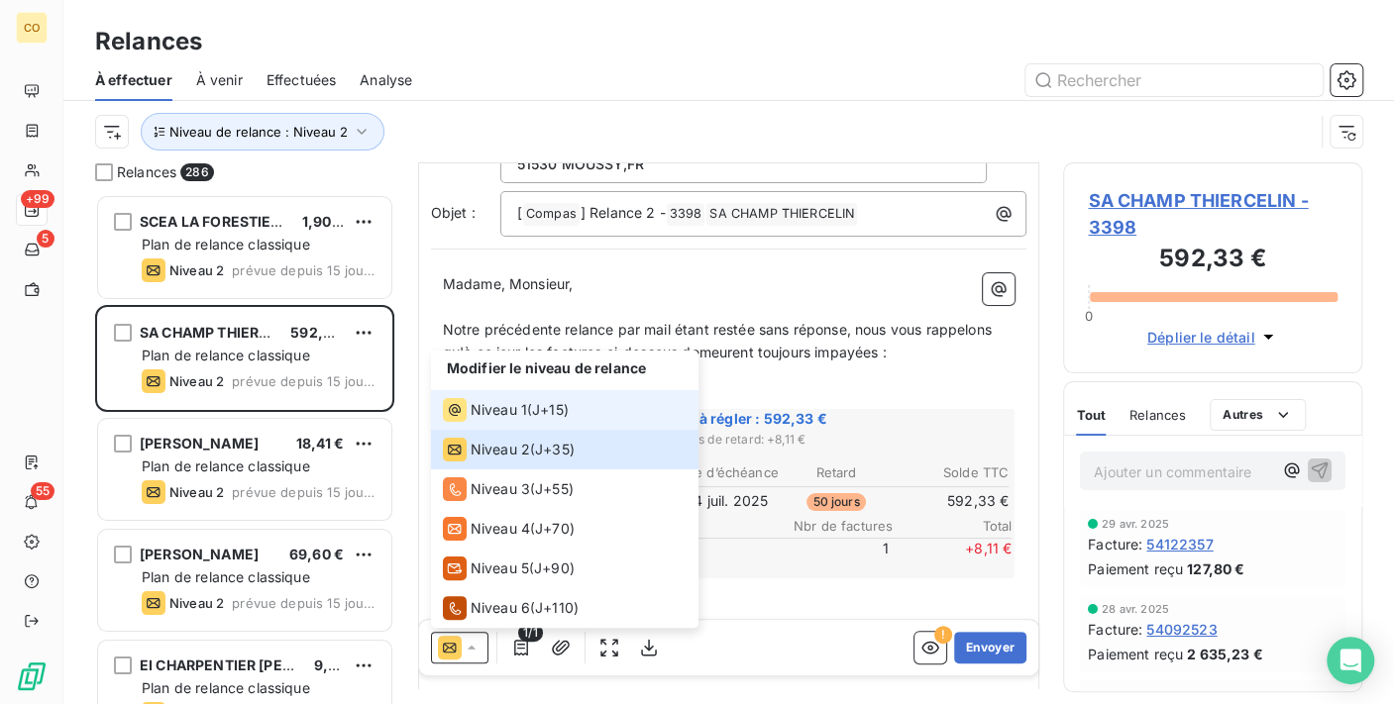
click at [482, 406] on span "Niveau 1" at bounding box center [499, 410] width 56 height 20
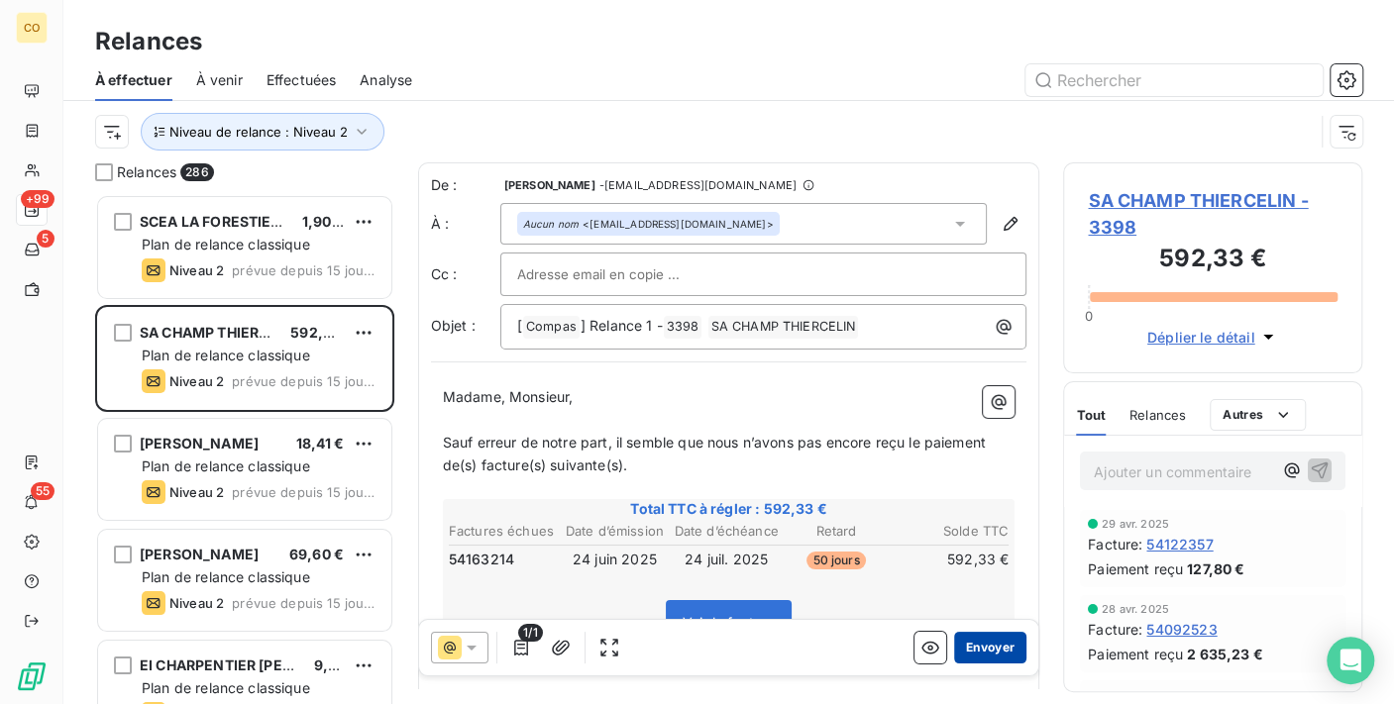
click at [960, 643] on button "Envoyer" at bounding box center [990, 648] width 72 height 32
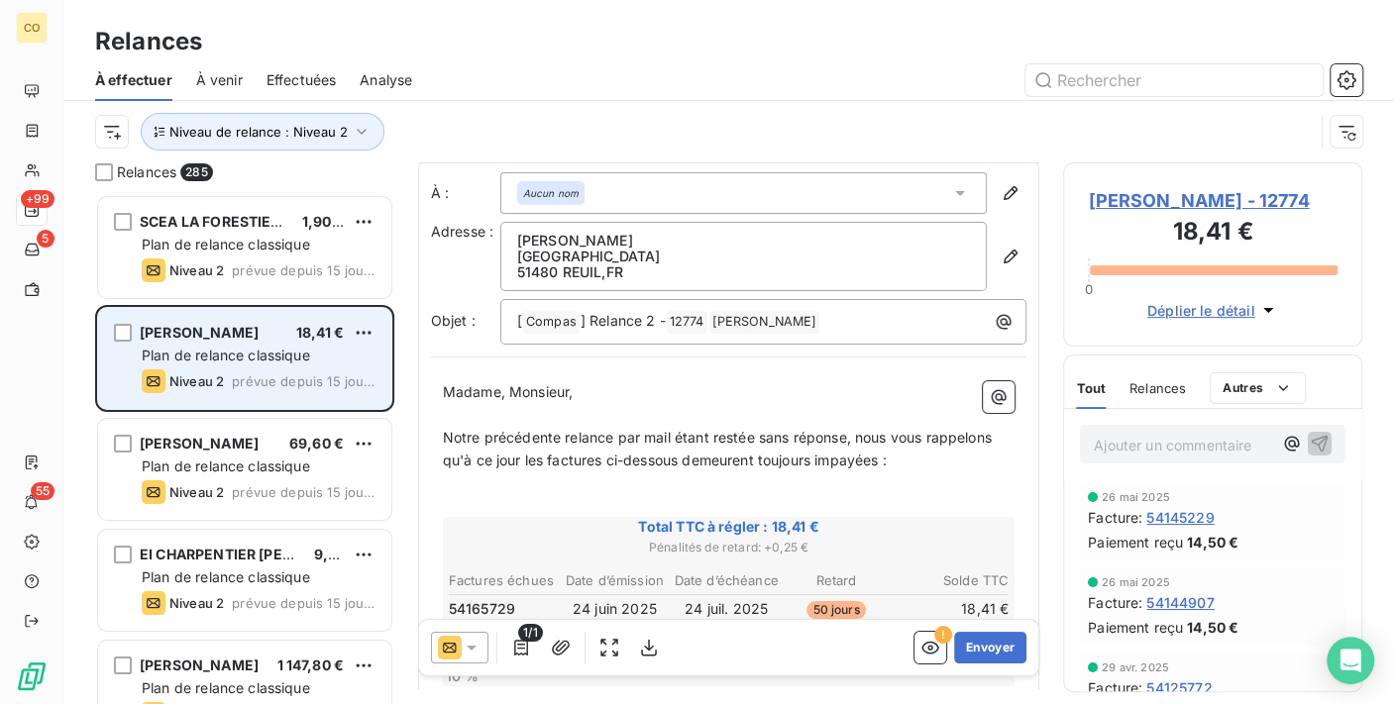
scroll to position [112, 0]
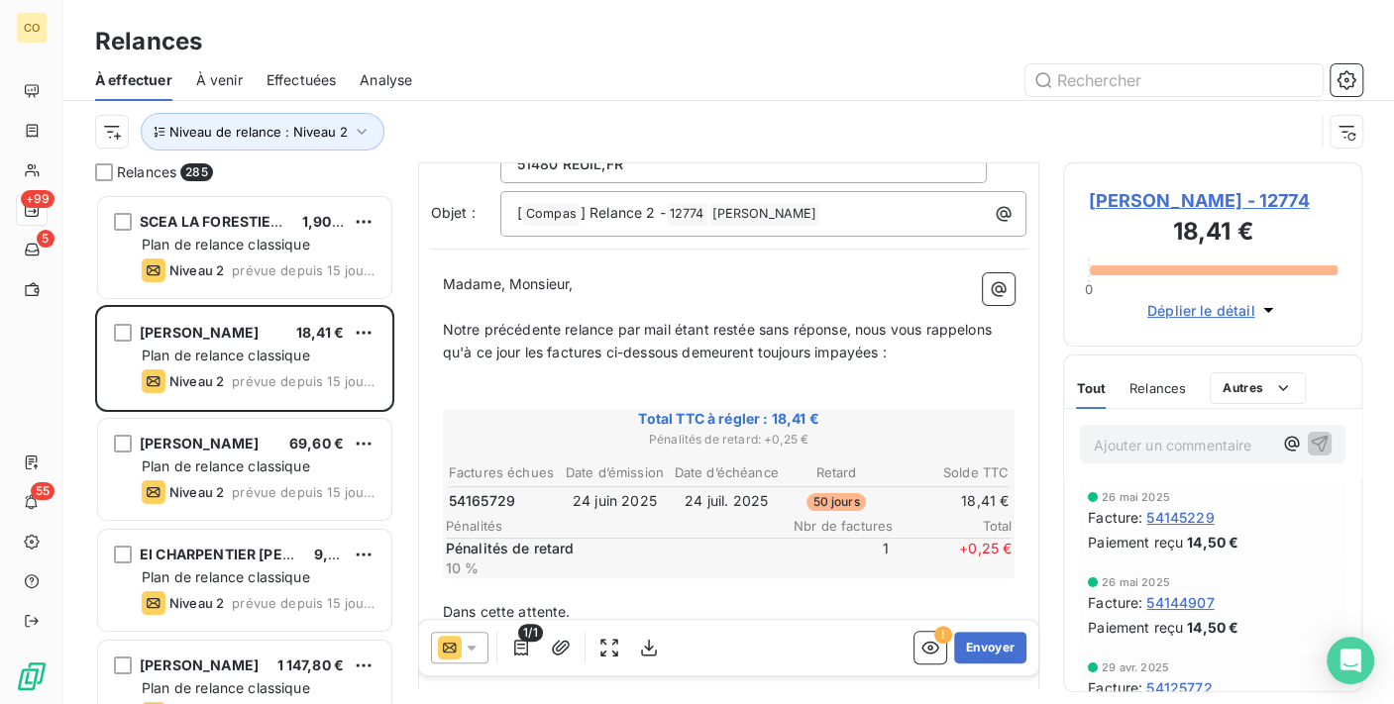
click at [477, 648] on icon at bounding box center [472, 648] width 20 height 20
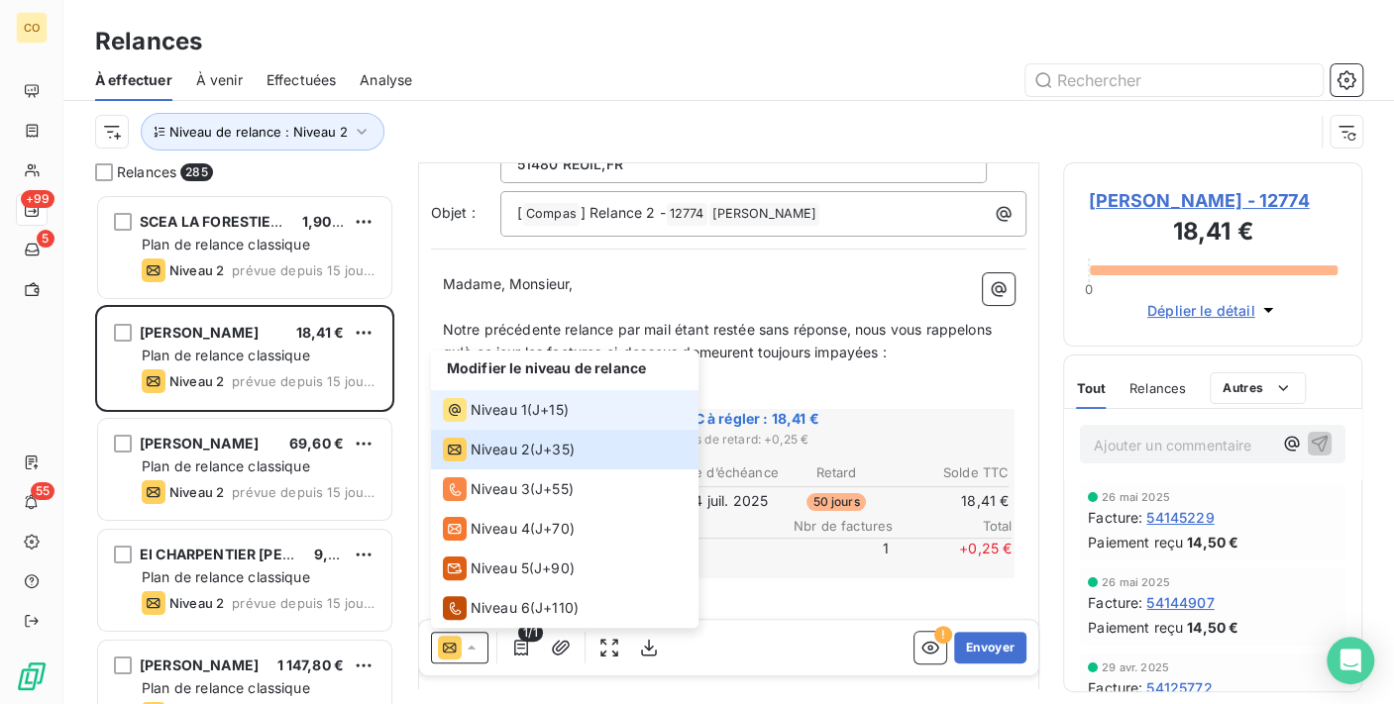
click at [473, 403] on span "Niveau 1" at bounding box center [499, 410] width 56 height 20
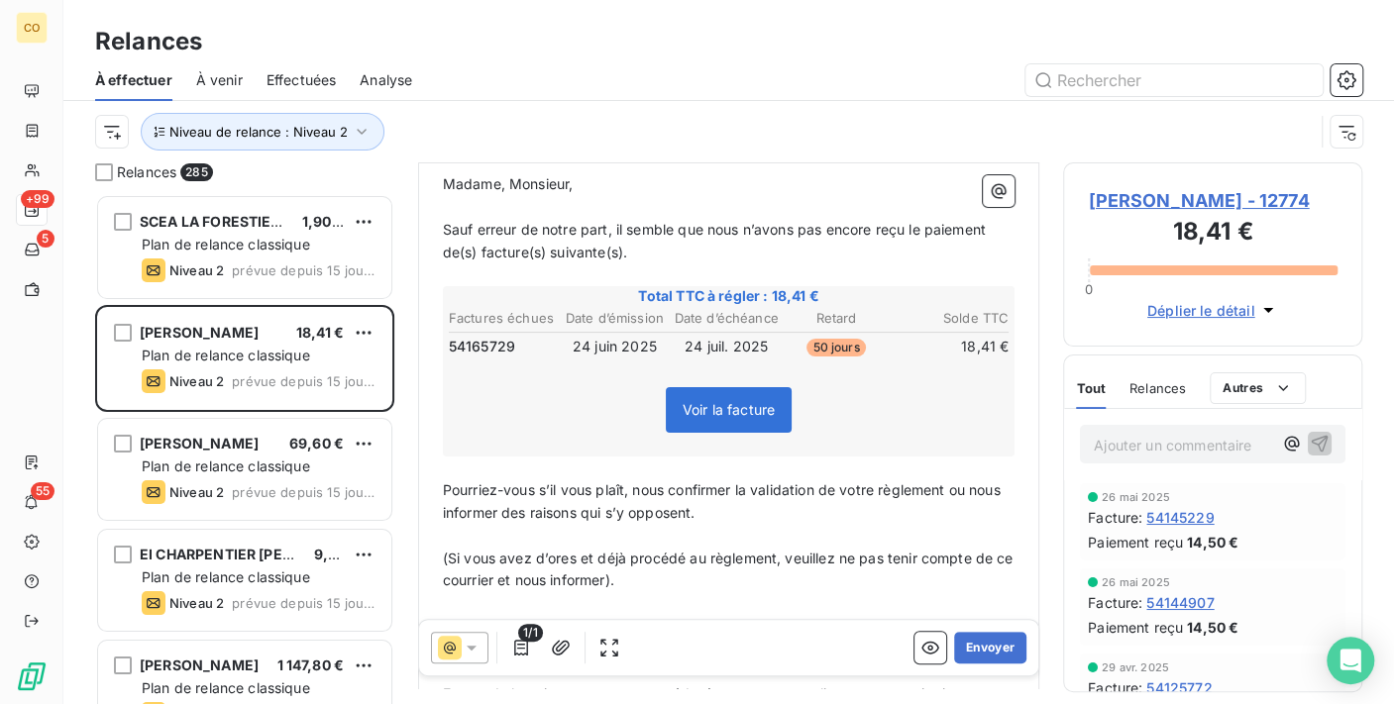
scroll to position [220, 0]
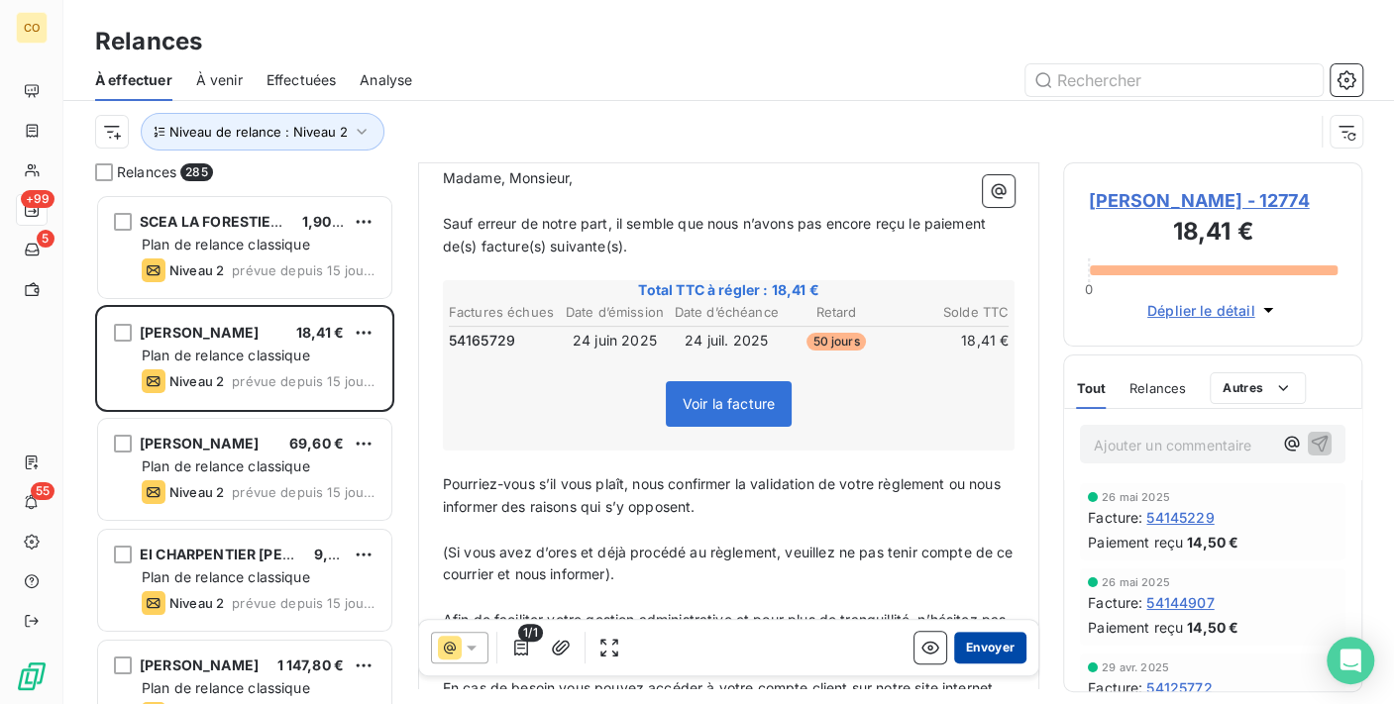
click at [982, 641] on button "Envoyer" at bounding box center [990, 648] width 72 height 32
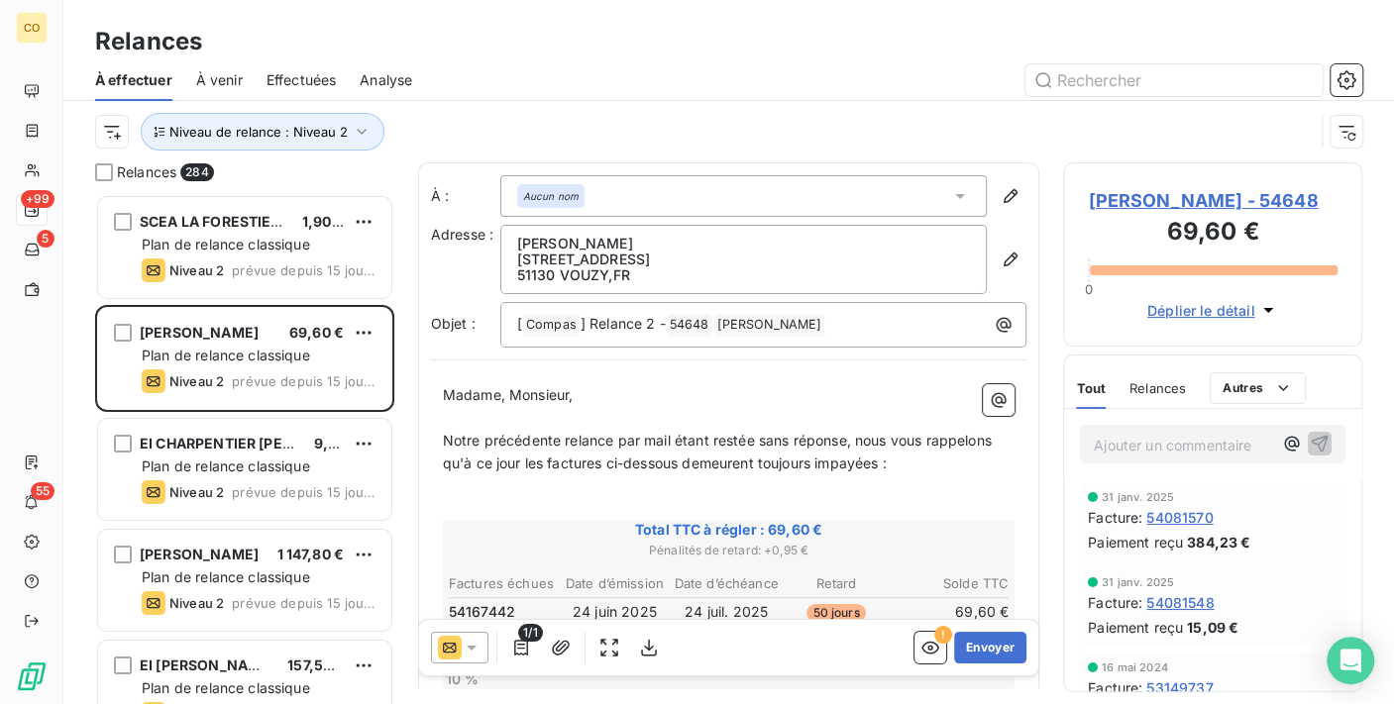
click at [463, 628] on div "1/1 ! Envoyer" at bounding box center [729, 647] width 620 height 55
click at [462, 647] on icon at bounding box center [472, 648] width 20 height 20
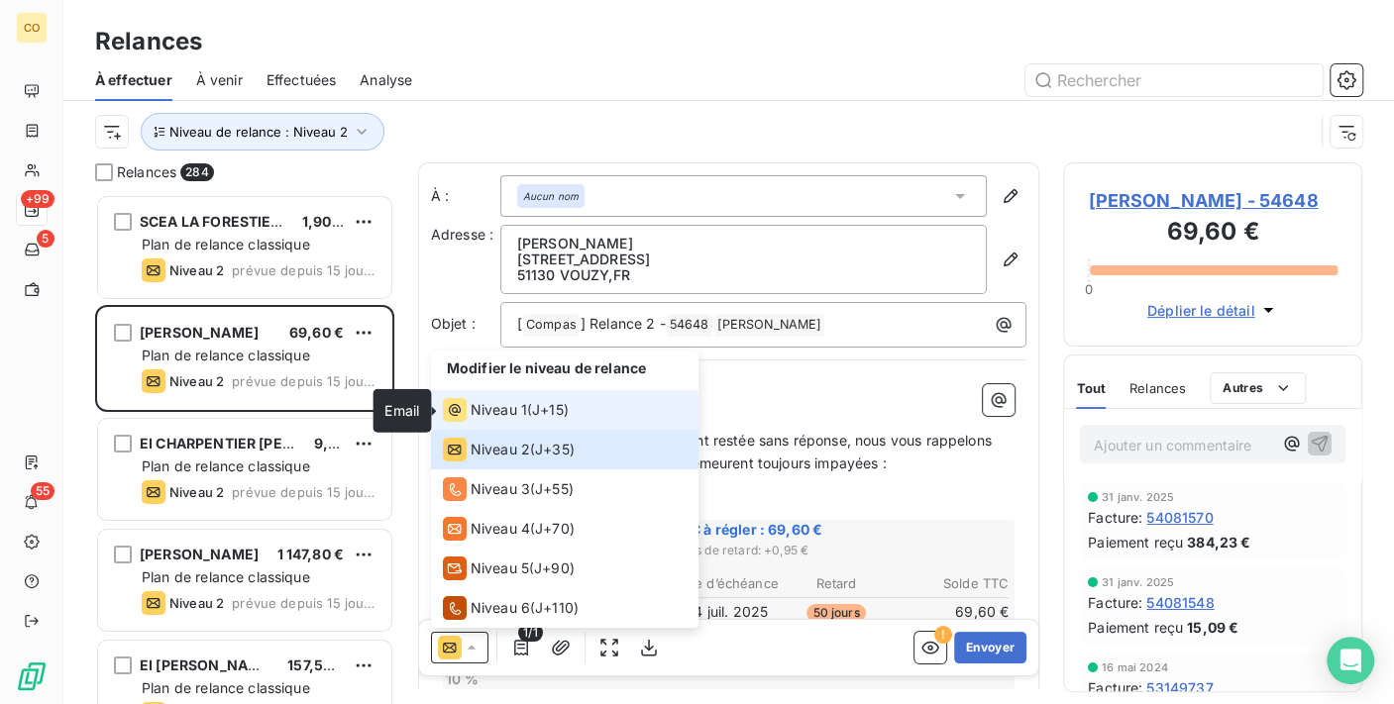
click at [461, 399] on icon at bounding box center [455, 410] width 24 height 24
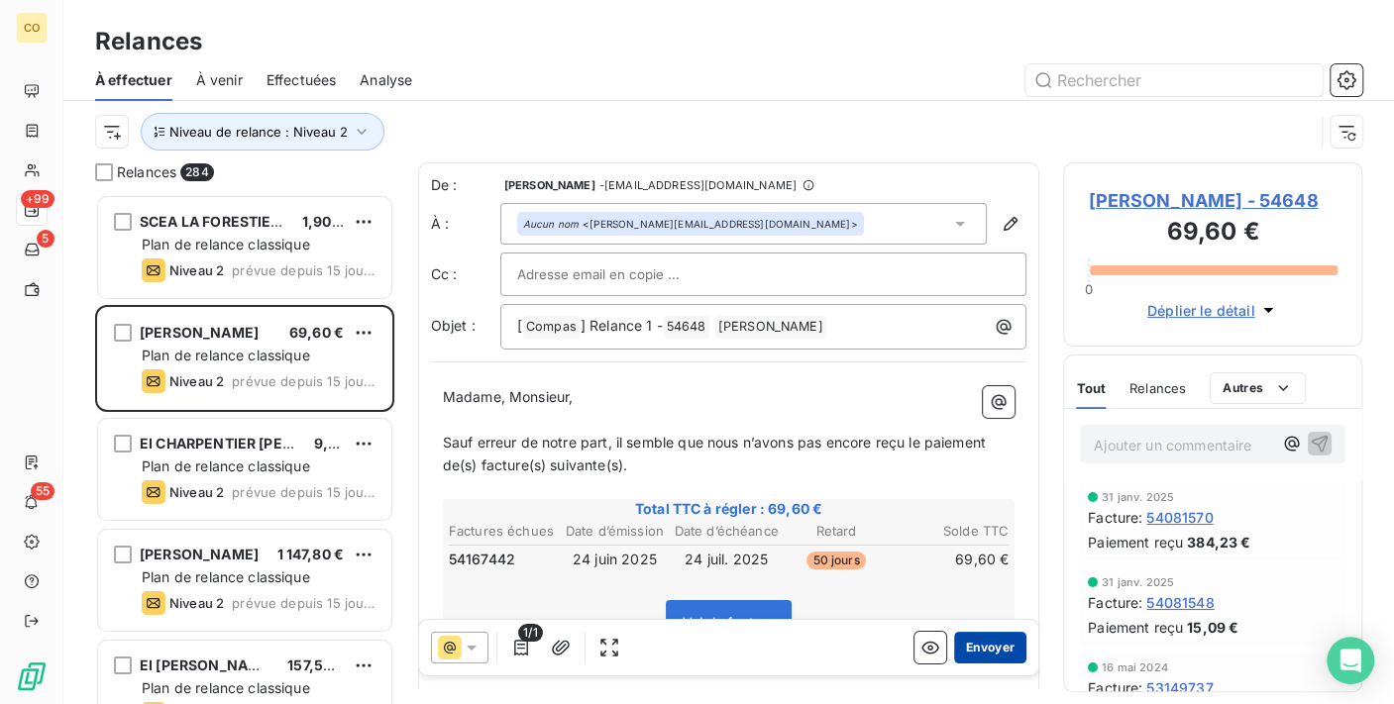
click at [988, 633] on button "Envoyer" at bounding box center [990, 648] width 72 height 32
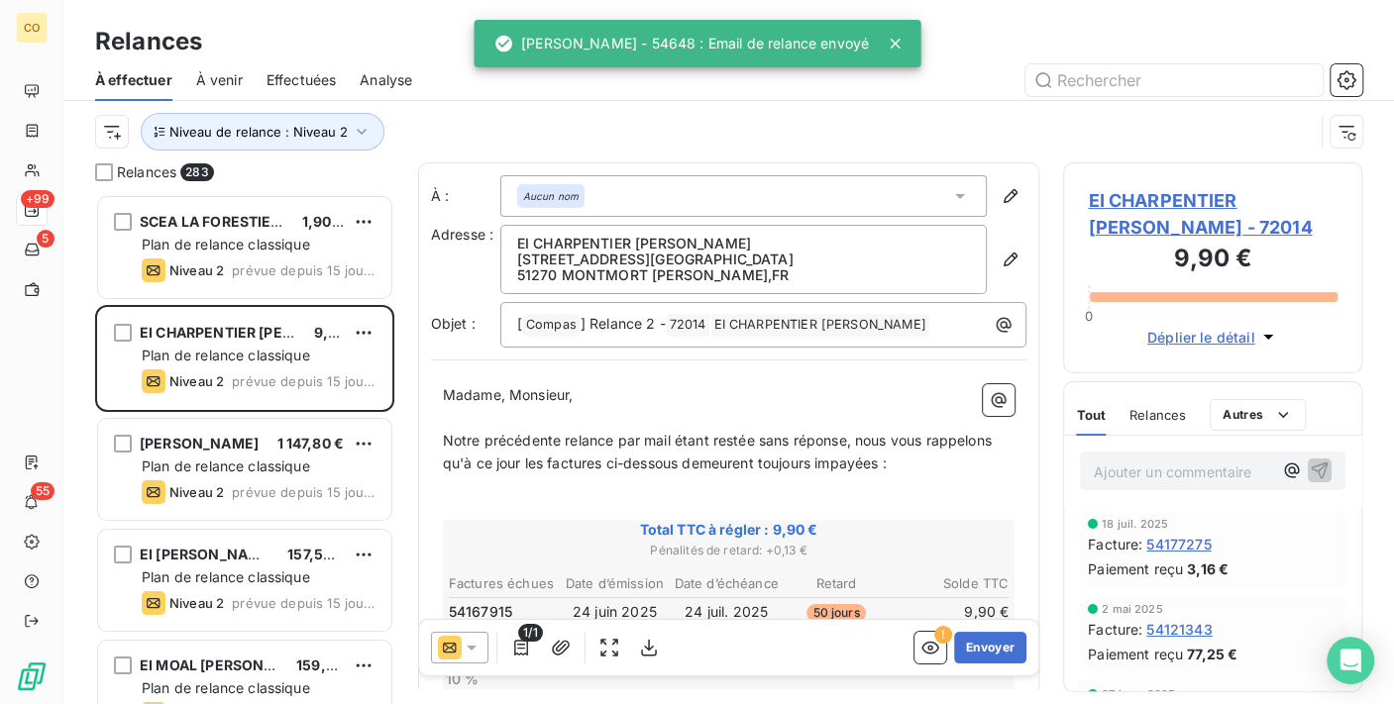
drag, startPoint x: 475, startPoint y: 647, endPoint x: 477, endPoint y: 632, distance: 15.0
click at [475, 647] on icon at bounding box center [472, 648] width 20 height 20
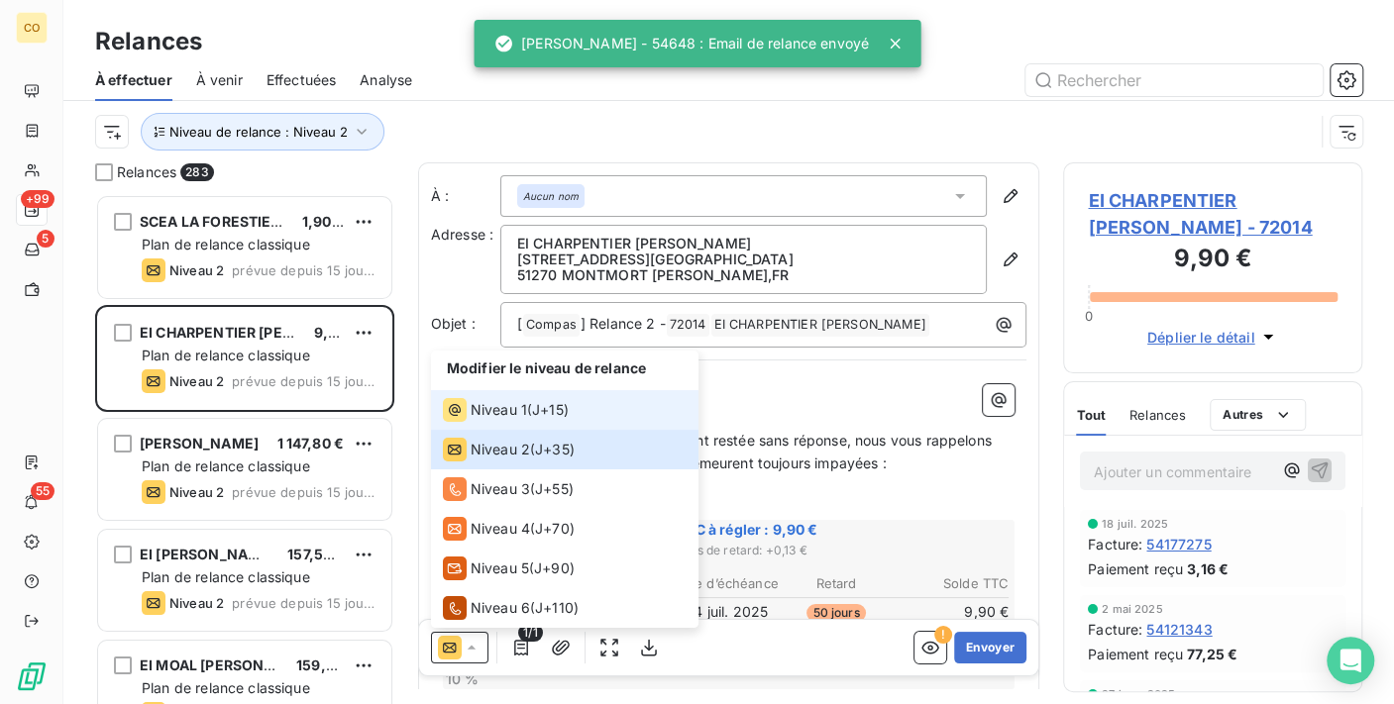
click at [492, 415] on span "Niveau 1" at bounding box center [499, 410] width 56 height 20
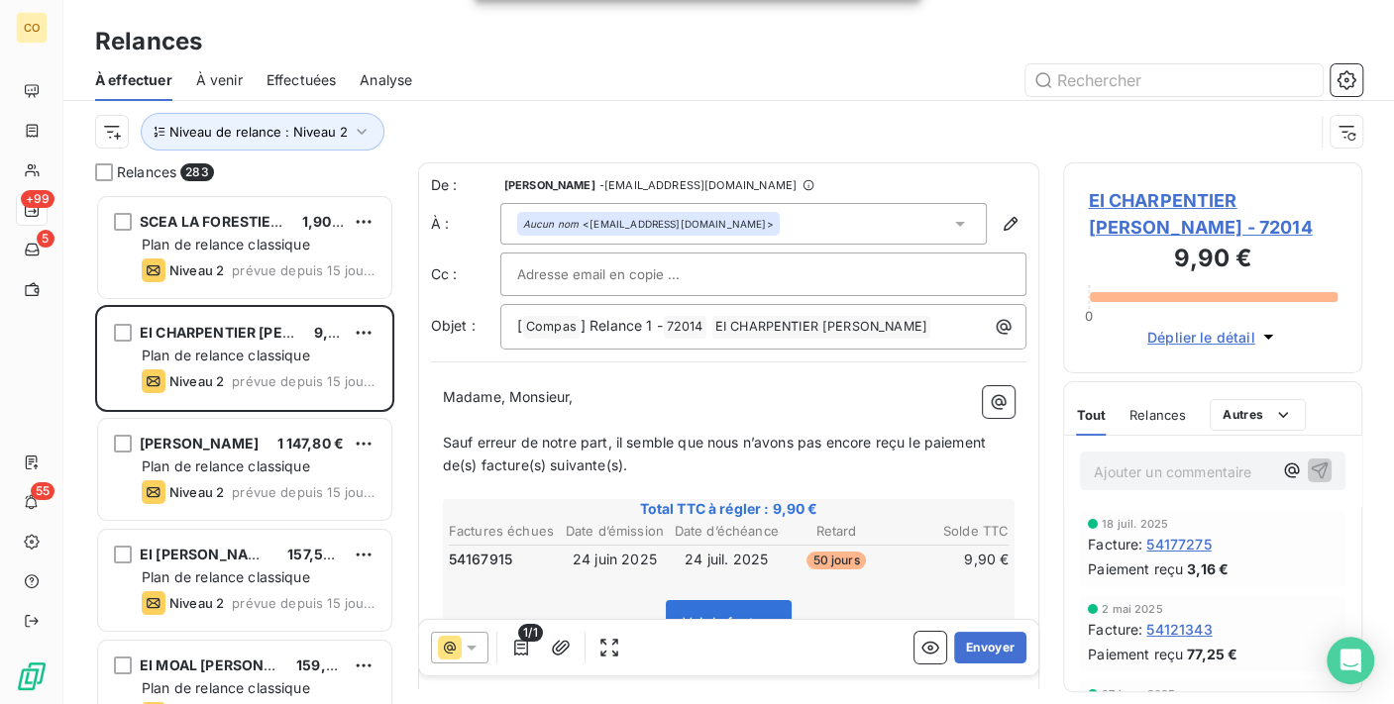
click at [976, 631] on div "1/1 Envoyer" at bounding box center [729, 647] width 620 height 55
click at [976, 648] on button "Envoyer" at bounding box center [990, 648] width 72 height 32
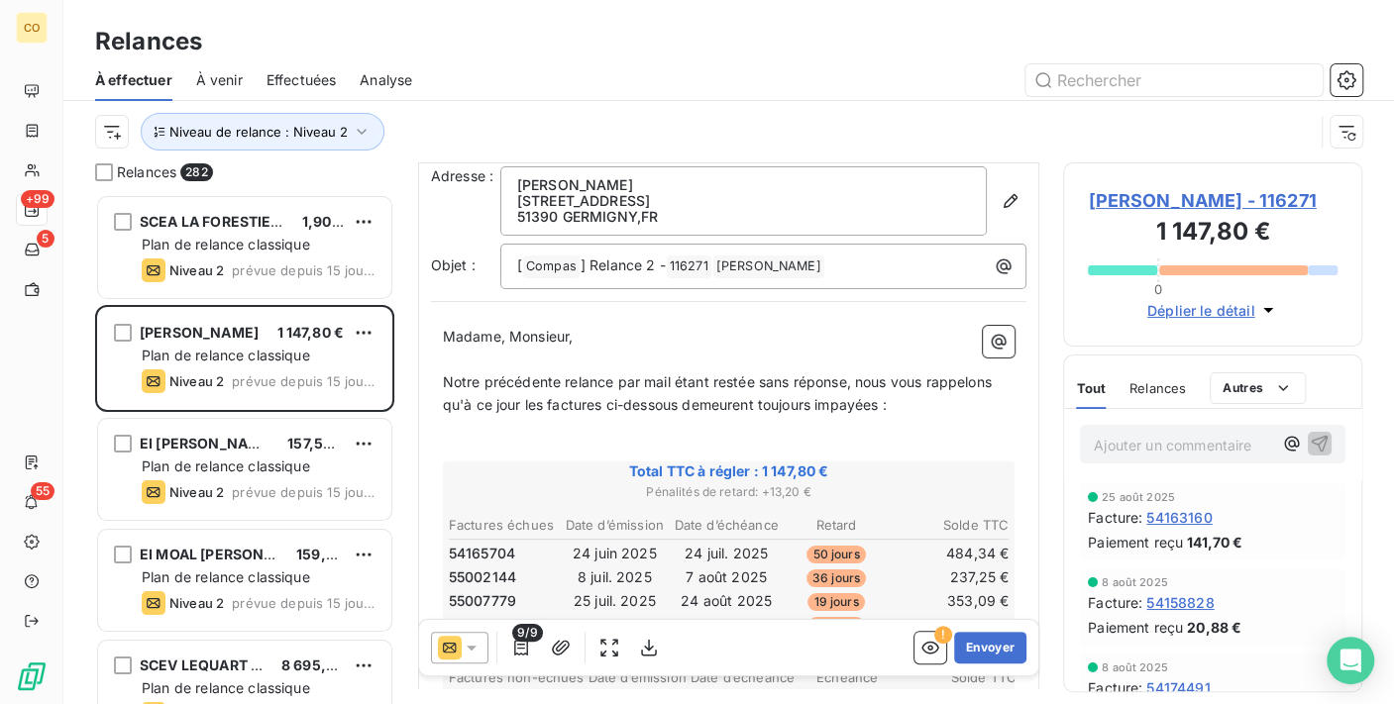
scroll to position [110, 0]
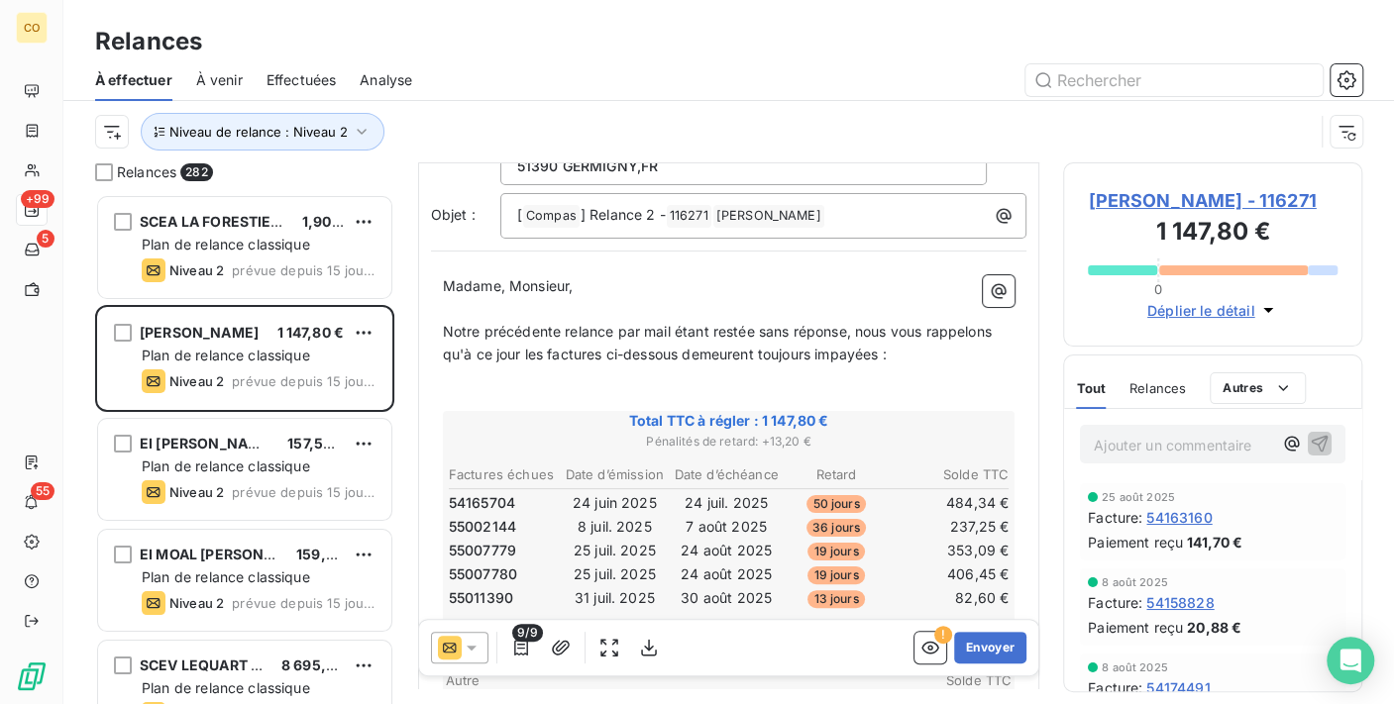
click at [486, 648] on div "9/9" at bounding box center [548, 648] width 234 height 32
click at [474, 643] on icon at bounding box center [472, 648] width 20 height 20
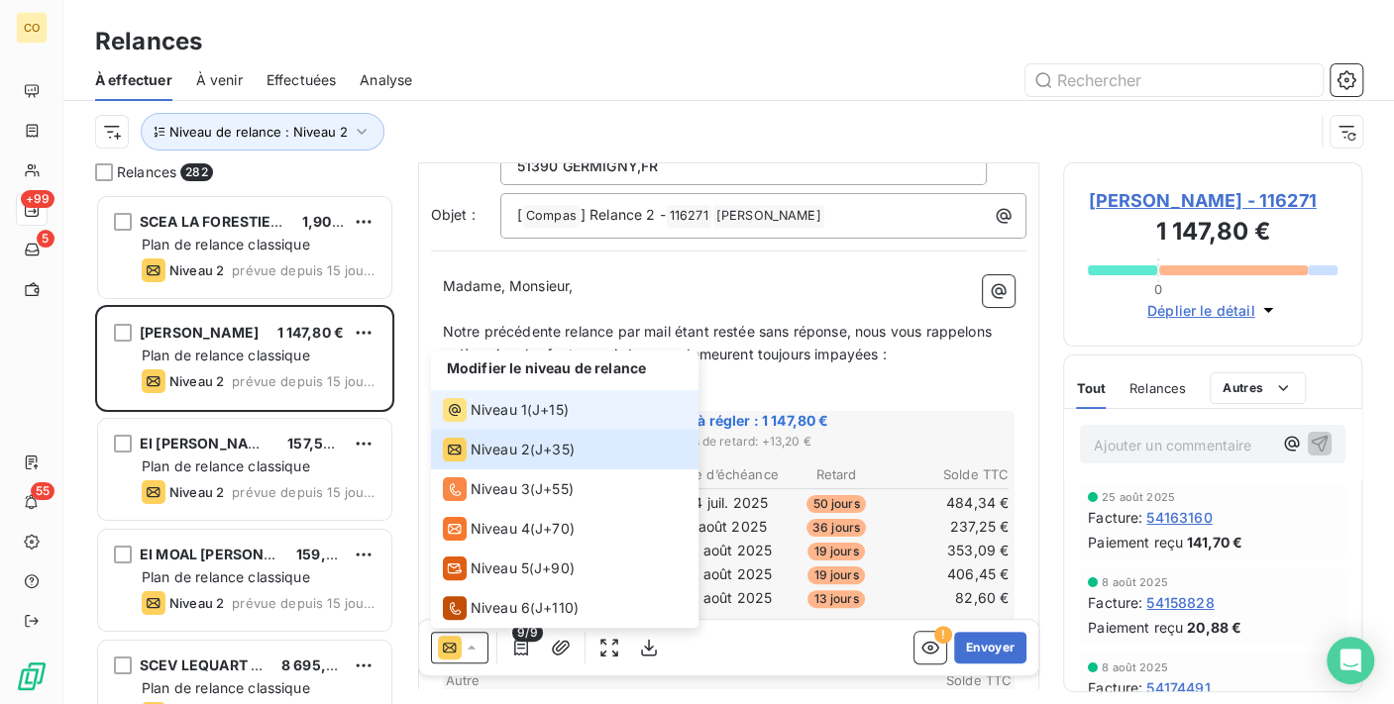
click at [499, 424] on li "Niveau 1 ( J+15 )" at bounding box center [564, 410] width 267 height 40
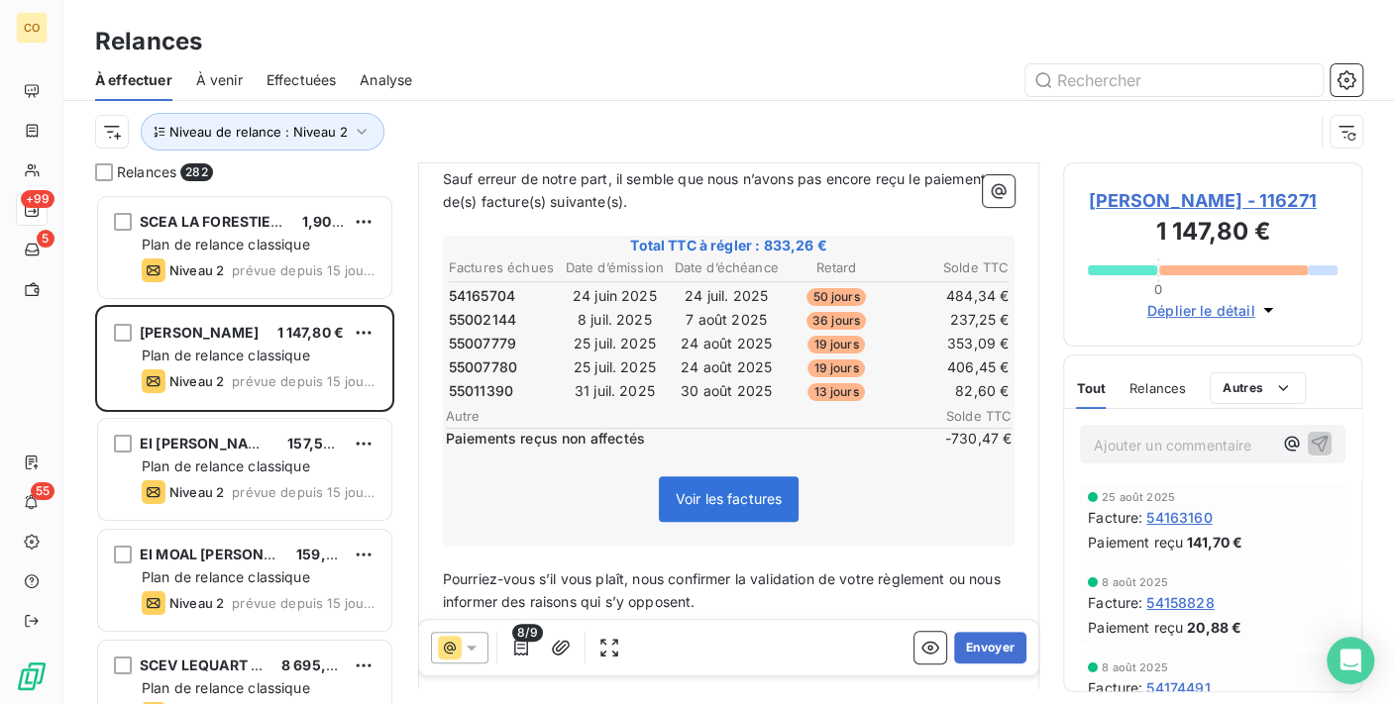
scroll to position [331, 0]
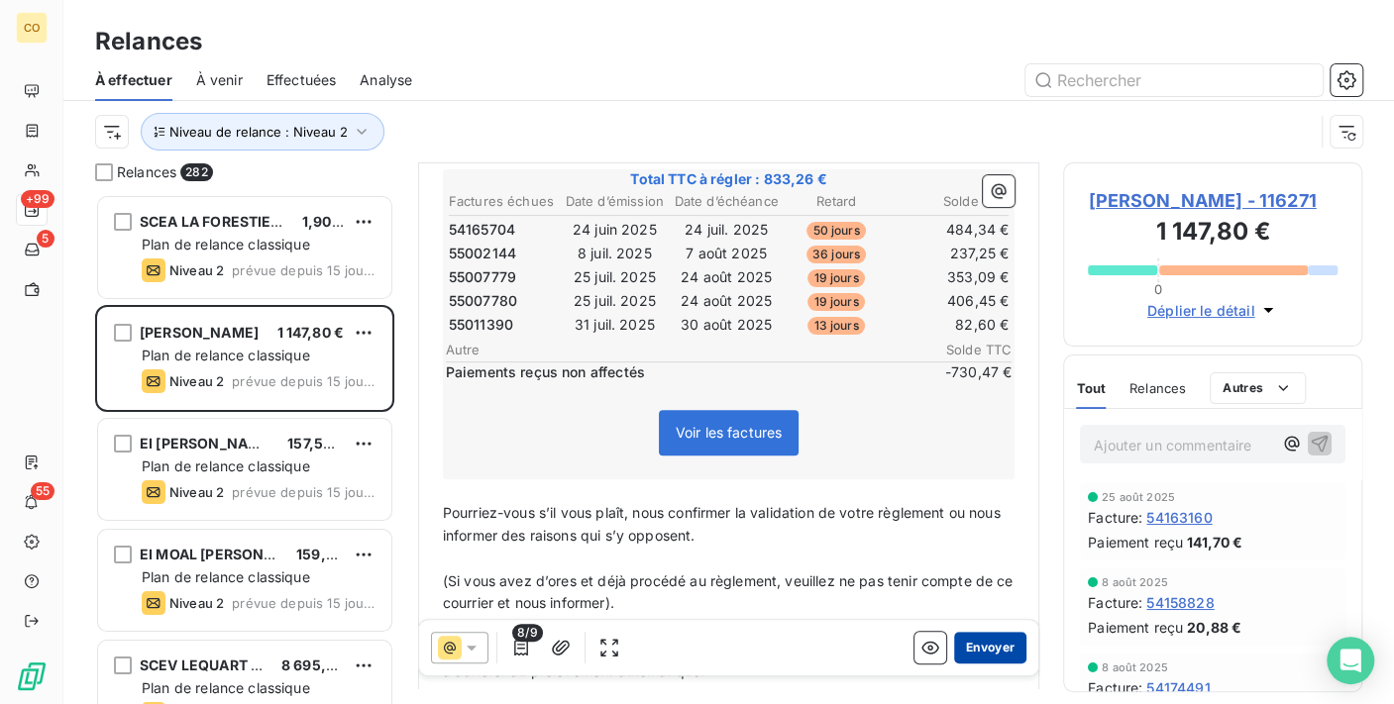
click at [988, 641] on button "Envoyer" at bounding box center [990, 648] width 72 height 32
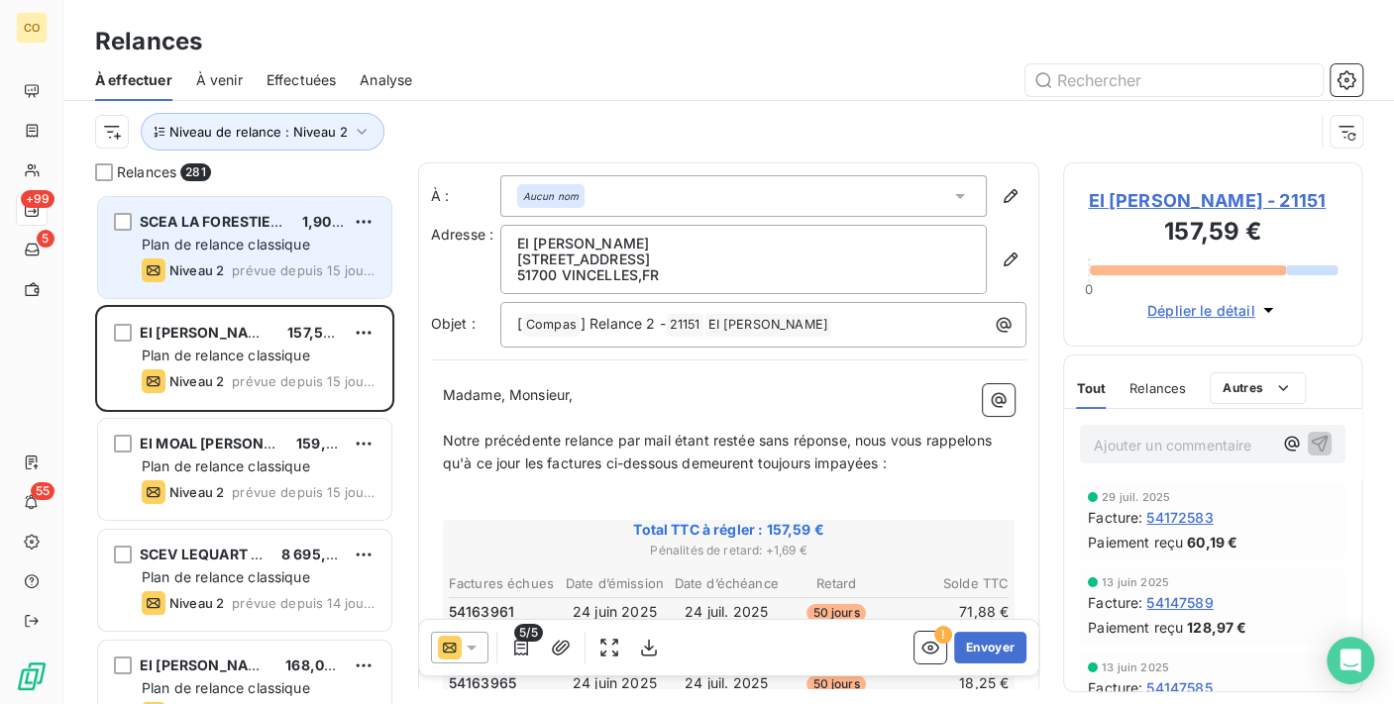
click at [295, 256] on div "SCEA LA FORESTIERE 1,90 € Plan de relance classique Niveau 2 prévue depuis 15 j…" at bounding box center [244, 247] width 293 height 101
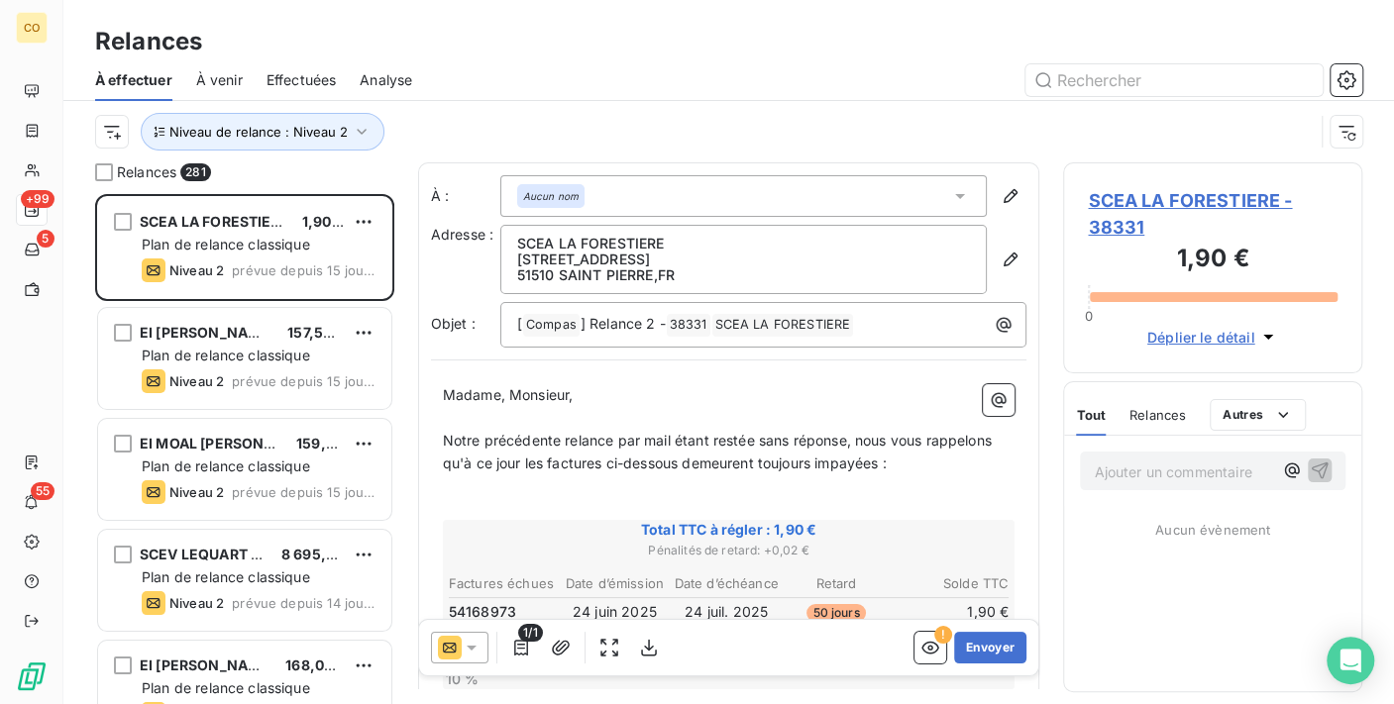
click at [472, 649] on icon at bounding box center [472, 648] width 10 height 5
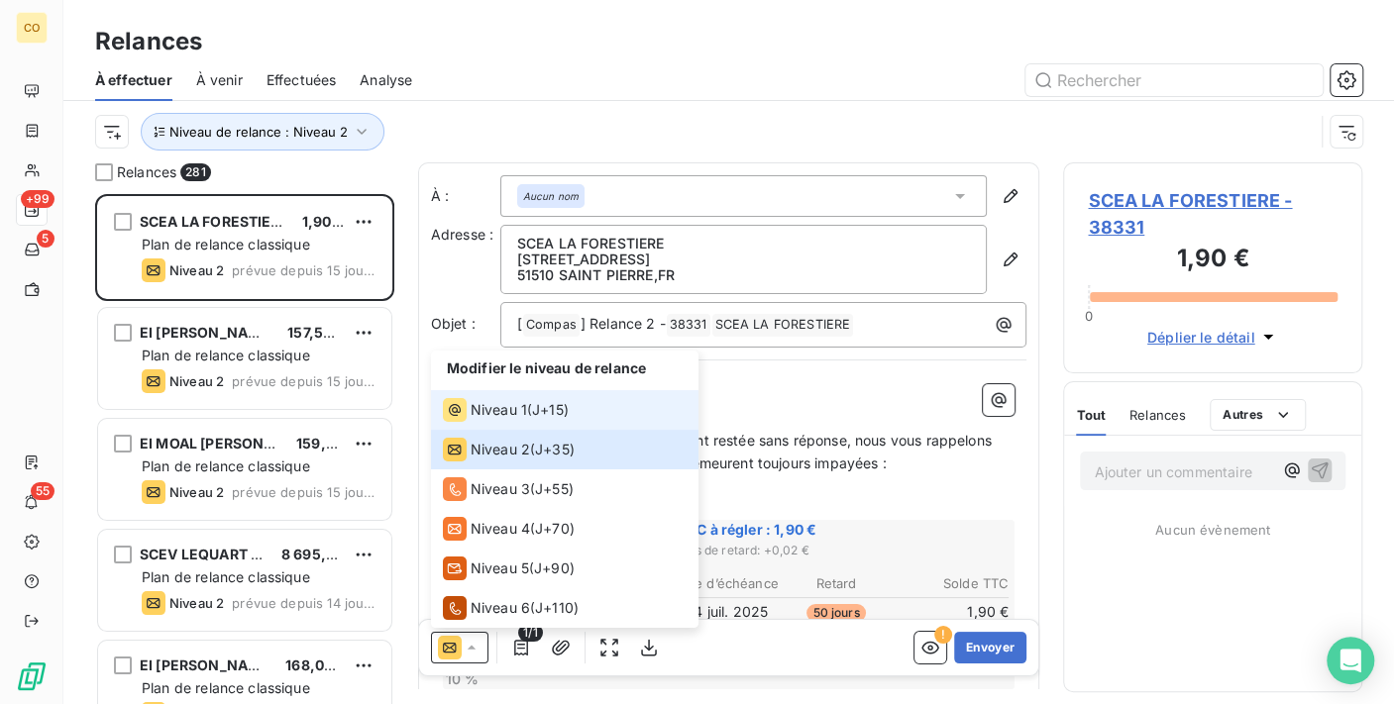
click at [517, 409] on span "Niveau 1" at bounding box center [499, 410] width 56 height 20
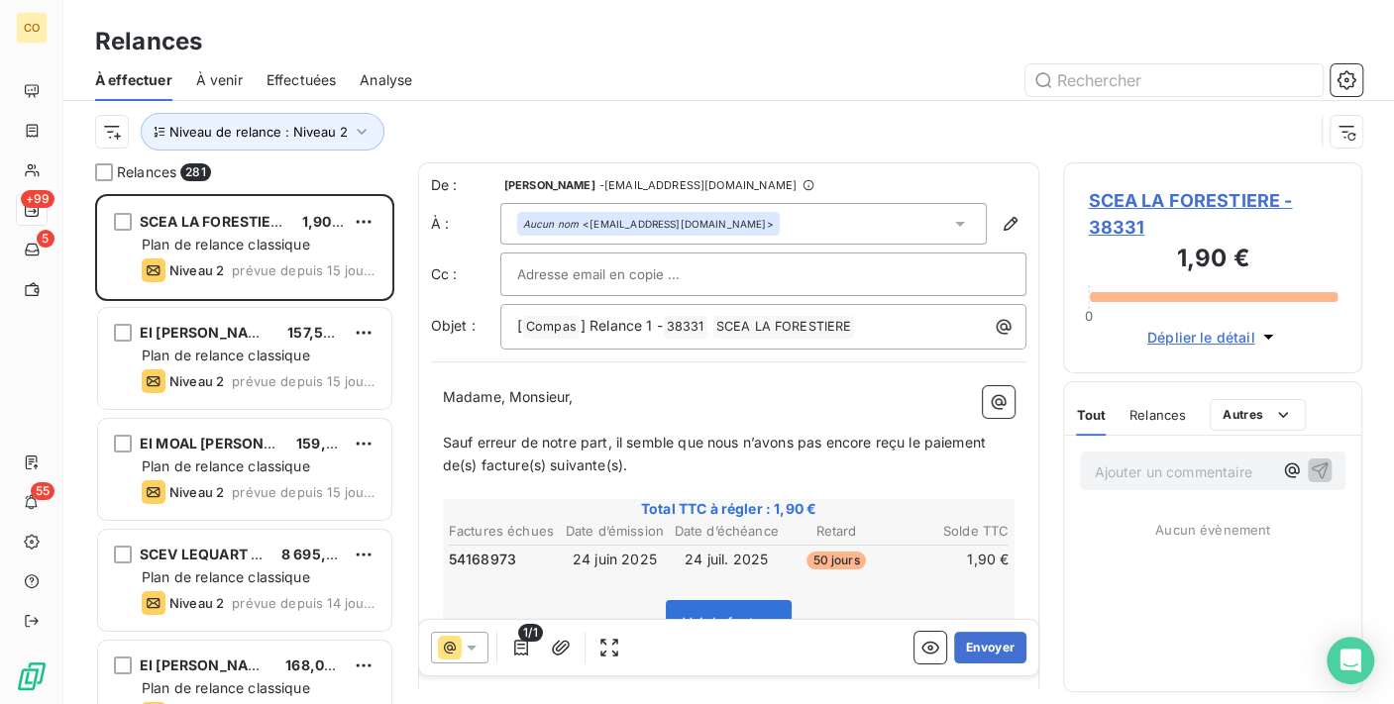
click at [472, 650] on icon at bounding box center [472, 648] width 20 height 20
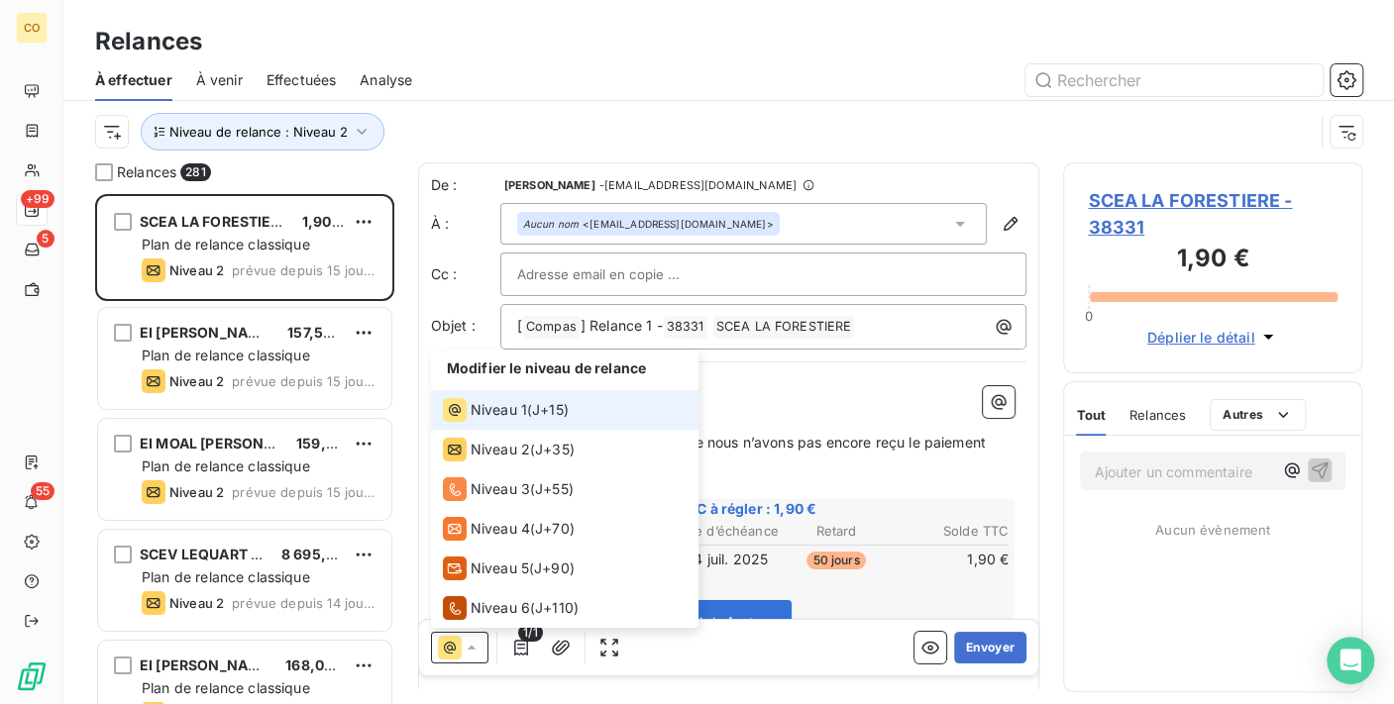
click at [527, 415] on div "Niveau 1 ( J+15 )" at bounding box center [506, 410] width 126 height 24
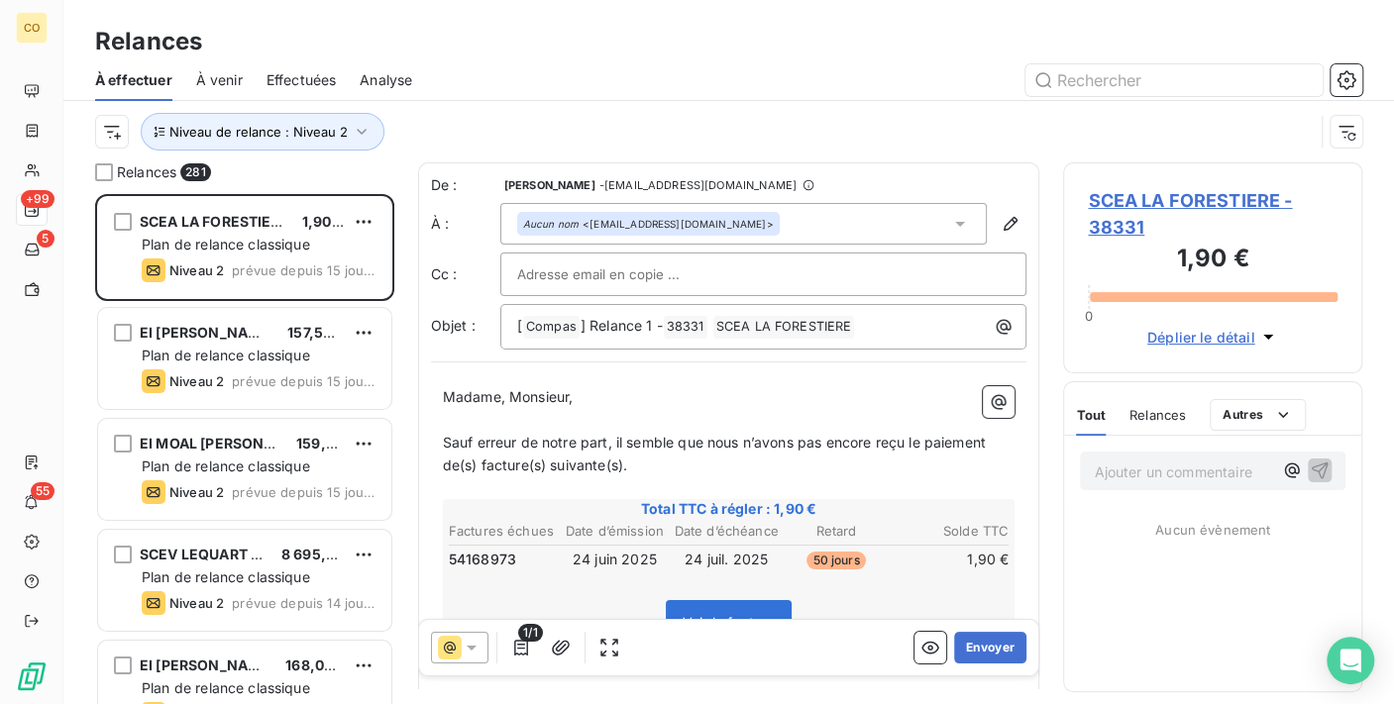
click at [880, 64] on div at bounding box center [899, 80] width 926 height 32
click at [968, 647] on button "Envoyer" at bounding box center [990, 648] width 72 height 32
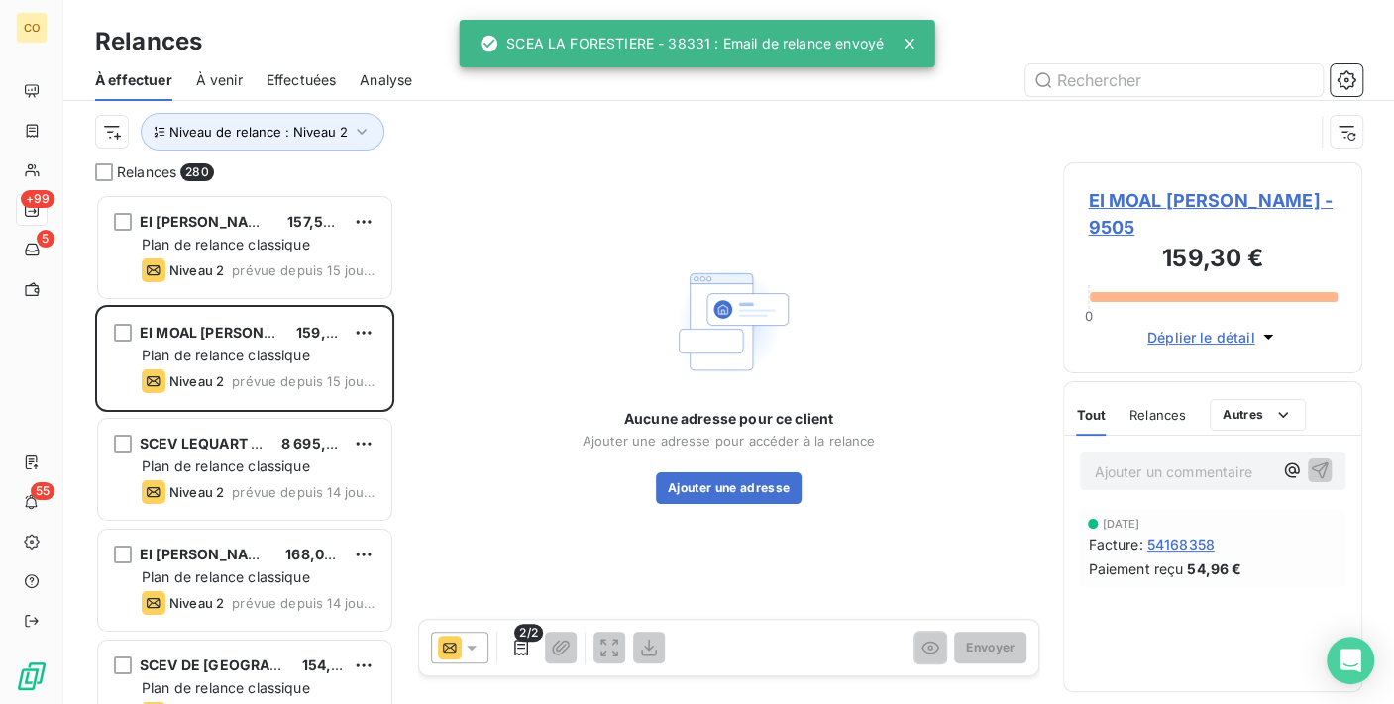
click at [463, 636] on div at bounding box center [459, 648] width 57 height 32
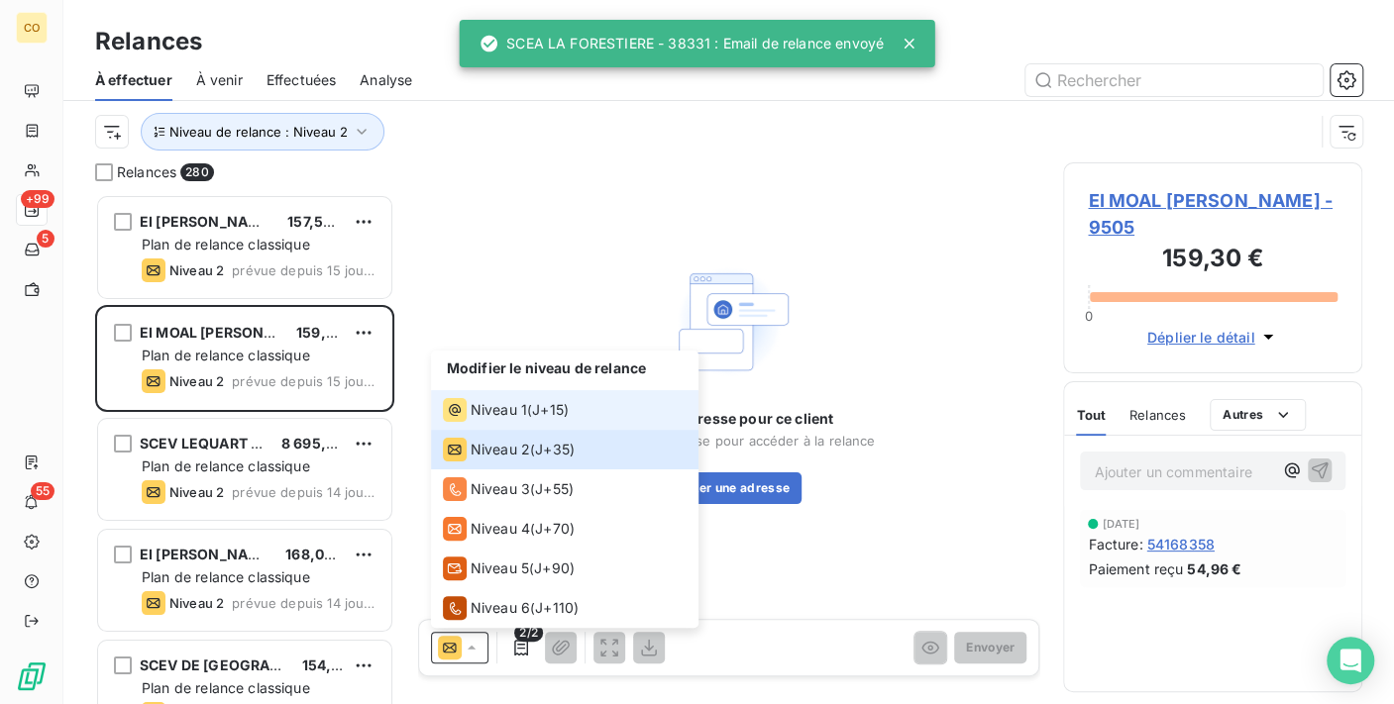
click at [483, 398] on div "Niveau 1" at bounding box center [485, 410] width 84 height 24
